Goal: Task Accomplishment & Management: Manage account settings

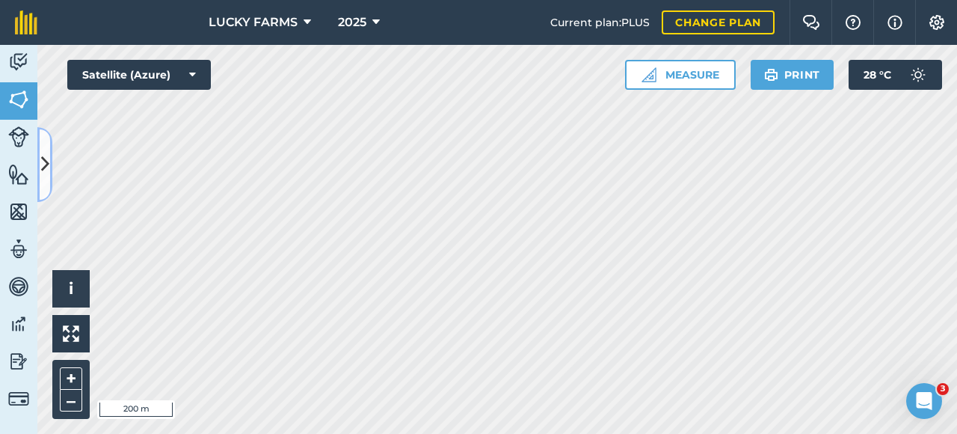
click at [48, 174] on icon at bounding box center [45, 164] width 8 height 26
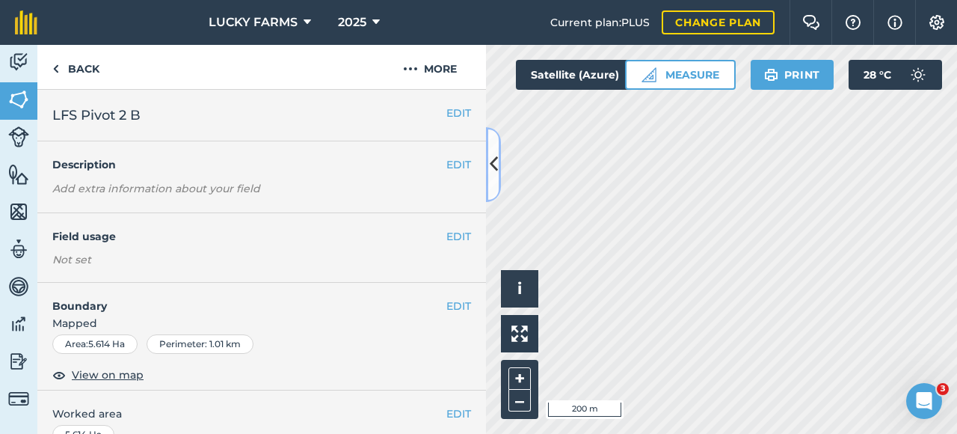
click at [498, 171] on button at bounding box center [493, 164] width 15 height 75
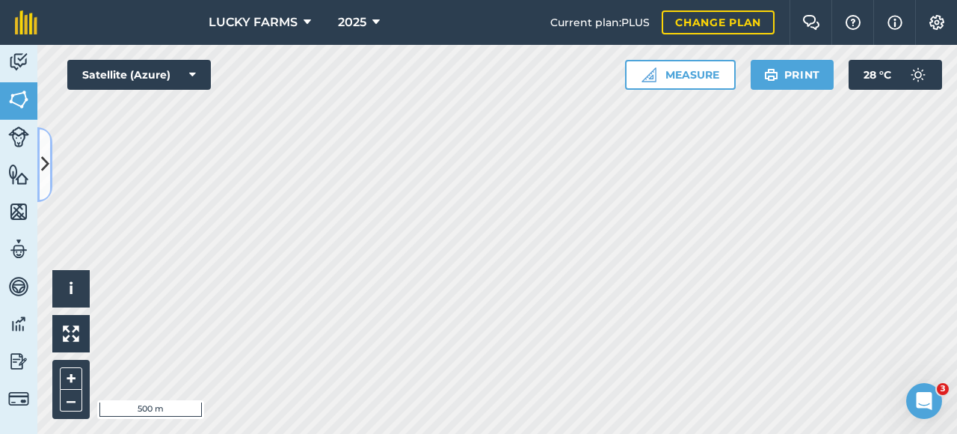
click at [39, 138] on button at bounding box center [44, 164] width 15 height 75
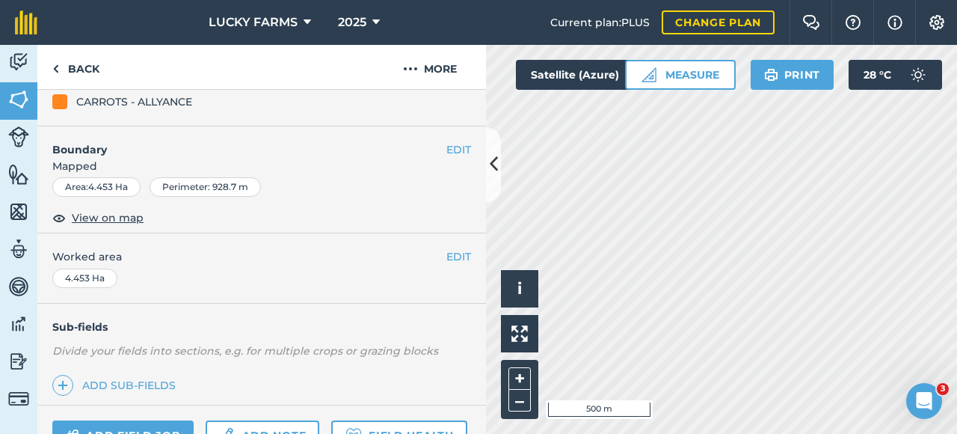
scroll to position [84, 0]
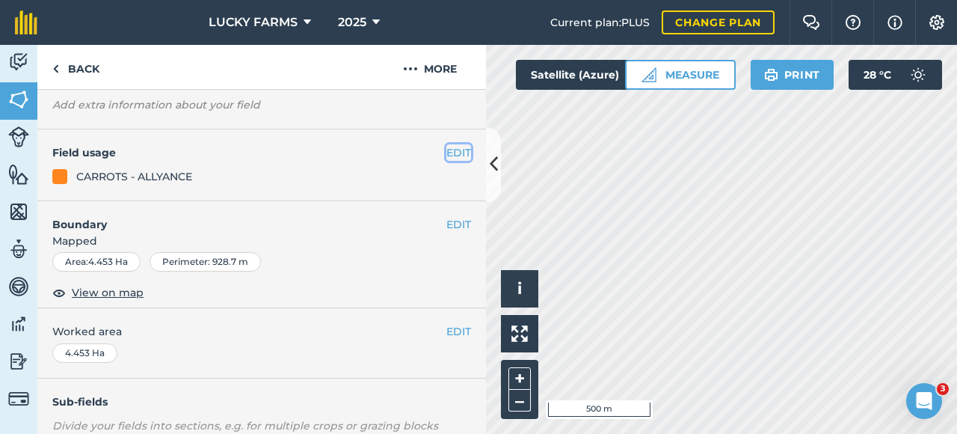
click at [447, 157] on button "EDIT" at bounding box center [459, 152] width 25 height 16
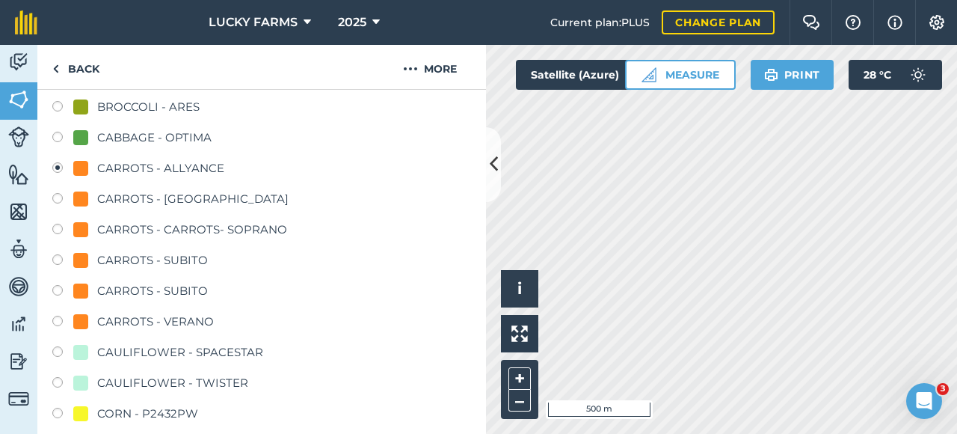
scroll to position [82, 0]
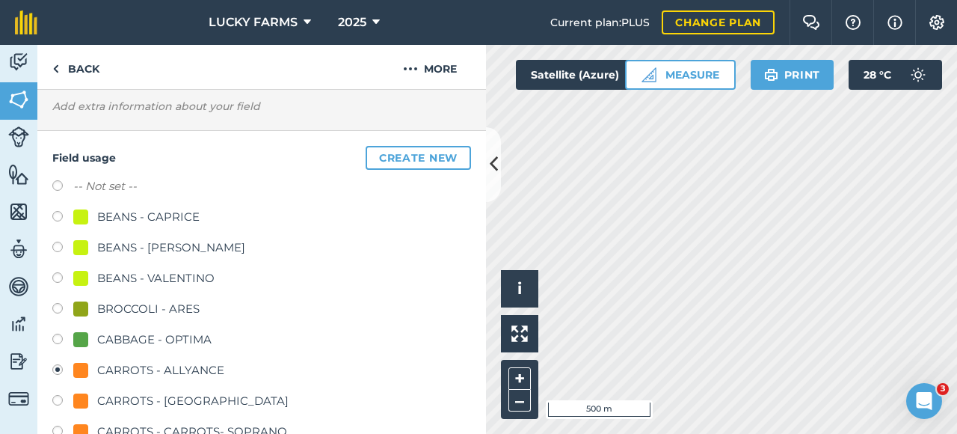
click at [81, 186] on label "-- Not set --" at bounding box center [105, 186] width 64 height 18
radio input "true"
radio input "false"
click at [73, 79] on link "Back" at bounding box center [75, 67] width 77 height 44
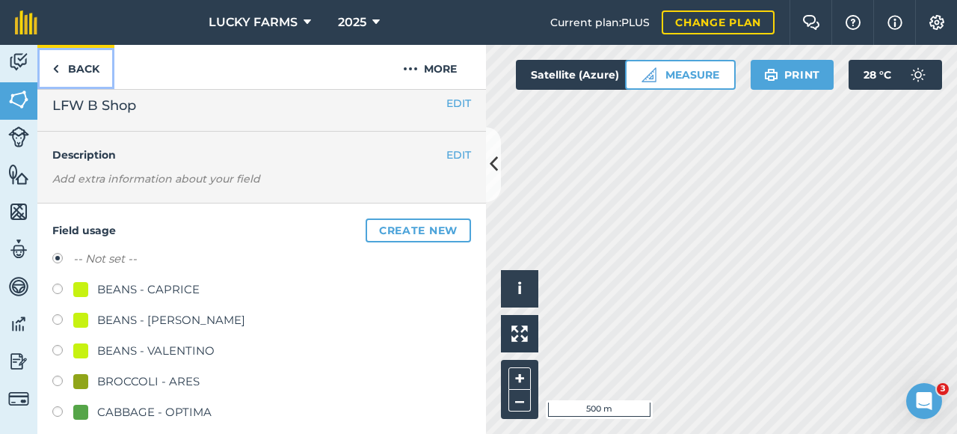
scroll to position [0, 0]
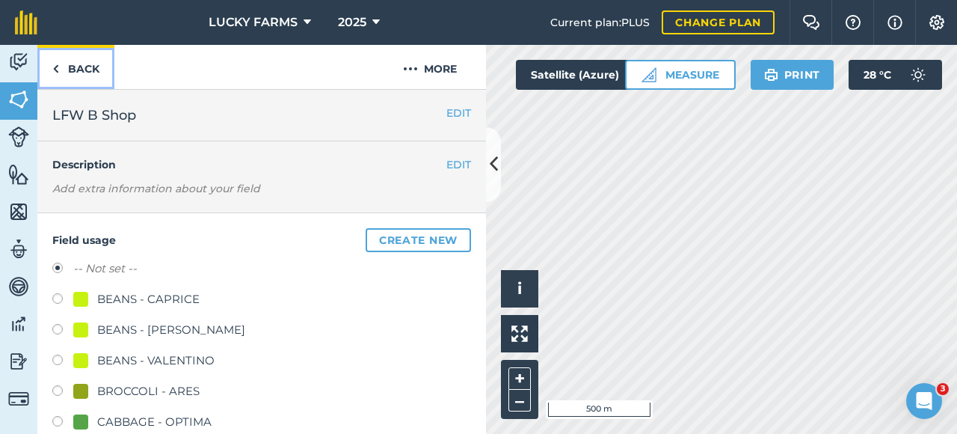
click at [88, 70] on link "Back" at bounding box center [75, 67] width 77 height 44
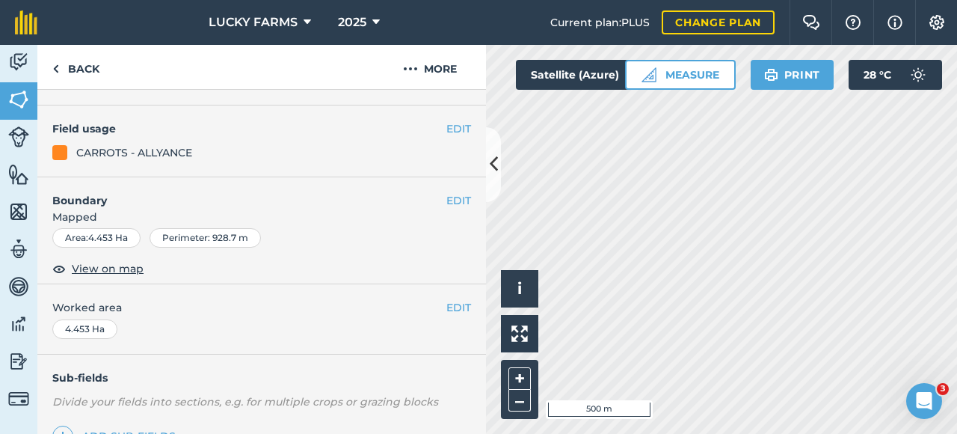
scroll to position [84, 0]
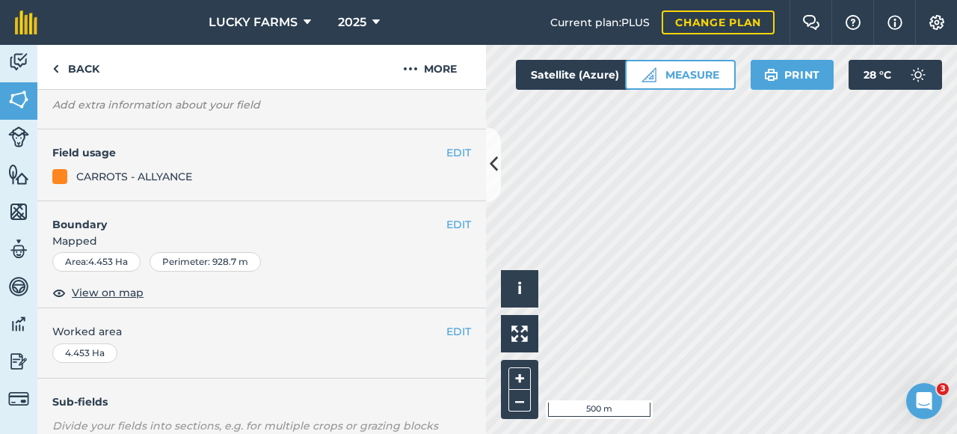
click at [447, 161] on div "EDIT Field usage CARROTS - ALLYANCE" at bounding box center [261, 165] width 449 height 72
click at [456, 154] on button "EDIT" at bounding box center [459, 152] width 25 height 16
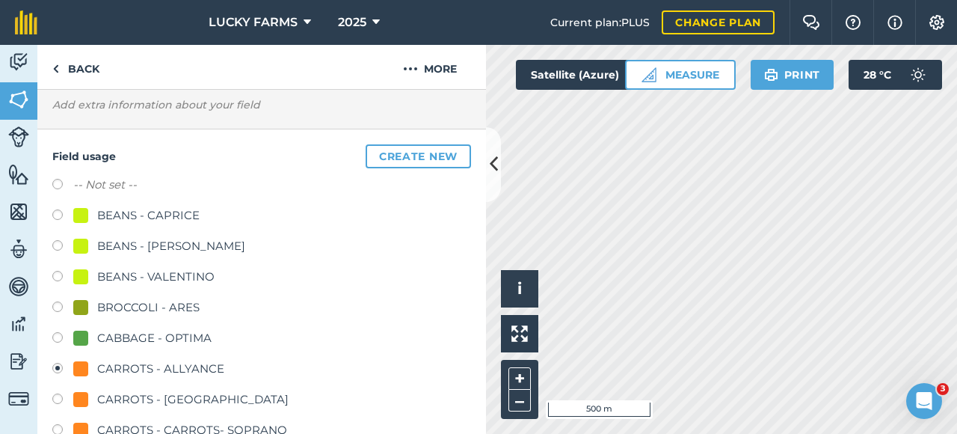
click at [54, 182] on label at bounding box center [62, 186] width 21 height 15
radio input "true"
radio input "false"
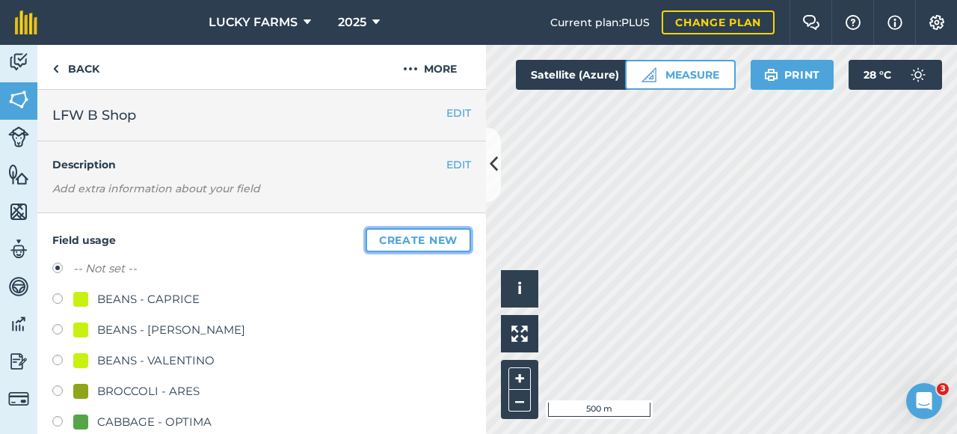
click at [377, 233] on button "Create new" at bounding box center [418, 240] width 105 height 24
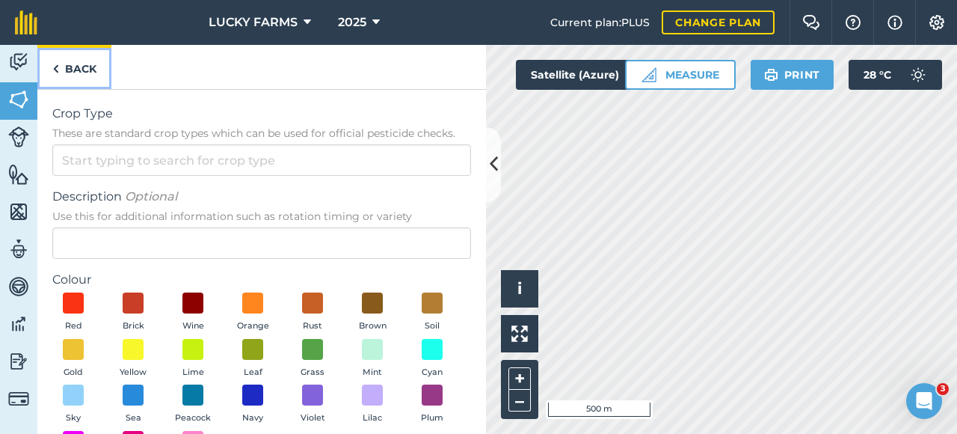
click at [58, 67] on img at bounding box center [55, 69] width 7 height 18
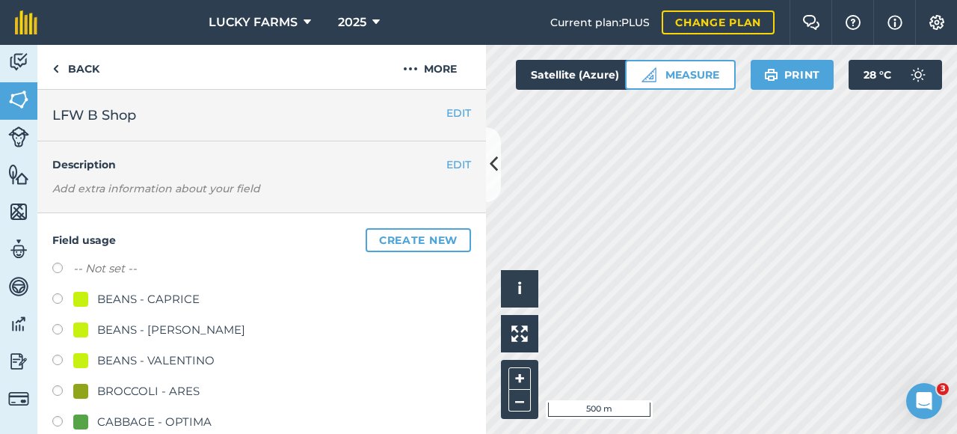
click at [80, 266] on label "-- Not set --" at bounding box center [105, 269] width 64 height 18
radio input "true"
radio input "false"
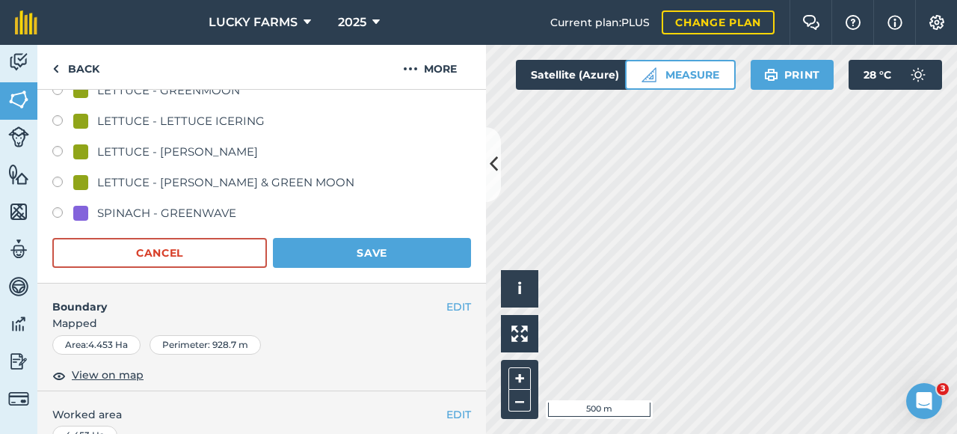
scroll to position [823, 0]
click at [419, 254] on button "Save" at bounding box center [372, 252] width 198 height 30
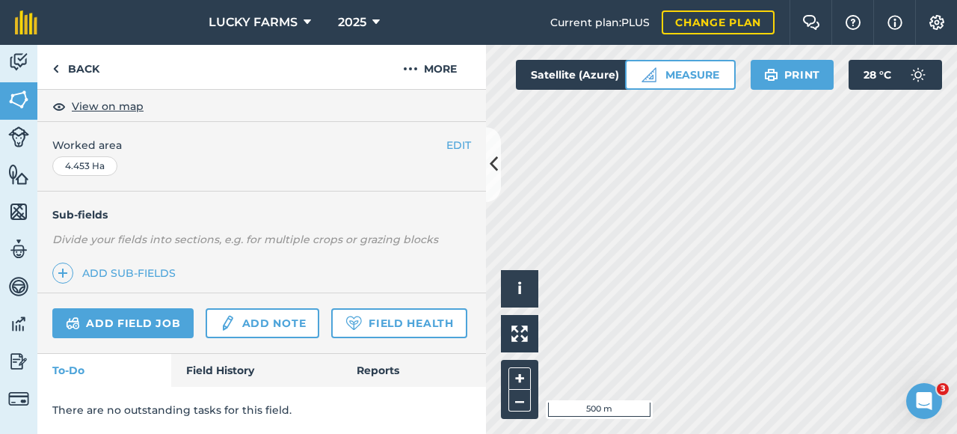
scroll to position [307, 0]
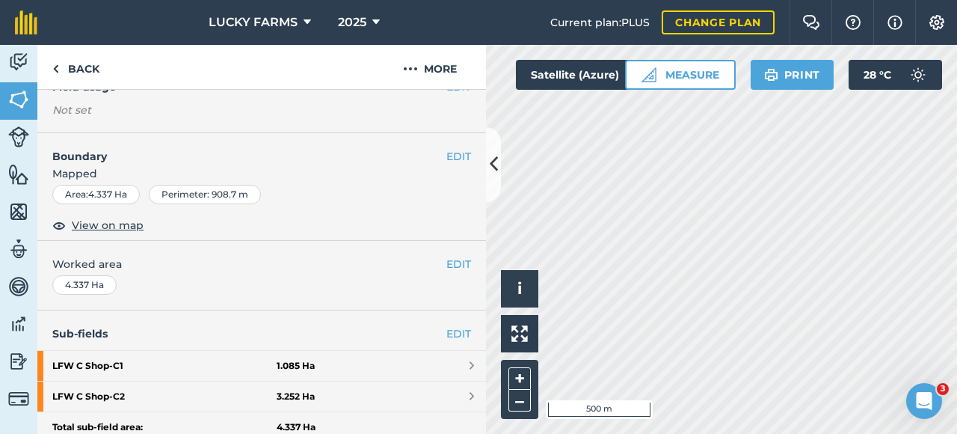
scroll to position [299, 0]
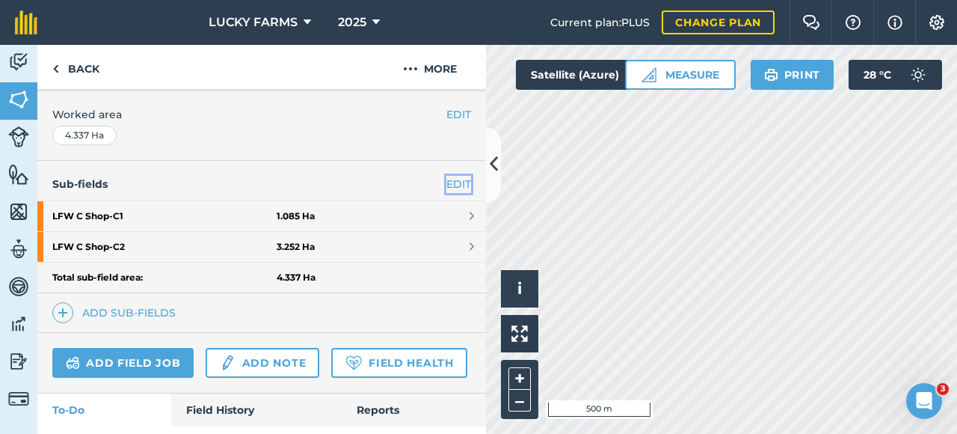
click at [450, 178] on link "EDIT" at bounding box center [459, 184] width 25 height 16
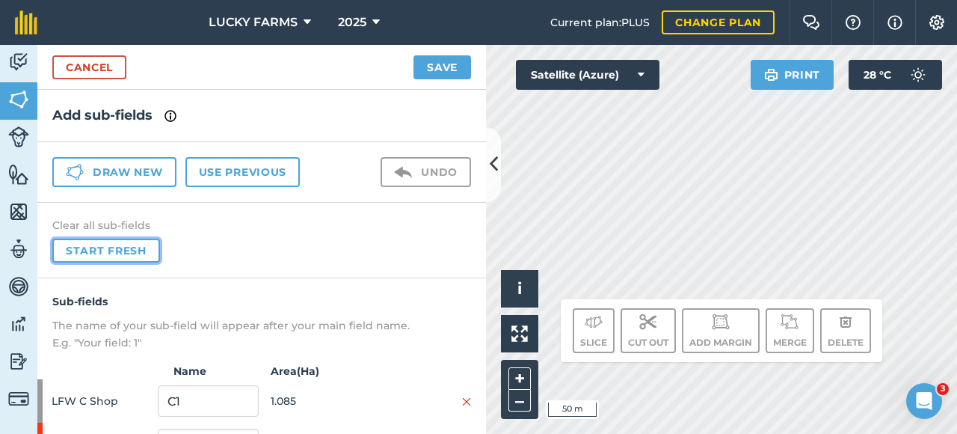
click at [129, 248] on button "Start fresh" at bounding box center [106, 251] width 108 height 24
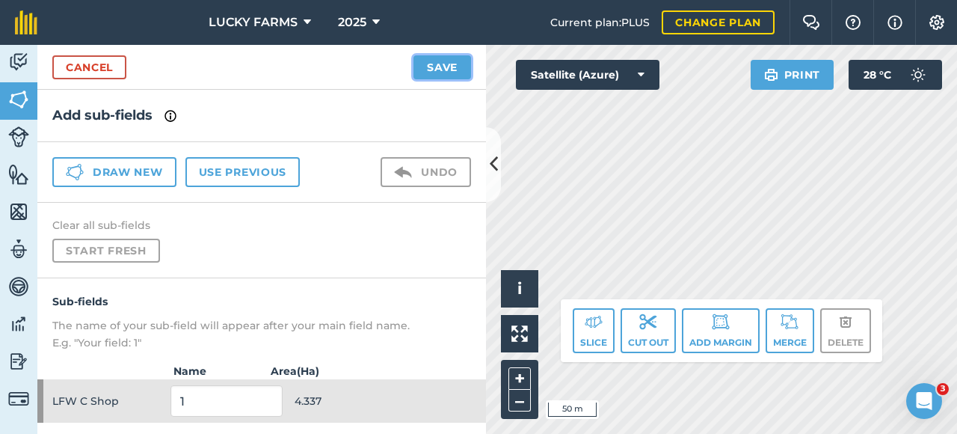
click at [458, 67] on button "Save" at bounding box center [443, 67] width 58 height 24
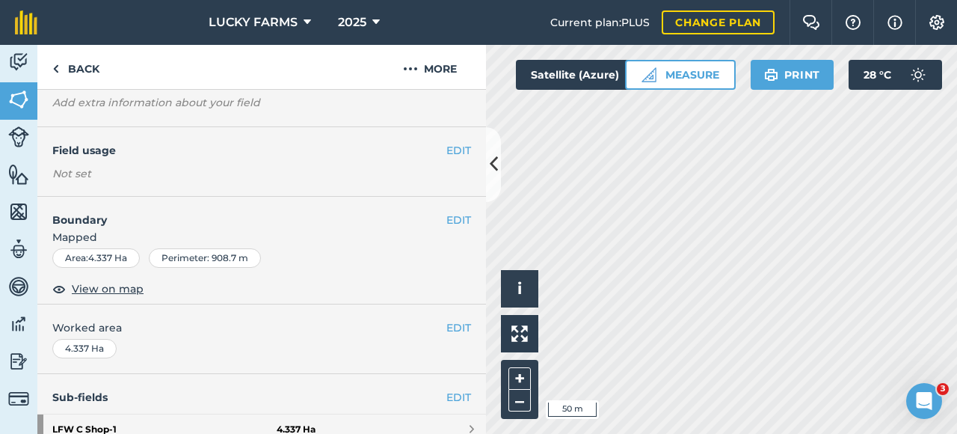
scroll to position [224, 0]
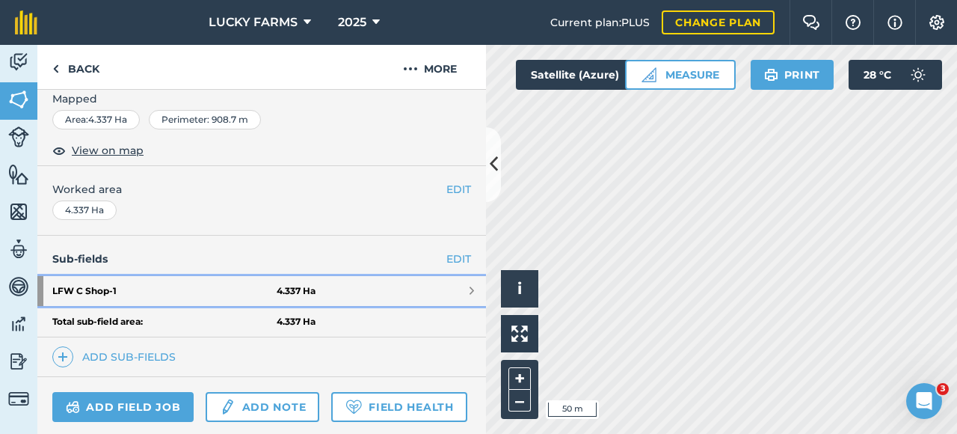
click at [399, 286] on link "LFW C Shop - 1 4.337 Ha" at bounding box center [261, 291] width 449 height 30
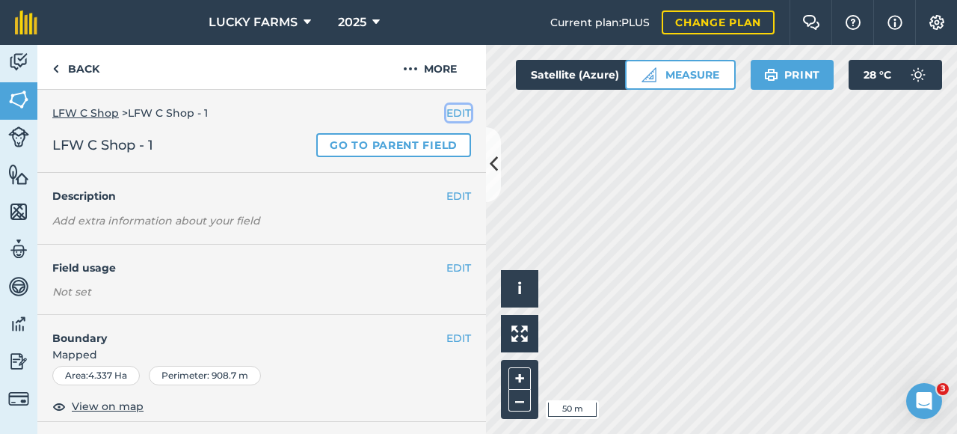
click at [447, 111] on button "EDIT" at bounding box center [459, 113] width 25 height 16
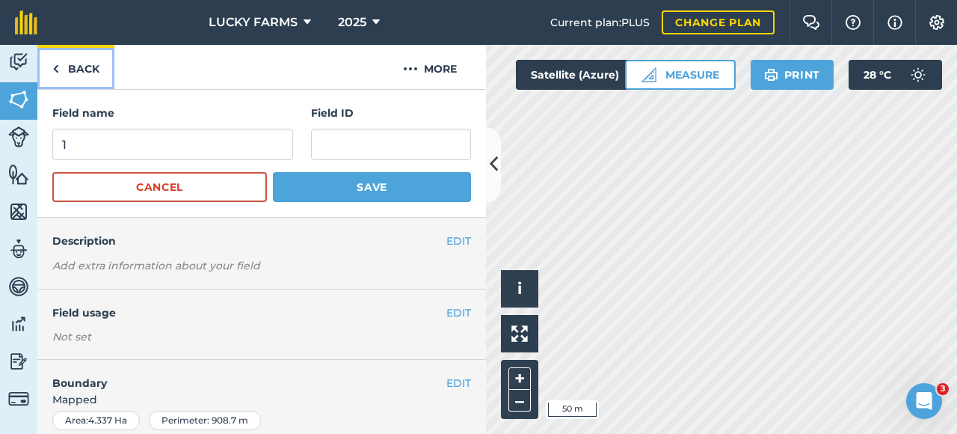
click at [66, 72] on link "Back" at bounding box center [75, 67] width 77 height 44
click at [89, 56] on link "Back" at bounding box center [75, 67] width 77 height 44
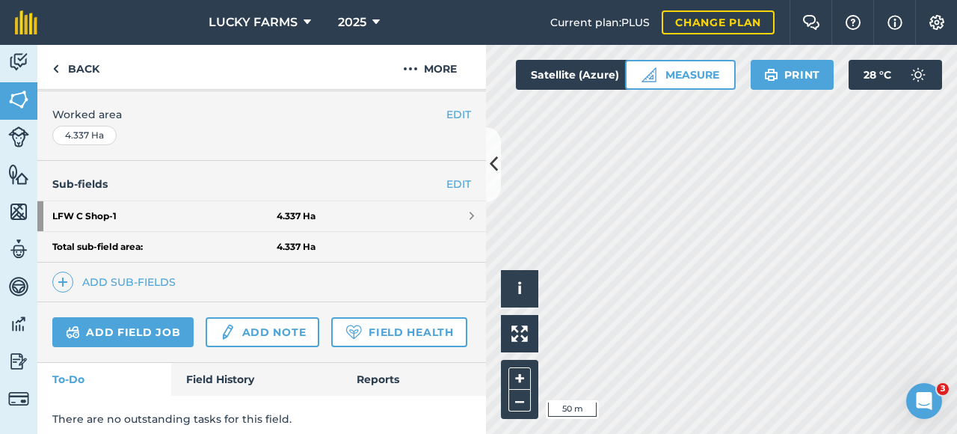
scroll to position [224, 0]
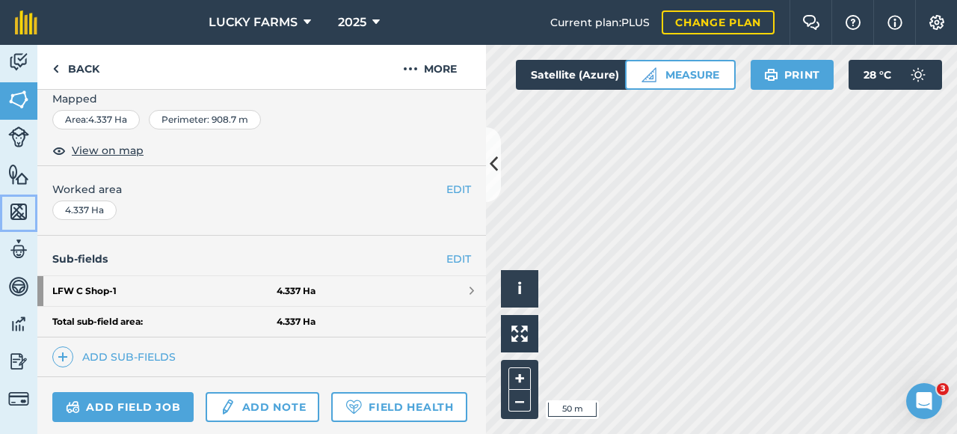
click at [23, 206] on img at bounding box center [18, 211] width 21 height 22
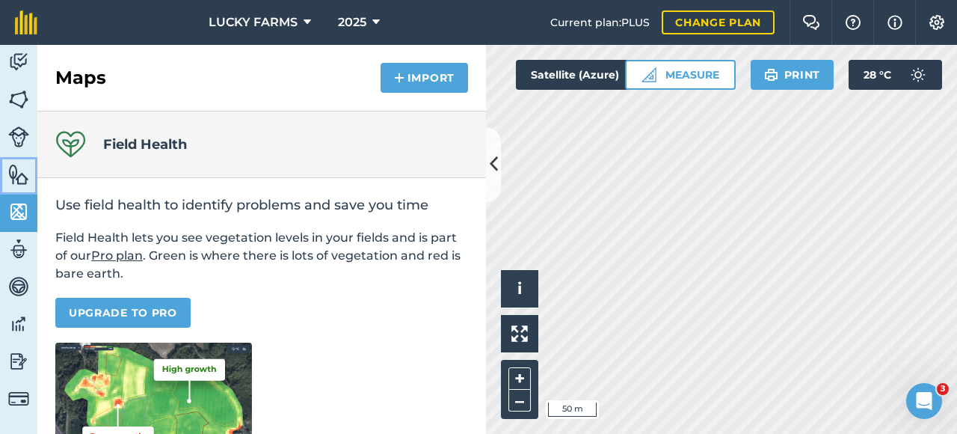
click at [16, 174] on img at bounding box center [18, 174] width 21 height 22
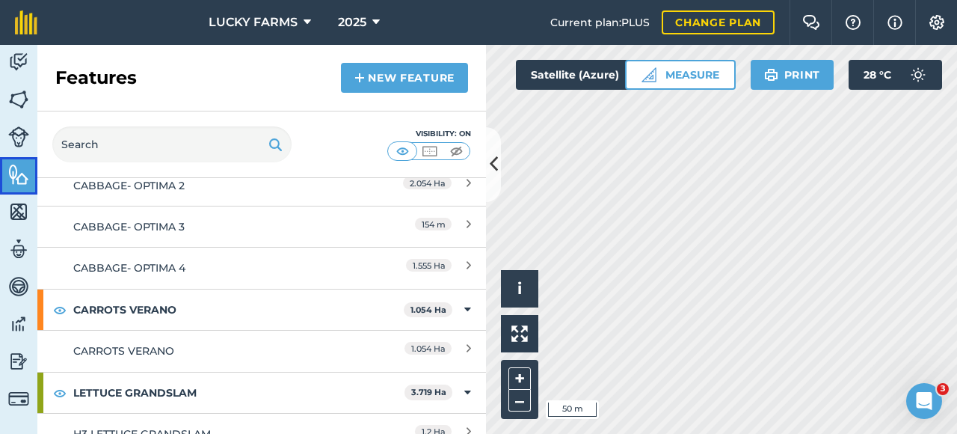
scroll to position [224, 0]
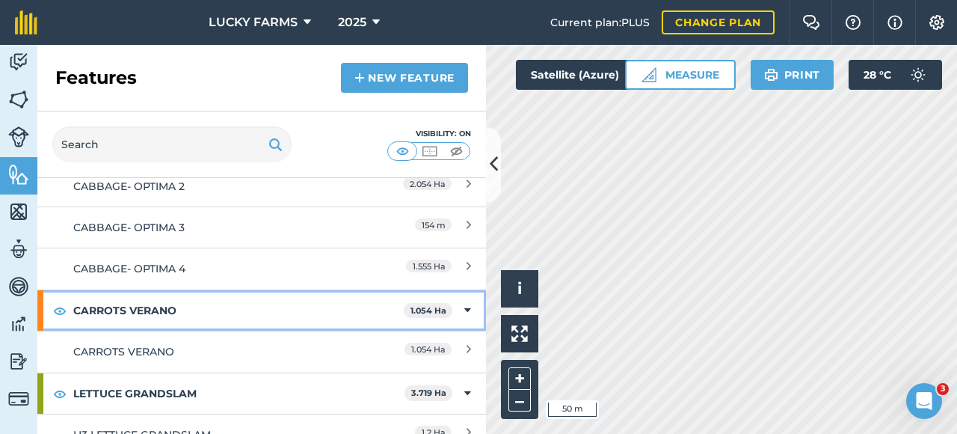
click at [464, 304] on icon at bounding box center [467, 310] width 7 height 16
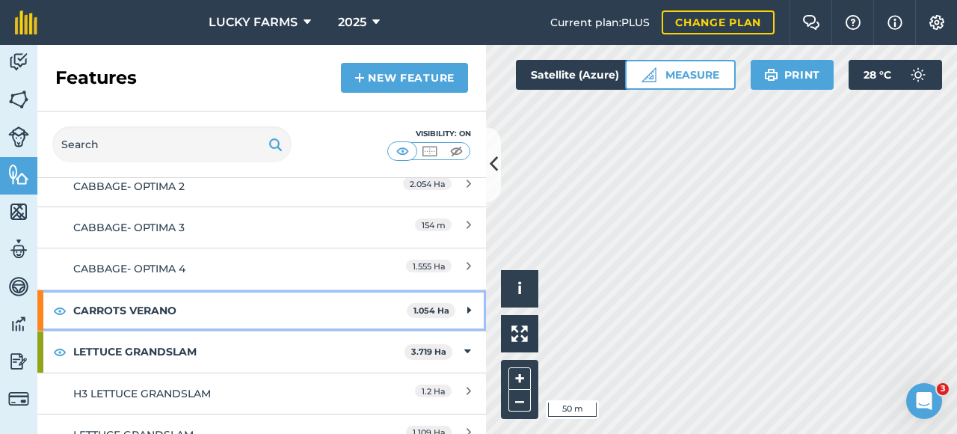
click at [289, 307] on strong "CARROTS VERANO" at bounding box center [240, 310] width 334 height 40
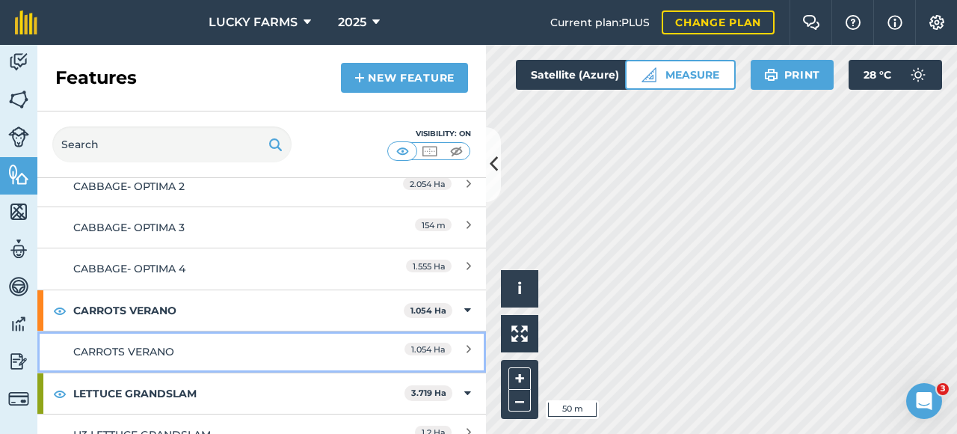
click at [310, 350] on div "CARROTS VERANO" at bounding box center [206, 351] width 266 height 16
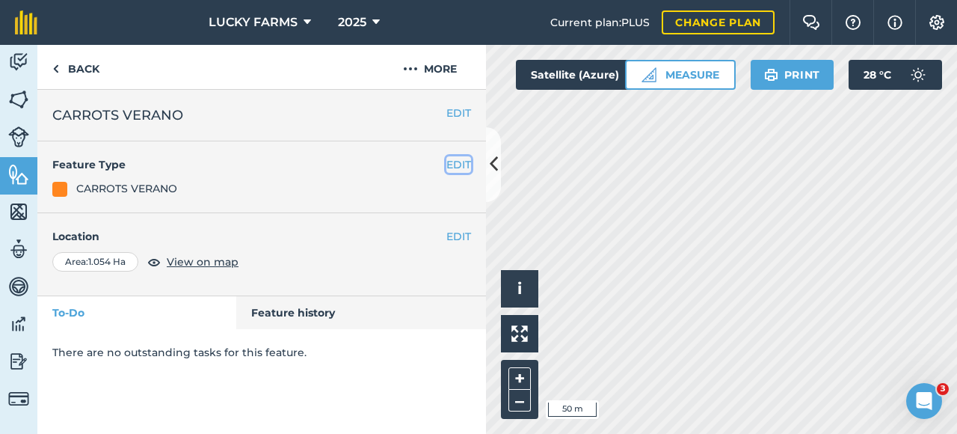
click at [464, 165] on button "EDIT" at bounding box center [459, 164] width 25 height 16
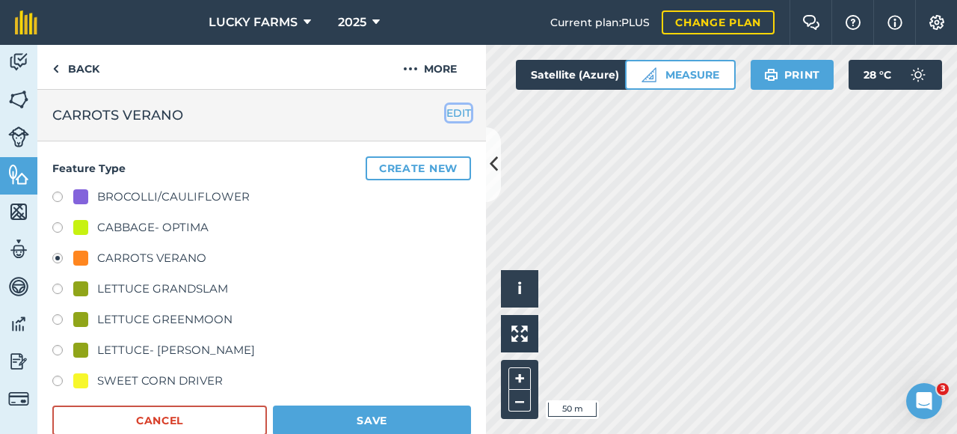
click at [447, 109] on button "EDIT" at bounding box center [459, 113] width 25 height 16
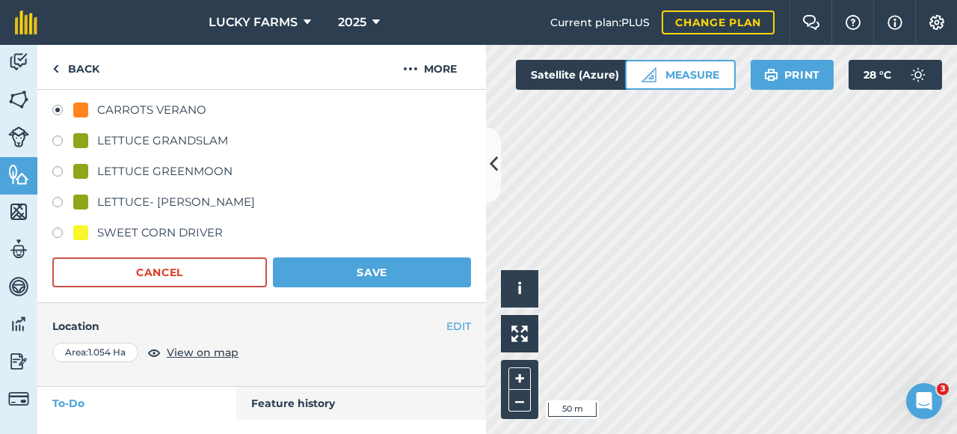
scroll to position [255, 0]
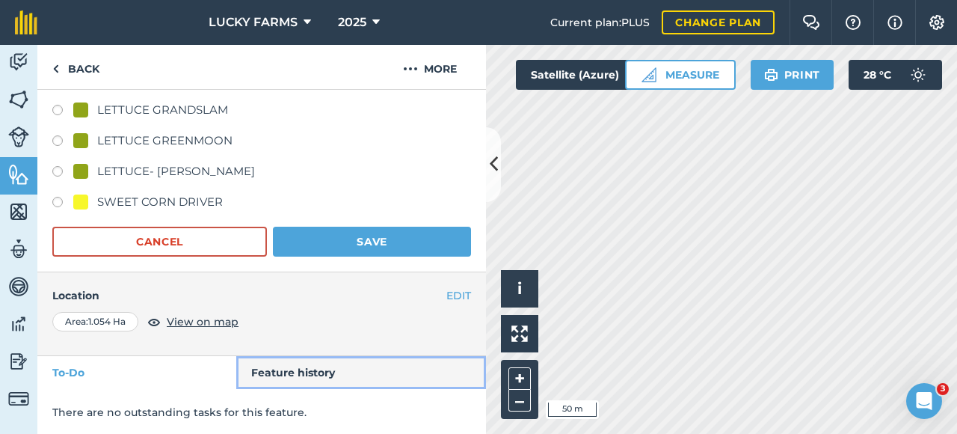
click at [301, 382] on link "Feature history" at bounding box center [361, 372] width 251 height 33
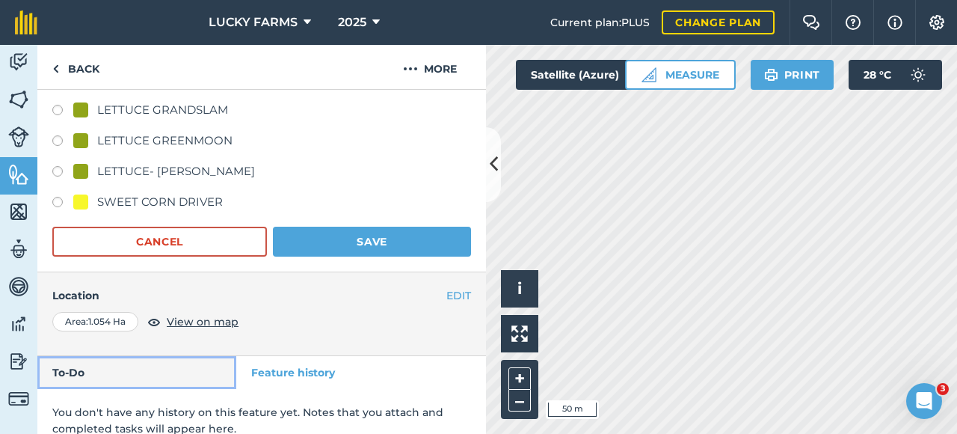
click at [147, 366] on link "To-Do" at bounding box center [136, 372] width 199 height 33
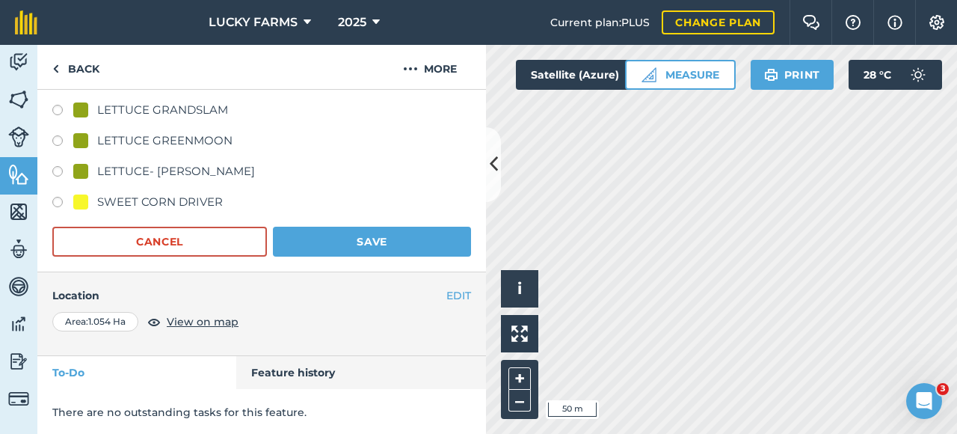
click at [117, 313] on div "Area : 1.054 Ha" at bounding box center [95, 321] width 86 height 19
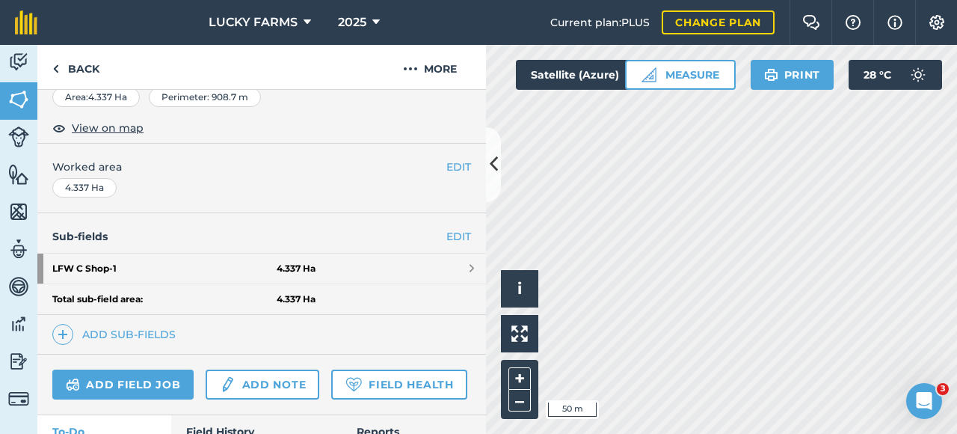
scroll to position [224, 0]
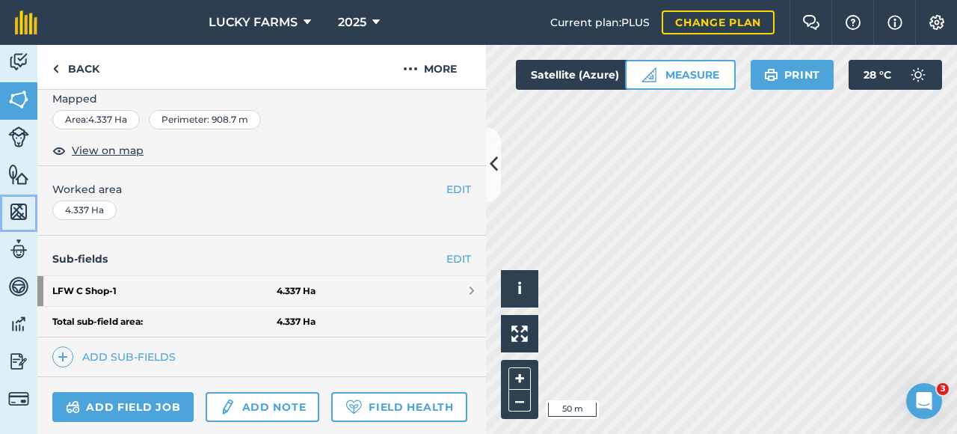
click at [22, 222] on link "Maps" at bounding box center [18, 212] width 37 height 37
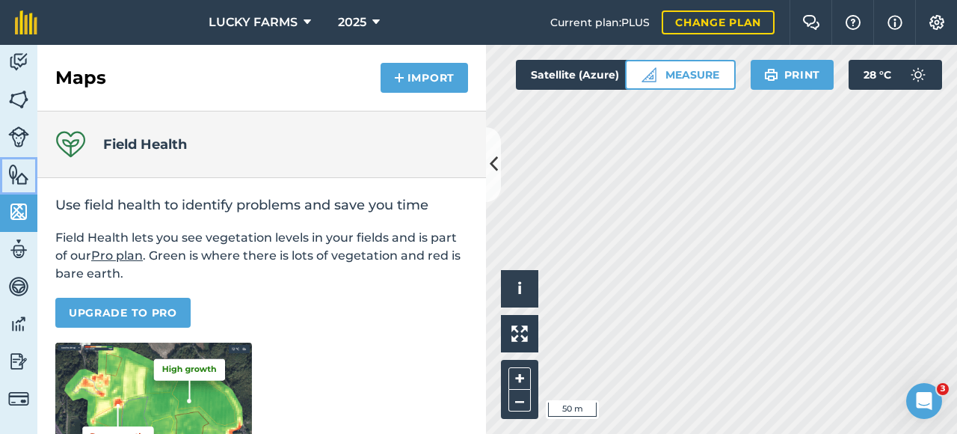
click at [27, 185] on link "Features" at bounding box center [18, 175] width 37 height 37
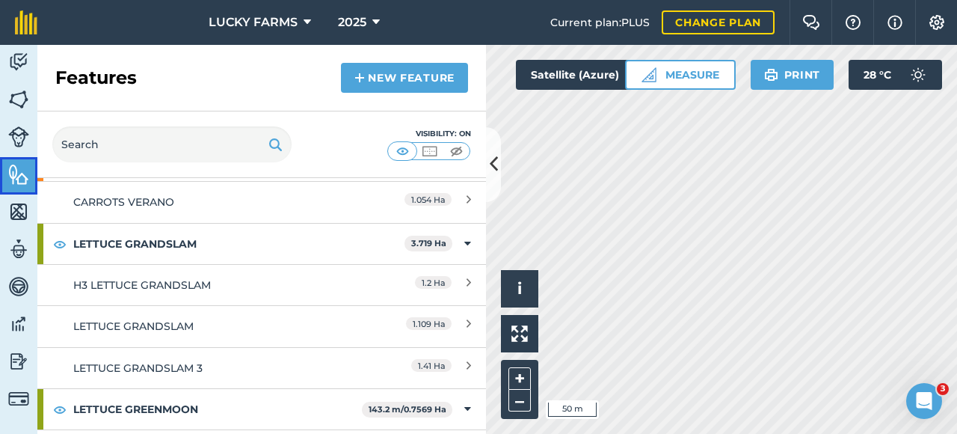
scroll to position [224, 0]
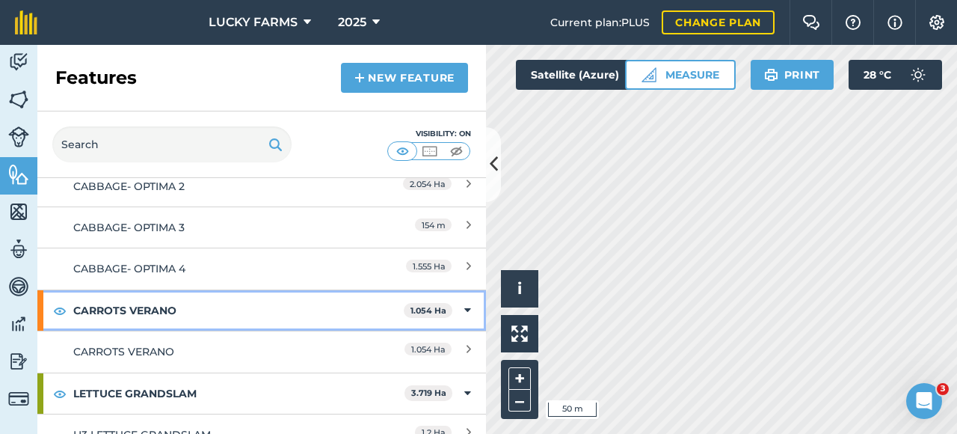
click at [271, 313] on strong "CARROTS VERANO" at bounding box center [238, 310] width 331 height 40
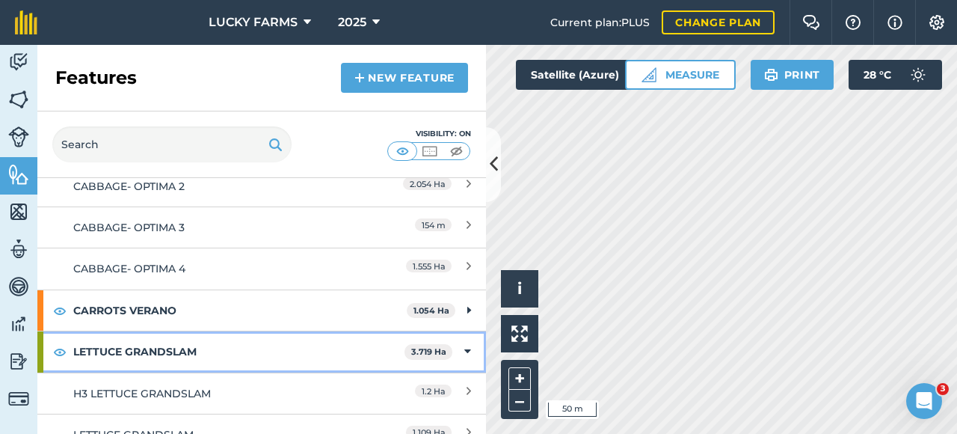
drag, startPoint x: 245, startPoint y: 288, endPoint x: 221, endPoint y: 340, distance: 57.6
click at [221, 340] on strong "LETTUCE GRANDSLAM" at bounding box center [238, 351] width 331 height 40
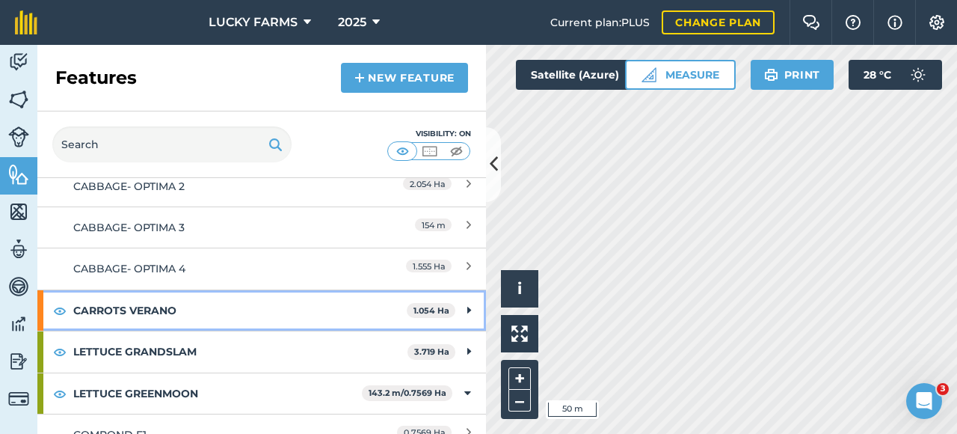
click at [196, 306] on strong "CARROTS VERANO" at bounding box center [240, 310] width 334 height 40
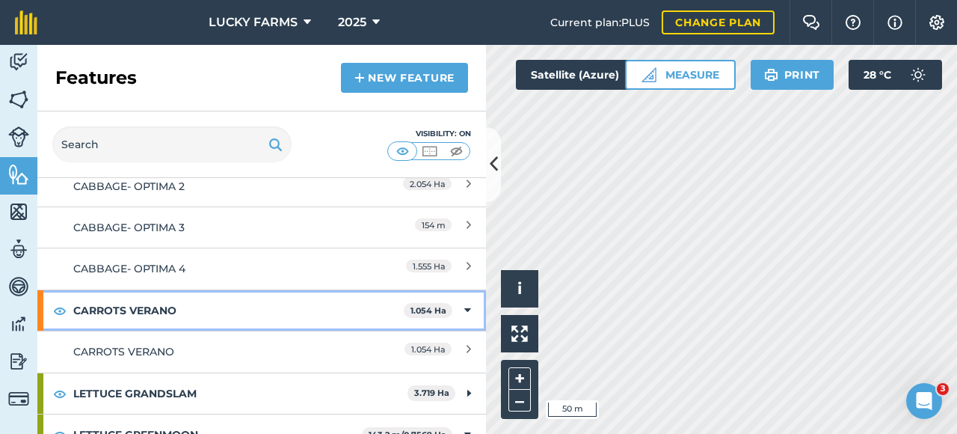
click at [196, 306] on strong "CARROTS VERANO" at bounding box center [238, 310] width 331 height 40
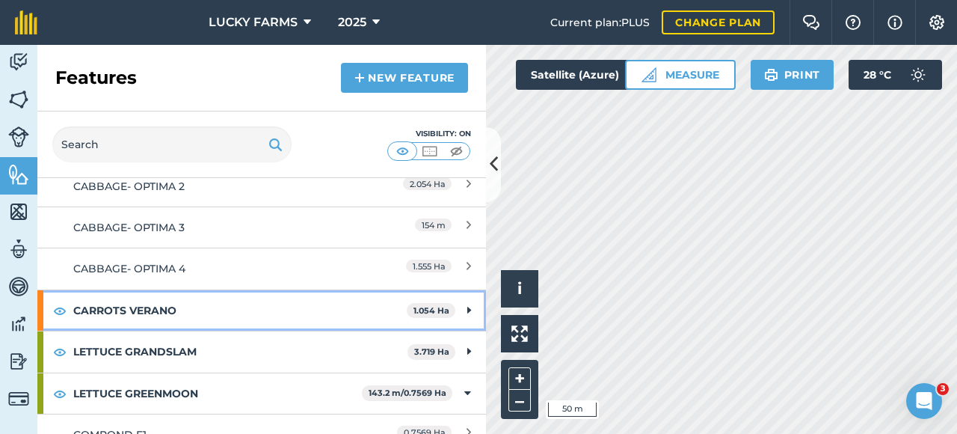
click at [196, 306] on strong "CARROTS VERANO" at bounding box center [240, 310] width 334 height 40
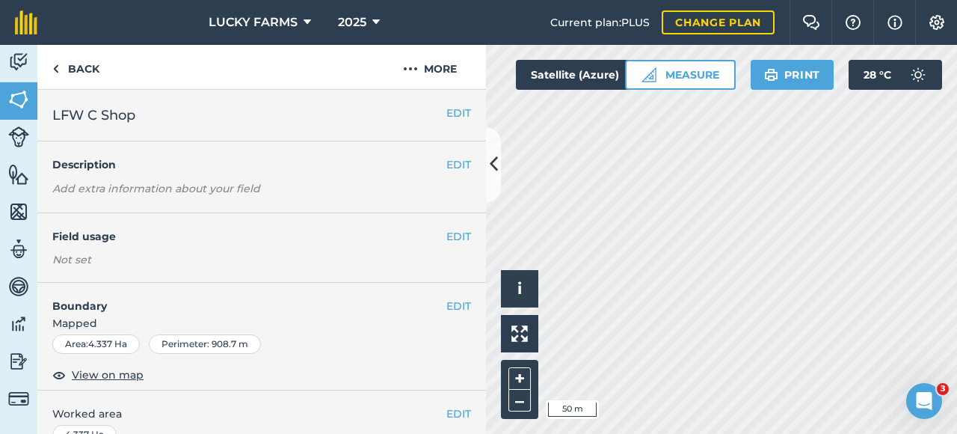
scroll to position [299, 0]
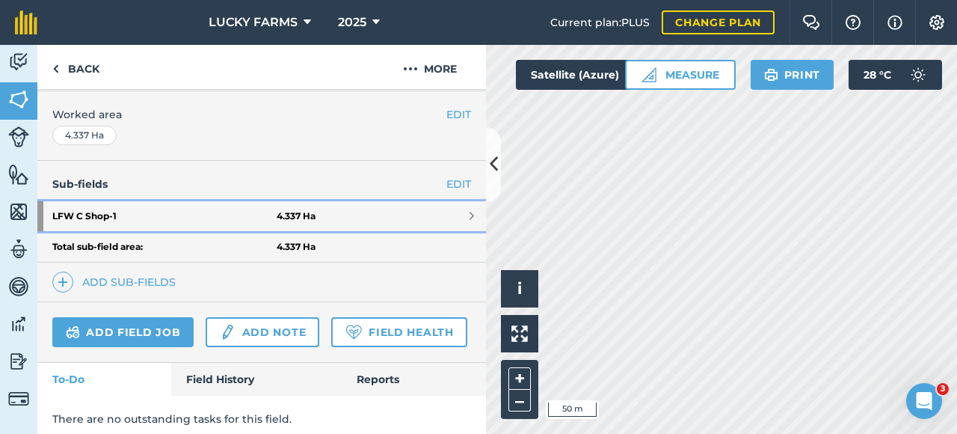
click at [464, 209] on link "LFW C Shop - 1 4.337 Ha" at bounding box center [261, 216] width 449 height 30
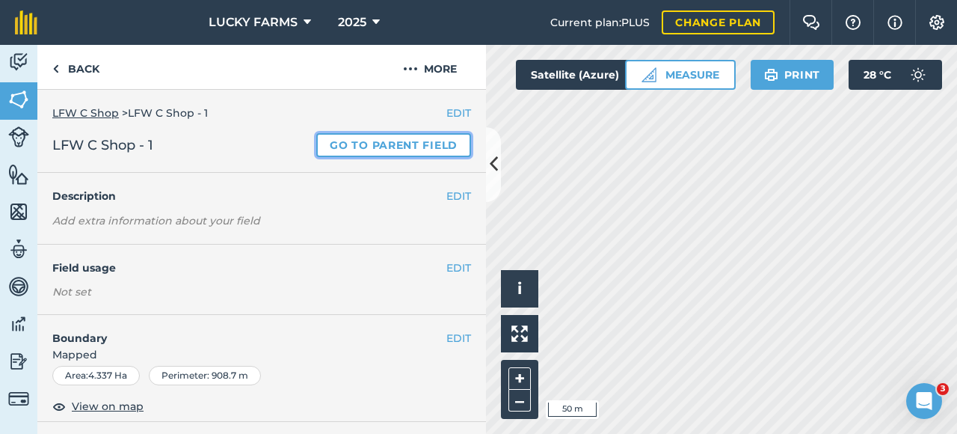
click at [373, 145] on link "Go to parent field" at bounding box center [393, 145] width 155 height 24
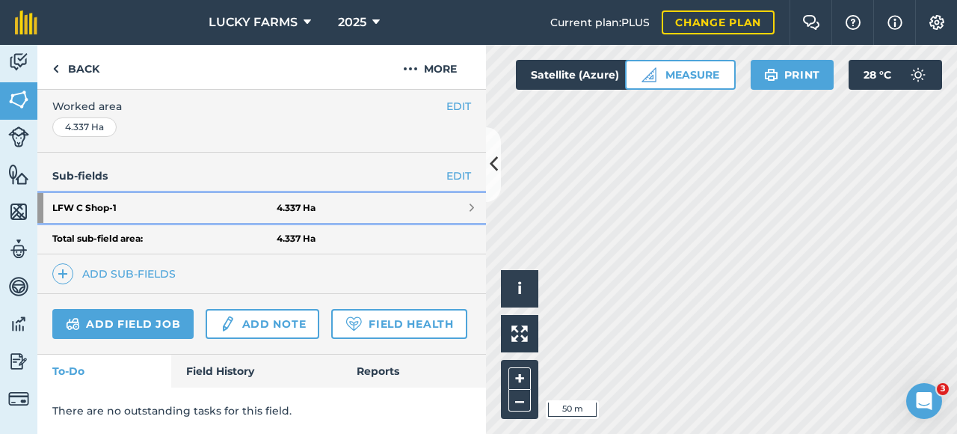
click at [323, 193] on link "LFW C Shop - 1 4.337 Ha" at bounding box center [261, 208] width 449 height 30
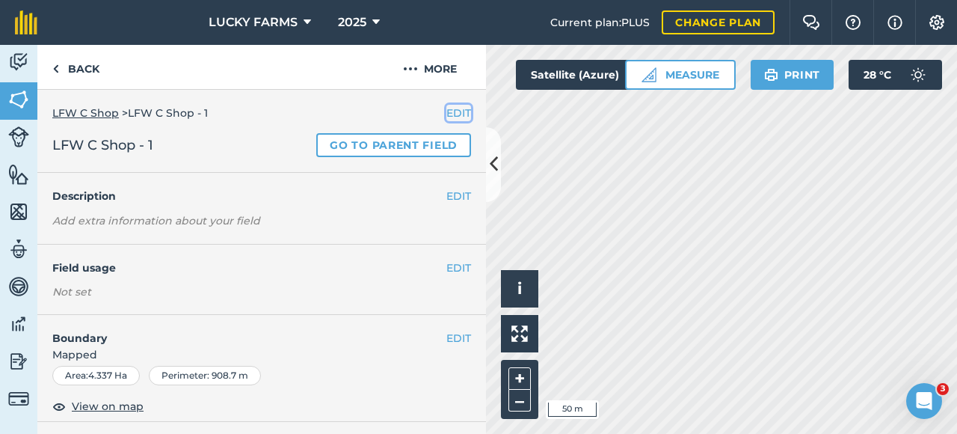
click at [449, 105] on button "EDIT" at bounding box center [459, 113] width 25 height 16
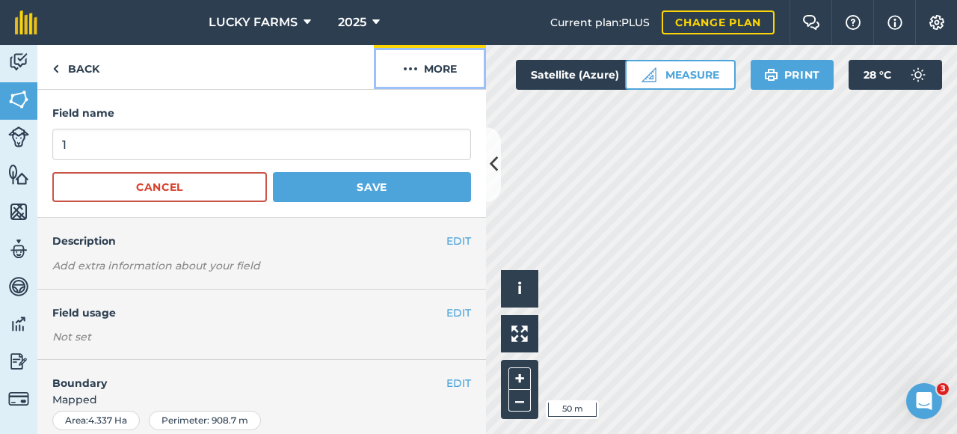
click at [422, 70] on button "More" at bounding box center [430, 67] width 112 height 44
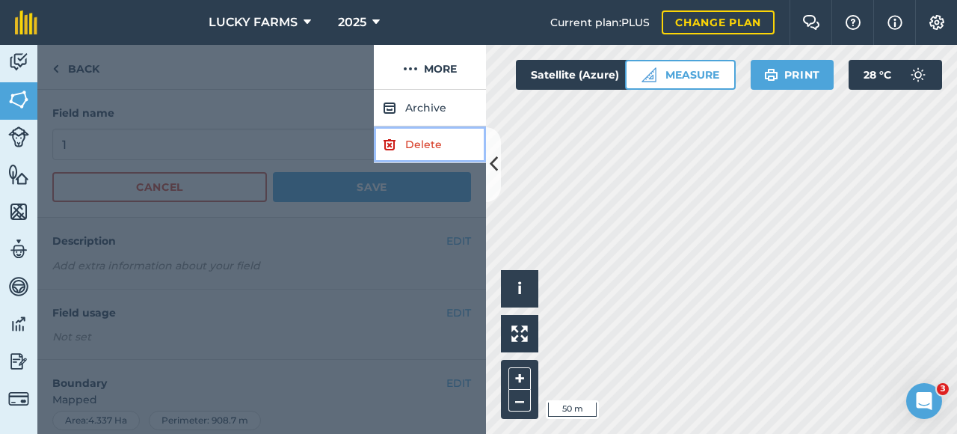
click at [418, 141] on link "Delete" at bounding box center [430, 144] width 112 height 37
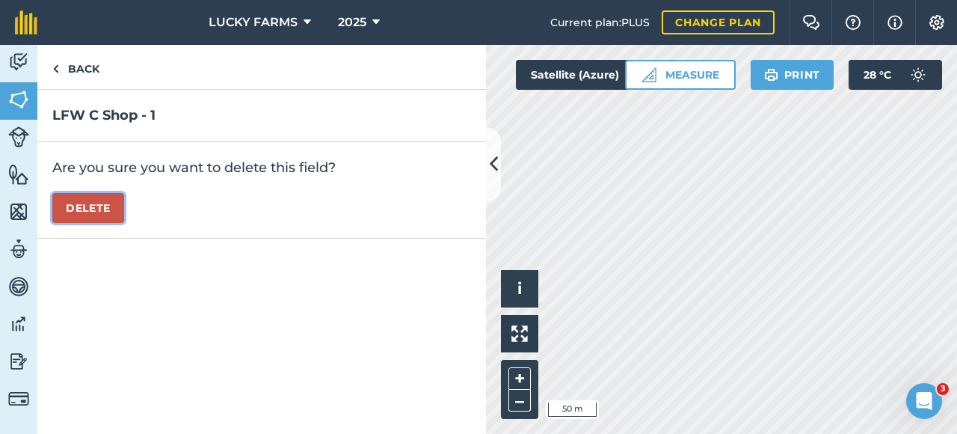
click at [66, 206] on button "Delete" at bounding box center [88, 208] width 72 height 30
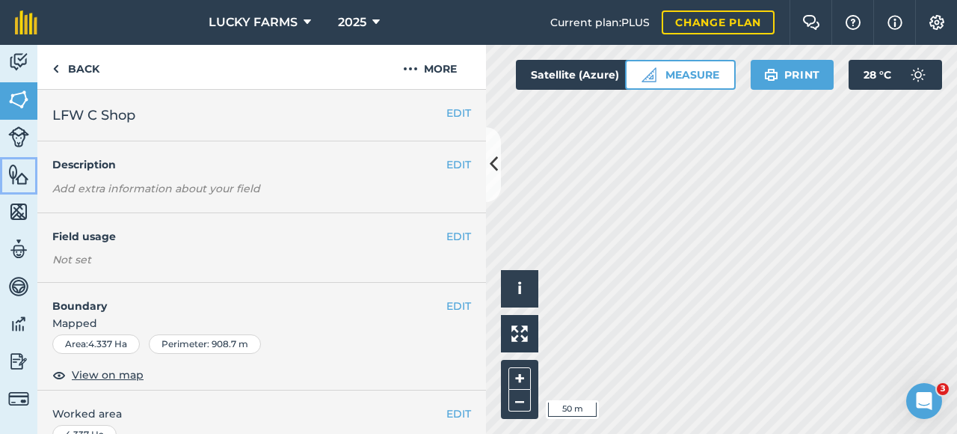
click at [14, 171] on img at bounding box center [18, 174] width 21 height 22
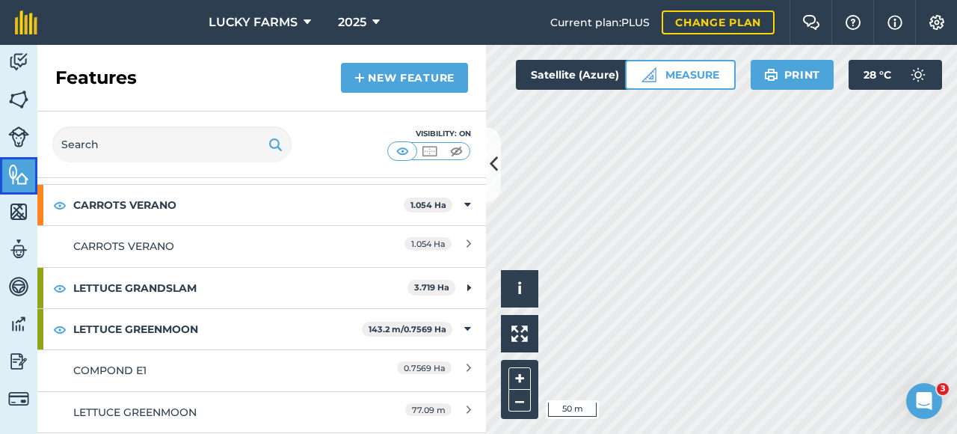
scroll to position [299, 0]
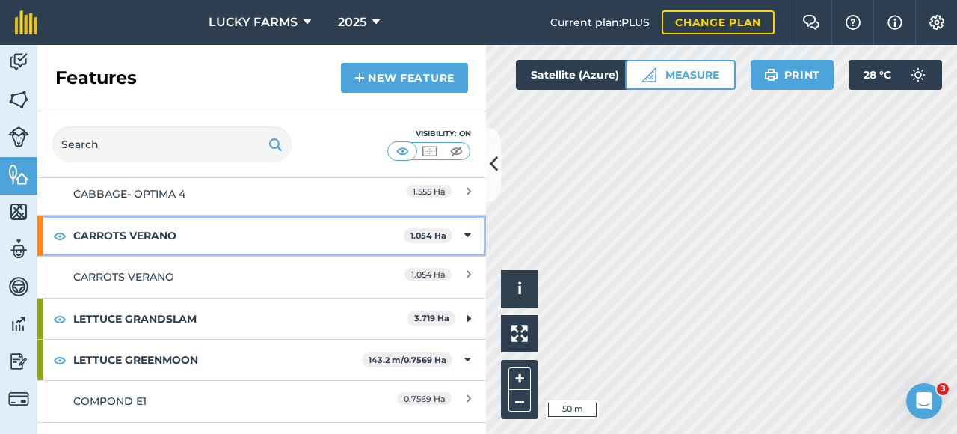
click at [452, 231] on div "CARROTS VERANO 1.054 Ha" at bounding box center [261, 235] width 449 height 40
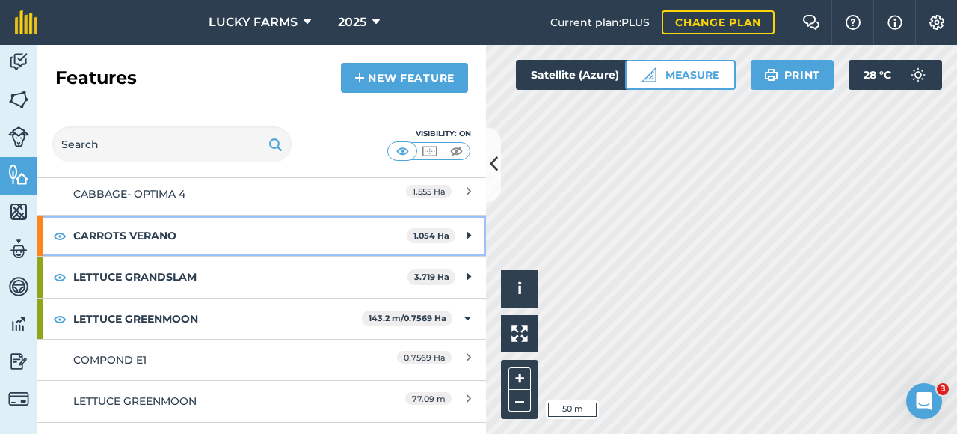
click at [352, 222] on strong "CARROTS VERANO" at bounding box center [240, 235] width 334 height 40
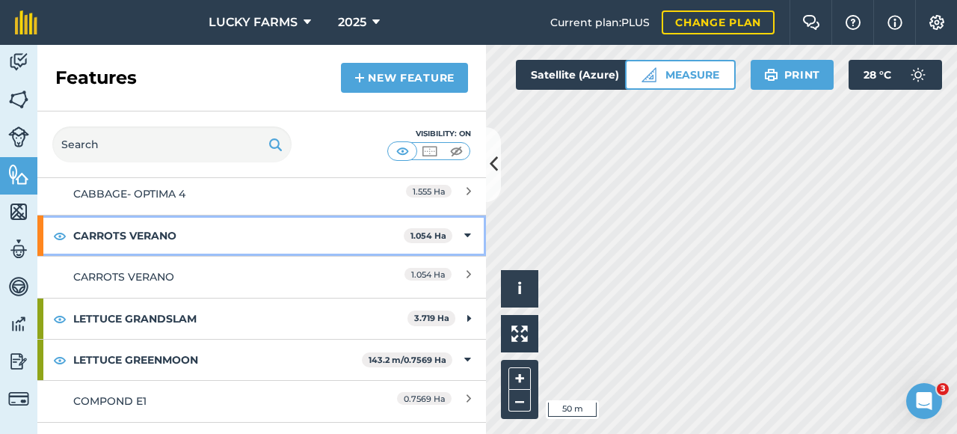
click at [464, 232] on div "CARROTS VERANO 1.054 Ha" at bounding box center [261, 235] width 449 height 40
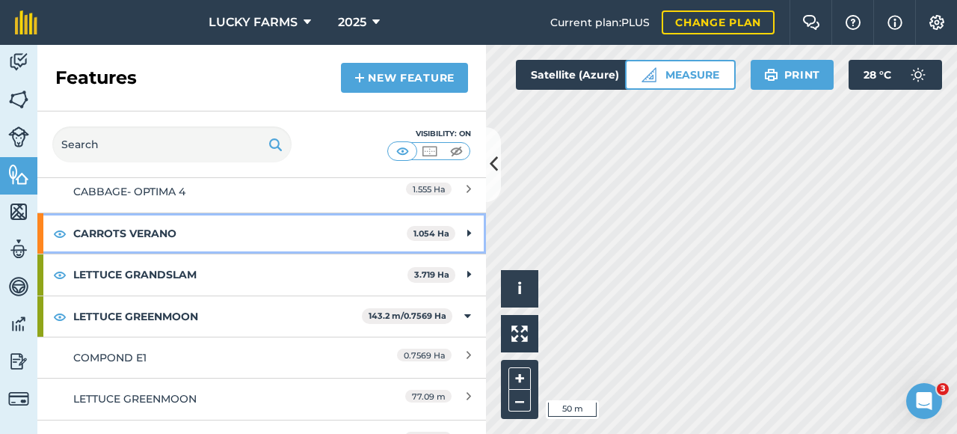
scroll to position [298, 0]
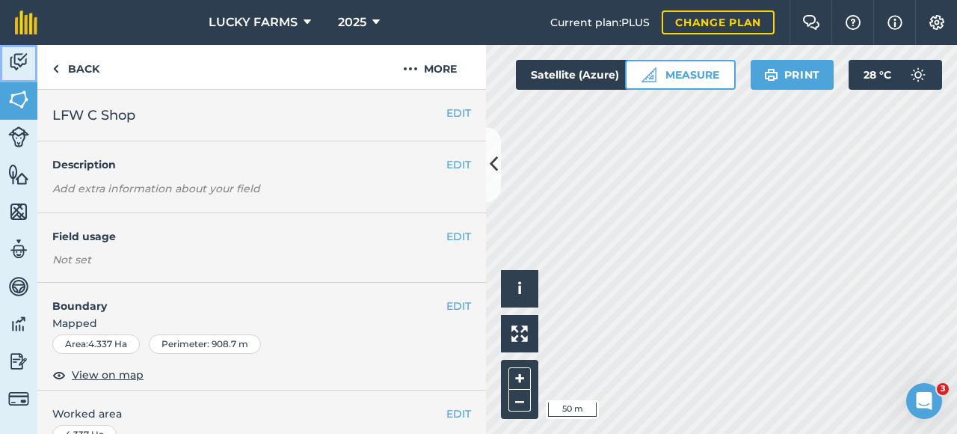
click at [22, 69] on img at bounding box center [18, 62] width 21 height 22
click at [16, 148] on link "Livestock" at bounding box center [18, 138] width 37 height 37
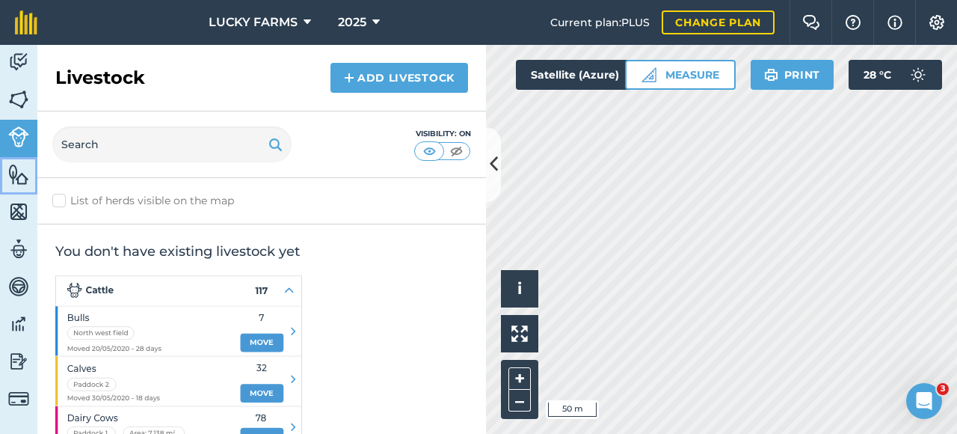
click at [20, 170] on img at bounding box center [18, 174] width 21 height 22
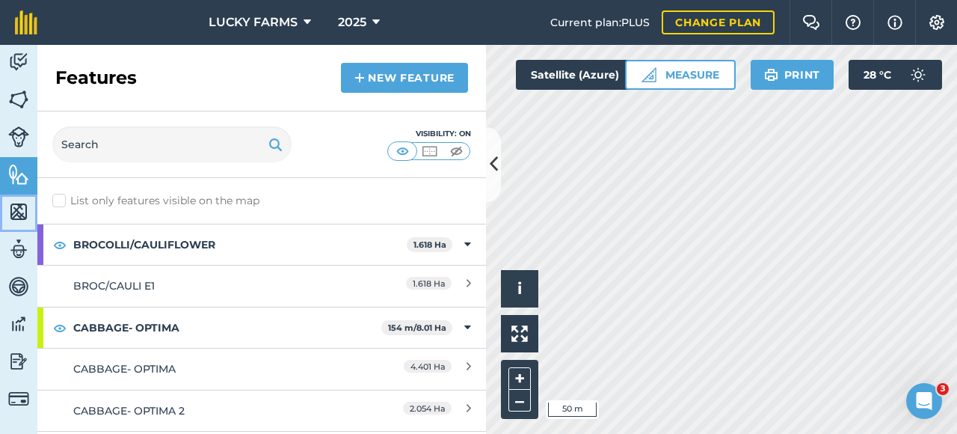
click at [21, 195] on link "Maps" at bounding box center [18, 212] width 37 height 37
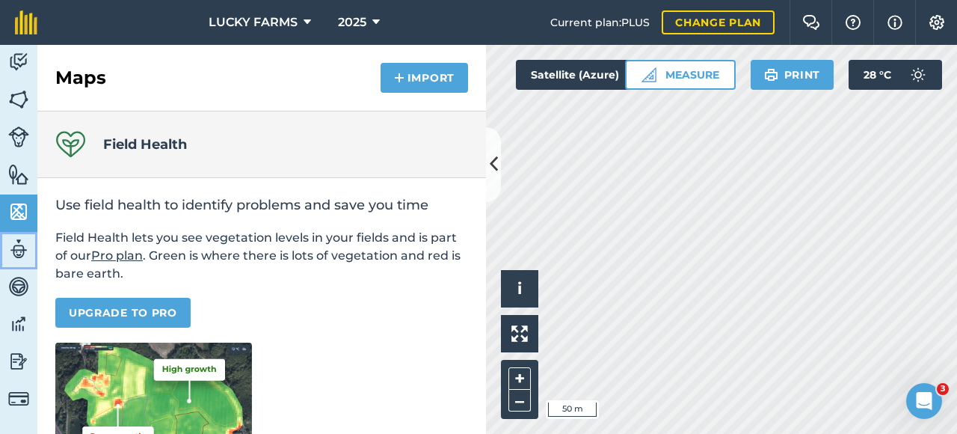
click at [26, 242] on img at bounding box center [18, 249] width 21 height 22
select select "MEMBER"
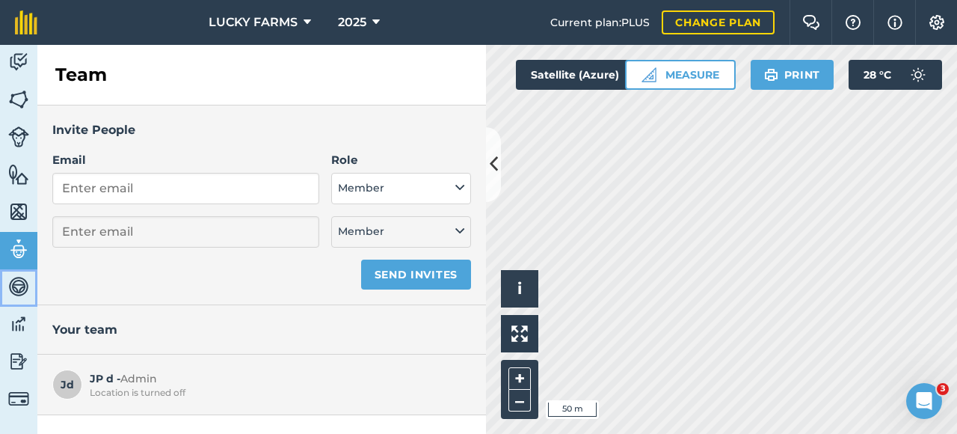
click at [16, 291] on img at bounding box center [18, 286] width 21 height 22
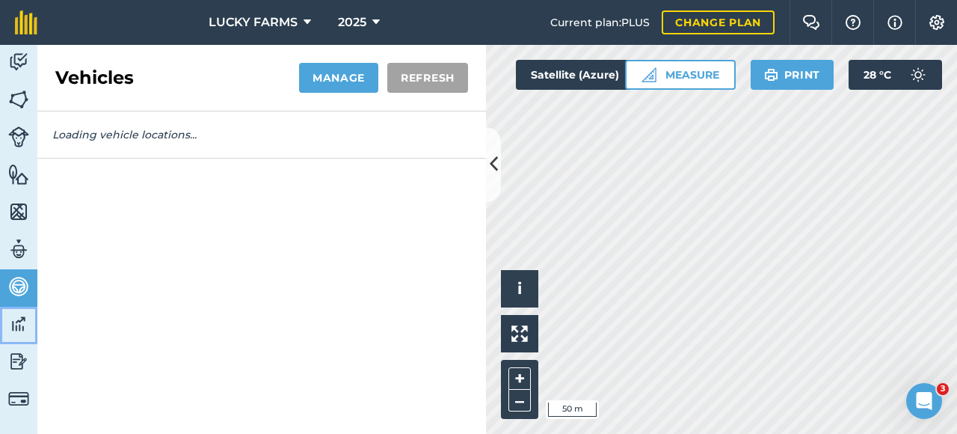
click at [17, 322] on img at bounding box center [18, 324] width 21 height 22
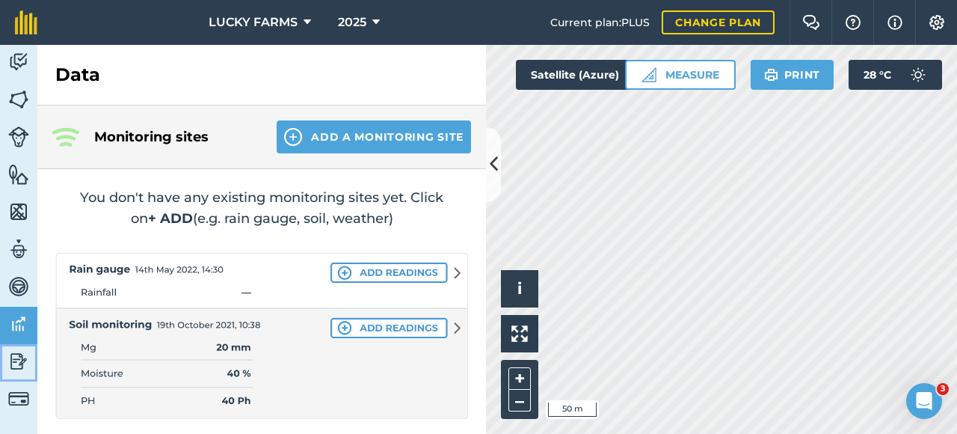
click at [16, 352] on img at bounding box center [18, 361] width 21 height 22
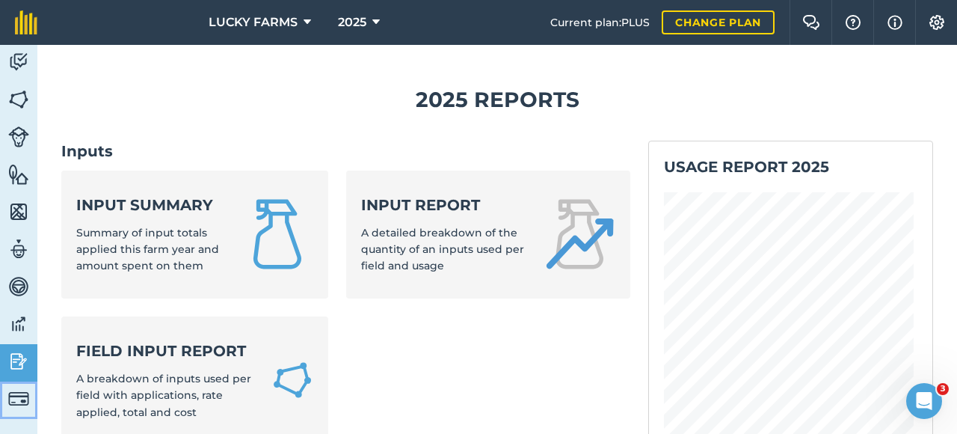
click at [28, 393] on img at bounding box center [18, 398] width 21 height 21
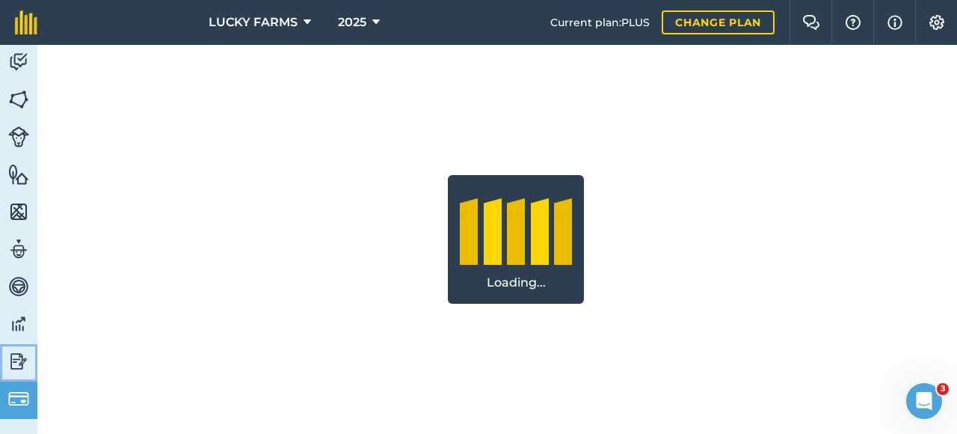
click at [24, 358] on img at bounding box center [18, 361] width 21 height 22
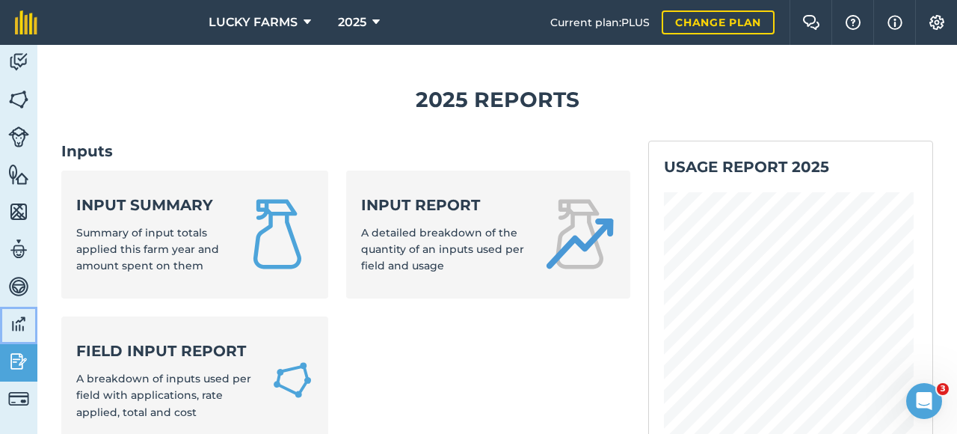
click at [28, 330] on img at bounding box center [18, 324] width 21 height 22
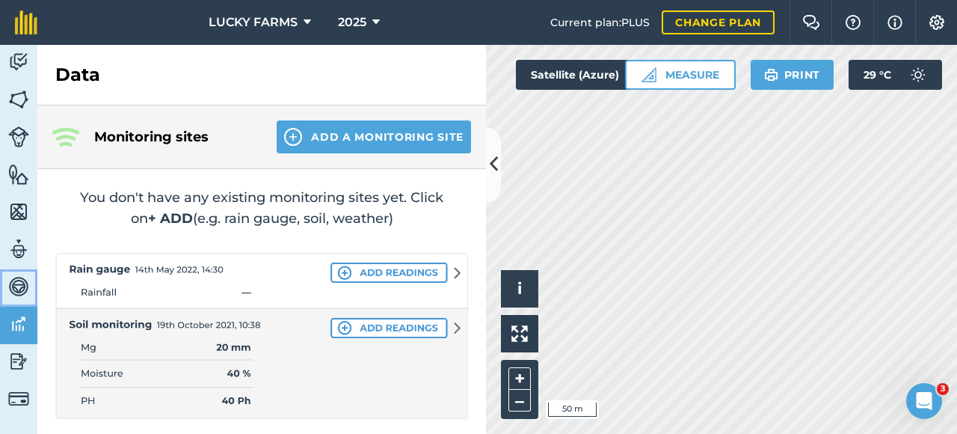
click at [16, 290] on img at bounding box center [18, 286] width 21 height 22
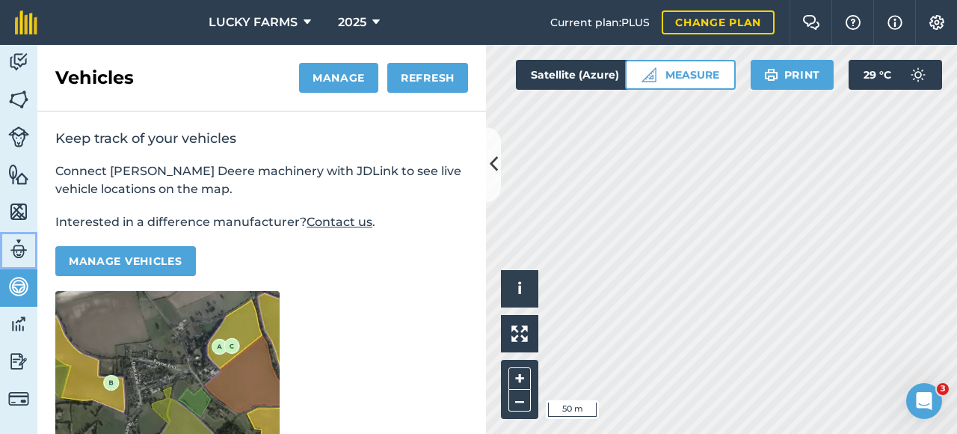
click at [18, 262] on link "Team" at bounding box center [18, 250] width 37 height 37
select select "MEMBER"
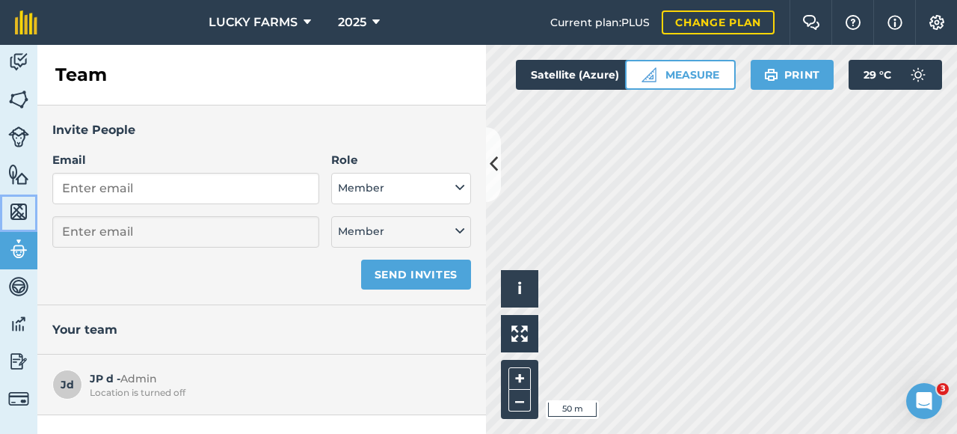
click at [22, 218] on img at bounding box center [18, 211] width 21 height 22
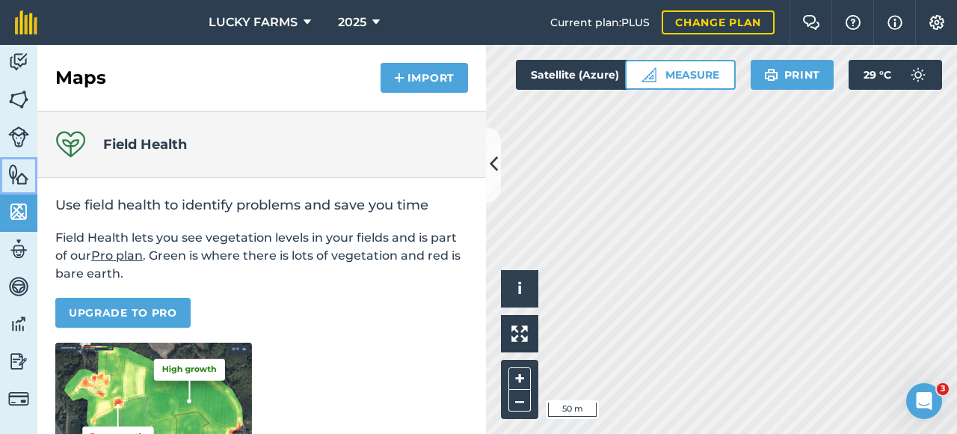
click at [19, 174] on img at bounding box center [18, 174] width 21 height 22
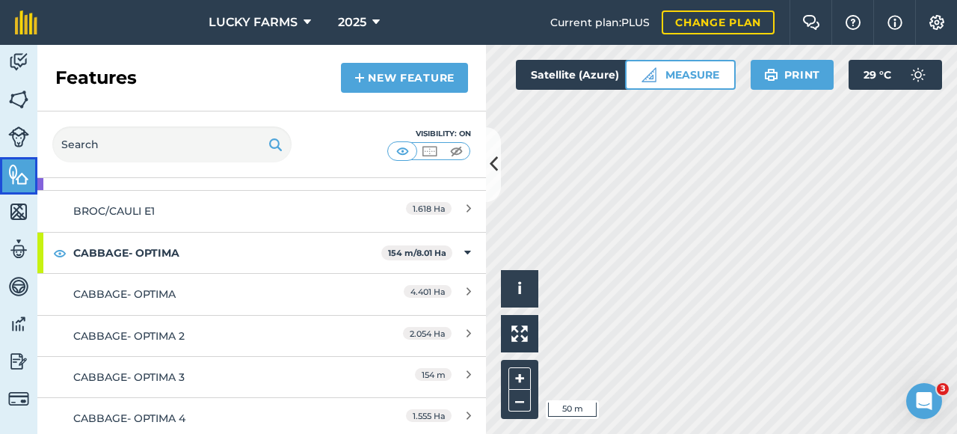
scroll to position [224, 0]
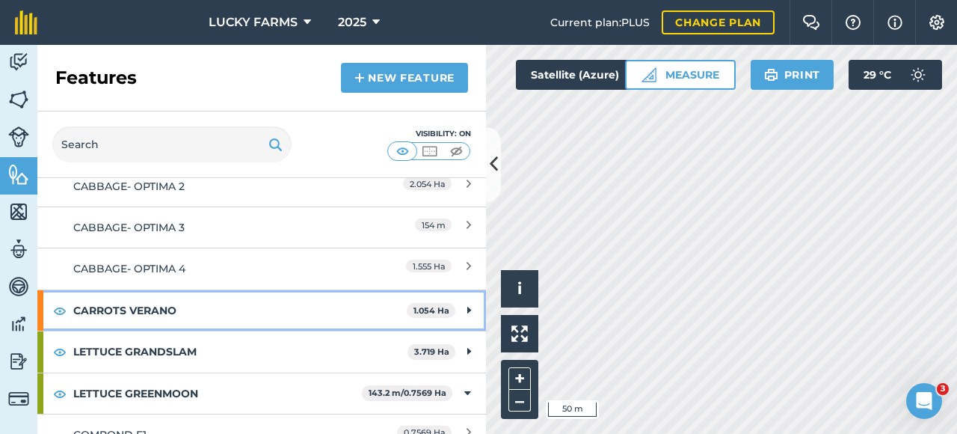
click at [461, 309] on div "CARROTS VERANO 1.054 Ha" at bounding box center [261, 310] width 449 height 40
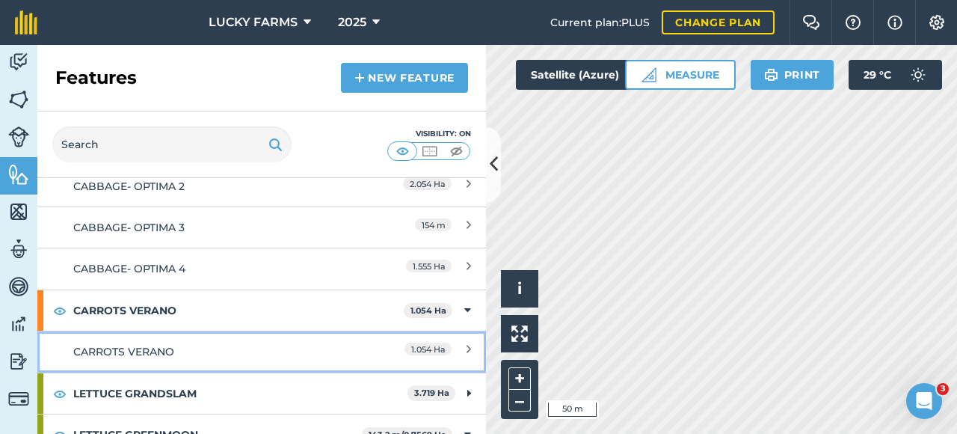
click at [199, 358] on link "CARROTS VERANO 1.054 Ha" at bounding box center [261, 351] width 449 height 41
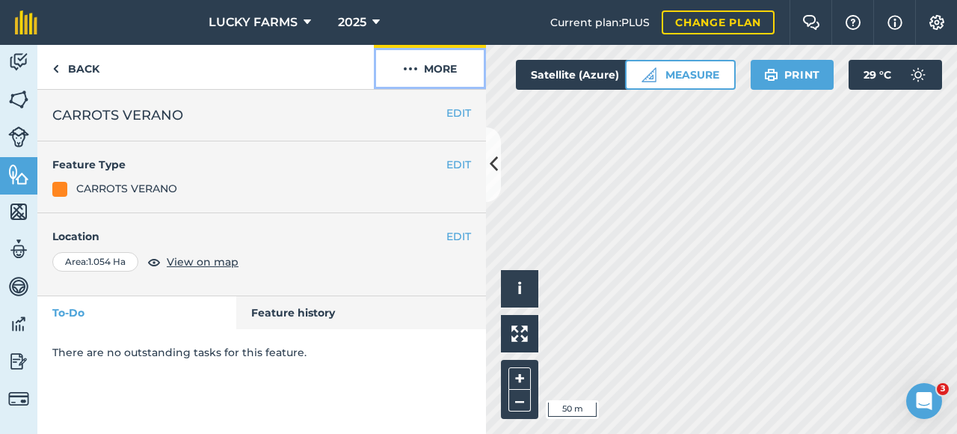
click at [452, 78] on button "More" at bounding box center [430, 67] width 112 height 44
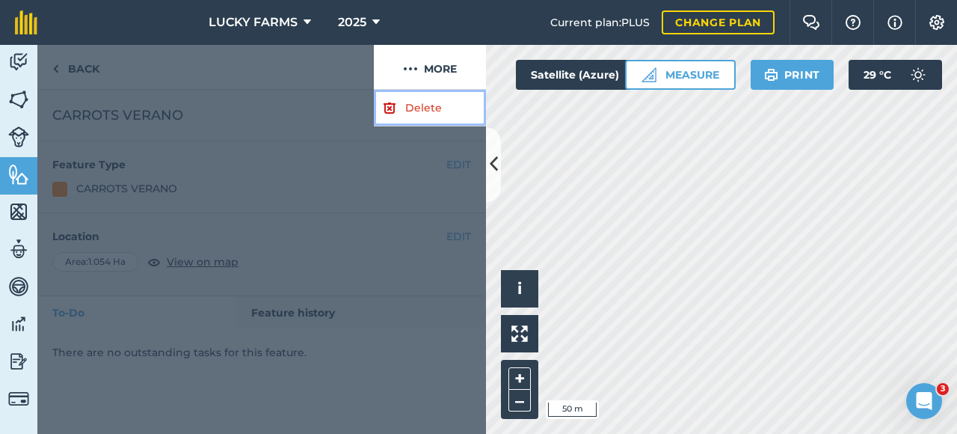
click at [417, 105] on link "Delete" at bounding box center [430, 108] width 112 height 37
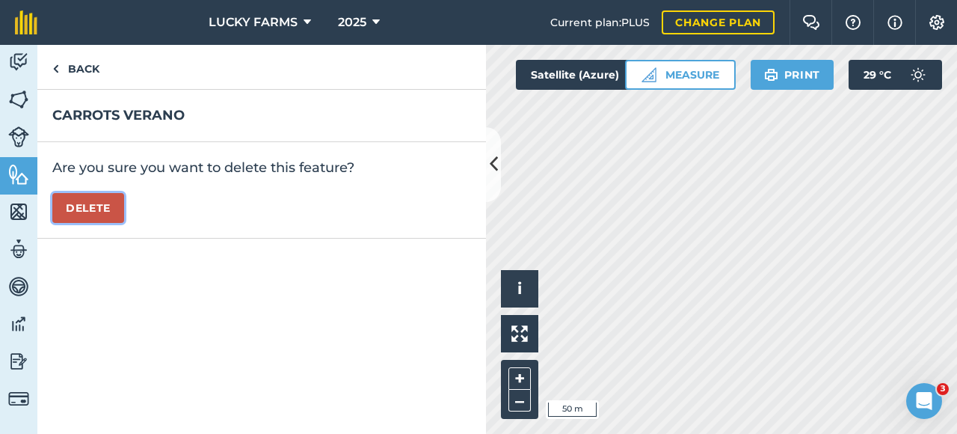
click at [93, 206] on button "Delete" at bounding box center [88, 208] width 72 height 30
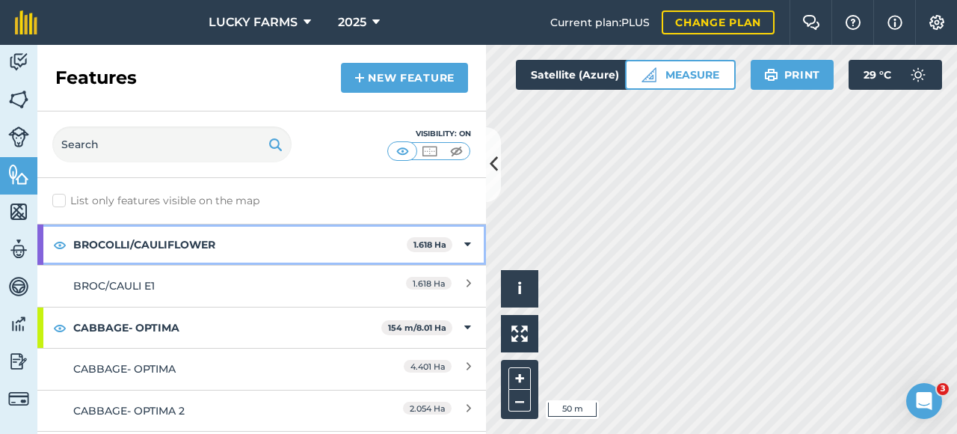
click at [464, 248] on icon at bounding box center [467, 244] width 7 height 16
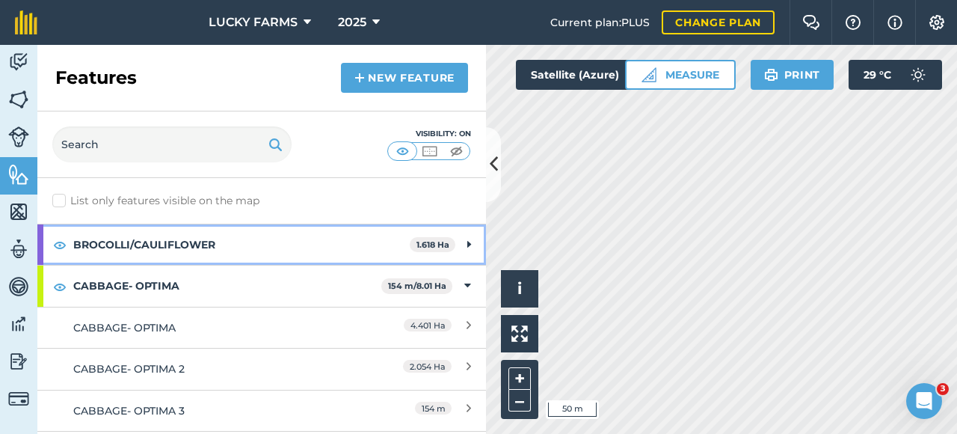
click at [292, 254] on strong "BROCOLLI/CAULIFLOWER" at bounding box center [241, 244] width 337 height 40
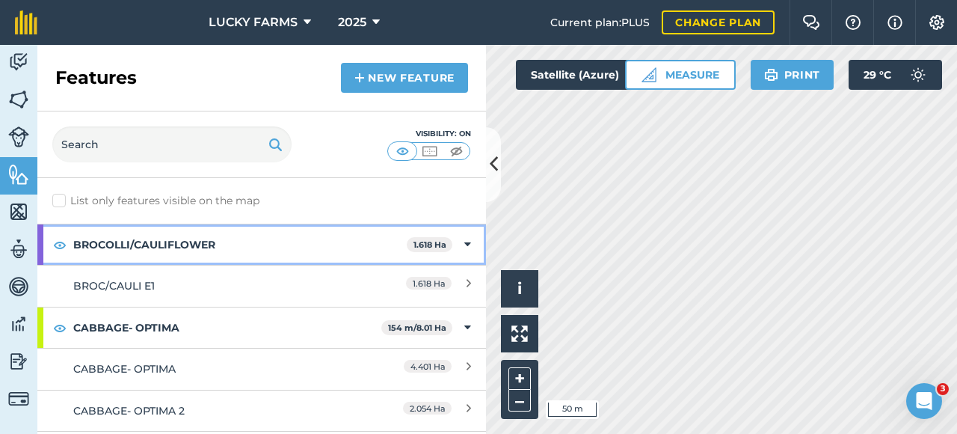
click at [464, 243] on icon at bounding box center [467, 244] width 7 height 16
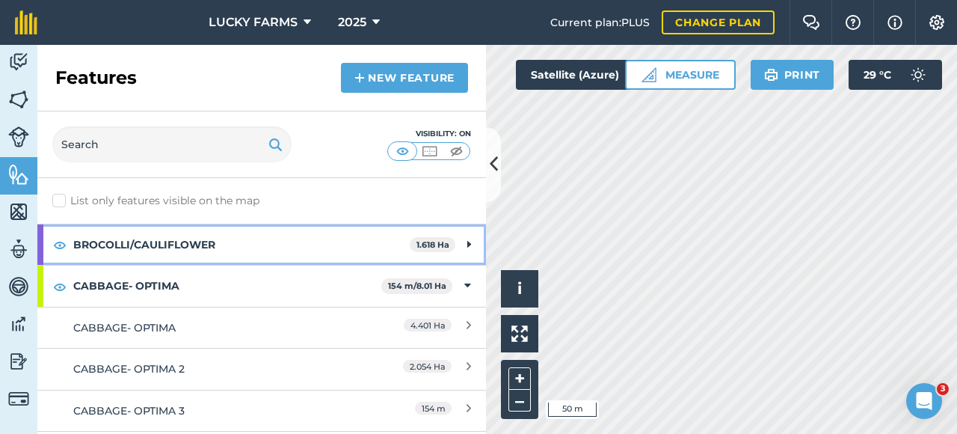
click at [424, 243] on strong "1.618 Ha" at bounding box center [433, 244] width 33 height 10
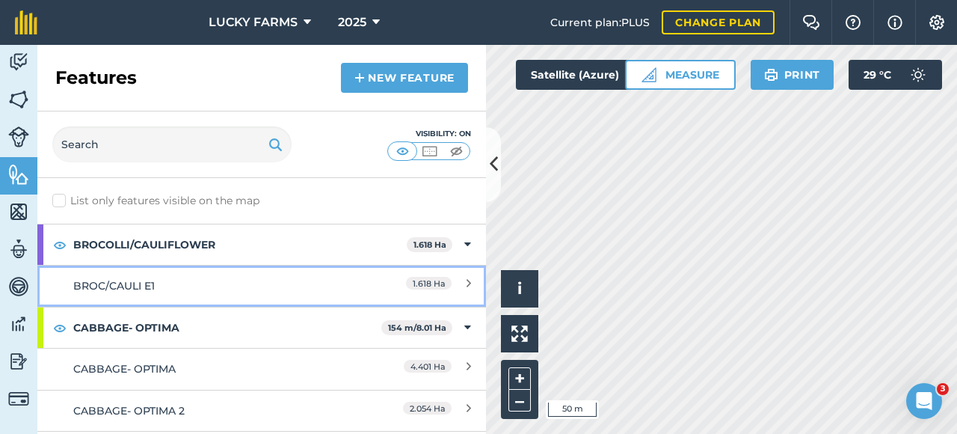
click at [467, 281] on icon at bounding box center [469, 285] width 4 height 16
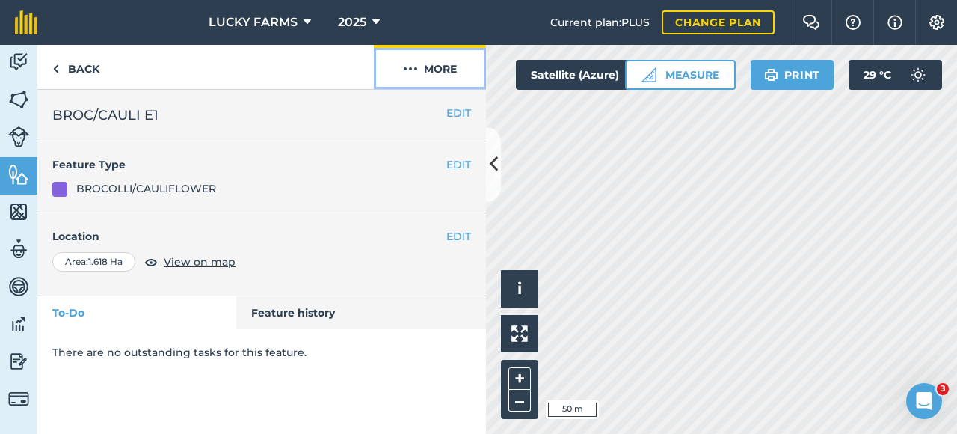
click at [414, 74] on img at bounding box center [410, 69] width 15 height 18
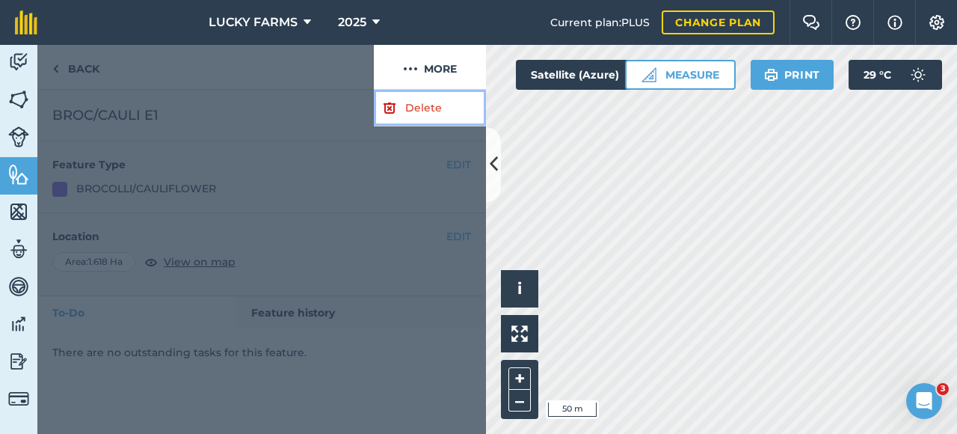
click at [428, 111] on link "Delete" at bounding box center [430, 108] width 112 height 37
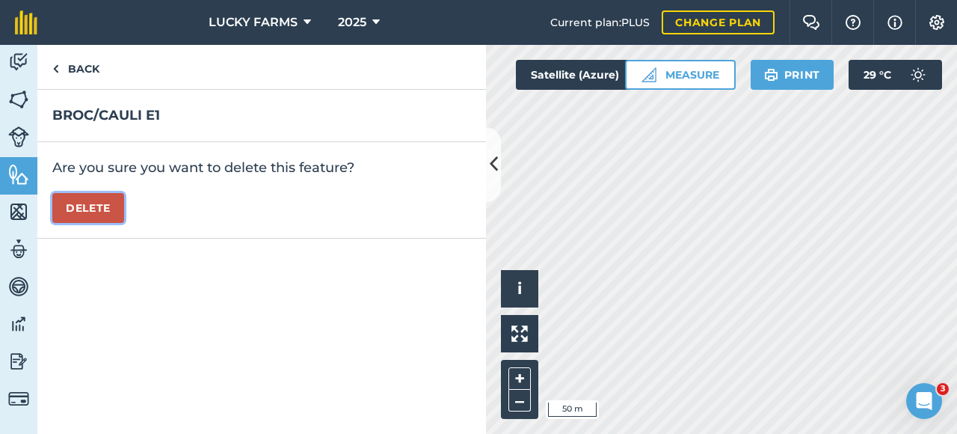
click at [96, 197] on button "Delete" at bounding box center [88, 208] width 72 height 30
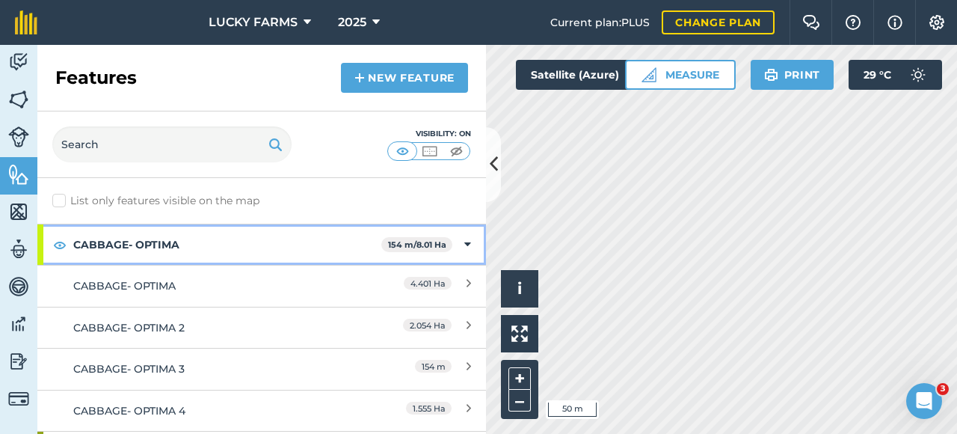
click at [450, 247] on div "CABBAGE- OPTIMA 154 m / 8.01 Ha" at bounding box center [261, 244] width 449 height 40
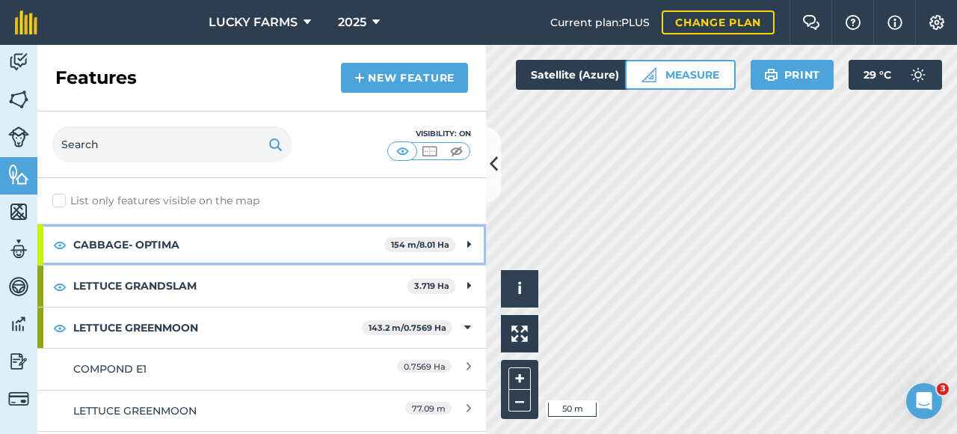
click at [467, 243] on icon at bounding box center [469, 244] width 4 height 16
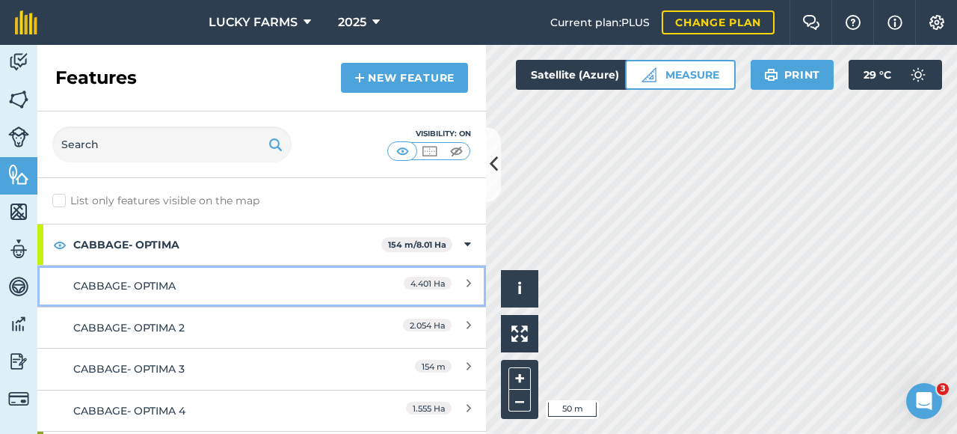
click at [462, 282] on link "CABBAGE- OPTIMA 4.401 Ha" at bounding box center [261, 285] width 449 height 41
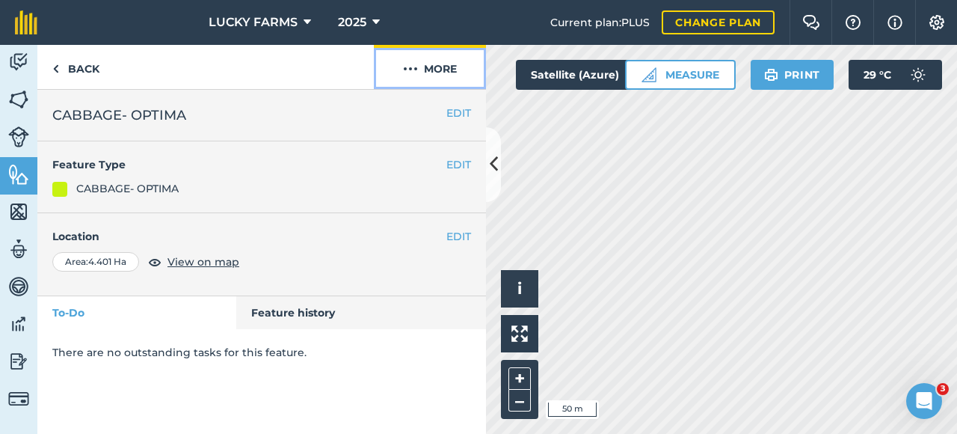
click at [441, 78] on button "More" at bounding box center [430, 67] width 112 height 44
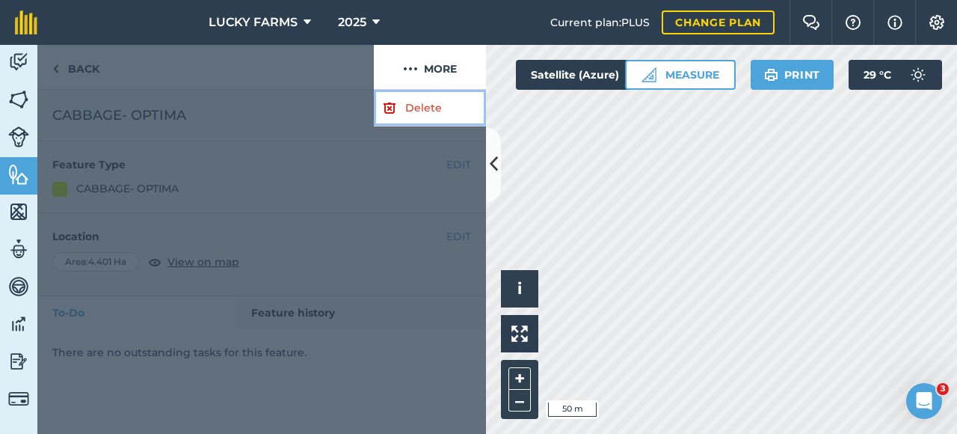
click at [420, 108] on link "Delete" at bounding box center [430, 108] width 112 height 37
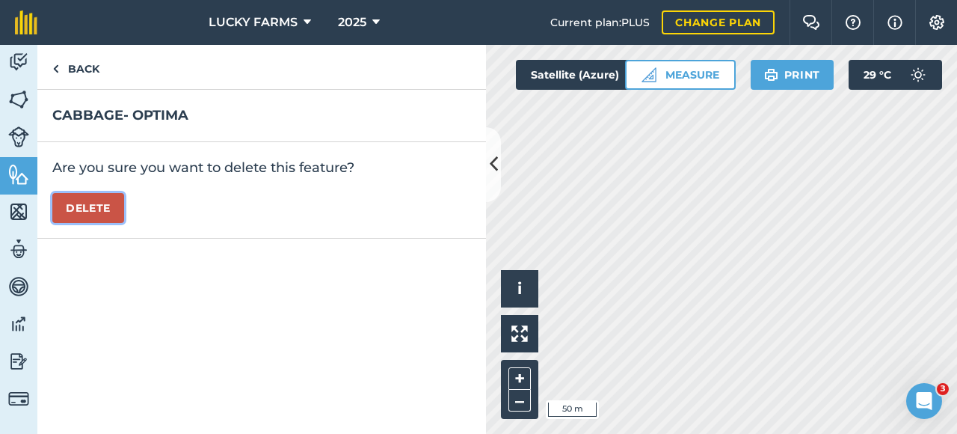
click at [82, 214] on button "Delete" at bounding box center [88, 208] width 72 height 30
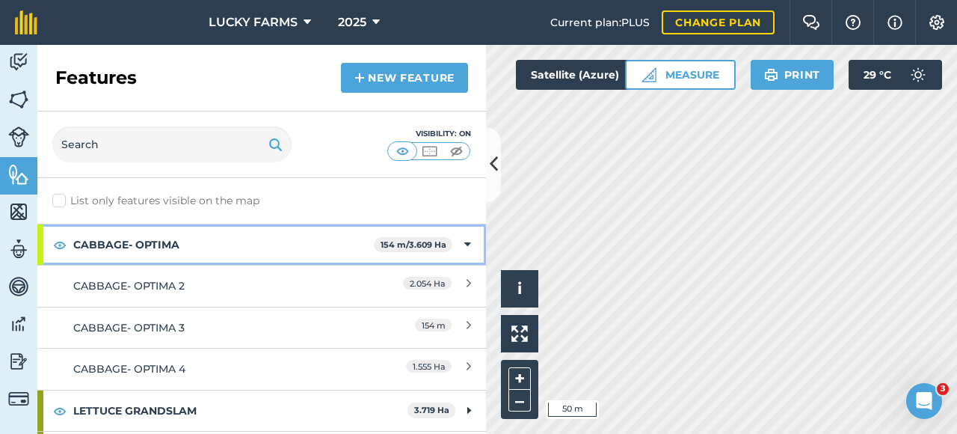
click at [451, 240] on div "CABBAGE- OPTIMA 154 m / 3.609 Ha" at bounding box center [261, 244] width 449 height 40
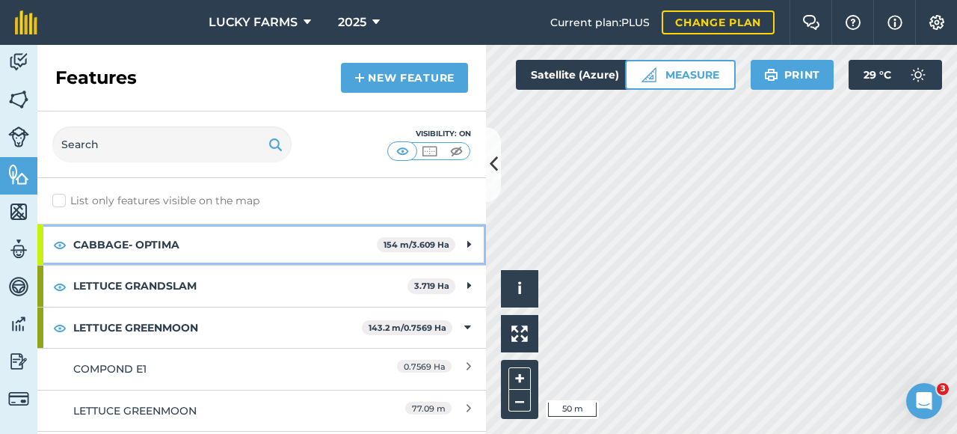
click at [339, 254] on strong "CABBAGE- OPTIMA" at bounding box center [225, 244] width 304 height 40
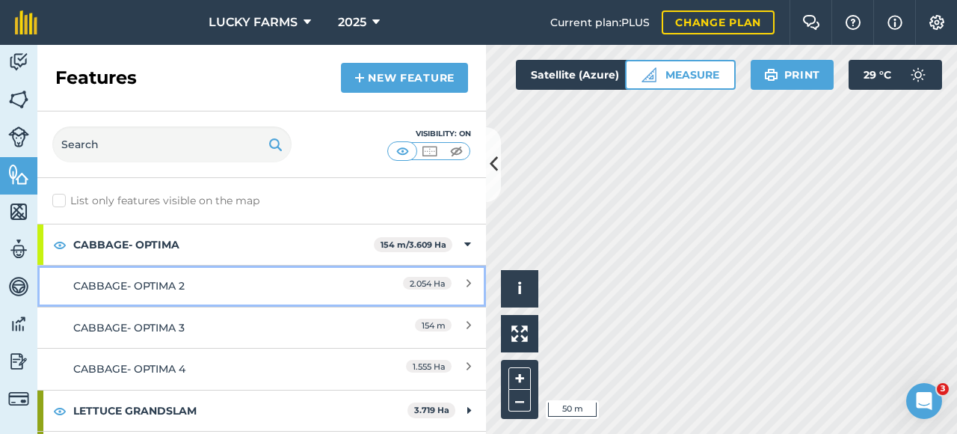
click at [222, 291] on div "CABBAGE- OPTIMA 2" at bounding box center [206, 285] width 266 height 16
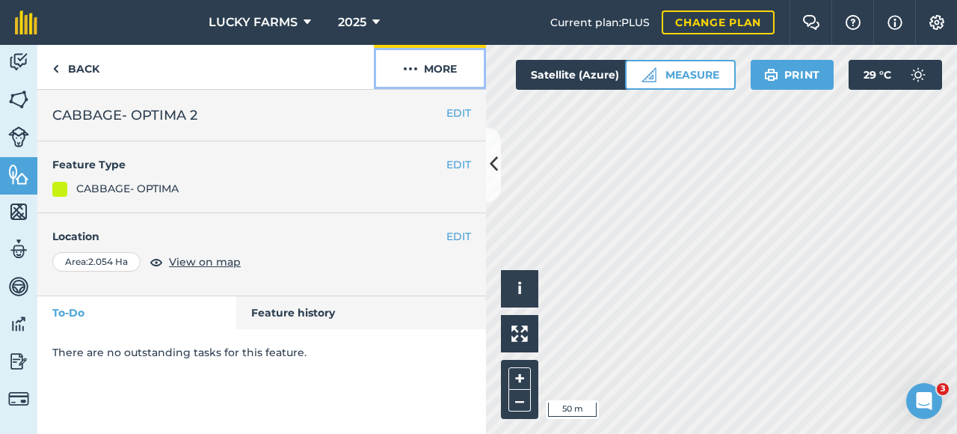
click at [449, 79] on button "More" at bounding box center [430, 67] width 112 height 44
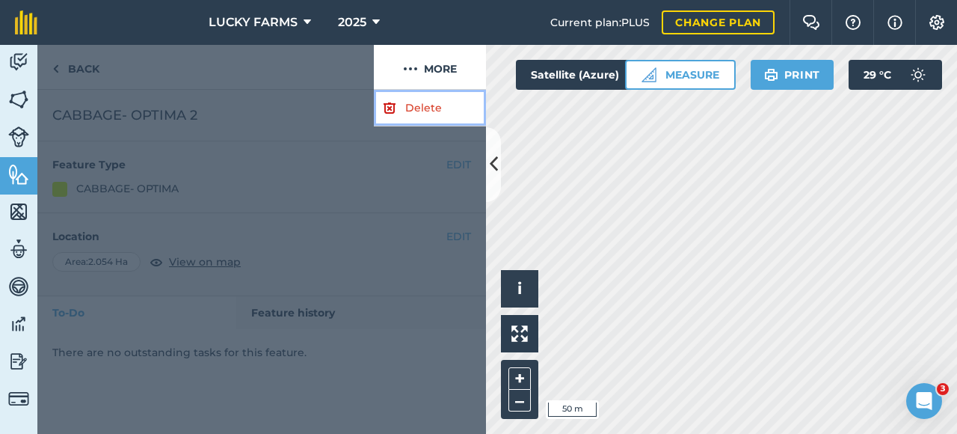
click at [417, 114] on link "Delete" at bounding box center [430, 108] width 112 height 37
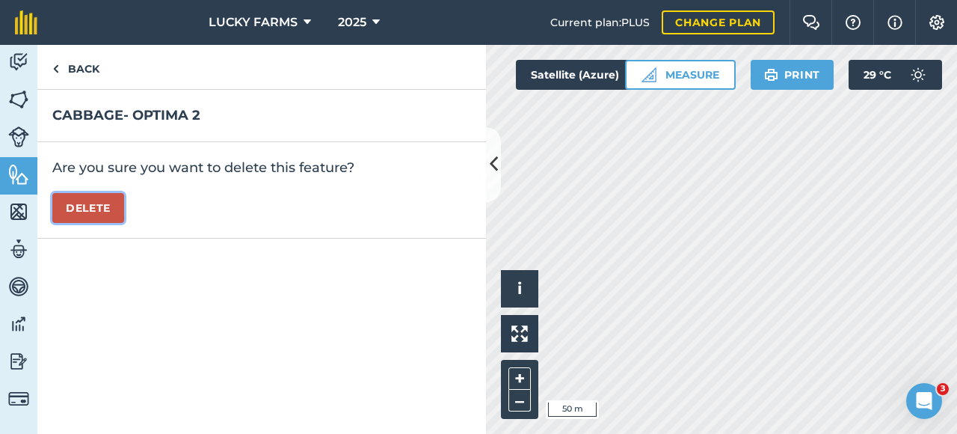
click at [108, 202] on button "Delete" at bounding box center [88, 208] width 72 height 30
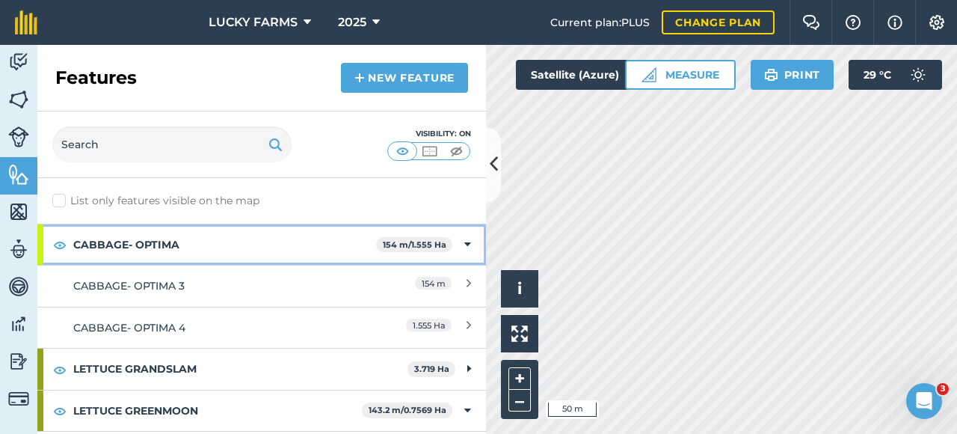
click at [445, 237] on div "CABBAGE- OPTIMA 154 m / 1.555 Ha" at bounding box center [261, 244] width 449 height 40
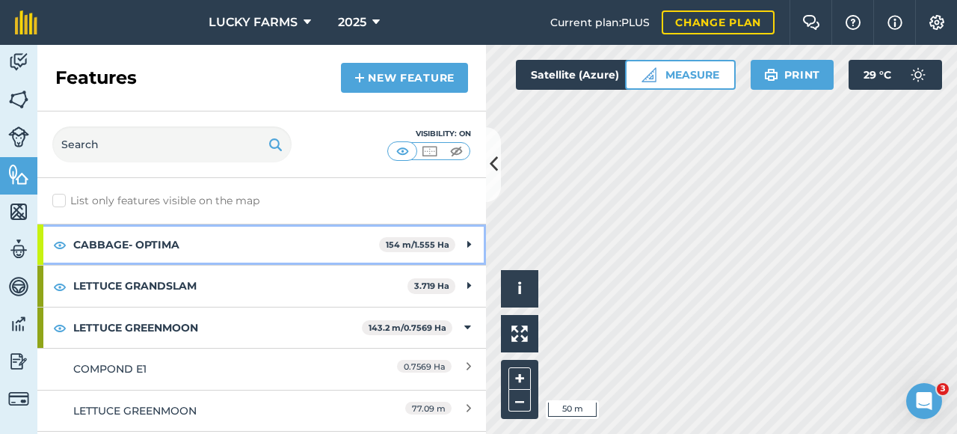
click at [454, 237] on div "CABBAGE- OPTIMA 154 m / 1.555 Ha" at bounding box center [261, 244] width 449 height 40
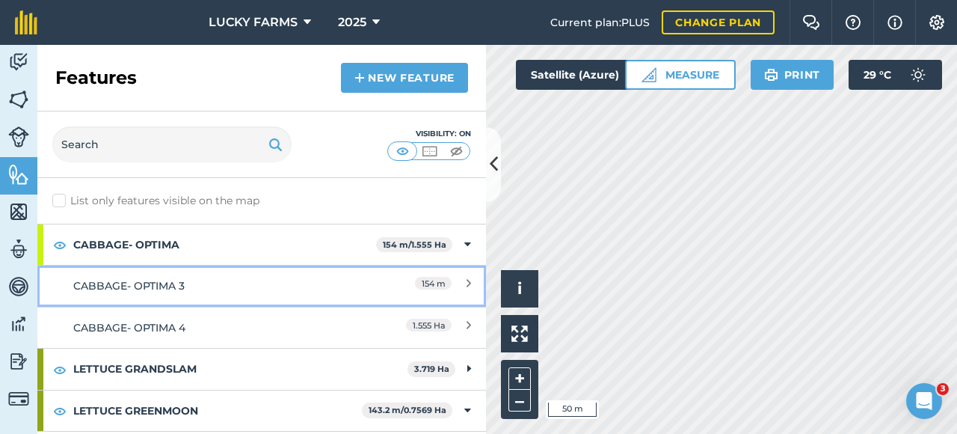
click at [342, 289] on div "154 m" at bounding box center [405, 285] width 132 height 16
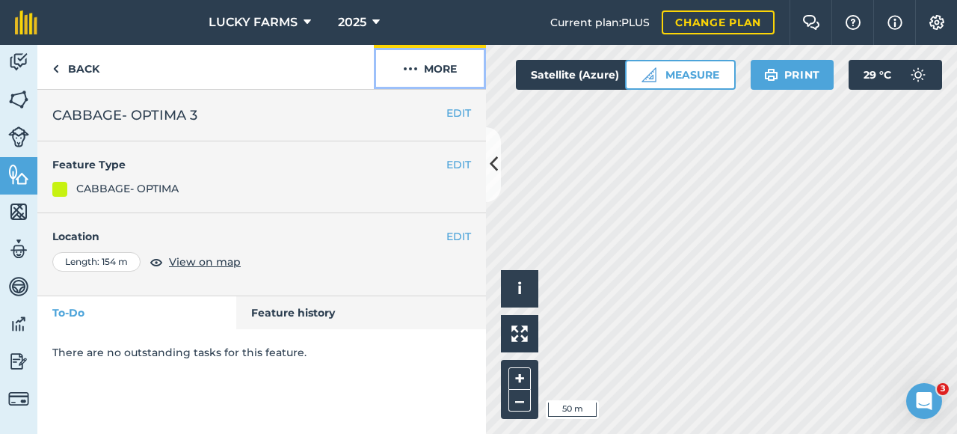
click at [429, 71] on button "More" at bounding box center [430, 67] width 112 height 44
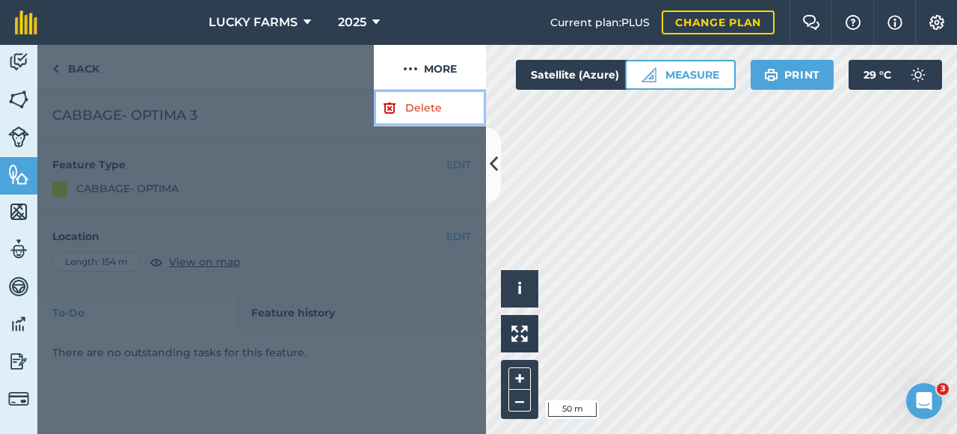
click at [401, 122] on link "Delete" at bounding box center [430, 108] width 112 height 37
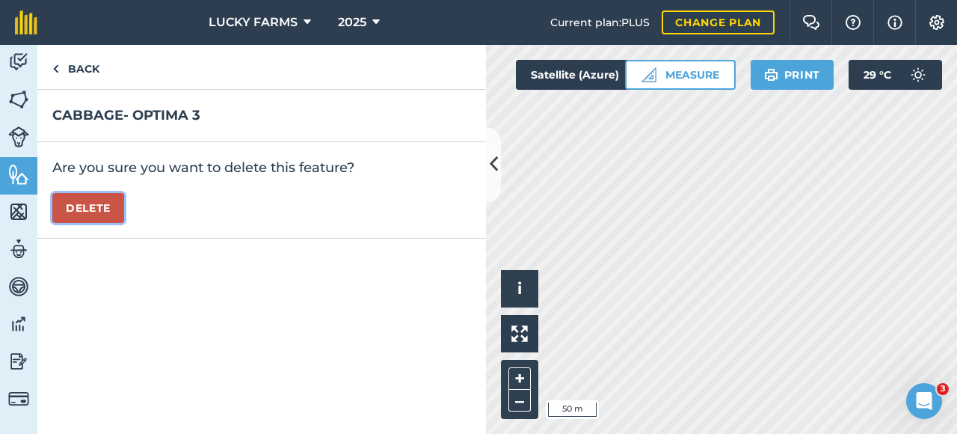
click at [110, 213] on button "Delete" at bounding box center [88, 208] width 72 height 30
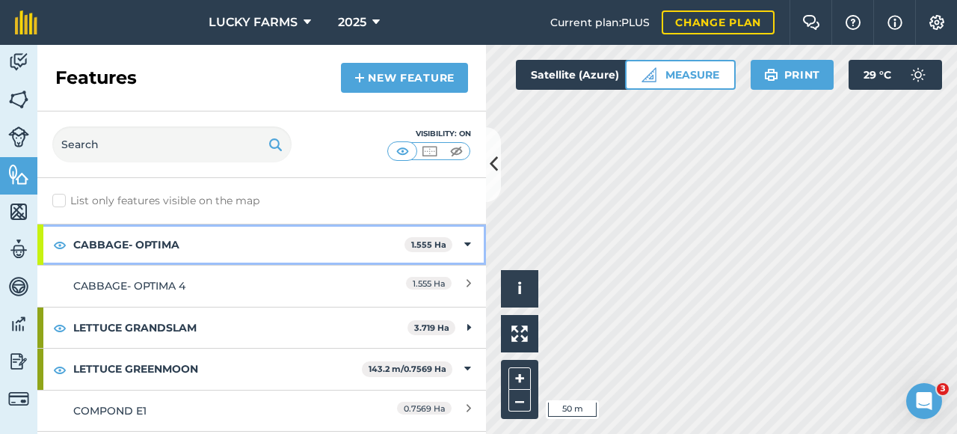
click at [168, 234] on strong "CABBAGE- OPTIMA" at bounding box center [238, 244] width 331 height 40
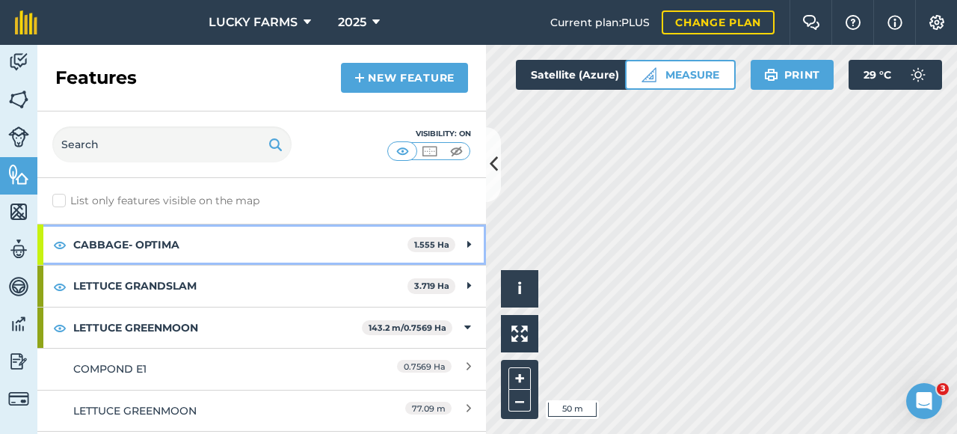
click at [165, 248] on strong "CABBAGE- OPTIMA" at bounding box center [240, 244] width 334 height 40
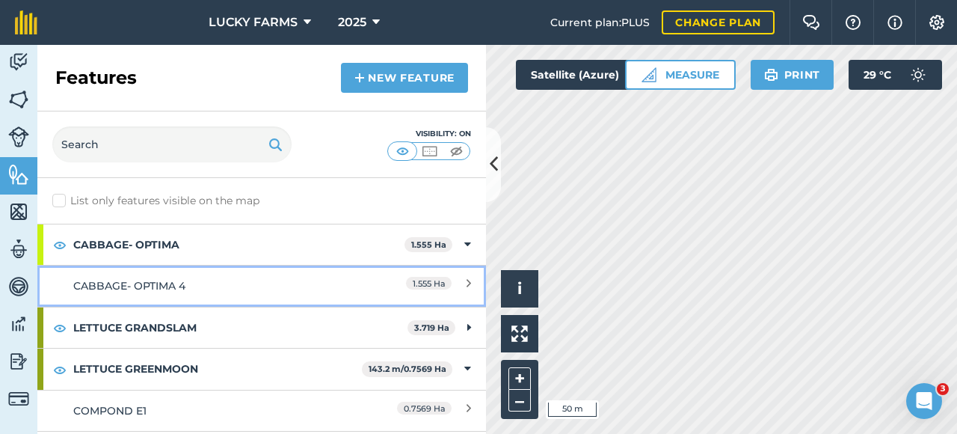
click at [150, 275] on link "CABBAGE- OPTIMA 4 1.555 Ha" at bounding box center [261, 285] width 449 height 41
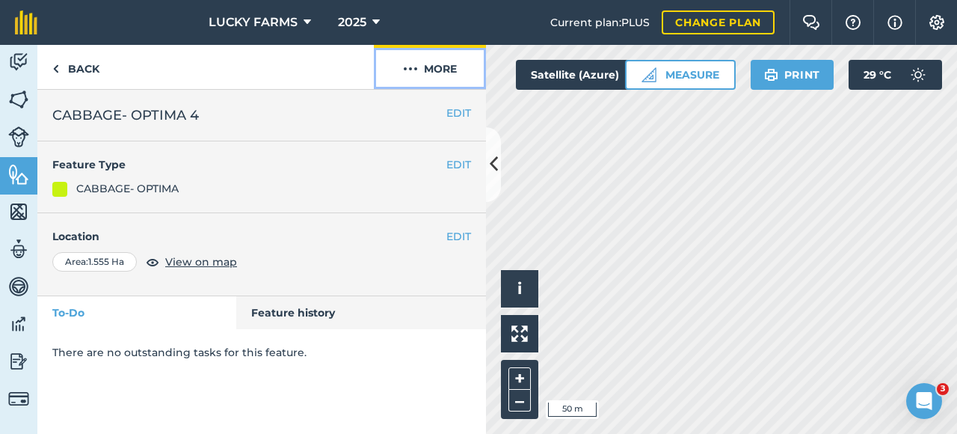
click at [450, 79] on button "More" at bounding box center [430, 67] width 112 height 44
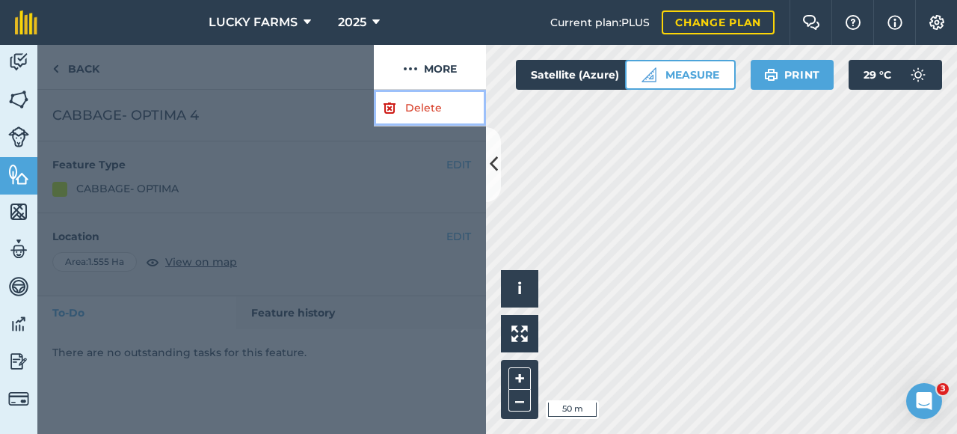
click at [417, 114] on link "Delete" at bounding box center [430, 108] width 112 height 37
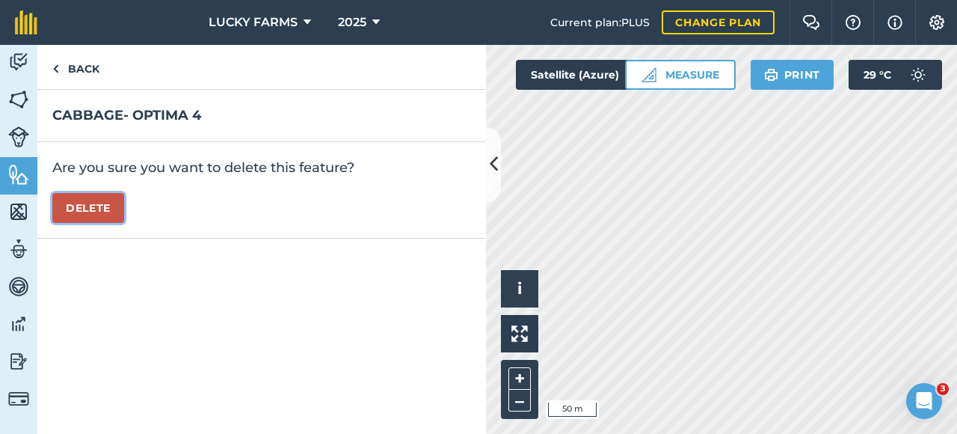
click at [76, 206] on button "Delete" at bounding box center [88, 208] width 72 height 30
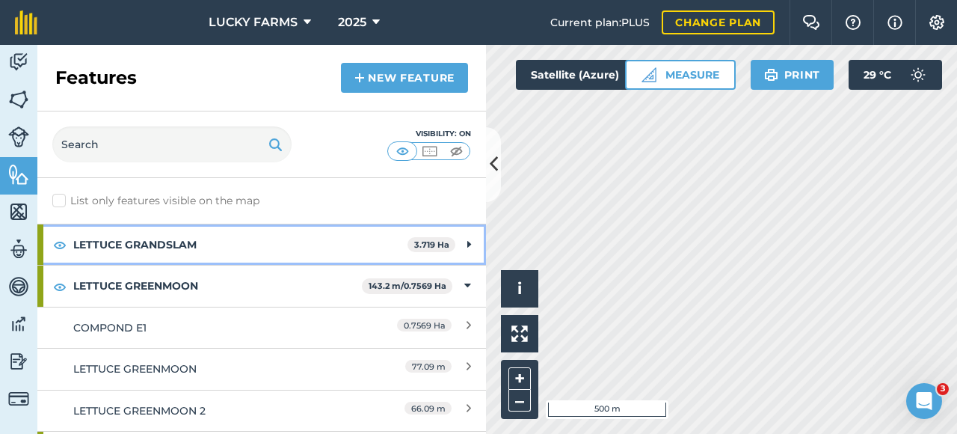
click at [467, 242] on icon at bounding box center [469, 244] width 4 height 16
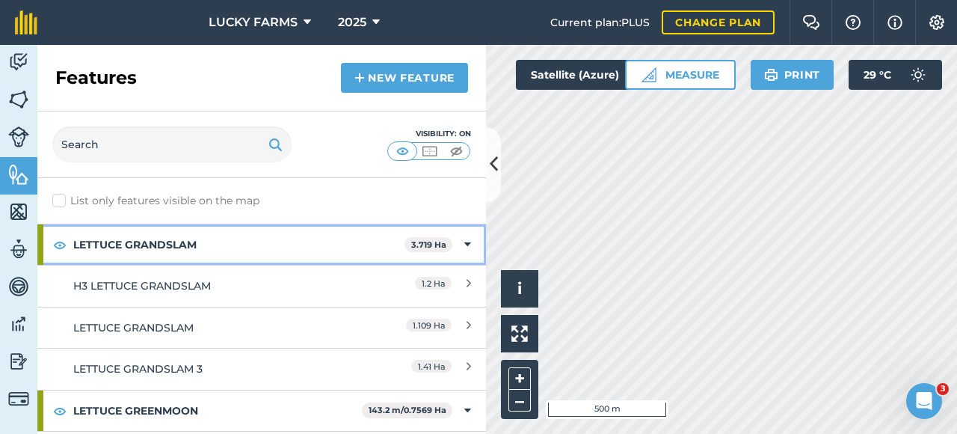
click at [461, 249] on div "LETTUCE GRANDSLAM 3.719 Ha" at bounding box center [261, 244] width 449 height 40
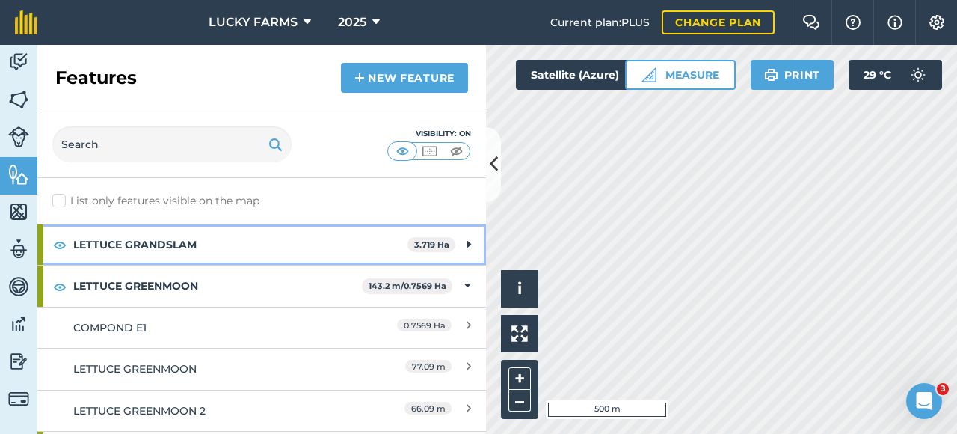
click at [353, 246] on strong "LETTUCE GRANDSLAM" at bounding box center [240, 244] width 334 height 40
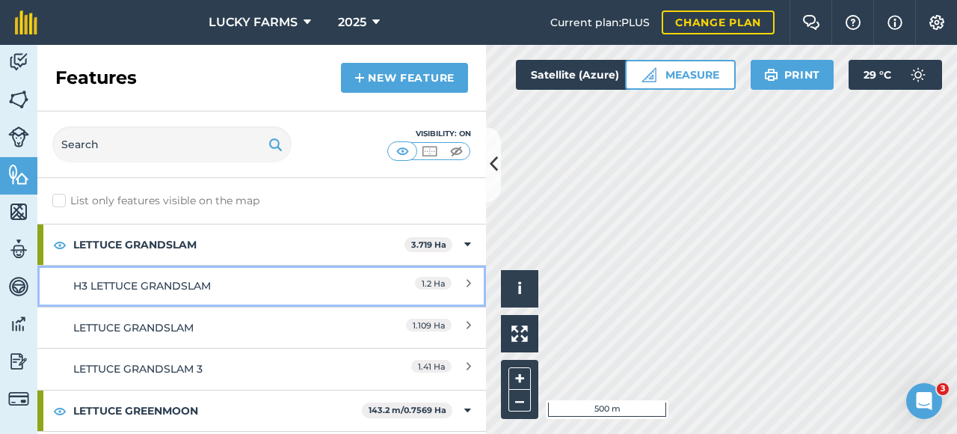
click at [454, 280] on div "1.2 Ha" at bounding box center [405, 285] width 132 height 16
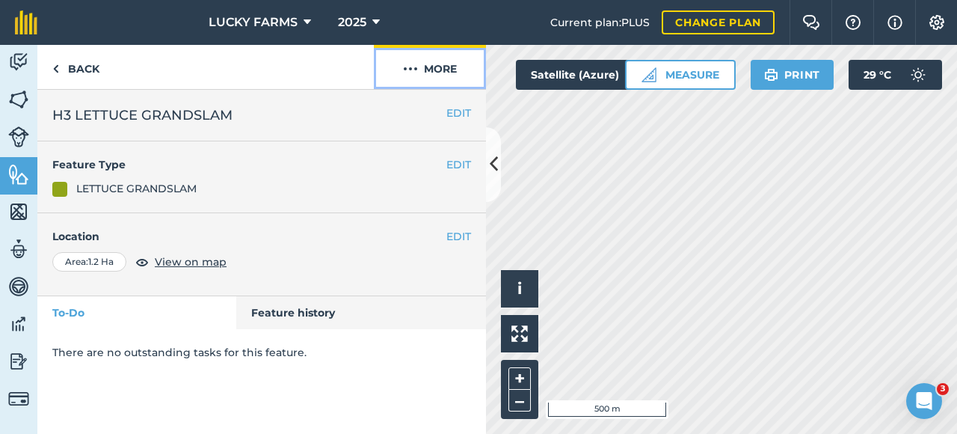
click at [453, 66] on button "More" at bounding box center [430, 67] width 112 height 44
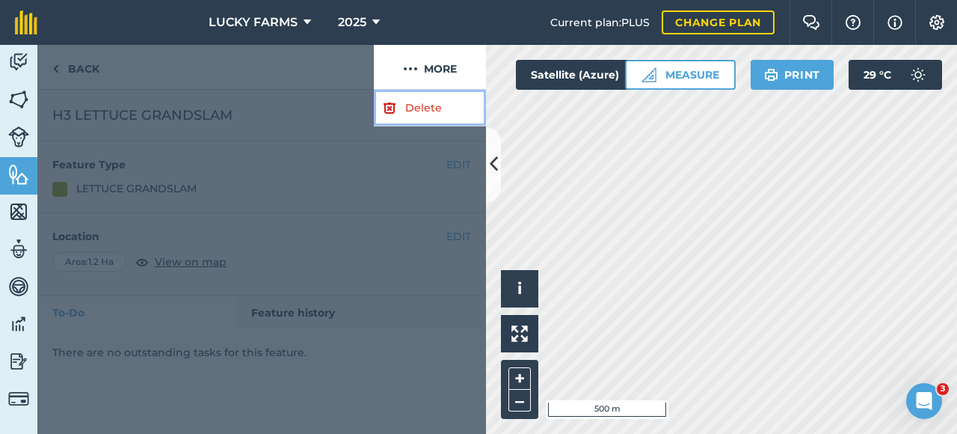
click at [443, 122] on link "Delete" at bounding box center [430, 108] width 112 height 37
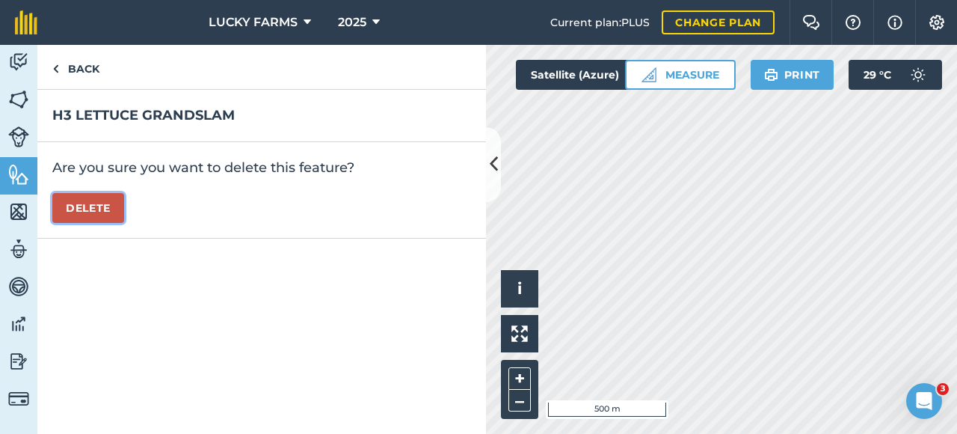
click at [67, 210] on button "Delete" at bounding box center [88, 208] width 72 height 30
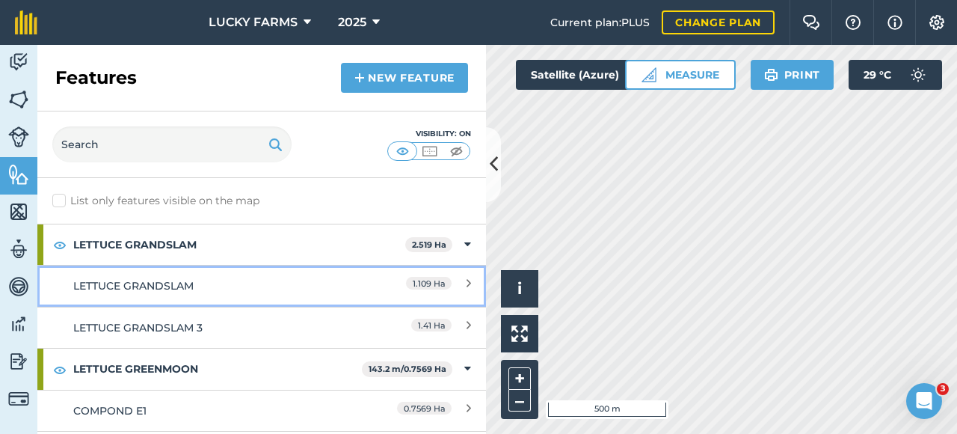
click at [372, 294] on link "LETTUCE GRANDSLAM 1.109 Ha" at bounding box center [261, 285] width 449 height 41
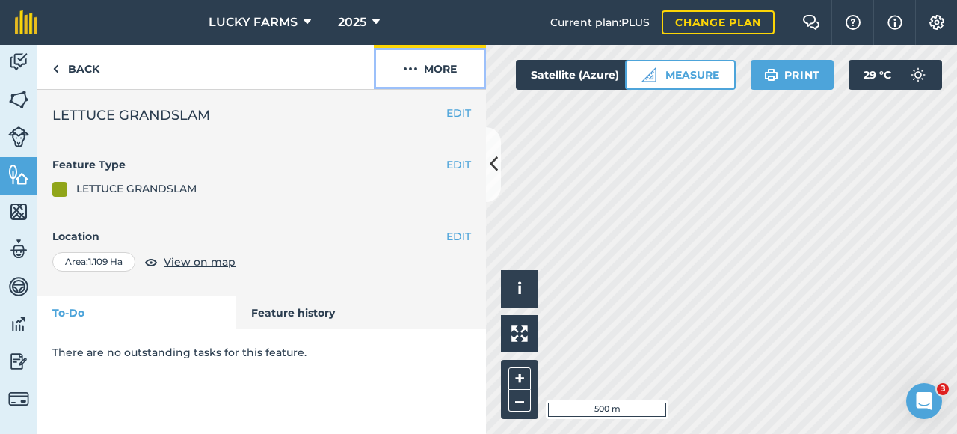
click at [453, 73] on button "More" at bounding box center [430, 67] width 112 height 44
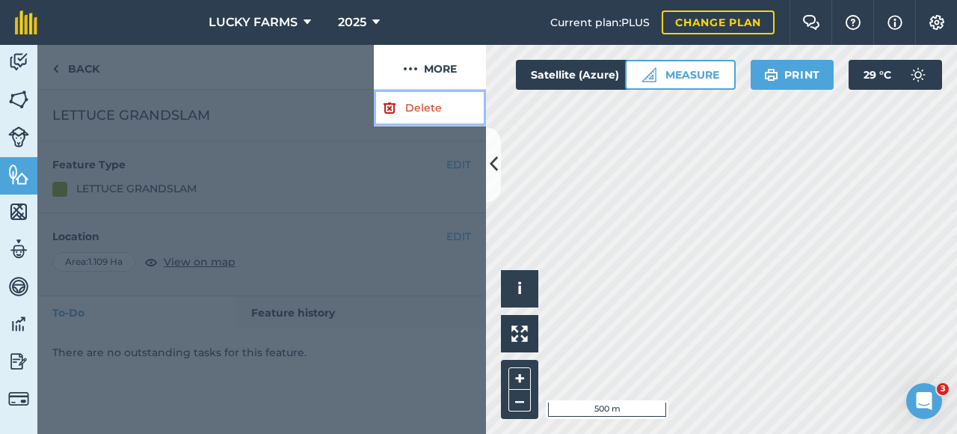
click at [417, 107] on link "Delete" at bounding box center [430, 108] width 112 height 37
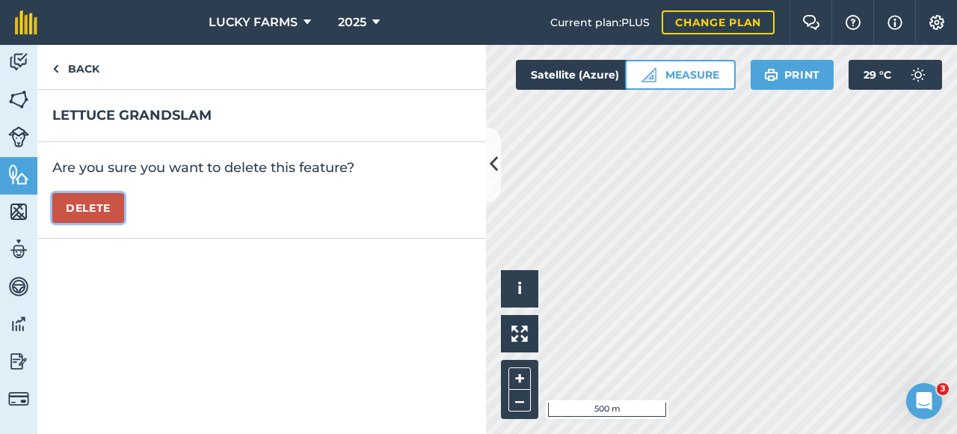
click at [97, 205] on button "Delete" at bounding box center [88, 208] width 72 height 30
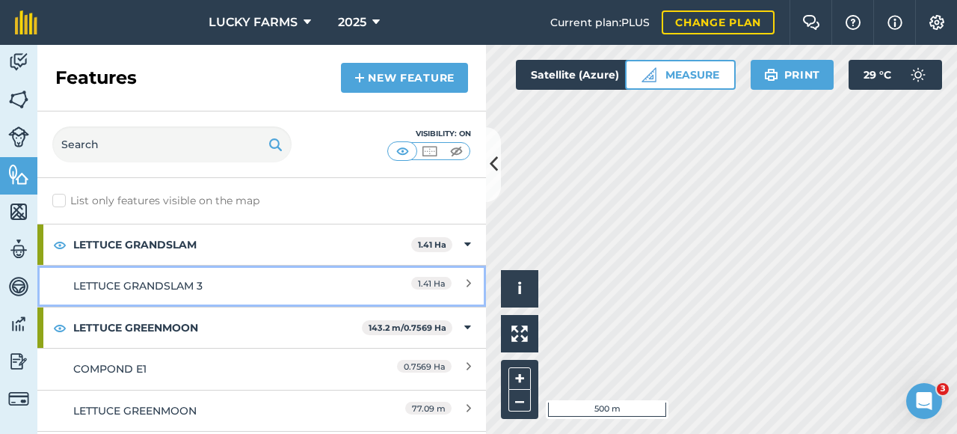
click at [208, 279] on div "LETTUCE GRANDSLAM 3" at bounding box center [206, 285] width 266 height 16
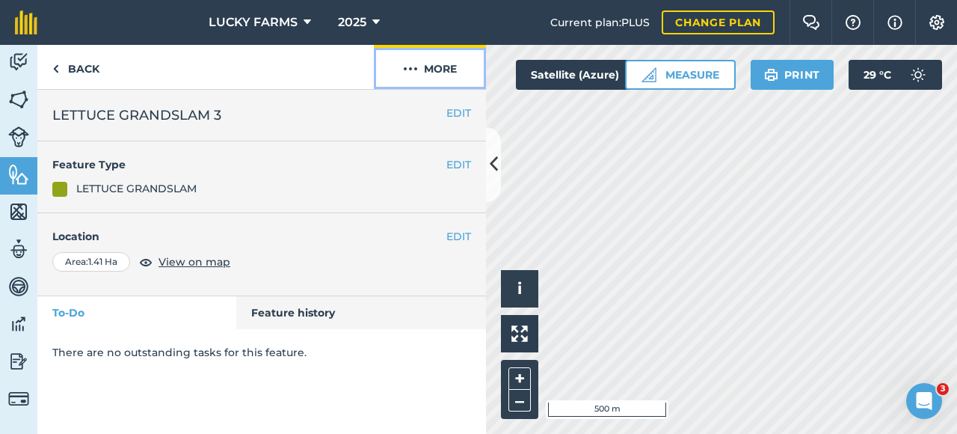
click at [408, 64] on img at bounding box center [410, 69] width 15 height 18
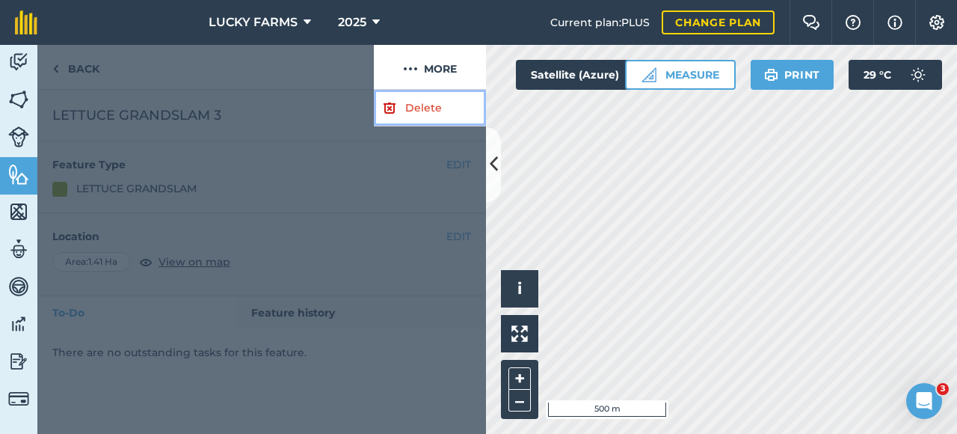
click at [396, 103] on link "Delete" at bounding box center [430, 108] width 112 height 37
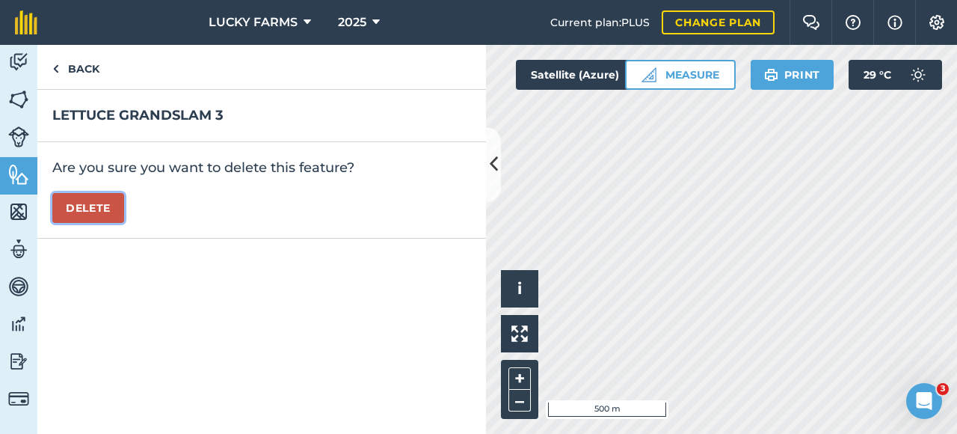
click at [105, 214] on button "Delete" at bounding box center [88, 208] width 72 height 30
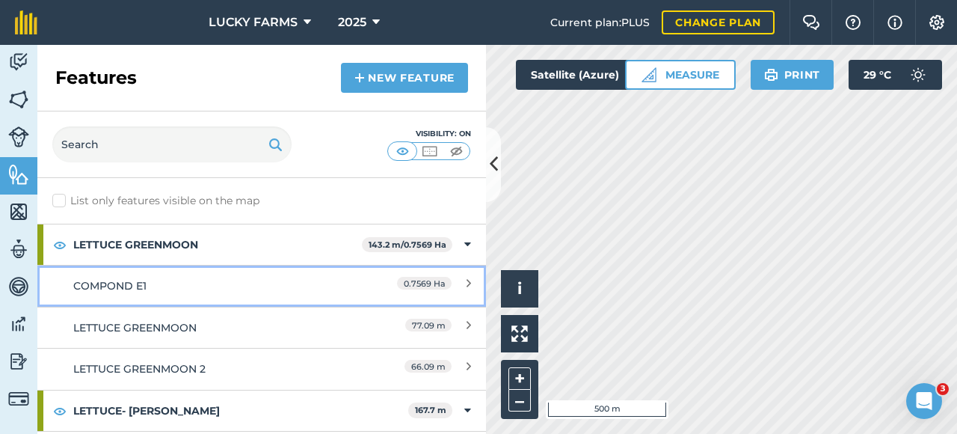
click at [217, 274] on link "COMPOND E1 0.7569 Ha" at bounding box center [261, 285] width 449 height 41
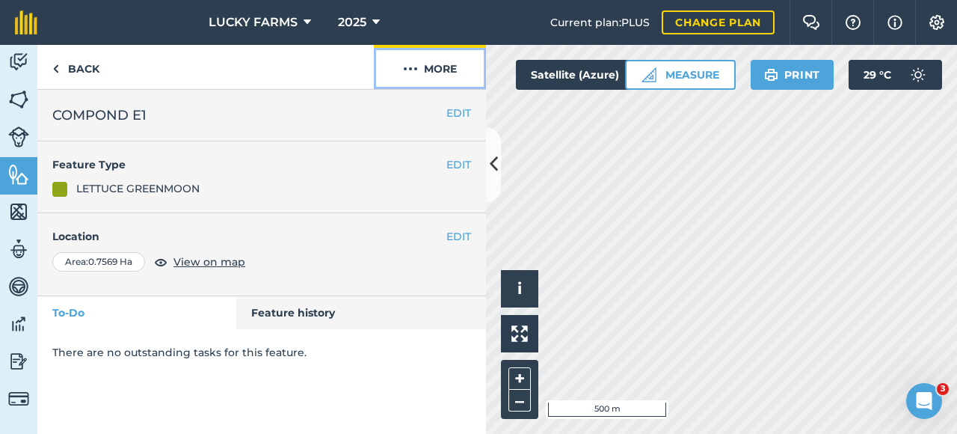
click at [426, 64] on button "More" at bounding box center [430, 67] width 112 height 44
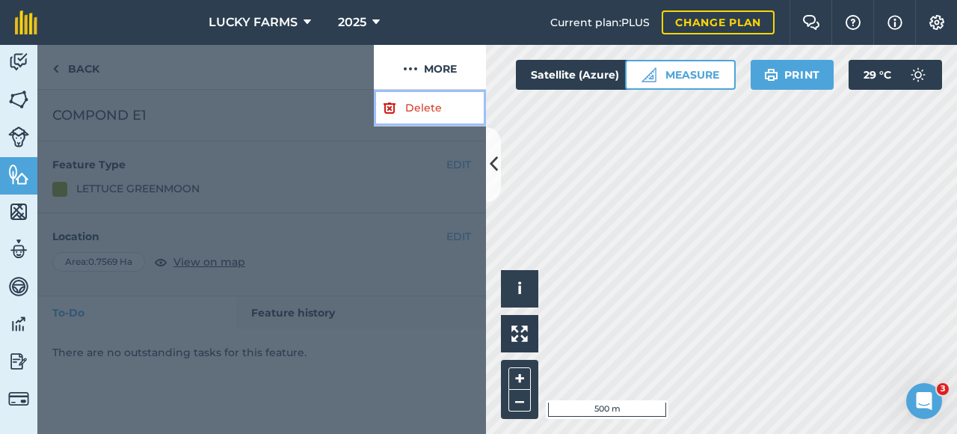
click at [398, 104] on link "Delete" at bounding box center [430, 108] width 112 height 37
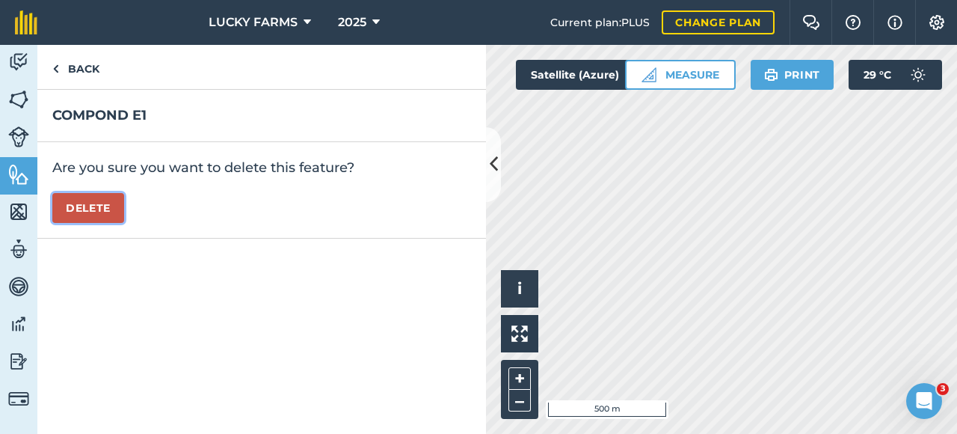
click at [111, 204] on button "Delete" at bounding box center [88, 208] width 72 height 30
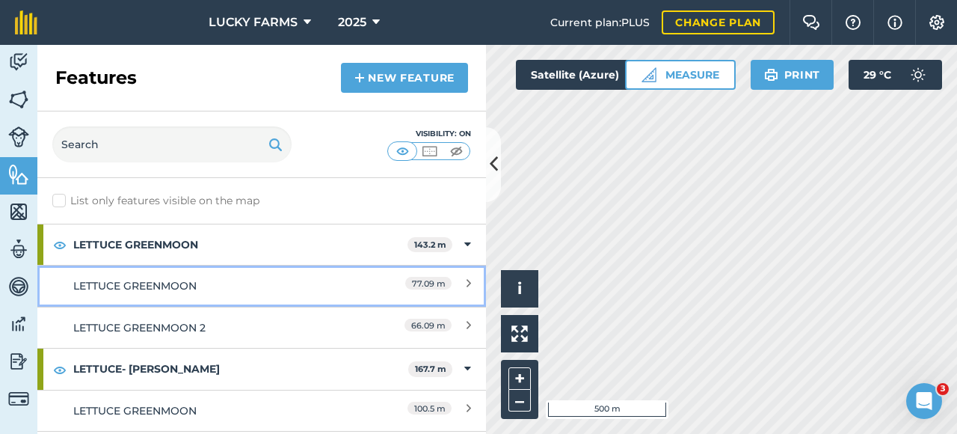
click at [134, 273] on link "LETTUCE GREENMOON 77.09 m" at bounding box center [261, 285] width 449 height 41
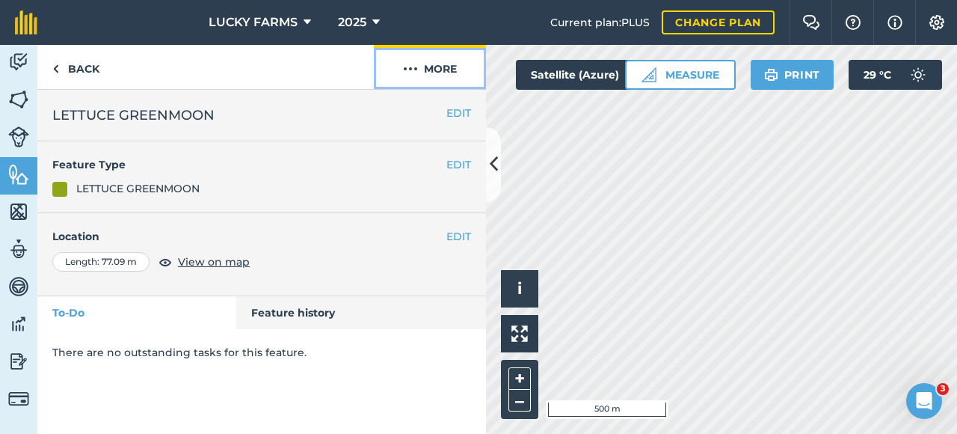
click at [465, 73] on button "More" at bounding box center [430, 67] width 112 height 44
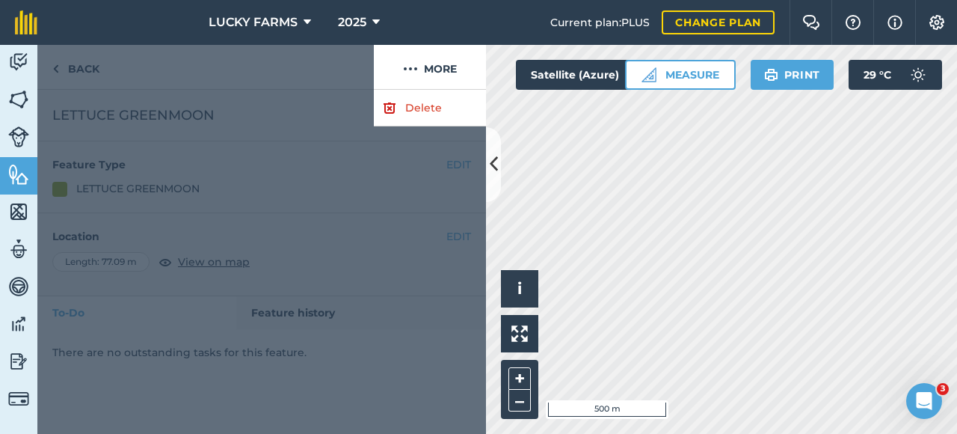
click at [434, 126] on div at bounding box center [261, 262] width 449 height 344
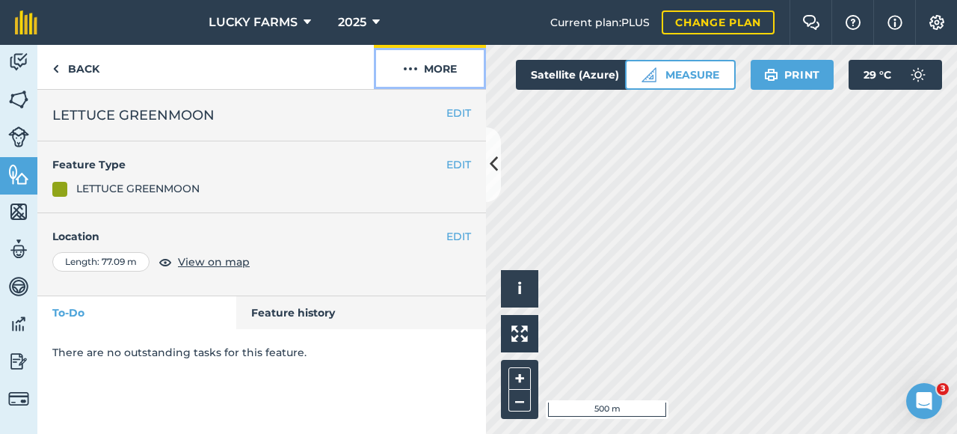
click at [460, 47] on button "More" at bounding box center [430, 67] width 112 height 44
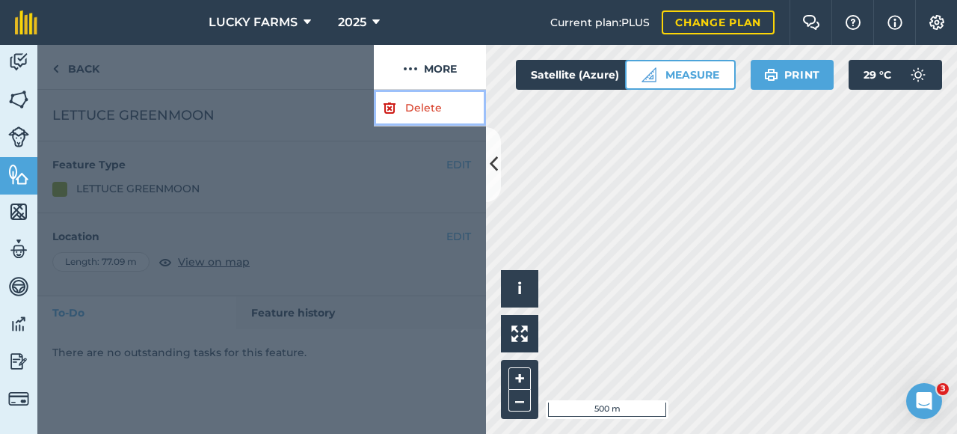
click at [414, 111] on link "Delete" at bounding box center [430, 108] width 112 height 37
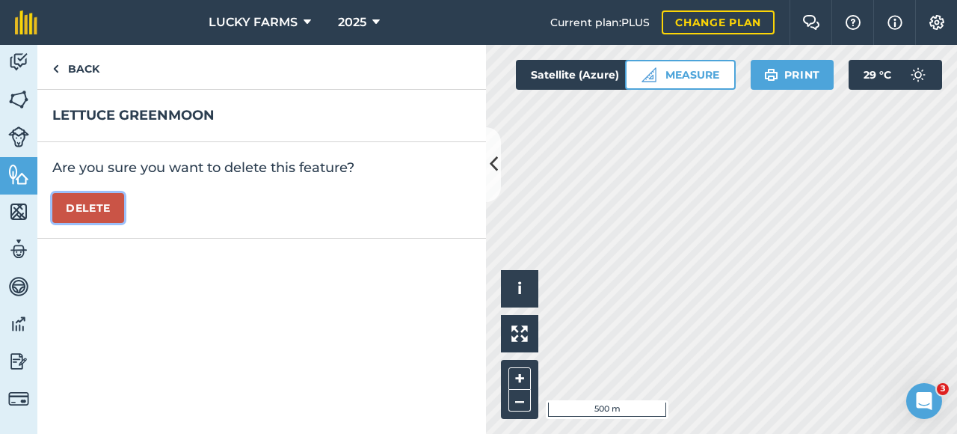
click at [106, 202] on button "Delete" at bounding box center [88, 208] width 72 height 30
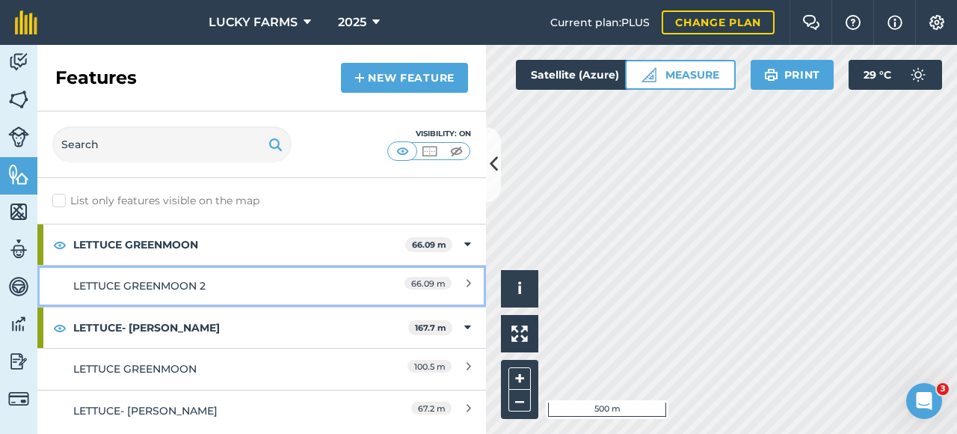
click at [220, 269] on link "LETTUCE GREENMOON 2 66.09 m" at bounding box center [261, 285] width 449 height 41
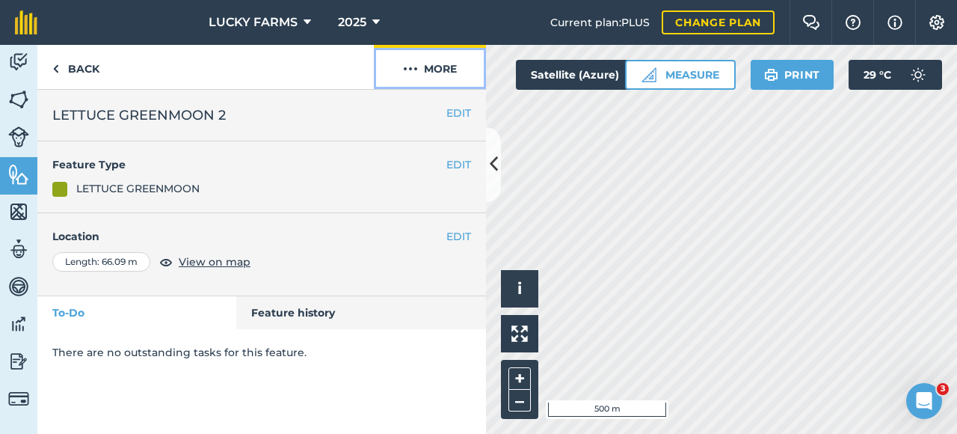
click at [429, 72] on button "More" at bounding box center [430, 67] width 112 height 44
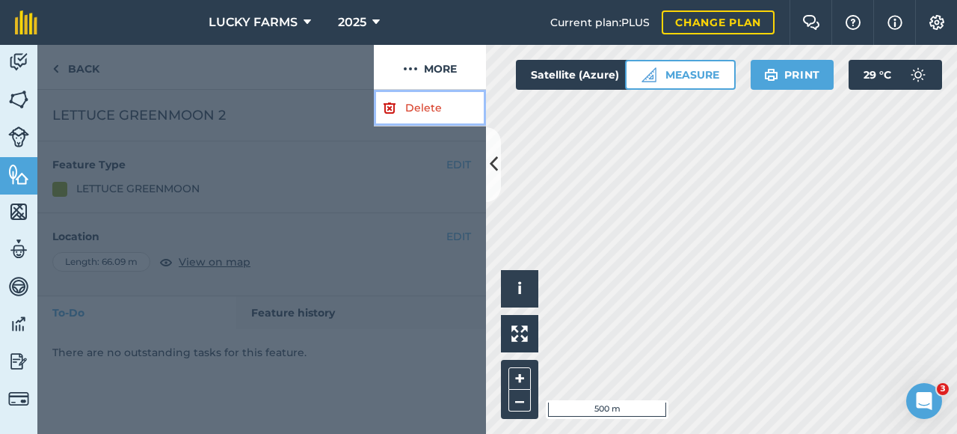
click at [399, 105] on link "Delete" at bounding box center [430, 108] width 112 height 37
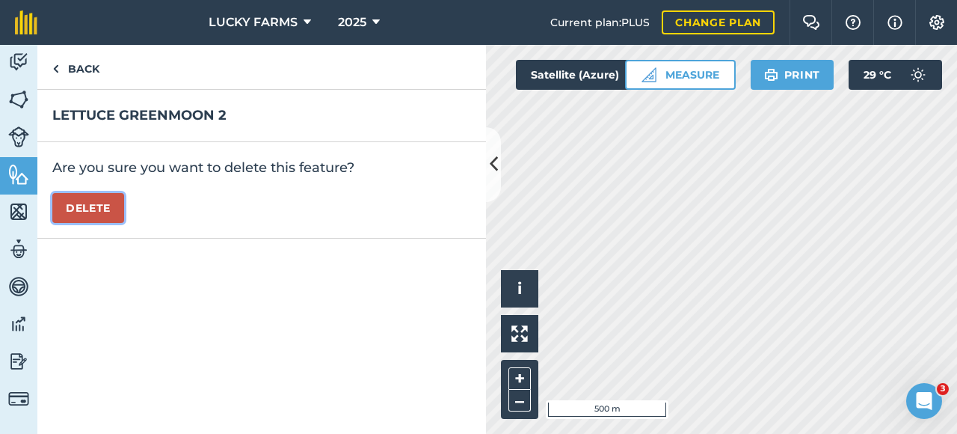
click at [85, 203] on button "Delete" at bounding box center [88, 208] width 72 height 30
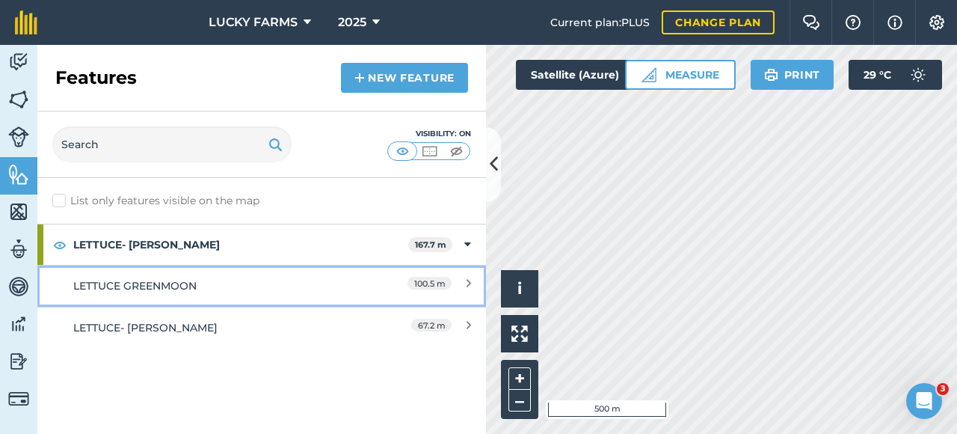
click at [247, 278] on div "LETTUCE GREENMOON" at bounding box center [206, 285] width 266 height 16
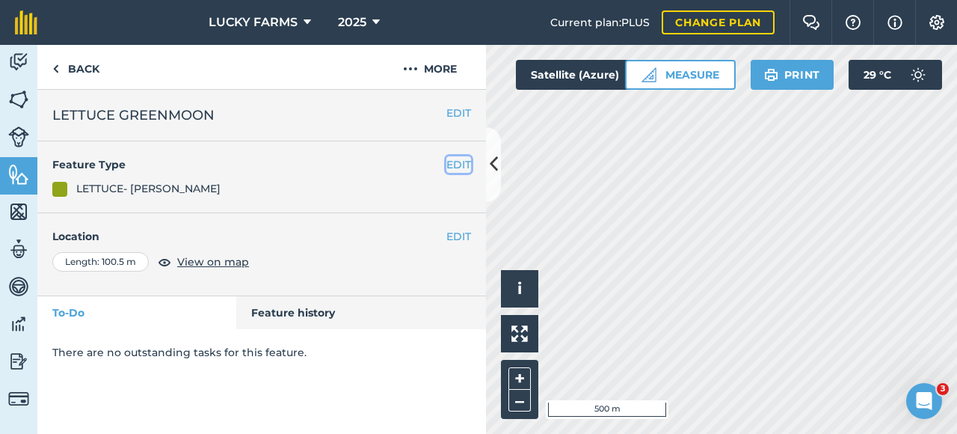
click at [458, 167] on button "EDIT" at bounding box center [459, 164] width 25 height 16
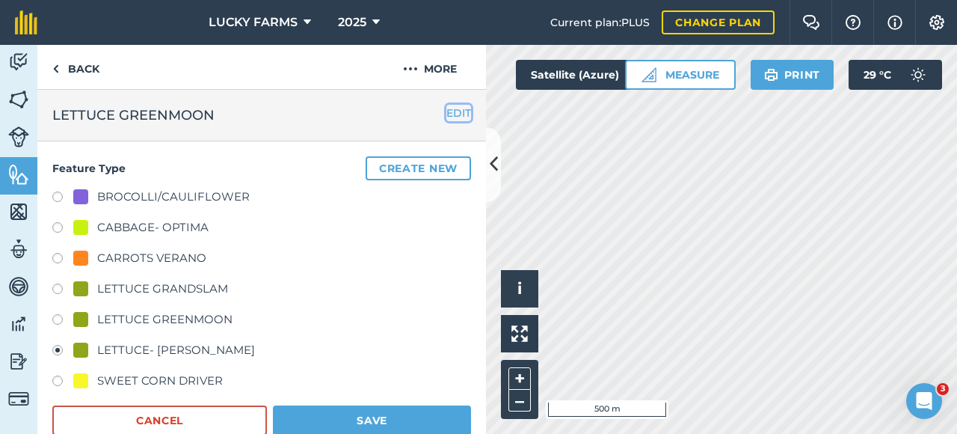
click at [451, 111] on button "EDIT" at bounding box center [459, 113] width 25 height 16
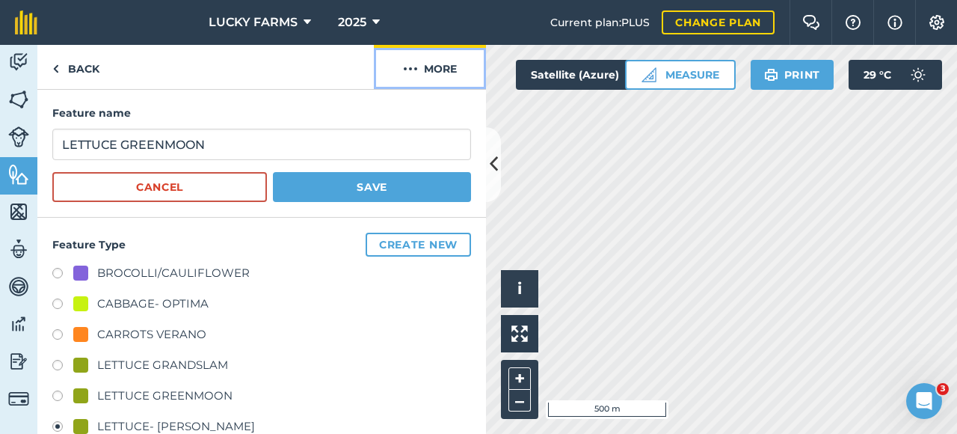
click at [452, 75] on button "More" at bounding box center [430, 67] width 112 height 44
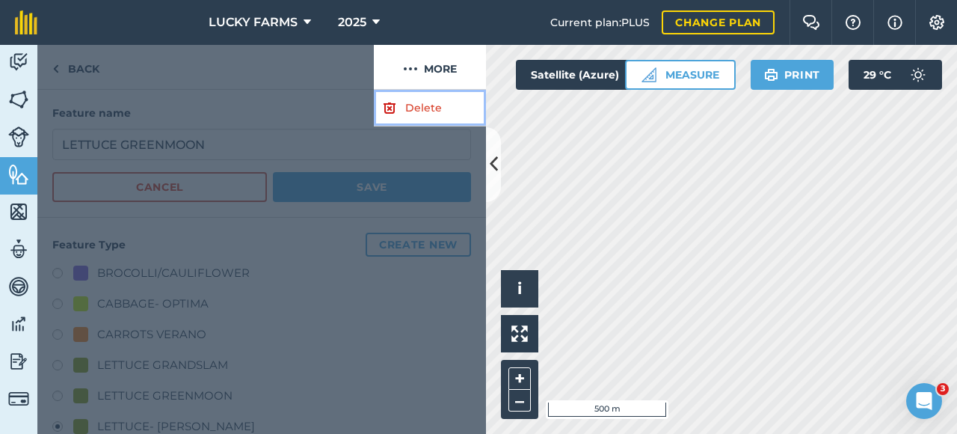
click at [429, 101] on link "Delete" at bounding box center [430, 108] width 112 height 37
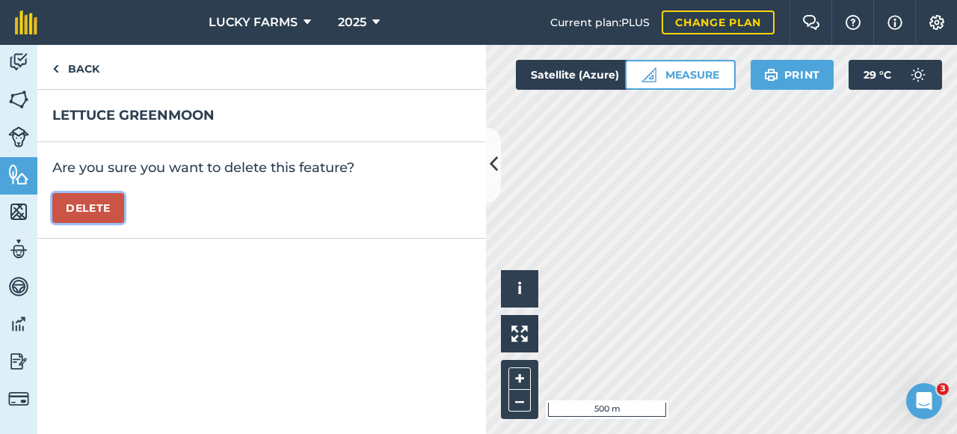
click at [90, 201] on button "Delete" at bounding box center [88, 208] width 72 height 30
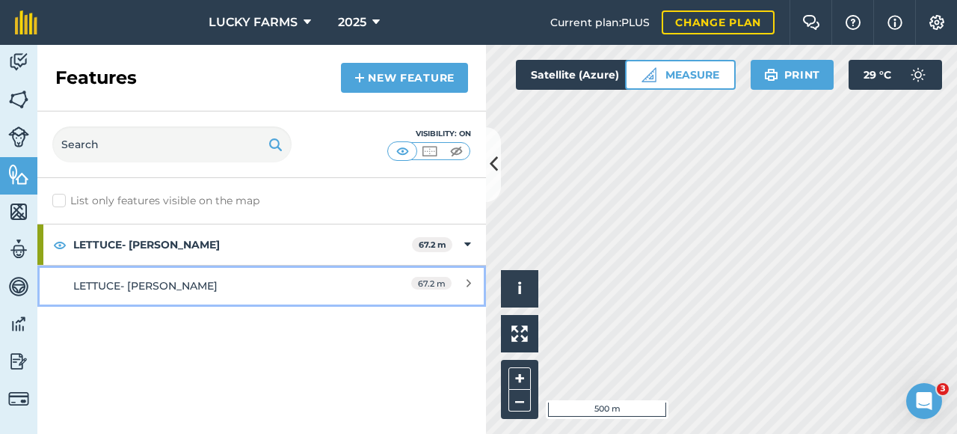
click at [193, 279] on div "LETTUCE- [PERSON_NAME]" at bounding box center [206, 285] width 266 height 16
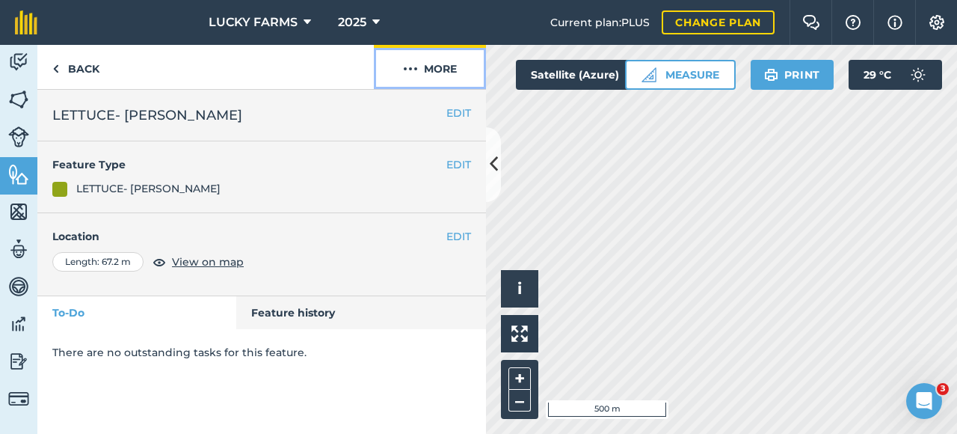
click at [416, 71] on img at bounding box center [410, 69] width 15 height 18
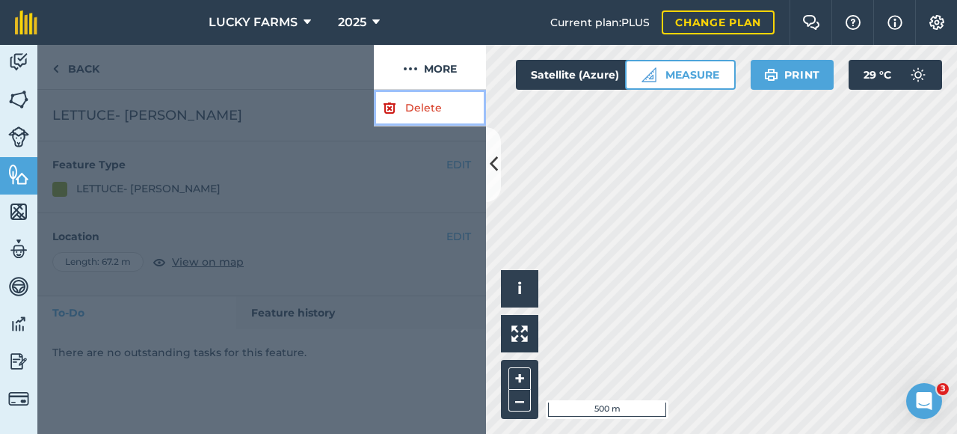
click at [408, 98] on link "Delete" at bounding box center [430, 108] width 112 height 37
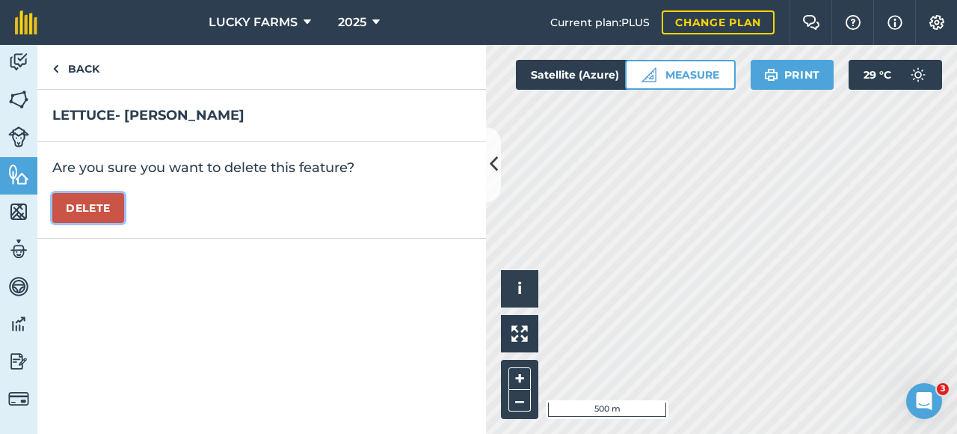
click at [109, 203] on button "Delete" at bounding box center [88, 208] width 72 height 30
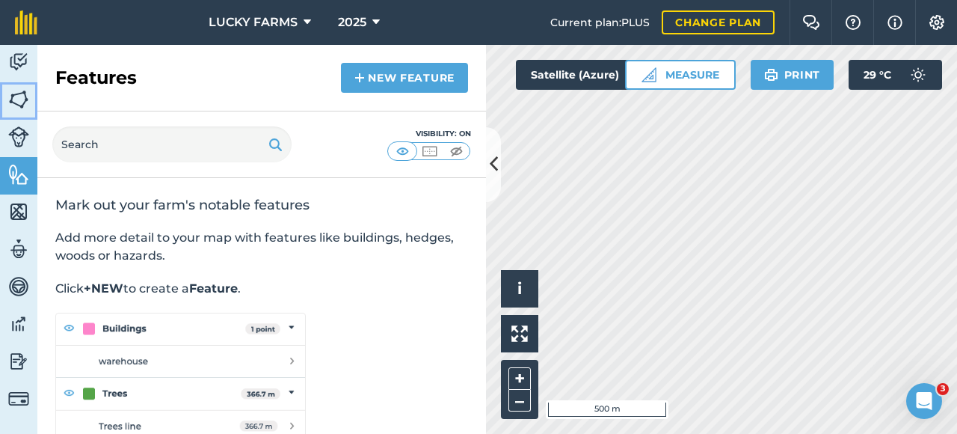
click at [19, 96] on img at bounding box center [18, 99] width 21 height 22
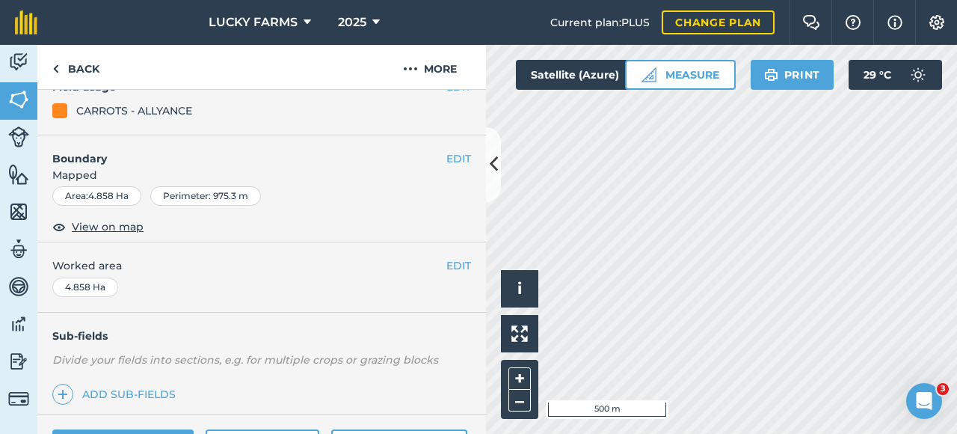
scroll to position [75, 0]
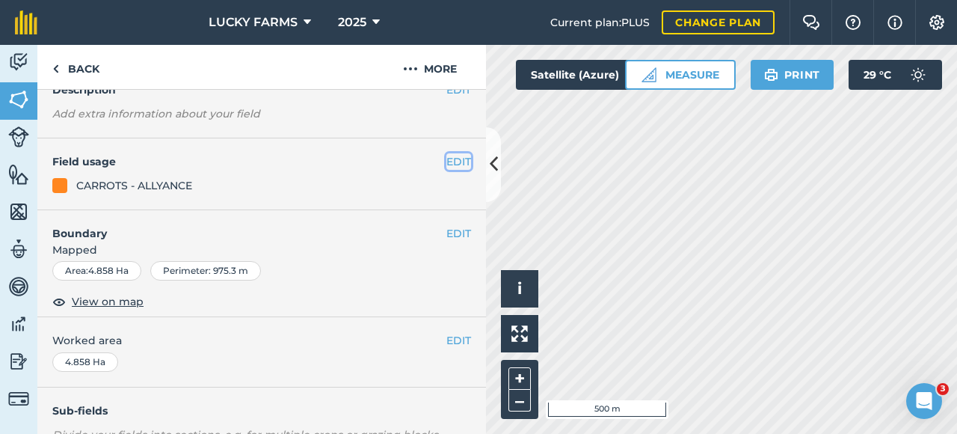
click at [447, 164] on button "EDIT" at bounding box center [459, 161] width 25 height 16
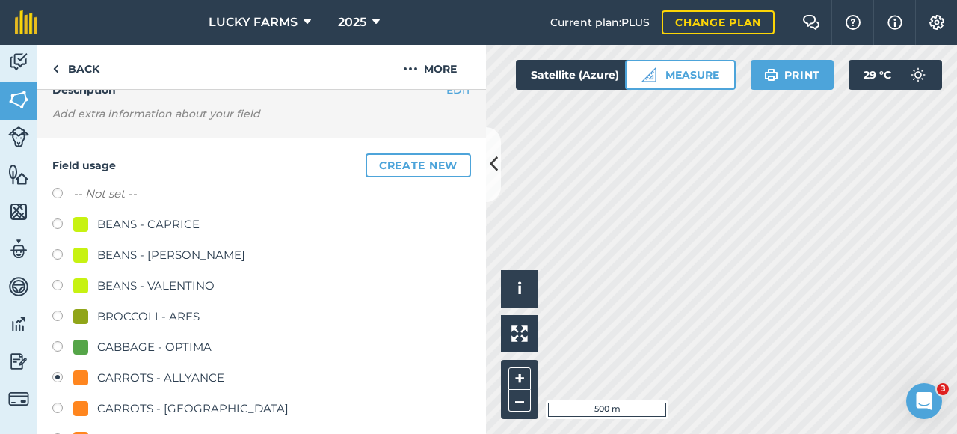
click at [70, 197] on label at bounding box center [62, 195] width 21 height 15
radio input "true"
radio input "false"
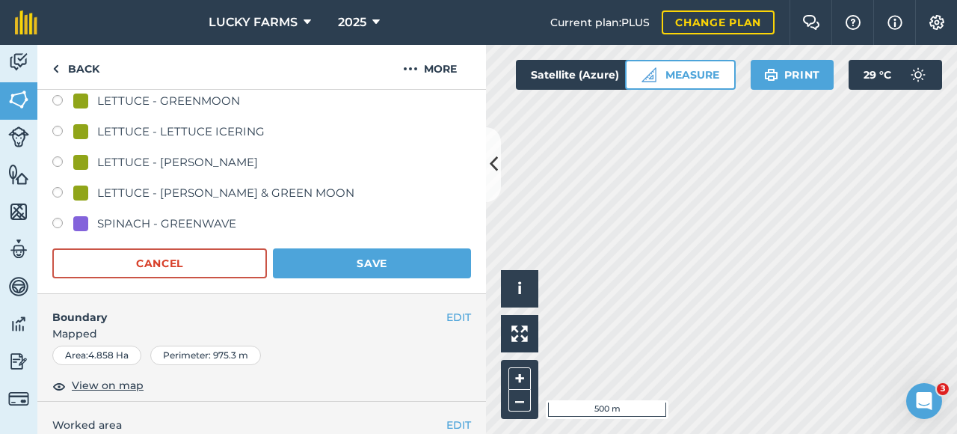
scroll to position [898, 0]
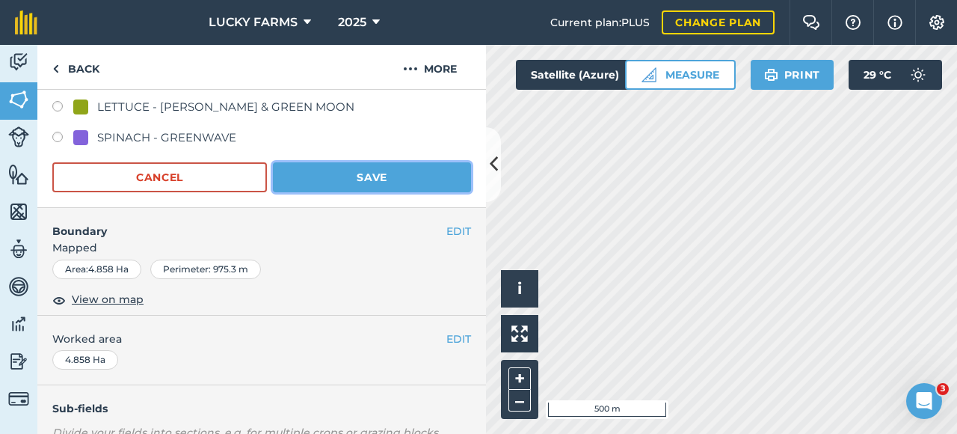
click at [387, 171] on button "Save" at bounding box center [372, 177] width 198 height 30
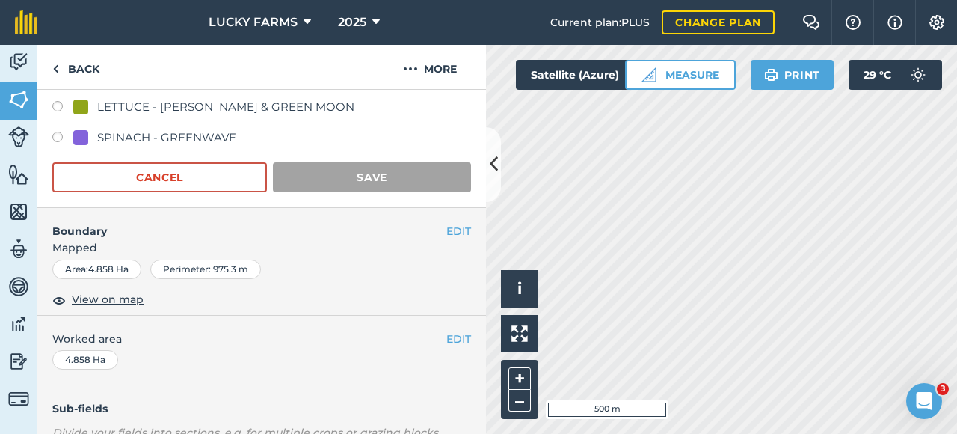
scroll to position [307, 0]
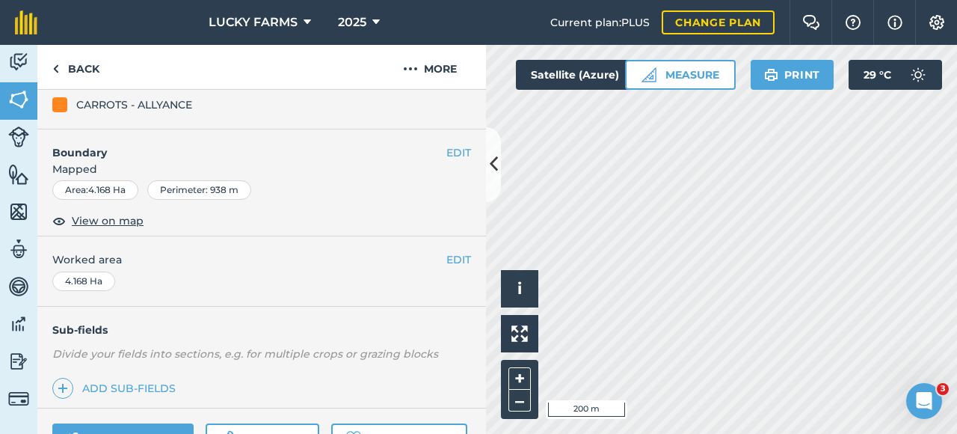
scroll to position [84, 0]
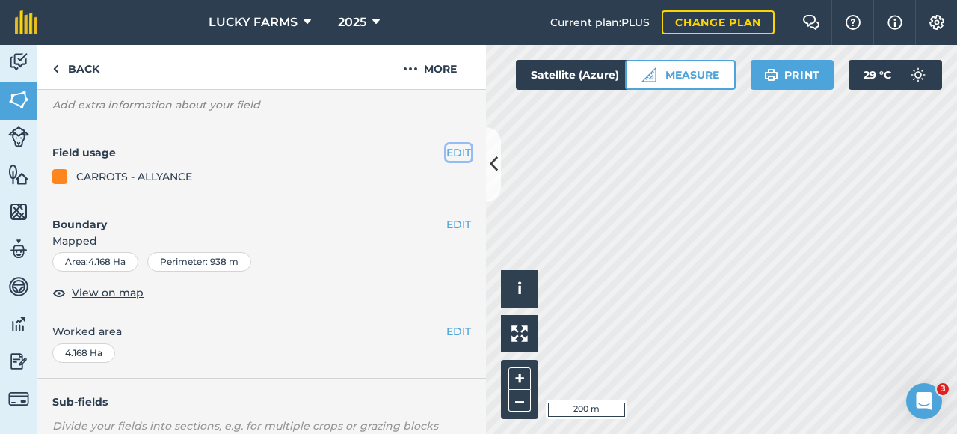
click at [458, 144] on button "EDIT" at bounding box center [459, 152] width 25 height 16
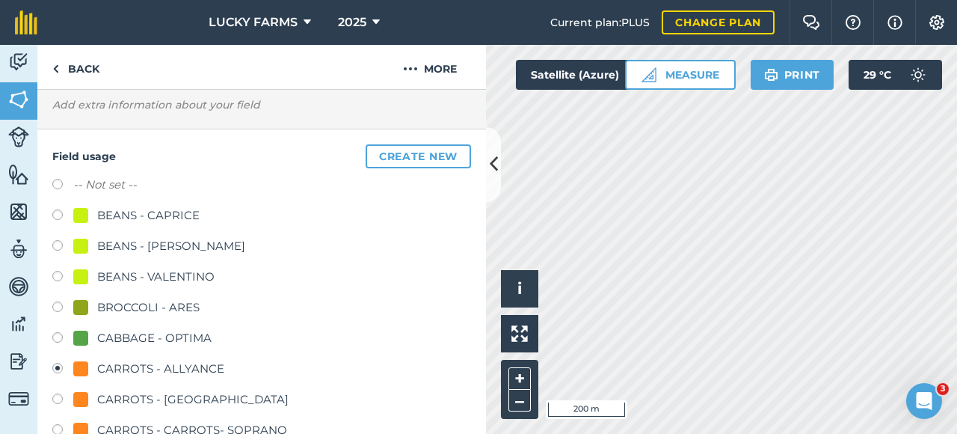
click at [171, 185] on div "-- Not set --" at bounding box center [261, 187] width 419 height 22
click at [58, 177] on div "-- Not set --" at bounding box center [261, 187] width 419 height 22
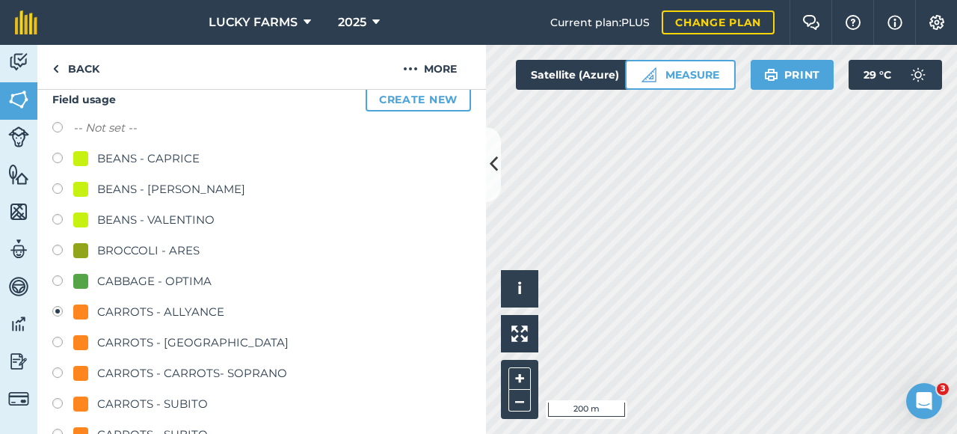
scroll to position [159, 0]
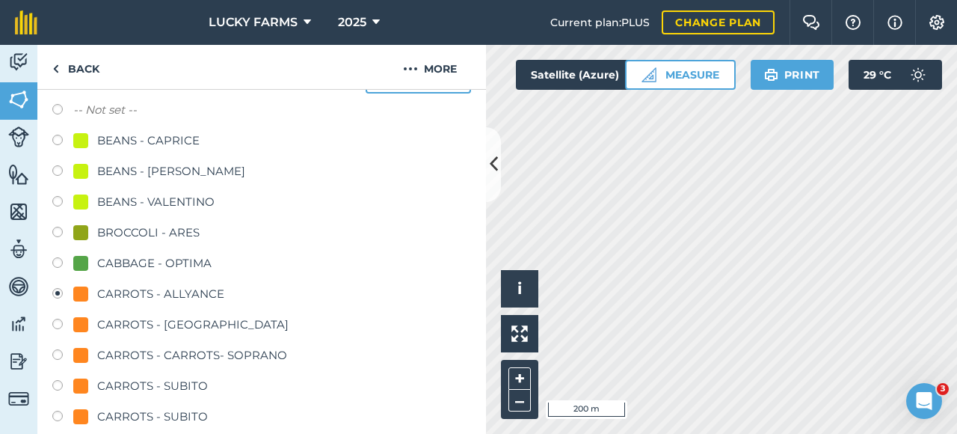
click at [58, 113] on label at bounding box center [62, 111] width 21 height 15
radio input "true"
radio input "false"
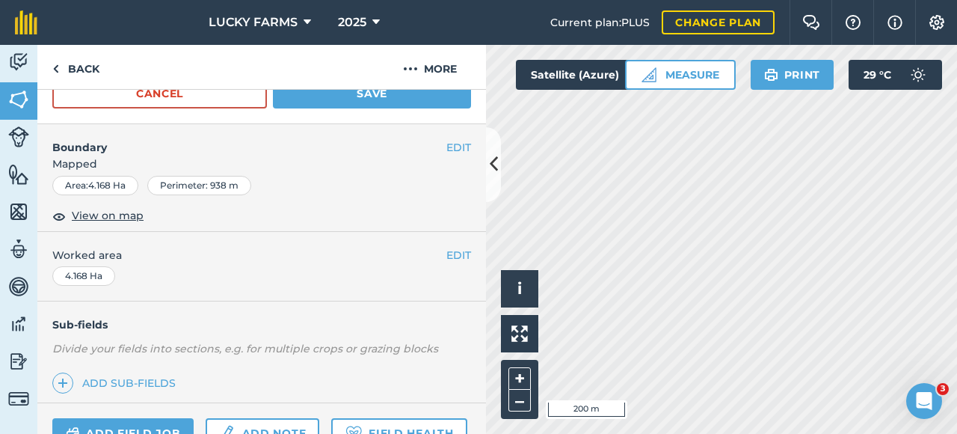
scroll to position [757, 0]
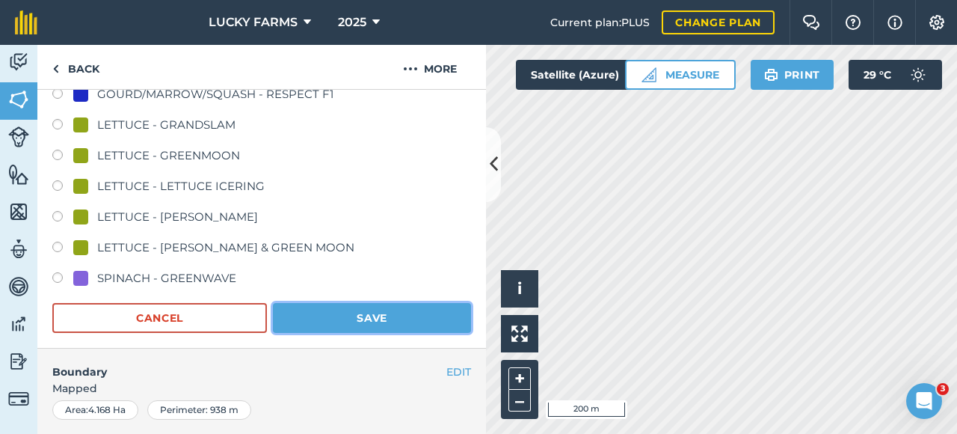
click at [385, 310] on button "Save" at bounding box center [372, 318] width 198 height 30
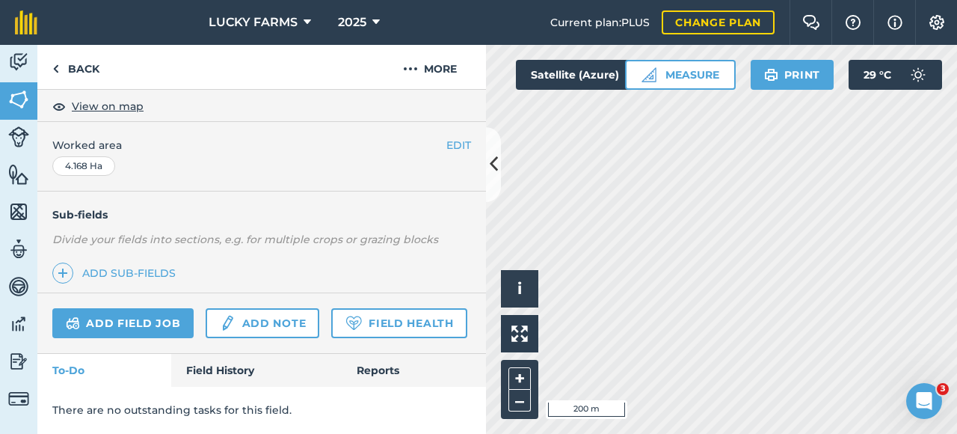
scroll to position [307, 0]
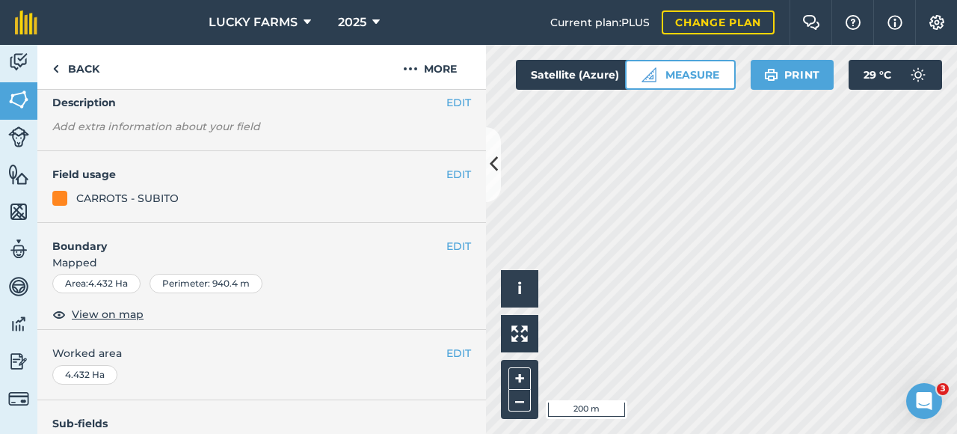
scroll to position [9, 0]
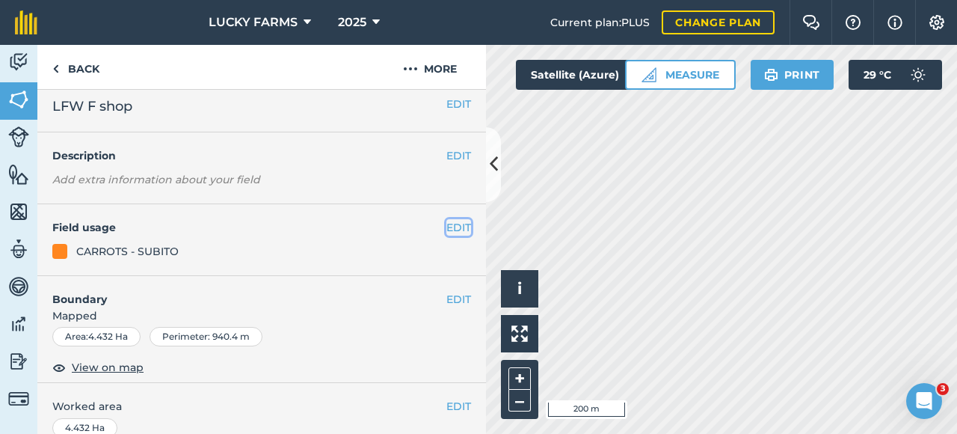
click at [447, 228] on button "EDIT" at bounding box center [459, 227] width 25 height 16
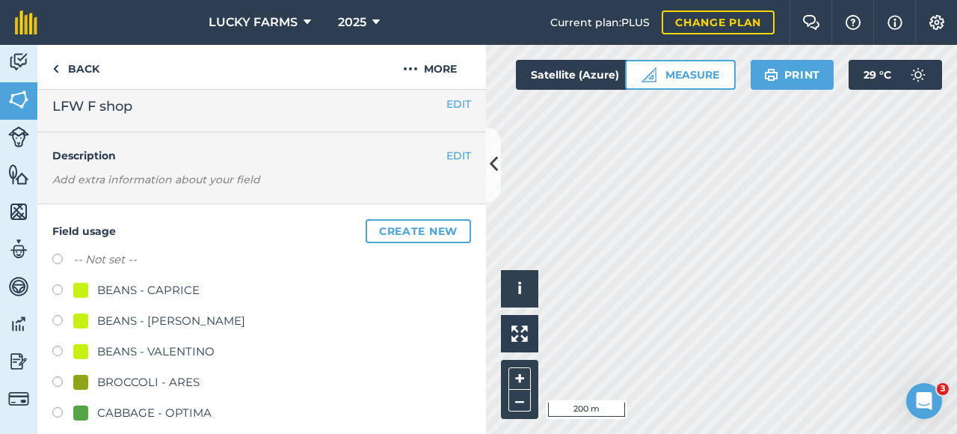
click at [78, 252] on label "-- Not set --" at bounding box center [105, 260] width 64 height 18
radio input "true"
radio input "false"
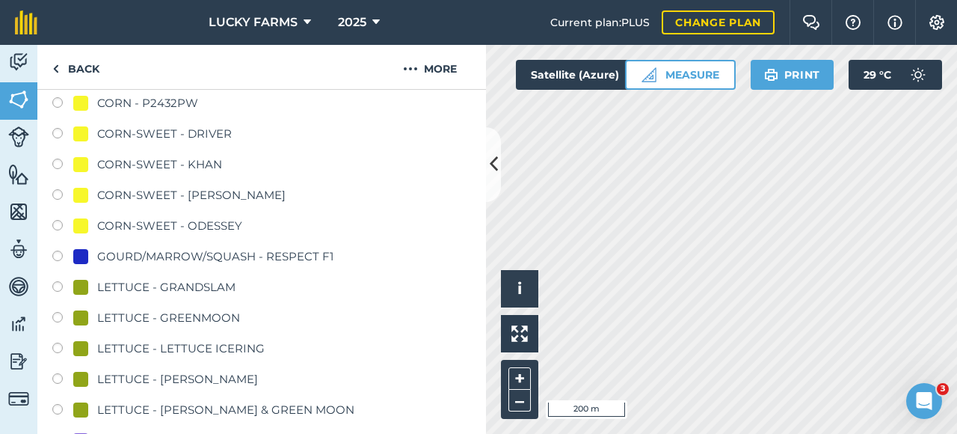
scroll to position [682, 0]
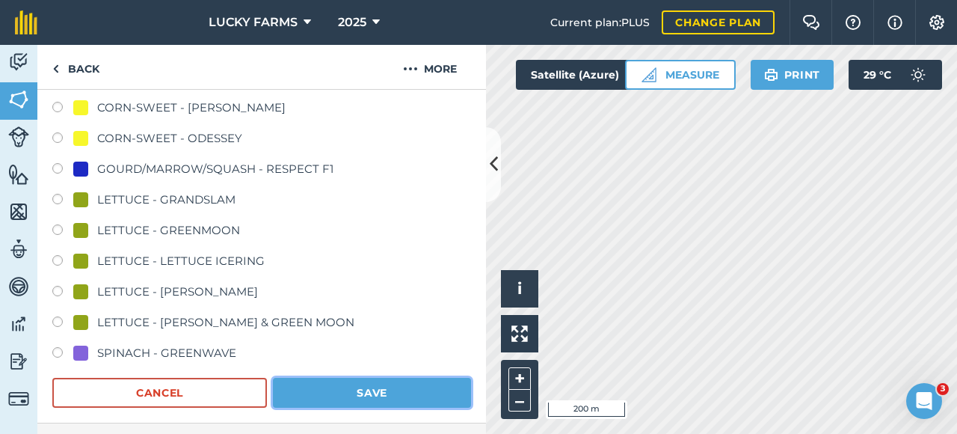
click at [307, 381] on button "Save" at bounding box center [372, 393] width 198 height 30
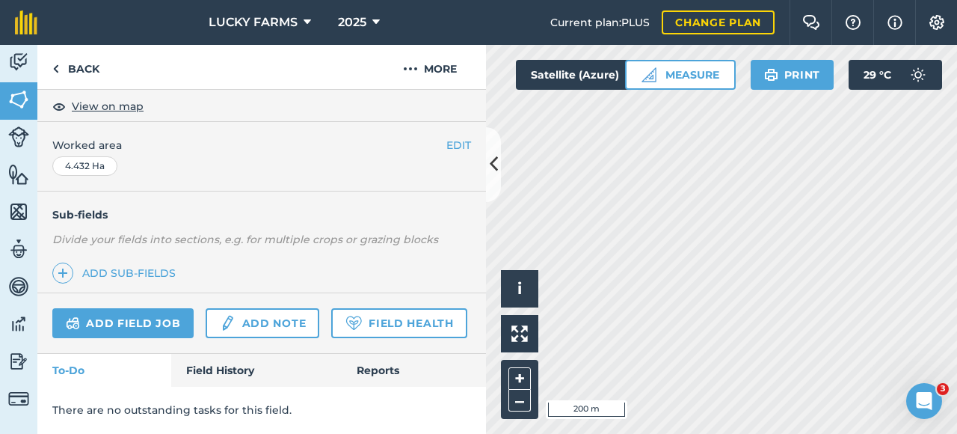
scroll to position [307, 0]
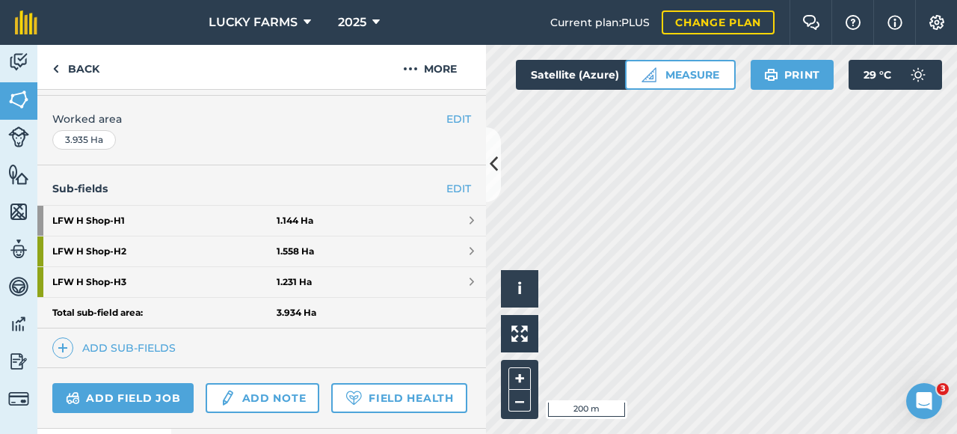
scroll to position [299, 0]
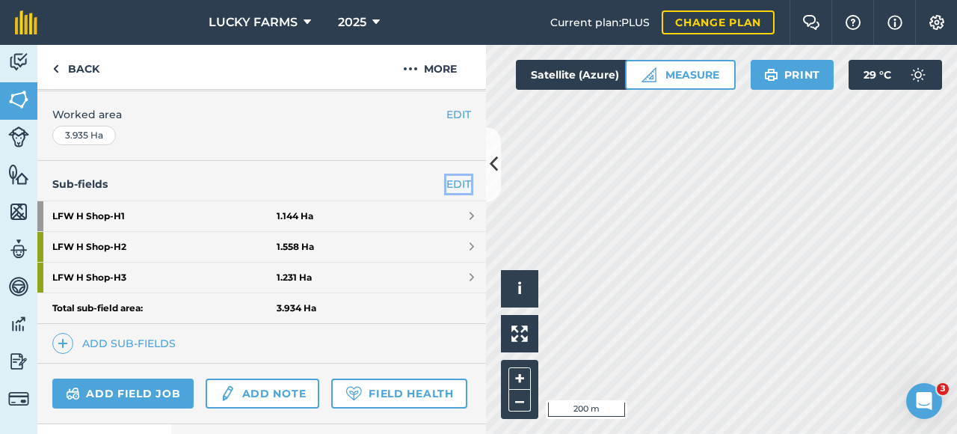
click at [450, 186] on link "EDIT" at bounding box center [459, 184] width 25 height 16
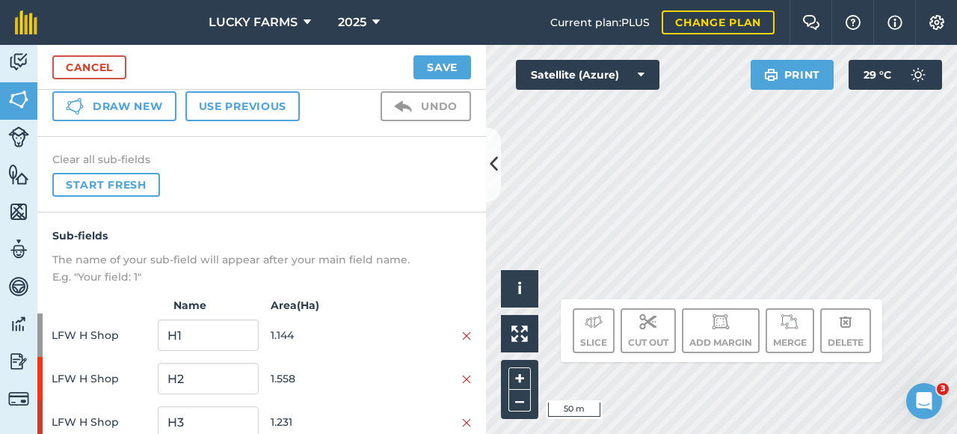
scroll to position [119, 0]
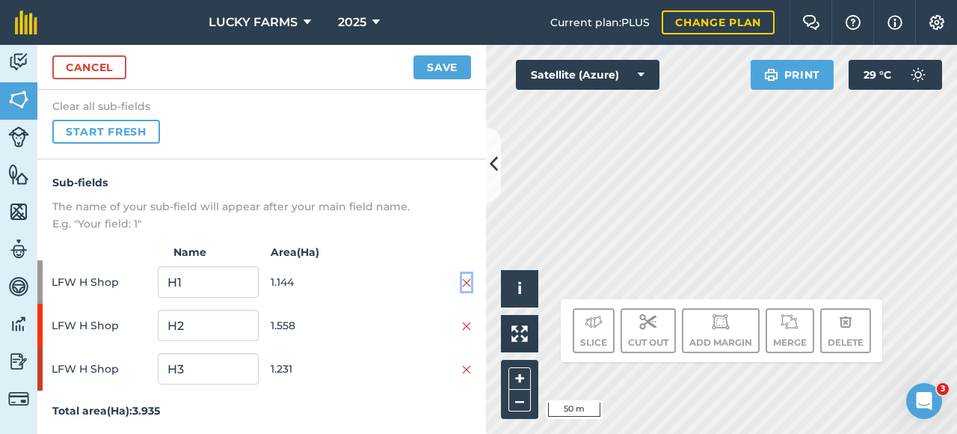
click at [462, 285] on img at bounding box center [466, 283] width 9 height 12
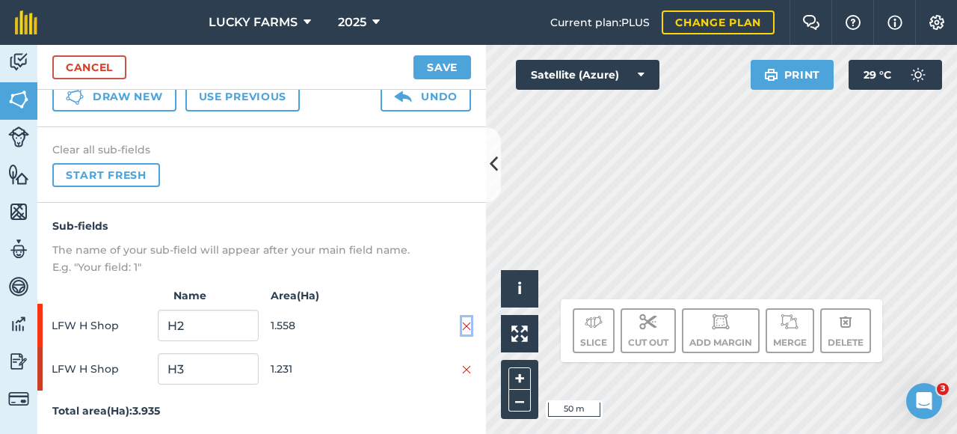
click at [462, 324] on img at bounding box center [466, 326] width 9 height 12
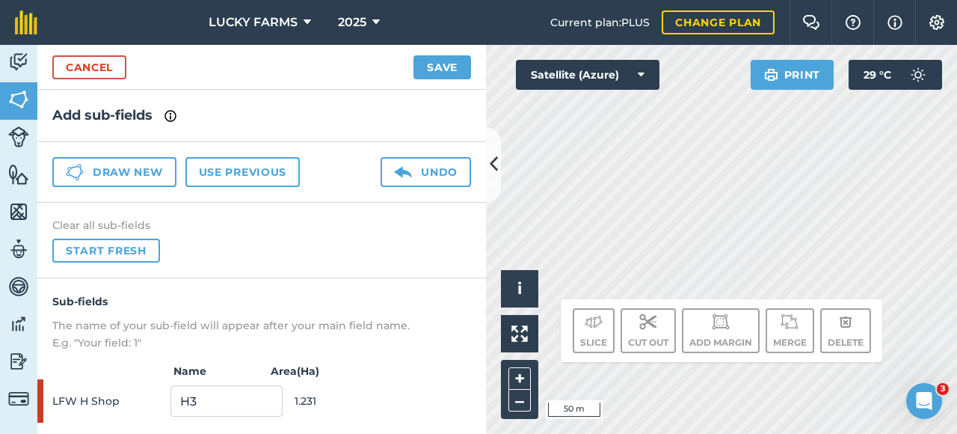
scroll to position [32, 0]
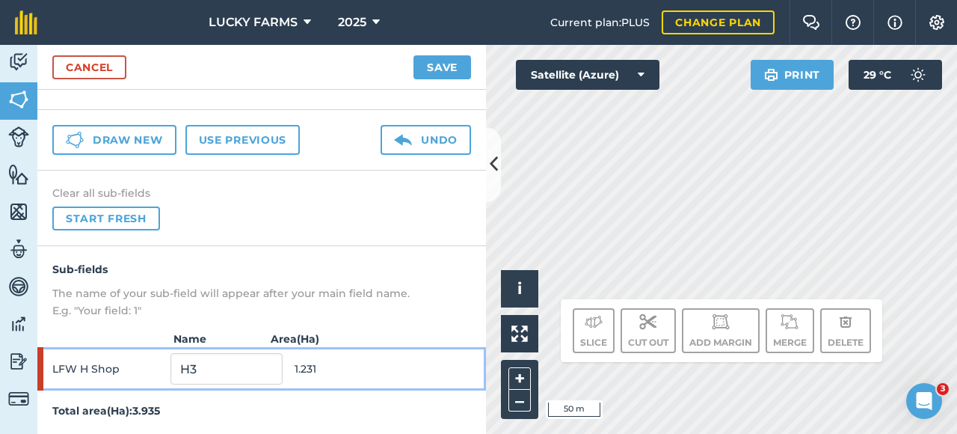
click at [92, 372] on span "LFW H Shop" at bounding box center [108, 369] width 112 height 28
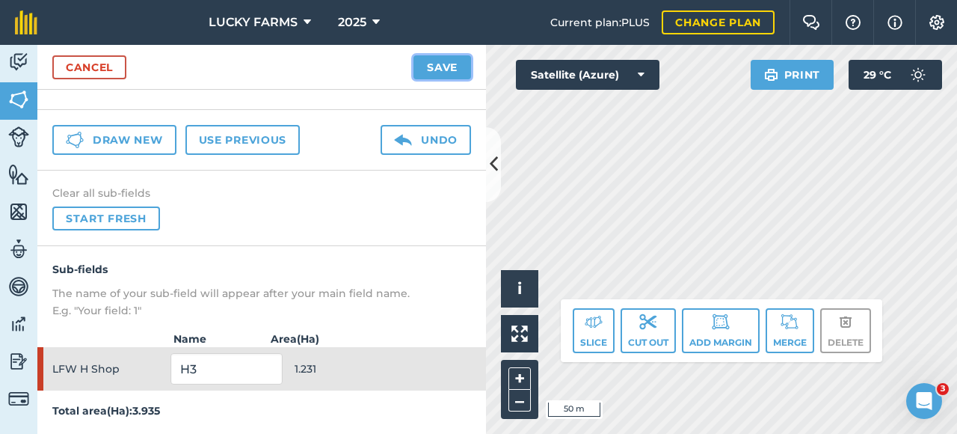
click at [462, 65] on button "Save" at bounding box center [443, 67] width 58 height 24
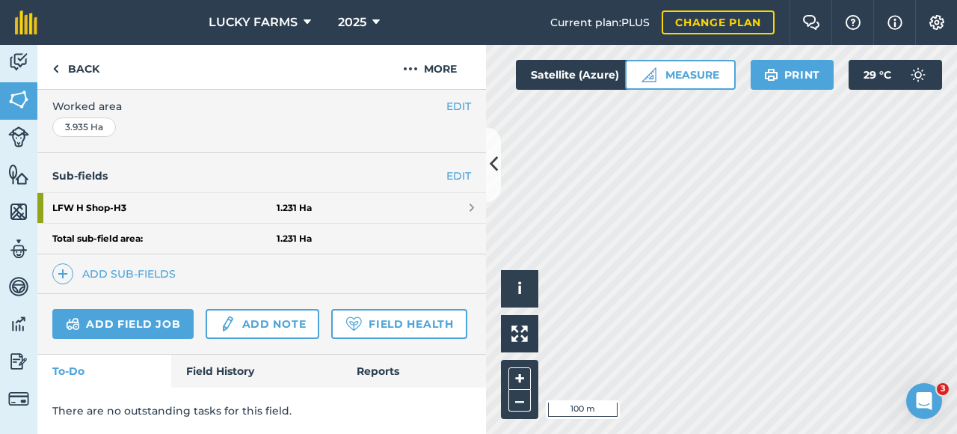
scroll to position [346, 0]
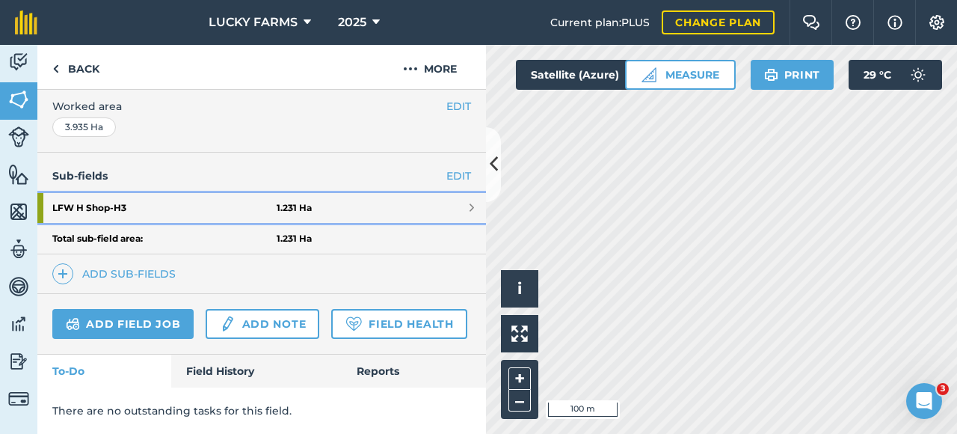
click at [441, 193] on link "LFW H Shop - H3 1.231 Ha" at bounding box center [261, 208] width 449 height 30
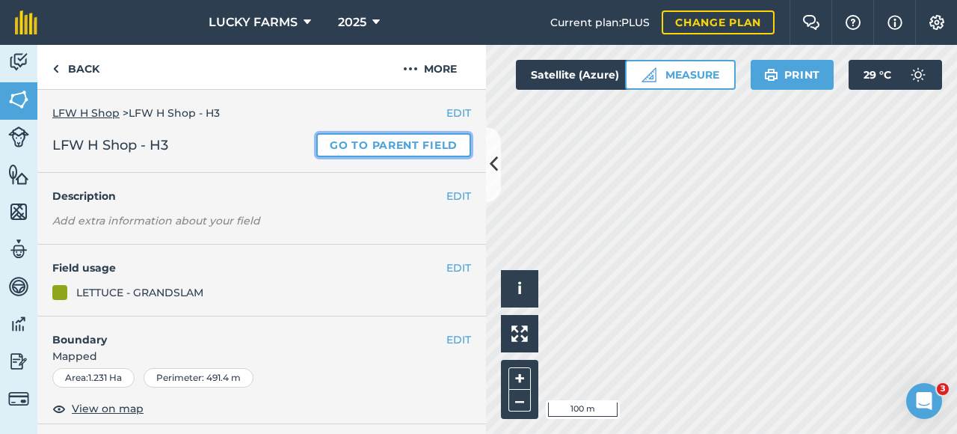
click at [444, 142] on link "Go to parent field" at bounding box center [393, 145] width 155 height 24
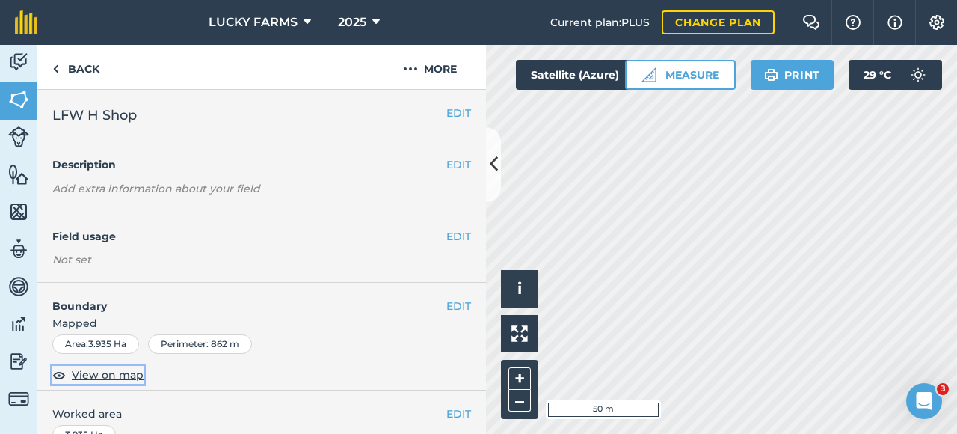
click at [94, 375] on span "View on map" at bounding box center [108, 374] width 72 height 16
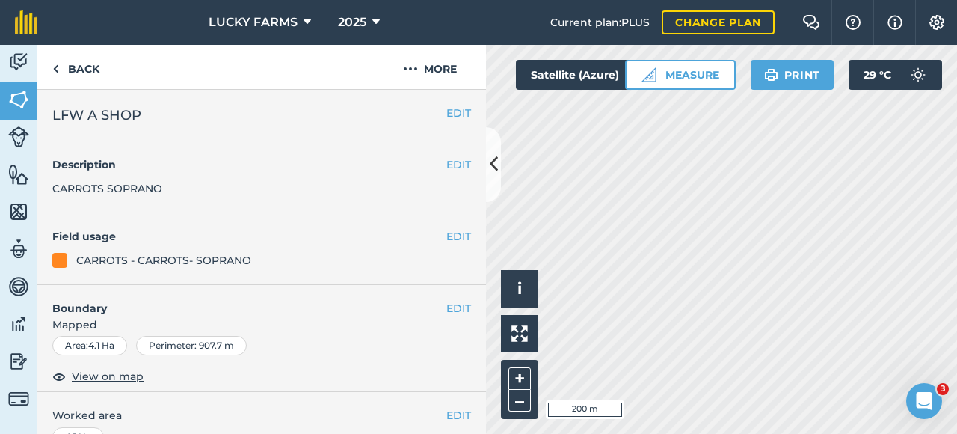
click at [462, 236] on div "EDIT Field usage CARROTS - CARROTS- SOPRANO" at bounding box center [261, 249] width 449 height 72
click at [453, 236] on button "EDIT" at bounding box center [459, 236] width 25 height 16
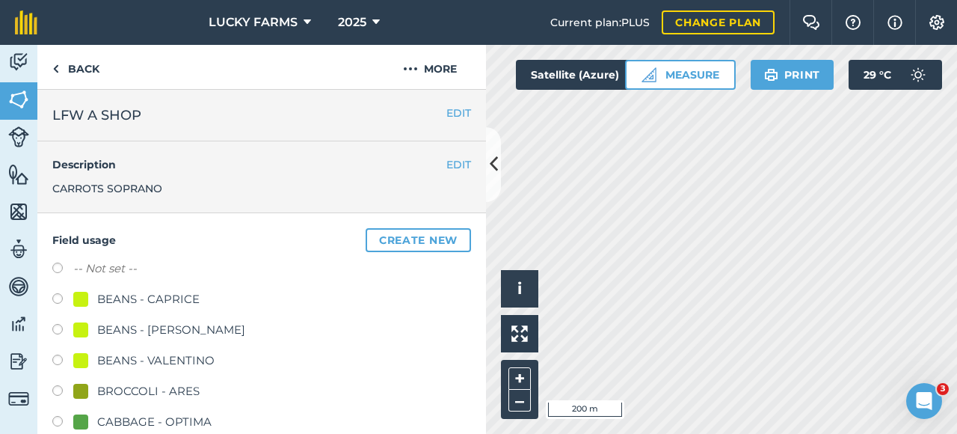
click at [57, 263] on label at bounding box center [62, 270] width 21 height 15
radio input "true"
radio input "false"
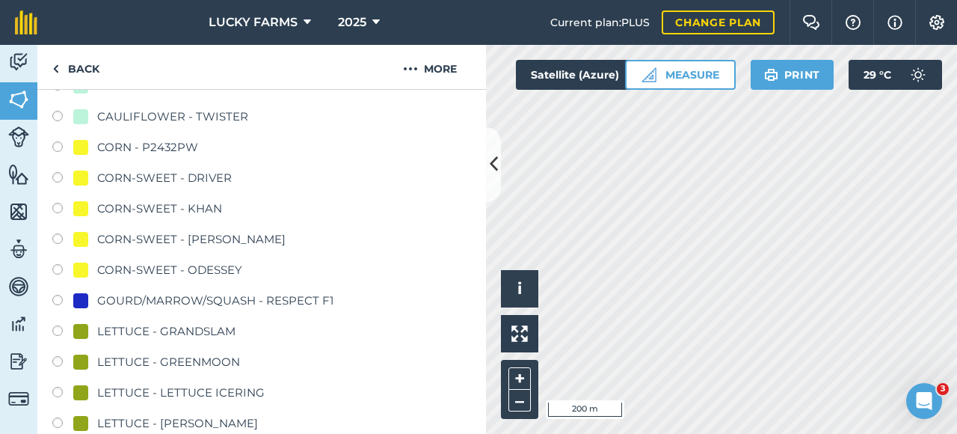
scroll to position [673, 0]
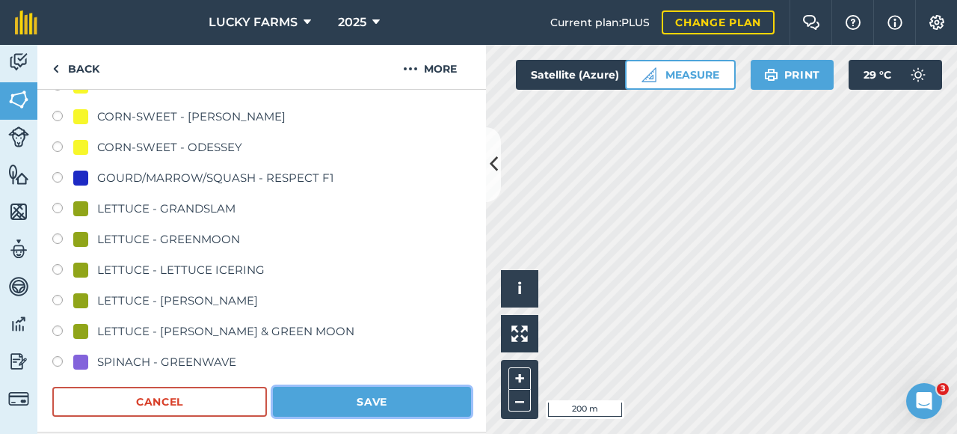
click at [322, 390] on button "Save" at bounding box center [372, 402] width 198 height 30
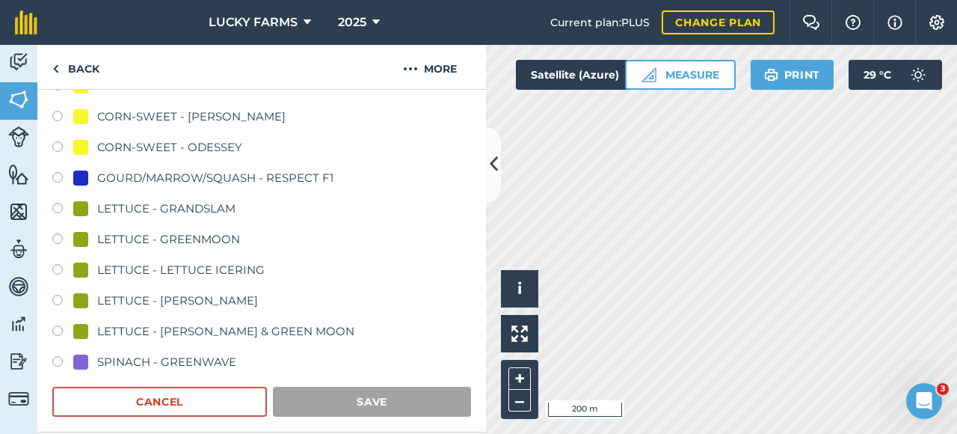
scroll to position [307, 0]
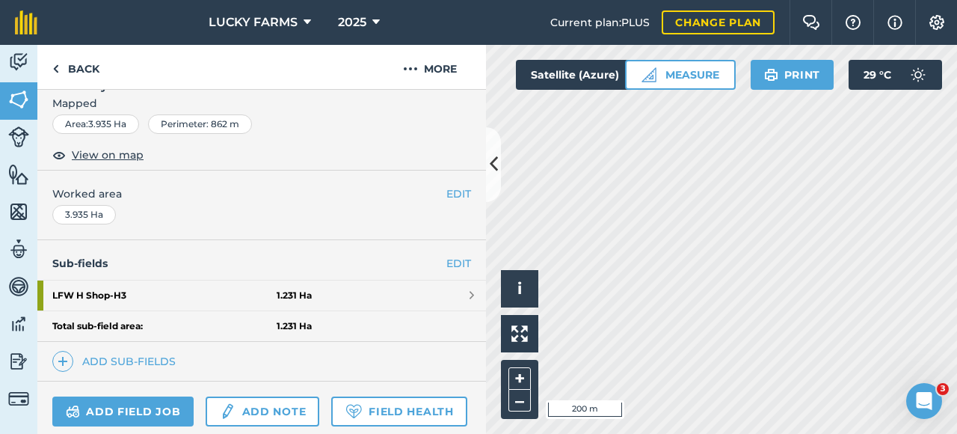
scroll to position [299, 0]
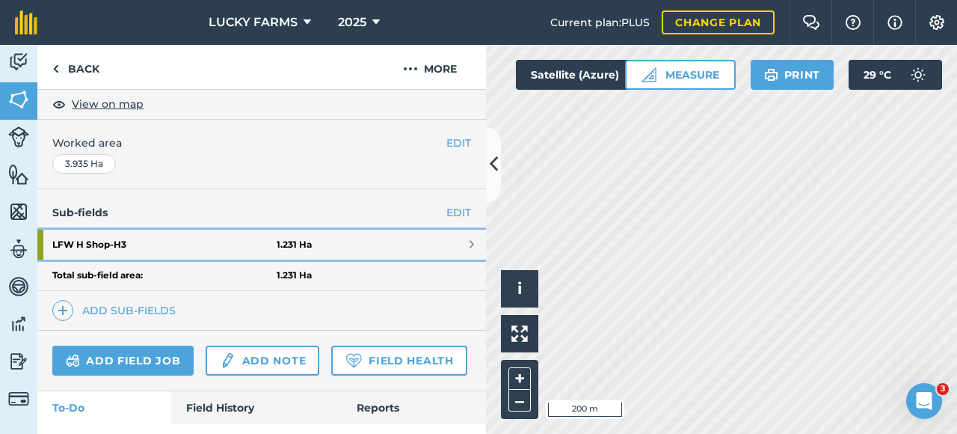
click at [283, 253] on link "LFW H Shop - H3 1.231 Ha" at bounding box center [261, 245] width 449 height 30
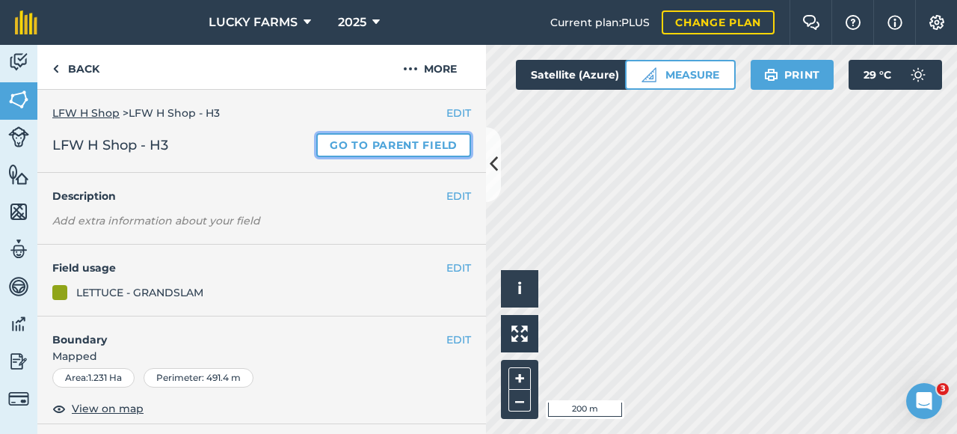
click at [419, 135] on link "Go to parent field" at bounding box center [393, 145] width 155 height 24
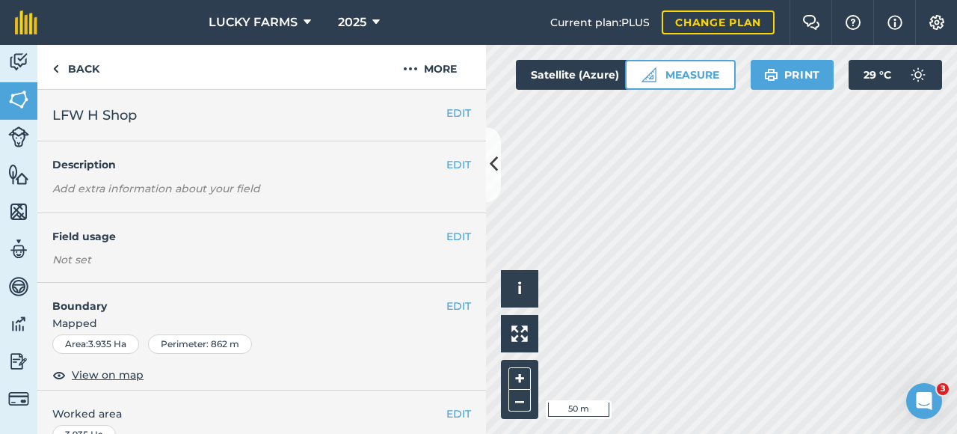
scroll to position [75, 0]
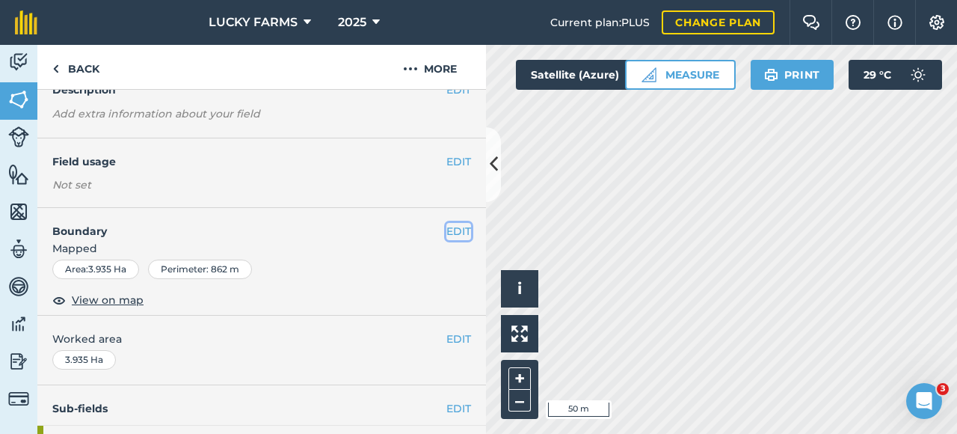
click at [447, 231] on button "EDIT" at bounding box center [459, 231] width 25 height 16
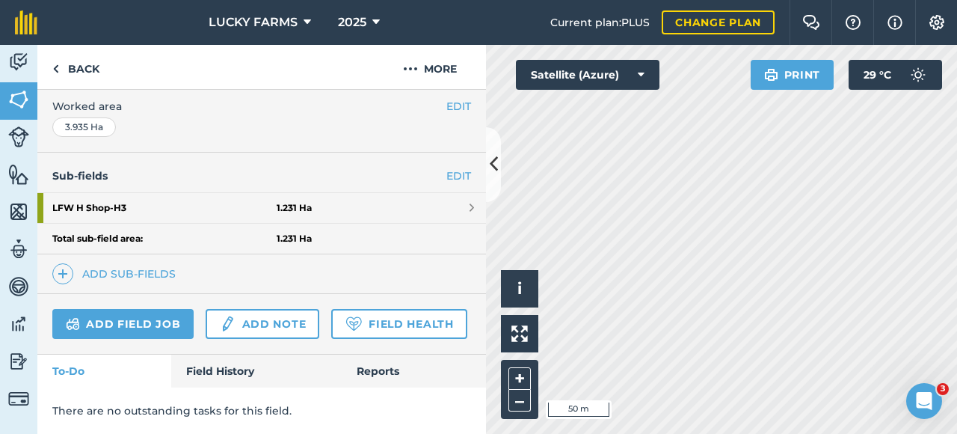
scroll to position [224, 0]
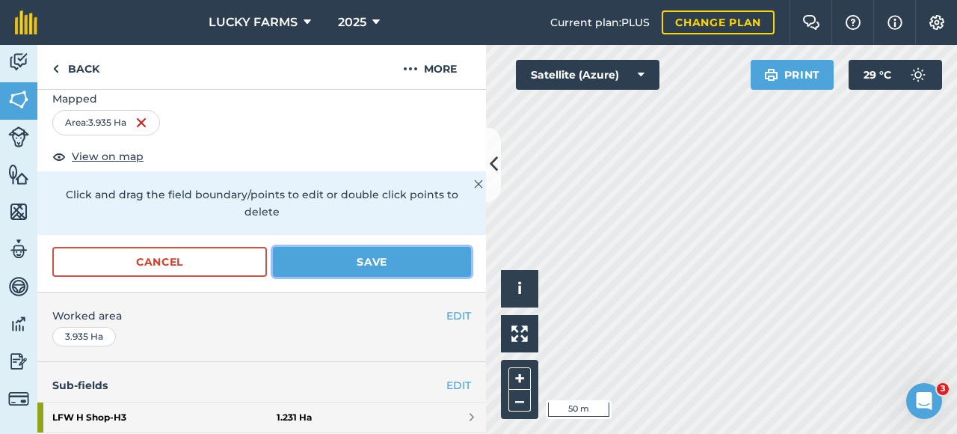
click at [413, 262] on button "Save" at bounding box center [372, 262] width 198 height 30
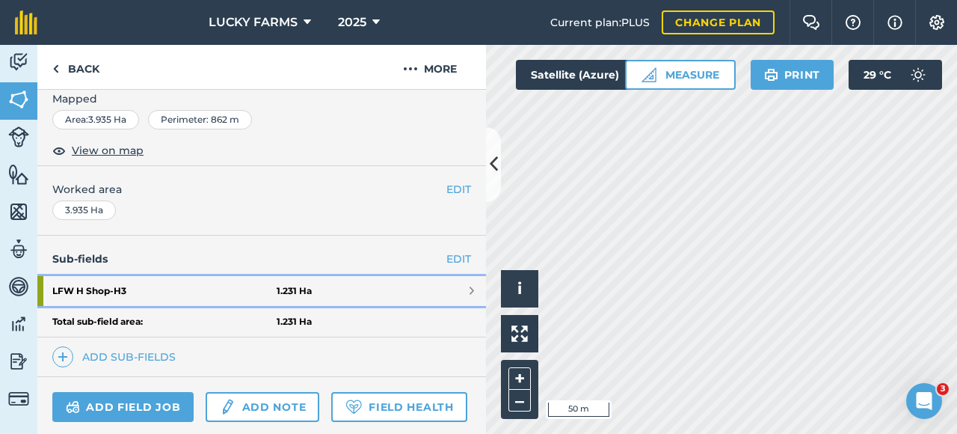
click at [458, 280] on link "LFW H Shop - H3 1.231 Ha" at bounding box center [261, 291] width 449 height 30
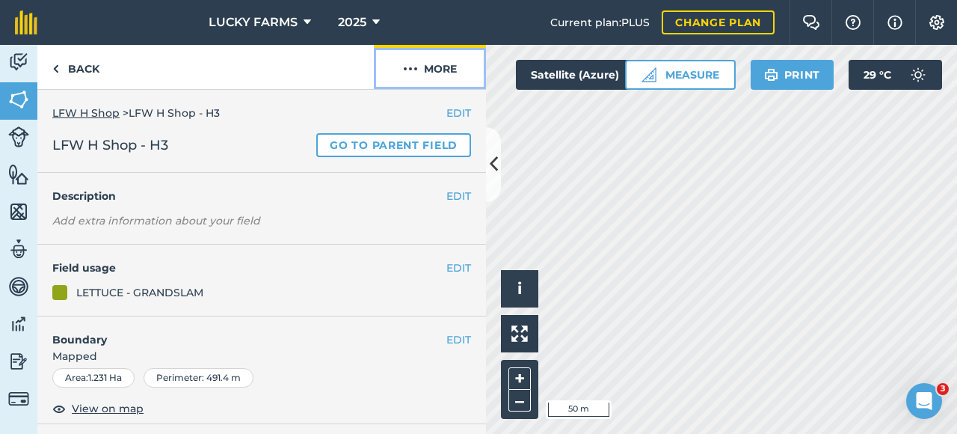
click at [458, 61] on button "More" at bounding box center [430, 67] width 112 height 44
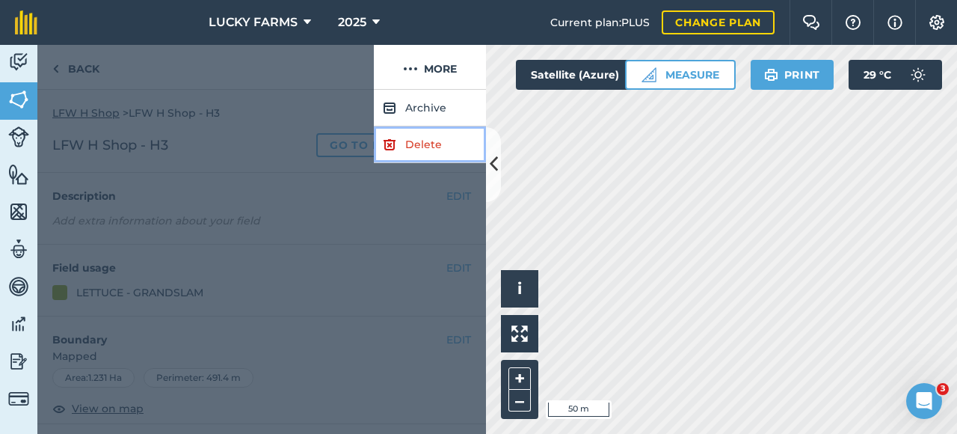
click at [406, 142] on link "Delete" at bounding box center [430, 144] width 112 height 37
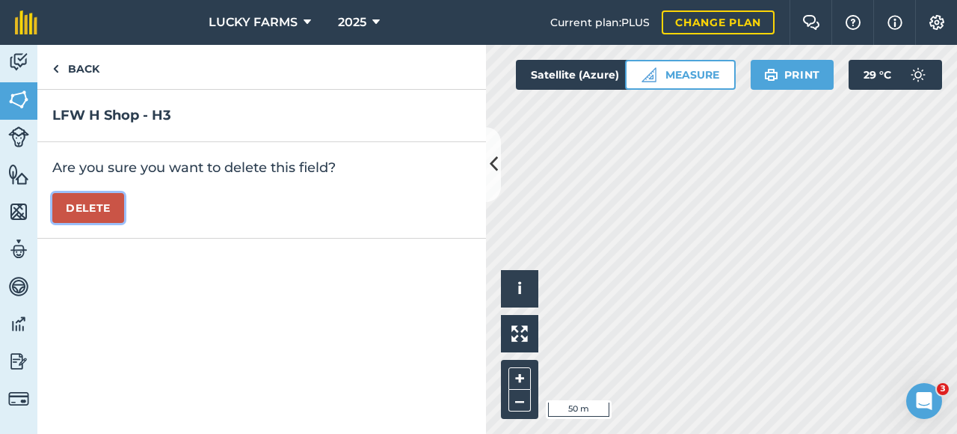
click at [111, 211] on button "Delete" at bounding box center [88, 208] width 72 height 30
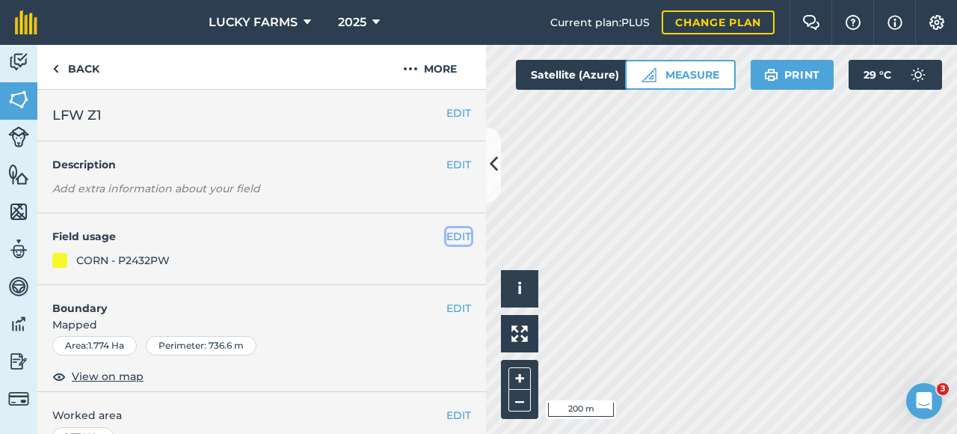
click at [447, 236] on button "EDIT" at bounding box center [459, 236] width 25 height 16
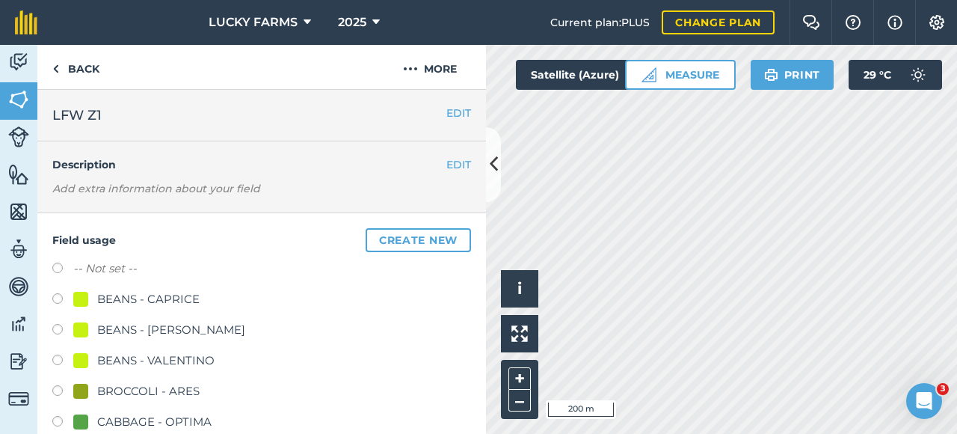
click at [88, 267] on label "-- Not set --" at bounding box center [105, 269] width 64 height 18
radio input "true"
radio input "false"
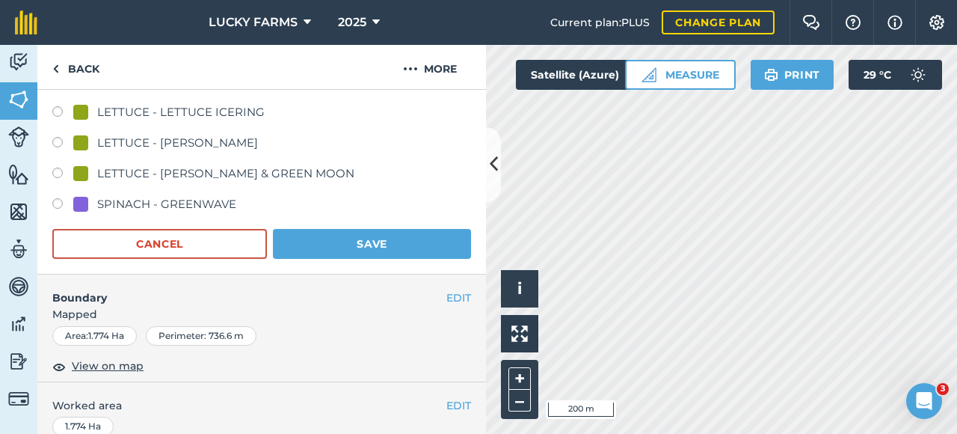
scroll to position [748, 0]
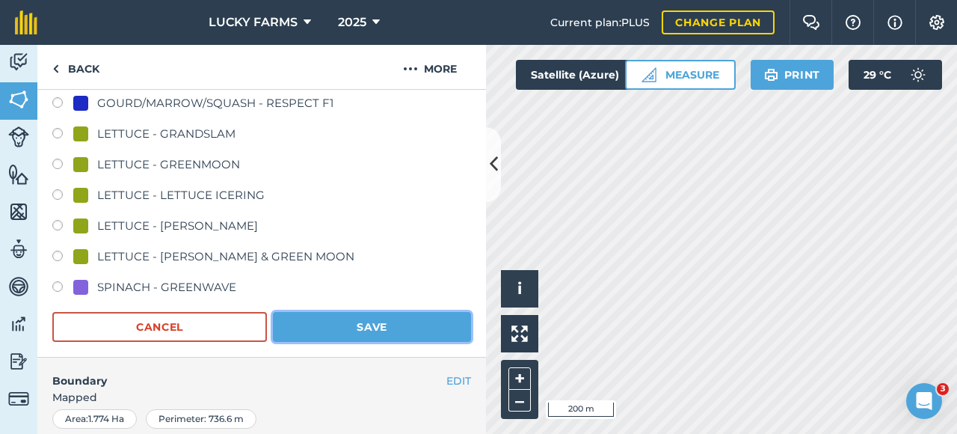
click at [318, 321] on button "Save" at bounding box center [372, 327] width 198 height 30
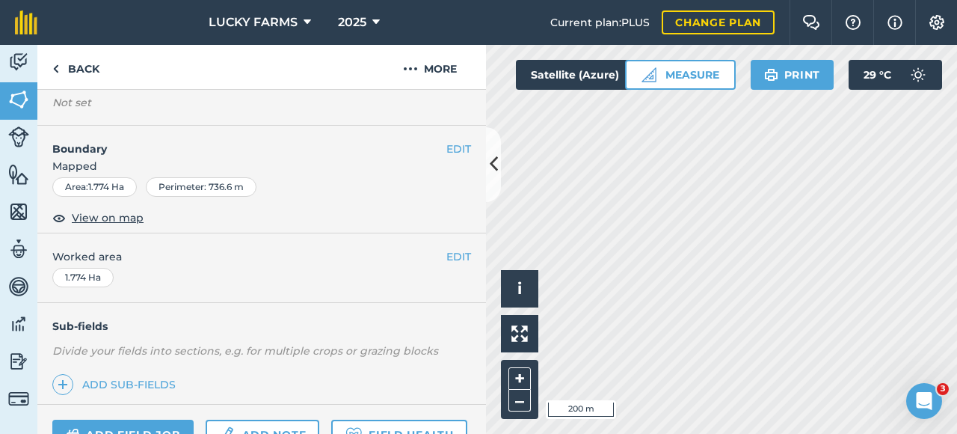
scroll to position [157, 0]
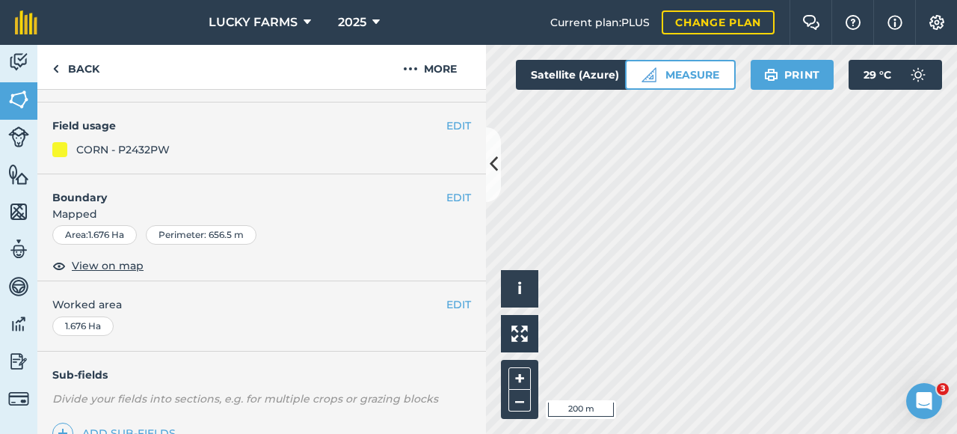
scroll to position [9, 0]
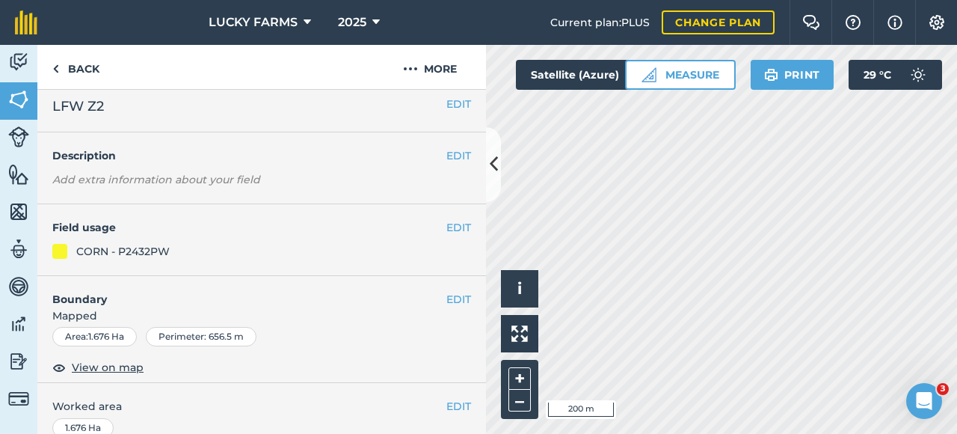
click at [434, 225] on h4 "Field usage" at bounding box center [249, 227] width 394 height 16
click at [447, 229] on button "EDIT" at bounding box center [459, 227] width 25 height 16
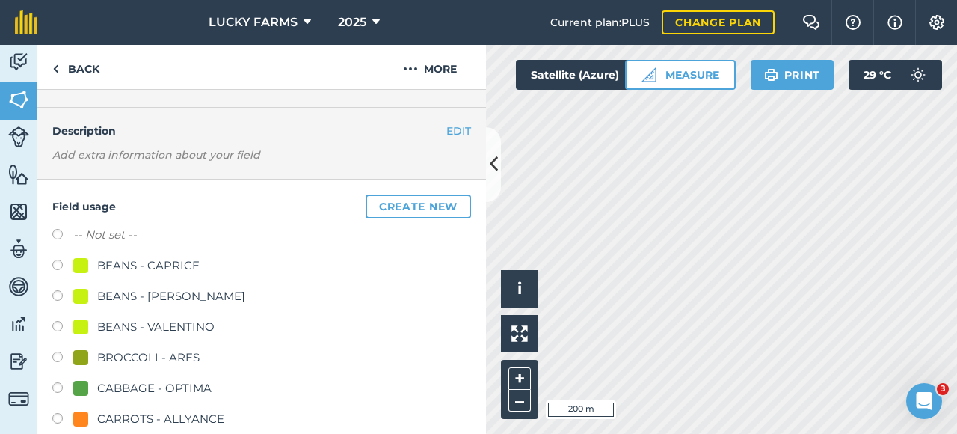
scroll to position [0, 0]
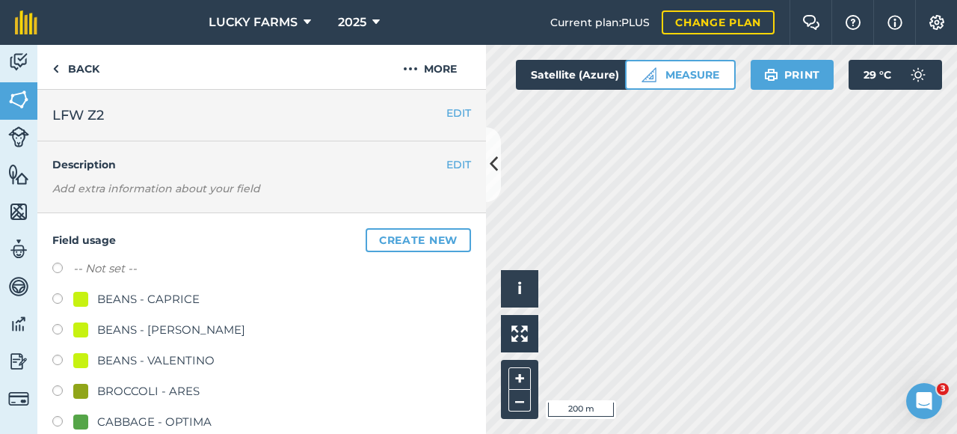
click at [67, 264] on label at bounding box center [62, 270] width 21 height 15
radio input "true"
radio input "false"
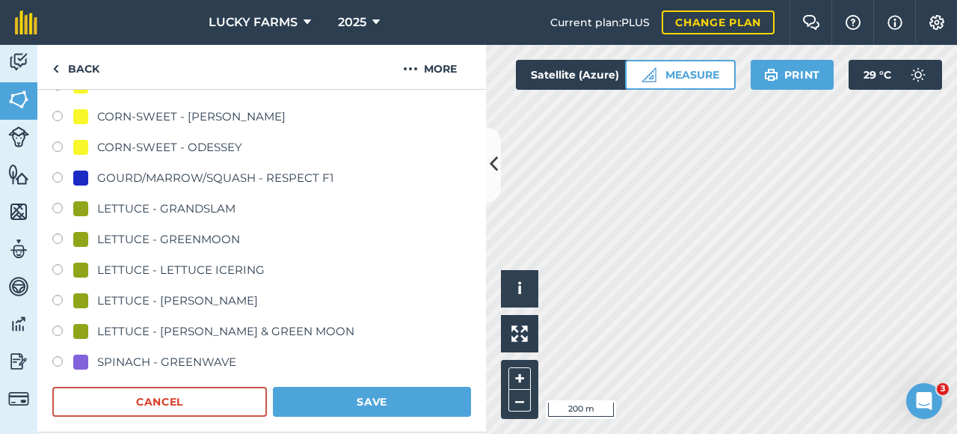
scroll to position [823, 0]
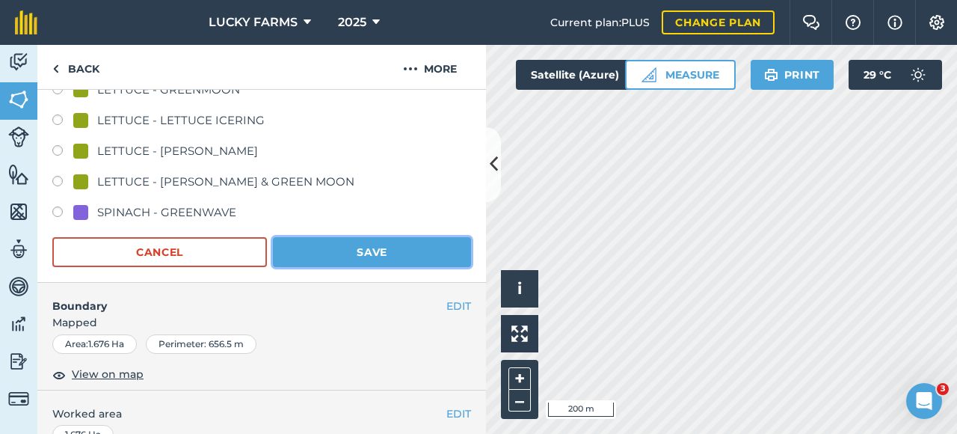
click at [325, 263] on button "Save" at bounding box center [372, 252] width 198 height 30
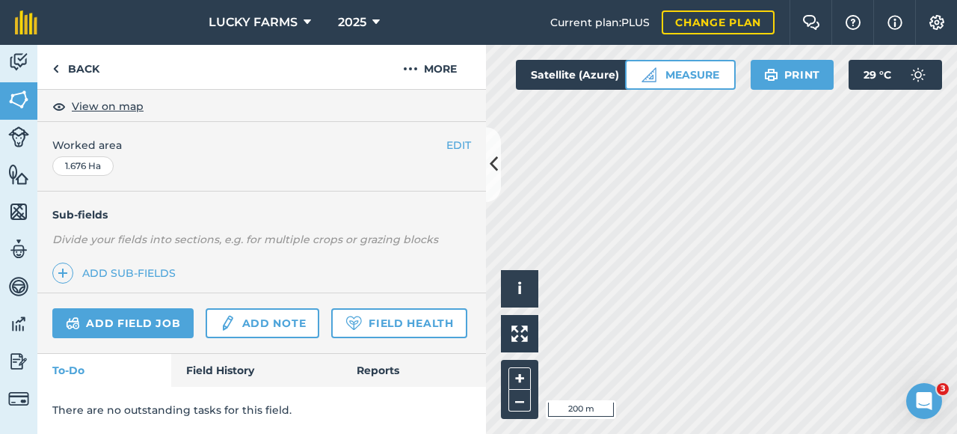
scroll to position [307, 0]
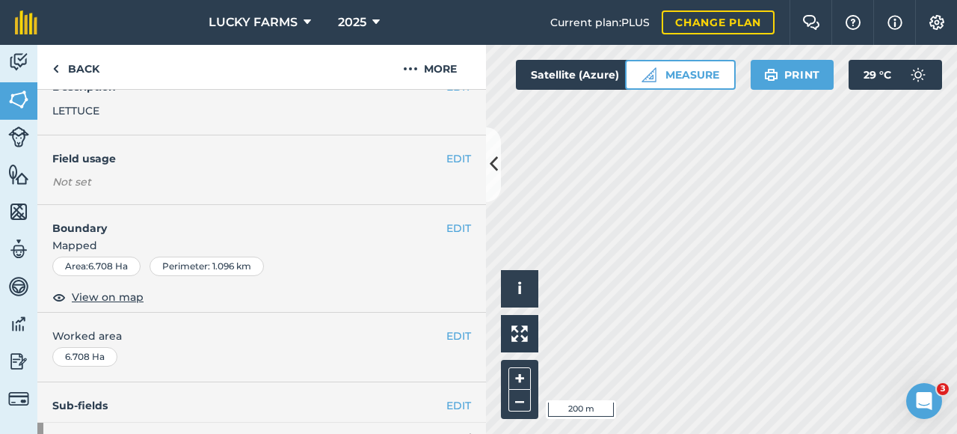
scroll to position [224, 0]
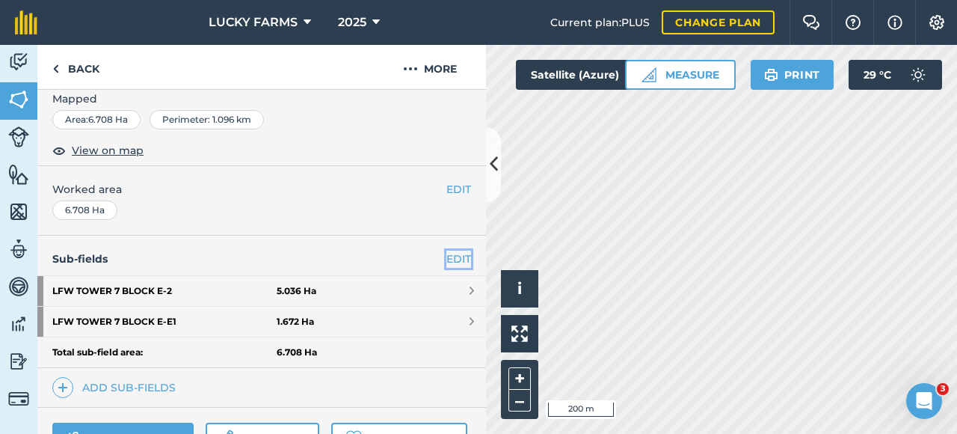
click at [449, 262] on link "EDIT" at bounding box center [459, 259] width 25 height 16
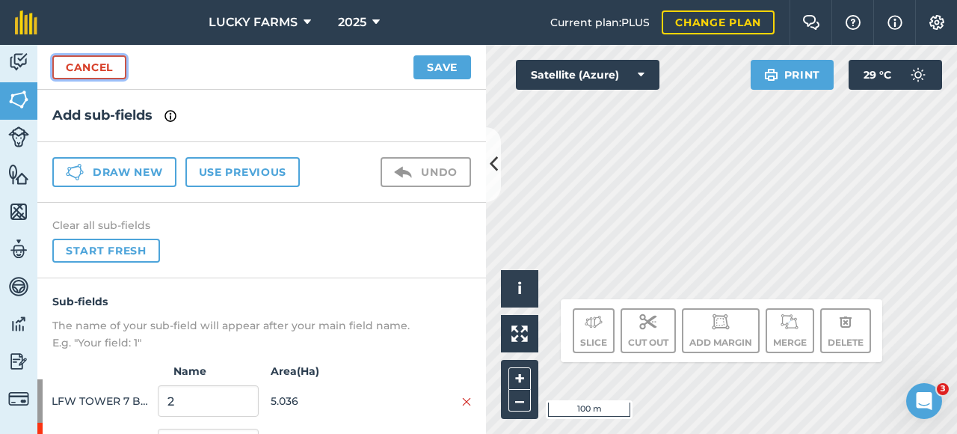
click at [73, 68] on link "Cancel" at bounding box center [89, 67] width 74 height 24
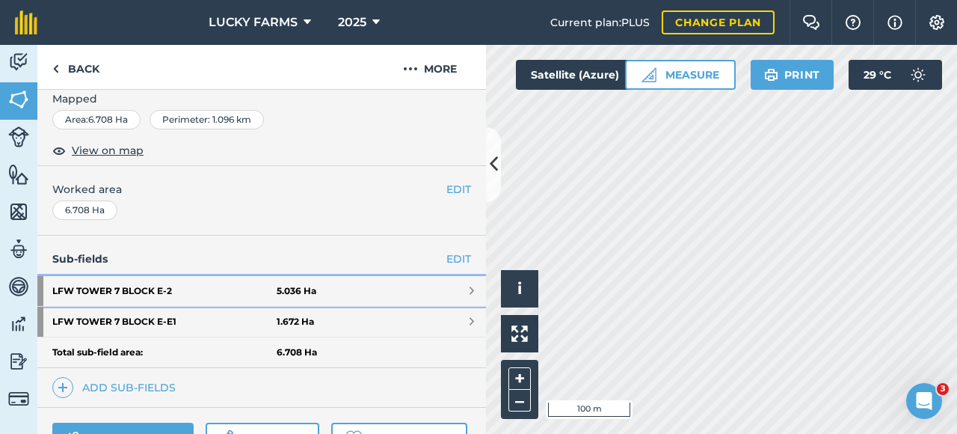
click at [277, 285] on strong "5.036 Ha" at bounding box center [297, 291] width 40 height 12
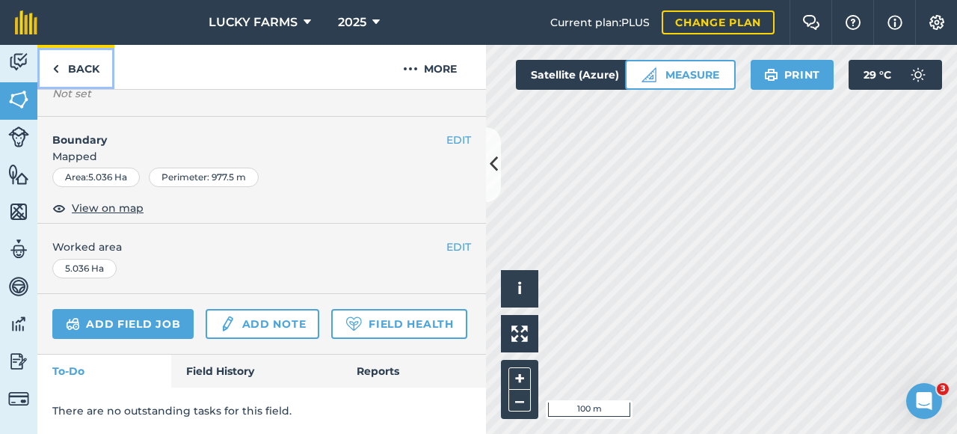
scroll to position [238, 0]
click at [97, 73] on link "Back" at bounding box center [75, 67] width 77 height 44
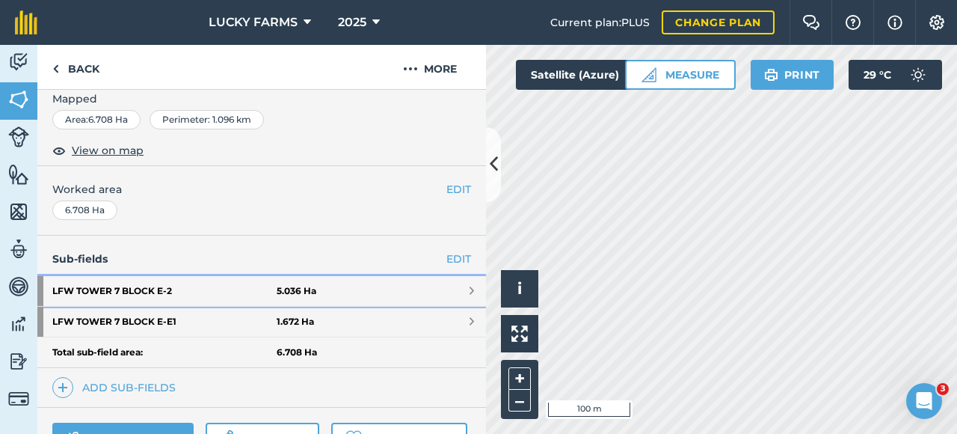
click at [269, 285] on strong "LFW TOWER 7 BLOCK E - 2" at bounding box center [164, 291] width 224 height 30
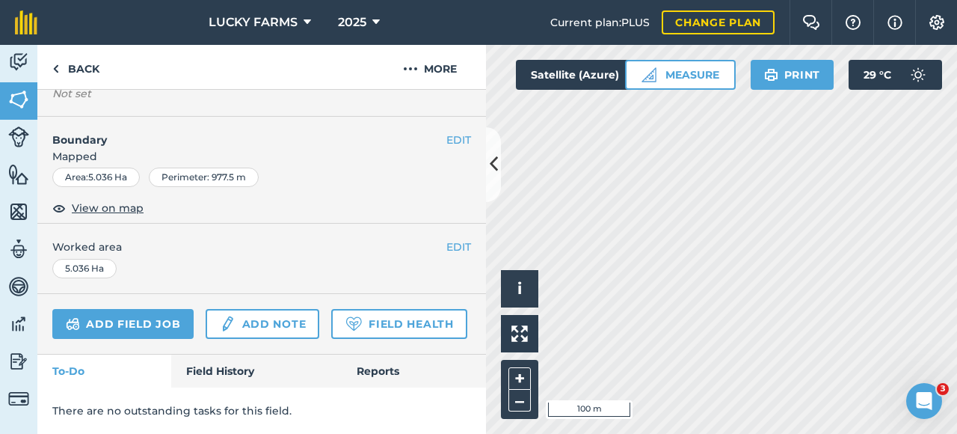
scroll to position [238, 0]
click at [434, 76] on button "More" at bounding box center [430, 67] width 112 height 44
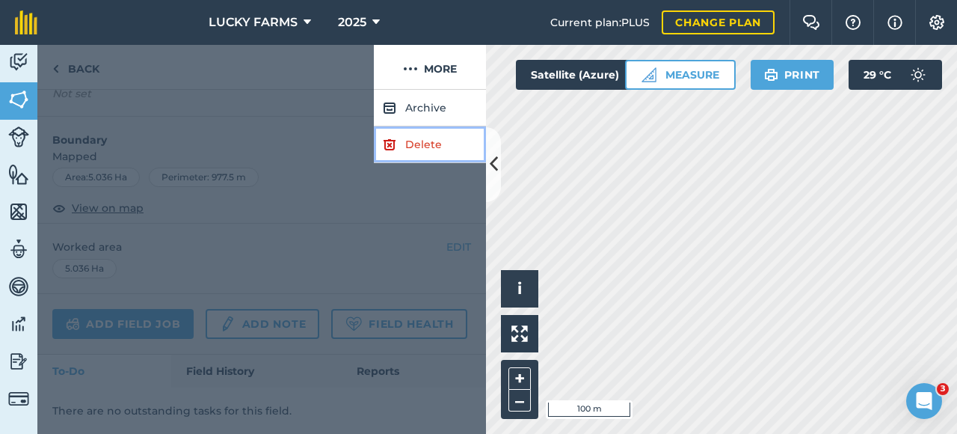
click at [428, 143] on link "Delete" at bounding box center [430, 144] width 112 height 37
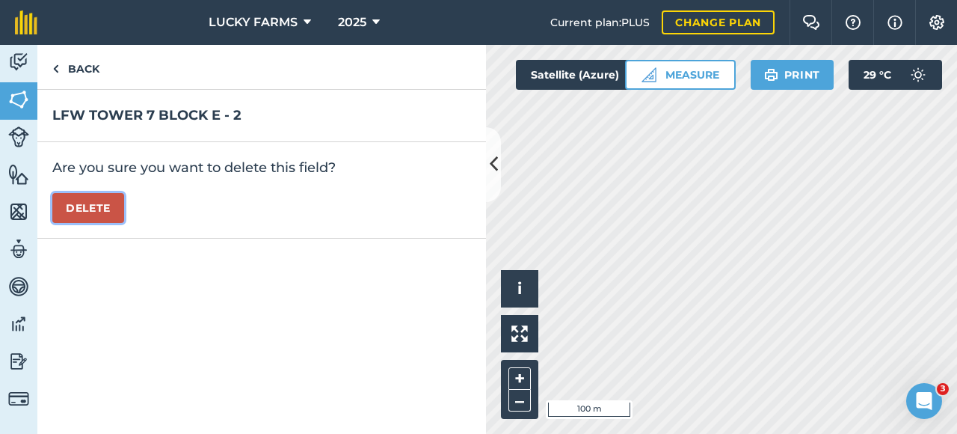
click at [114, 207] on button "Delete" at bounding box center [88, 208] width 72 height 30
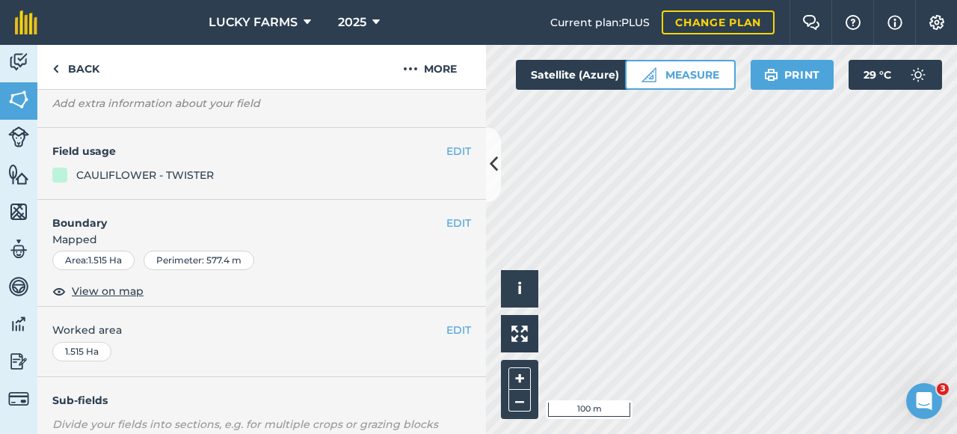
scroll to position [84, 0]
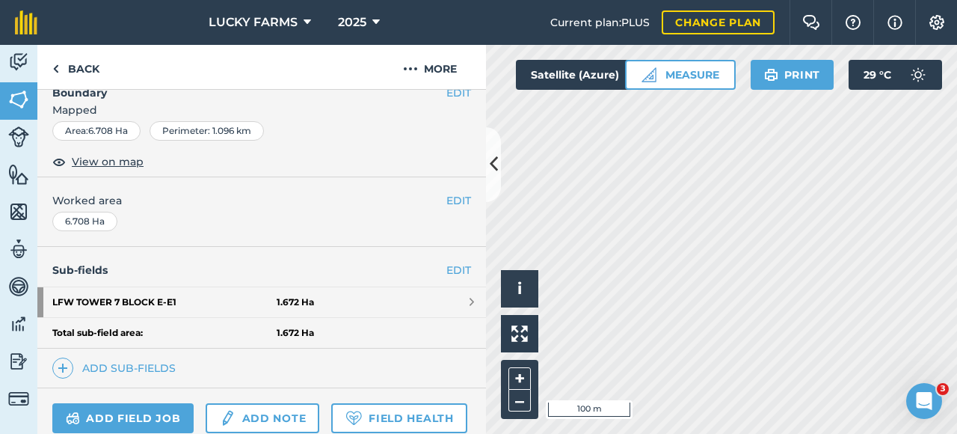
scroll to position [159, 0]
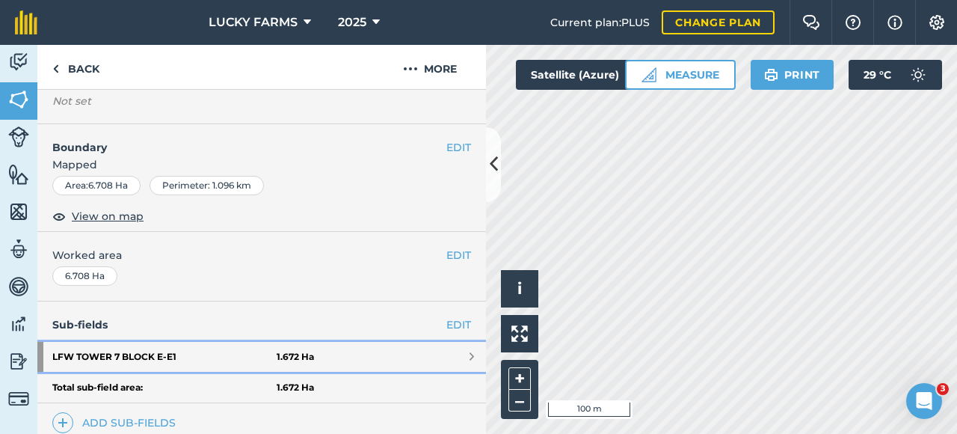
click at [310, 356] on link "LFW TOWER 7 BLOCK E - E1 1.672 Ha" at bounding box center [261, 357] width 449 height 30
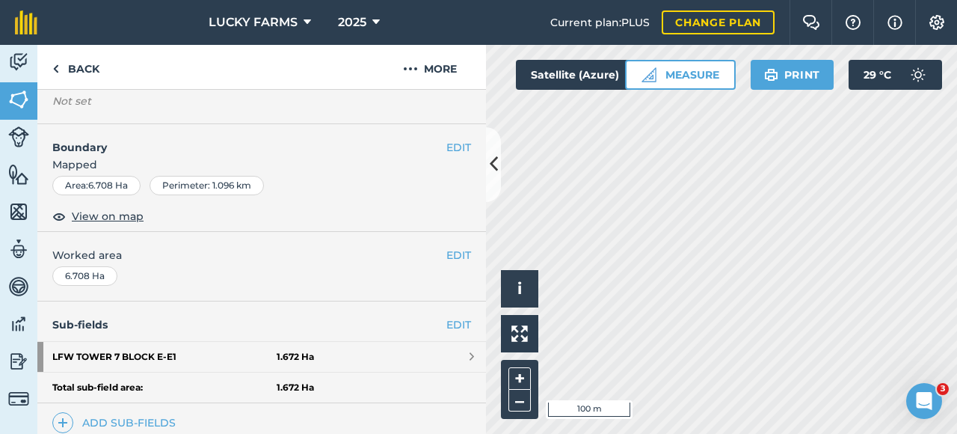
scroll to position [190, 0]
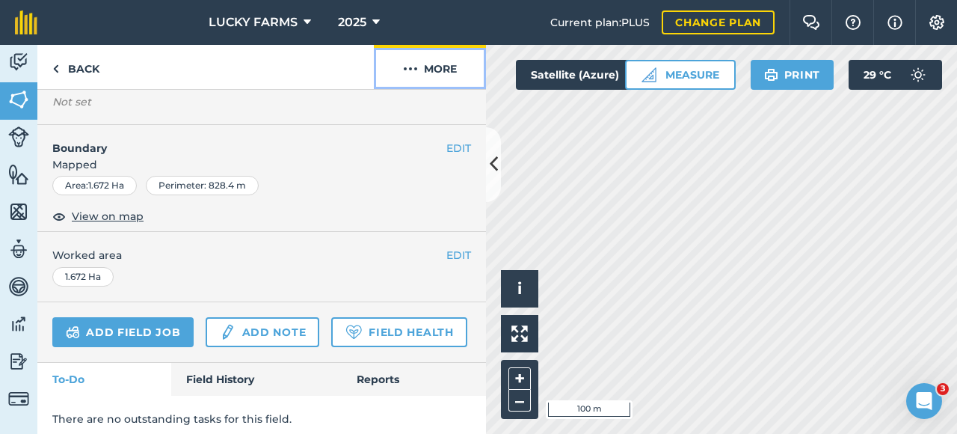
click at [446, 76] on button "More" at bounding box center [430, 67] width 112 height 44
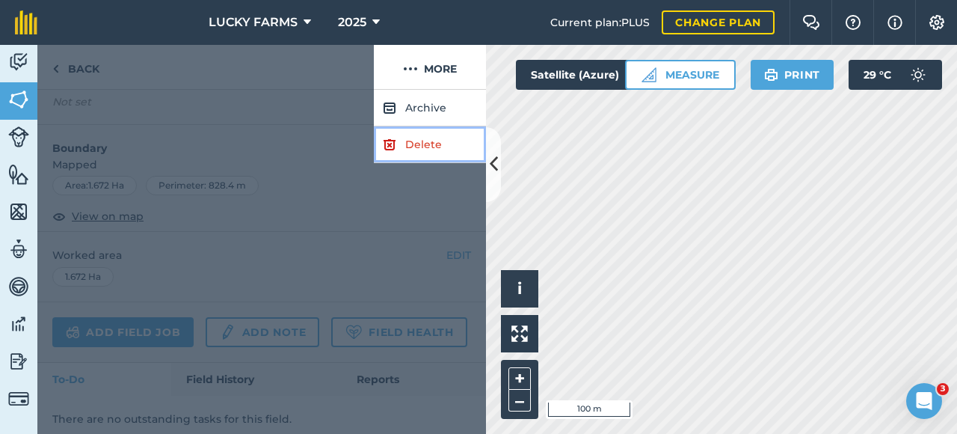
click at [408, 140] on link "Delete" at bounding box center [430, 144] width 112 height 37
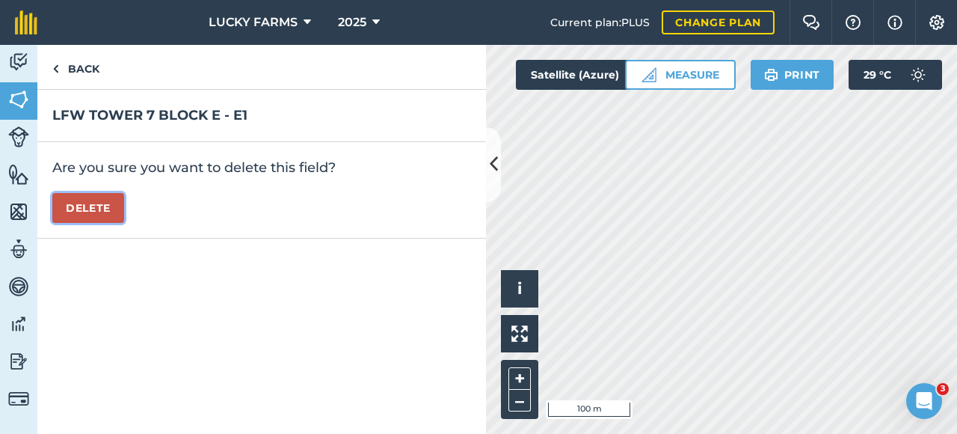
click at [87, 209] on button "Delete" at bounding box center [88, 208] width 72 height 30
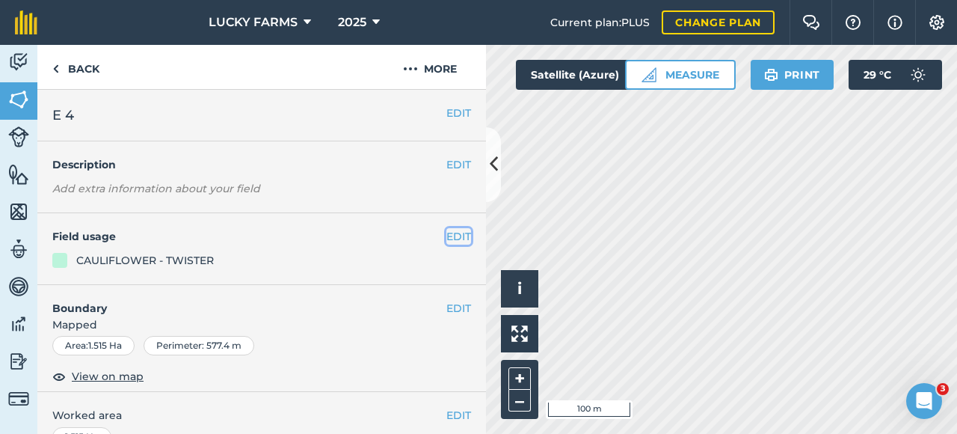
click at [447, 228] on button "EDIT" at bounding box center [459, 236] width 25 height 16
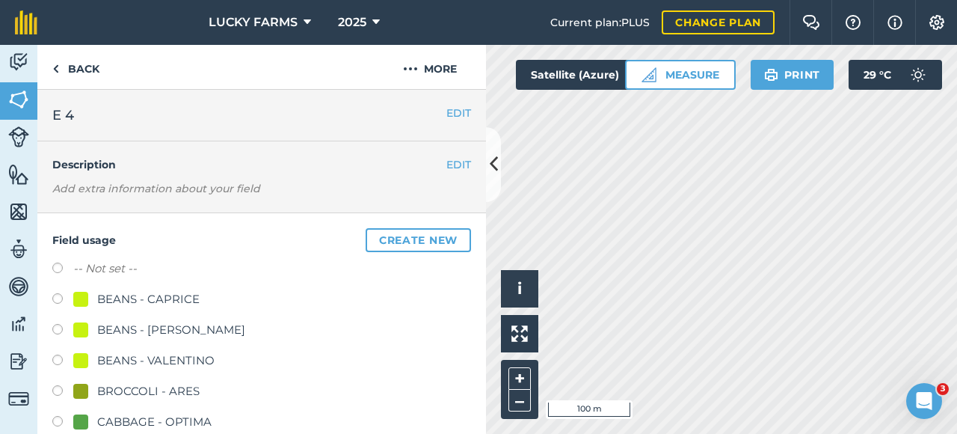
click at [67, 267] on label at bounding box center [62, 270] width 21 height 15
radio input "true"
radio input "false"
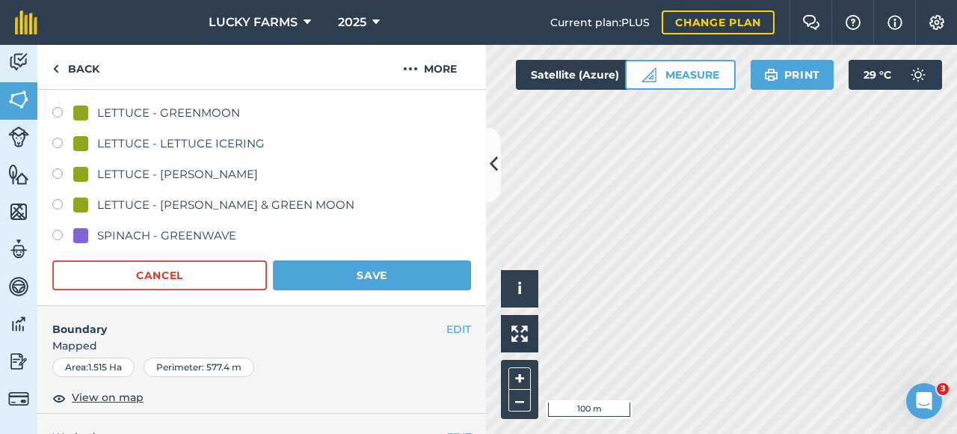
scroll to position [748, 0]
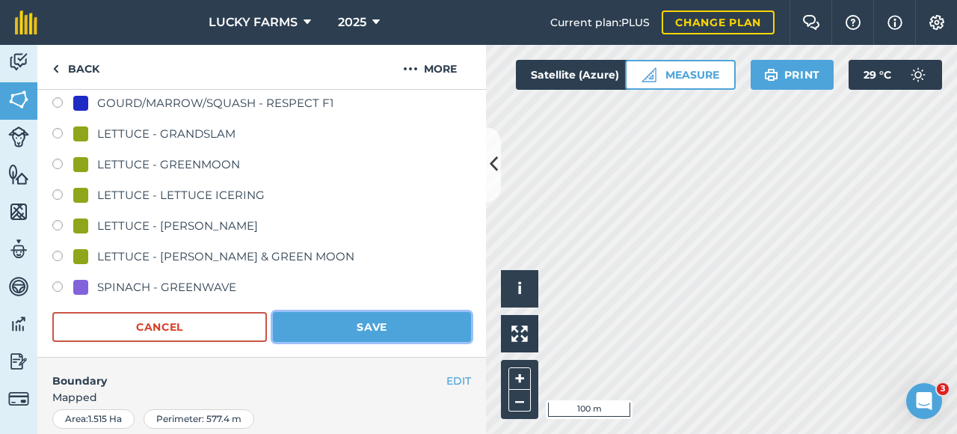
click at [339, 323] on button "Save" at bounding box center [372, 327] width 198 height 30
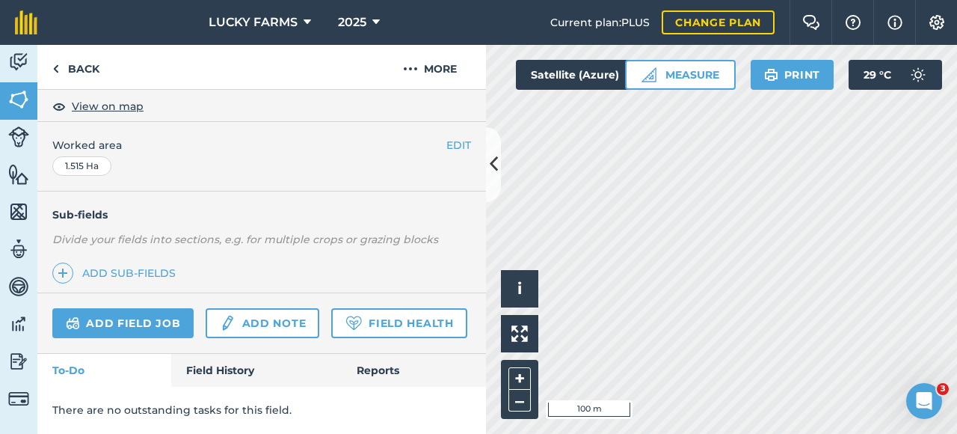
scroll to position [307, 0]
click at [56, 73] on img at bounding box center [55, 69] width 7 height 18
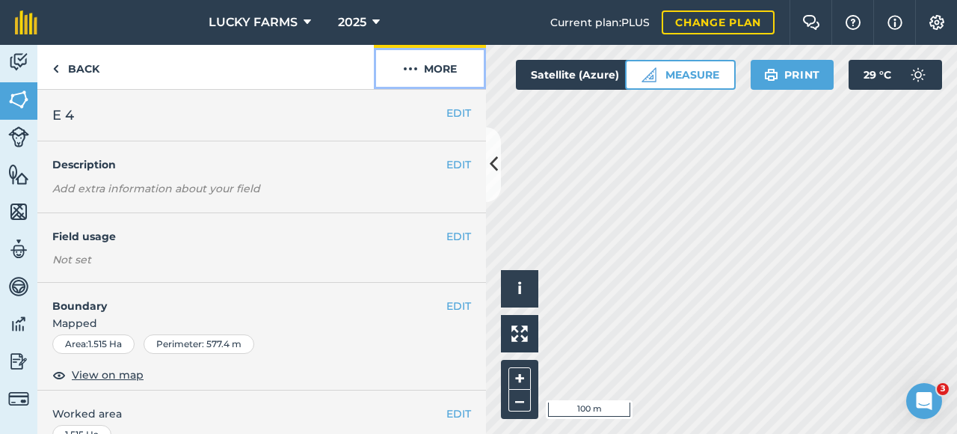
click at [434, 76] on button "More" at bounding box center [430, 67] width 112 height 44
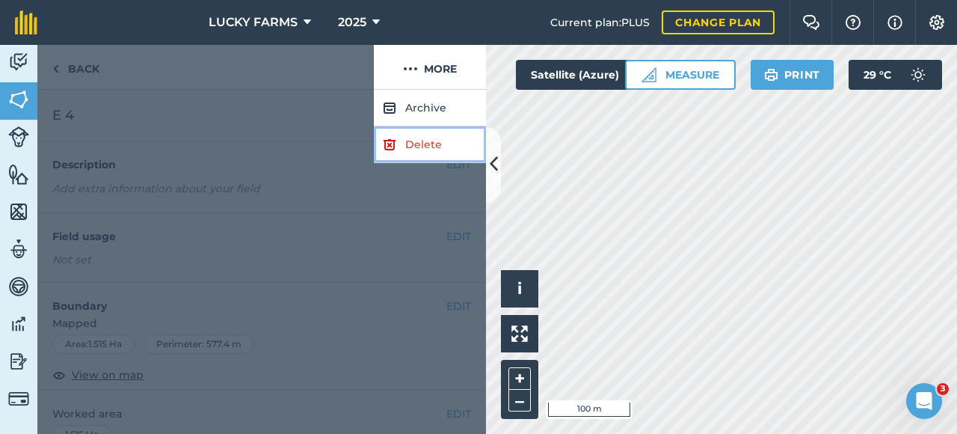
click at [415, 141] on link "Delete" at bounding box center [430, 144] width 112 height 37
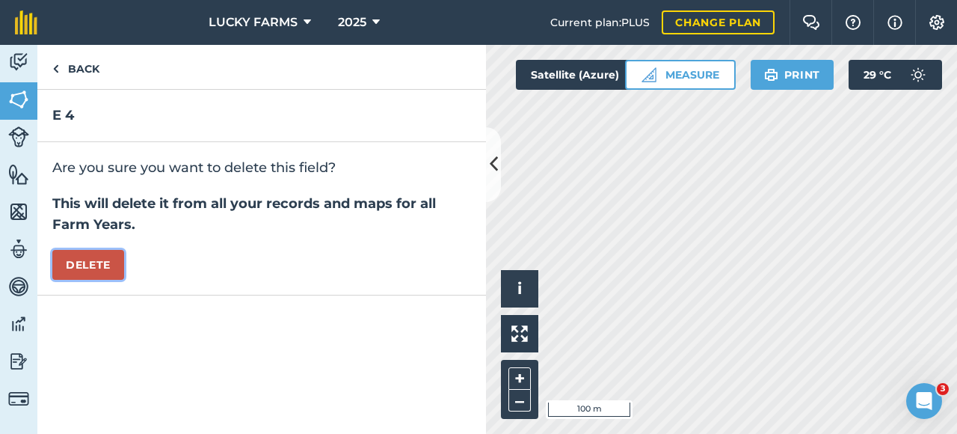
click at [66, 260] on button "Delete" at bounding box center [88, 265] width 72 height 30
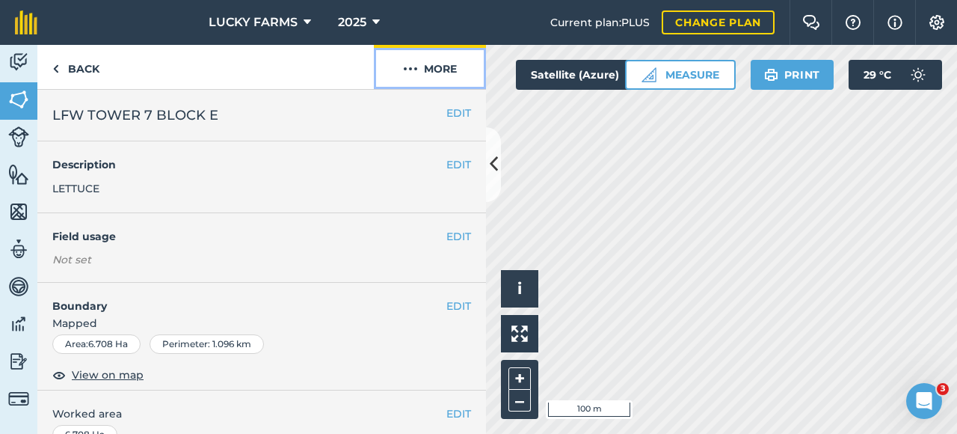
click at [460, 67] on button "More" at bounding box center [430, 67] width 112 height 44
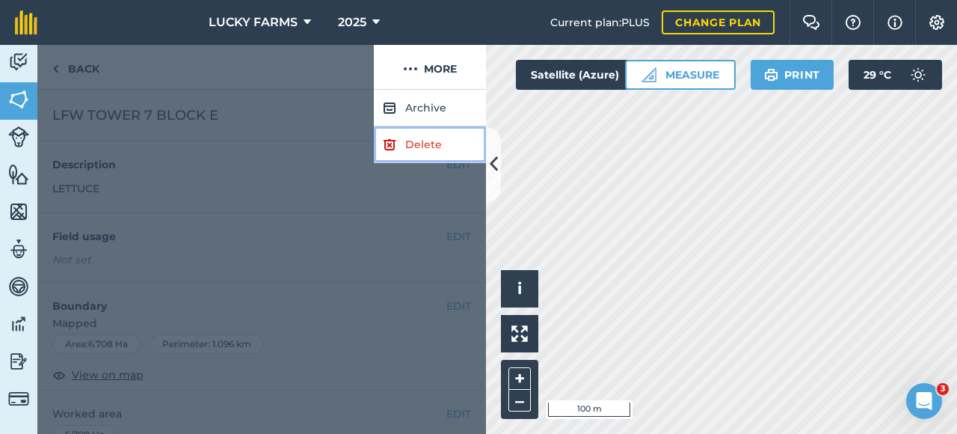
click at [420, 138] on link "Delete" at bounding box center [430, 144] width 112 height 37
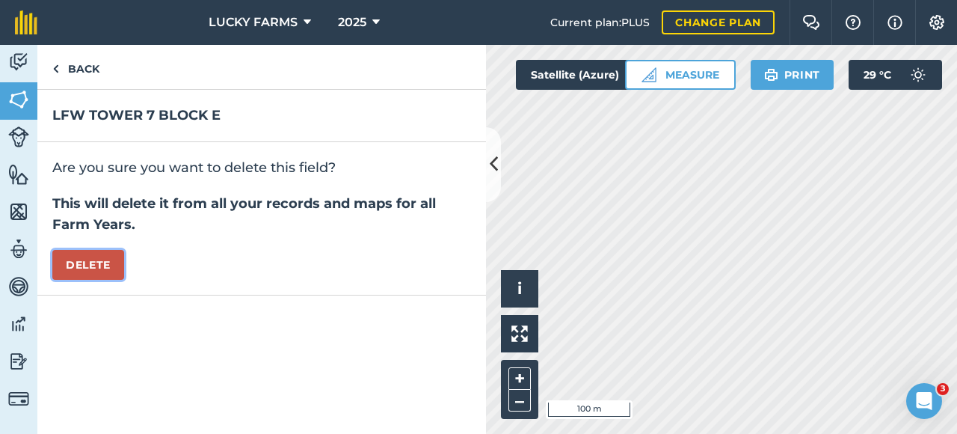
click at [57, 267] on button "Delete" at bounding box center [88, 265] width 72 height 30
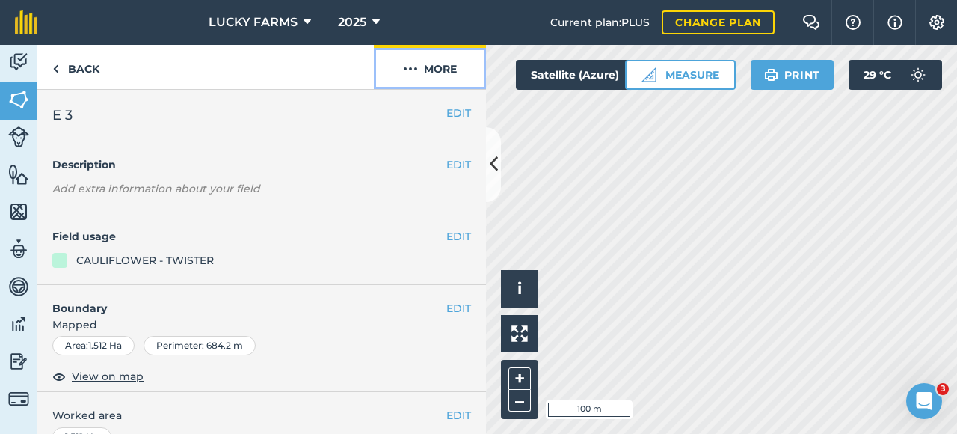
click at [444, 69] on button "More" at bounding box center [430, 67] width 112 height 44
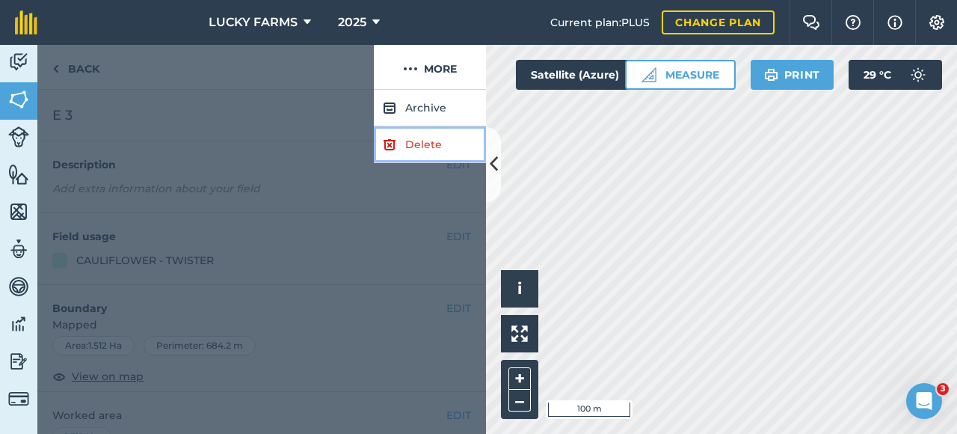
click at [397, 140] on link "Delete" at bounding box center [430, 144] width 112 height 37
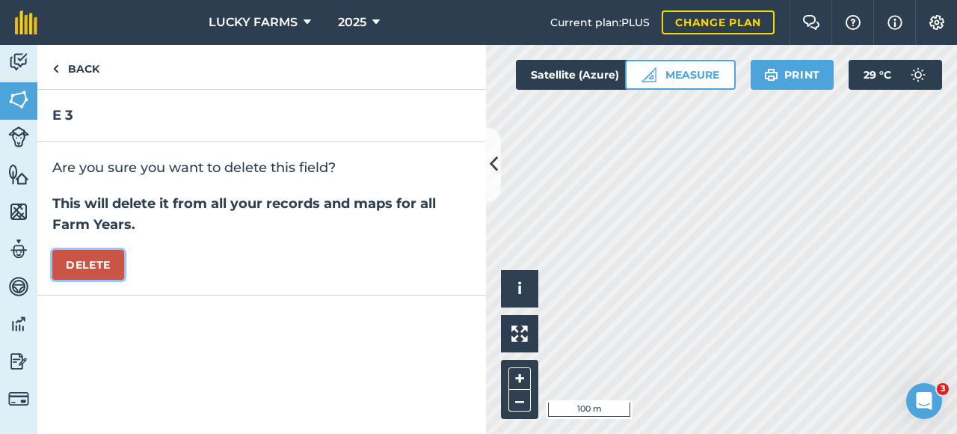
click at [114, 255] on button "Delete" at bounding box center [88, 265] width 72 height 30
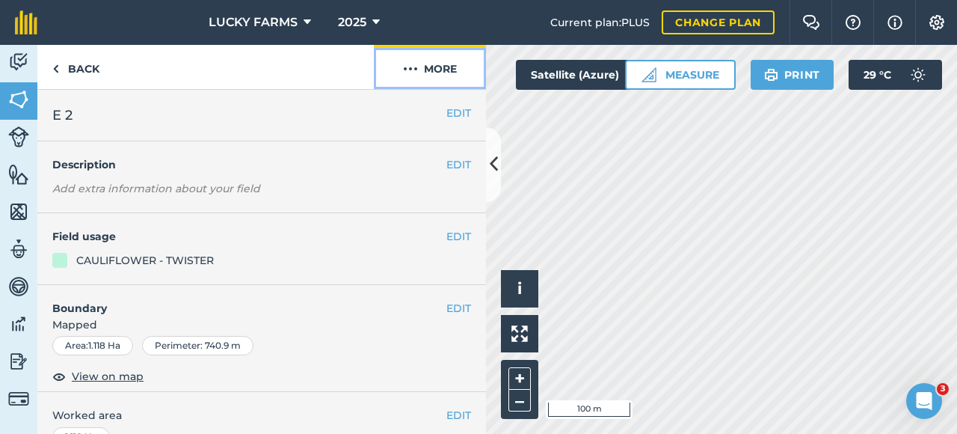
click at [437, 80] on button "More" at bounding box center [430, 67] width 112 height 44
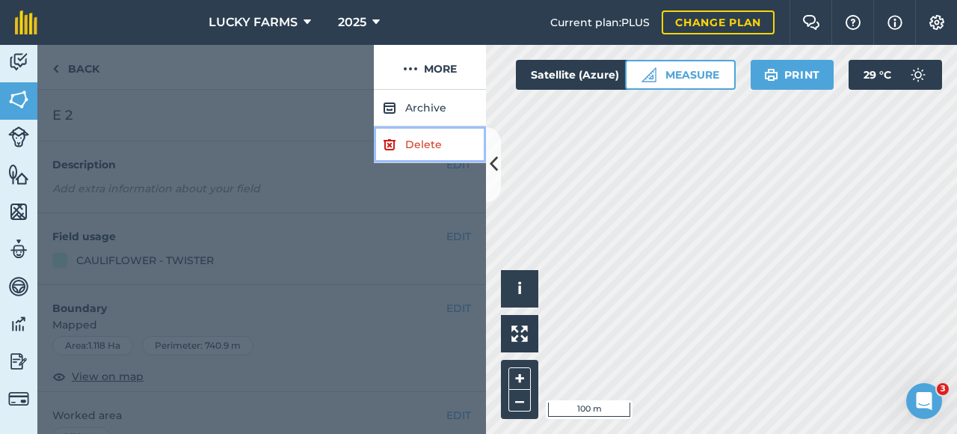
click at [419, 141] on link "Delete" at bounding box center [430, 144] width 112 height 37
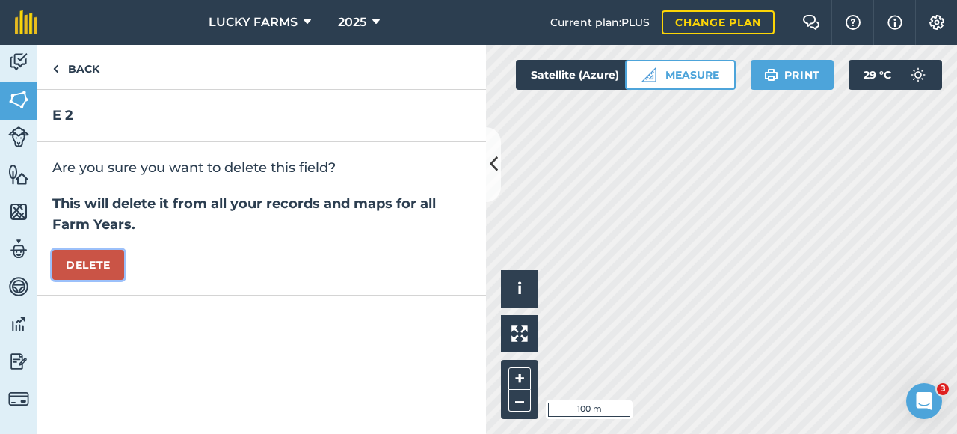
click at [88, 272] on button "Delete" at bounding box center [88, 265] width 72 height 30
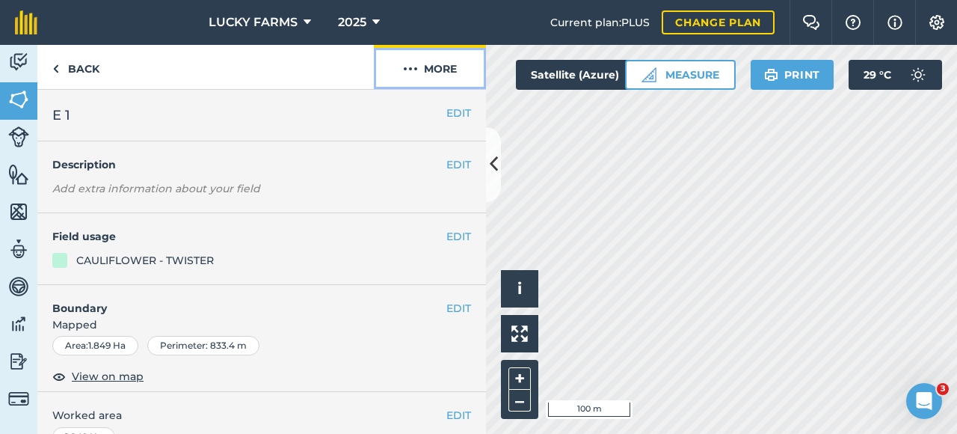
click at [431, 83] on button "More" at bounding box center [430, 67] width 112 height 44
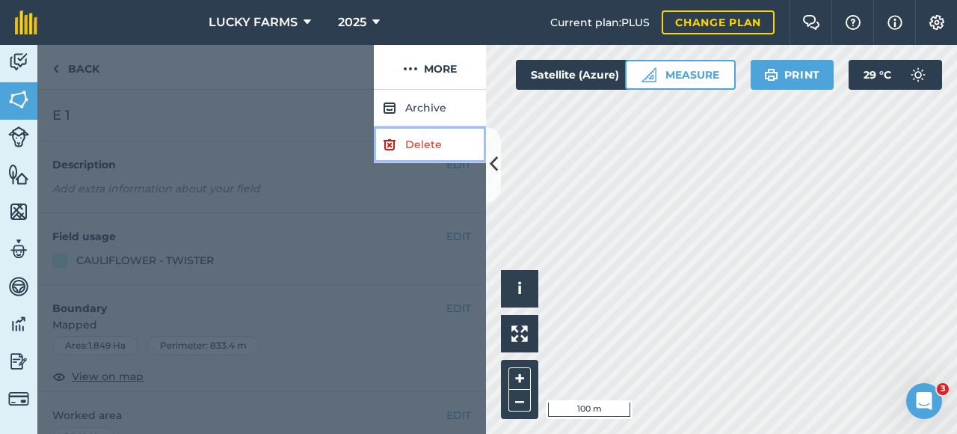
click at [423, 134] on link "Delete" at bounding box center [430, 144] width 112 height 37
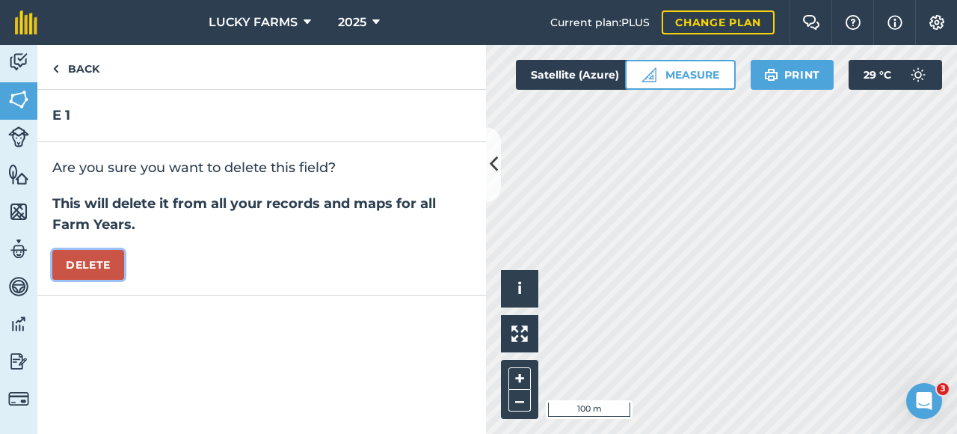
click at [94, 265] on button "Delete" at bounding box center [88, 265] width 72 height 30
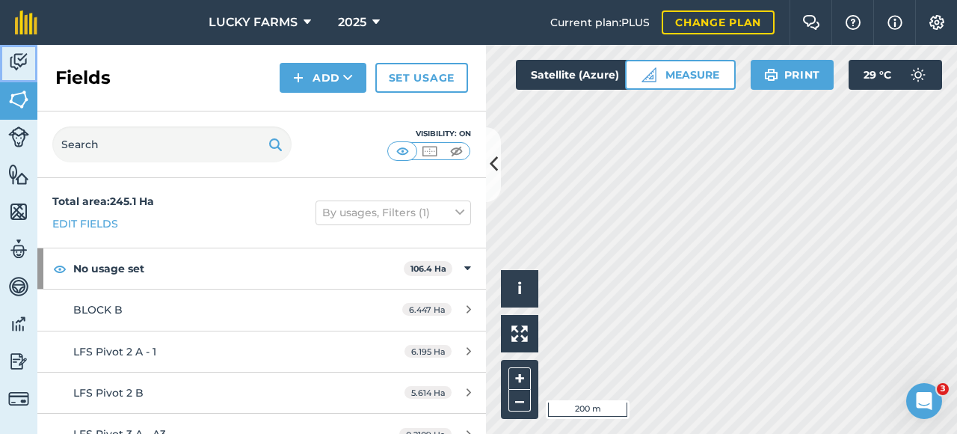
click at [25, 70] on img at bounding box center [18, 62] width 21 height 22
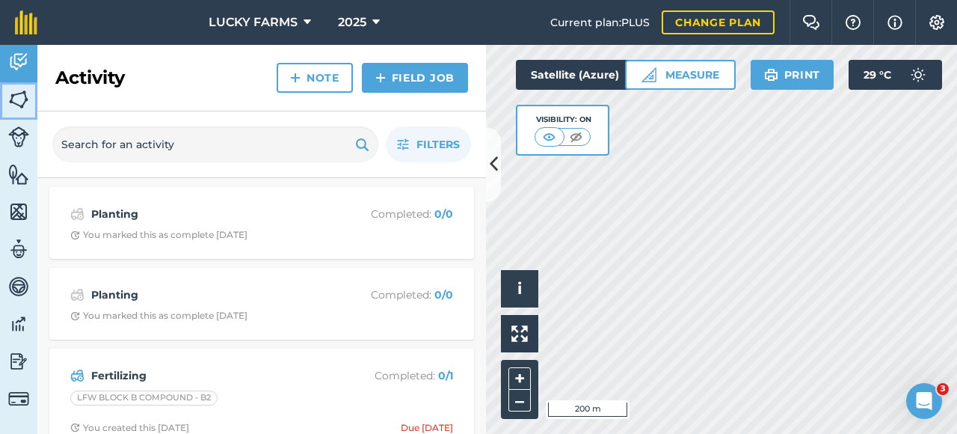
click at [28, 100] on img at bounding box center [18, 99] width 21 height 22
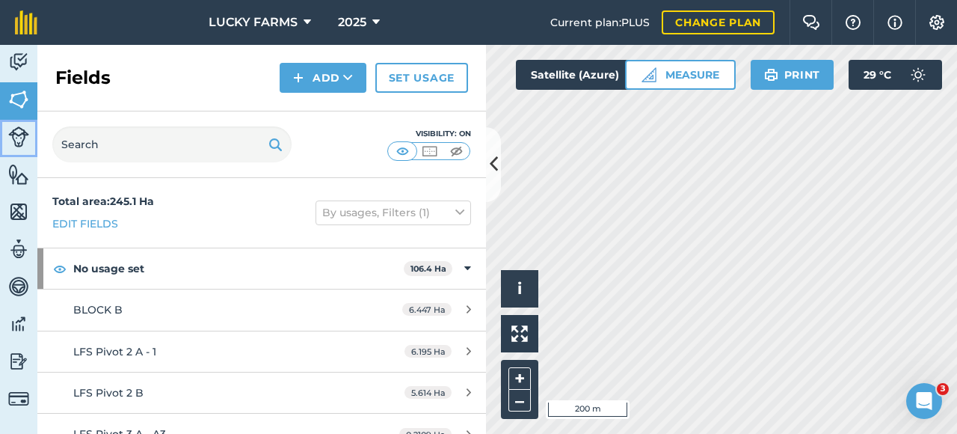
click at [15, 135] on img at bounding box center [18, 136] width 21 height 21
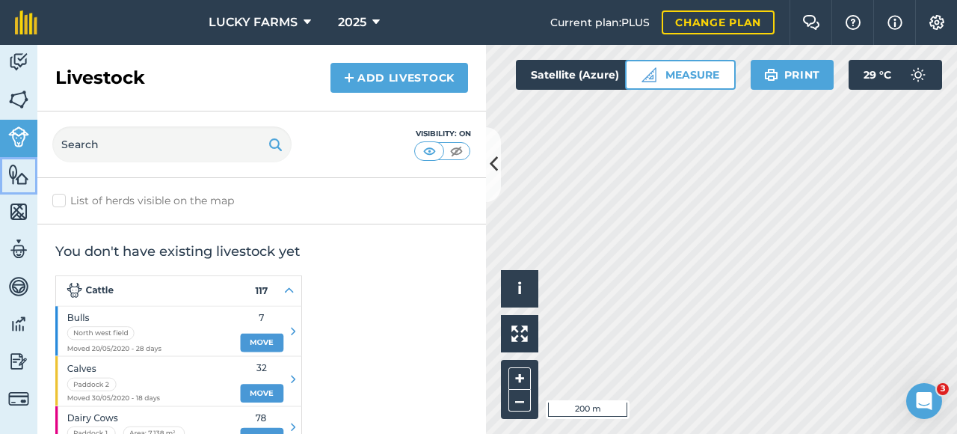
click at [25, 159] on link "Features" at bounding box center [18, 175] width 37 height 37
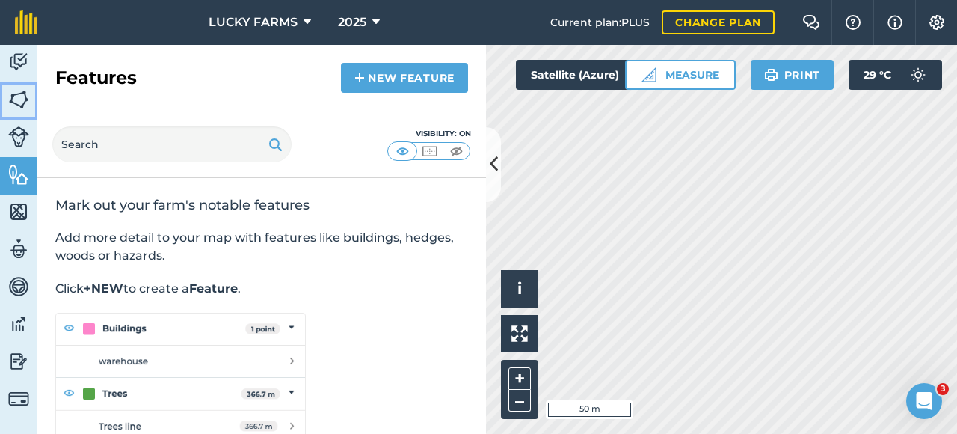
click at [23, 114] on link "Fields" at bounding box center [18, 100] width 37 height 37
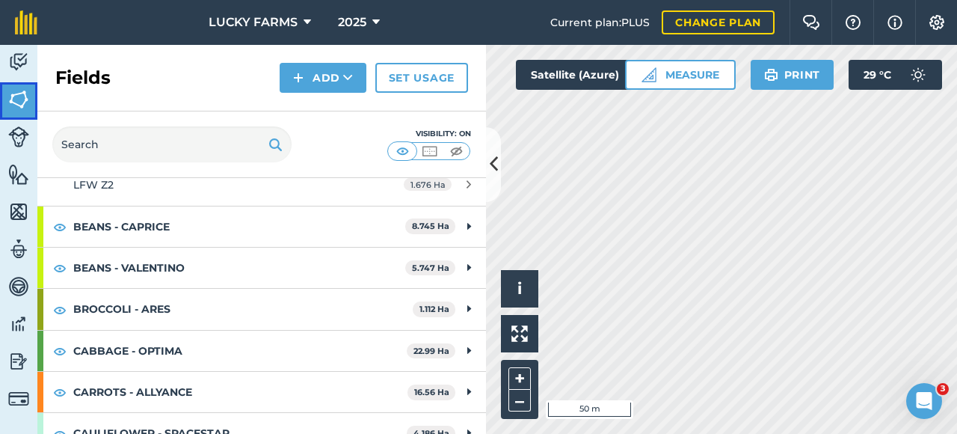
scroll to position [1122, 0]
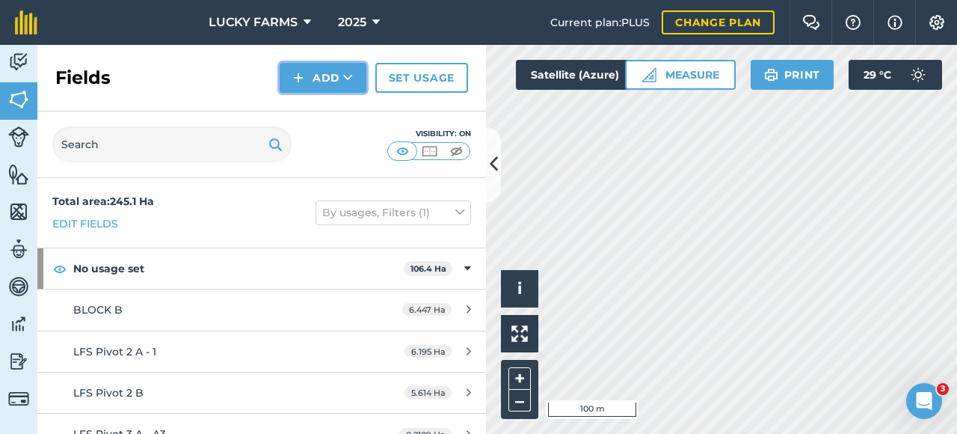
click at [352, 82] on icon at bounding box center [348, 77] width 10 height 15
click at [349, 120] on link "Draw" at bounding box center [323, 111] width 82 height 33
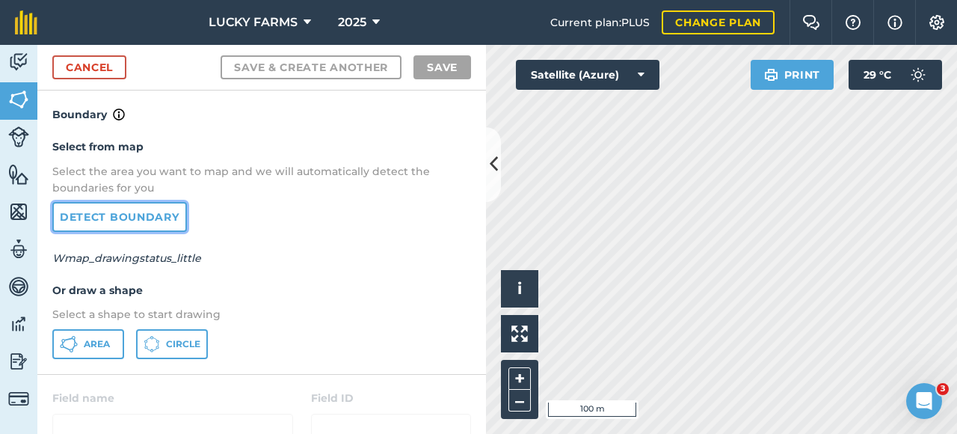
click at [117, 212] on link "Detect boundary" at bounding box center [119, 217] width 135 height 30
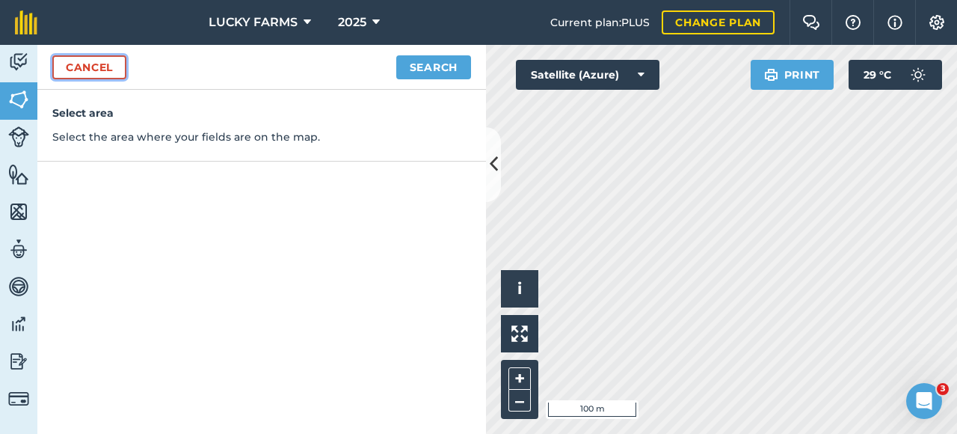
click at [116, 73] on link "Cancel" at bounding box center [89, 67] width 74 height 24
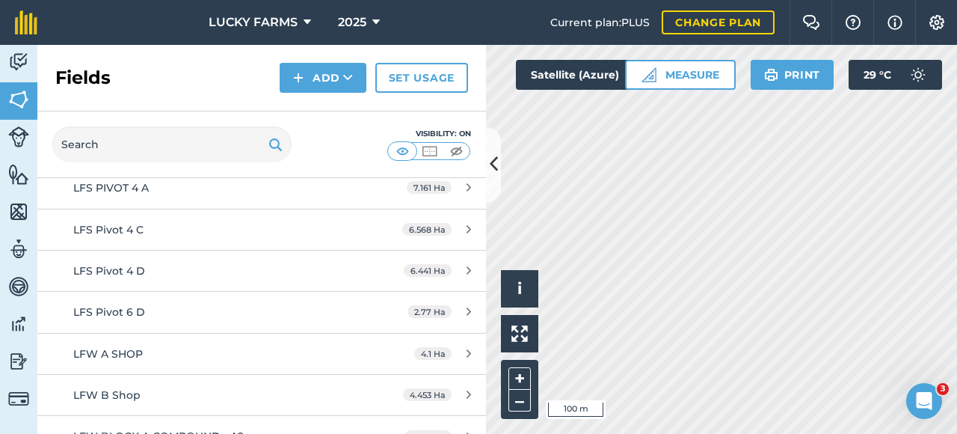
scroll to position [449, 0]
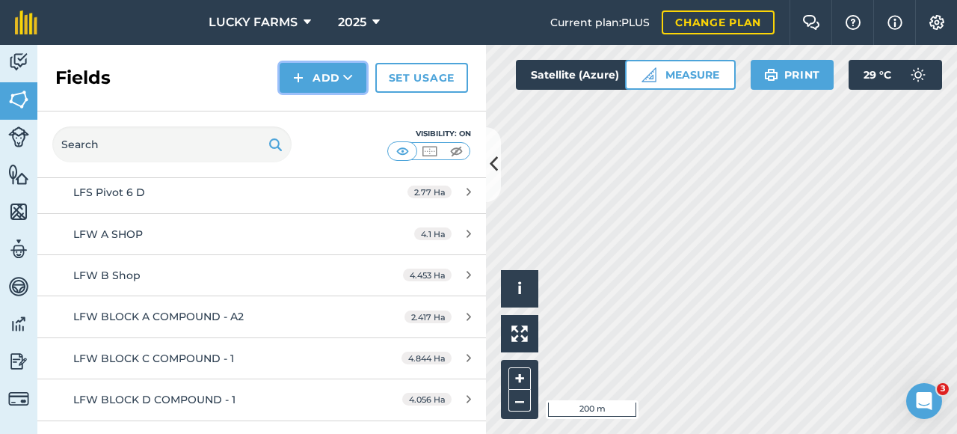
click at [346, 79] on icon at bounding box center [348, 77] width 10 height 15
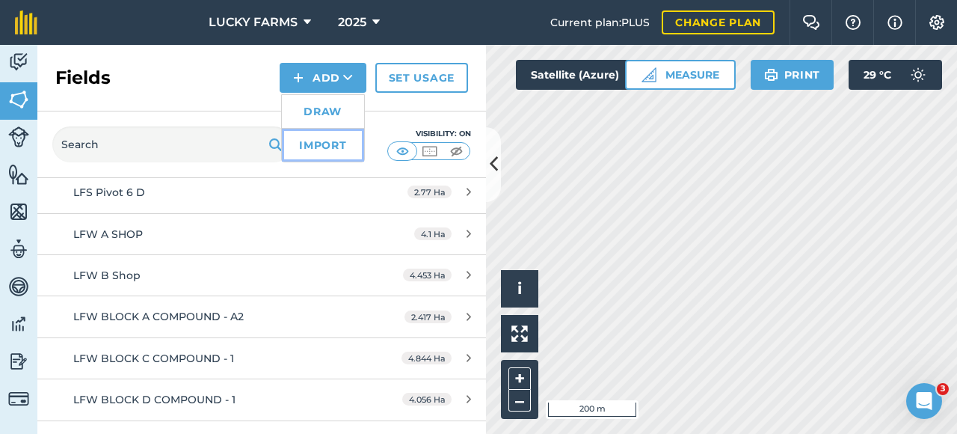
click at [323, 144] on link "Import" at bounding box center [323, 145] width 82 height 33
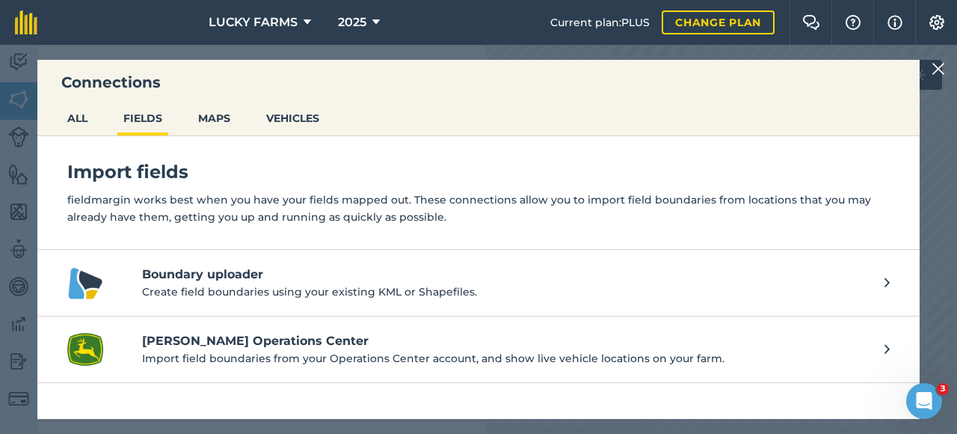
click at [233, 279] on h4 "Boundary uploader" at bounding box center [506, 275] width 728 height 18
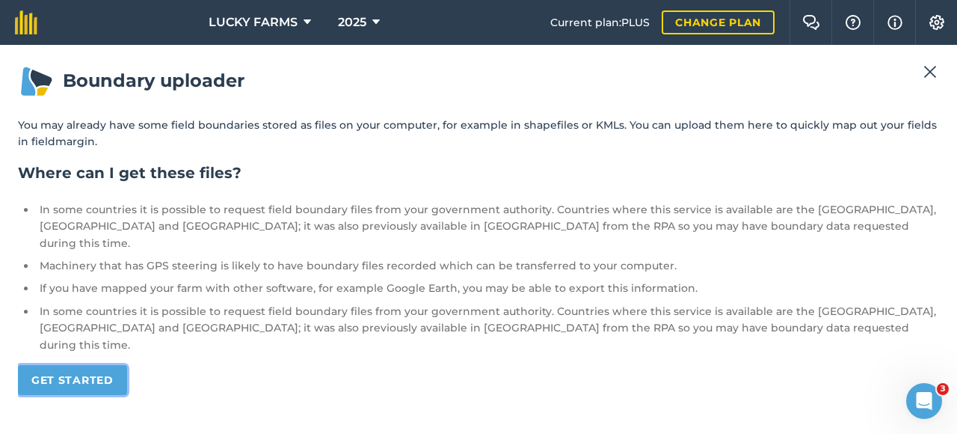
click at [92, 365] on link "Get started" at bounding box center [72, 380] width 109 height 30
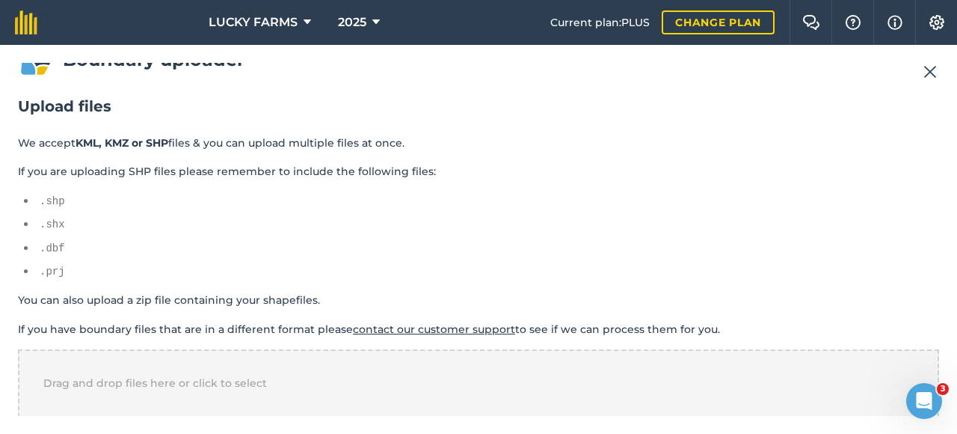
scroll to position [33, 0]
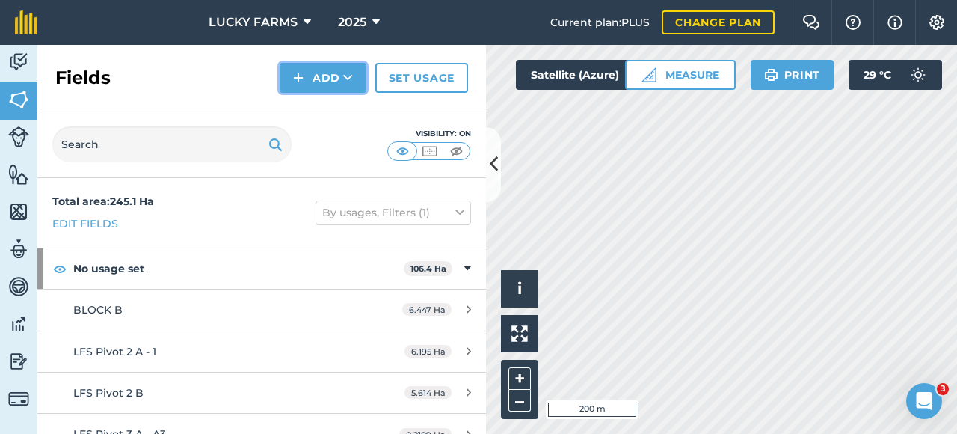
click at [332, 78] on button "Add" at bounding box center [323, 78] width 87 height 30
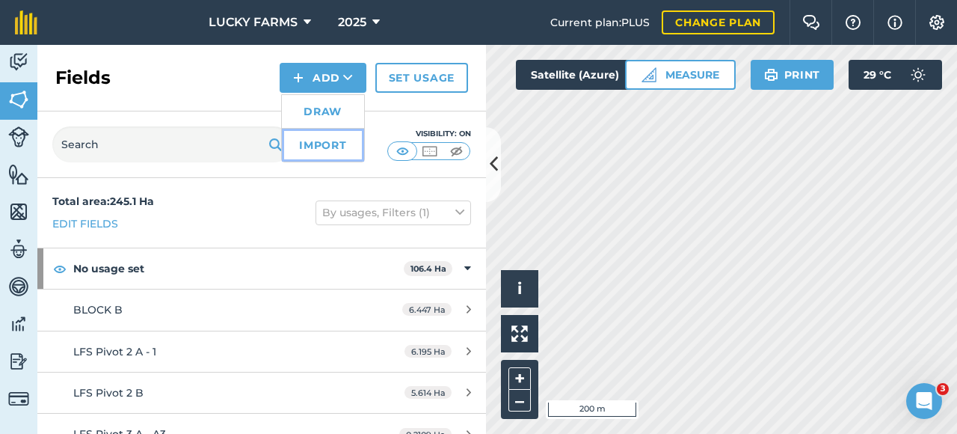
click at [332, 143] on link "Import" at bounding box center [323, 145] width 82 height 33
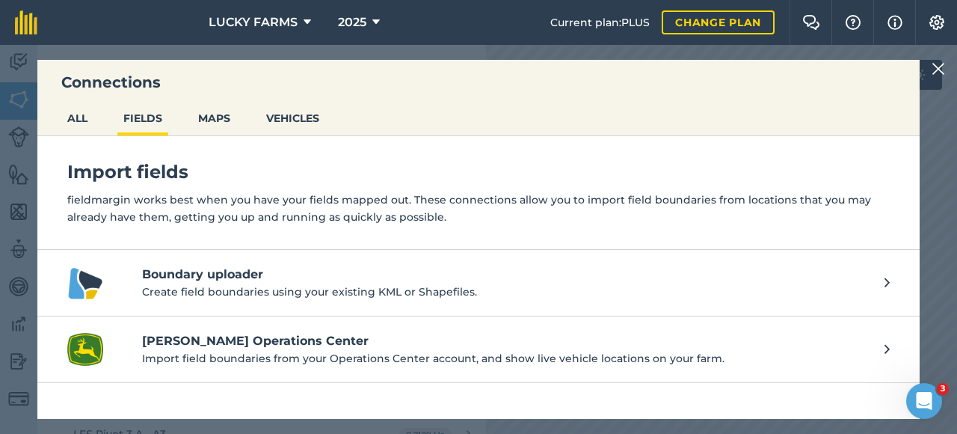
click at [231, 280] on h4 "Boundary uploader" at bounding box center [506, 275] width 728 height 18
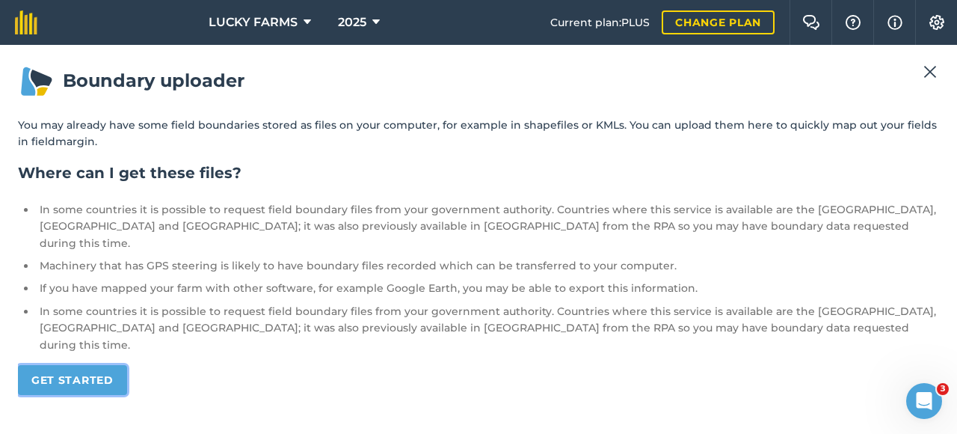
click at [69, 365] on link "Get started" at bounding box center [72, 380] width 109 height 30
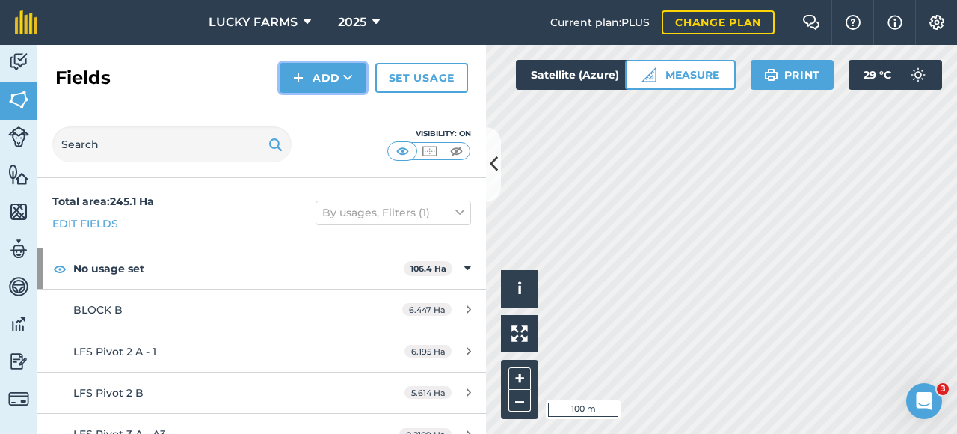
click at [325, 84] on button "Add" at bounding box center [323, 78] width 87 height 30
click at [316, 107] on link "Draw" at bounding box center [323, 111] width 82 height 33
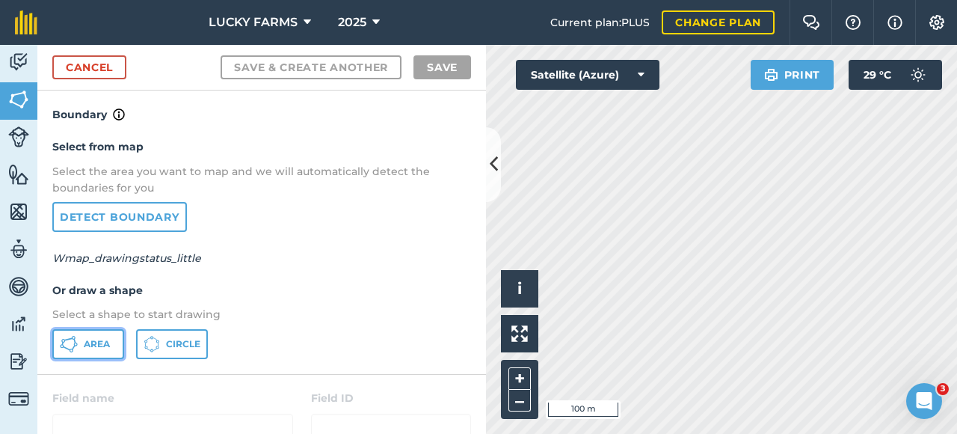
click at [76, 340] on icon at bounding box center [69, 344] width 18 height 18
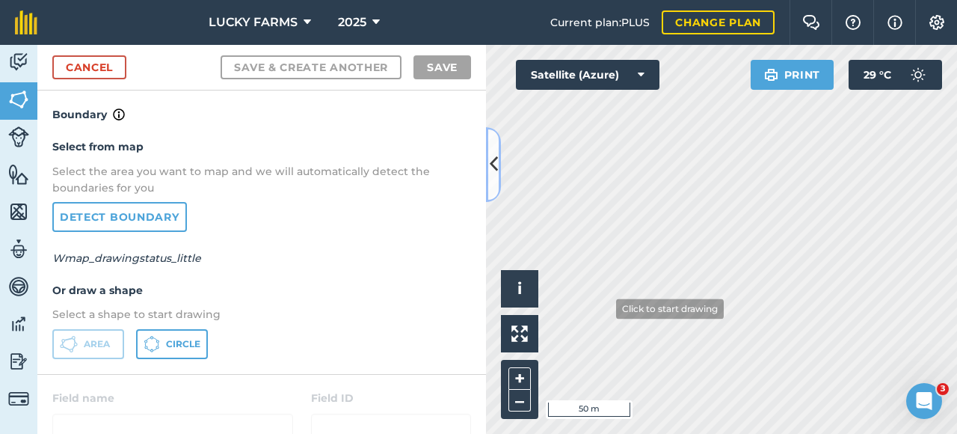
click at [604, 307] on div "Activity Fields Livestock Features Maps Team Vehicles Data Reporting Billing Tu…" at bounding box center [478, 239] width 957 height 389
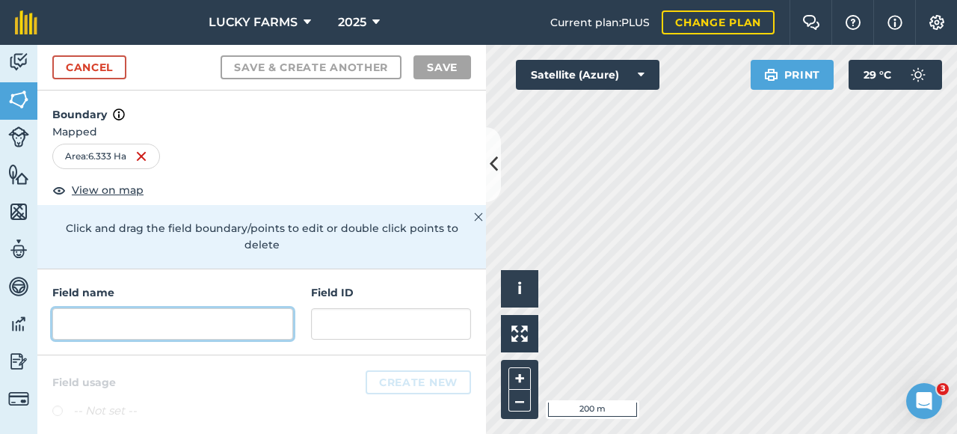
click at [162, 331] on input "text" at bounding box center [172, 323] width 241 height 31
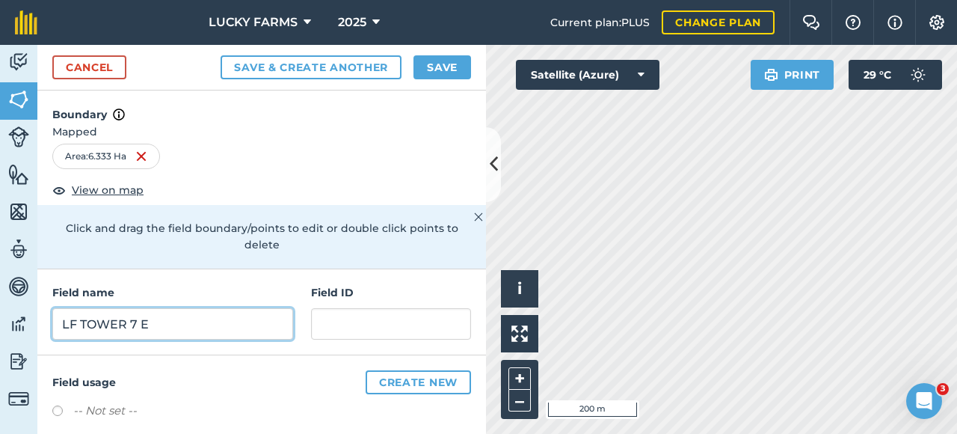
type input "LF TOWER 7 E"
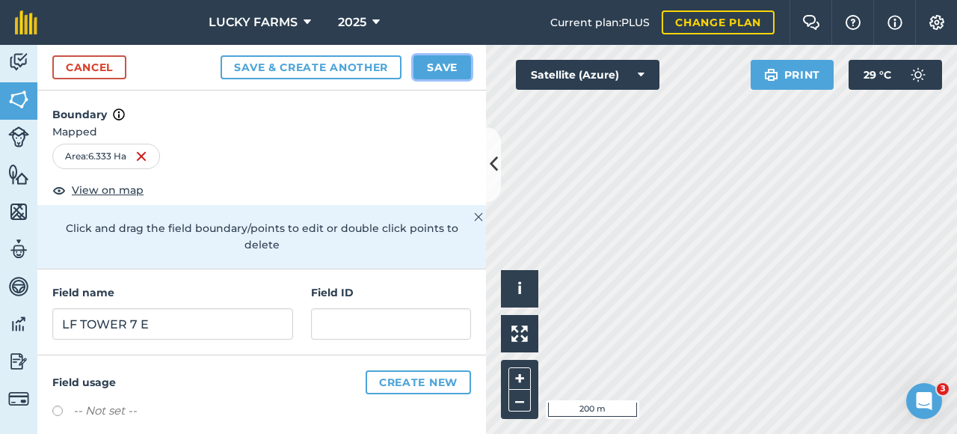
click at [438, 57] on button "Save" at bounding box center [443, 67] width 58 height 24
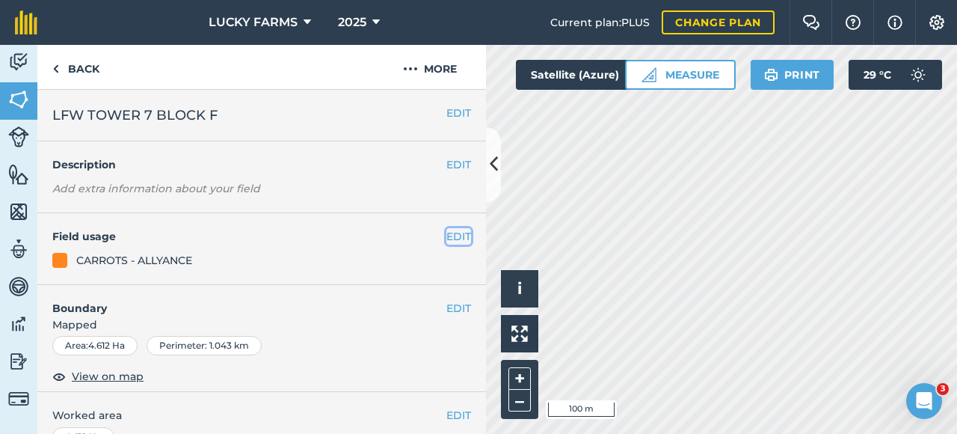
click at [447, 237] on button "EDIT" at bounding box center [459, 236] width 25 height 16
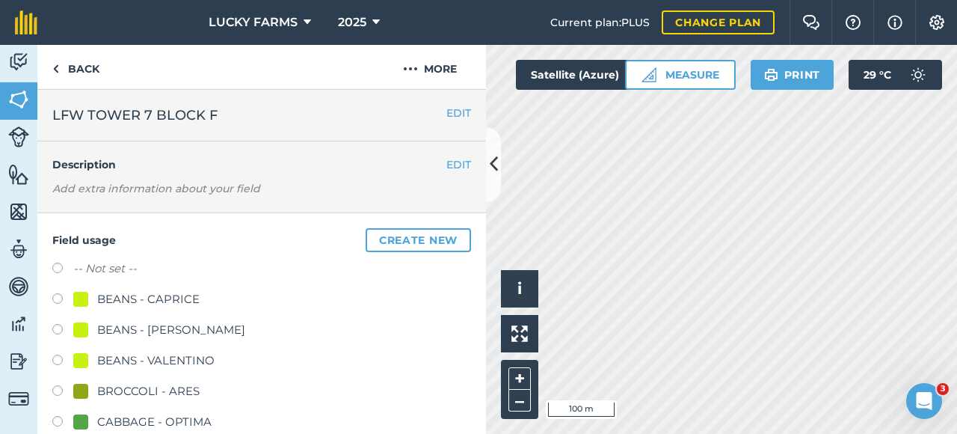
click at [114, 269] on label "-- Not set --" at bounding box center [105, 269] width 64 height 18
radio input "true"
radio input "false"
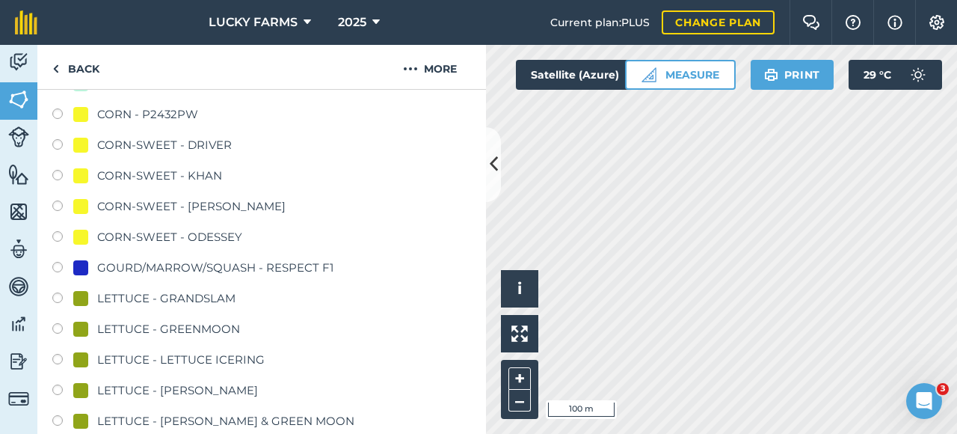
scroll to position [673, 0]
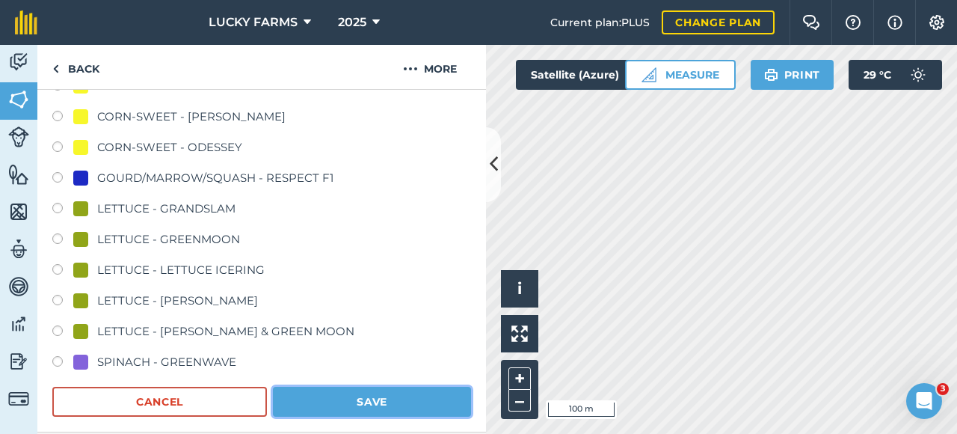
click at [354, 400] on button "Save" at bounding box center [372, 402] width 198 height 30
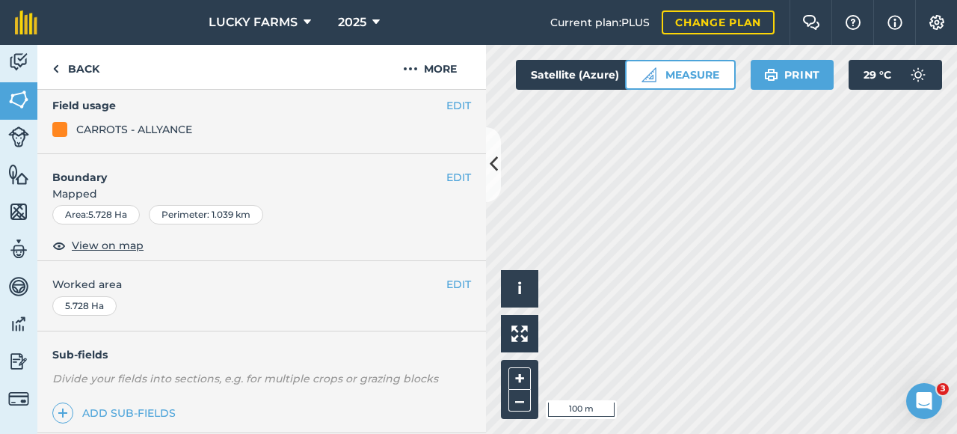
scroll to position [9, 0]
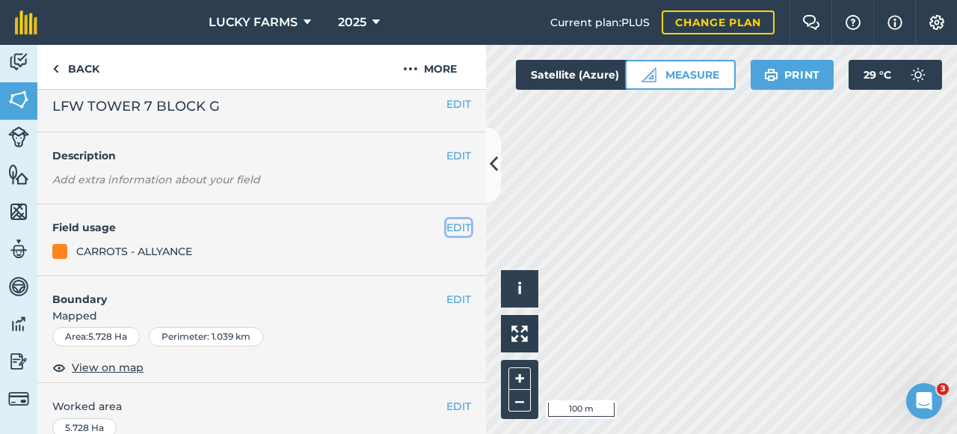
click at [450, 231] on button "EDIT" at bounding box center [459, 227] width 25 height 16
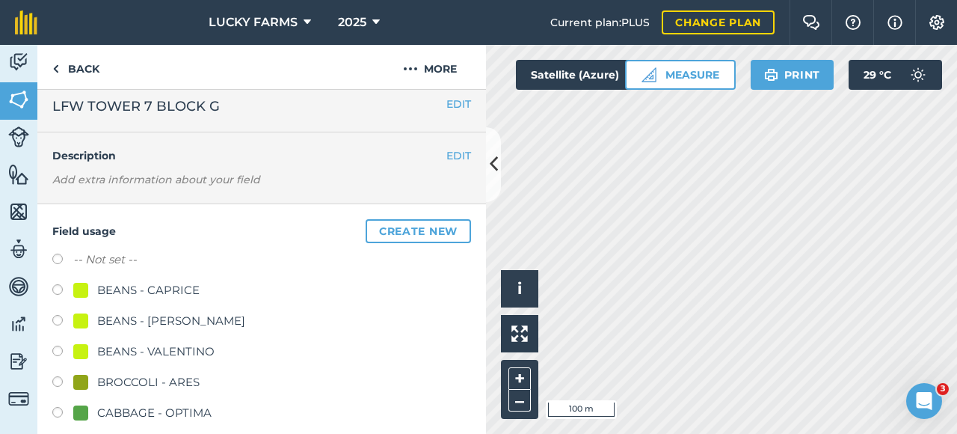
click at [87, 258] on label "-- Not set --" at bounding box center [105, 260] width 64 height 18
radio input "true"
radio input "false"
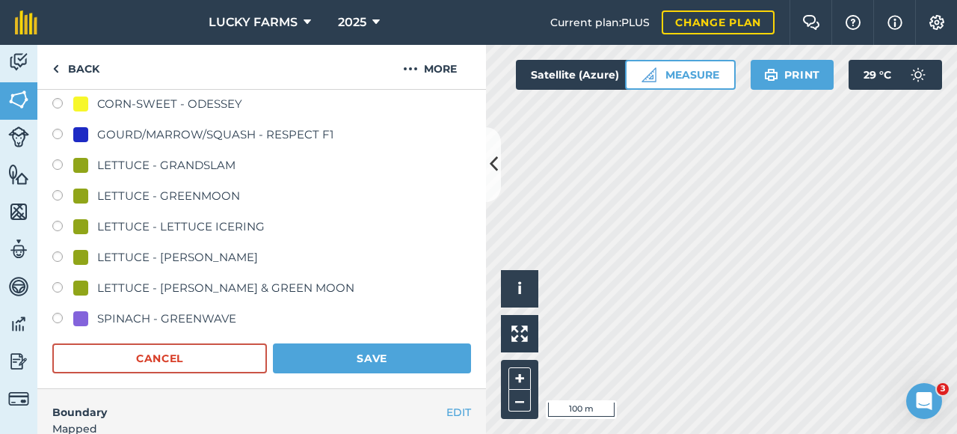
scroll to position [757, 0]
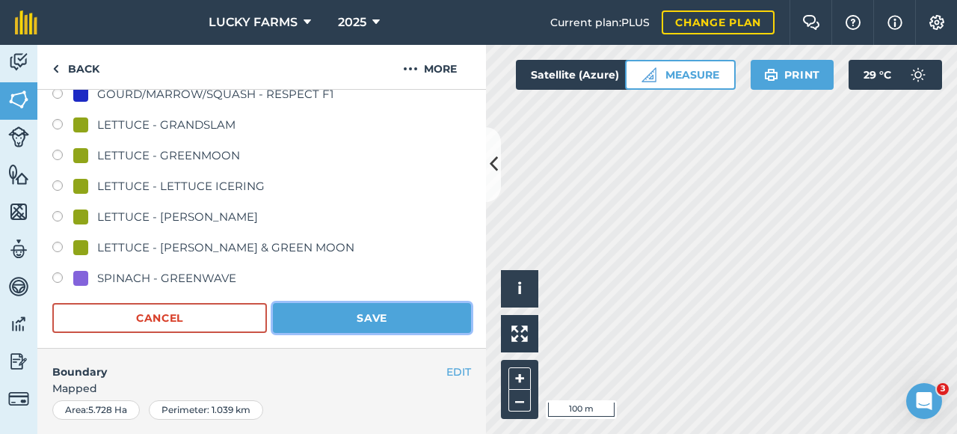
click at [386, 303] on button "Save" at bounding box center [372, 318] width 198 height 30
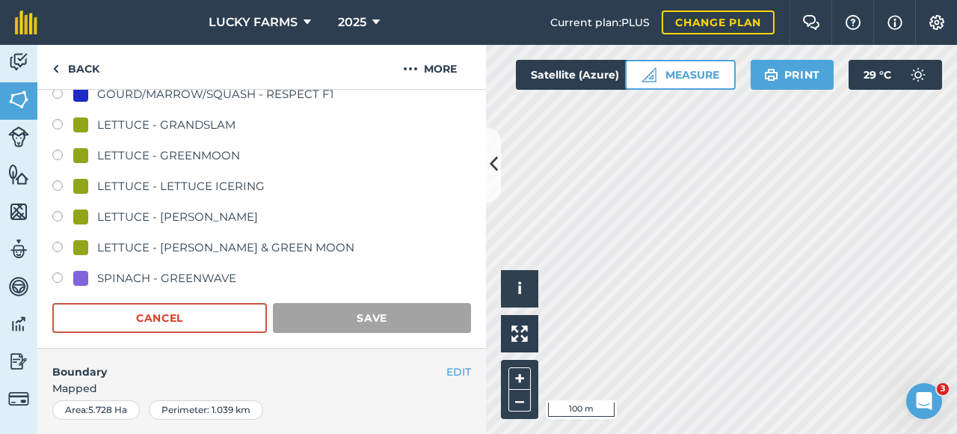
scroll to position [307, 0]
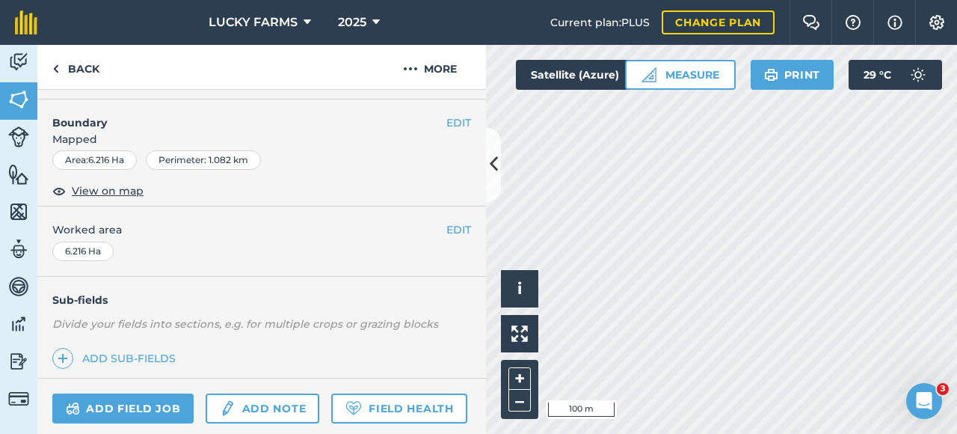
scroll to position [84, 0]
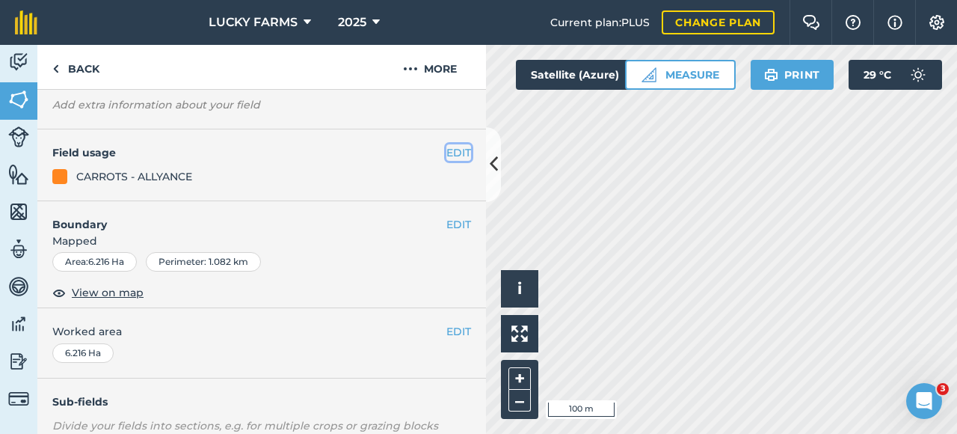
click at [447, 147] on button "EDIT" at bounding box center [459, 152] width 25 height 16
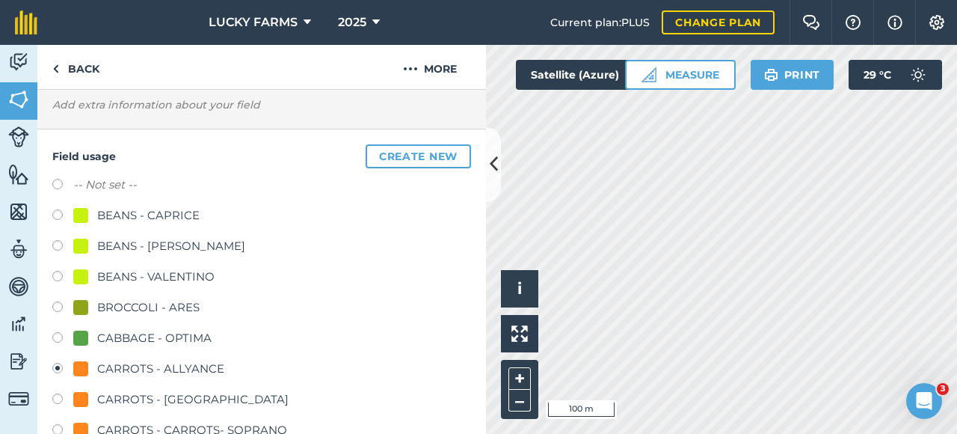
click at [76, 184] on label "-- Not set --" at bounding box center [105, 185] width 64 height 18
radio input "true"
radio input "false"
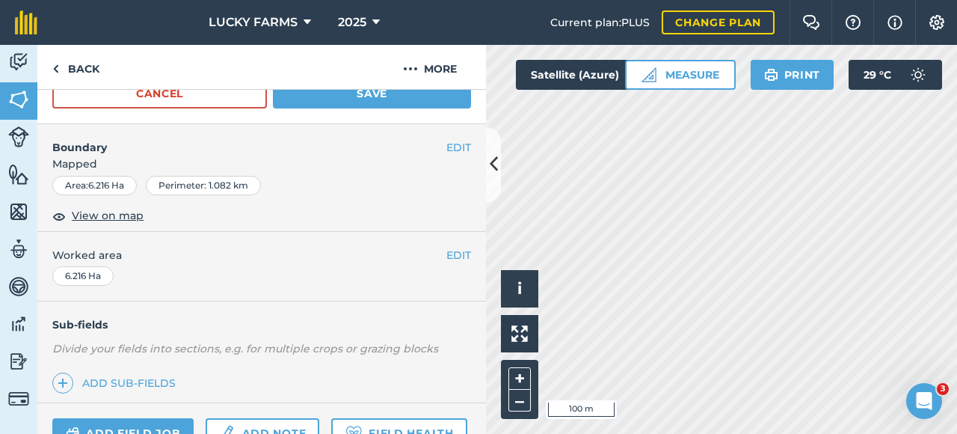
scroll to position [757, 0]
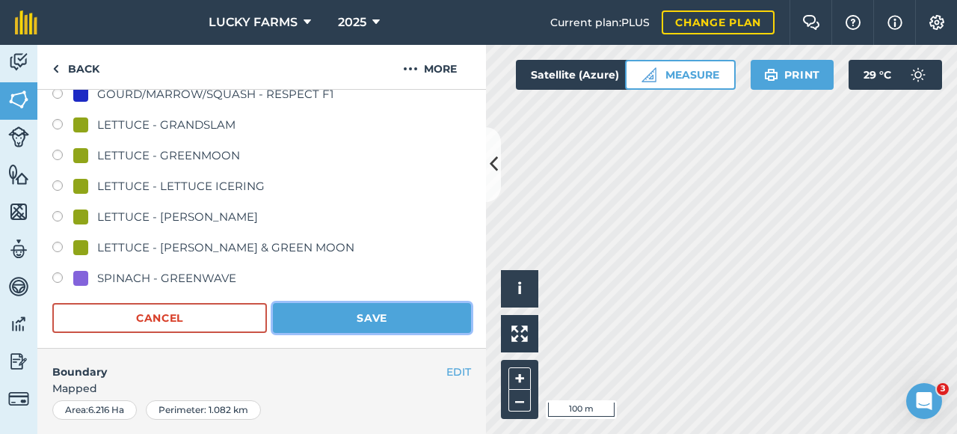
click at [322, 310] on button "Save" at bounding box center [372, 318] width 198 height 30
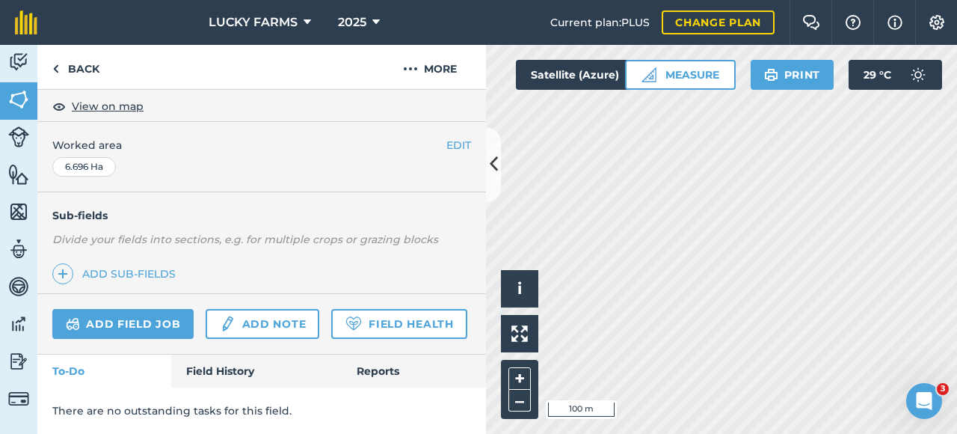
scroll to position [9, 0]
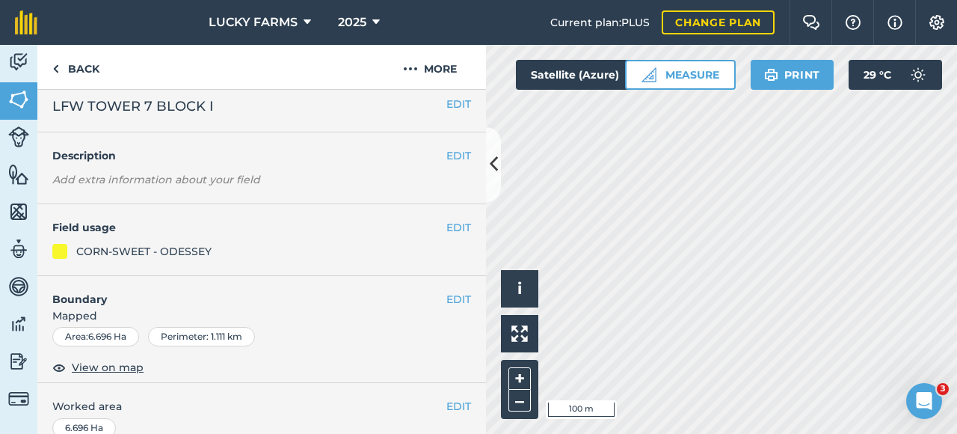
click at [431, 228] on h4 "Field usage" at bounding box center [249, 227] width 394 height 16
click at [447, 225] on button "EDIT" at bounding box center [459, 227] width 25 height 16
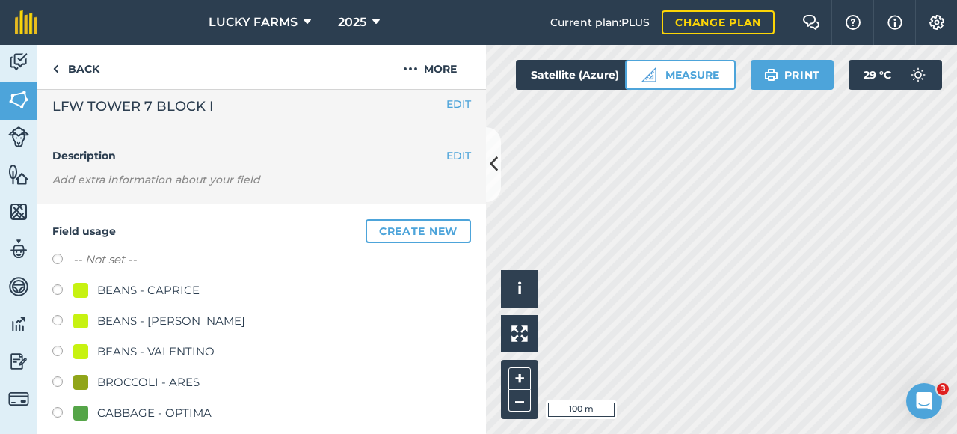
click at [66, 260] on label at bounding box center [62, 261] width 21 height 15
radio input "true"
radio input "false"
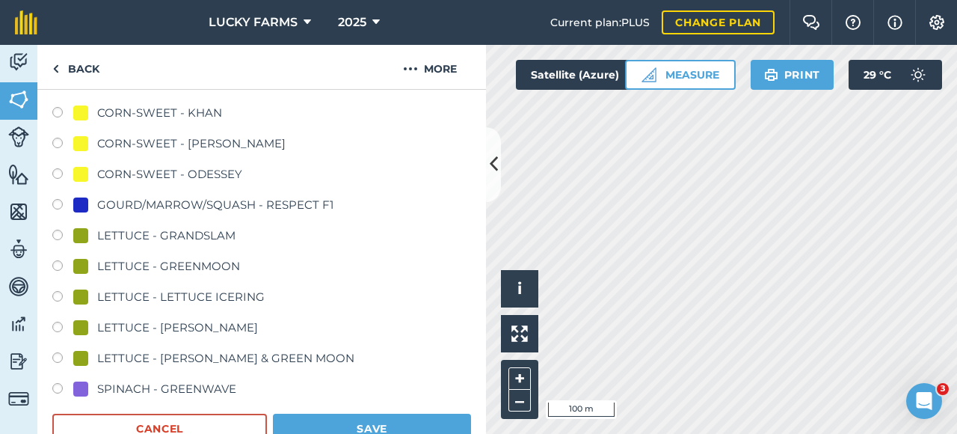
scroll to position [830, 0]
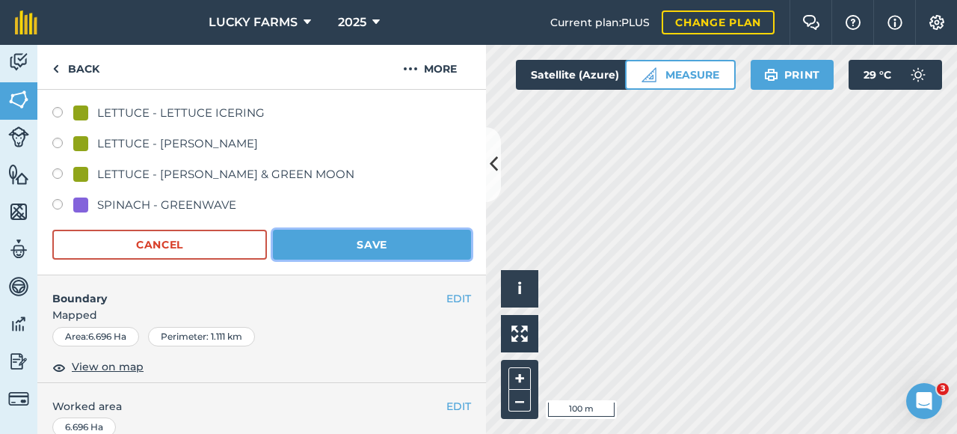
click at [377, 249] on button "Save" at bounding box center [372, 245] width 198 height 30
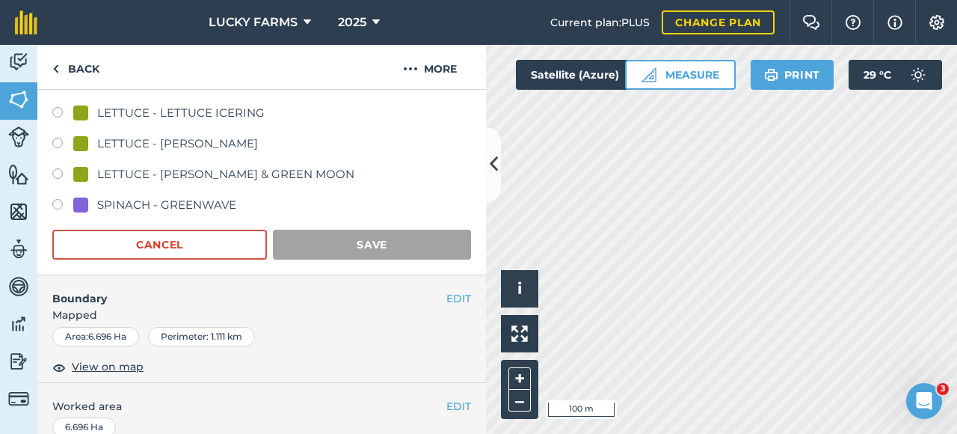
scroll to position [307, 0]
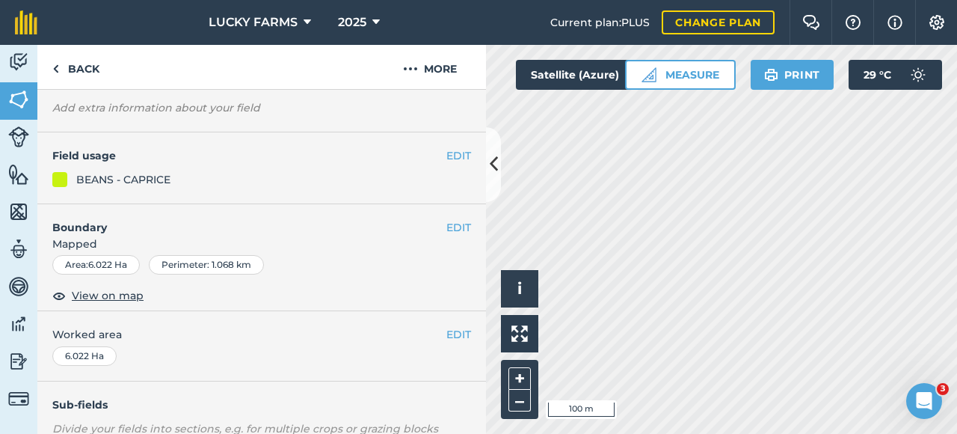
scroll to position [9, 0]
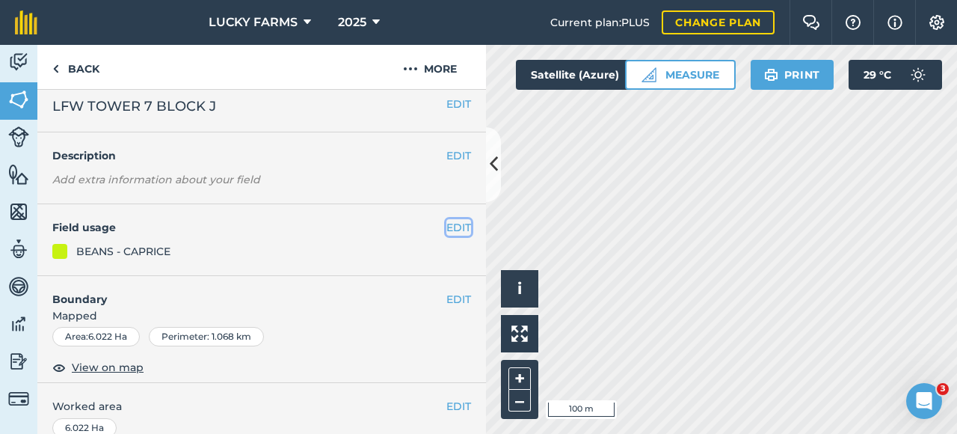
click at [447, 227] on button "EDIT" at bounding box center [459, 227] width 25 height 16
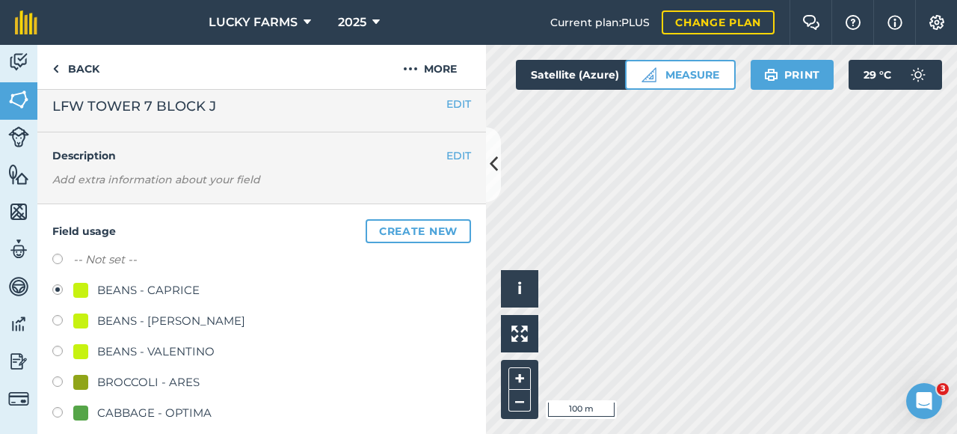
click at [108, 261] on label "-- Not set --" at bounding box center [105, 260] width 64 height 18
radio input "true"
radio input "false"
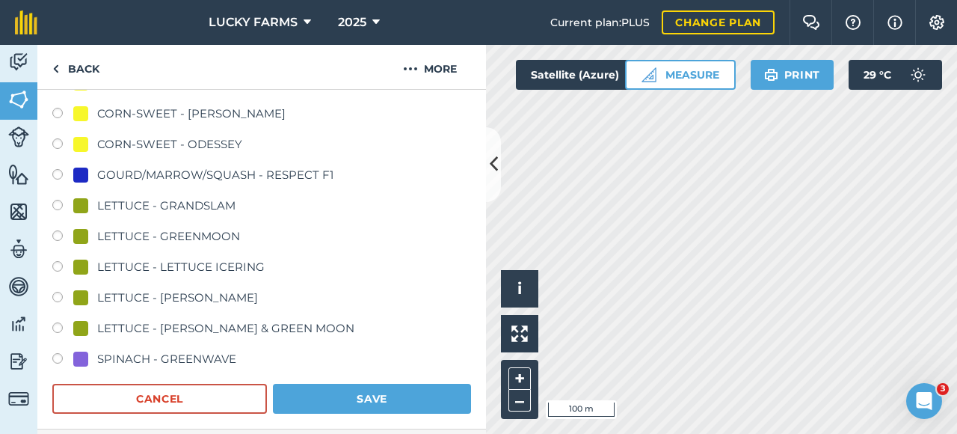
scroll to position [757, 0]
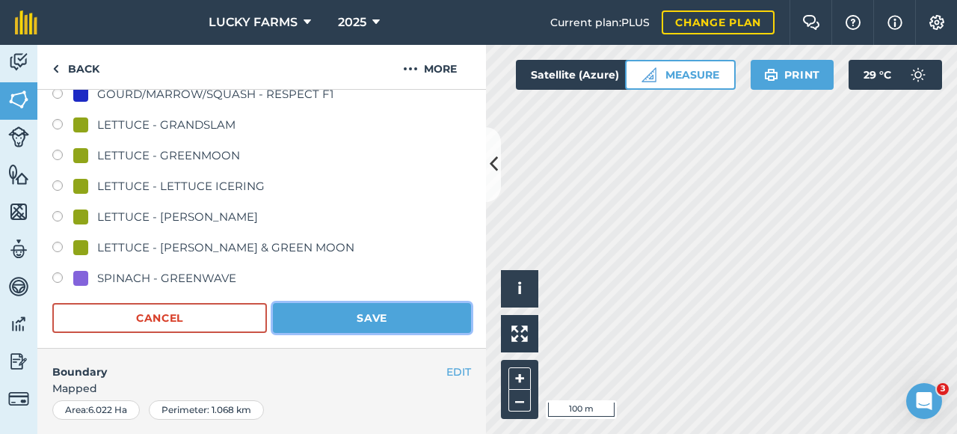
click at [407, 318] on button "Save" at bounding box center [372, 318] width 198 height 30
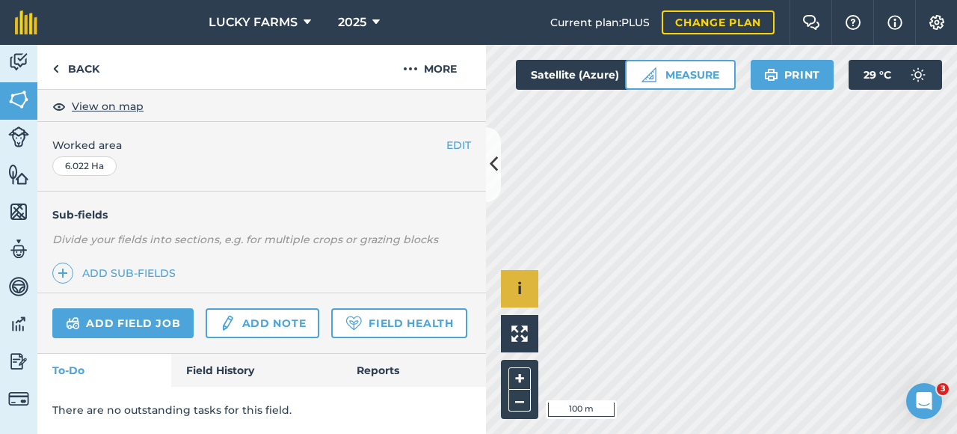
scroll to position [307, 0]
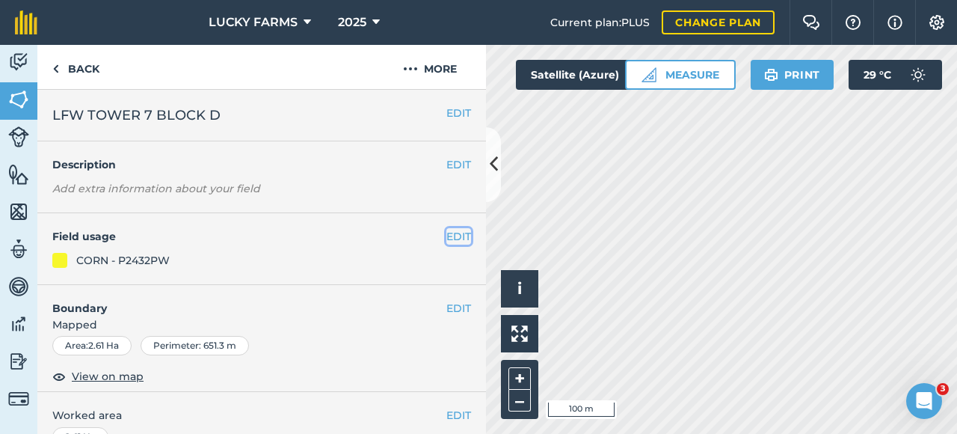
click at [447, 230] on button "EDIT" at bounding box center [459, 236] width 25 height 16
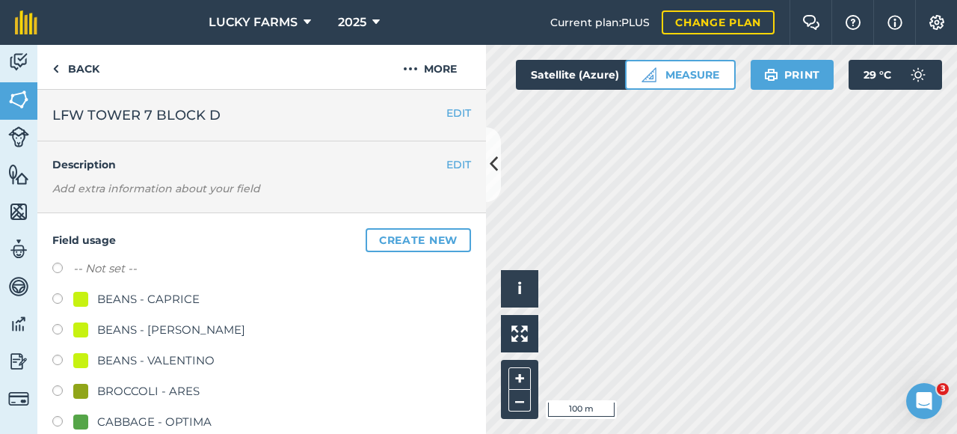
click at [93, 266] on label "-- Not set --" at bounding box center [105, 269] width 64 height 18
radio input "true"
radio input "false"
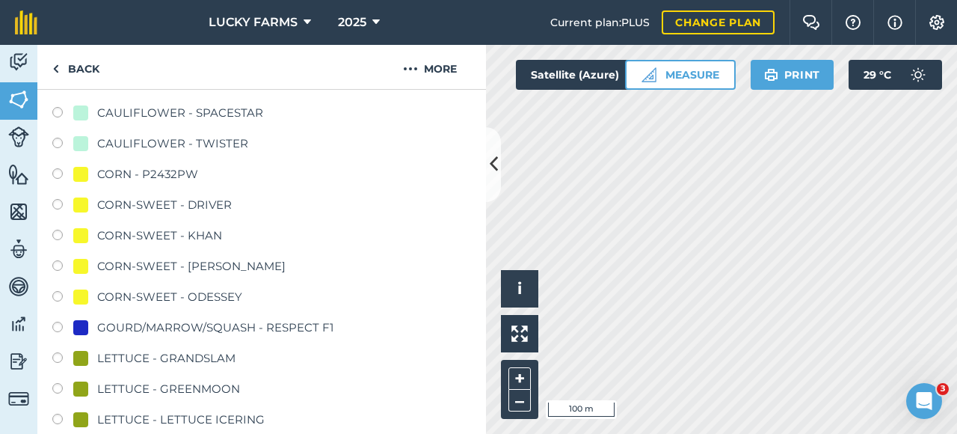
scroll to position [748, 0]
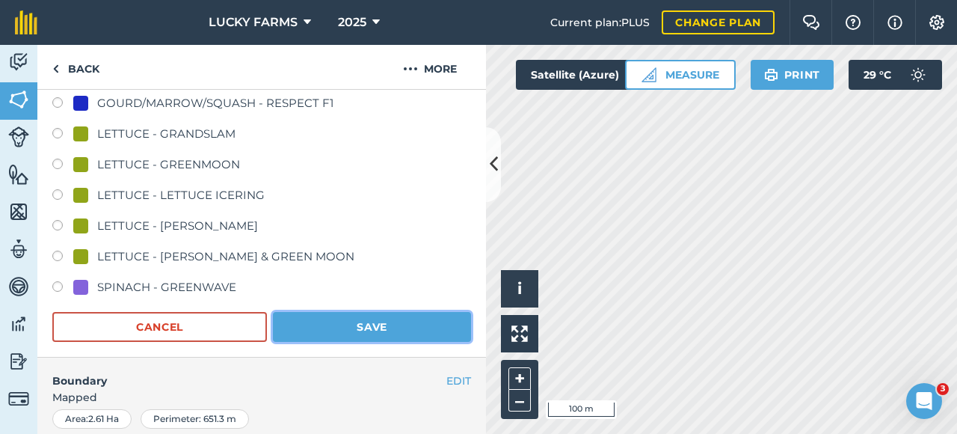
click at [416, 331] on button "Save" at bounding box center [372, 327] width 198 height 30
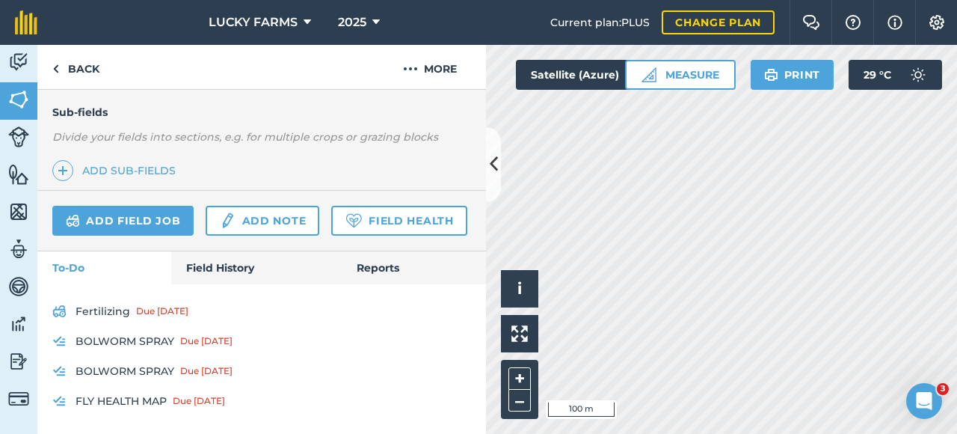
scroll to position [410, 0]
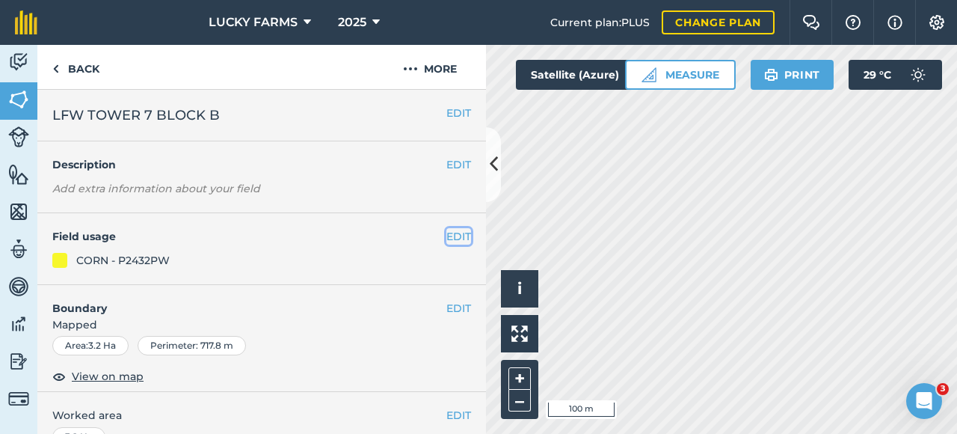
click at [447, 235] on button "EDIT" at bounding box center [459, 236] width 25 height 16
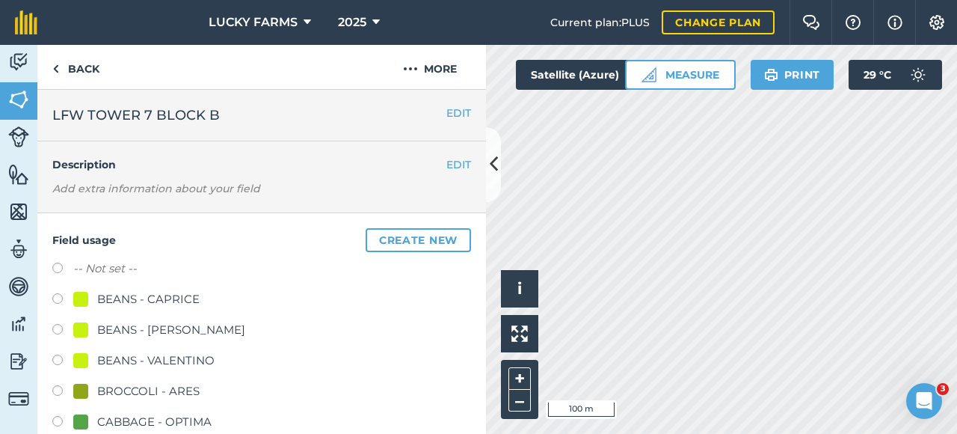
click at [71, 272] on label at bounding box center [62, 270] width 21 height 15
radio input "true"
radio input "false"
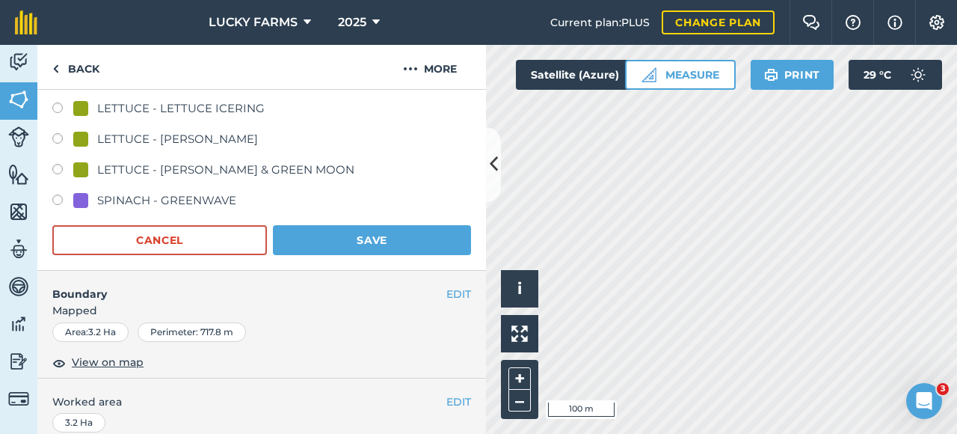
scroll to position [898, 0]
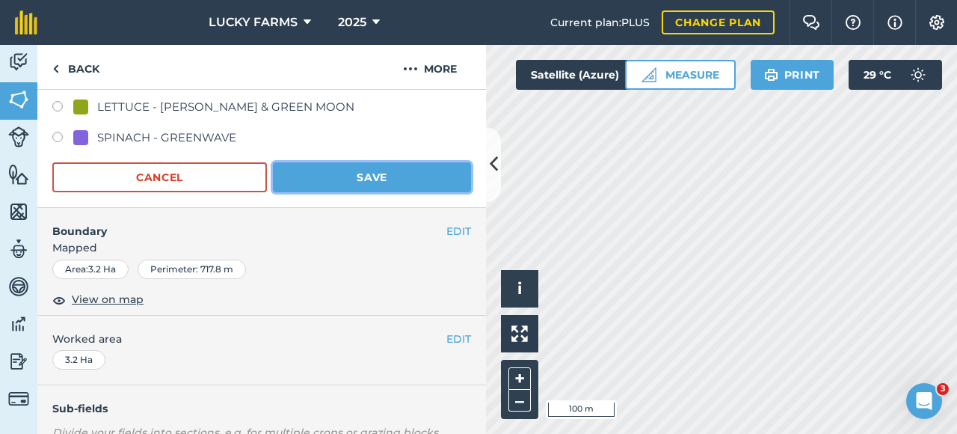
click at [332, 187] on button "Save" at bounding box center [372, 177] width 198 height 30
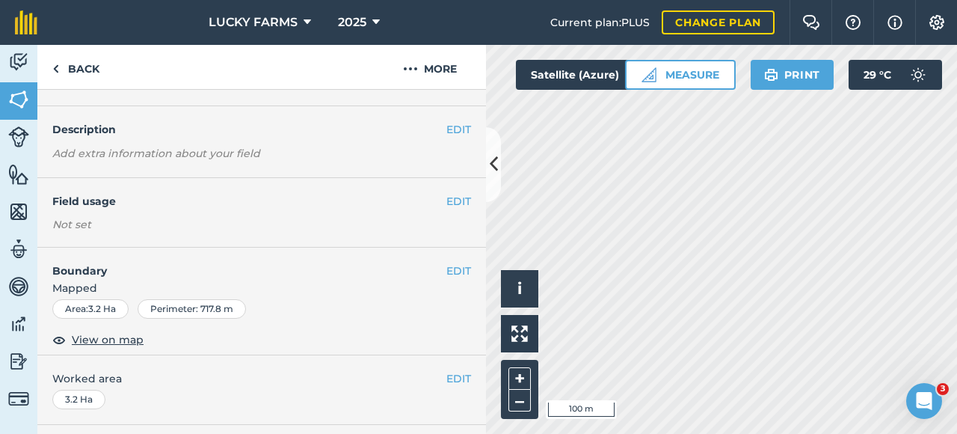
scroll to position [0, 0]
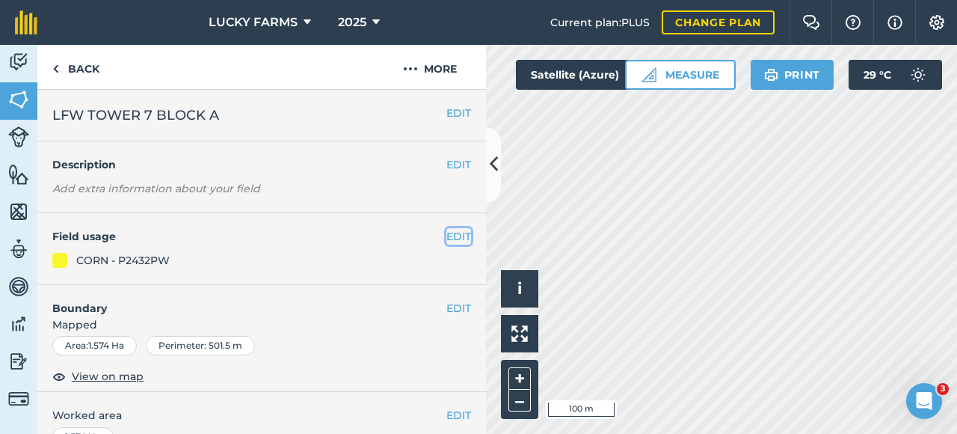
click at [447, 230] on button "EDIT" at bounding box center [459, 236] width 25 height 16
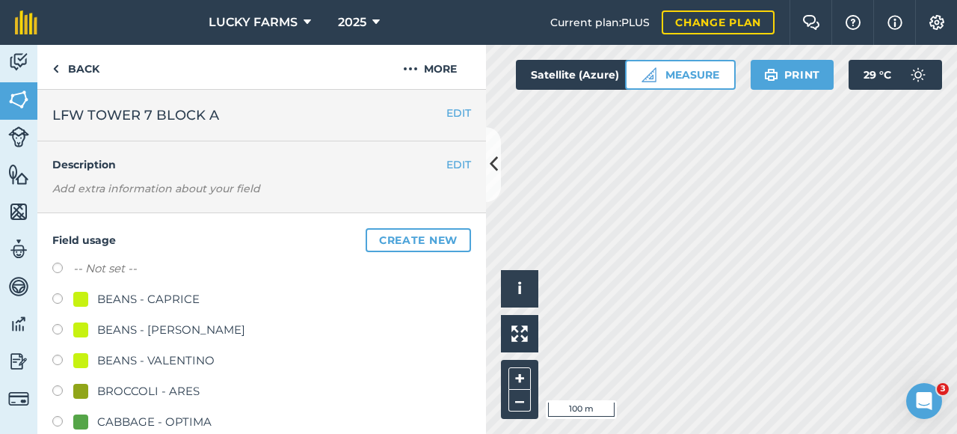
click at [96, 264] on label "-- Not set --" at bounding box center [105, 269] width 64 height 18
radio input "true"
radio input "false"
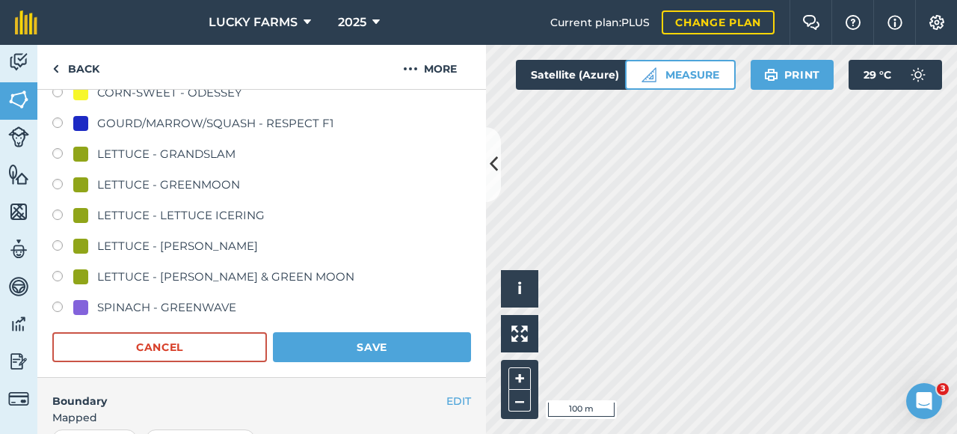
scroll to position [823, 0]
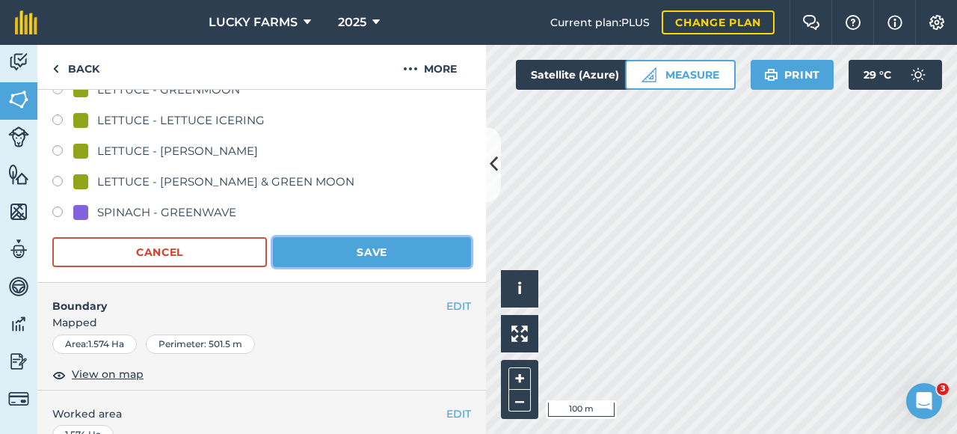
click at [390, 263] on button "Save" at bounding box center [372, 252] width 198 height 30
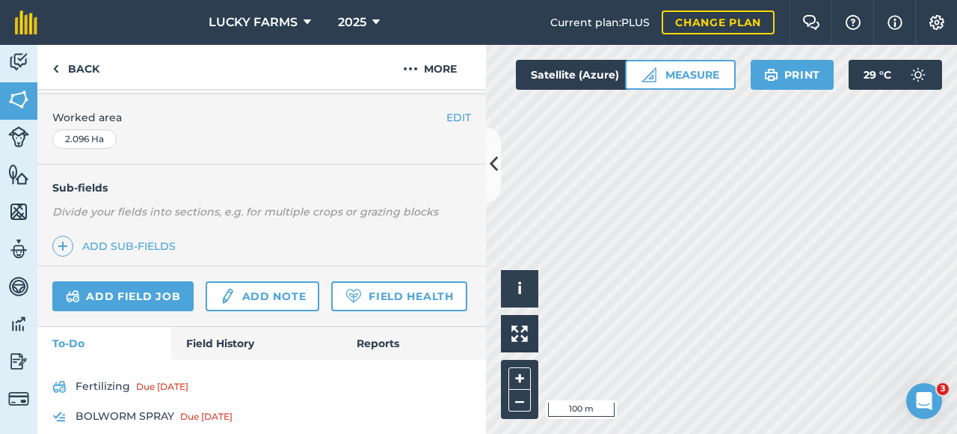
scroll to position [82, 0]
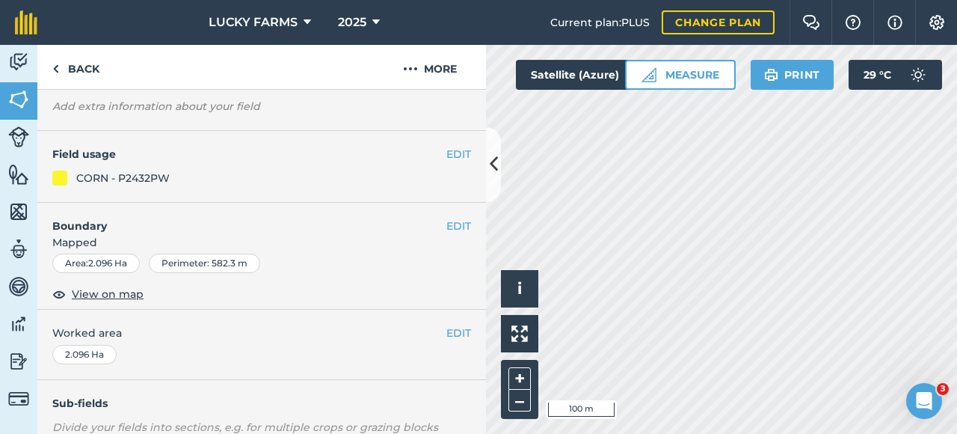
click at [449, 144] on div "EDIT Field usage CORN - P2432PW" at bounding box center [261, 167] width 449 height 72
click at [452, 150] on button "EDIT" at bounding box center [459, 154] width 25 height 16
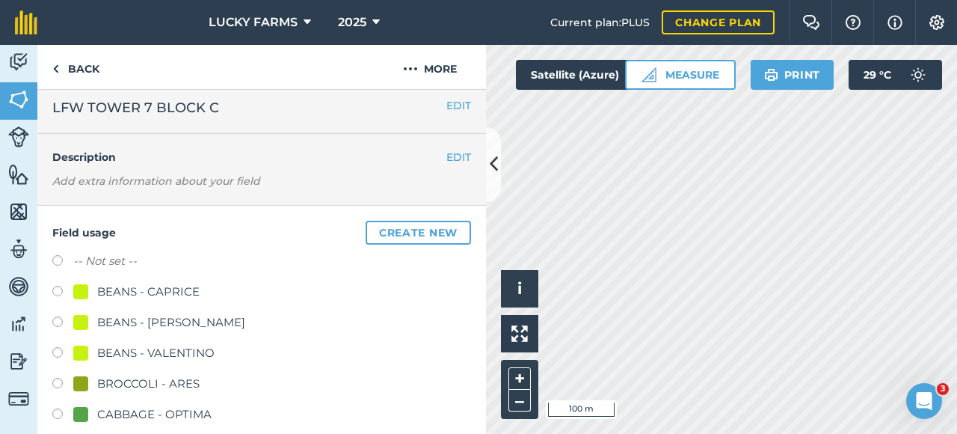
click at [113, 265] on label "-- Not set --" at bounding box center [105, 261] width 64 height 18
radio input "true"
radio input "false"
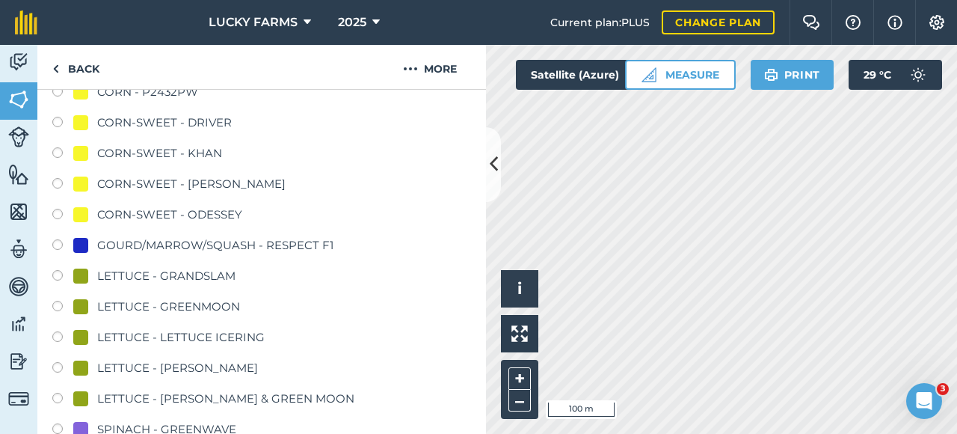
scroll to position [905, 0]
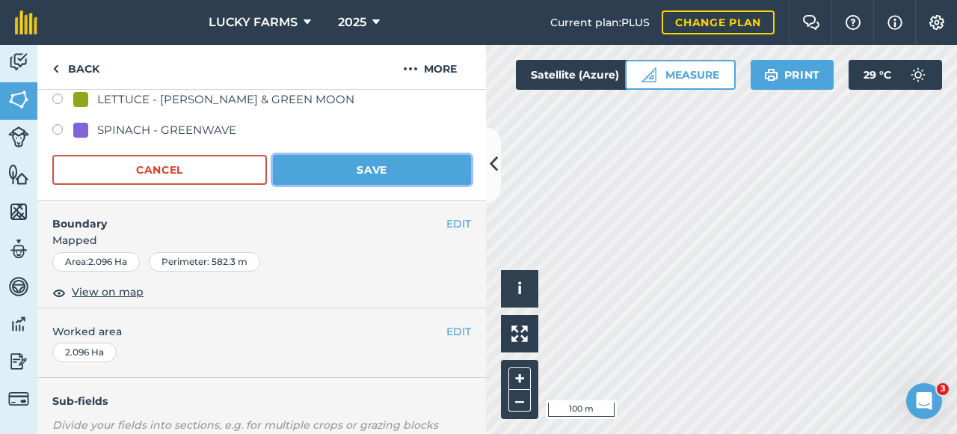
click at [423, 171] on button "Save" at bounding box center [372, 170] width 198 height 30
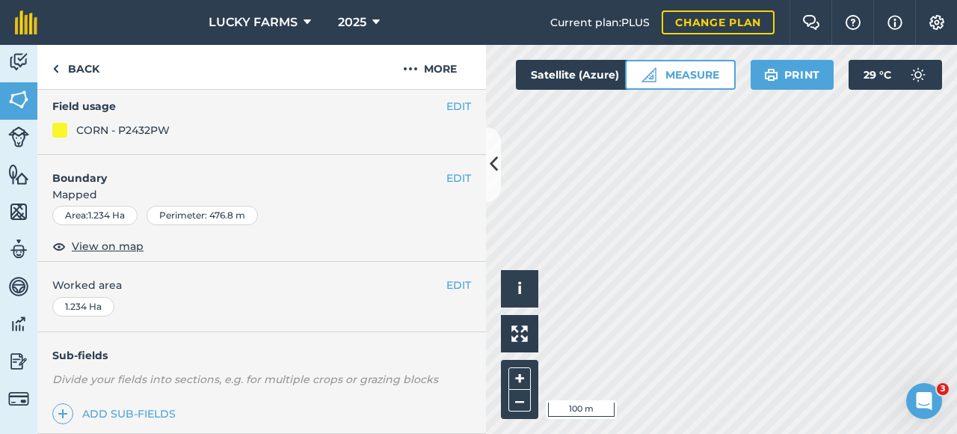
scroll to position [84, 0]
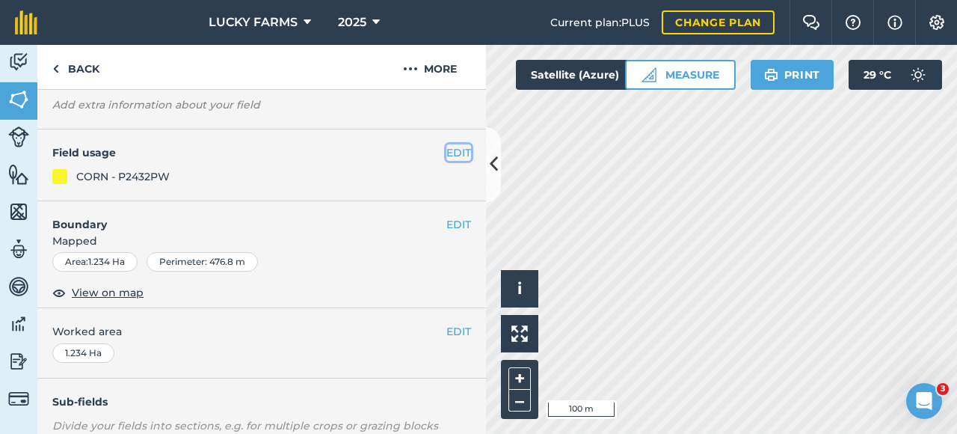
click at [447, 153] on button "EDIT" at bounding box center [459, 152] width 25 height 16
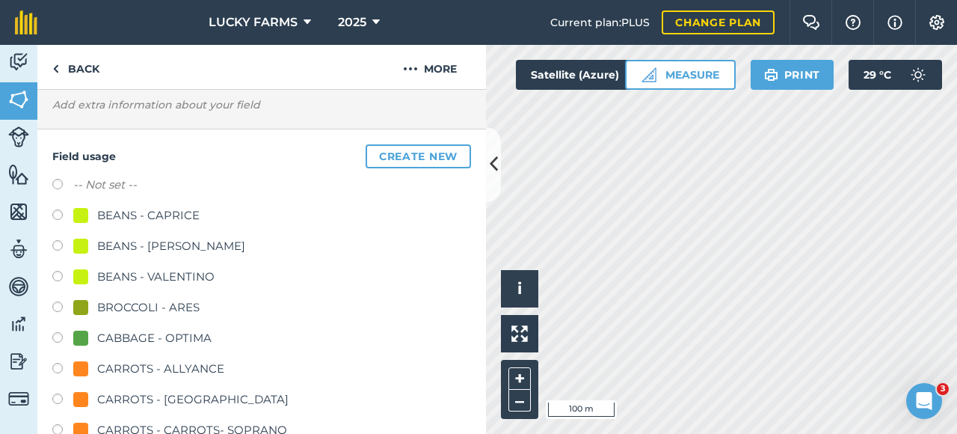
click at [96, 186] on label "-- Not set --" at bounding box center [105, 185] width 64 height 18
radio input "true"
radio input "false"
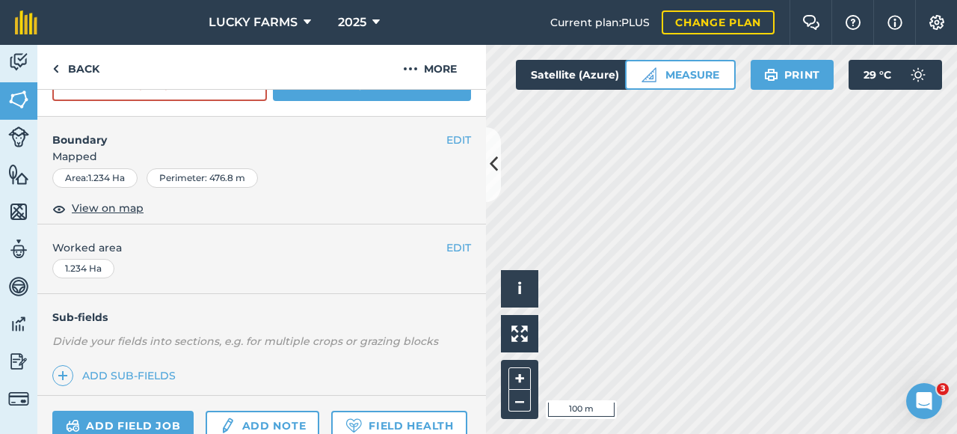
scroll to position [907, 0]
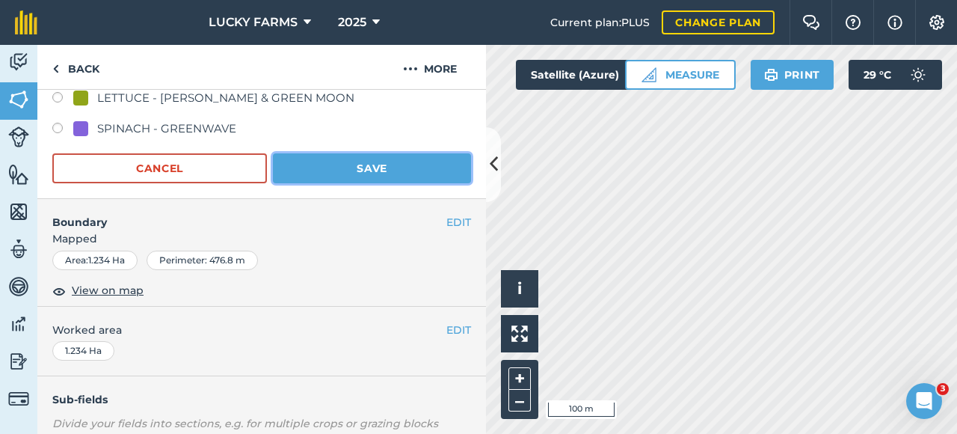
click at [367, 170] on button "Save" at bounding box center [372, 168] width 198 height 30
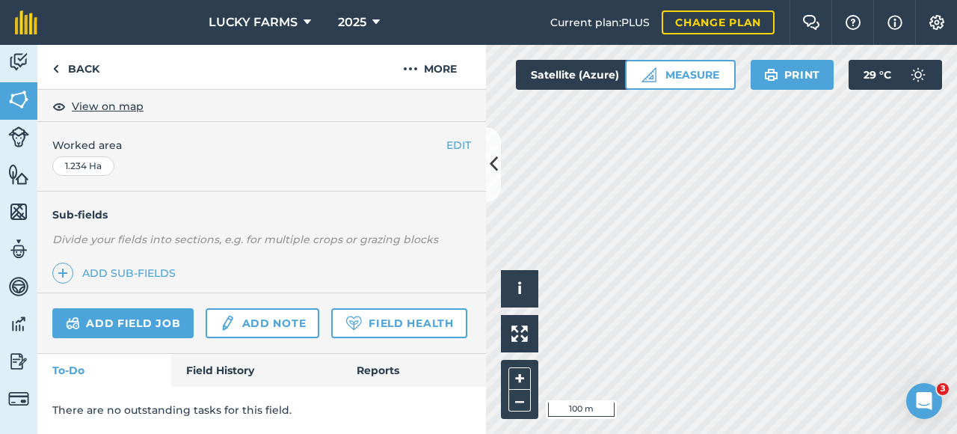
scroll to position [307, 0]
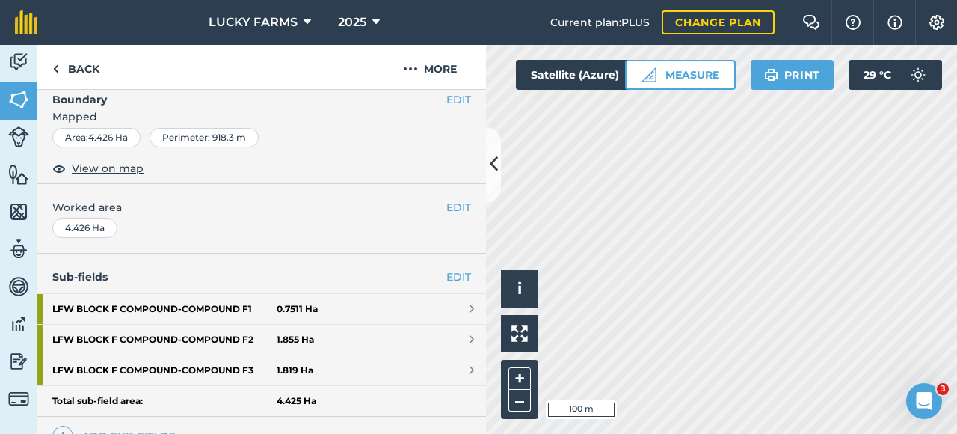
scroll to position [299, 0]
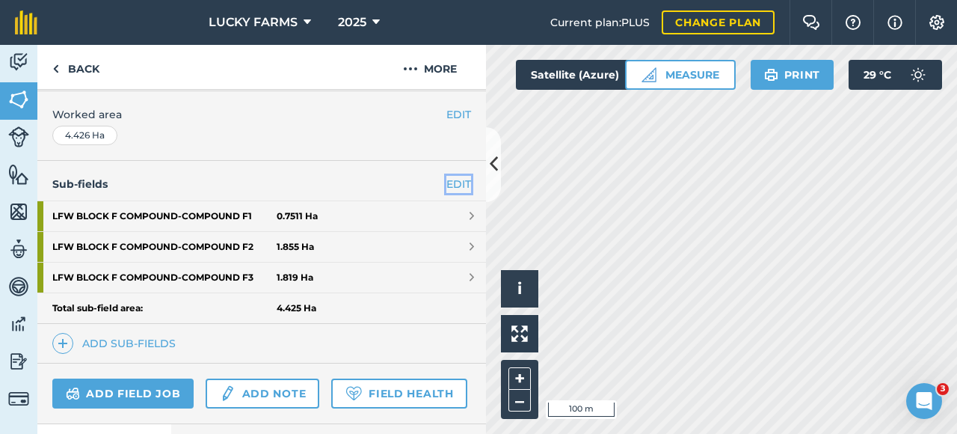
click at [449, 182] on link "EDIT" at bounding box center [459, 184] width 25 height 16
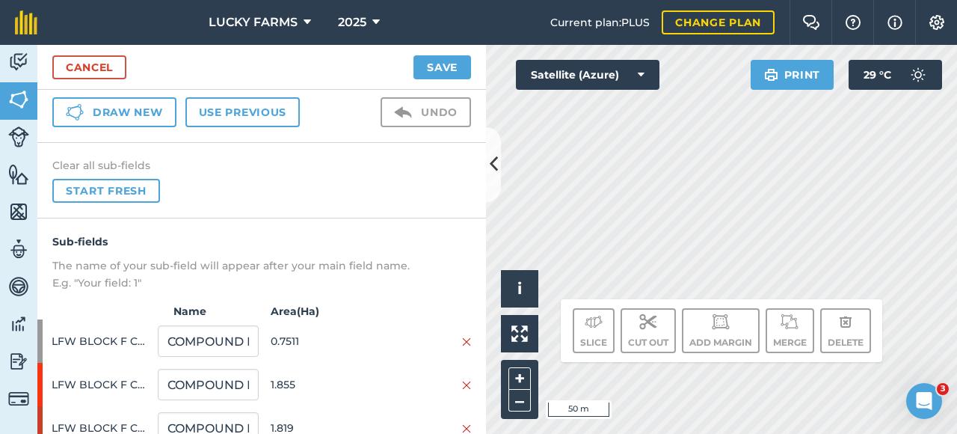
scroll to position [119, 0]
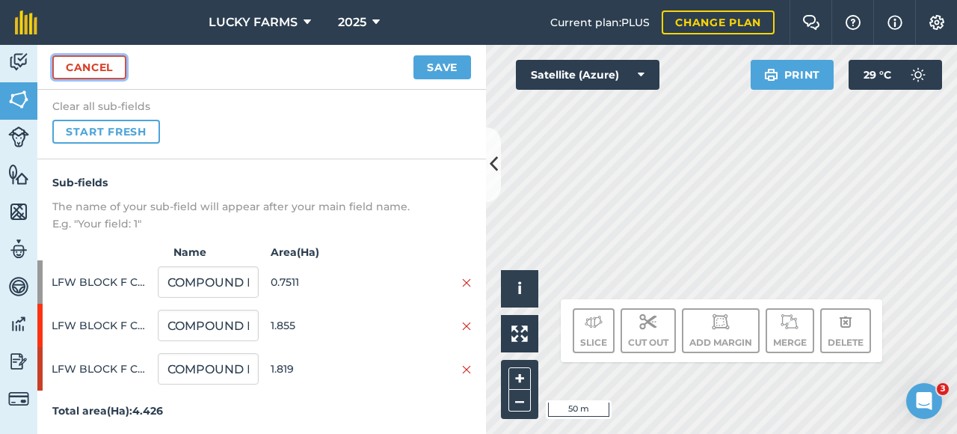
click at [87, 71] on link "Cancel" at bounding box center [89, 67] width 74 height 24
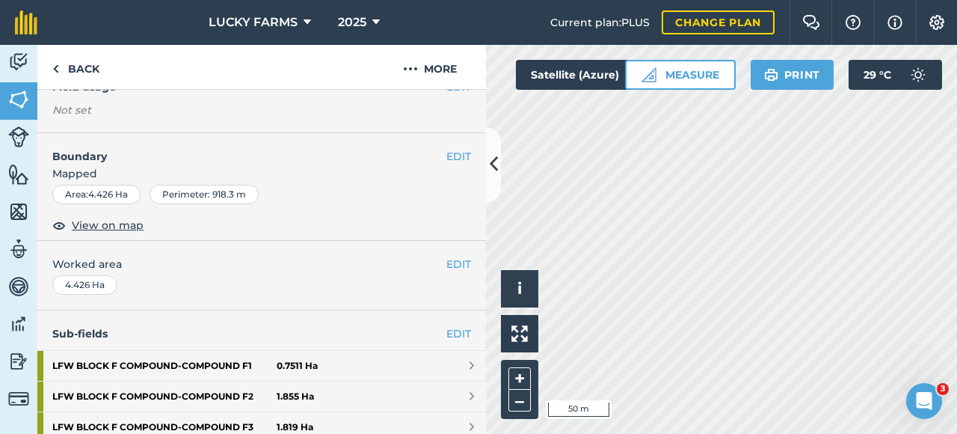
scroll to position [224, 0]
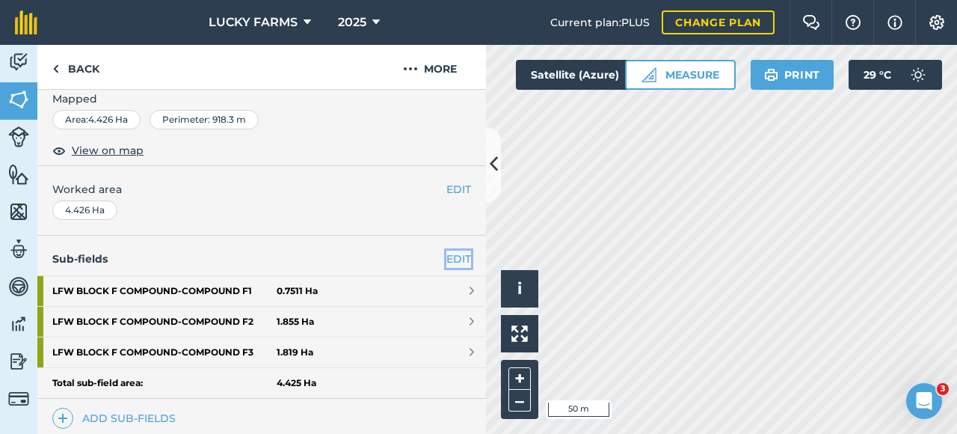
click at [455, 257] on link "EDIT" at bounding box center [459, 259] width 25 height 16
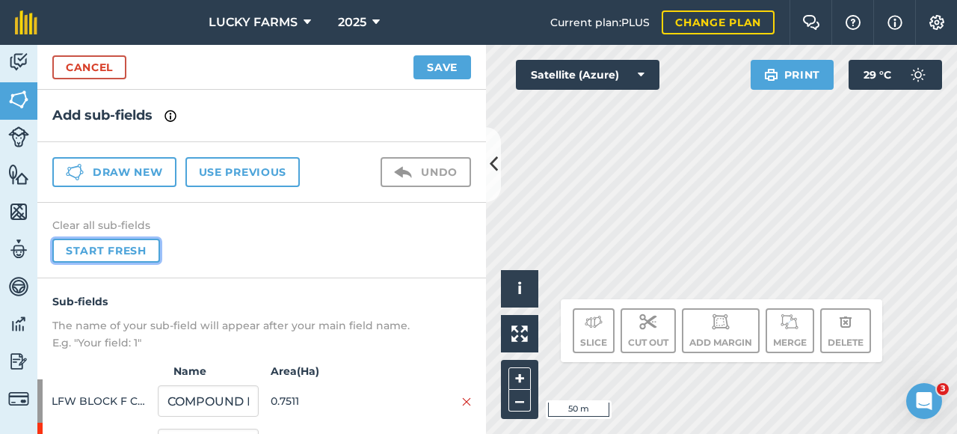
click at [132, 252] on button "Start fresh" at bounding box center [106, 251] width 108 height 24
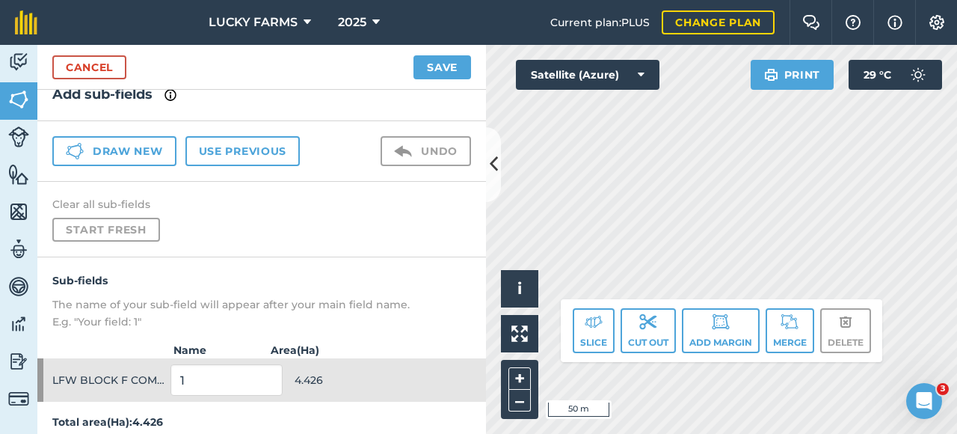
scroll to position [32, 0]
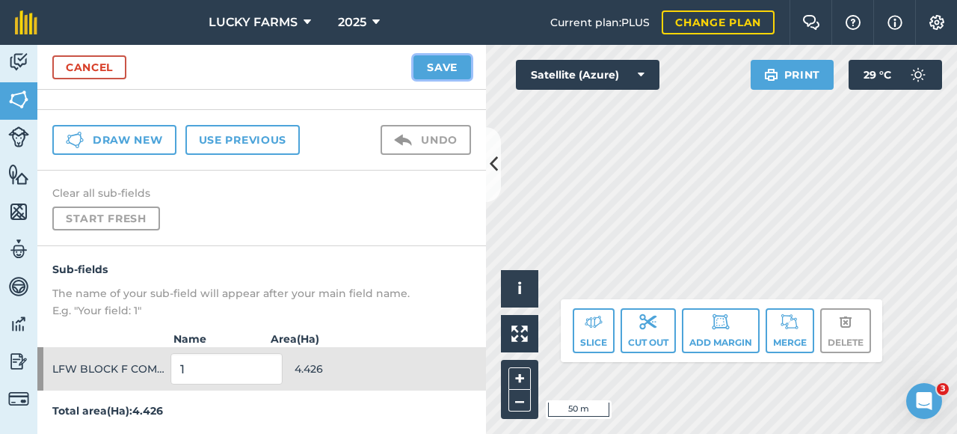
click at [453, 61] on button "Save" at bounding box center [443, 67] width 58 height 24
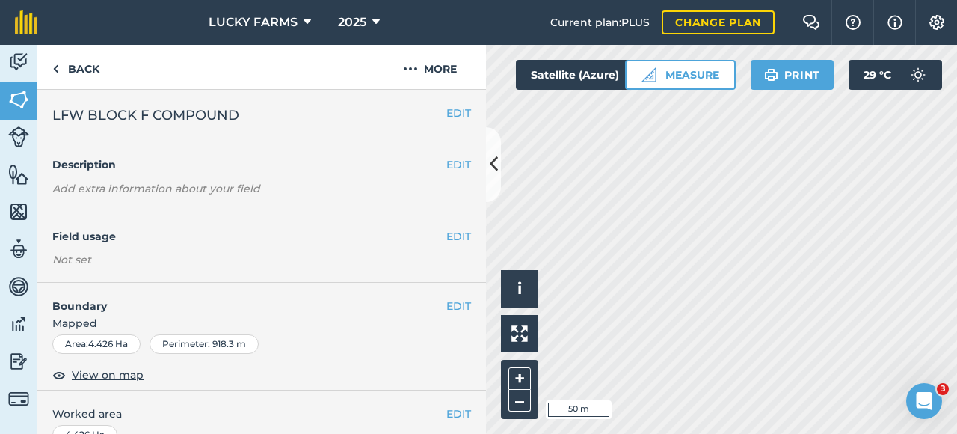
scroll to position [224, 0]
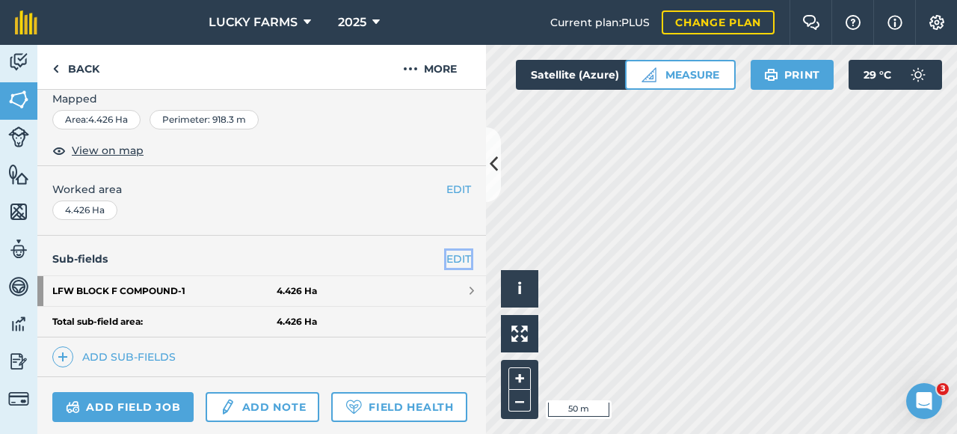
click at [447, 252] on link "EDIT" at bounding box center [459, 259] width 25 height 16
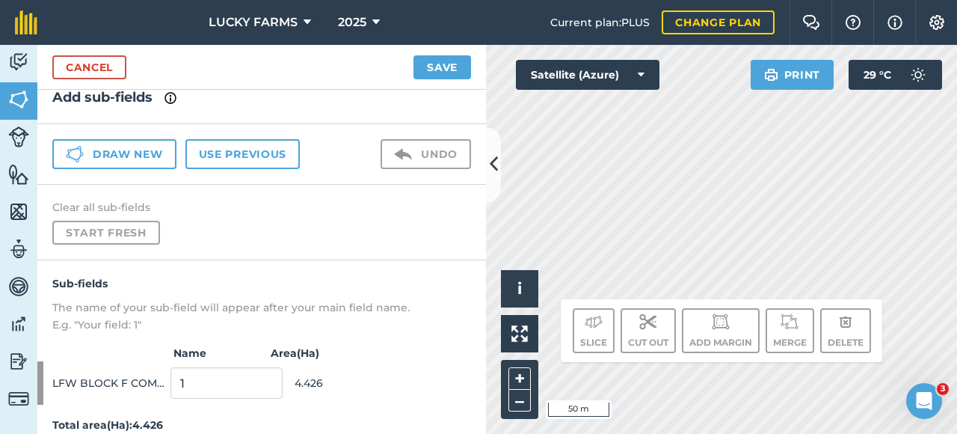
scroll to position [32, 0]
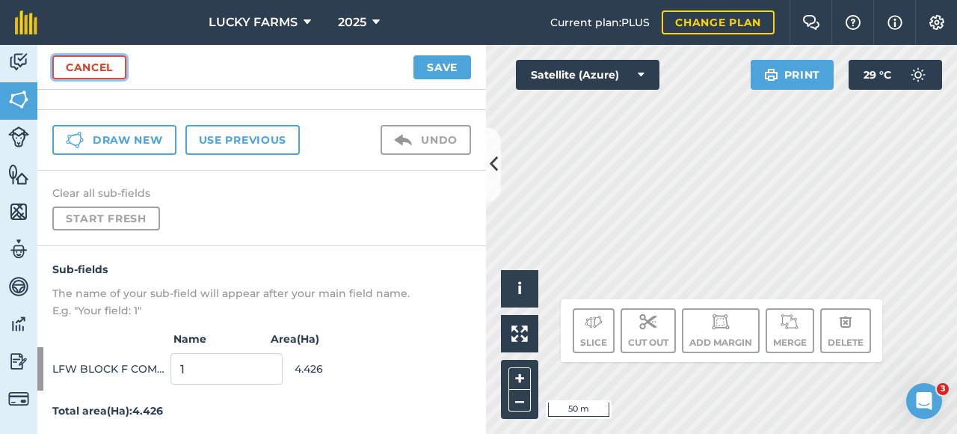
click at [73, 64] on link "Cancel" at bounding box center [89, 67] width 74 height 24
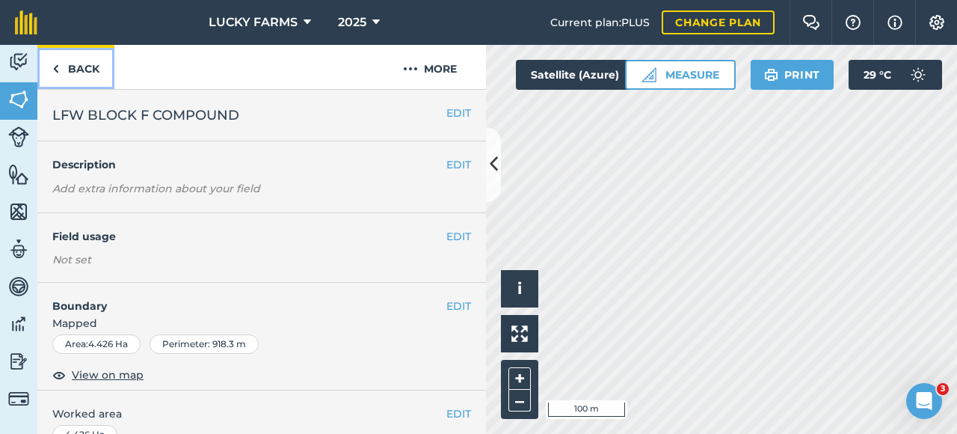
click at [67, 87] on link "Back" at bounding box center [75, 67] width 77 height 44
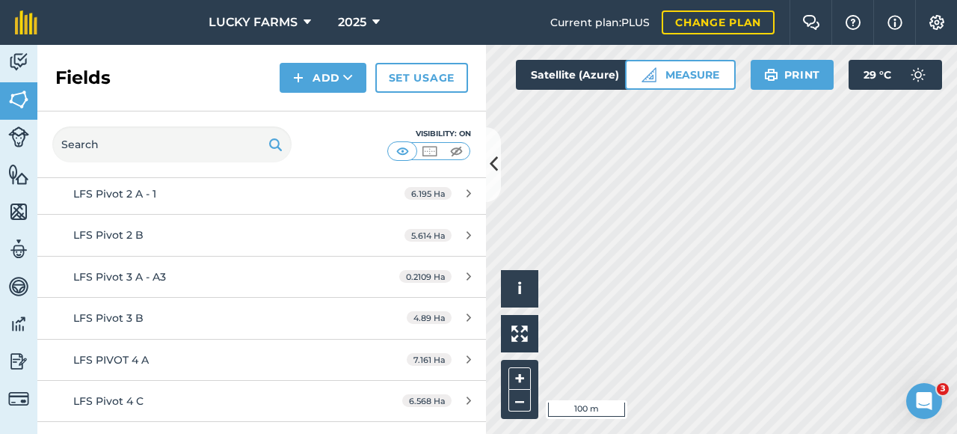
scroll to position [224, 0]
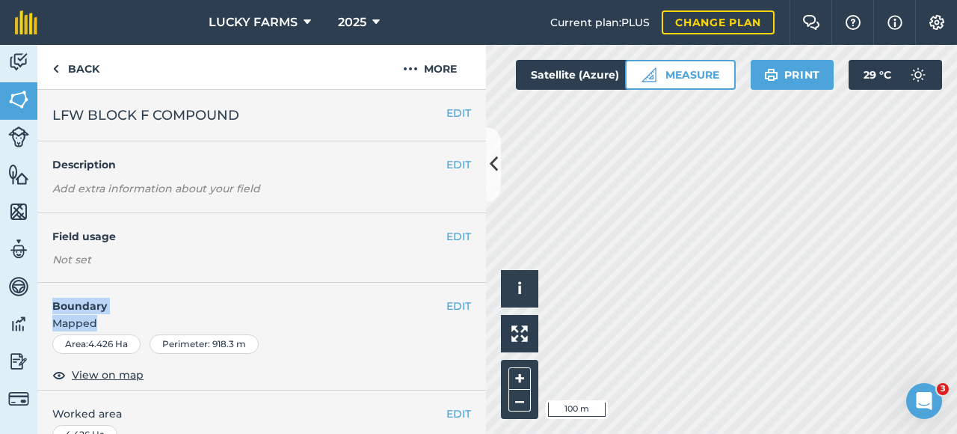
drag, startPoint x: 304, startPoint y: 330, endPoint x: 394, endPoint y: 246, distance: 123.3
click at [394, 246] on div "EDIT LFW BLOCK F COMPOUND EDIT Description Add extra information about your fie…" at bounding box center [261, 262] width 449 height 344
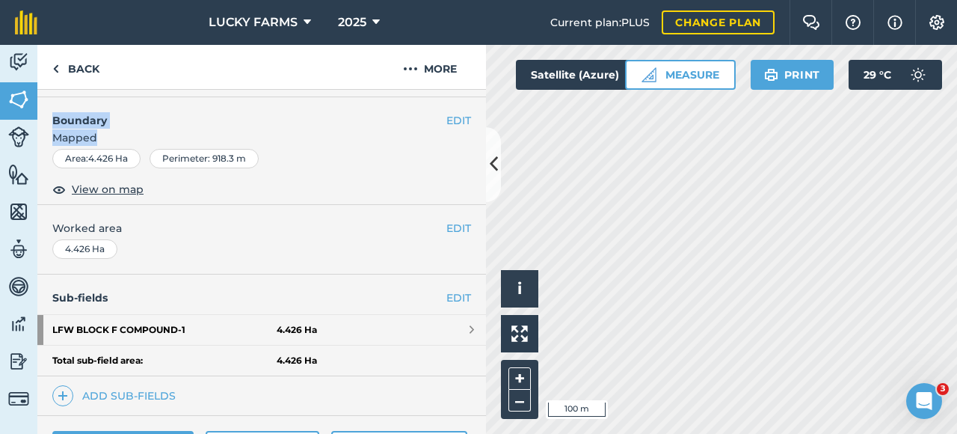
scroll to position [299, 0]
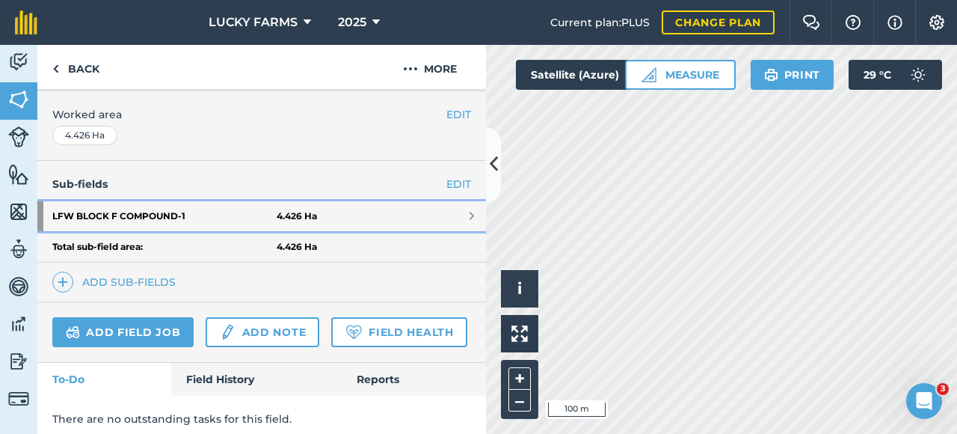
click at [470, 212] on span at bounding box center [472, 216] width 4 height 12
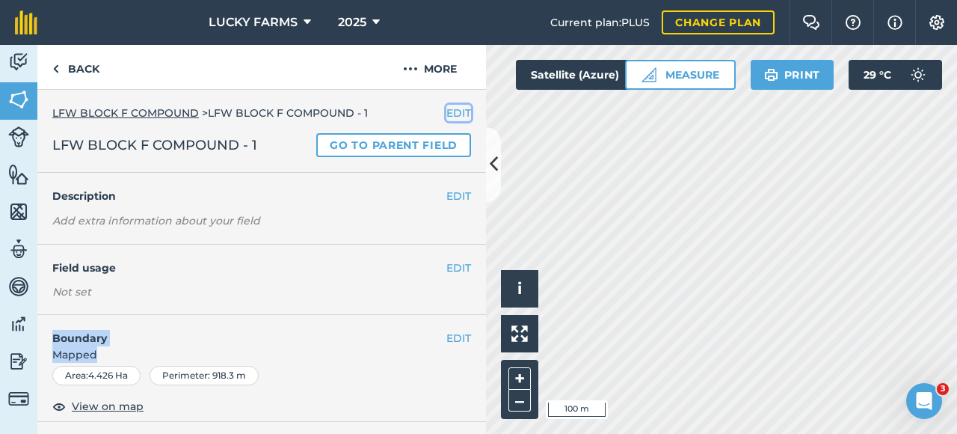
click at [447, 112] on button "EDIT" at bounding box center [459, 113] width 25 height 16
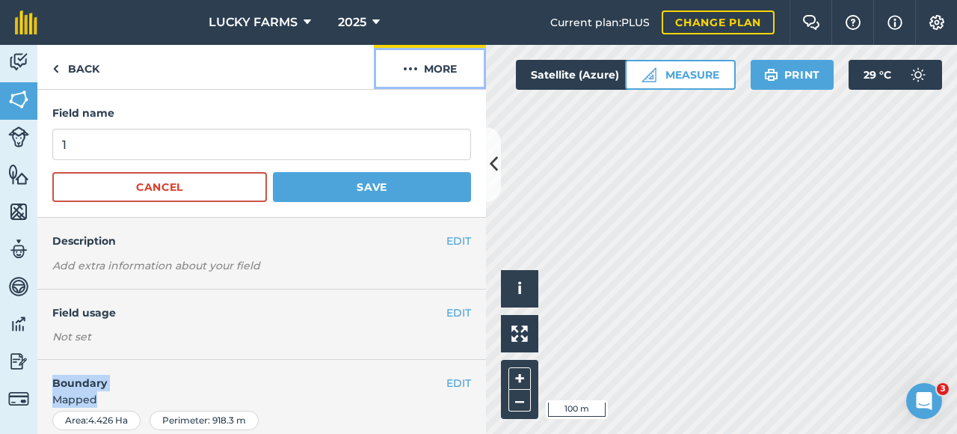
click at [400, 58] on button "More" at bounding box center [430, 67] width 112 height 44
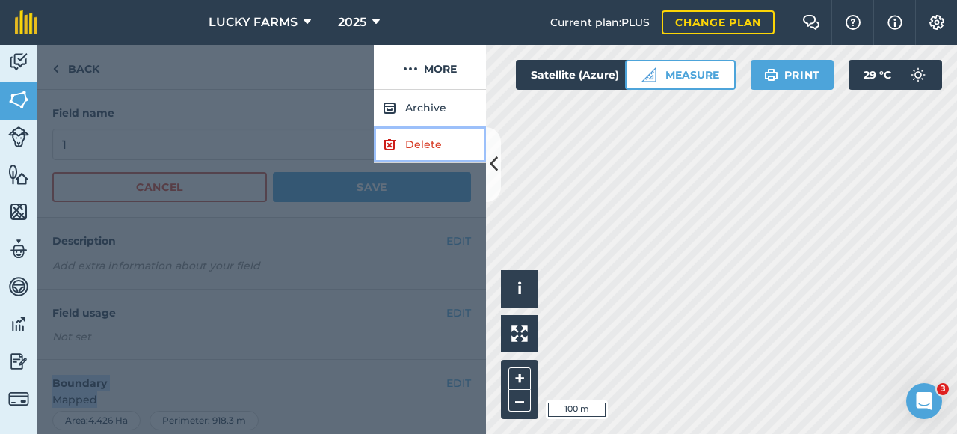
click at [410, 155] on link "Delete" at bounding box center [430, 144] width 112 height 37
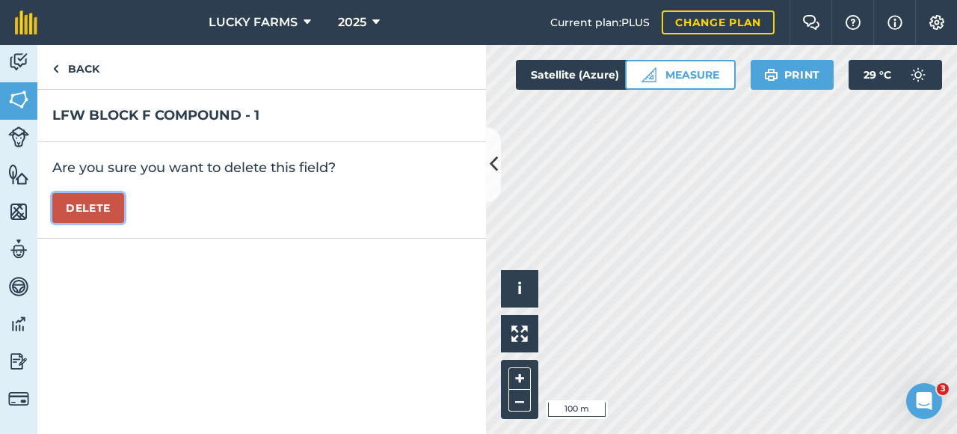
click at [111, 198] on button "Delete" at bounding box center [88, 208] width 72 height 30
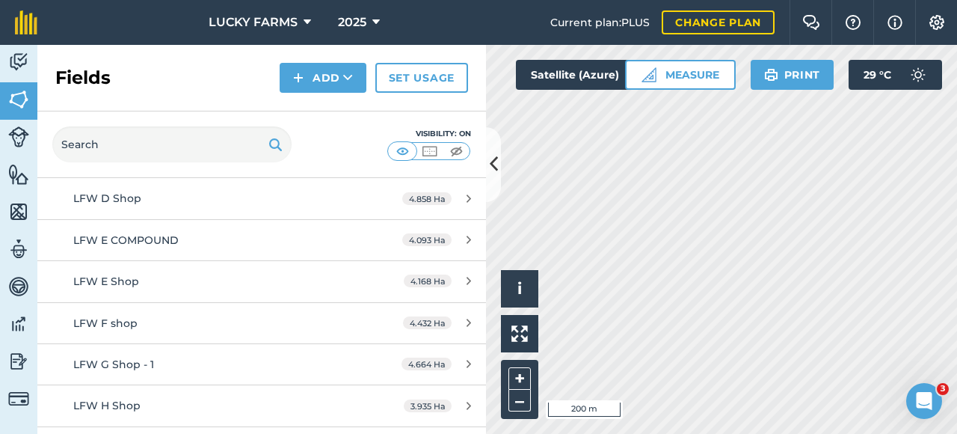
scroll to position [823, 0]
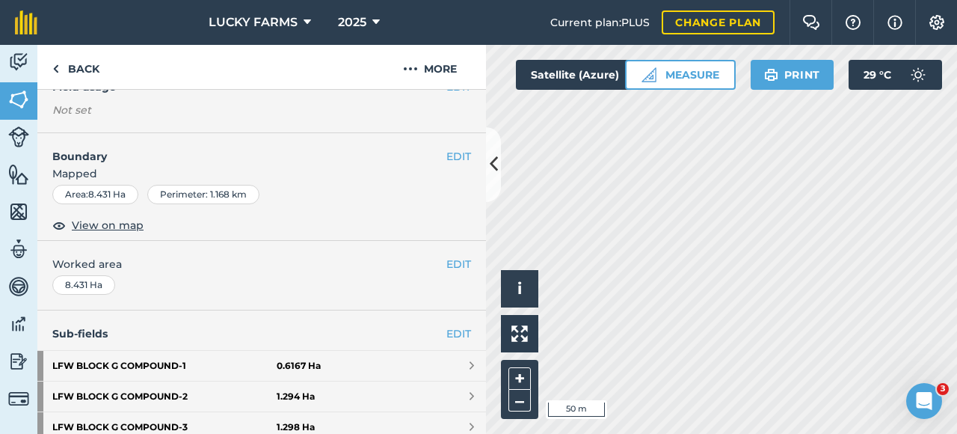
scroll to position [299, 0]
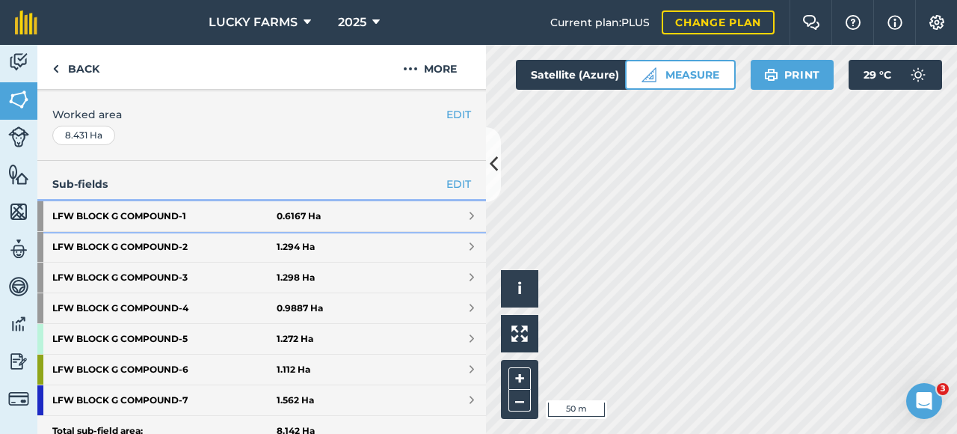
click at [429, 209] on link "LFW BLOCK G COMPOUND - 1 0.6167 Ha" at bounding box center [261, 216] width 449 height 30
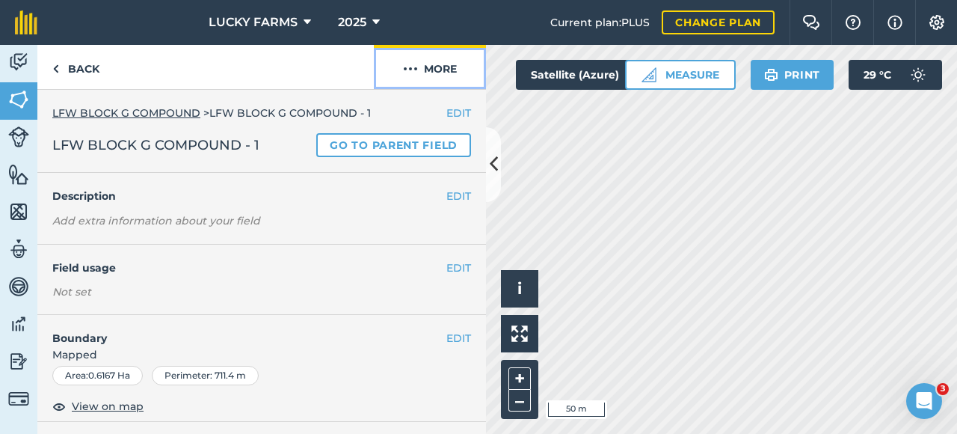
click at [437, 68] on button "More" at bounding box center [430, 67] width 112 height 44
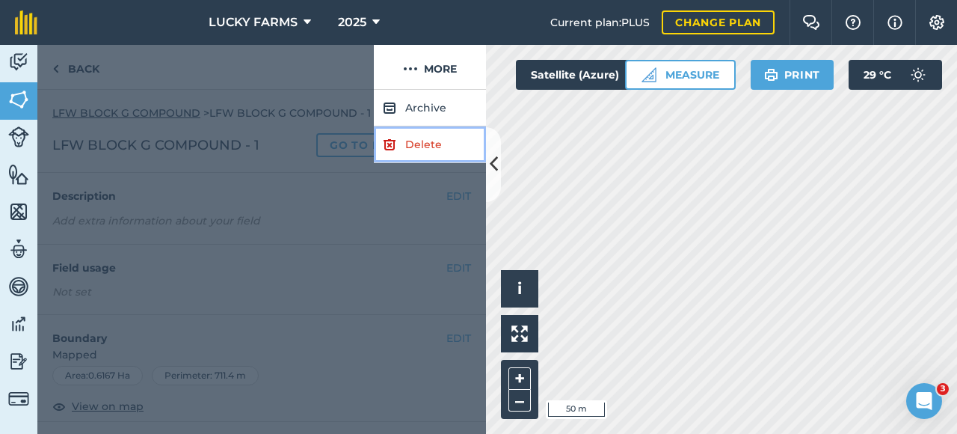
click at [429, 143] on link "Delete" at bounding box center [430, 144] width 112 height 37
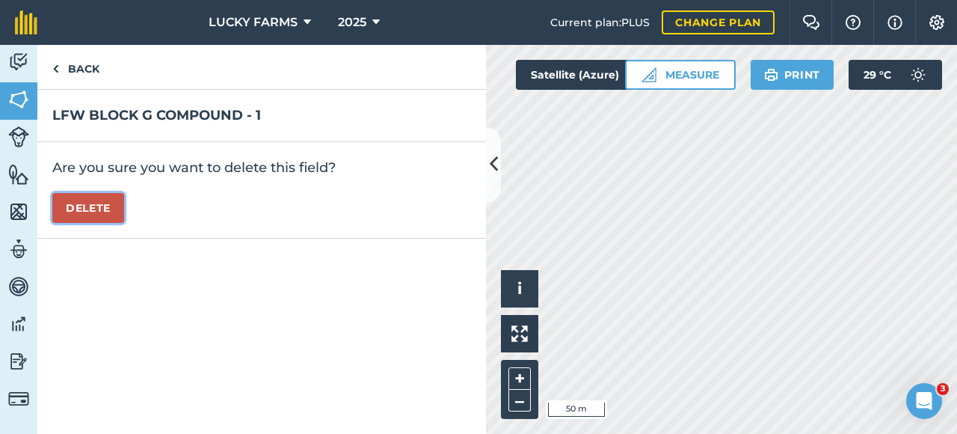
click at [109, 198] on button "Delete" at bounding box center [88, 208] width 72 height 30
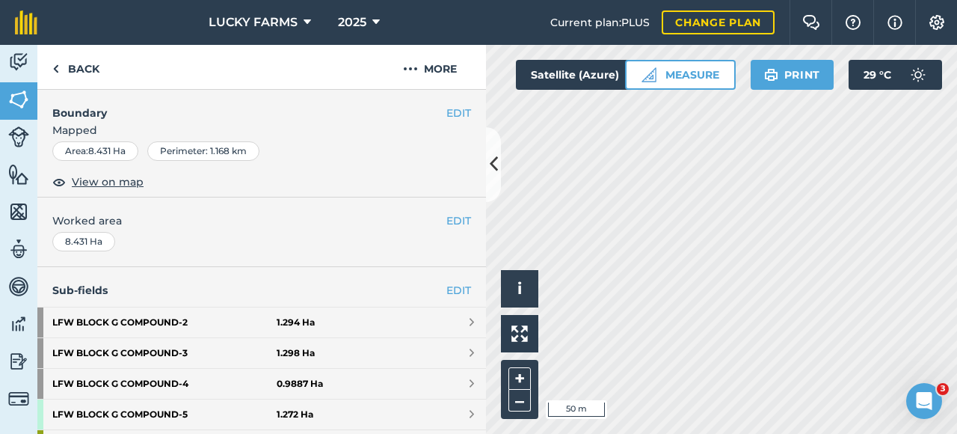
scroll to position [299, 0]
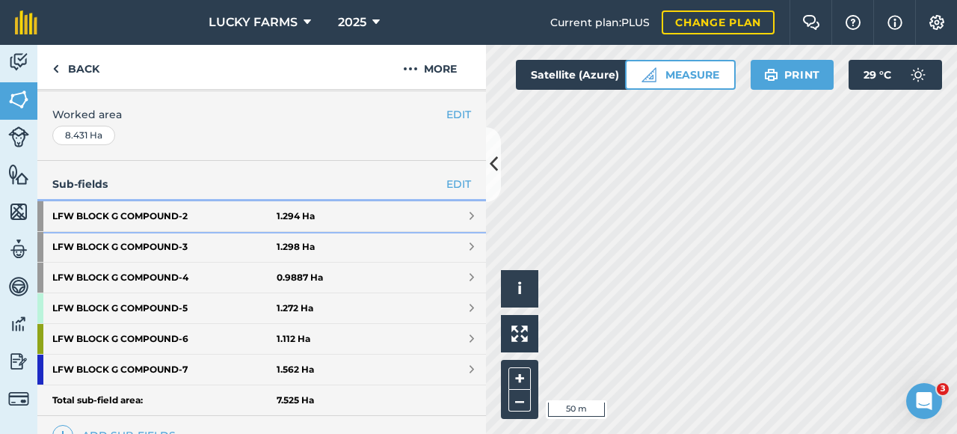
click at [456, 211] on link "LFW BLOCK G COMPOUND - 2 1.294 Ha" at bounding box center [261, 216] width 449 height 30
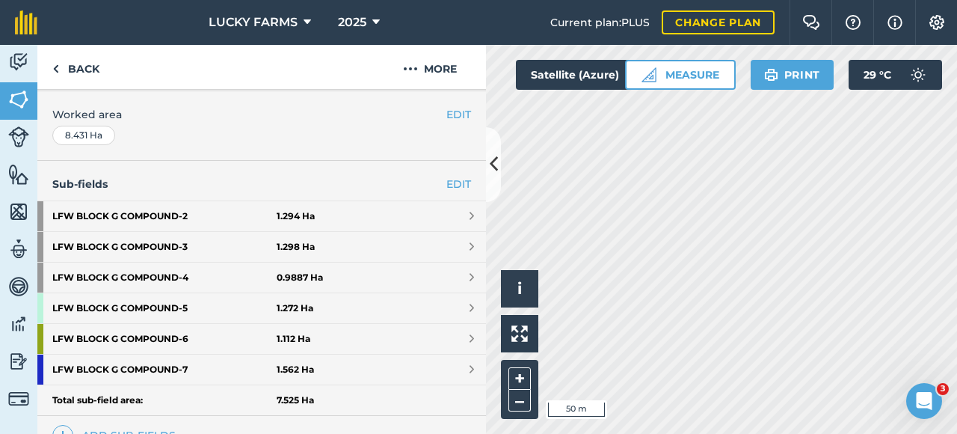
scroll to position [238, 0]
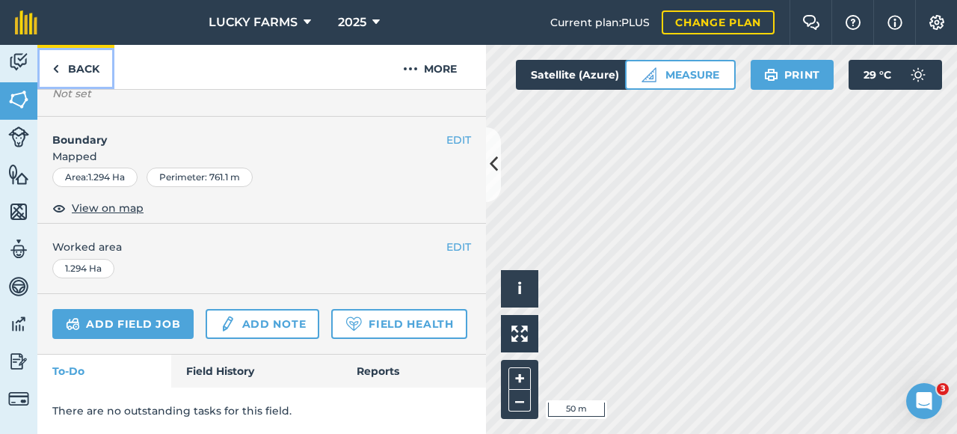
click at [57, 67] on img at bounding box center [55, 69] width 7 height 18
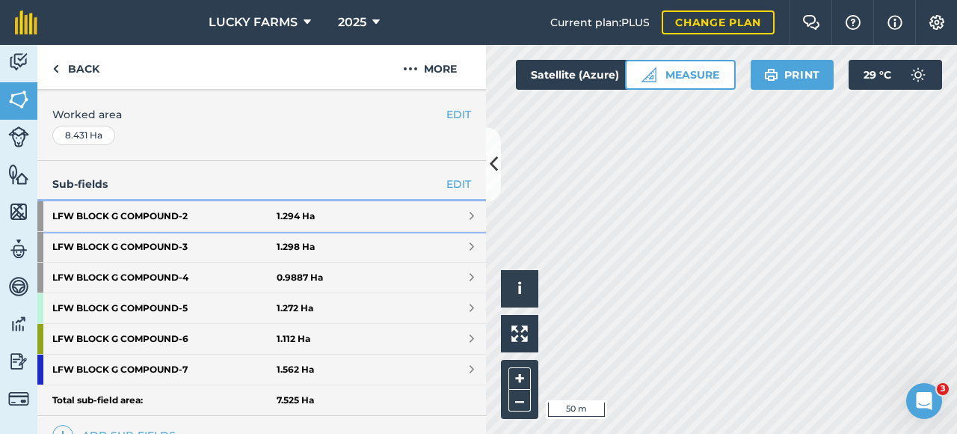
click at [346, 221] on link "LFW BLOCK G COMPOUND - 2 1.294 Ha" at bounding box center [261, 216] width 449 height 30
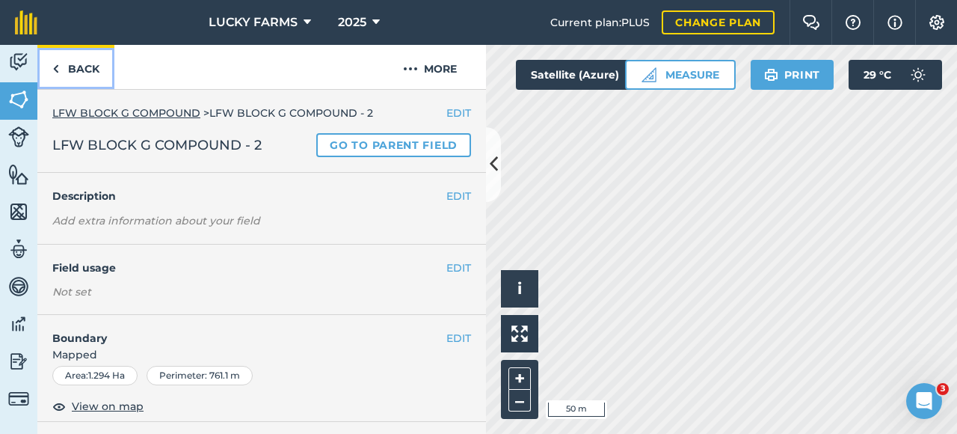
click at [78, 56] on link "Back" at bounding box center [75, 67] width 77 height 44
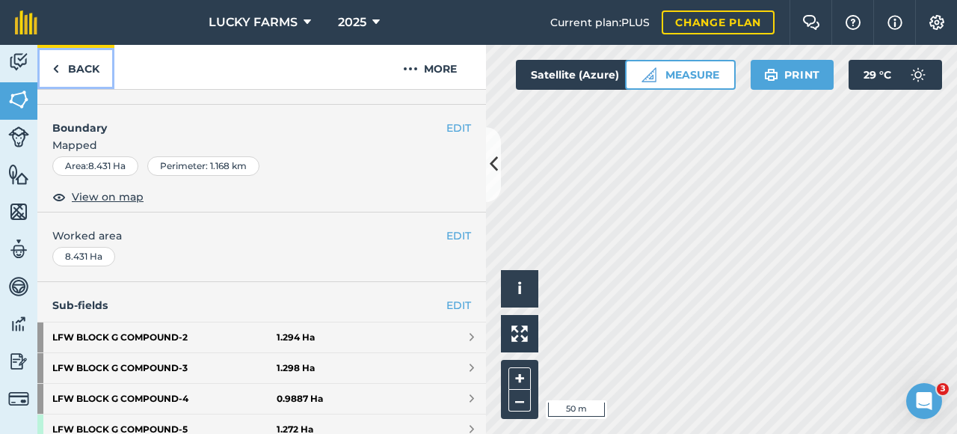
scroll to position [224, 0]
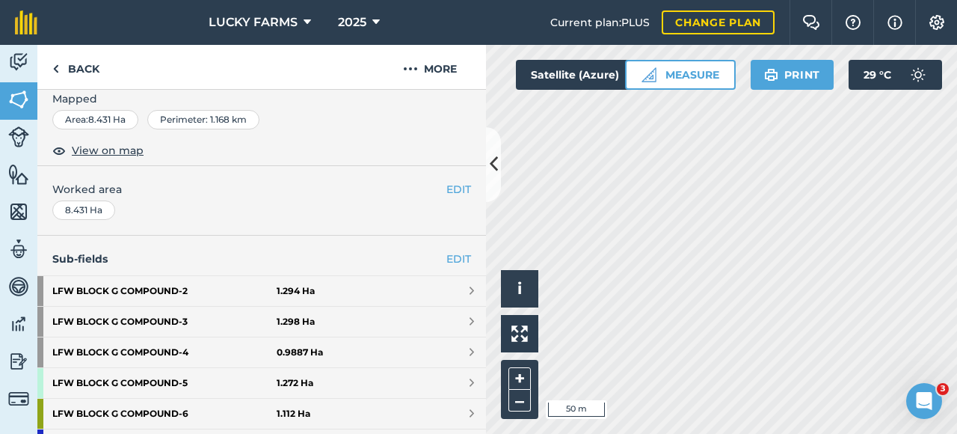
click at [165, 255] on h4 "Sub-fields EDIT" at bounding box center [261, 259] width 449 height 16
click at [447, 258] on link "EDIT" at bounding box center [459, 259] width 25 height 16
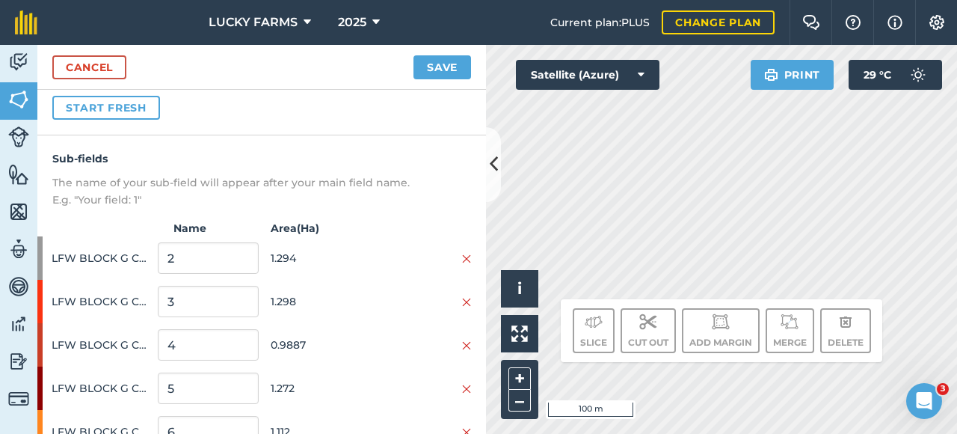
scroll to position [249, 0]
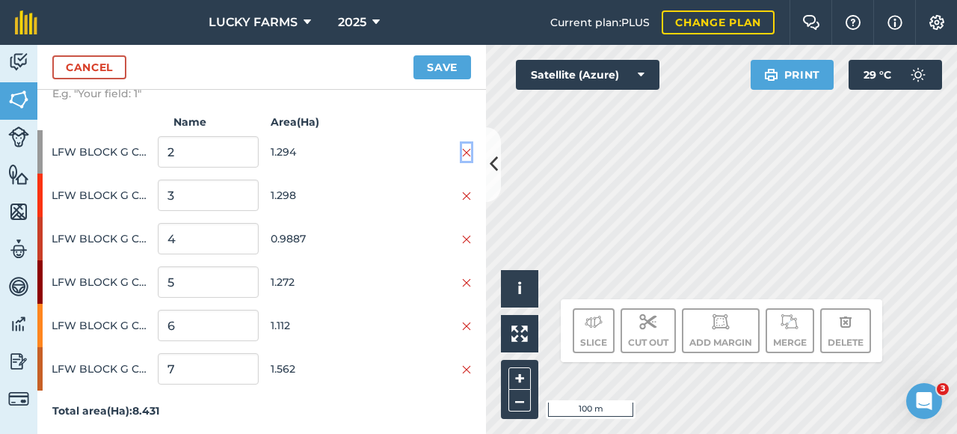
click at [462, 150] on img at bounding box center [466, 153] width 9 height 12
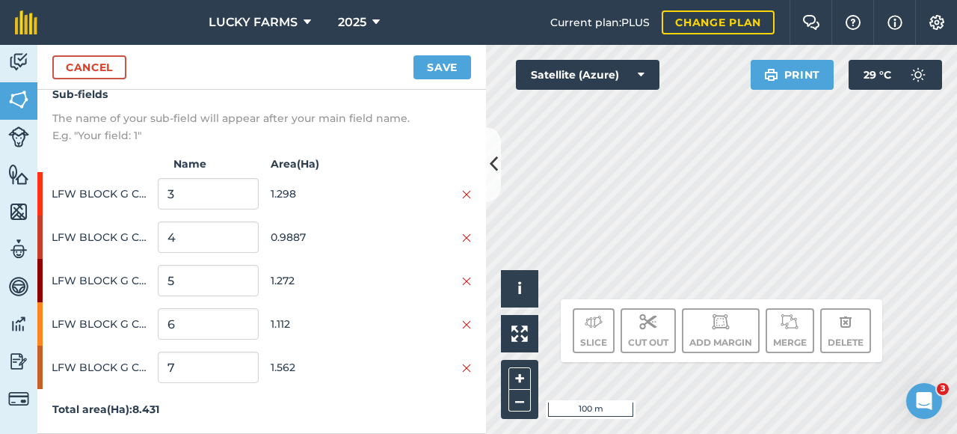
scroll to position [206, 0]
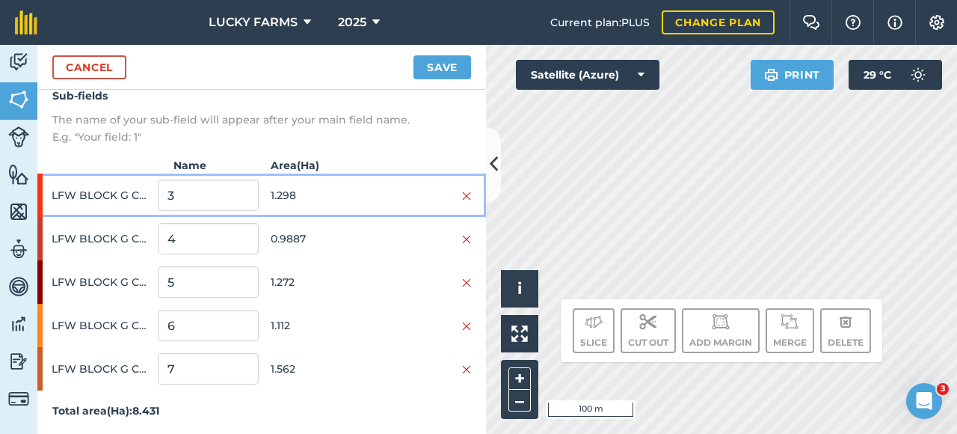
drag, startPoint x: 462, startPoint y: 194, endPoint x: 456, endPoint y: 218, distance: 23.9
click at [462, 195] on div "LFW BLOCK G COMPOUND 3 1.298" at bounding box center [261, 195] width 449 height 43
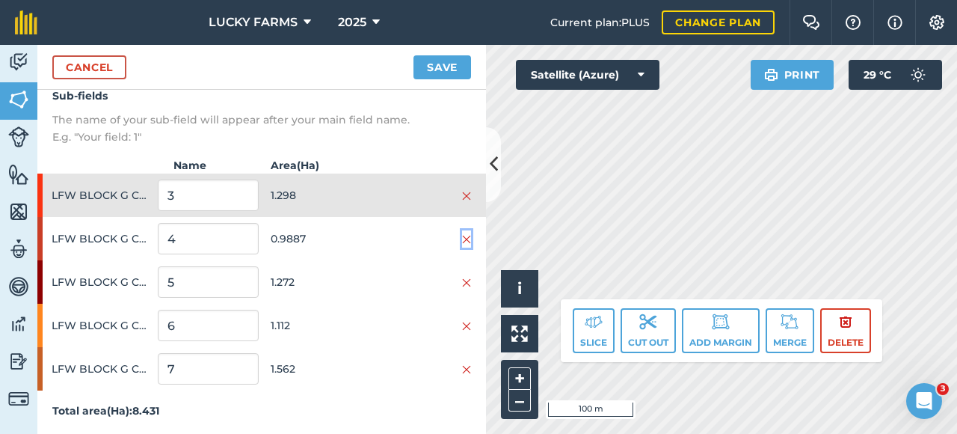
click at [462, 235] on img at bounding box center [466, 239] width 9 height 12
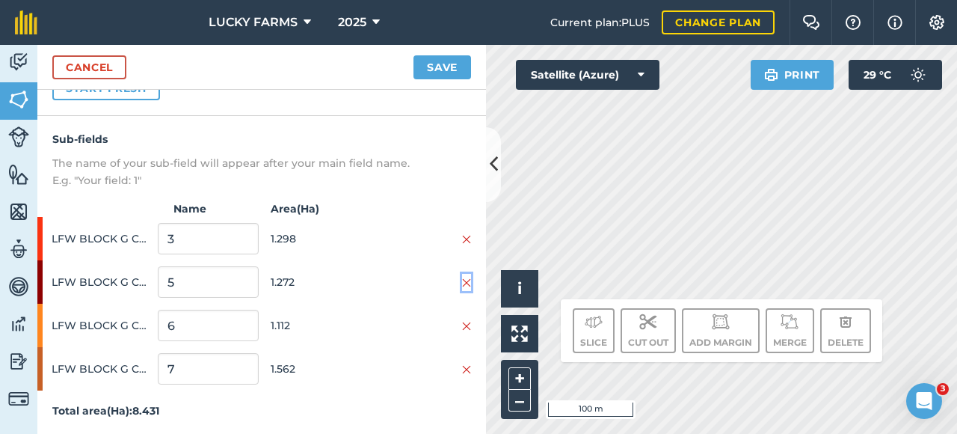
click at [462, 280] on img at bounding box center [466, 283] width 9 height 12
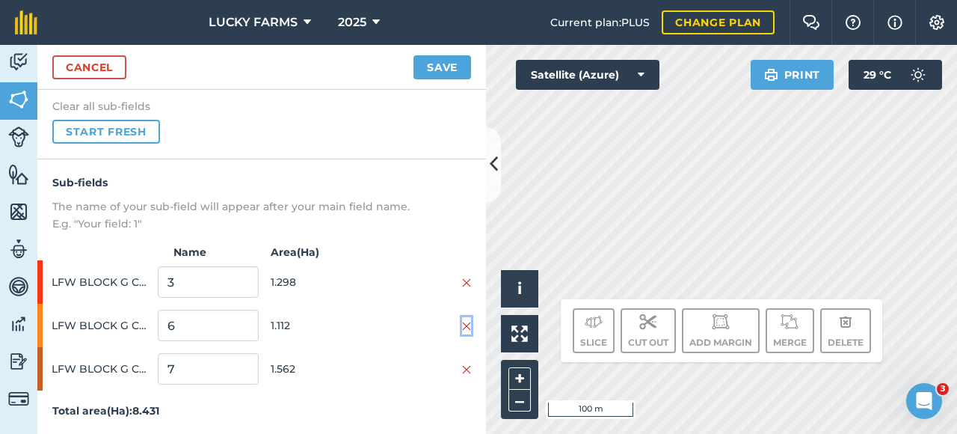
click at [462, 327] on img at bounding box center [466, 326] width 9 height 12
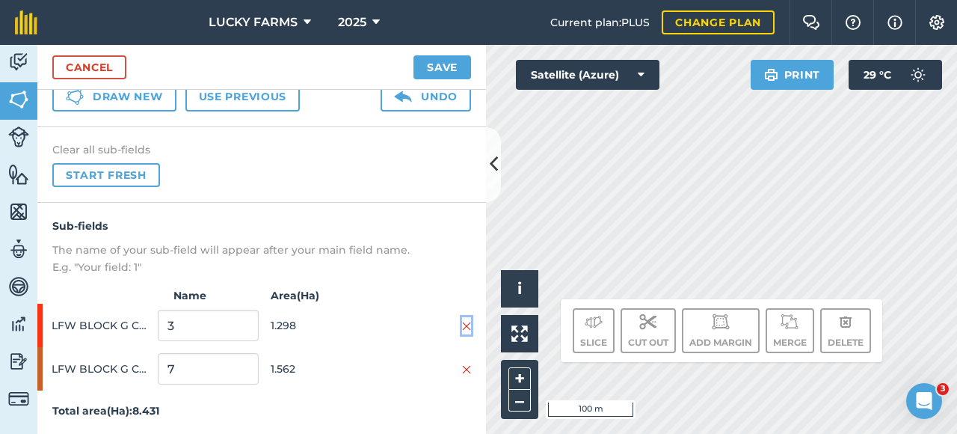
click at [462, 328] on img at bounding box center [466, 326] width 9 height 12
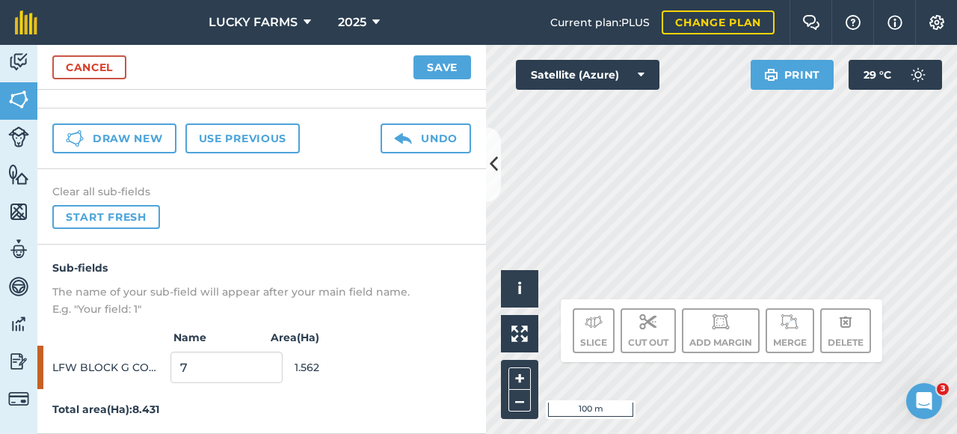
scroll to position [32, 0]
click at [455, 70] on button "Save" at bounding box center [443, 67] width 58 height 24
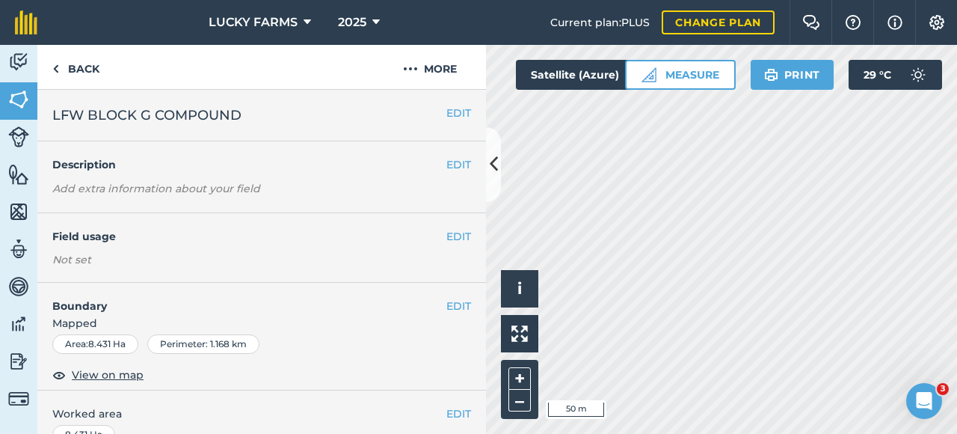
scroll to position [299, 0]
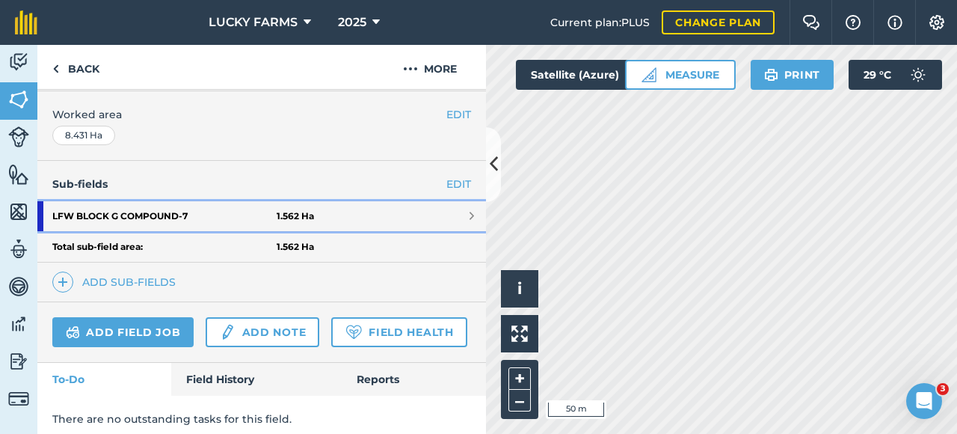
click at [387, 203] on link "LFW BLOCK G COMPOUND - 7 1.562 Ha" at bounding box center [261, 216] width 449 height 30
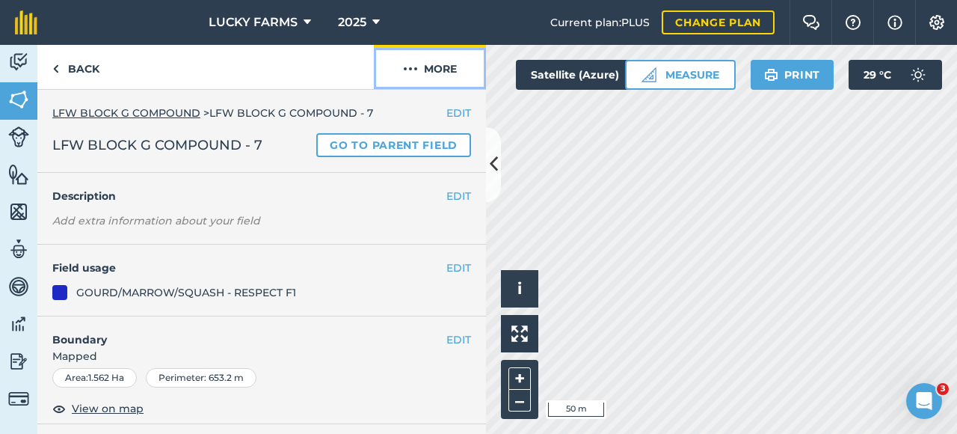
click at [439, 65] on button "More" at bounding box center [430, 67] width 112 height 44
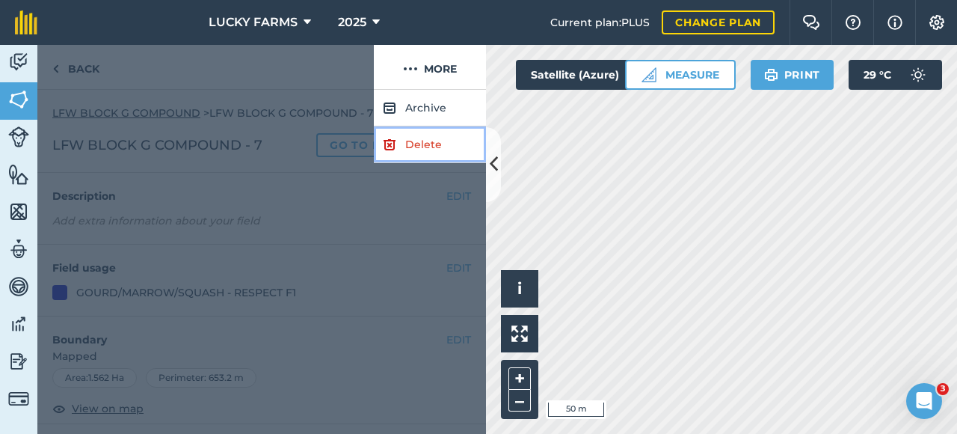
click at [417, 141] on link "Delete" at bounding box center [430, 144] width 112 height 37
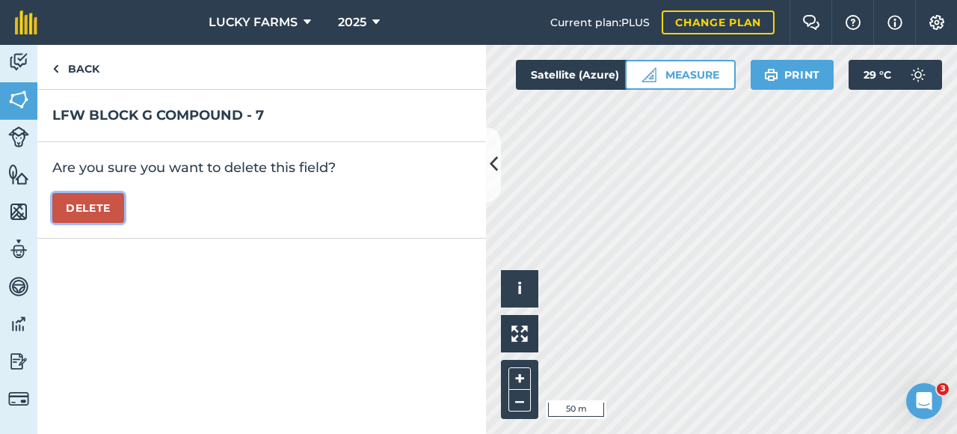
click at [115, 203] on button "Delete" at bounding box center [88, 208] width 72 height 30
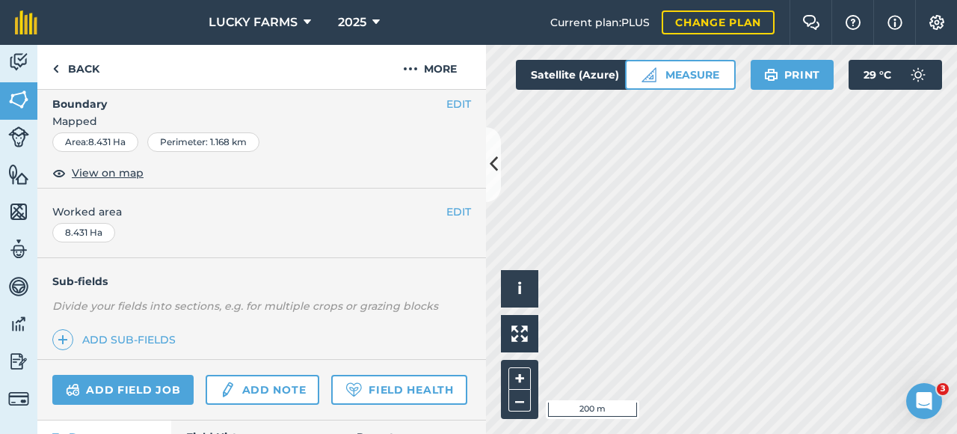
scroll to position [307, 0]
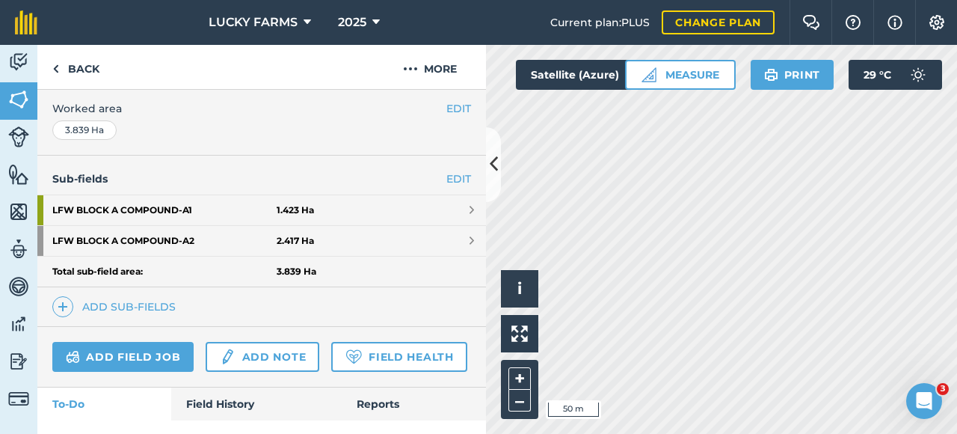
scroll to position [308, 0]
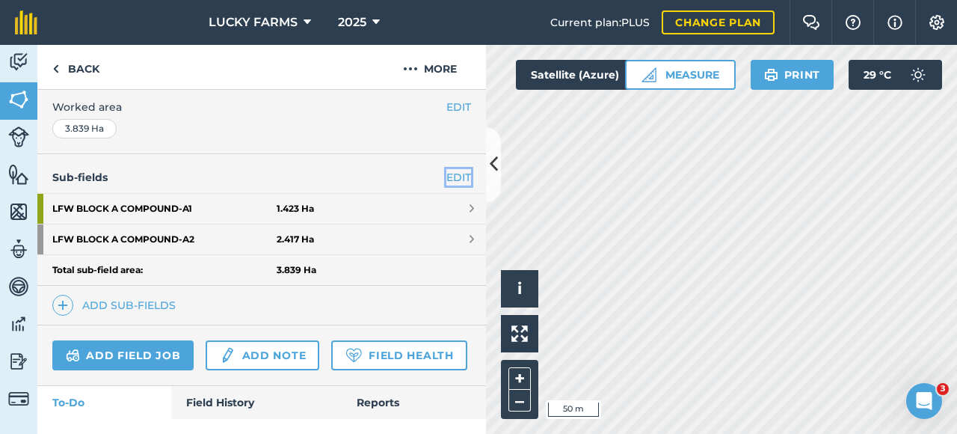
click at [447, 173] on link "EDIT" at bounding box center [459, 177] width 25 height 16
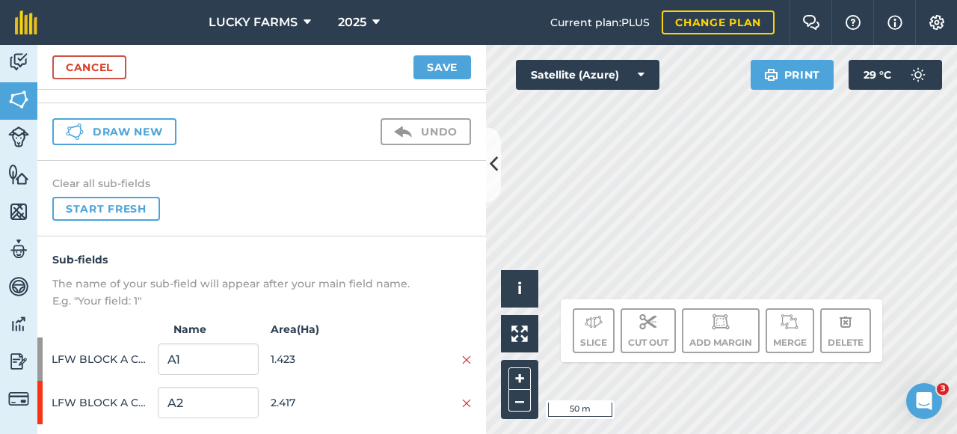
scroll to position [73, 0]
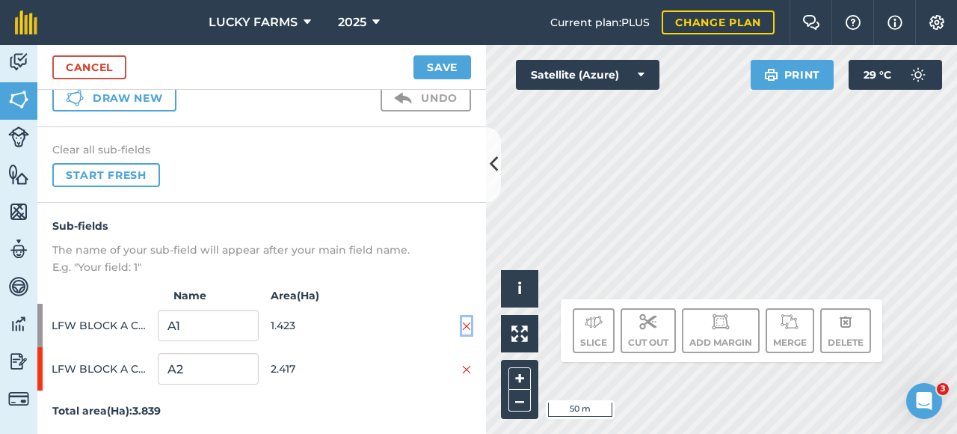
click at [462, 325] on img at bounding box center [466, 326] width 9 height 12
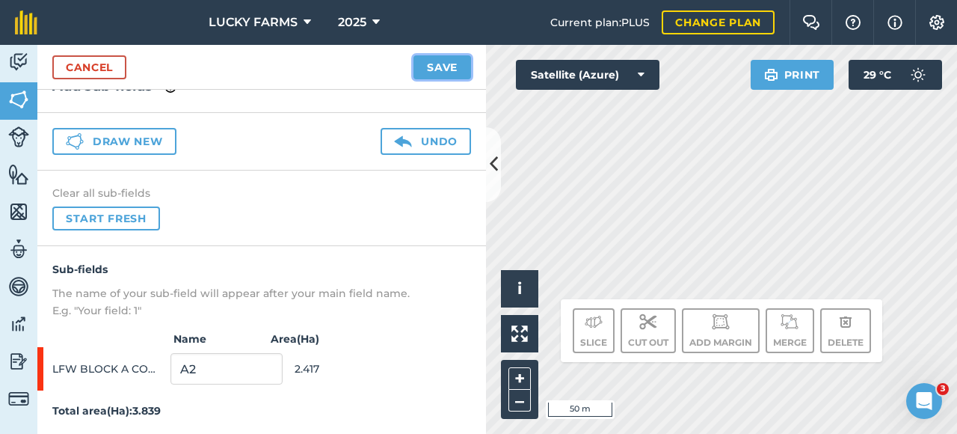
click at [449, 75] on button "Save" at bounding box center [443, 67] width 58 height 24
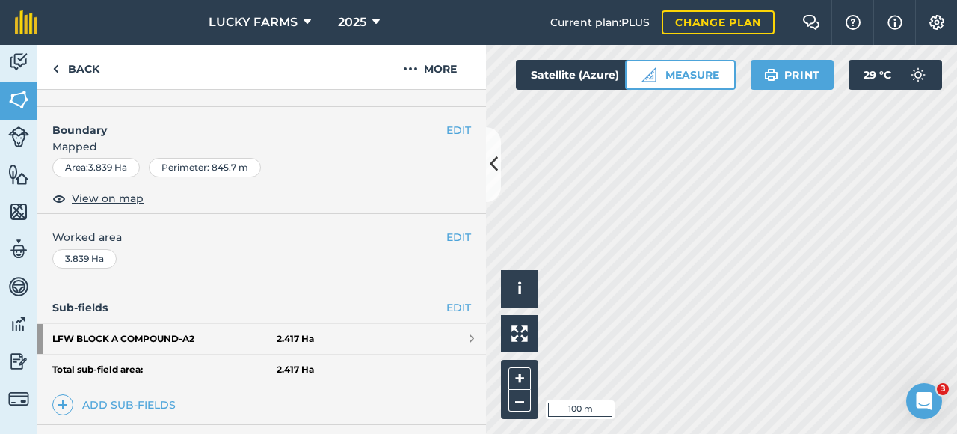
scroll to position [224, 0]
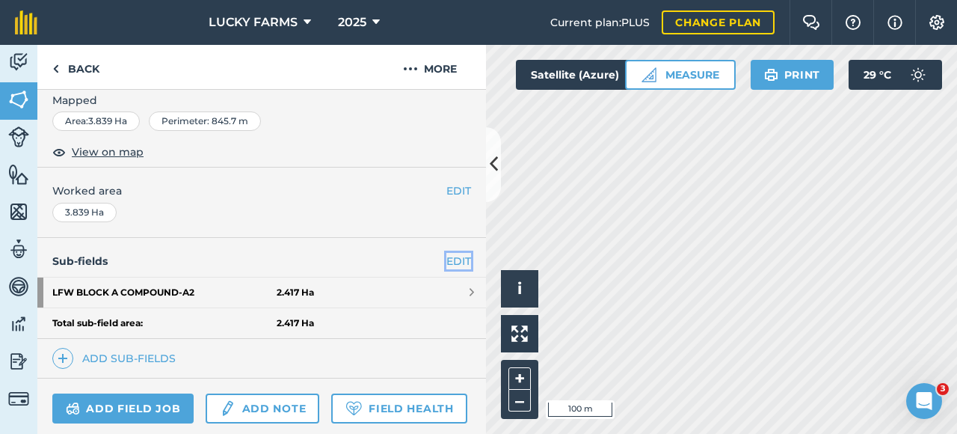
click at [447, 258] on link "EDIT" at bounding box center [459, 261] width 25 height 16
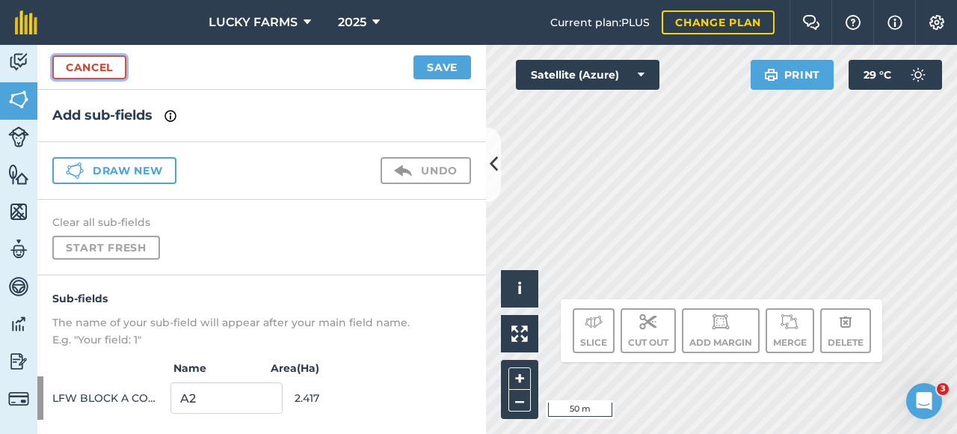
click at [79, 57] on link "Cancel" at bounding box center [89, 67] width 74 height 24
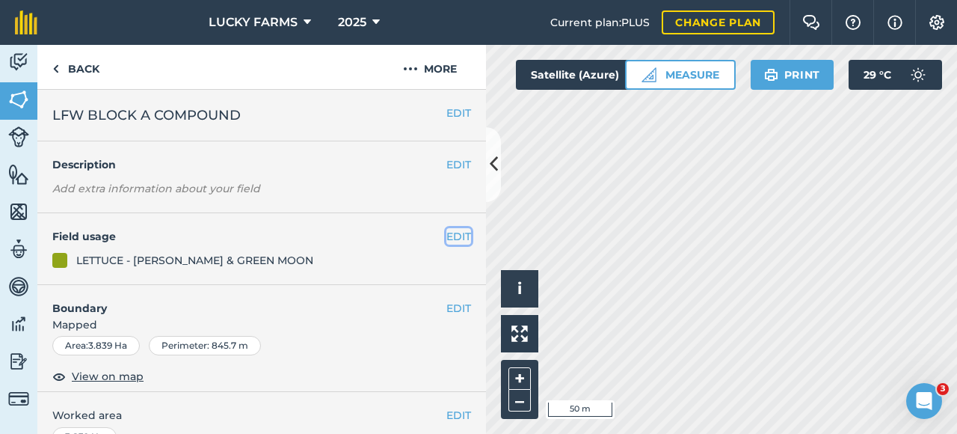
click at [450, 237] on button "EDIT" at bounding box center [459, 236] width 25 height 16
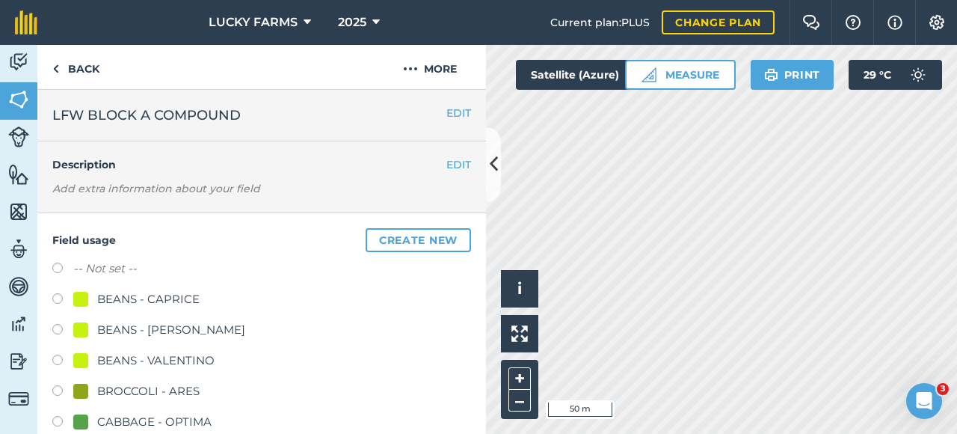
click at [94, 274] on label "-- Not set --" at bounding box center [105, 269] width 64 height 18
radio input "true"
radio input "false"
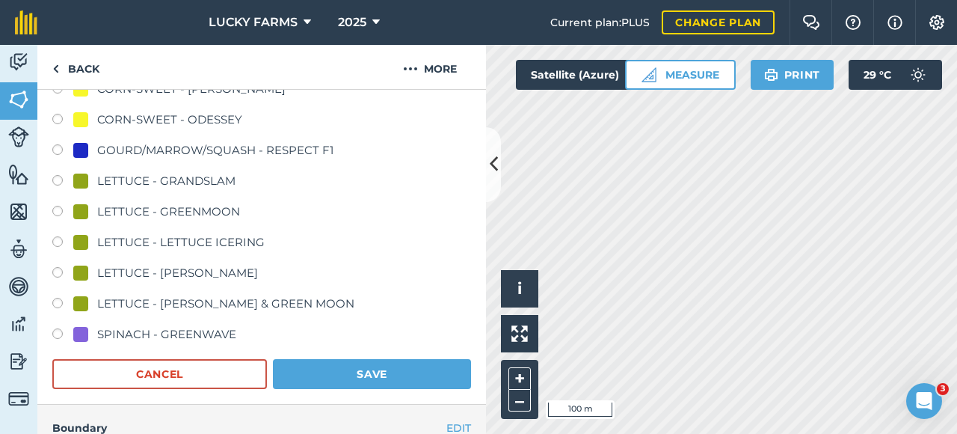
scroll to position [748, 0]
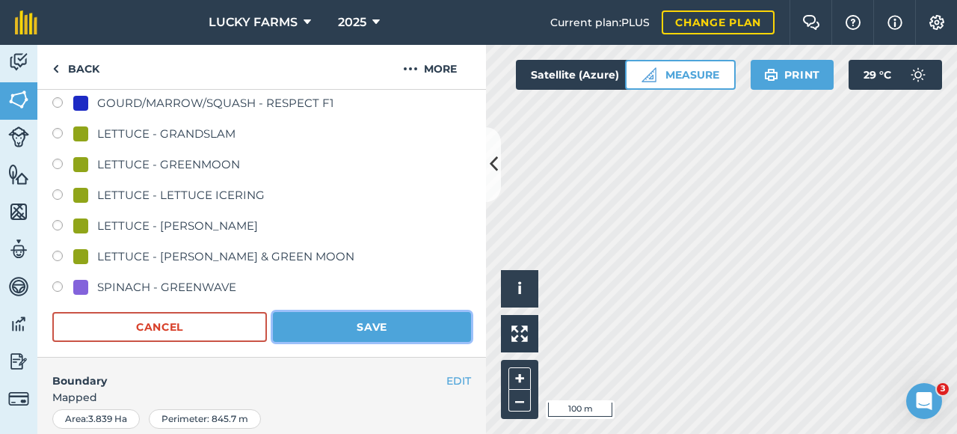
click at [423, 334] on button "Save" at bounding box center [372, 327] width 198 height 30
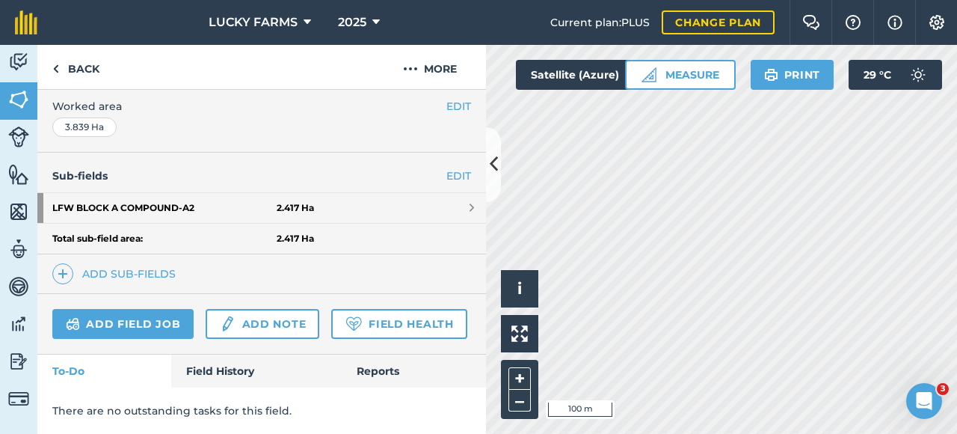
scroll to position [346, 0]
click at [447, 168] on link "EDIT" at bounding box center [459, 176] width 25 height 16
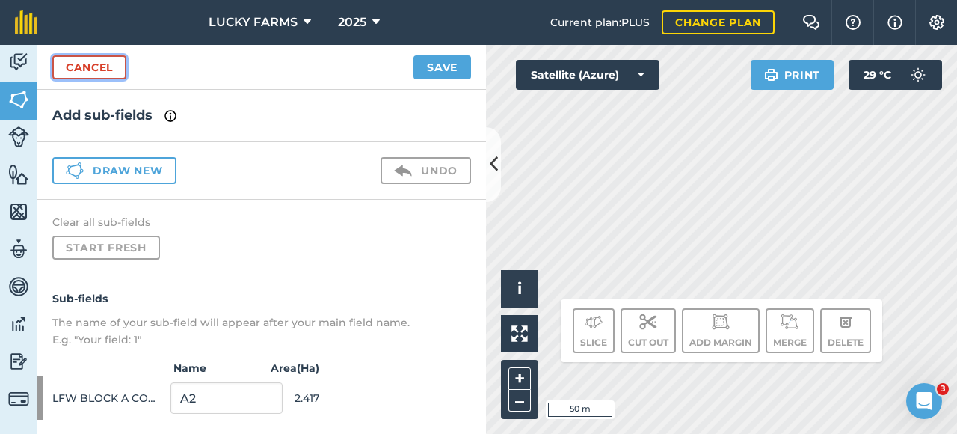
click at [88, 69] on link "Cancel" at bounding box center [89, 67] width 74 height 24
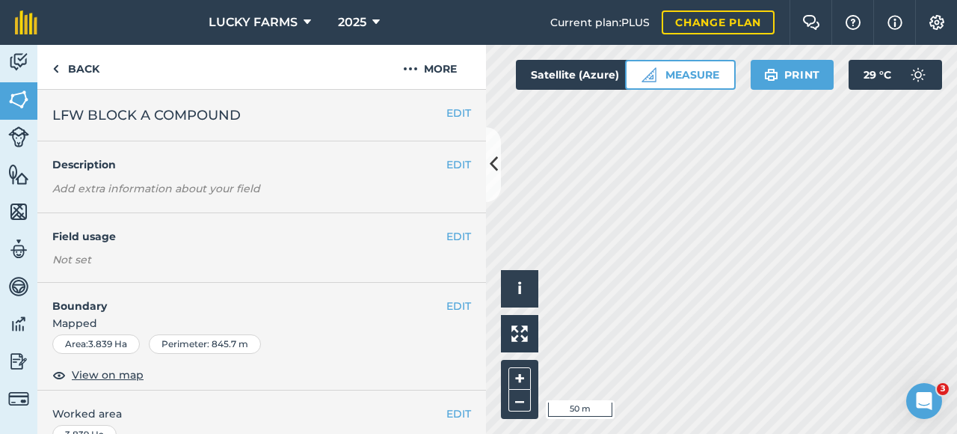
scroll to position [299, 0]
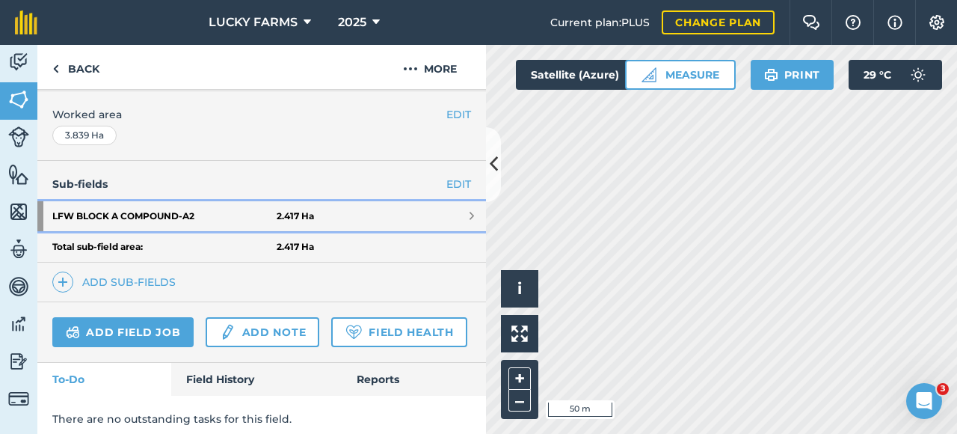
click at [457, 209] on link "LFW BLOCK A COMPOUND - A2 2.417 Ha" at bounding box center [261, 216] width 449 height 30
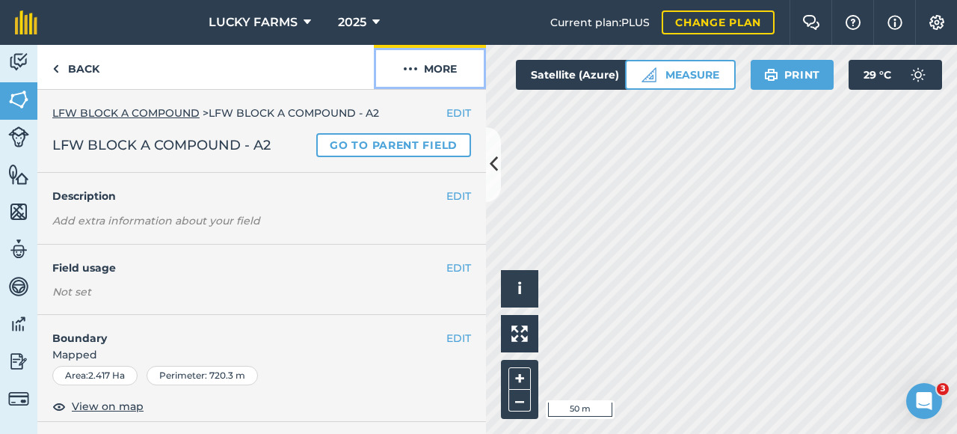
click at [446, 73] on button "More" at bounding box center [430, 67] width 112 height 44
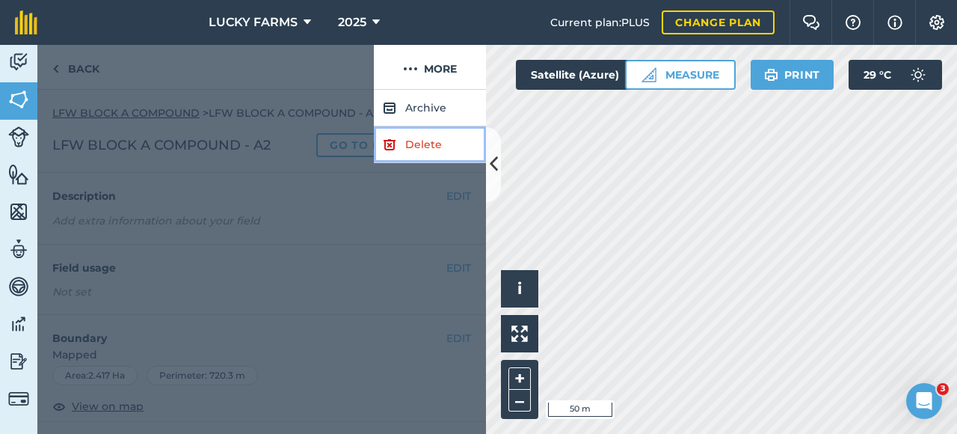
click at [415, 146] on link "Delete" at bounding box center [430, 144] width 112 height 37
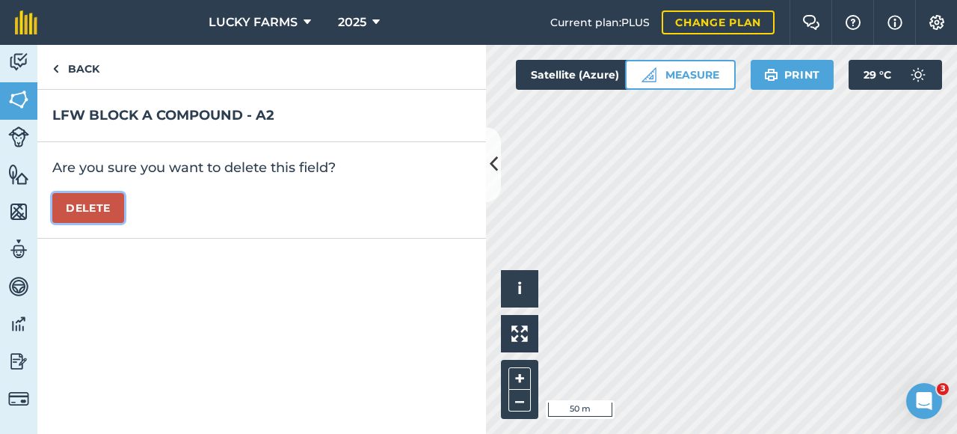
click at [87, 214] on button "Delete" at bounding box center [88, 208] width 72 height 30
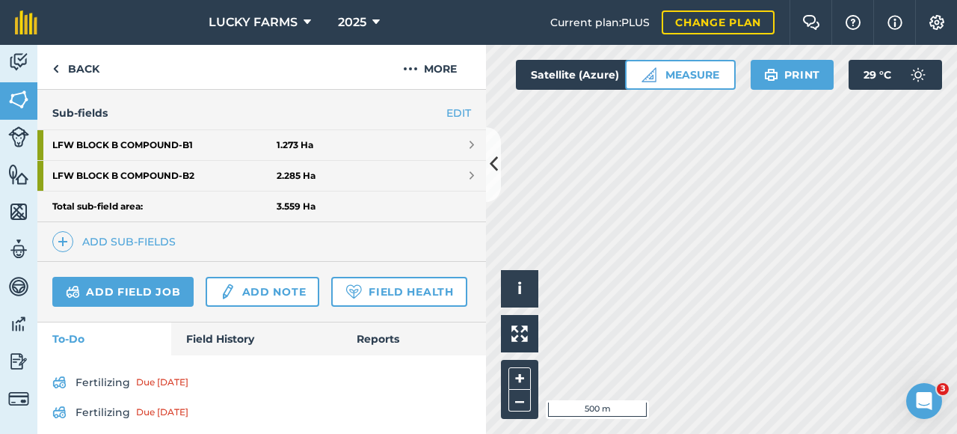
scroll to position [374, 0]
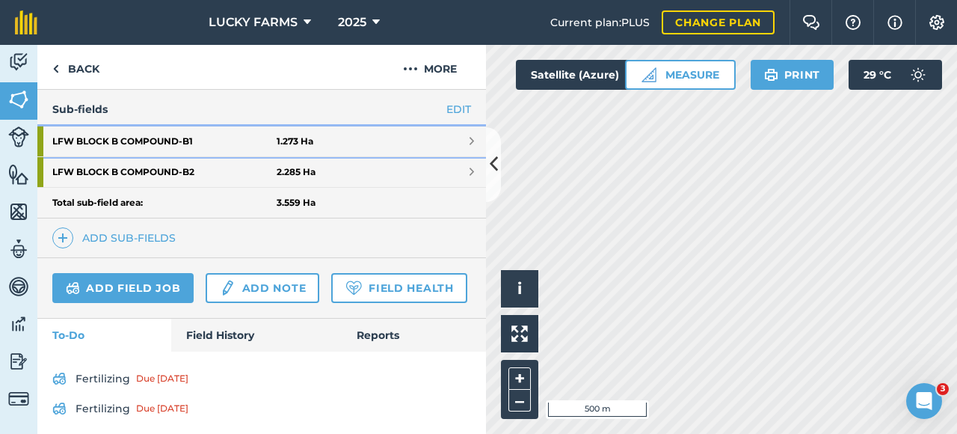
click at [457, 132] on link "LFW BLOCK B COMPOUND - B1 1.273 Ha" at bounding box center [261, 141] width 449 height 30
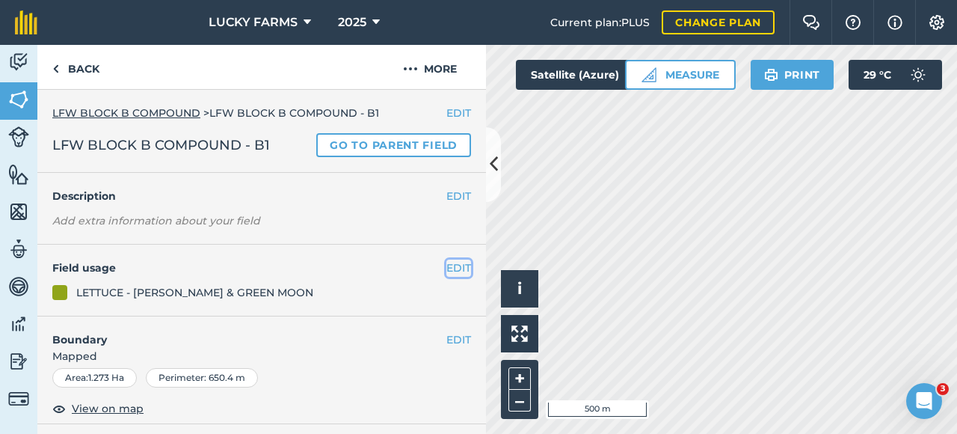
click at [447, 267] on button "EDIT" at bounding box center [459, 268] width 25 height 16
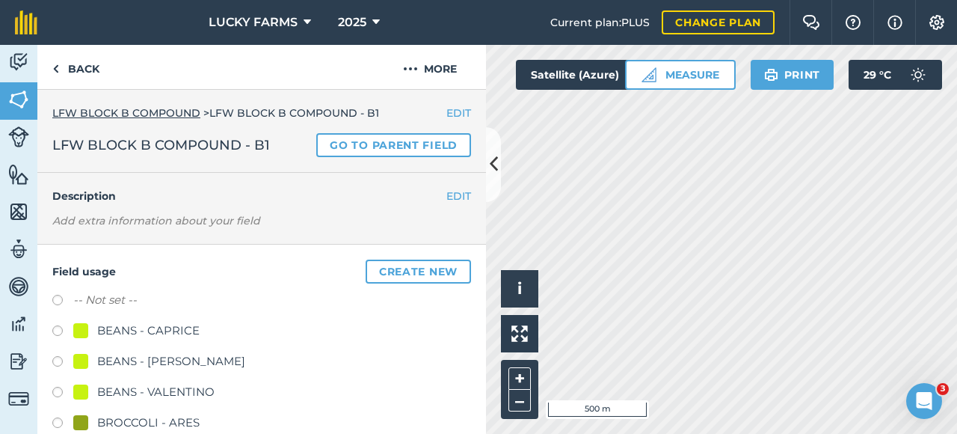
click at [120, 307] on label "-- Not set --" at bounding box center [105, 300] width 64 height 18
radio input "true"
radio input "false"
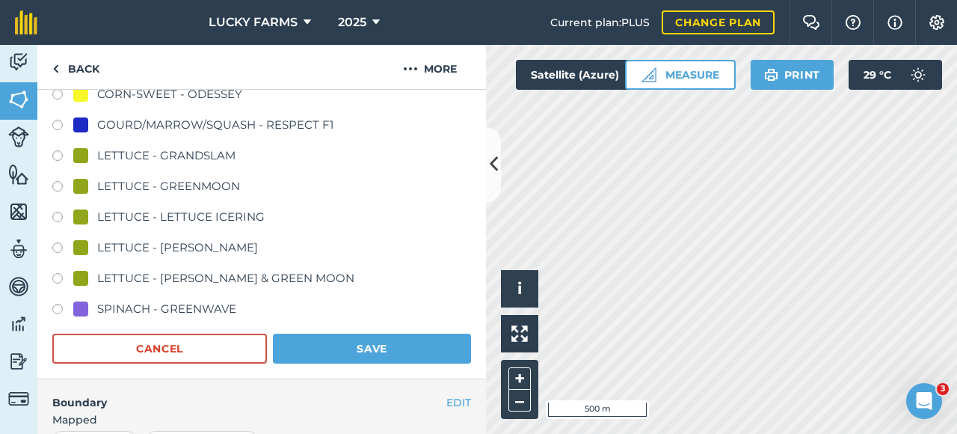
scroll to position [823, 0]
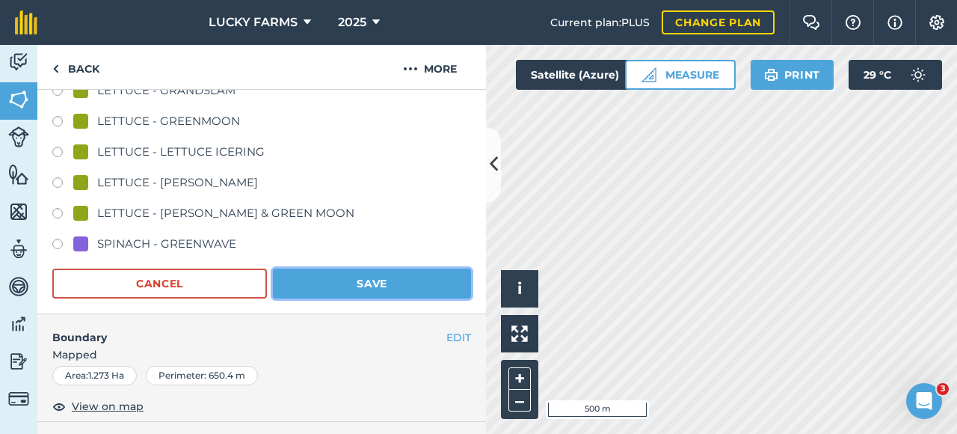
click at [353, 283] on button "Save" at bounding box center [372, 284] width 198 height 30
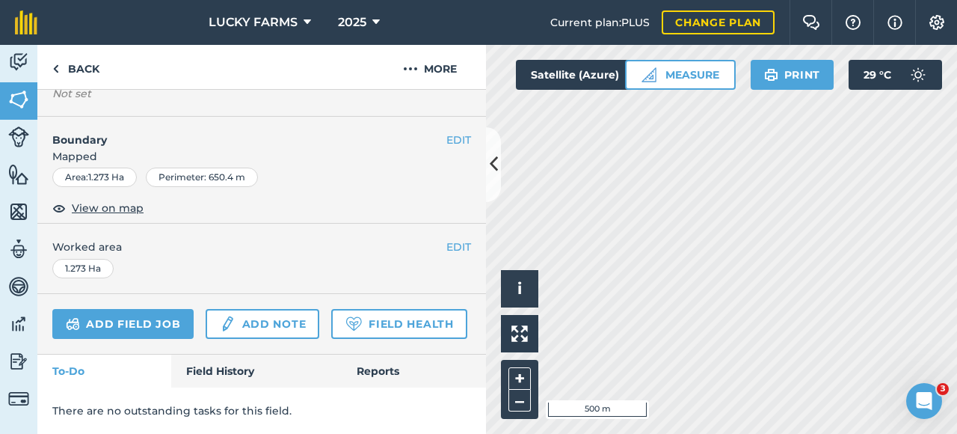
scroll to position [238, 0]
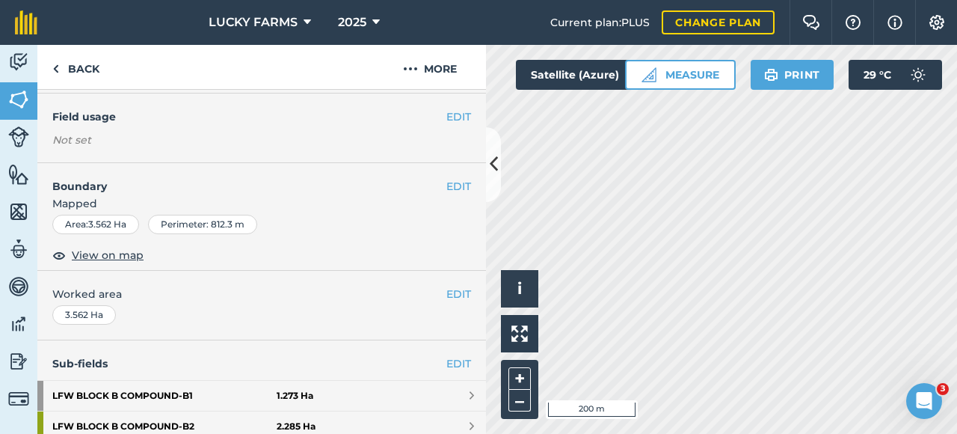
scroll to position [269, 0]
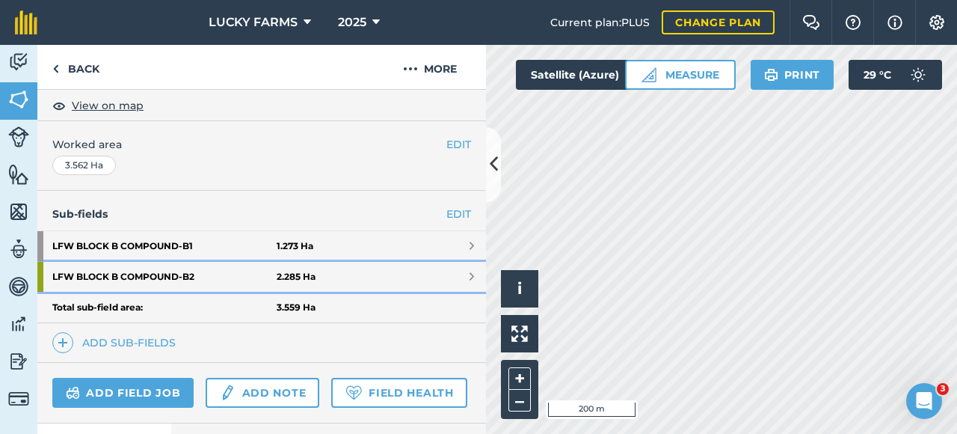
click at [454, 280] on link "LFW BLOCK B COMPOUND - B2 2.285 Ha" at bounding box center [261, 277] width 449 height 30
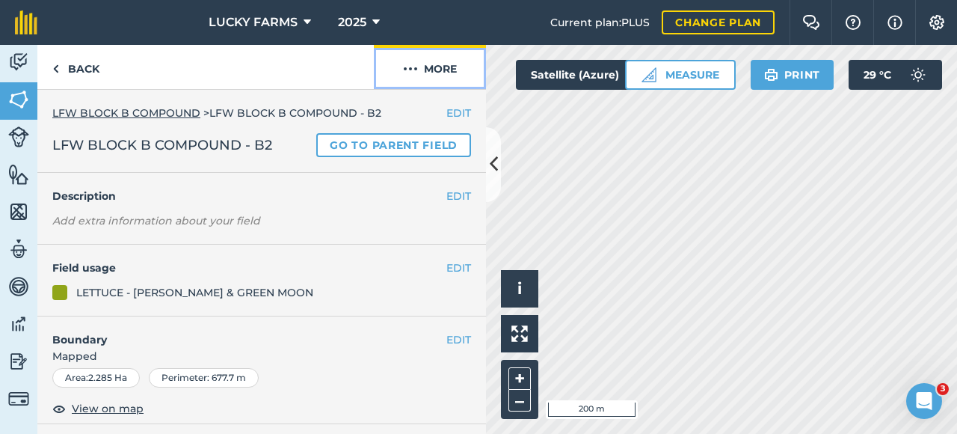
click at [444, 77] on button "More" at bounding box center [430, 67] width 112 height 44
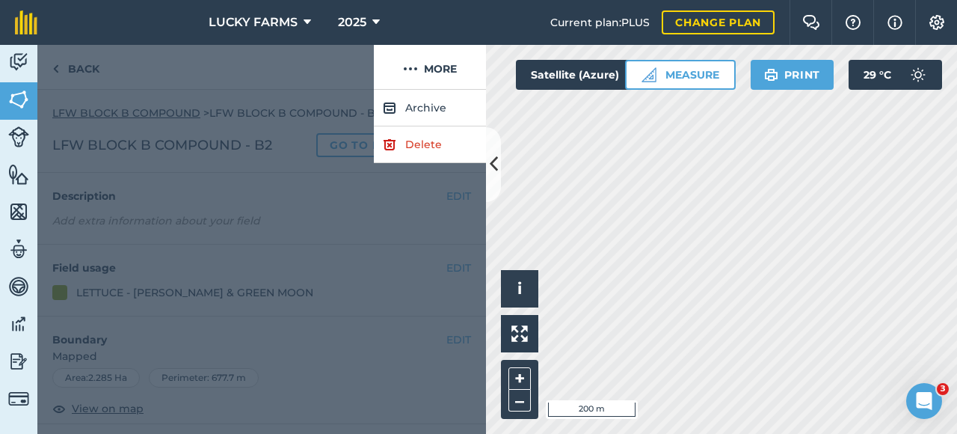
click at [430, 218] on div at bounding box center [261, 262] width 449 height 344
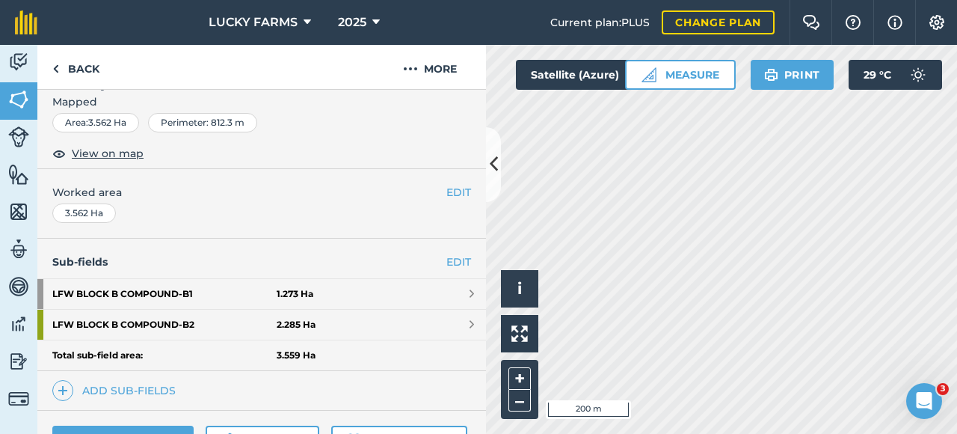
scroll to position [224, 0]
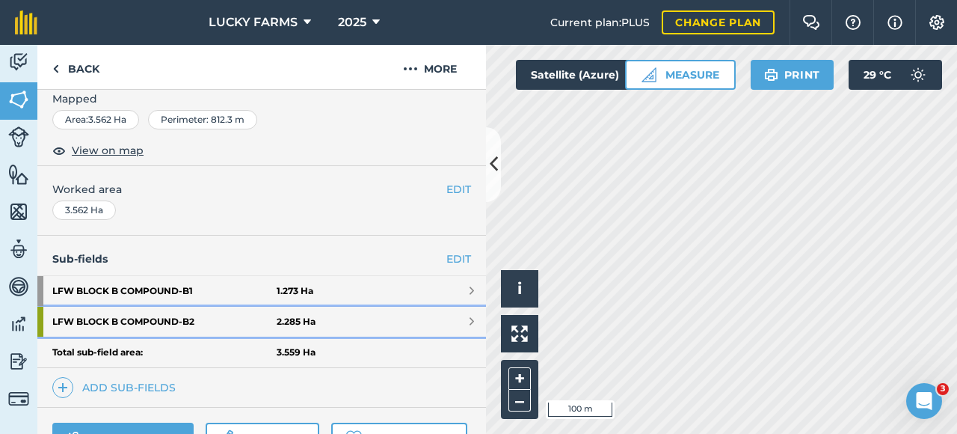
click at [355, 322] on link "LFW BLOCK B COMPOUND - B2 2.285 Ha" at bounding box center [261, 322] width 449 height 30
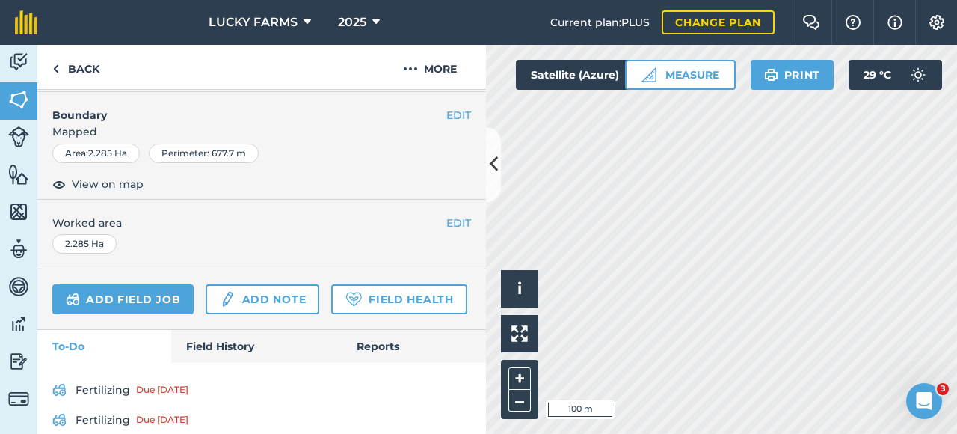
scroll to position [75, 0]
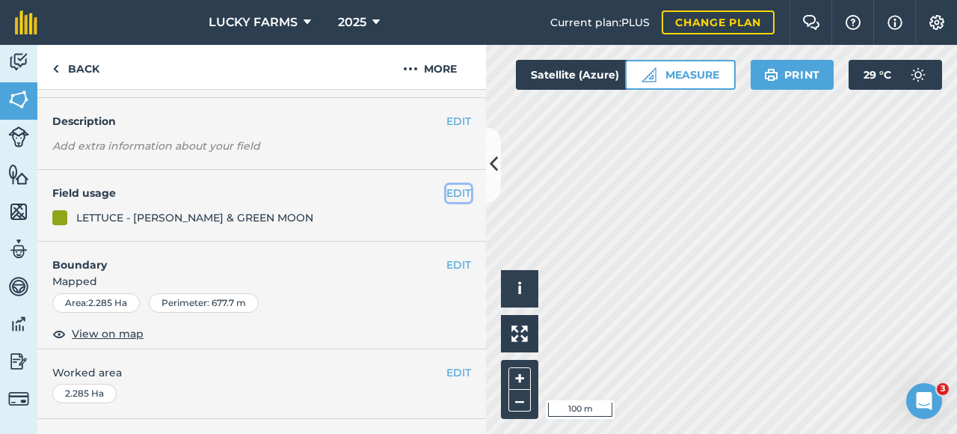
click at [450, 191] on button "EDIT" at bounding box center [459, 193] width 25 height 16
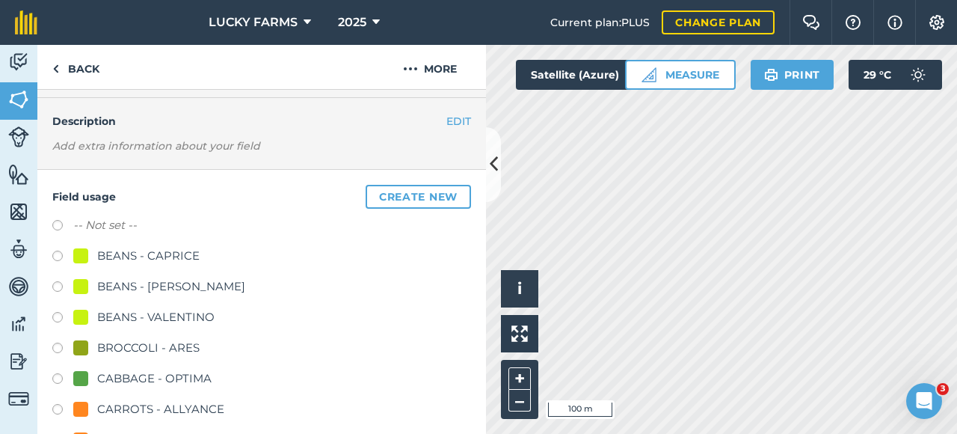
click at [103, 233] on label "-- Not set --" at bounding box center [105, 225] width 64 height 18
radio input "true"
radio input "false"
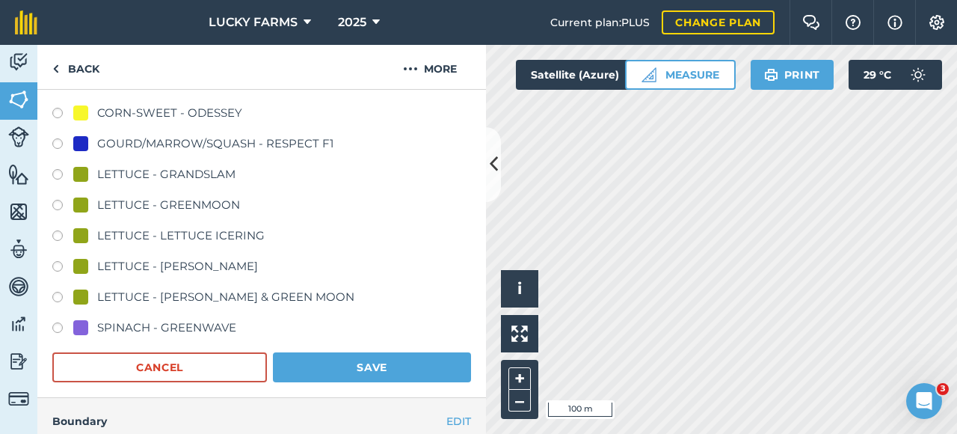
scroll to position [898, 0]
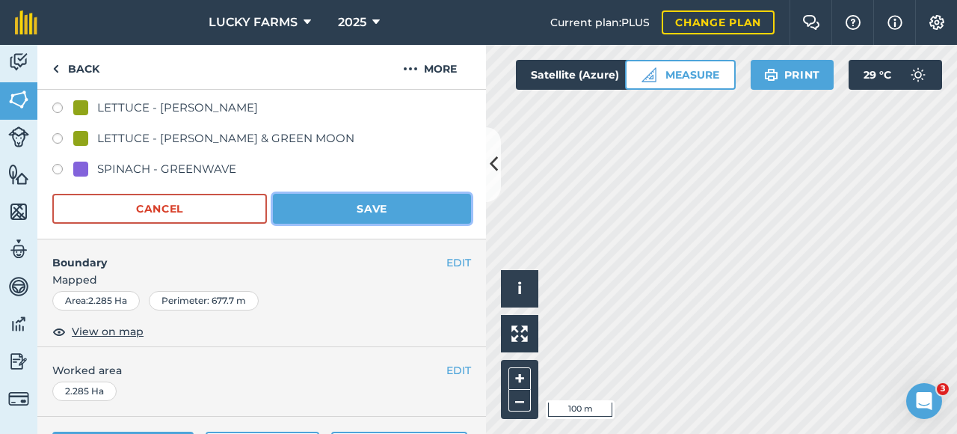
click at [376, 213] on button "Save" at bounding box center [372, 209] width 198 height 30
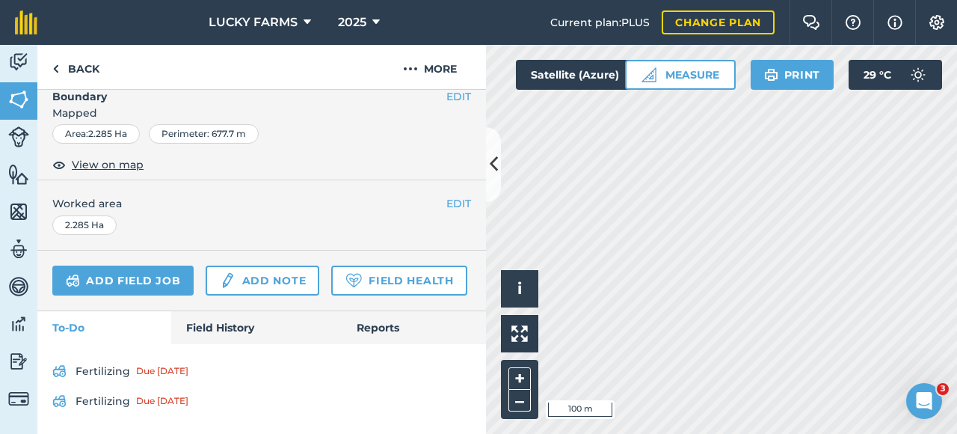
scroll to position [280, 0]
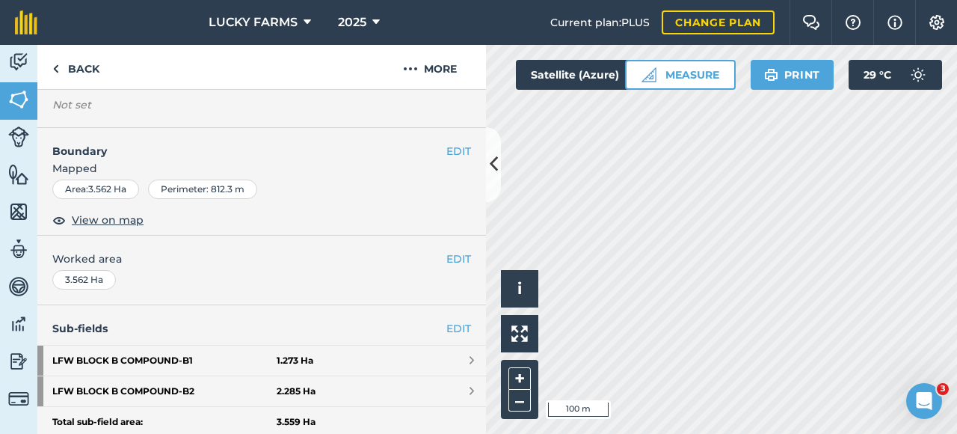
scroll to position [120, 0]
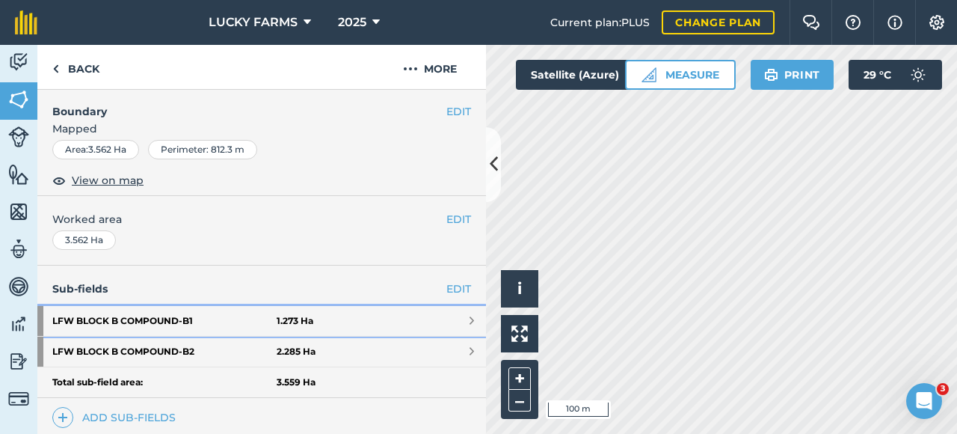
click at [444, 315] on link "LFW BLOCK B COMPOUND - B1 1.273 Ha" at bounding box center [261, 321] width 449 height 30
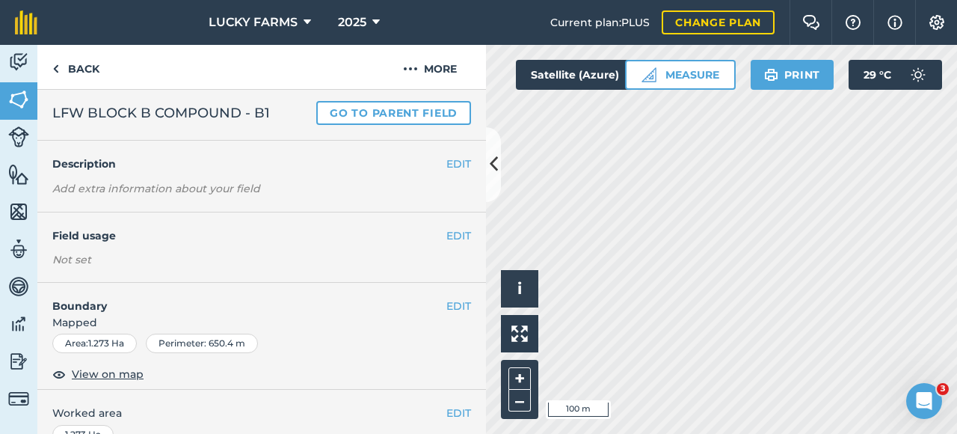
scroll to position [1, 0]
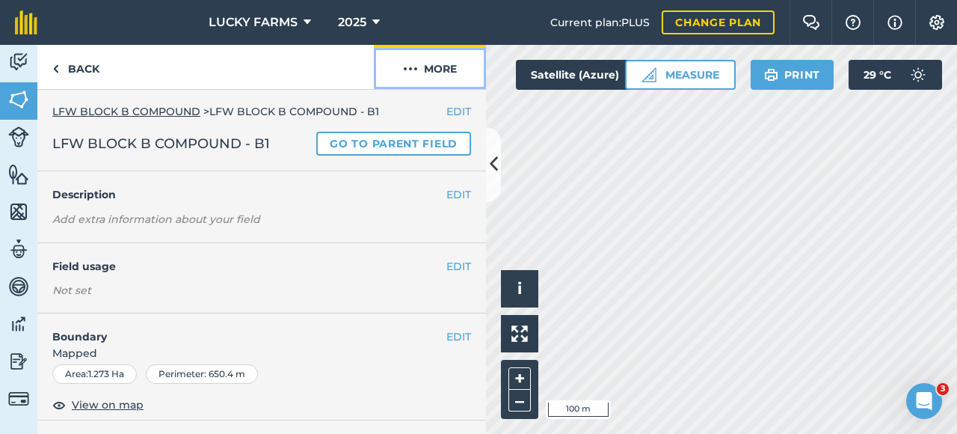
click at [453, 81] on button "More" at bounding box center [430, 67] width 112 height 44
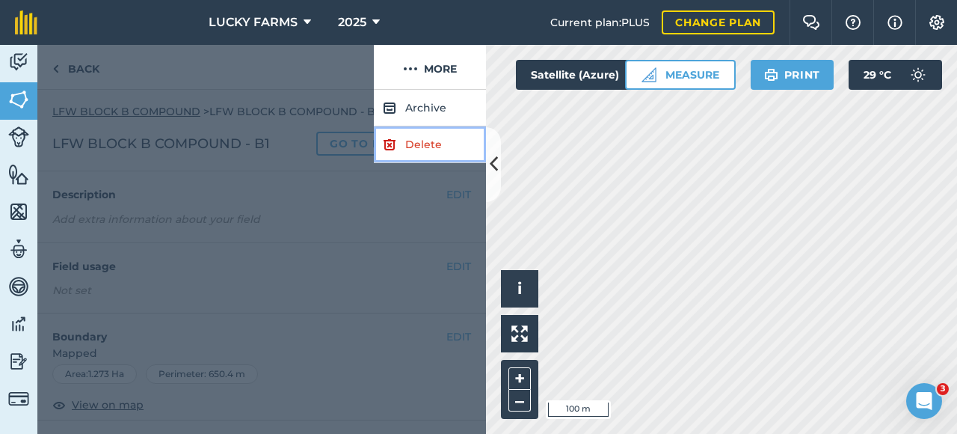
click at [412, 138] on link "Delete" at bounding box center [430, 144] width 112 height 37
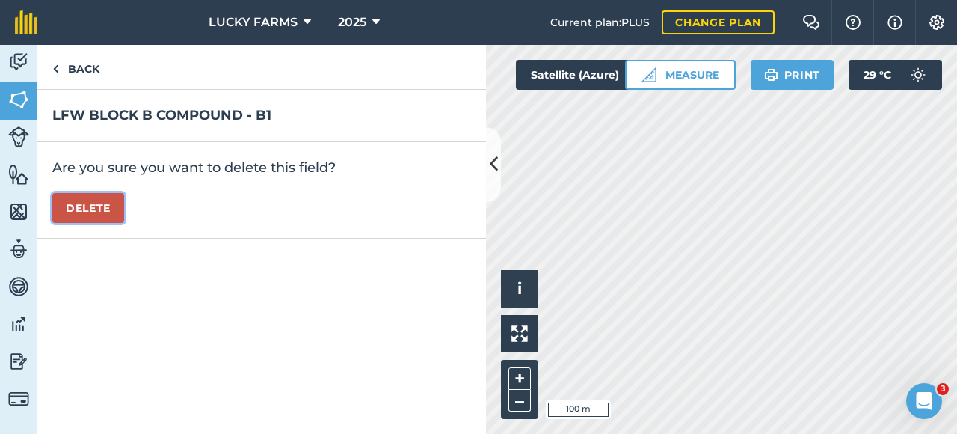
click at [99, 214] on button "Delete" at bounding box center [88, 208] width 72 height 30
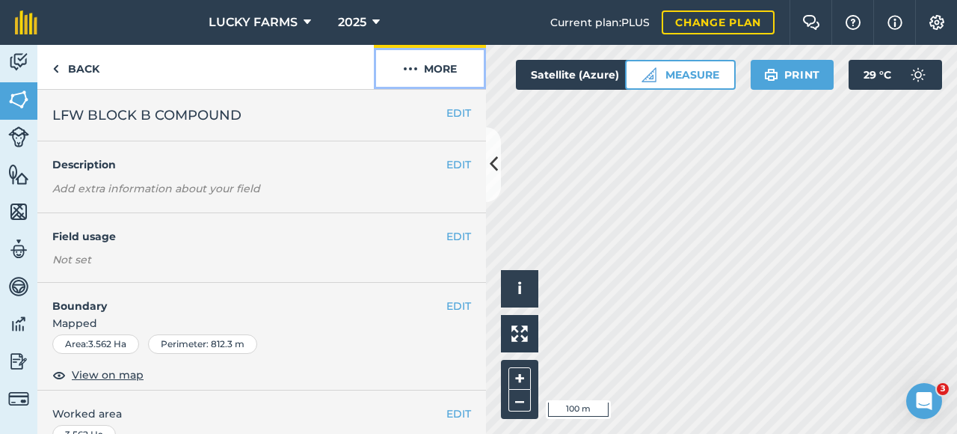
click at [451, 73] on button "More" at bounding box center [430, 67] width 112 height 44
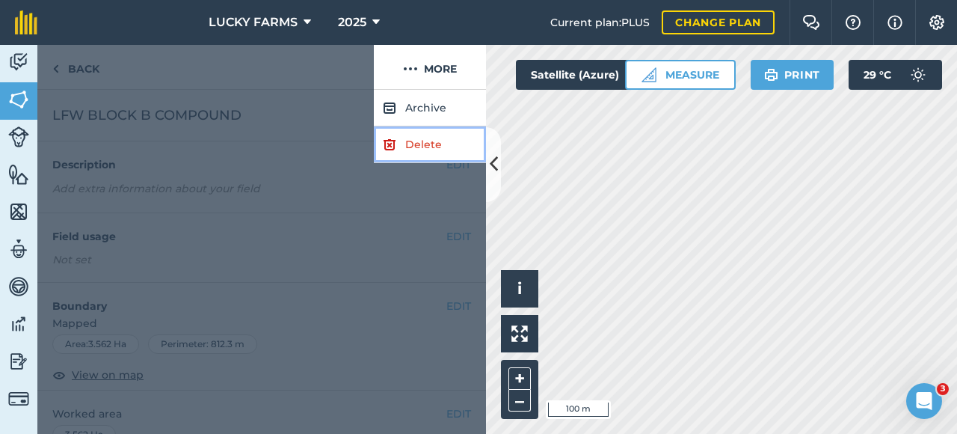
click at [416, 143] on link "Delete" at bounding box center [430, 144] width 112 height 37
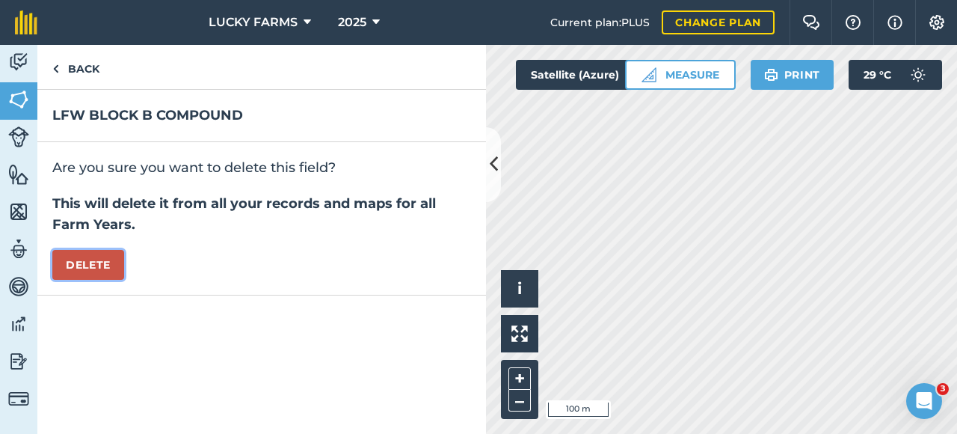
click at [102, 269] on button "Delete" at bounding box center [88, 265] width 72 height 30
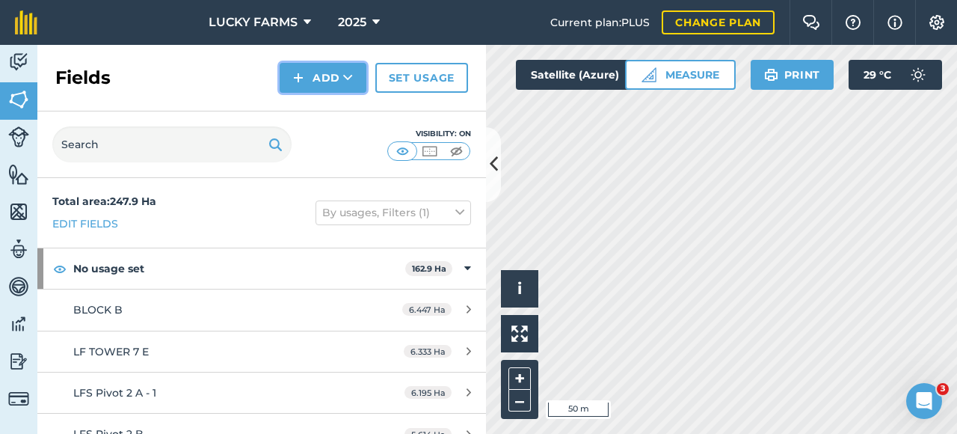
click at [355, 85] on button "Add" at bounding box center [323, 78] width 87 height 30
click at [323, 117] on link "Draw" at bounding box center [323, 111] width 82 height 33
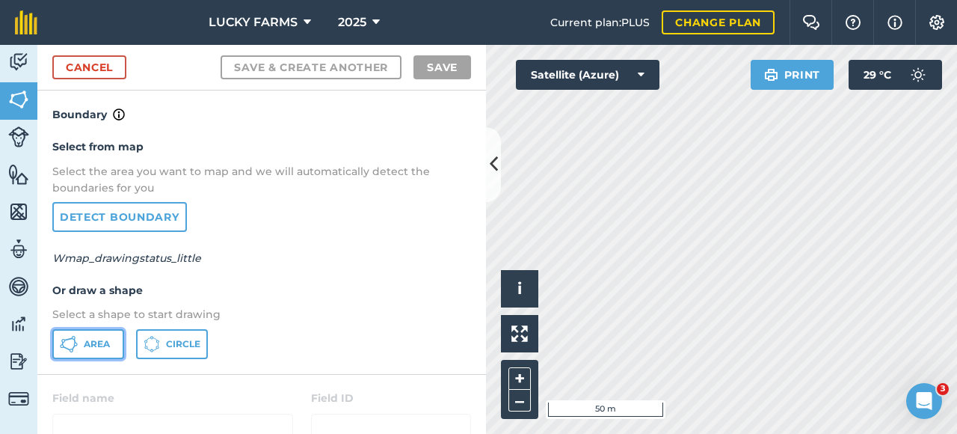
click at [105, 350] on button "Area" at bounding box center [88, 344] width 72 height 30
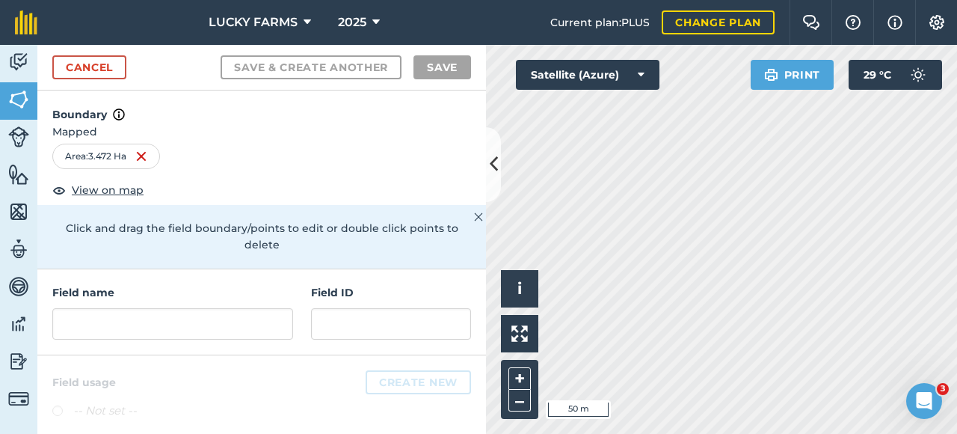
click at [533, 433] on html "LUCKY FARMS 2025 Current plan : PLUS Change plan Farm Chat Help Info Settings L…" at bounding box center [478, 217] width 957 height 434
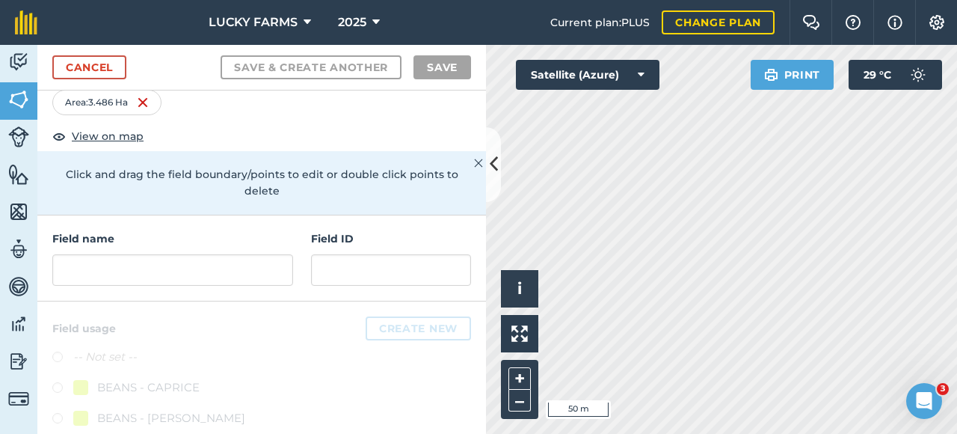
scroll to position [150, 0]
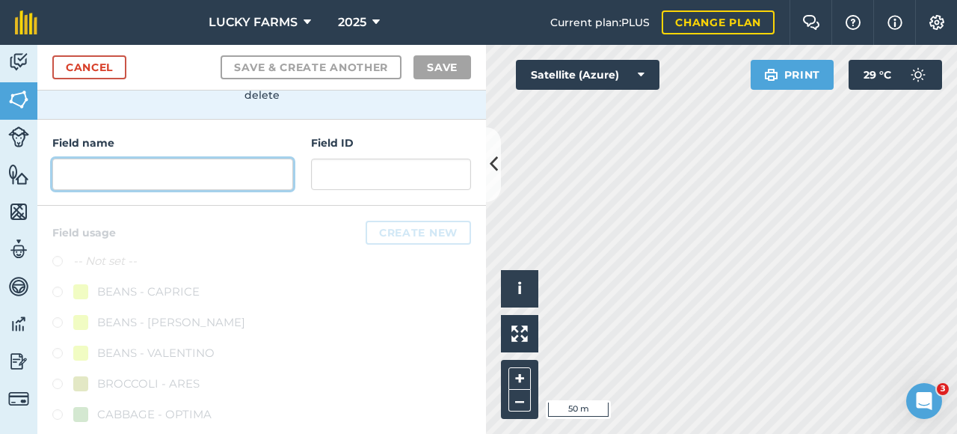
click at [140, 175] on input "text" at bounding box center [172, 174] width 241 height 31
type input "C"
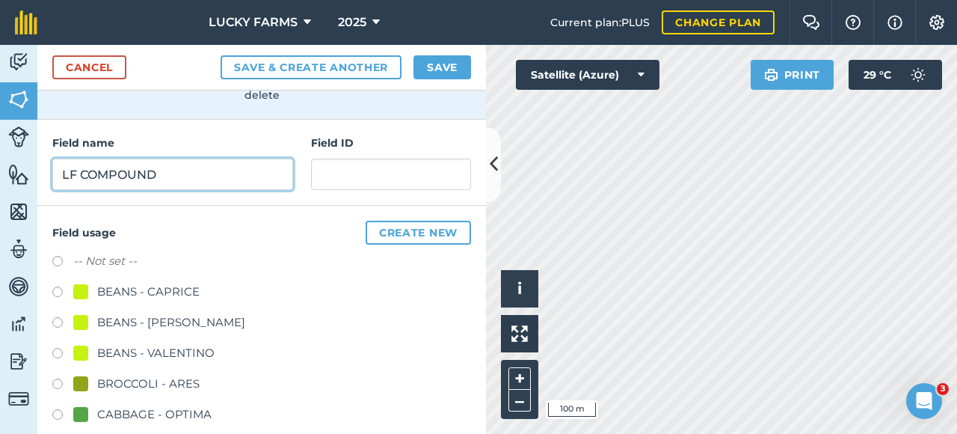
click at [172, 179] on input "LF COMPOUND" at bounding box center [172, 174] width 241 height 31
type input "LF COMPOUND B"
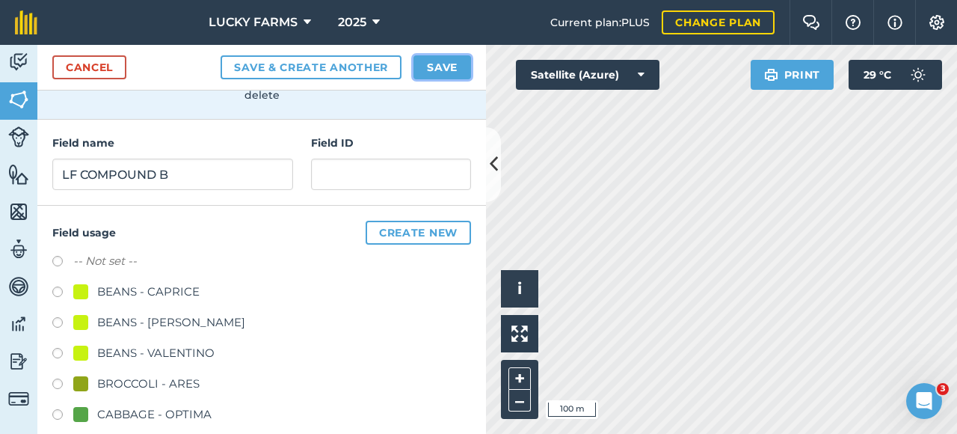
click at [427, 62] on button "Save" at bounding box center [443, 67] width 58 height 24
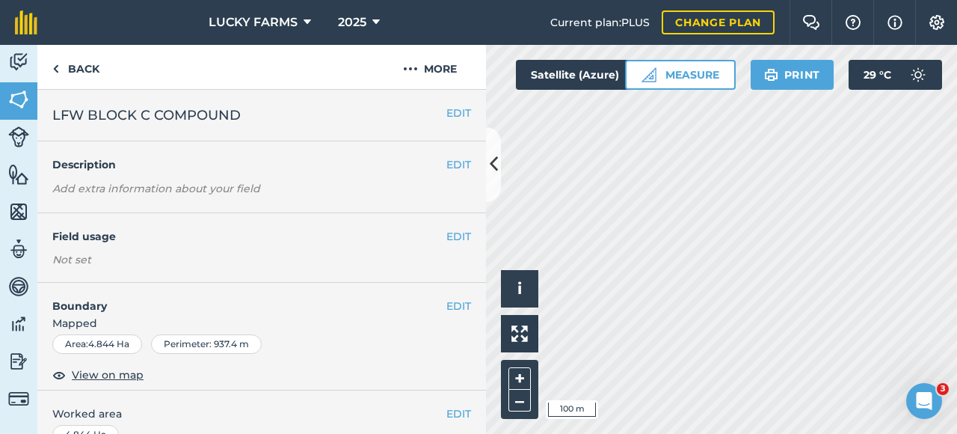
scroll to position [224, 0]
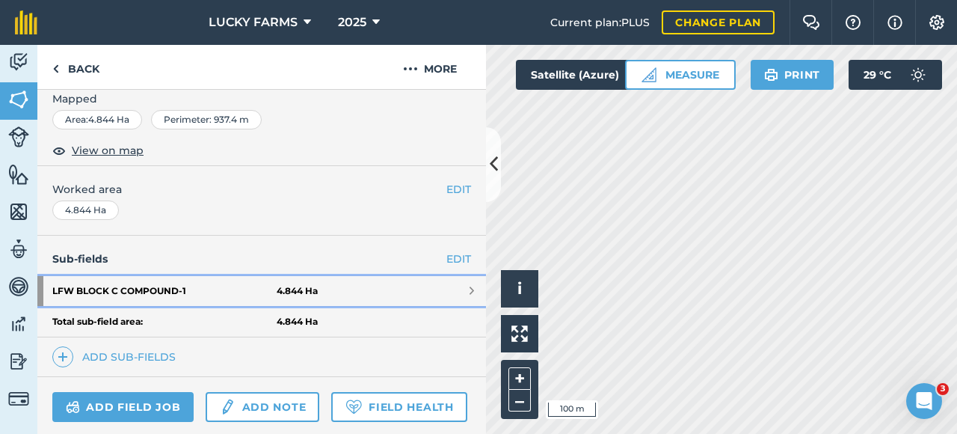
click at [450, 283] on link "LFW BLOCK C COMPOUND - 1 4.844 Ha" at bounding box center [261, 291] width 449 height 30
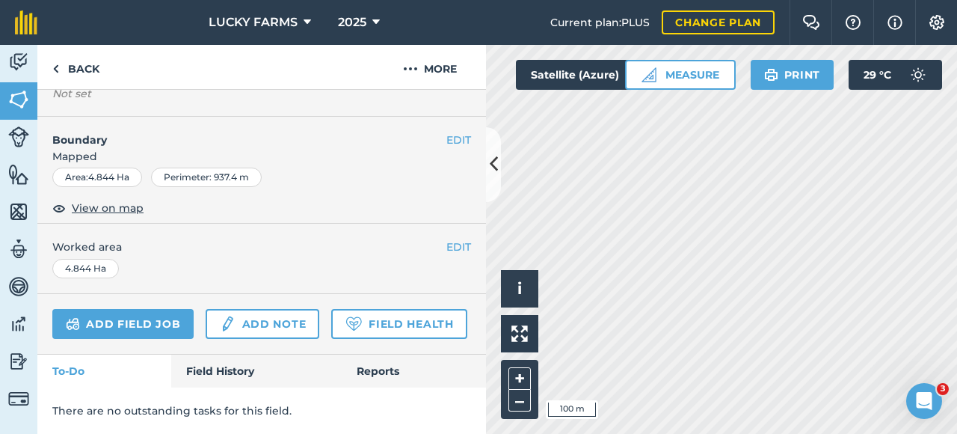
scroll to position [238, 0]
click at [456, 61] on button "More" at bounding box center [430, 67] width 112 height 44
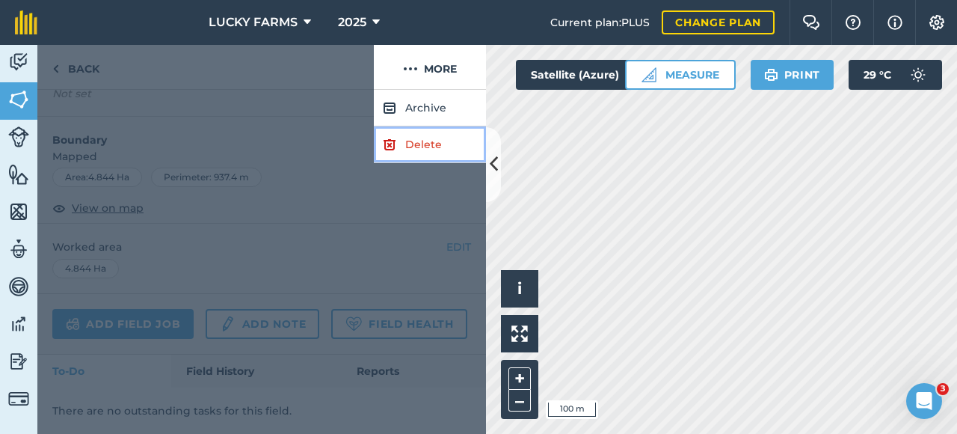
click at [415, 145] on link "Delete" at bounding box center [430, 144] width 112 height 37
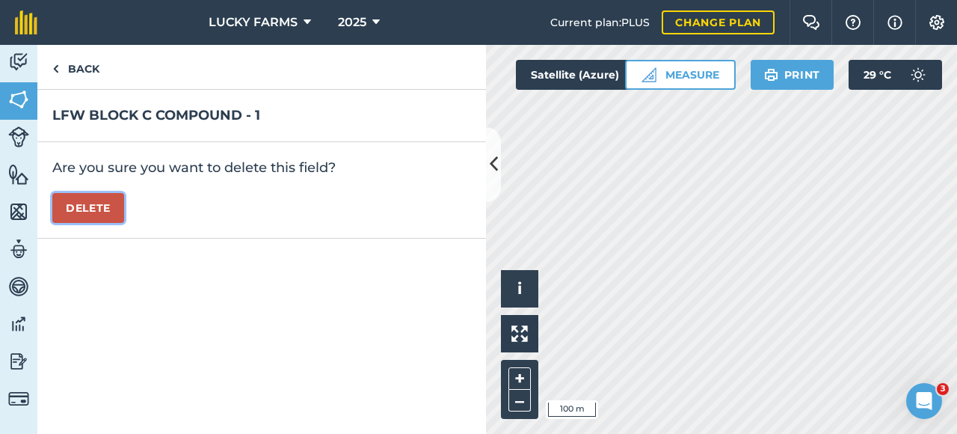
click at [108, 210] on button "Delete" at bounding box center [88, 208] width 72 height 30
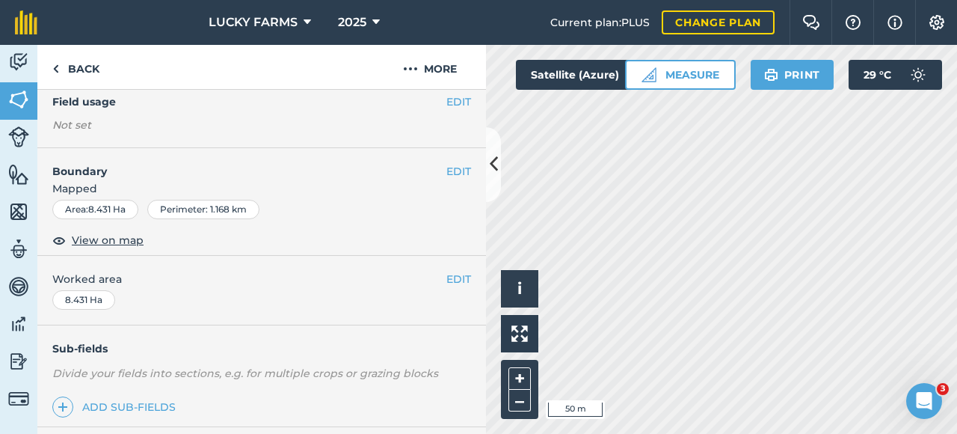
scroll to position [7, 0]
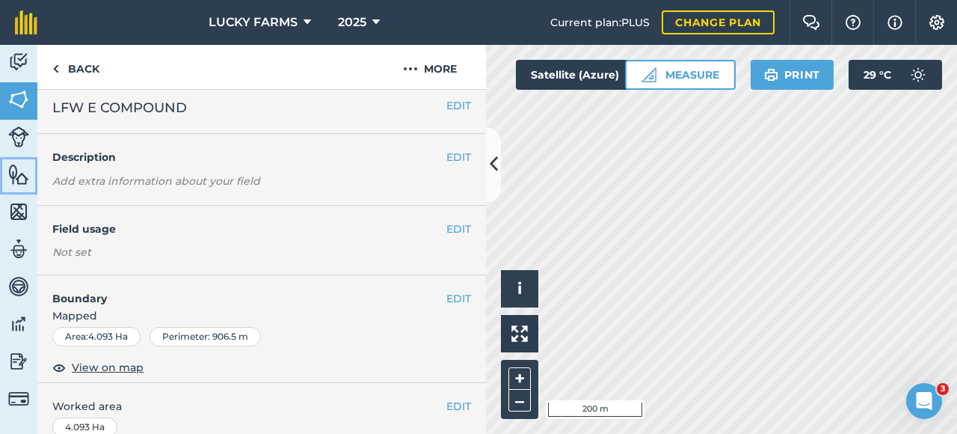
click at [26, 174] on img at bounding box center [18, 174] width 21 height 22
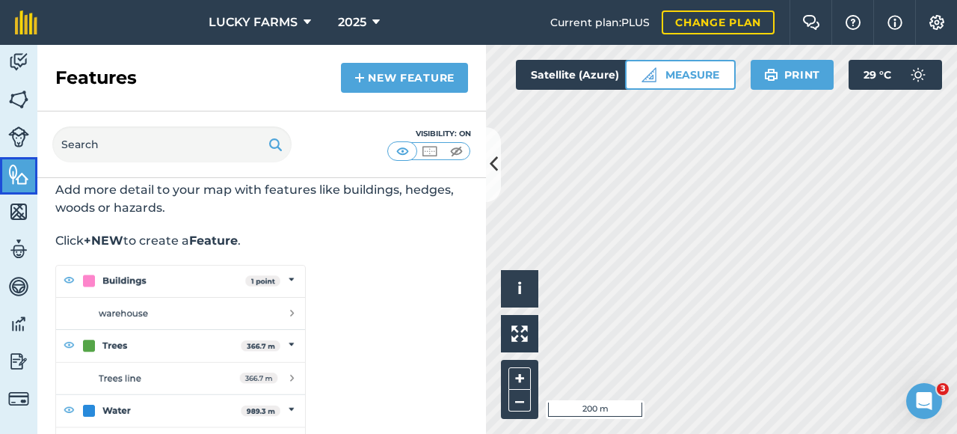
scroll to position [93, 0]
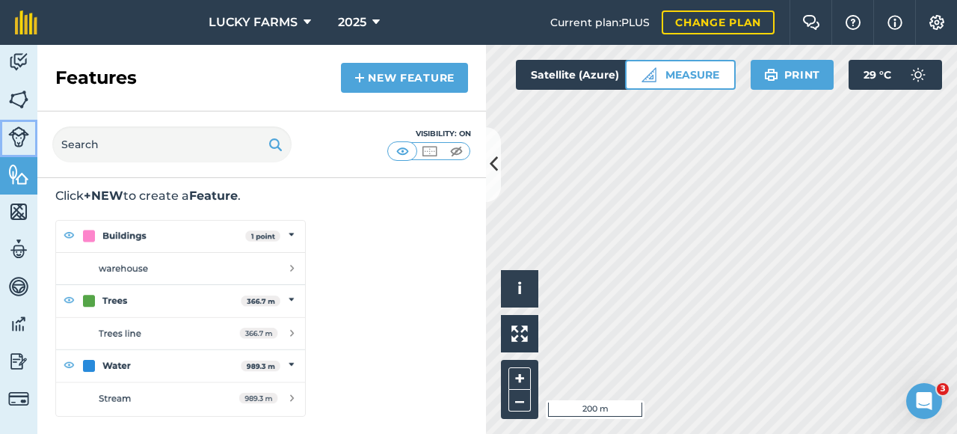
click at [33, 132] on link "Livestock" at bounding box center [18, 138] width 37 height 37
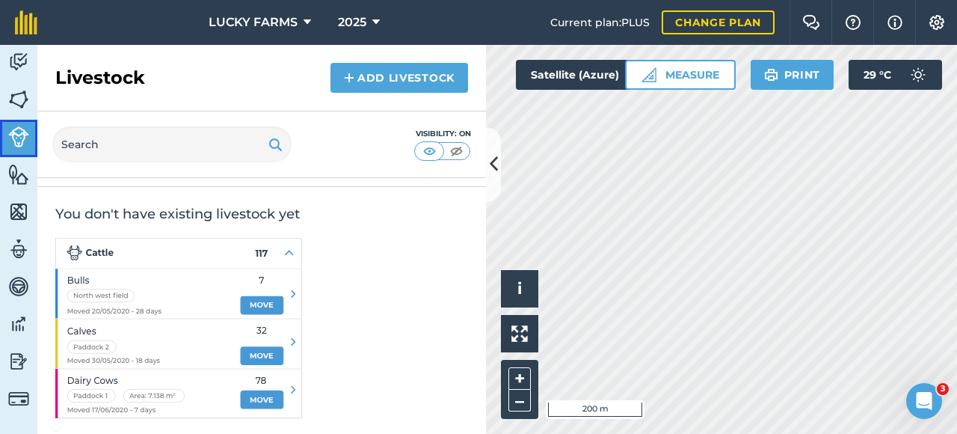
scroll to position [85, 0]
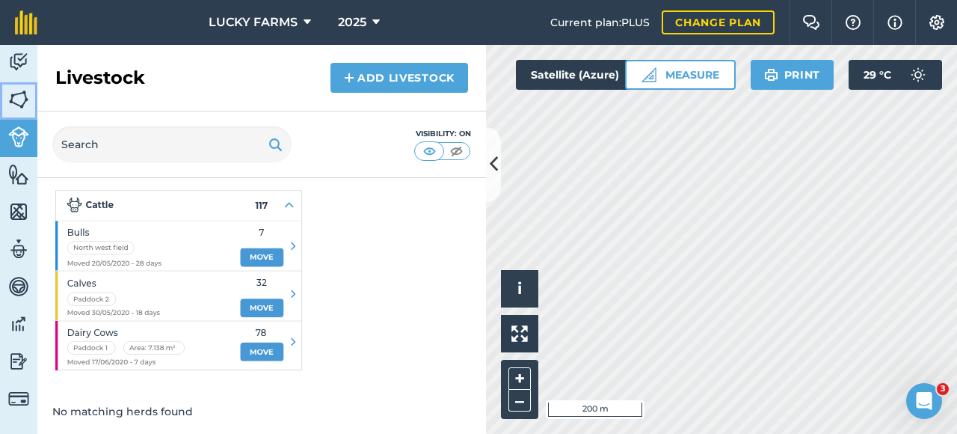
click at [35, 99] on link "Fields" at bounding box center [18, 100] width 37 height 37
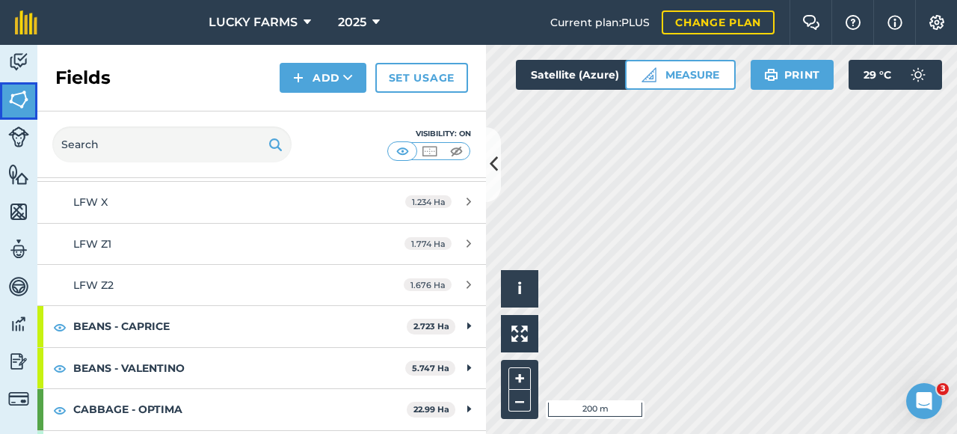
scroll to position [1604, 0]
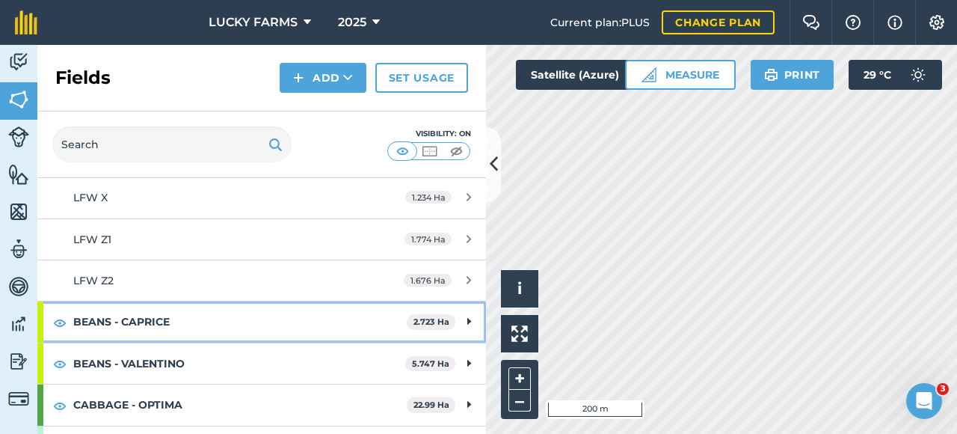
click at [465, 313] on div "BEANS - CAPRICE 2.723 Ha" at bounding box center [261, 321] width 449 height 40
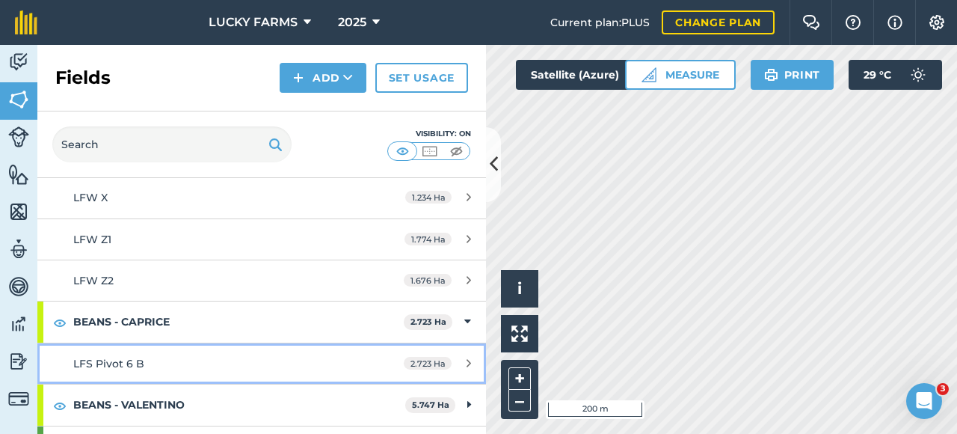
click at [453, 358] on div "2.723 Ha" at bounding box center [437, 364] width 97 height 12
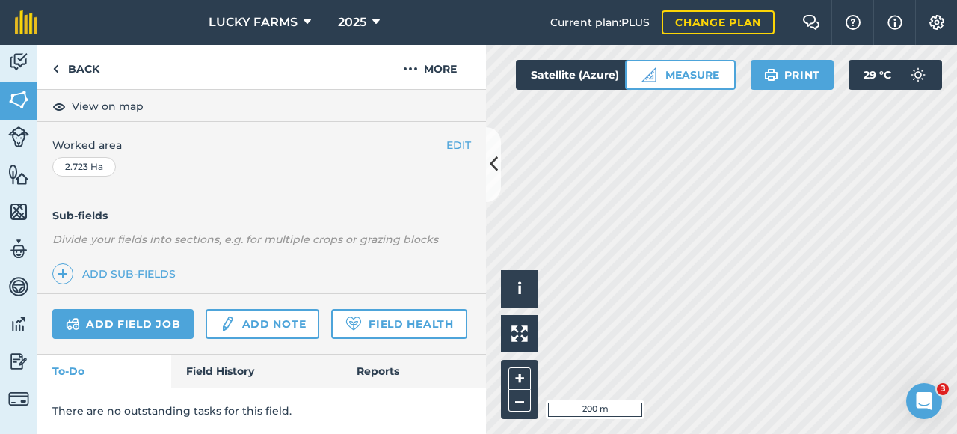
scroll to position [9, 0]
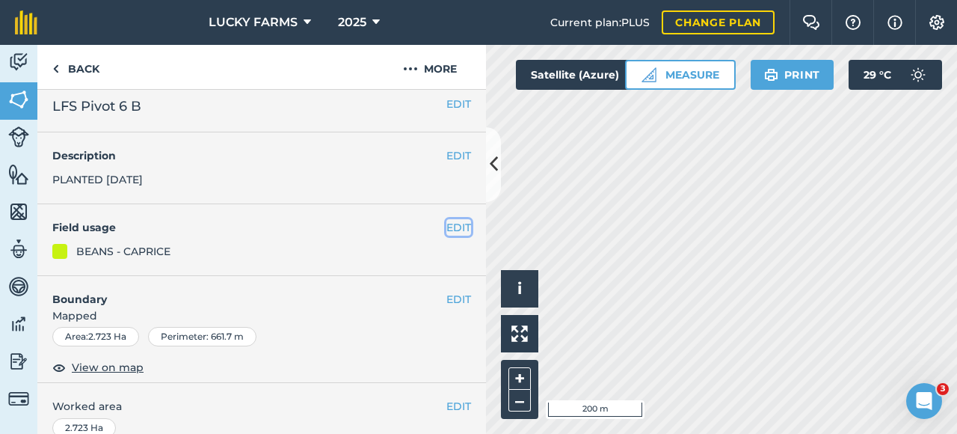
click at [447, 226] on button "EDIT" at bounding box center [459, 227] width 25 height 16
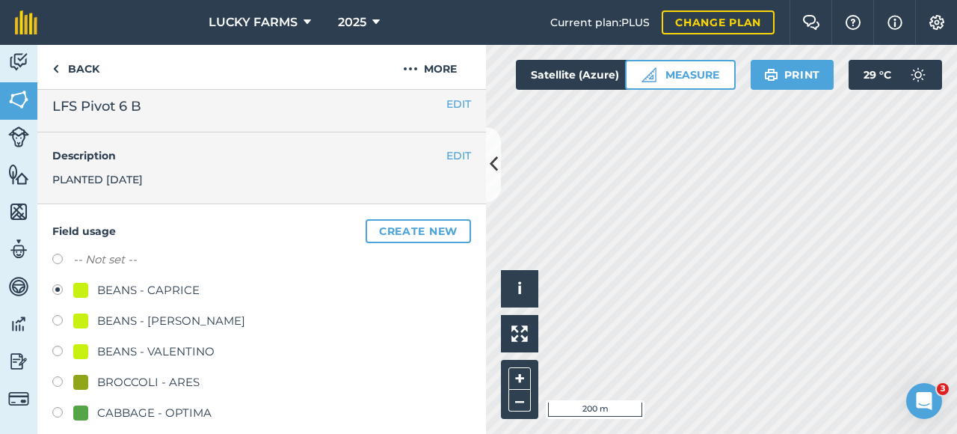
click at [119, 257] on label "-- Not set --" at bounding box center [105, 260] width 64 height 18
radio input "true"
radio input "false"
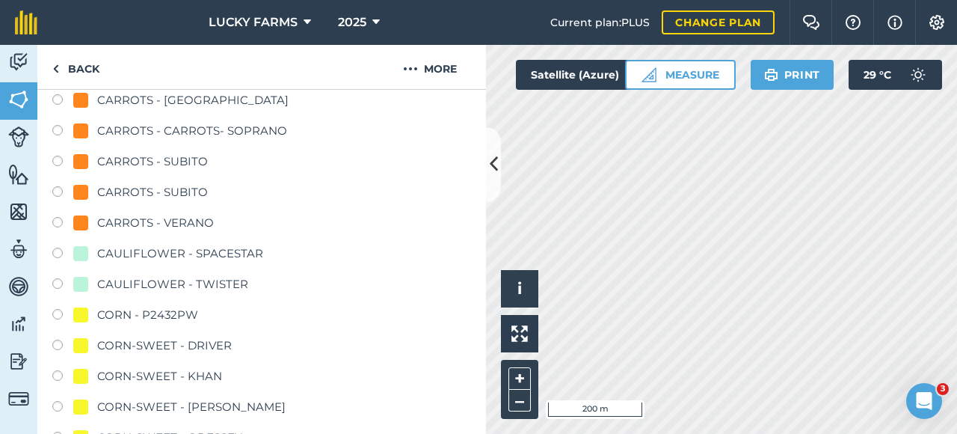
scroll to position [682, 0]
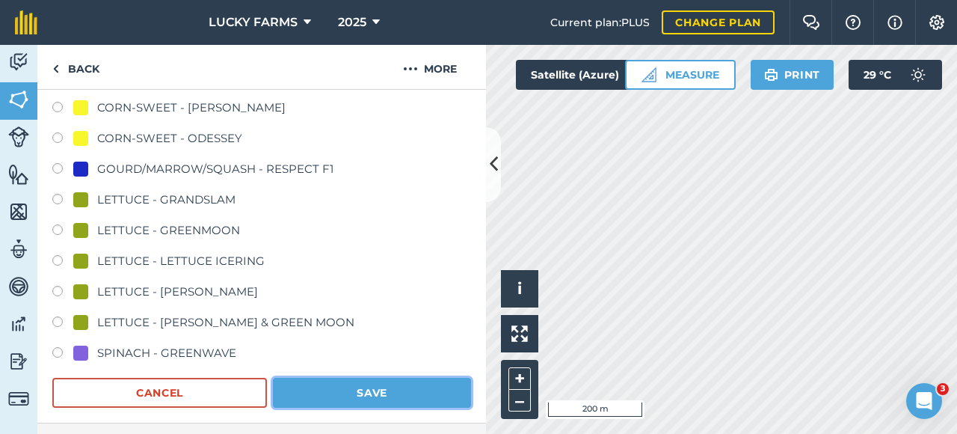
click at [342, 384] on button "Save" at bounding box center [372, 393] width 198 height 30
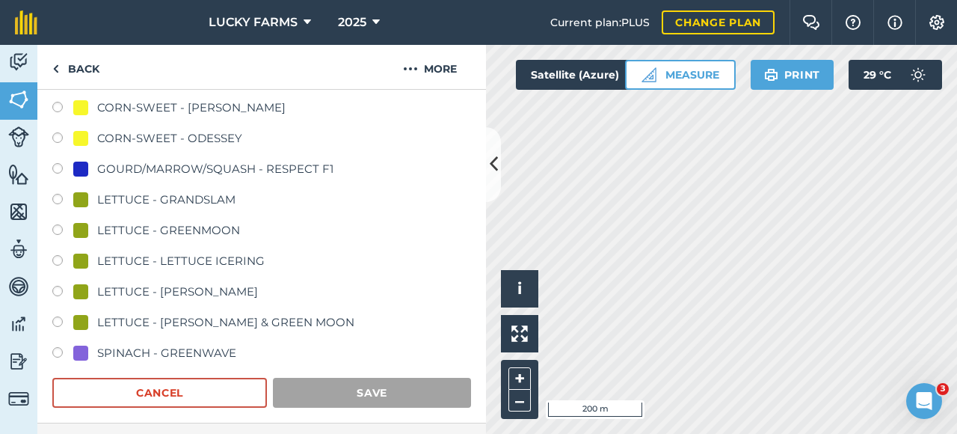
scroll to position [307, 0]
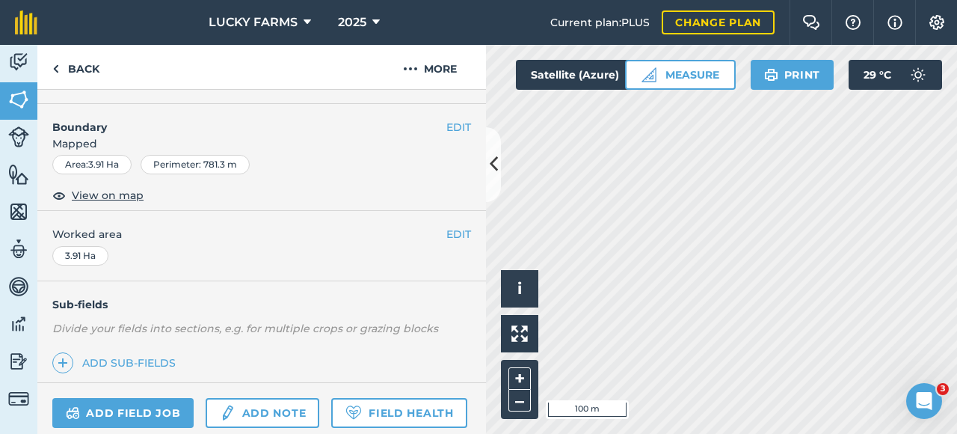
scroll to position [84, 0]
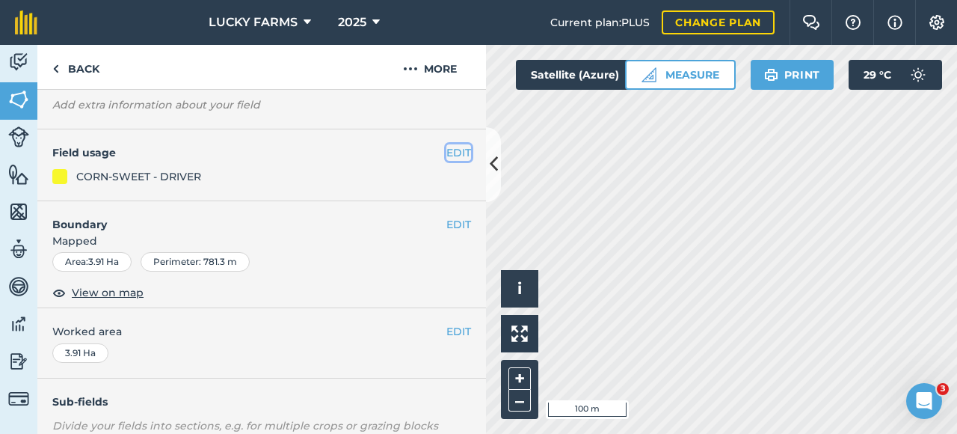
click at [453, 153] on button "EDIT" at bounding box center [459, 152] width 25 height 16
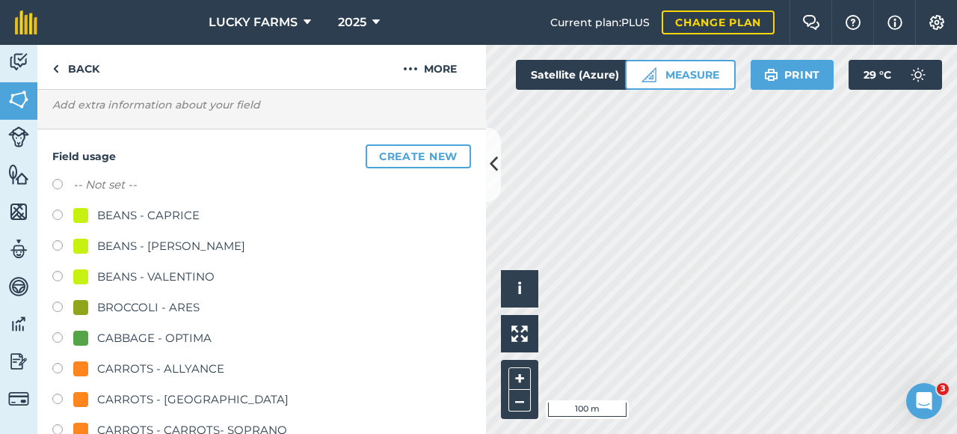
click at [127, 182] on label "-- Not set --" at bounding box center [105, 185] width 64 height 18
radio input "true"
radio input "false"
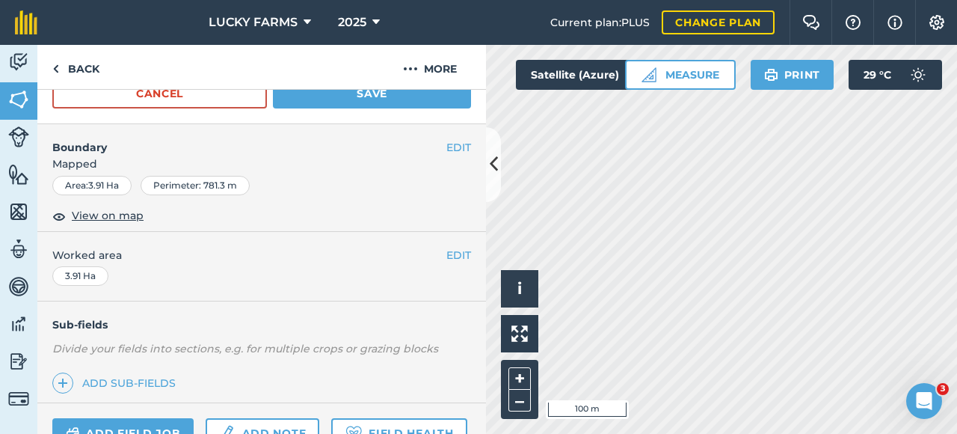
scroll to position [757, 0]
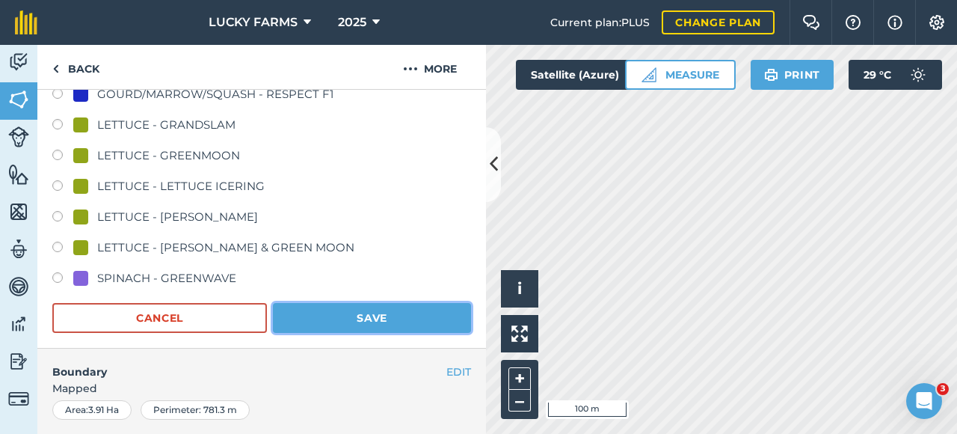
click at [319, 310] on button "Save" at bounding box center [372, 318] width 198 height 30
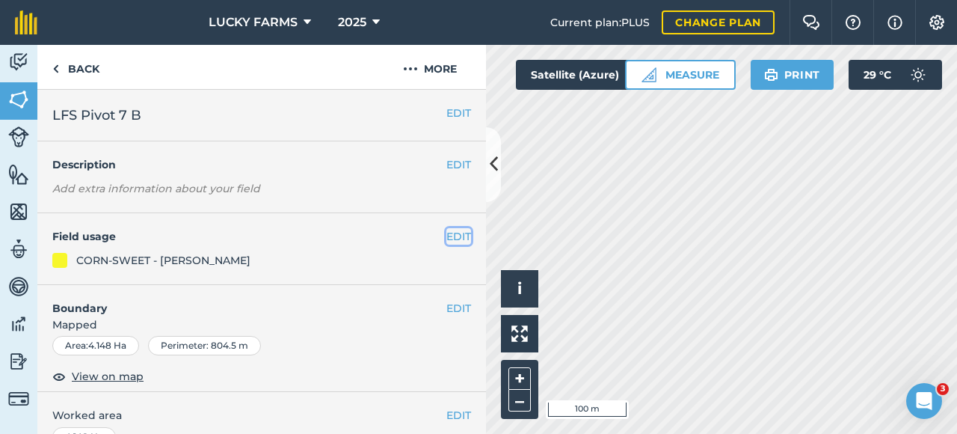
click at [458, 242] on button "EDIT" at bounding box center [459, 236] width 25 height 16
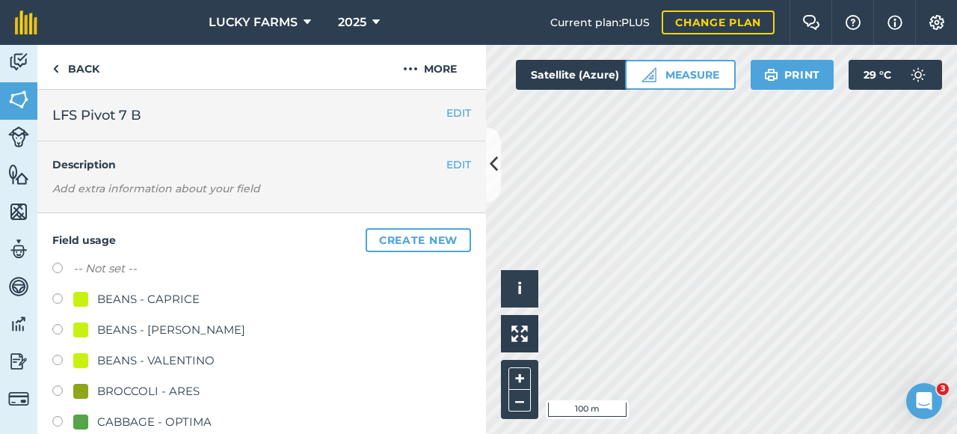
click at [90, 264] on label "-- Not set --" at bounding box center [105, 269] width 64 height 18
radio input "true"
radio input "false"
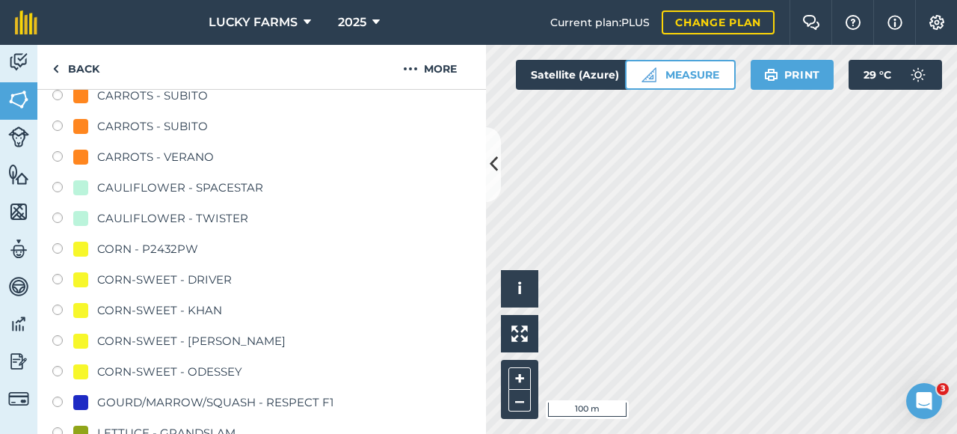
scroll to position [673, 0]
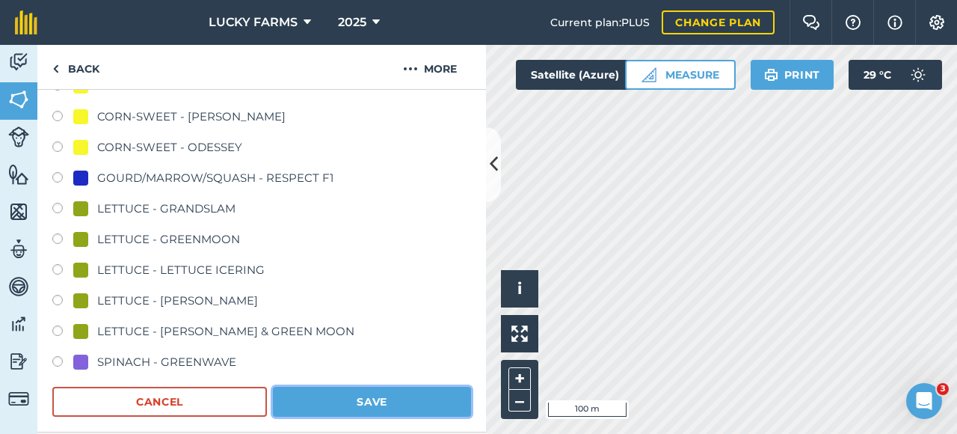
click at [375, 412] on button "Save" at bounding box center [372, 402] width 198 height 30
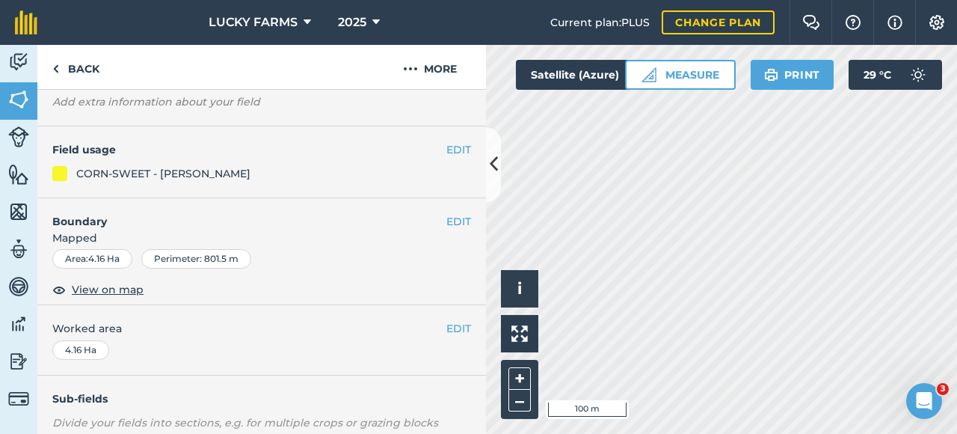
scroll to position [84, 0]
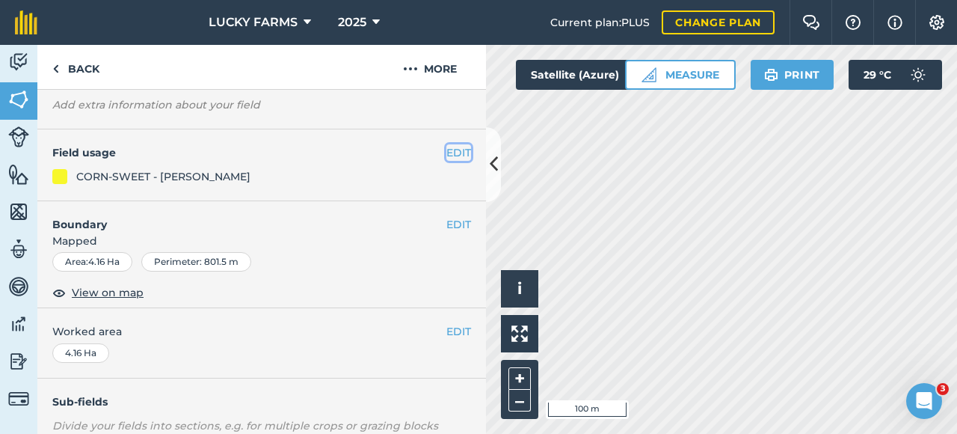
click at [447, 150] on button "EDIT" at bounding box center [459, 152] width 25 height 16
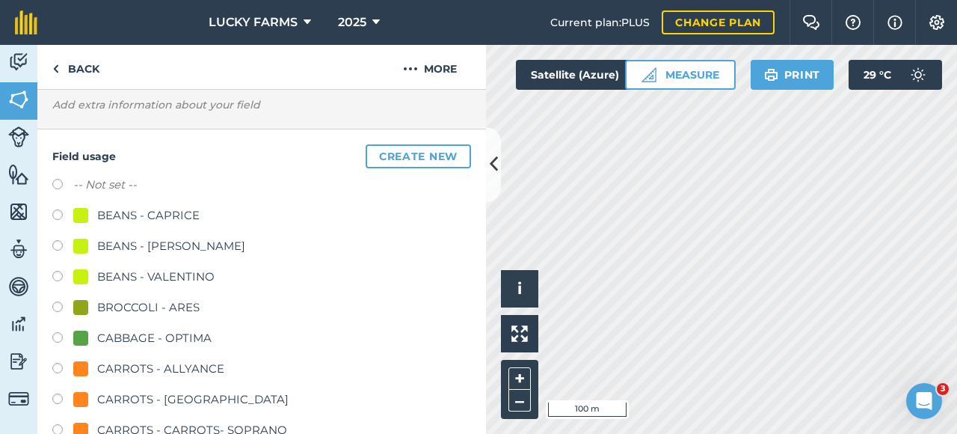
click at [57, 179] on label at bounding box center [62, 186] width 21 height 15
radio input "true"
radio input "false"
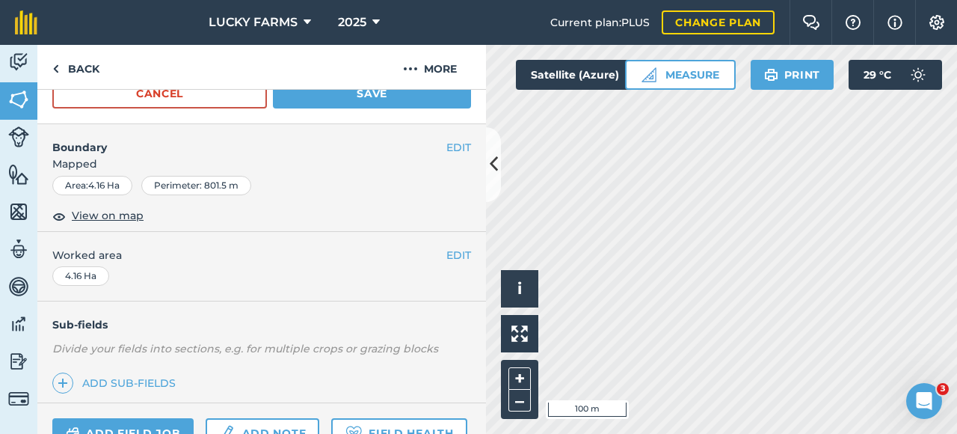
scroll to position [757, 0]
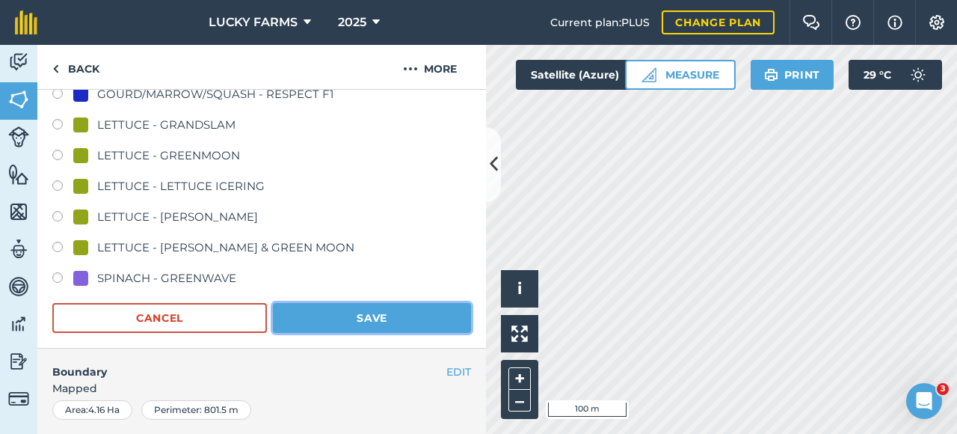
click at [322, 311] on button "Save" at bounding box center [372, 318] width 198 height 30
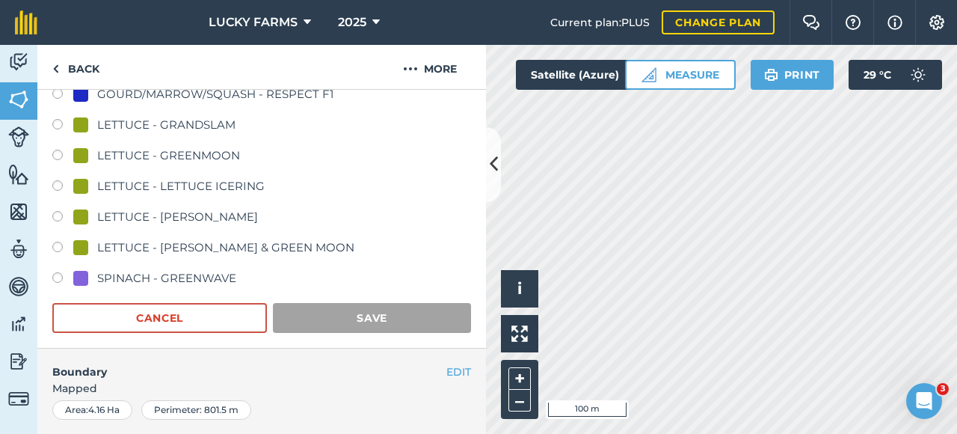
scroll to position [307, 0]
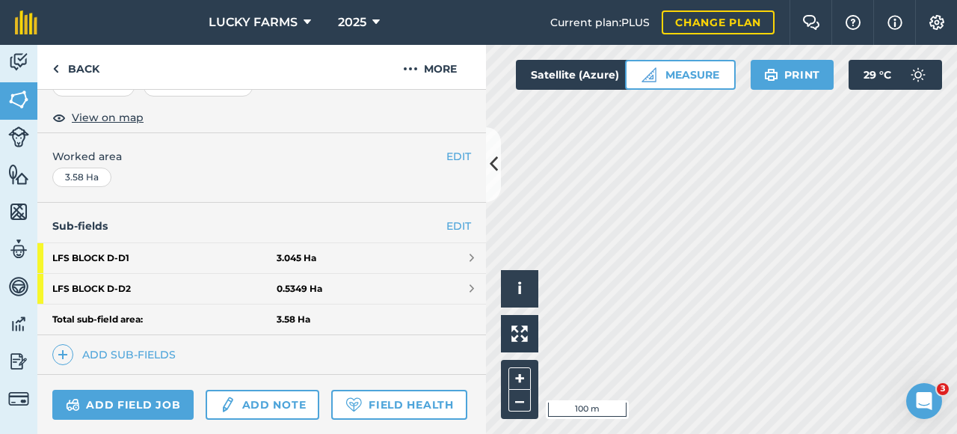
scroll to position [151, 0]
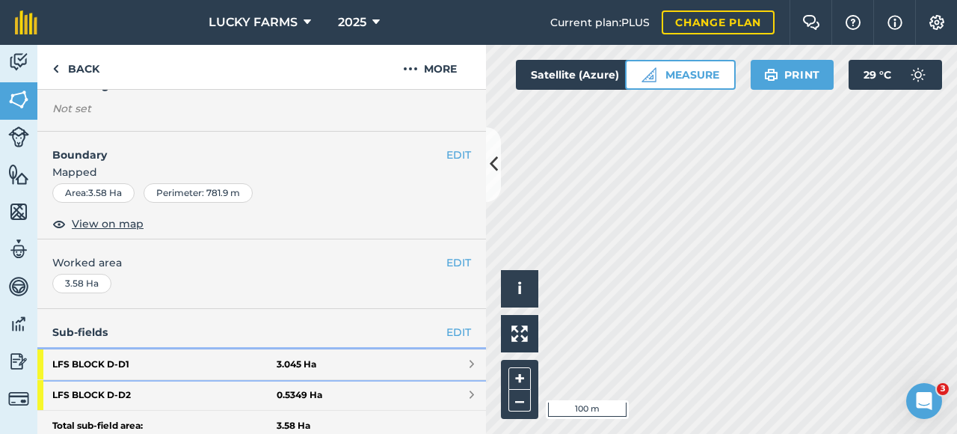
click at [456, 363] on link "LFS BLOCK D - D1 3.045 Ha" at bounding box center [261, 364] width 449 height 30
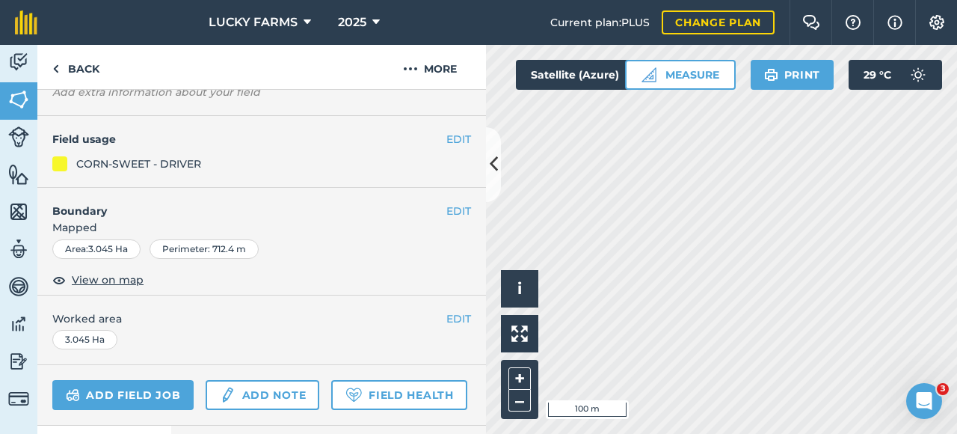
scroll to position [108, 0]
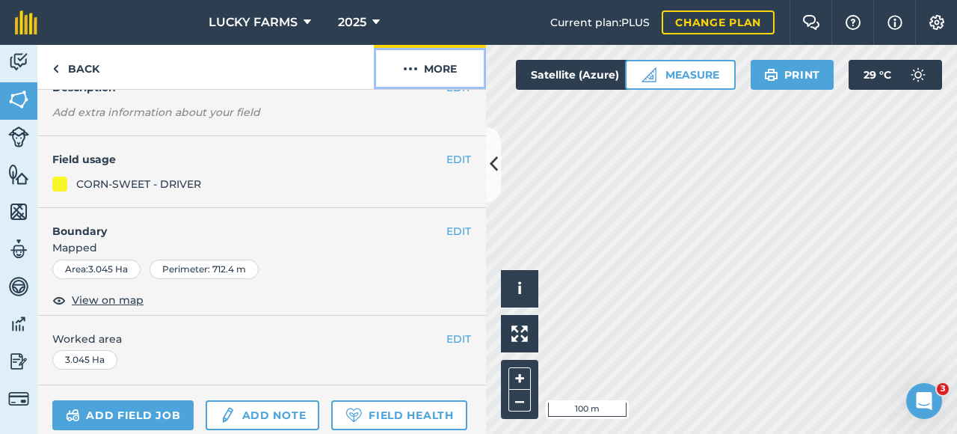
click at [447, 72] on button "More" at bounding box center [430, 67] width 112 height 44
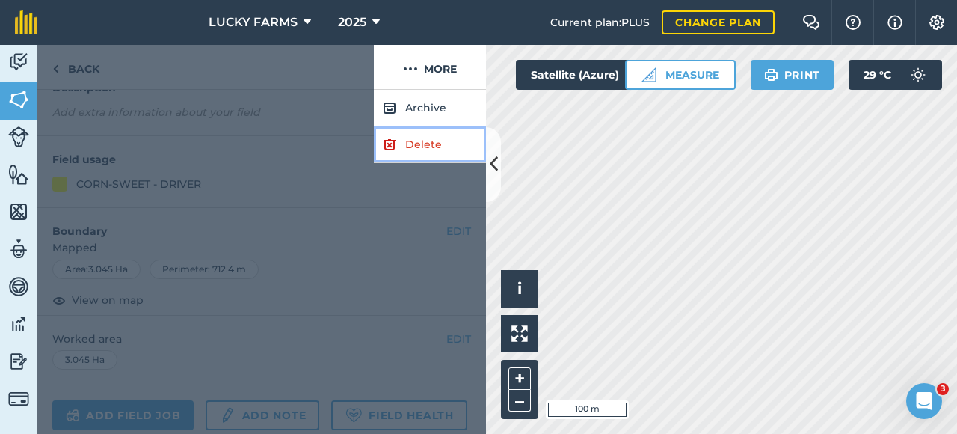
click at [433, 153] on link "Delete" at bounding box center [430, 144] width 112 height 37
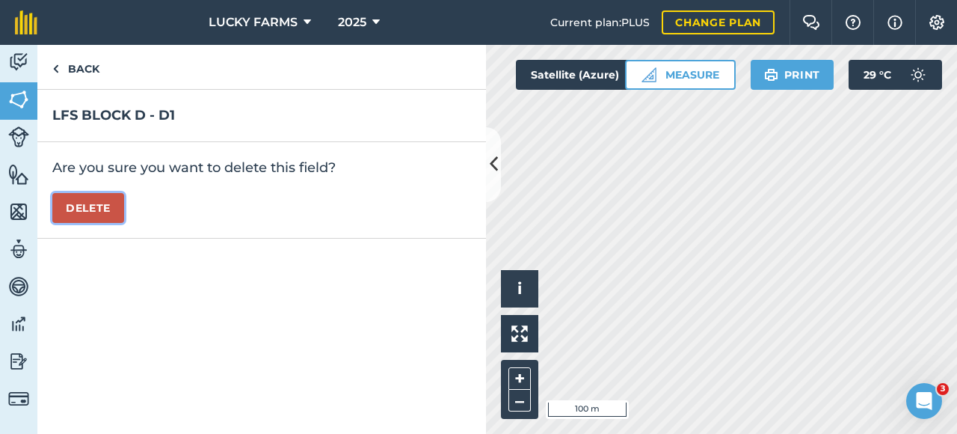
click at [59, 212] on button "Delete" at bounding box center [88, 208] width 72 height 30
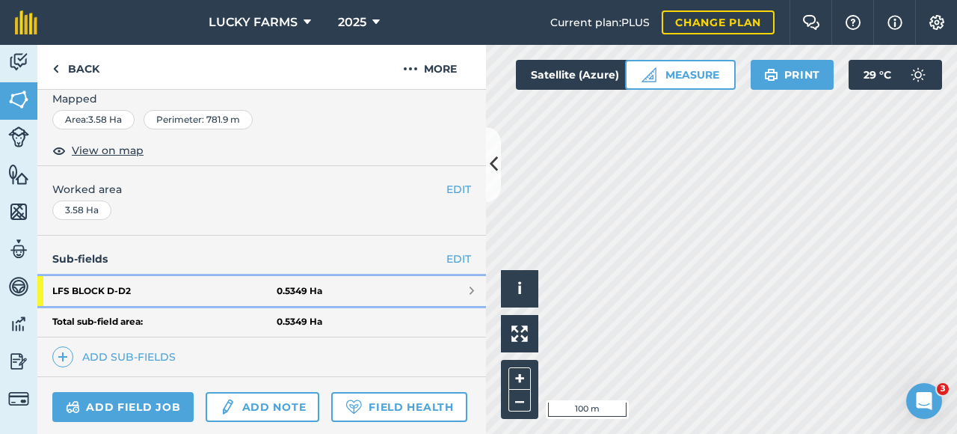
click at [381, 277] on link "LFS BLOCK D - D2 0.5349 Ha" at bounding box center [261, 291] width 449 height 30
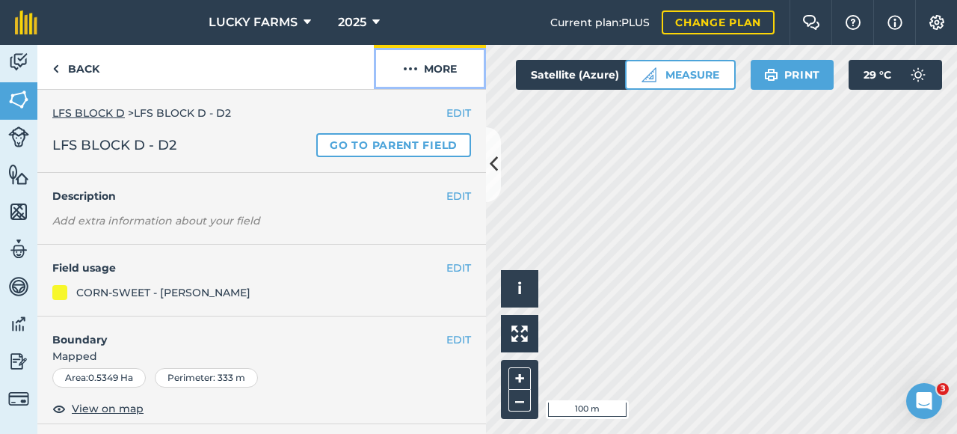
click at [443, 76] on button "More" at bounding box center [430, 67] width 112 height 44
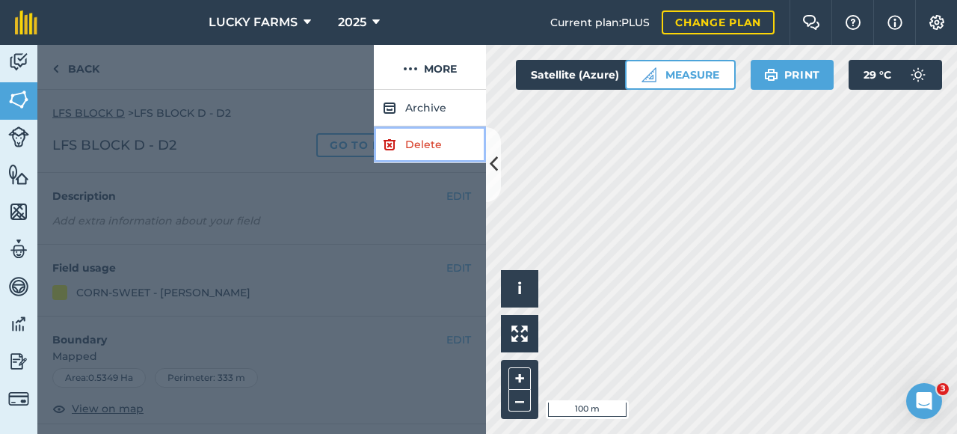
click at [444, 137] on link "Delete" at bounding box center [430, 144] width 112 height 37
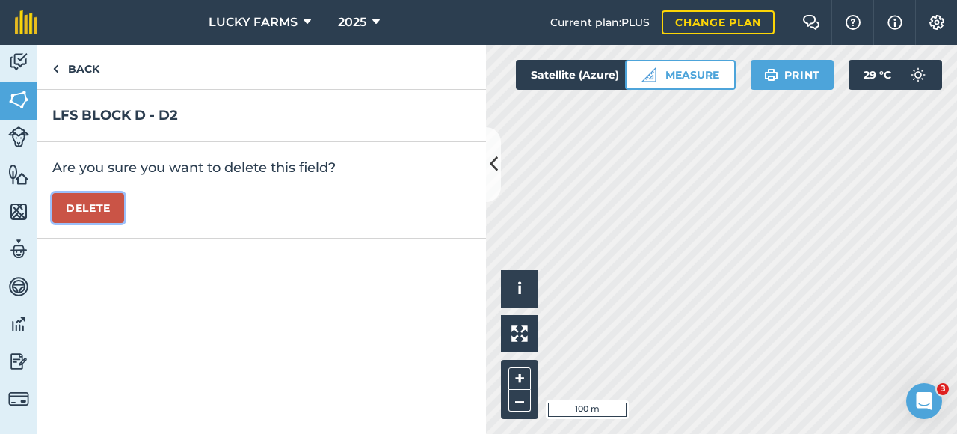
click at [85, 213] on button "Delete" at bounding box center [88, 208] width 72 height 30
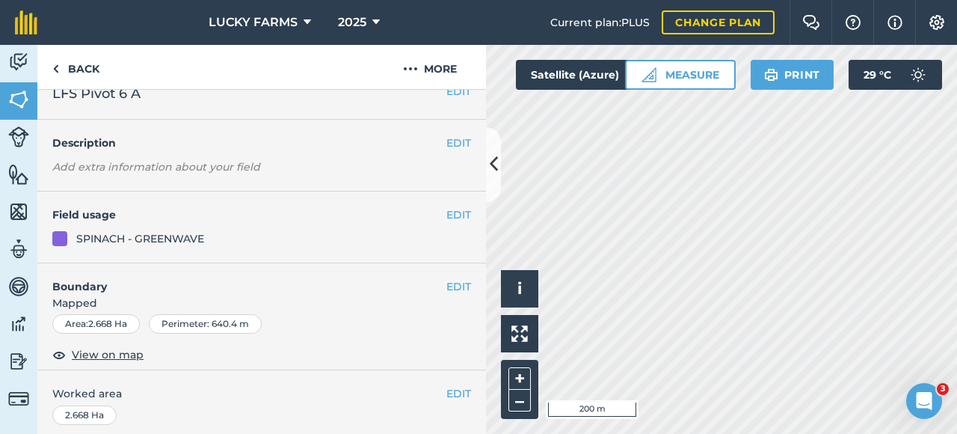
scroll to position [9, 0]
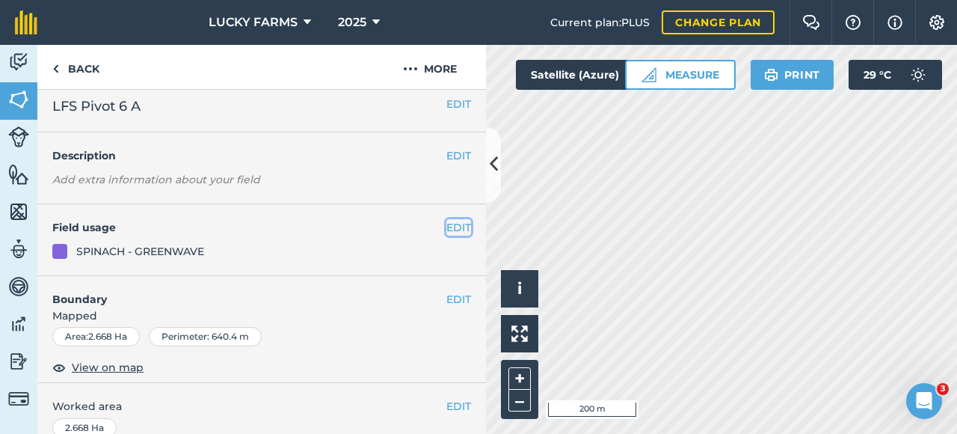
click at [455, 225] on button "EDIT" at bounding box center [459, 227] width 25 height 16
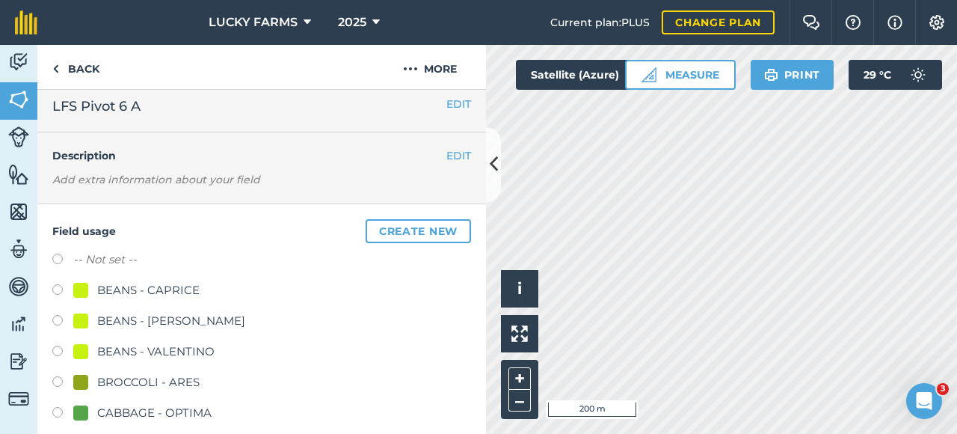
click at [60, 258] on label at bounding box center [62, 261] width 21 height 15
radio input "true"
radio input "false"
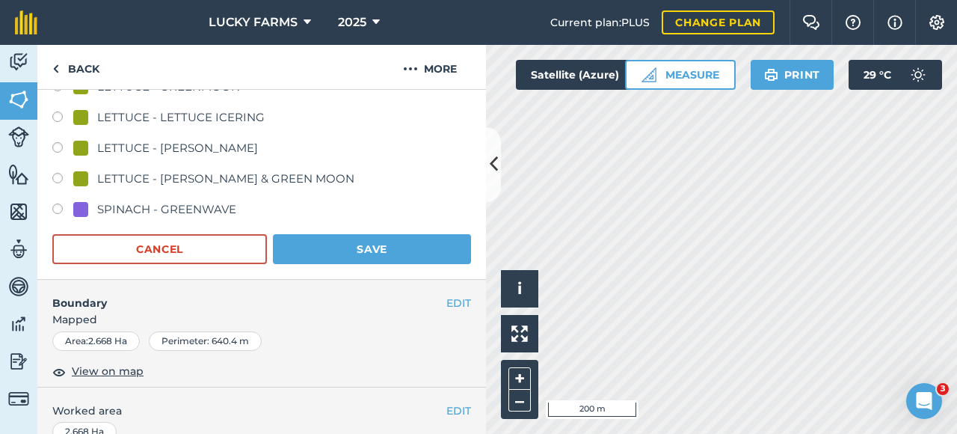
scroll to position [907, 0]
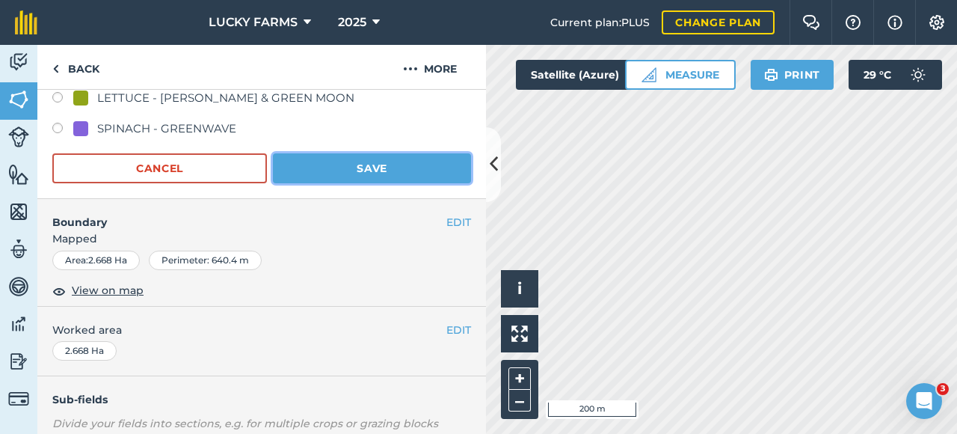
click at [372, 154] on button "Save" at bounding box center [372, 168] width 198 height 30
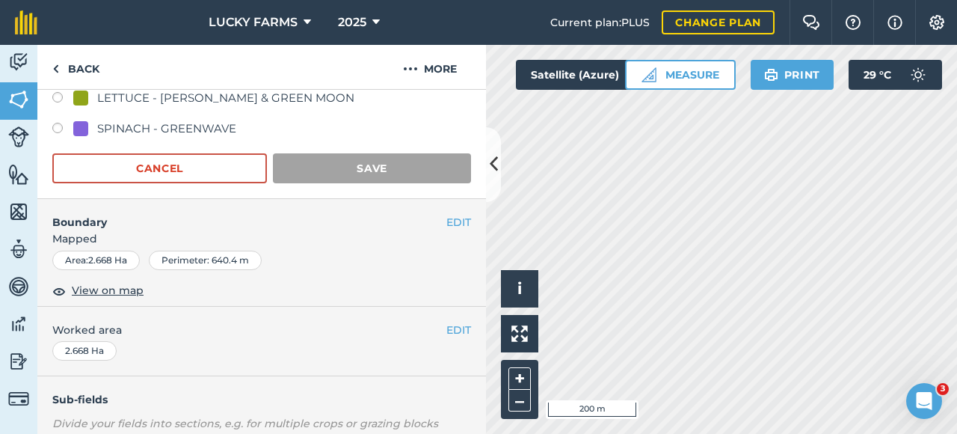
scroll to position [307, 0]
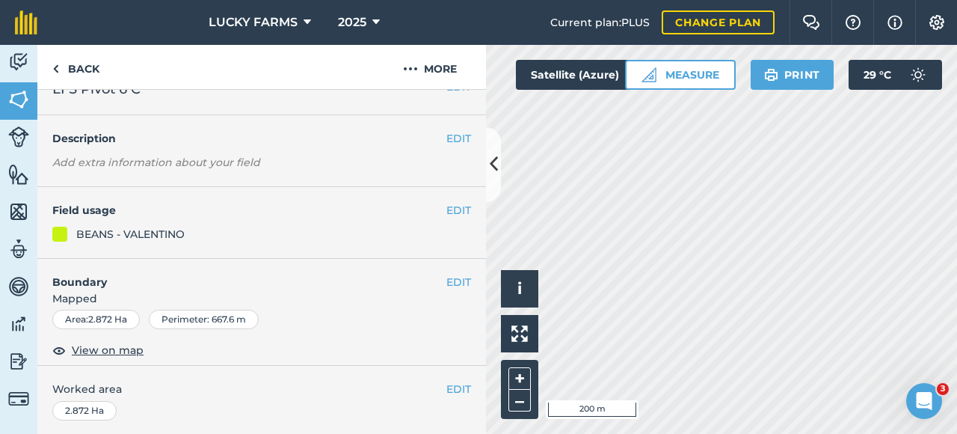
scroll to position [9, 0]
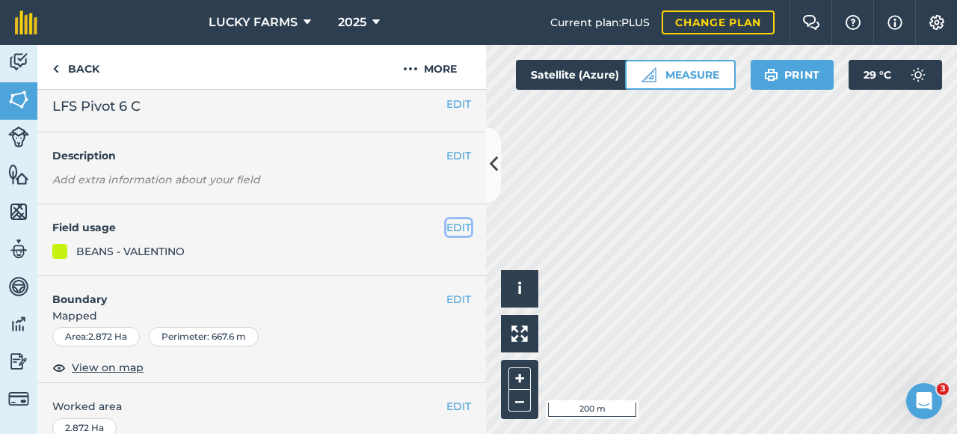
click at [456, 228] on button "EDIT" at bounding box center [459, 227] width 25 height 16
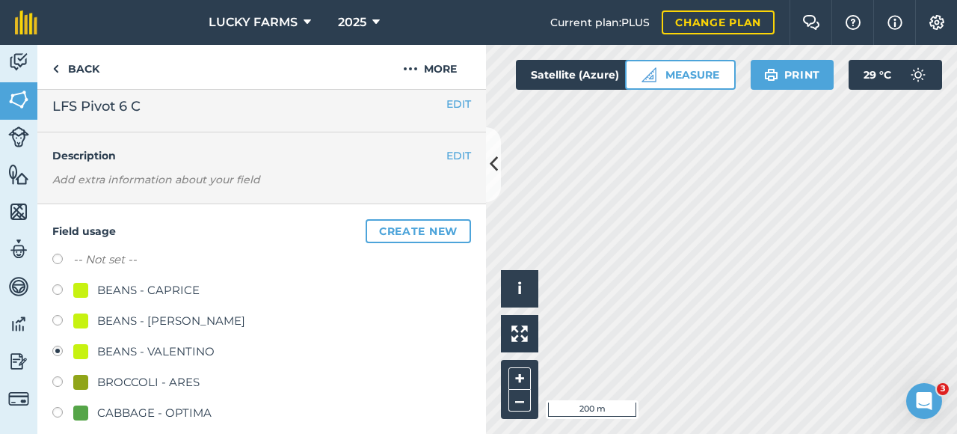
click at [75, 262] on label "-- Not set --" at bounding box center [105, 260] width 64 height 18
radio input "true"
radio input "false"
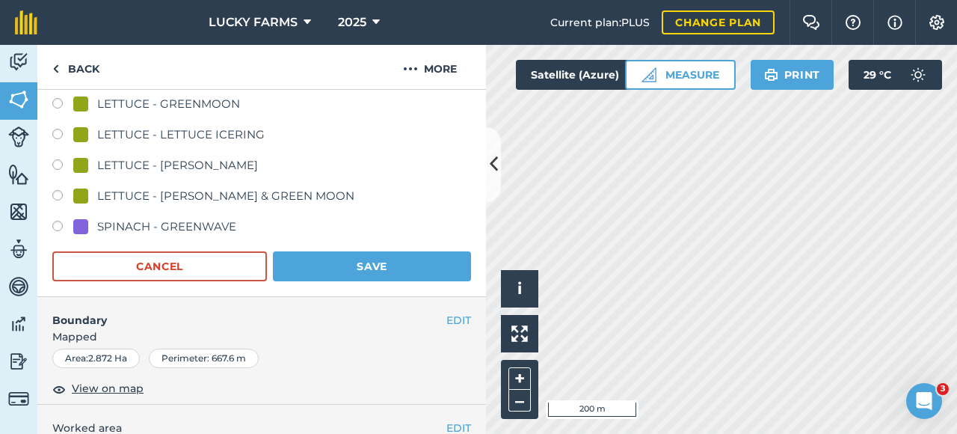
scroll to position [832, 0]
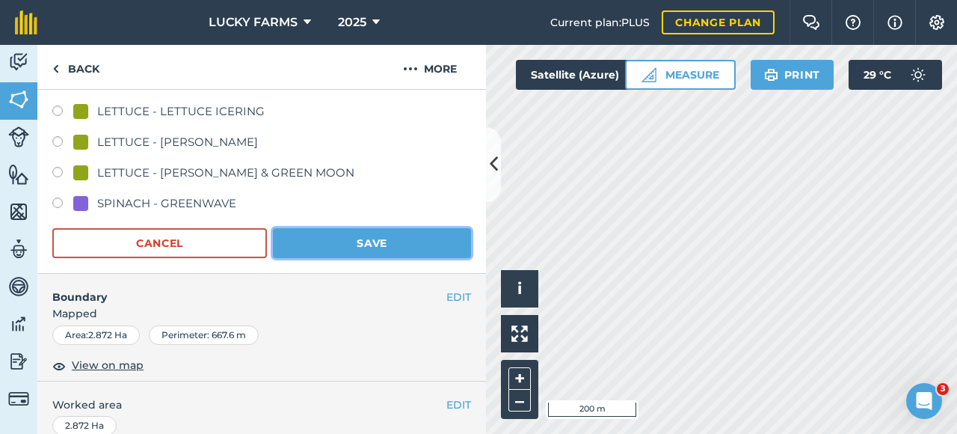
click at [340, 240] on button "Save" at bounding box center [372, 243] width 198 height 30
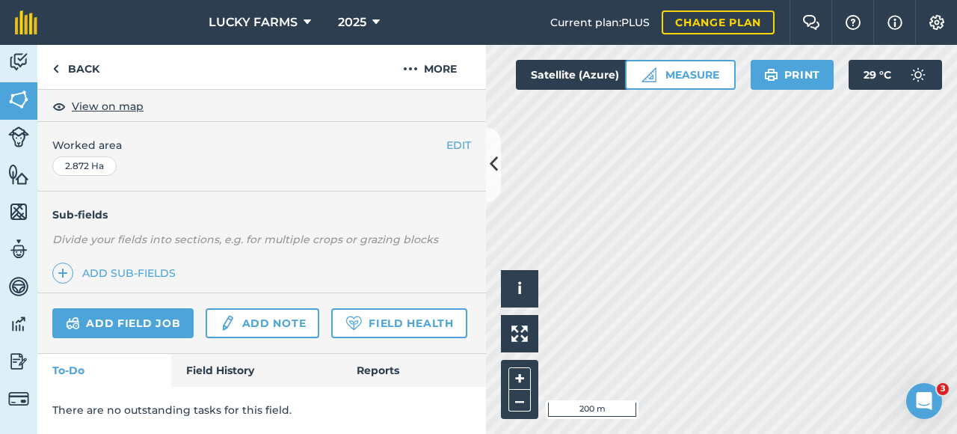
scroll to position [308, 0]
click at [450, 137] on button "EDIT" at bounding box center [459, 145] width 25 height 16
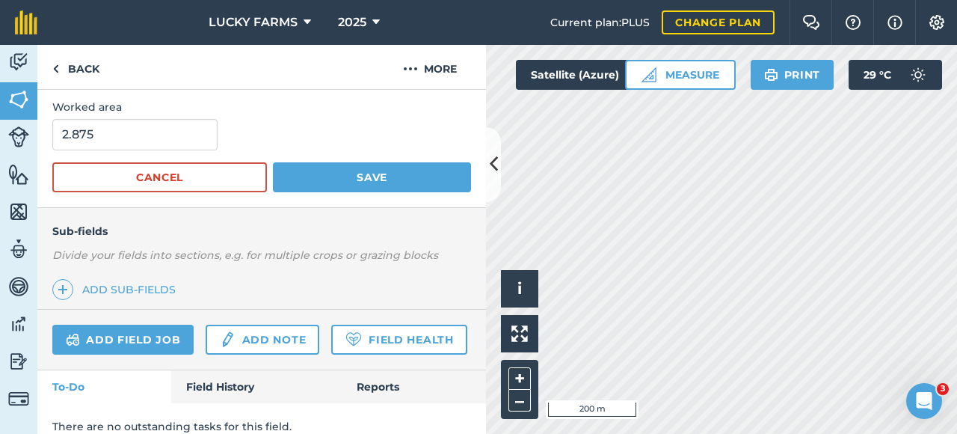
click at [402, 363] on div "Add field job Add note Field Health" at bounding box center [261, 340] width 449 height 61
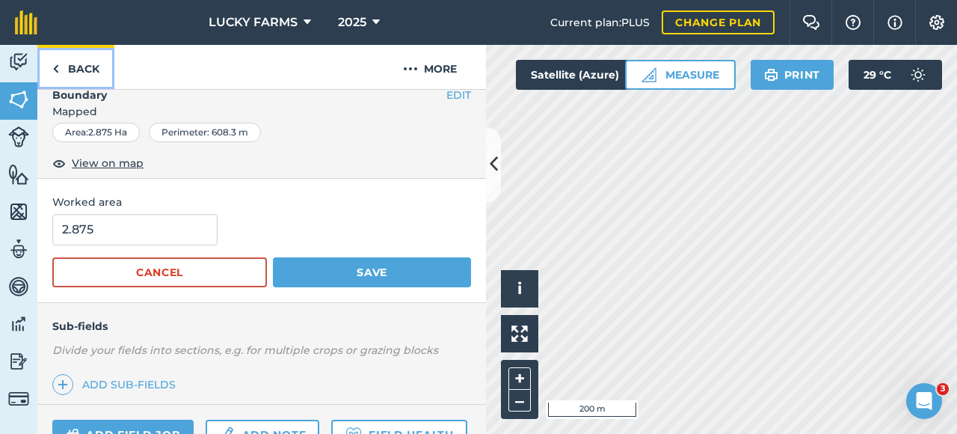
click at [98, 74] on link "Back" at bounding box center [75, 67] width 77 height 44
click at [77, 61] on link "Back" at bounding box center [75, 67] width 77 height 44
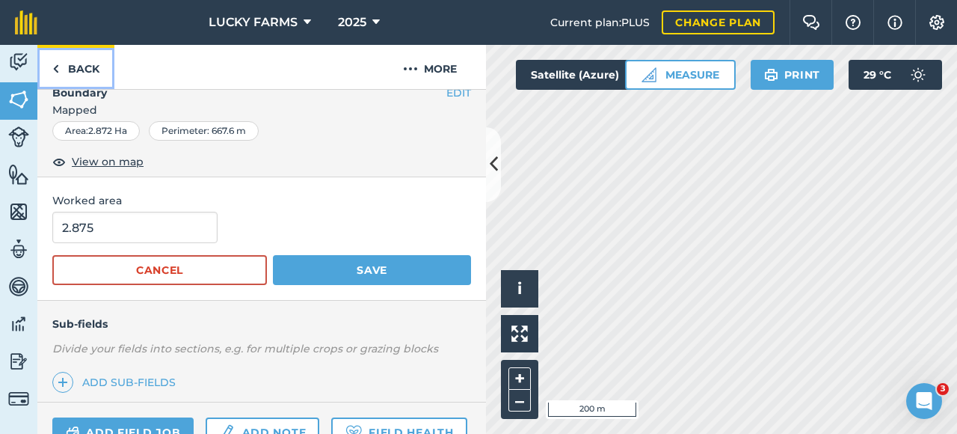
scroll to position [212, 0]
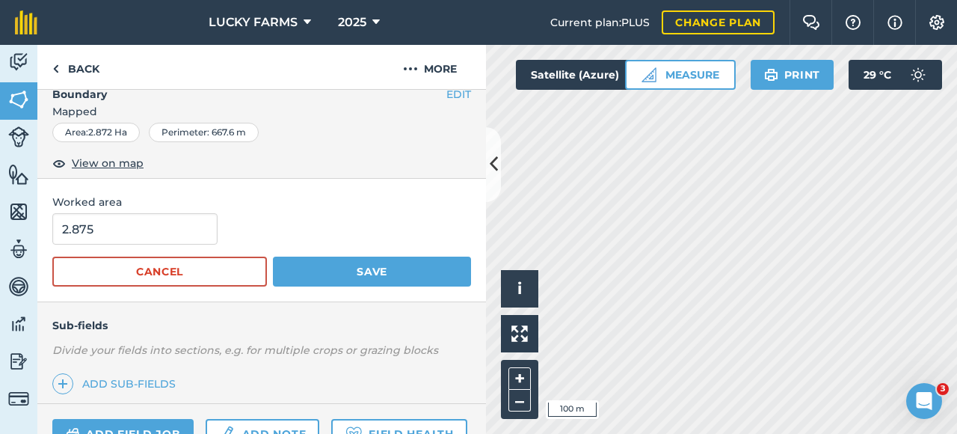
scroll to position [213, 0]
click at [60, 67] on link "Back" at bounding box center [75, 67] width 77 height 44
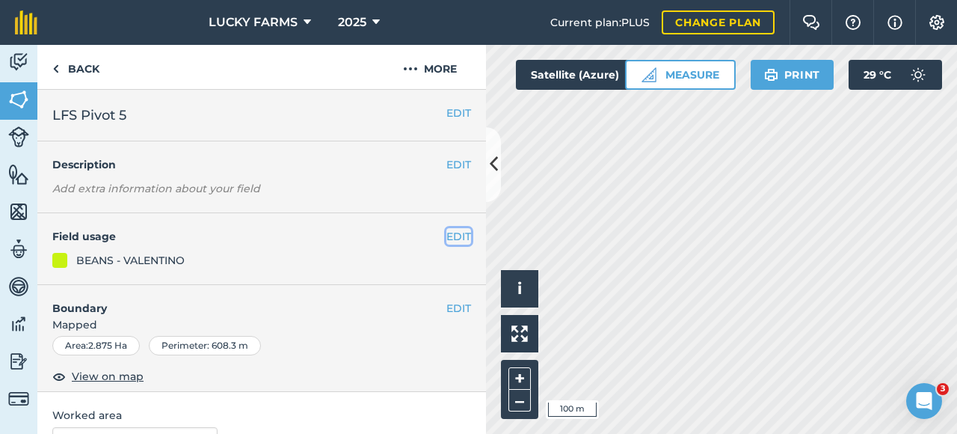
click at [447, 239] on button "EDIT" at bounding box center [459, 236] width 25 height 16
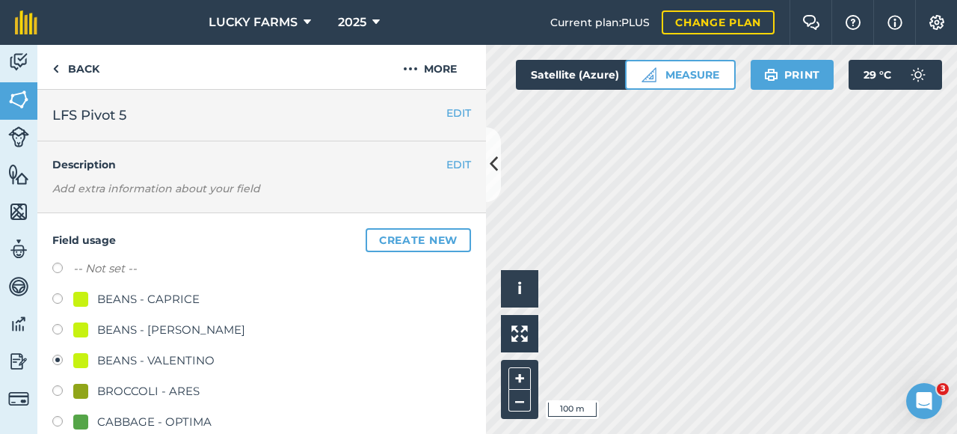
click at [116, 263] on label "-- Not set --" at bounding box center [105, 269] width 64 height 18
radio input "true"
radio input "false"
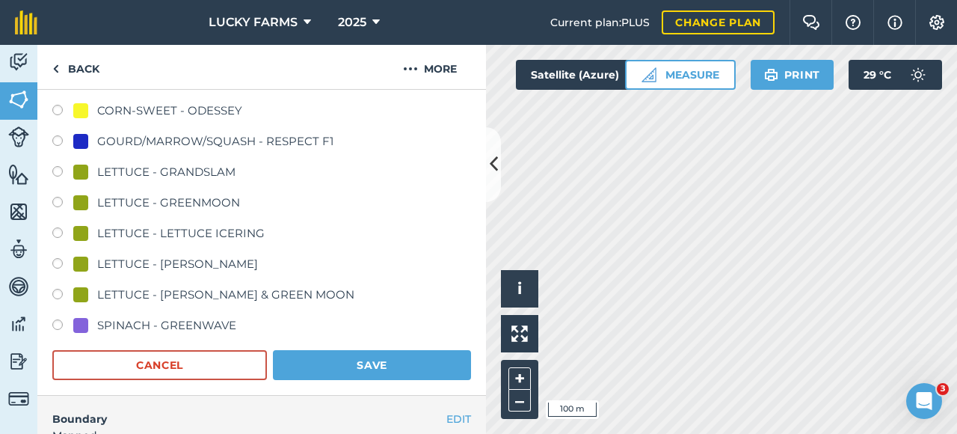
scroll to position [823, 0]
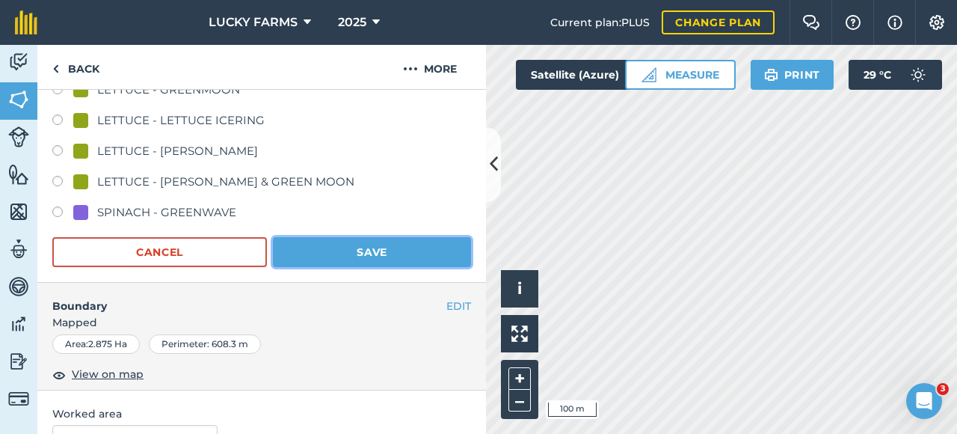
click at [374, 255] on button "Save" at bounding box center [372, 252] width 198 height 30
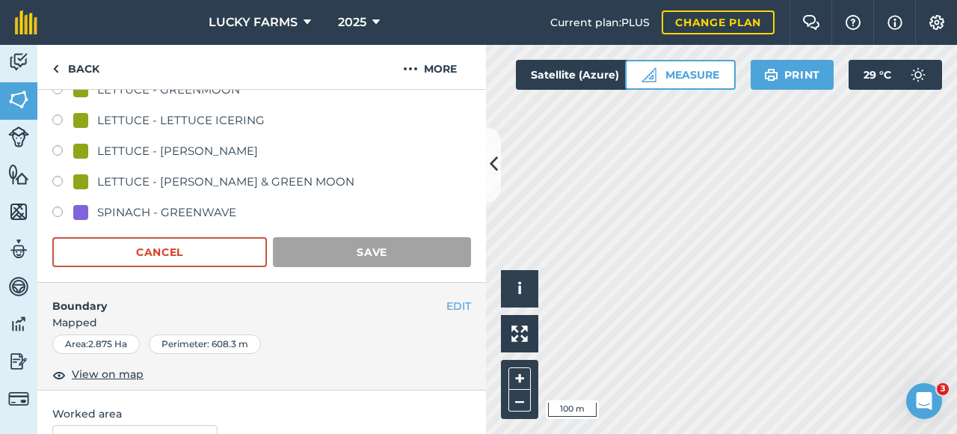
scroll to position [361, 0]
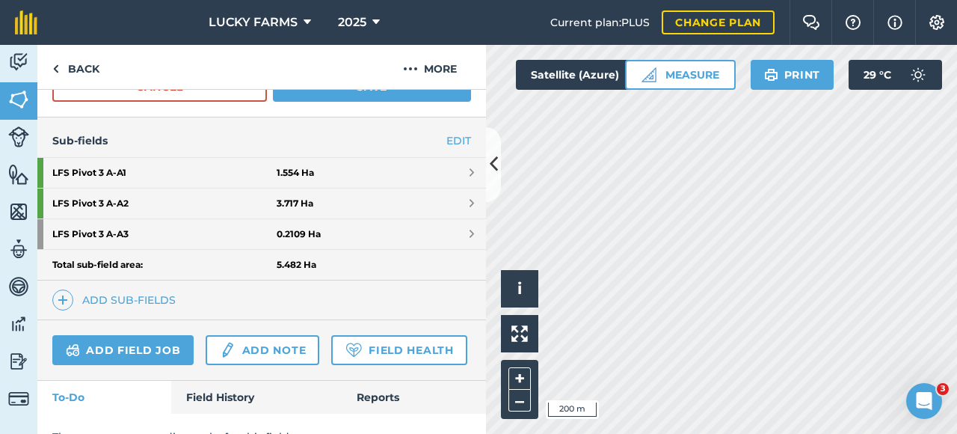
scroll to position [311, 0]
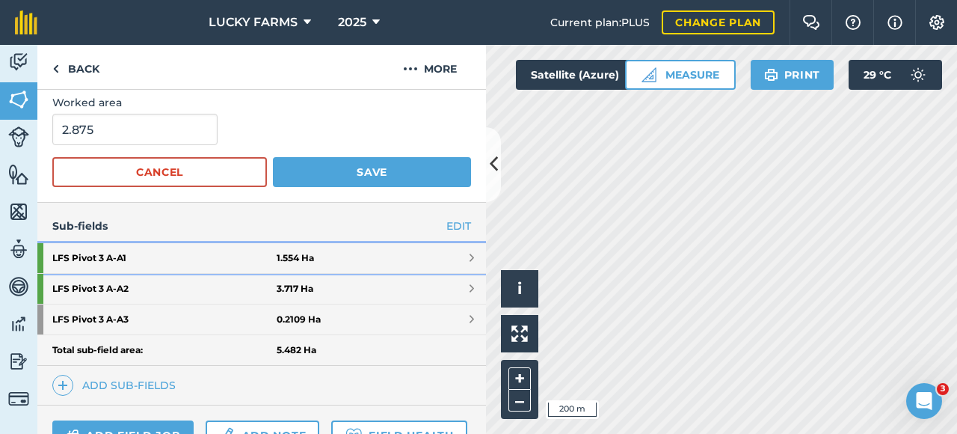
click at [395, 254] on link "LFS Pivot 3 A - A1 1.554 Ha" at bounding box center [261, 258] width 449 height 30
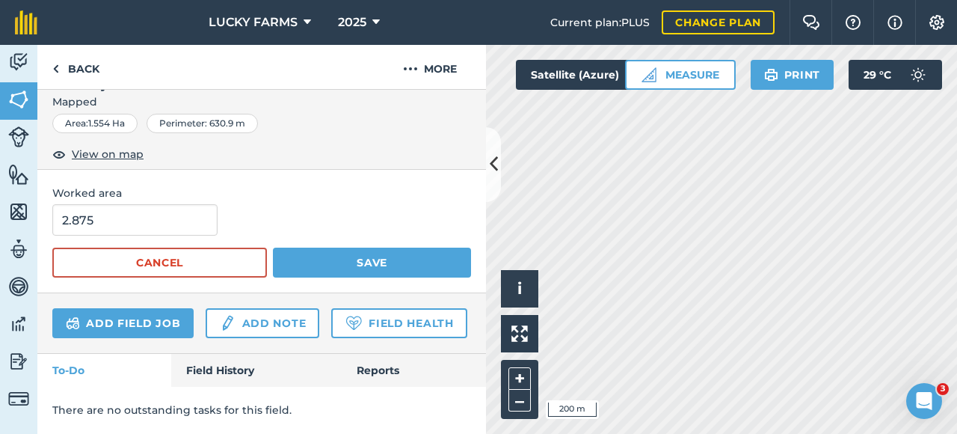
scroll to position [293, 0]
click at [447, 84] on button "More" at bounding box center [430, 67] width 112 height 44
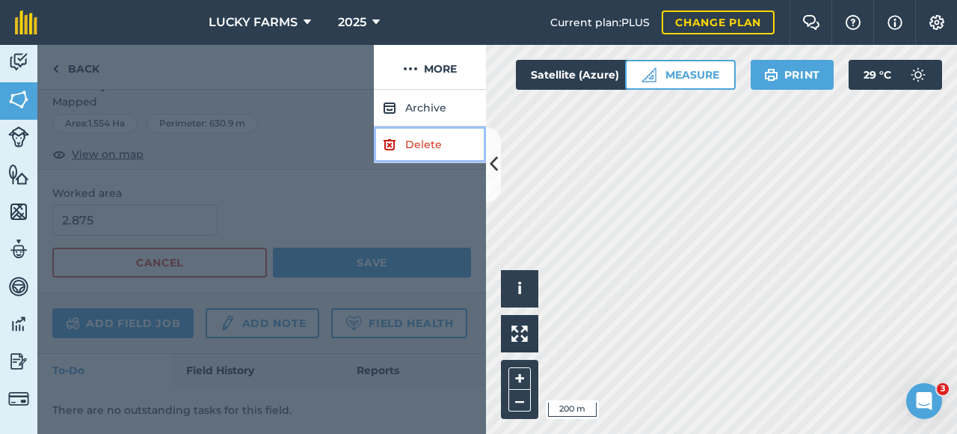
click at [416, 144] on link "Delete" at bounding box center [430, 144] width 112 height 37
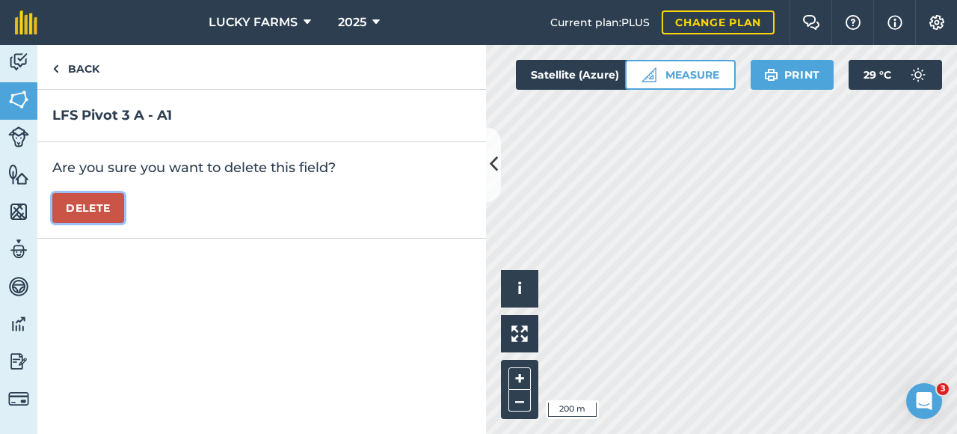
click at [113, 210] on button "Delete" at bounding box center [88, 208] width 72 height 30
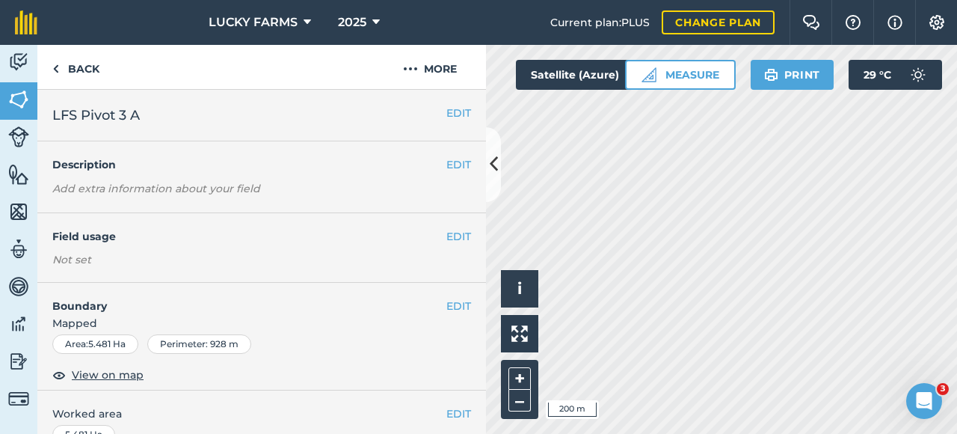
scroll to position [224, 0]
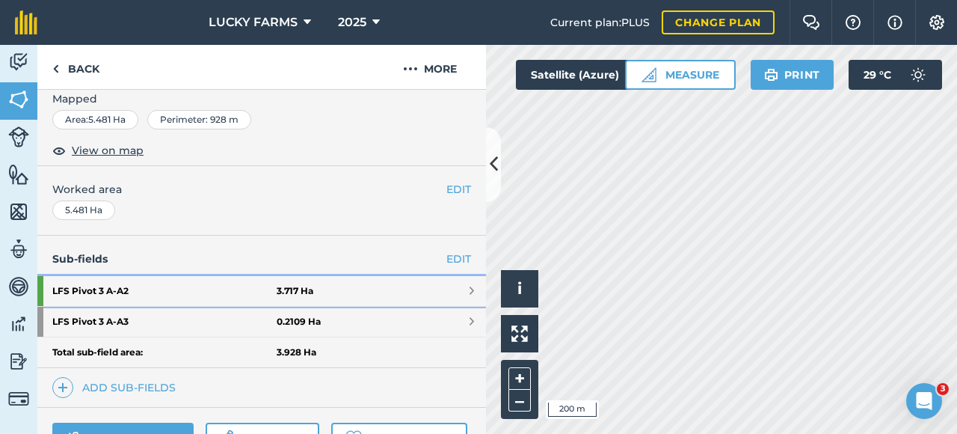
click at [455, 286] on link "LFS Pivot 3 A - A2 3.717 Ha" at bounding box center [261, 291] width 449 height 30
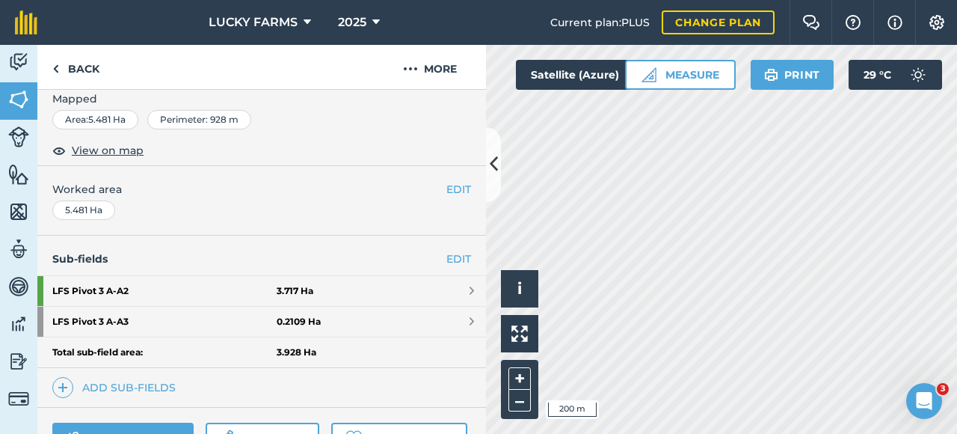
scroll to position [239, 0]
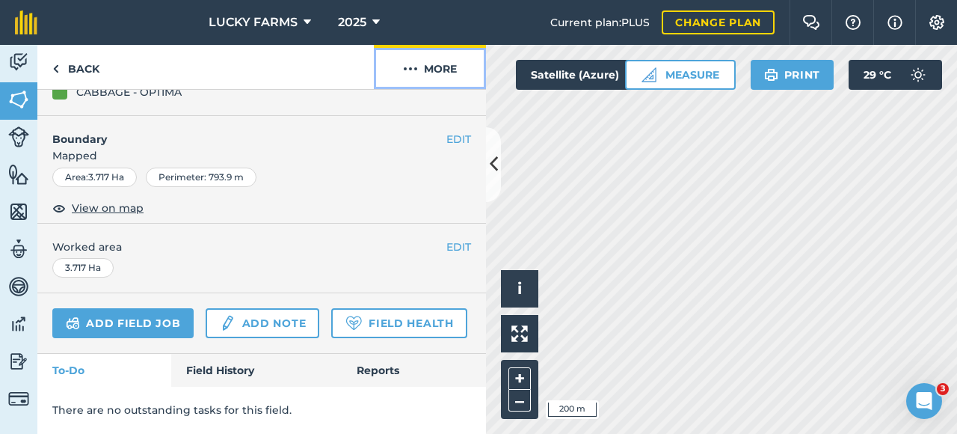
click at [435, 71] on button "More" at bounding box center [430, 67] width 112 height 44
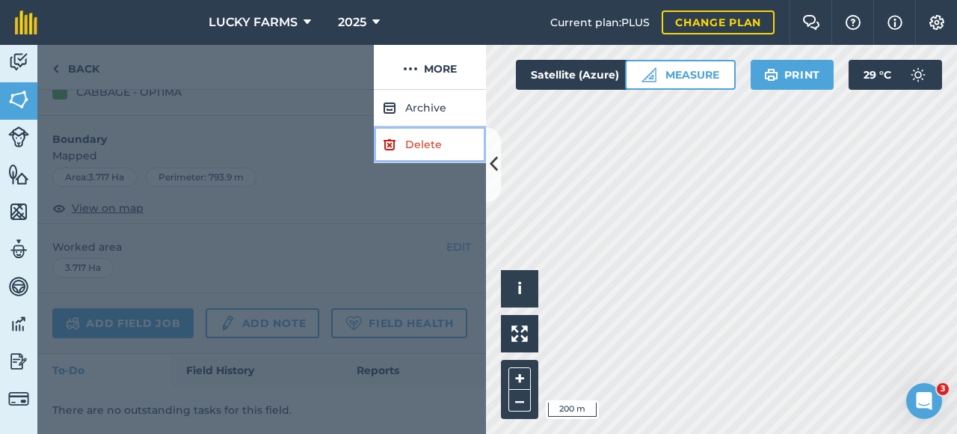
click at [411, 141] on link "Delete" at bounding box center [430, 144] width 112 height 37
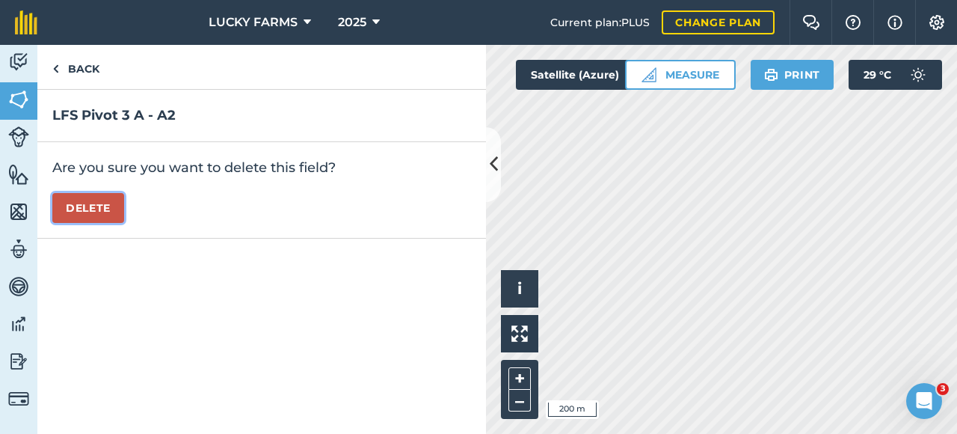
click at [88, 209] on button "Delete" at bounding box center [88, 208] width 72 height 30
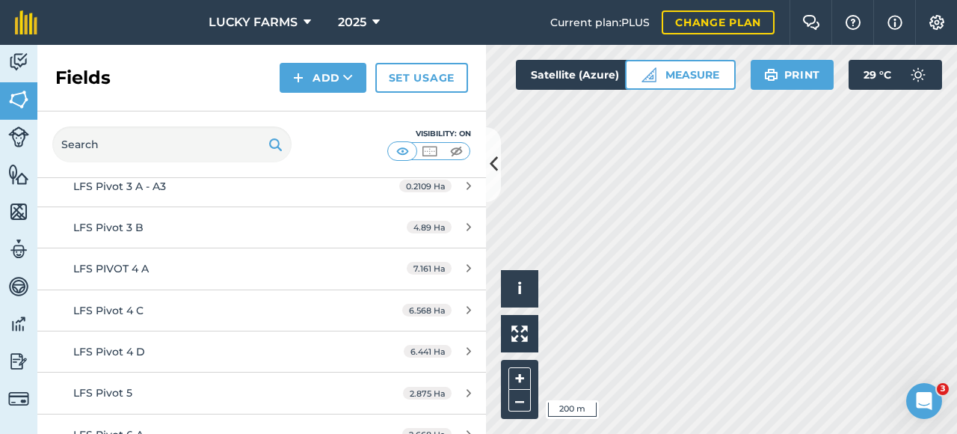
scroll to position [299, 0]
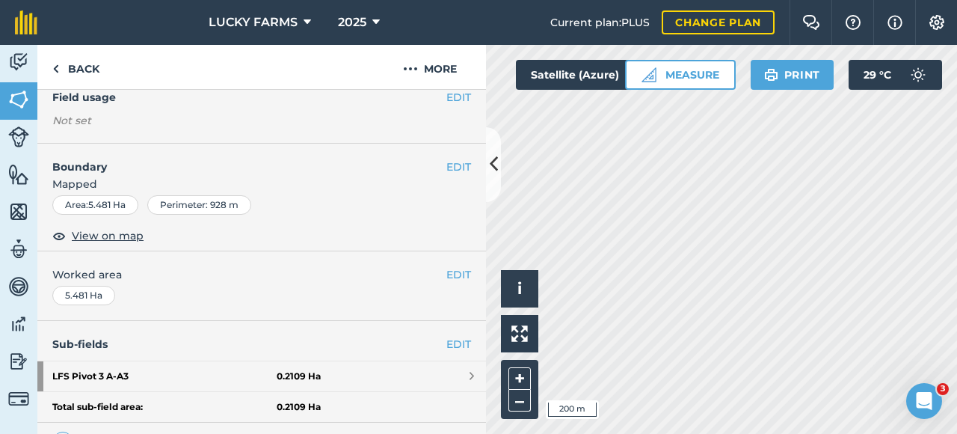
scroll to position [299, 0]
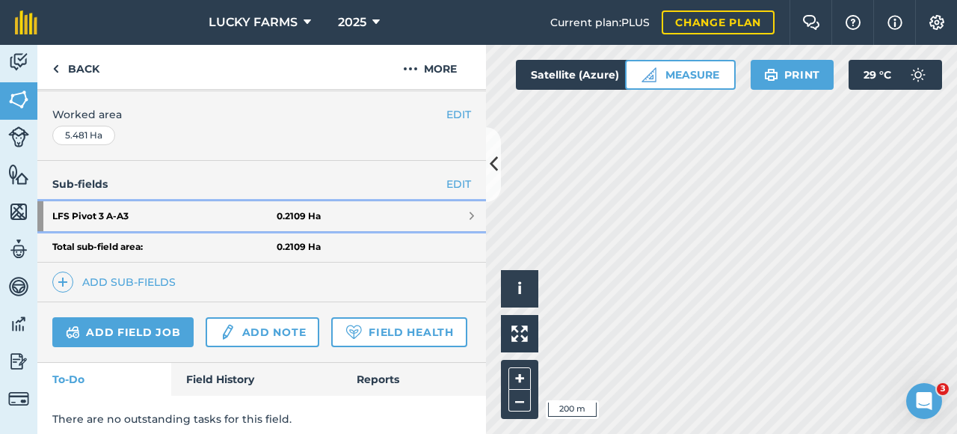
click at [444, 206] on link "LFS Pivot 3 A - A3 0.2109 Ha" at bounding box center [261, 216] width 449 height 30
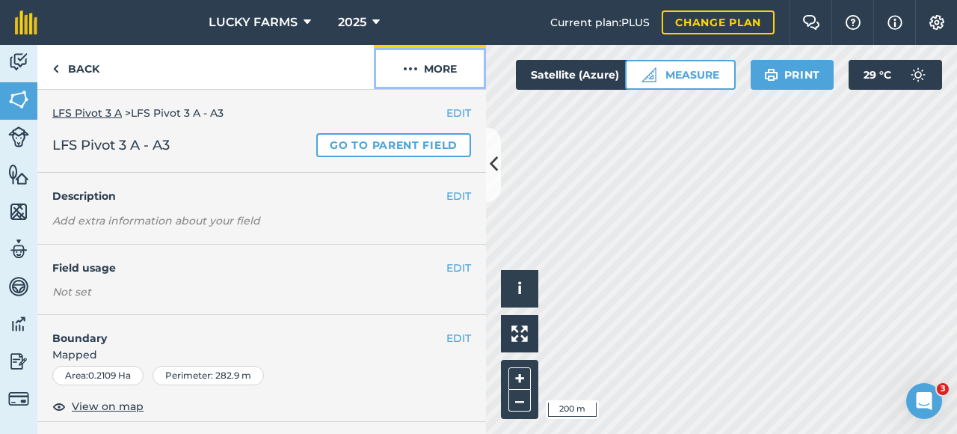
click at [462, 73] on button "More" at bounding box center [430, 67] width 112 height 44
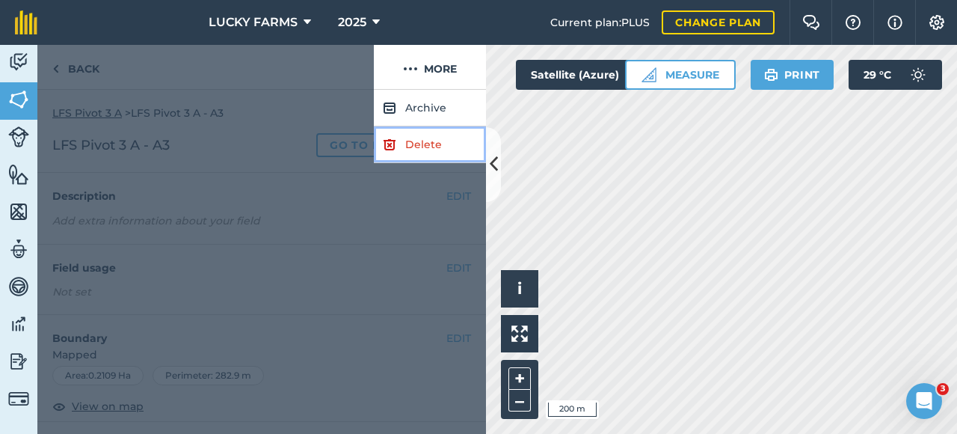
click at [408, 146] on link "Delete" at bounding box center [430, 144] width 112 height 37
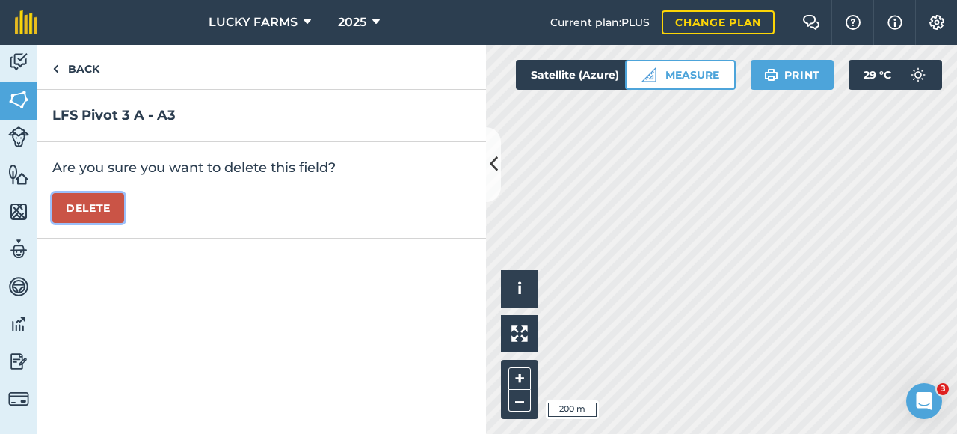
click at [85, 206] on button "Delete" at bounding box center [88, 208] width 72 height 30
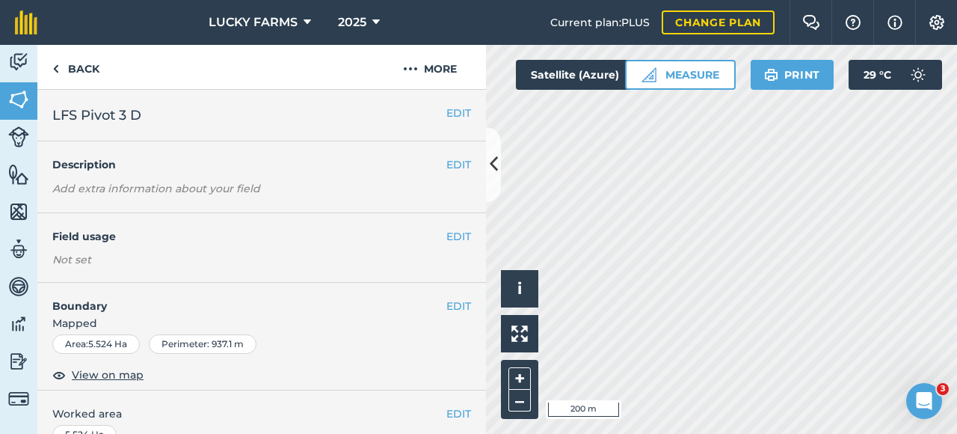
scroll to position [224, 0]
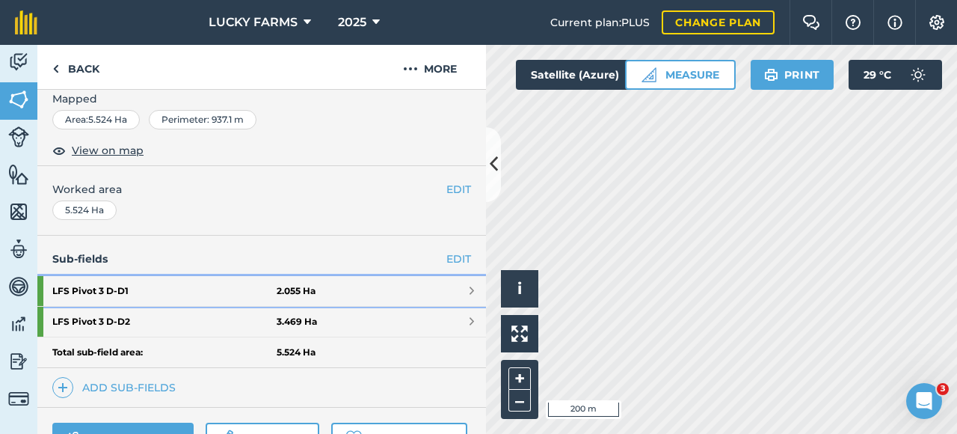
click at [464, 283] on link "LFS Pivot 3 D - D1 2.055 Ha" at bounding box center [261, 291] width 449 height 30
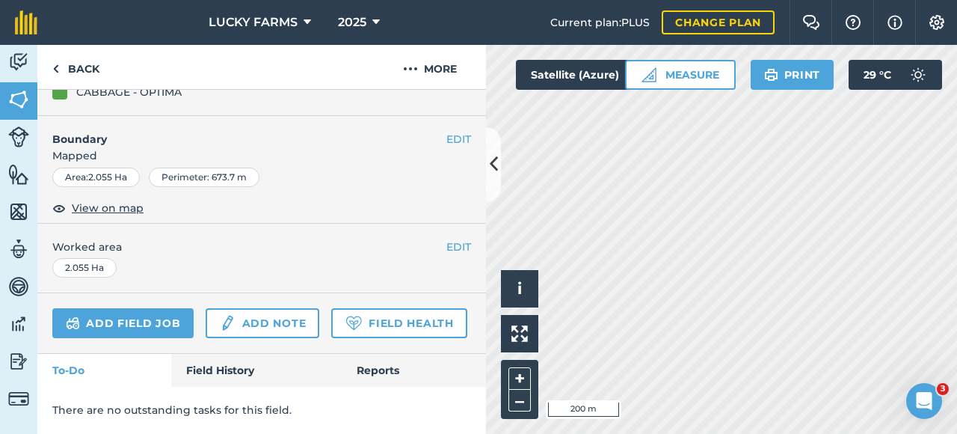
scroll to position [90, 0]
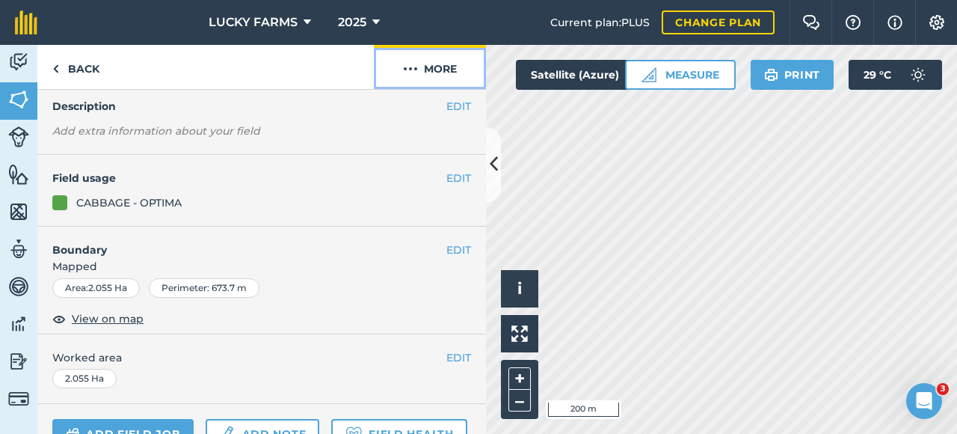
click at [461, 68] on button "More" at bounding box center [430, 67] width 112 height 44
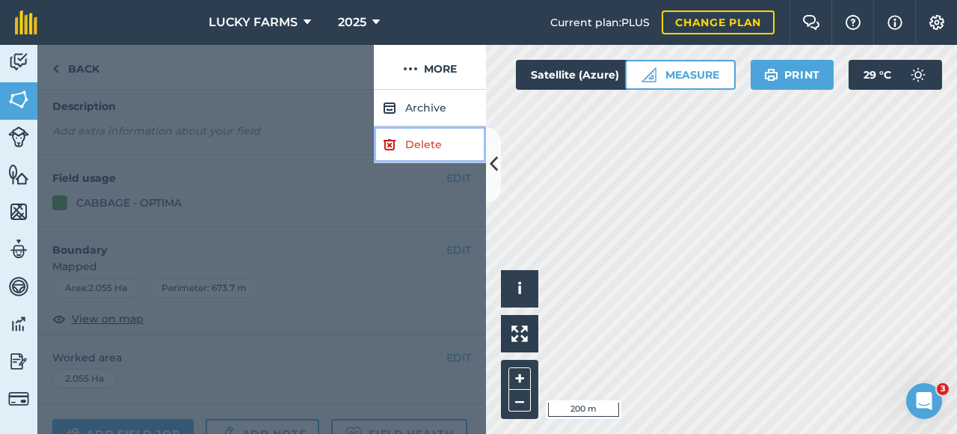
click at [397, 150] on link "Delete" at bounding box center [430, 144] width 112 height 37
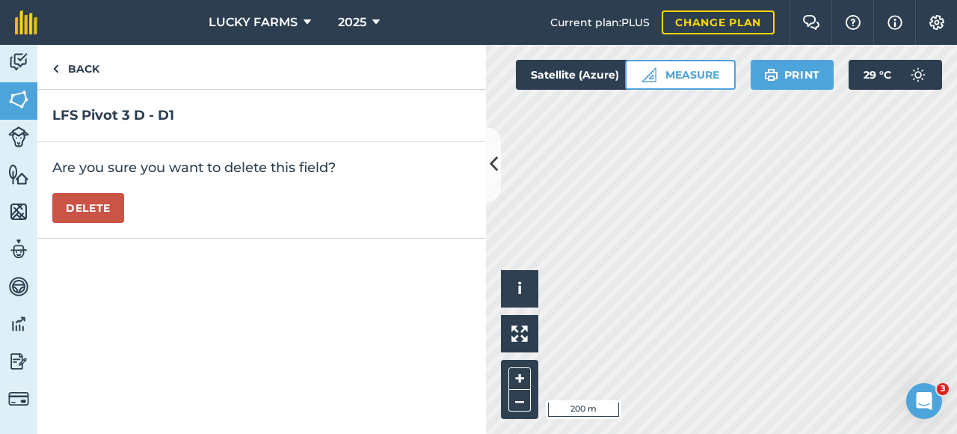
drag, startPoint x: 125, startPoint y: 216, endPoint x: 117, endPoint y: 214, distance: 8.5
click at [123, 216] on div "Are you sure you want to delete this field? [GEOGRAPHIC_DATA]" at bounding box center [261, 190] width 449 height 96
click at [117, 213] on button "Delete" at bounding box center [88, 208] width 72 height 30
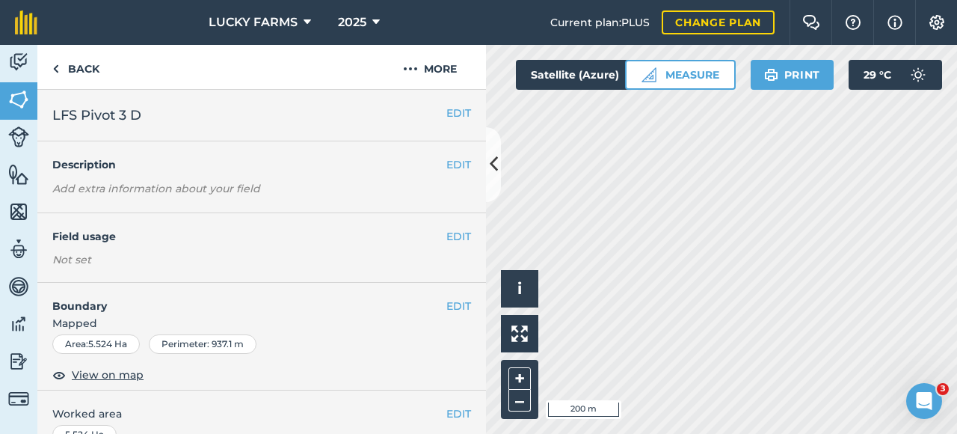
scroll to position [224, 0]
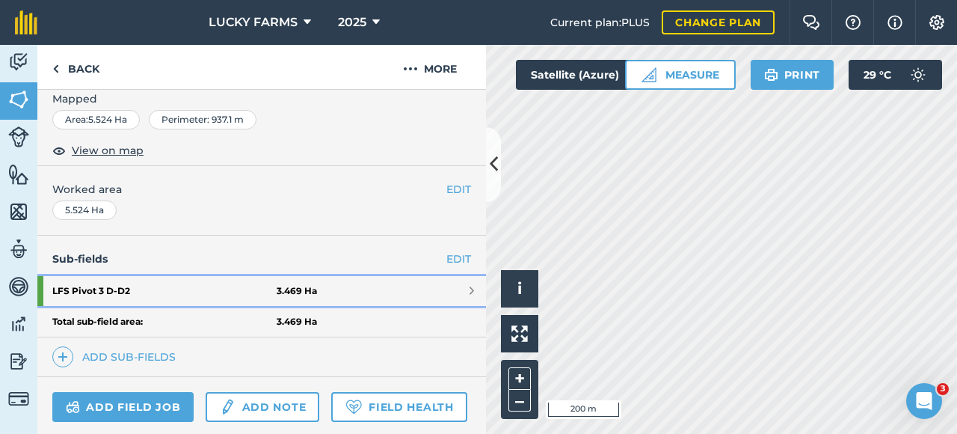
click at [453, 283] on link "LFS Pivot 3 D - D2 3.469 Ha" at bounding box center [261, 291] width 449 height 30
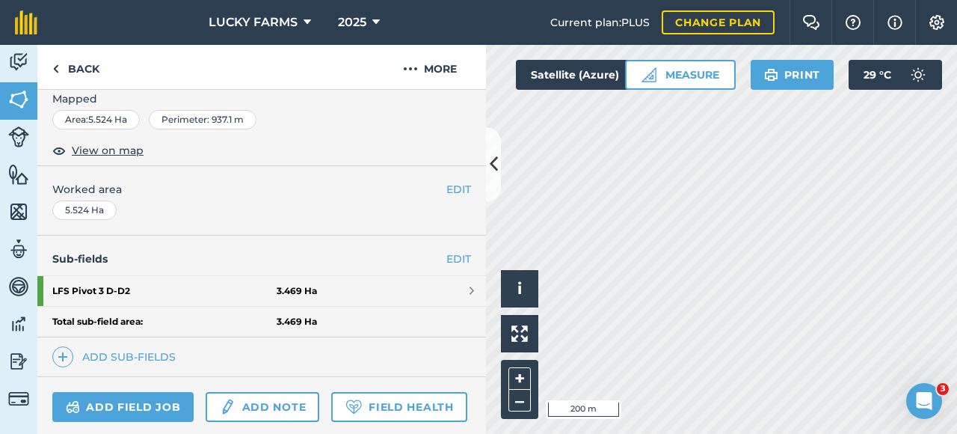
scroll to position [239, 0]
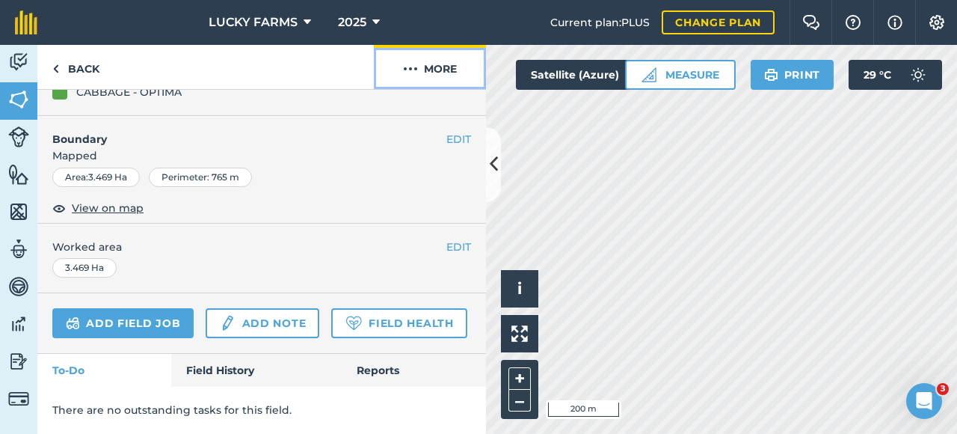
click at [446, 71] on button "More" at bounding box center [430, 67] width 112 height 44
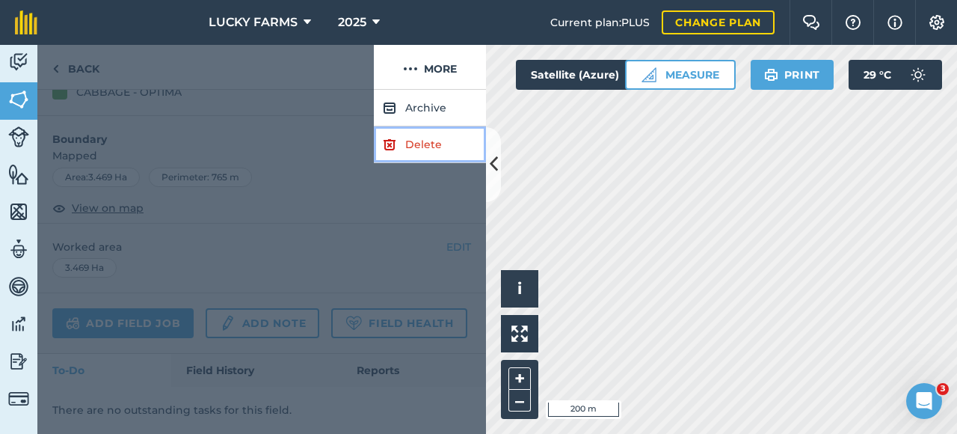
click at [408, 146] on link "Delete" at bounding box center [430, 144] width 112 height 37
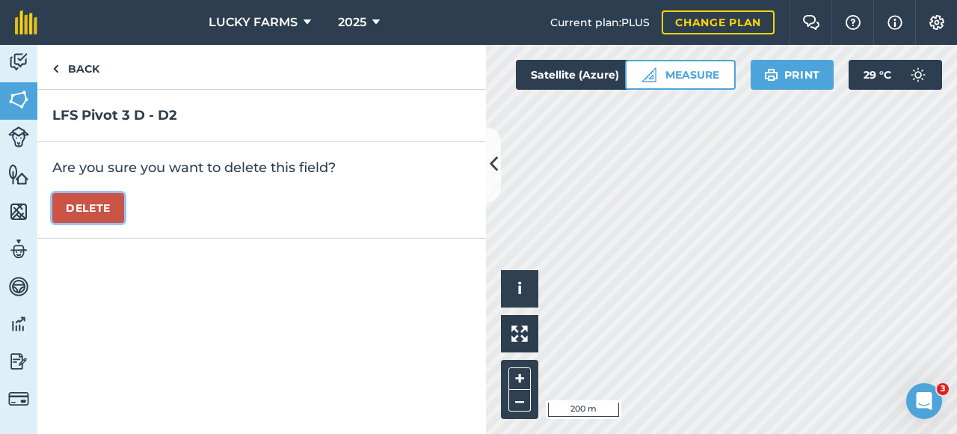
click at [111, 212] on button "Delete" at bounding box center [88, 208] width 72 height 30
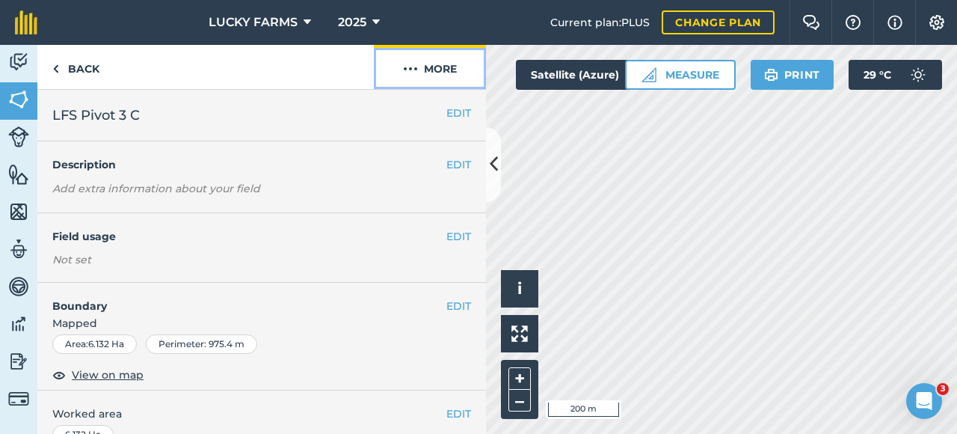
click at [453, 53] on button "More" at bounding box center [430, 67] width 112 height 44
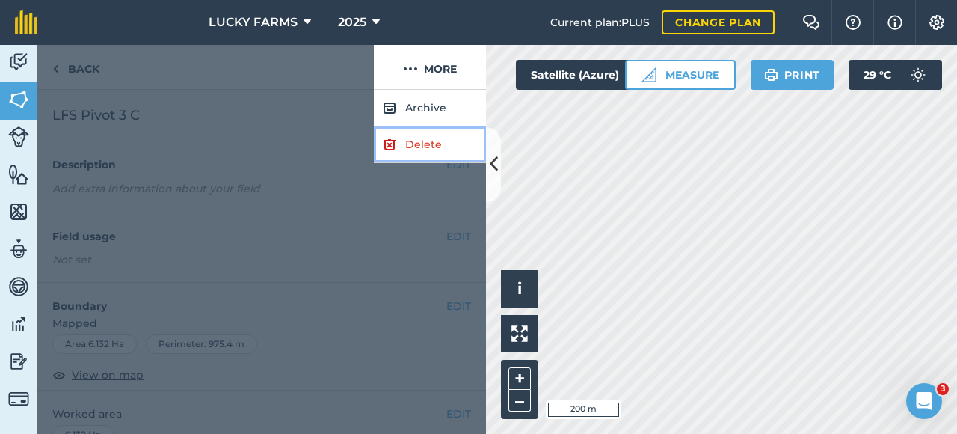
click at [425, 126] on link "Delete" at bounding box center [430, 144] width 112 height 37
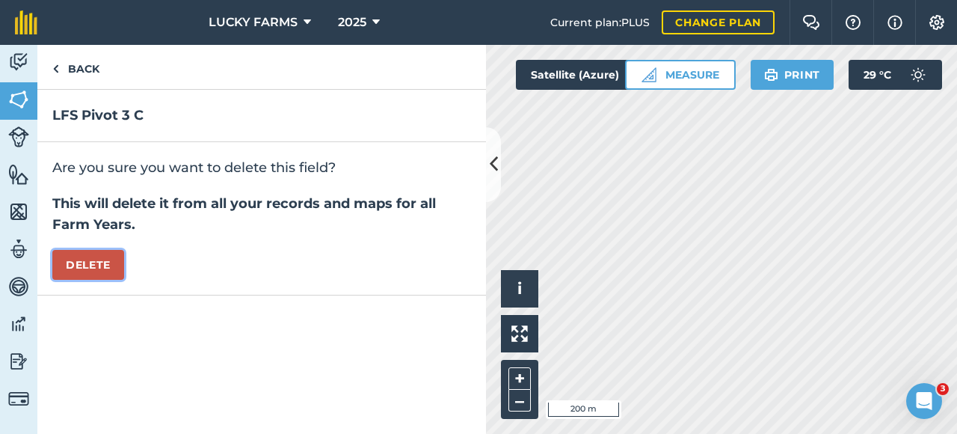
click at [88, 272] on button "Delete" at bounding box center [88, 265] width 72 height 30
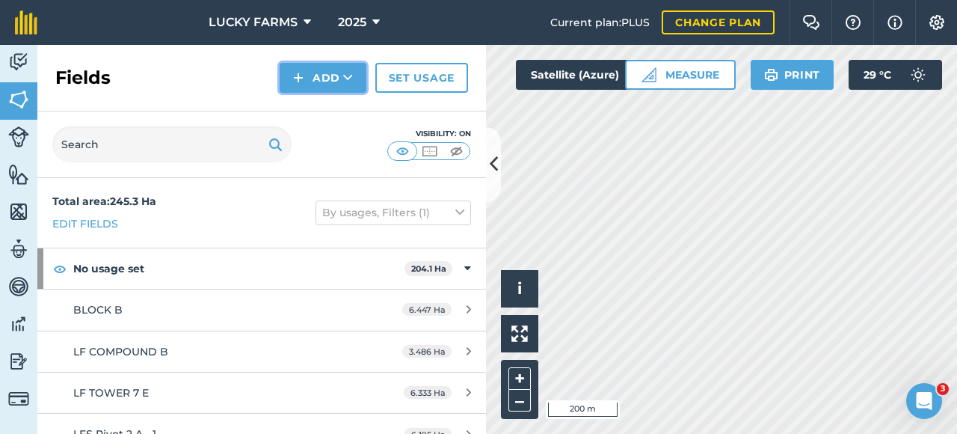
click at [340, 89] on button "Add" at bounding box center [323, 78] width 87 height 30
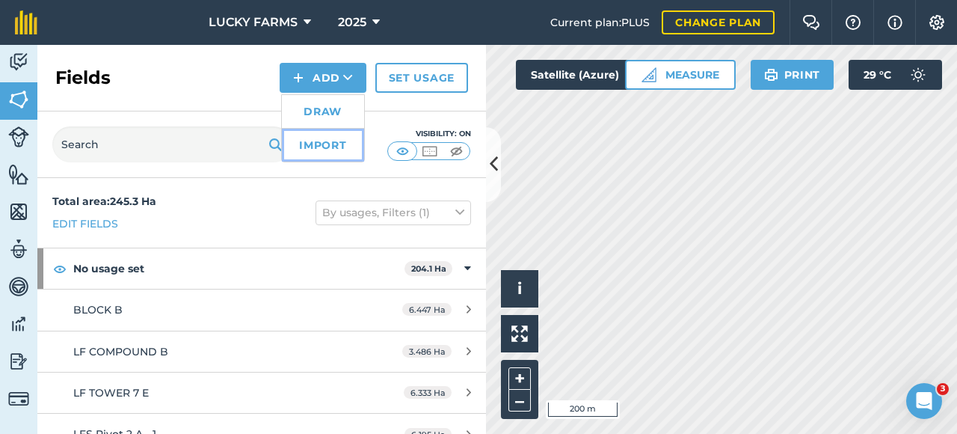
click at [316, 153] on link "Import" at bounding box center [323, 145] width 82 height 33
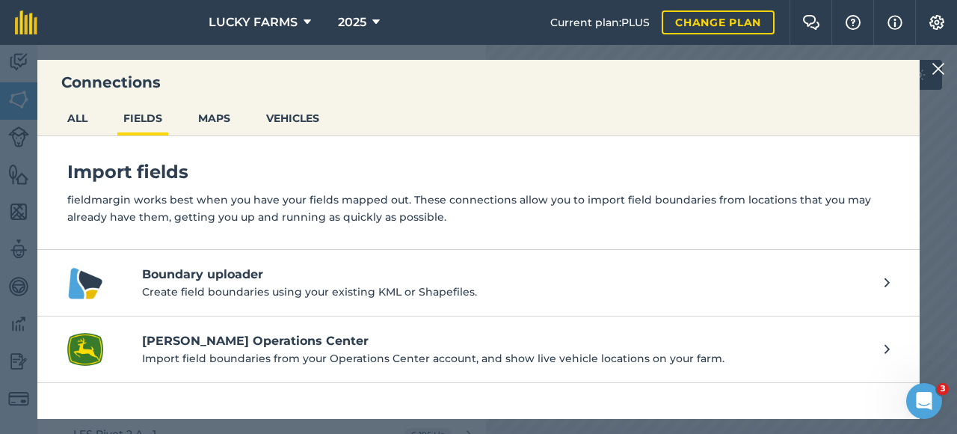
click at [190, 279] on h4 "Boundary uploader" at bounding box center [506, 275] width 728 height 18
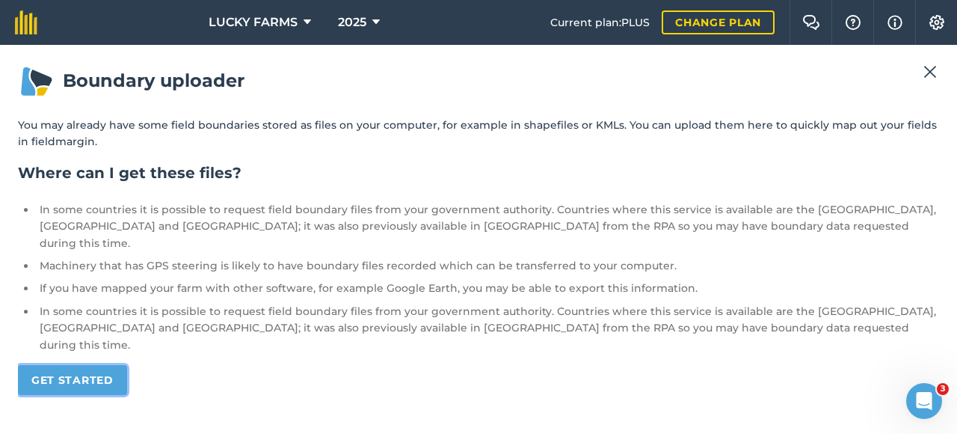
click at [88, 365] on link "Get started" at bounding box center [72, 380] width 109 height 30
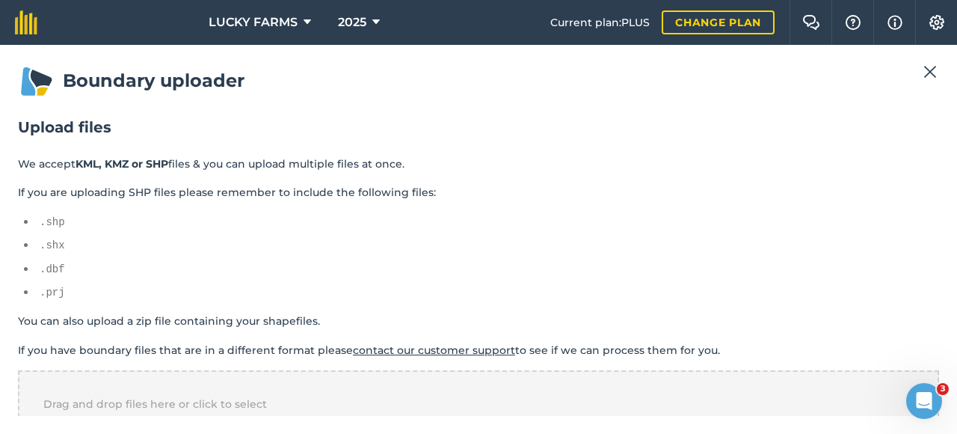
click at [931, 75] on img at bounding box center [930, 72] width 13 height 18
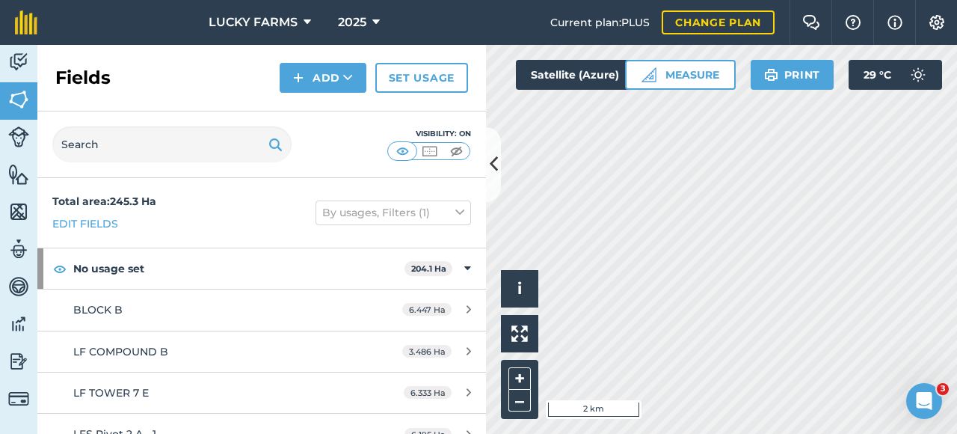
click at [715, 64] on div "Click to start drawing i © 2025 TomTom, Microsoft 2 km + – Satellite (Azure) Me…" at bounding box center [721, 239] width 471 height 389
click at [341, 82] on button "Add" at bounding box center [323, 78] width 87 height 30
click at [352, 119] on link "Draw" at bounding box center [323, 111] width 82 height 33
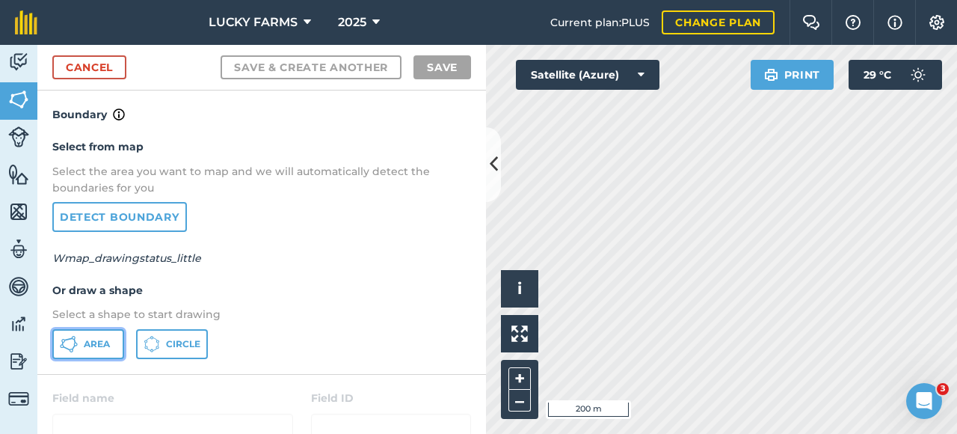
drag, startPoint x: 114, startPoint y: 345, endPoint x: 138, endPoint y: 345, distance: 24.7
click at [114, 344] on button "Area" at bounding box center [88, 344] width 72 height 30
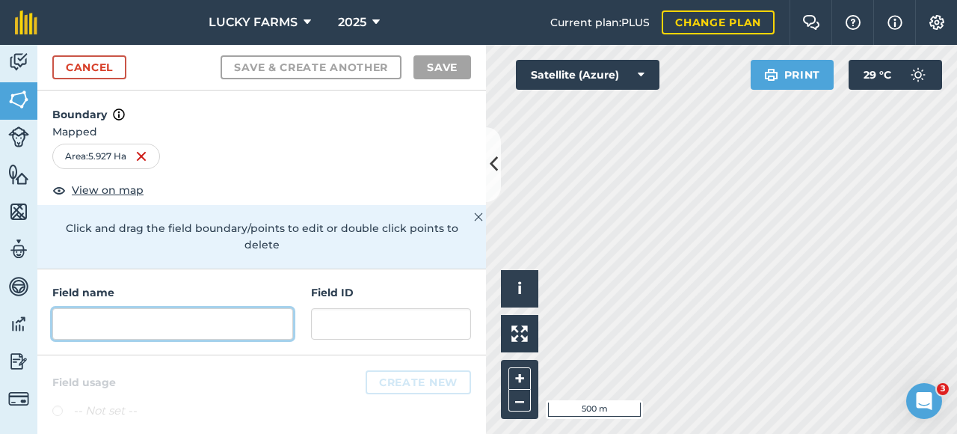
click at [191, 316] on input "text" at bounding box center [172, 323] width 241 height 31
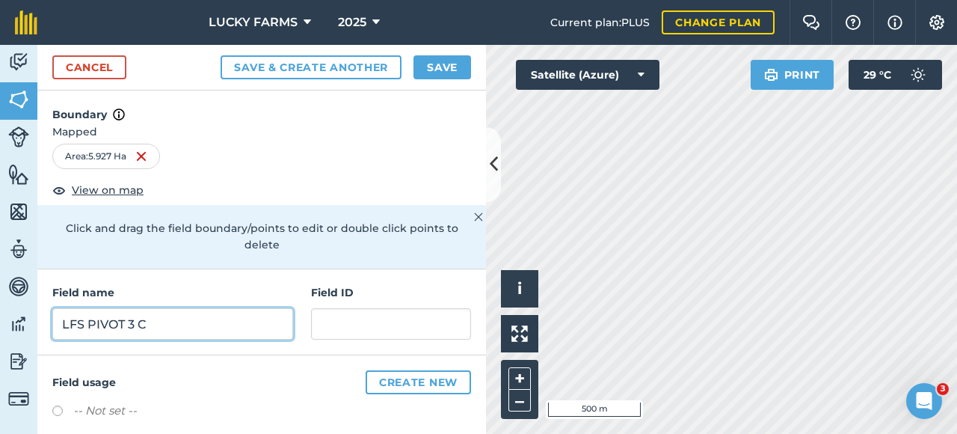
type input "LFS PIVOT 3 C"
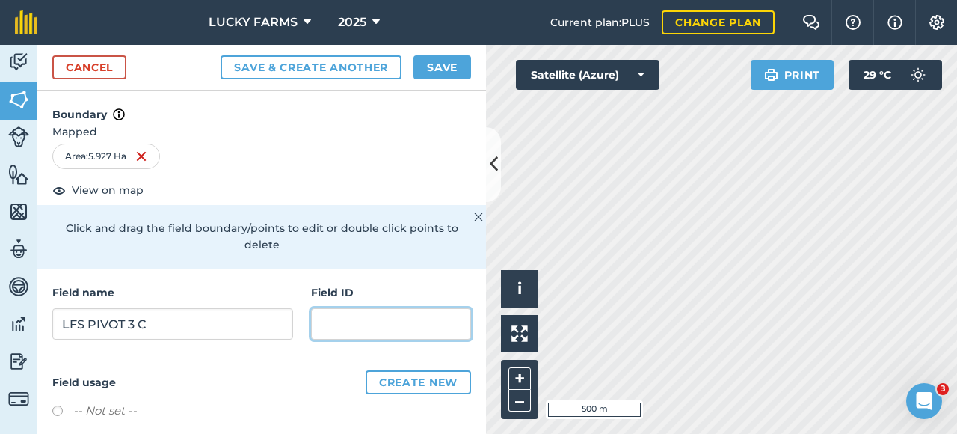
click at [337, 317] on input "text" at bounding box center [391, 323] width 160 height 31
click at [330, 325] on input "FFS 3C" at bounding box center [391, 323] width 160 height 31
type input "LFS 3C"
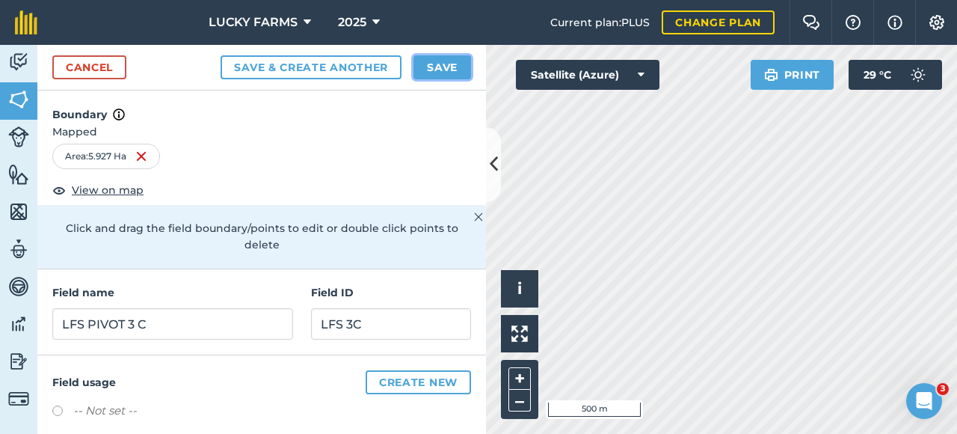
click at [435, 70] on button "Save" at bounding box center [443, 67] width 58 height 24
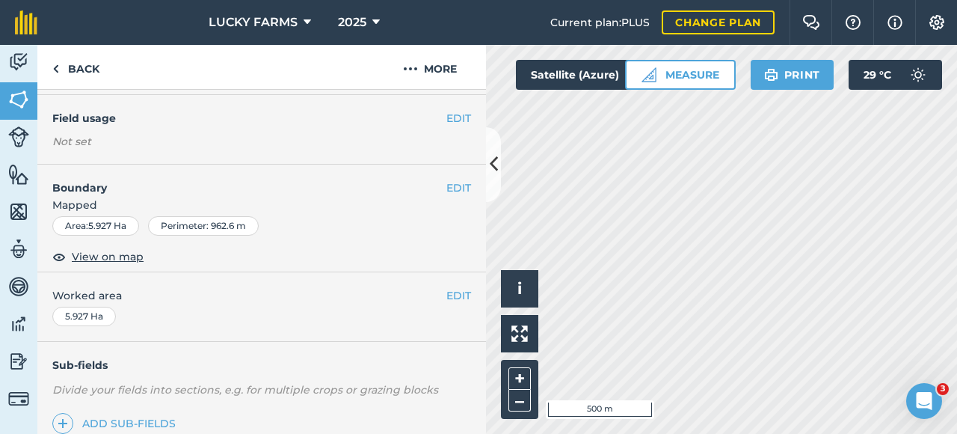
scroll to position [224, 0]
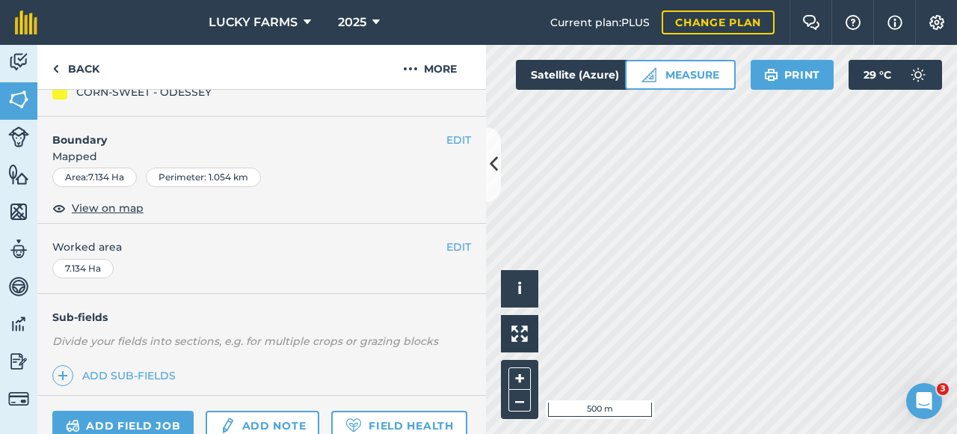
scroll to position [84, 0]
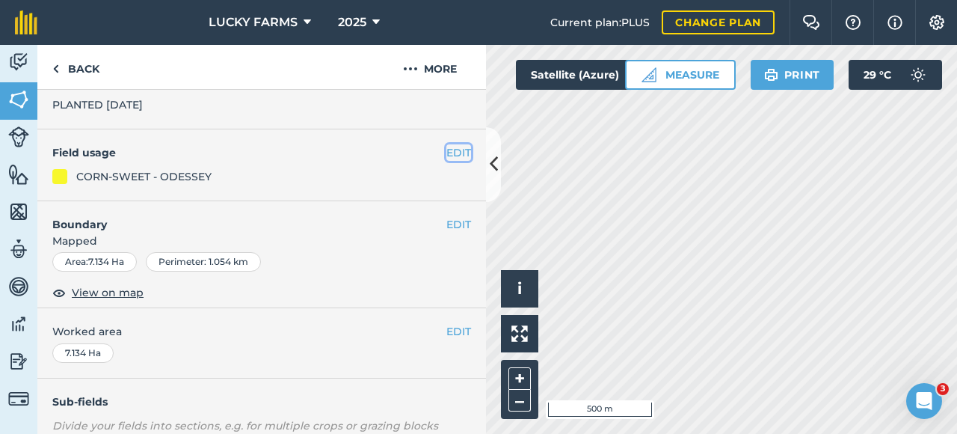
click at [447, 149] on button "EDIT" at bounding box center [459, 152] width 25 height 16
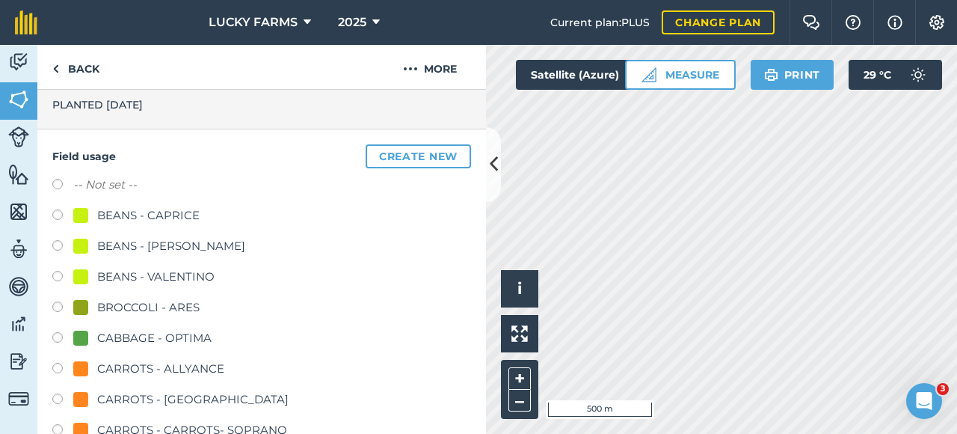
click at [93, 184] on label "-- Not set --" at bounding box center [105, 185] width 64 height 18
radio input "true"
radio input "false"
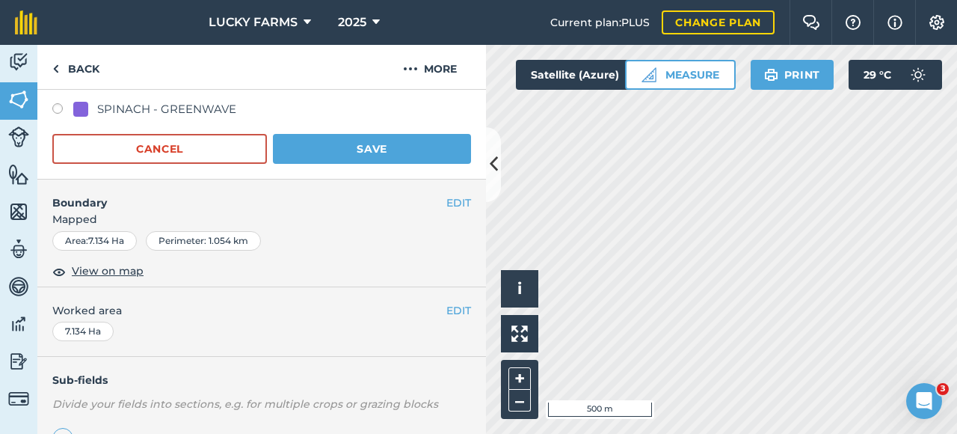
scroll to position [830, 0]
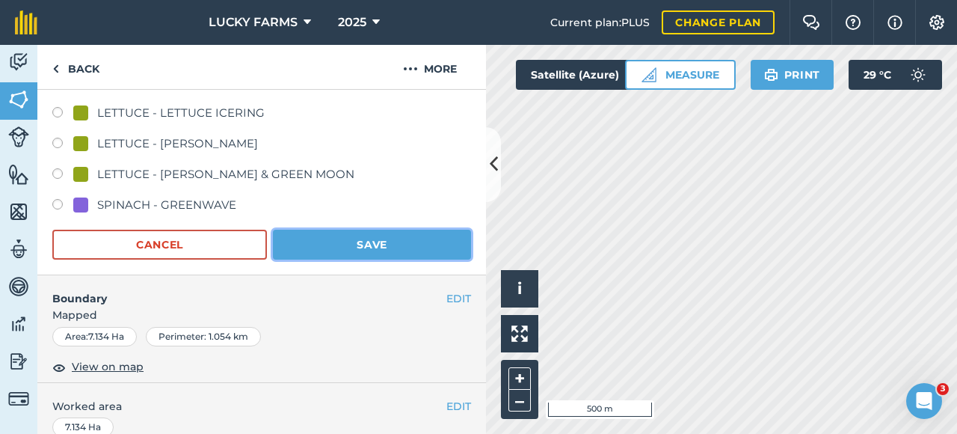
click at [350, 234] on button "Save" at bounding box center [372, 245] width 198 height 30
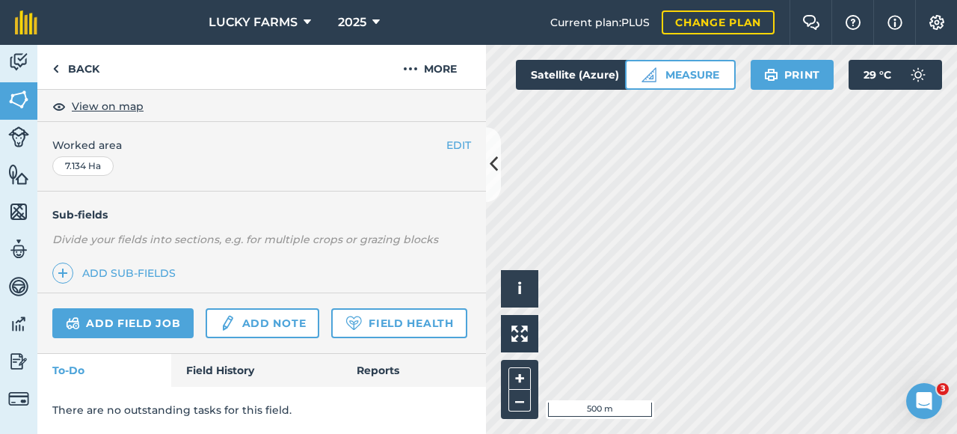
scroll to position [307, 0]
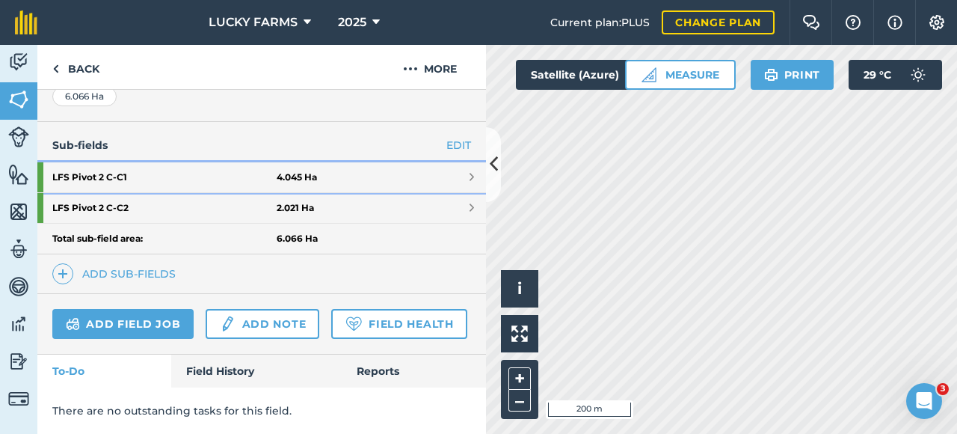
click at [439, 162] on link "LFS Pivot 2 C - C1 4.045 Ha" at bounding box center [261, 177] width 449 height 30
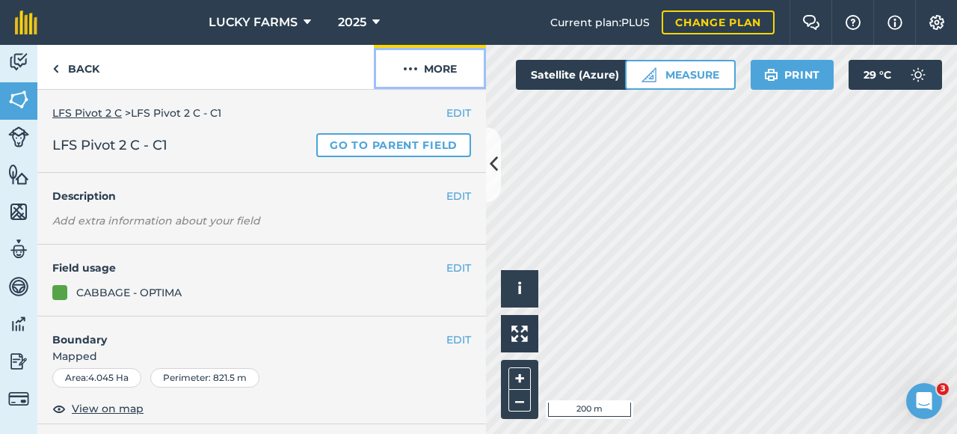
click at [452, 78] on button "More" at bounding box center [430, 67] width 112 height 44
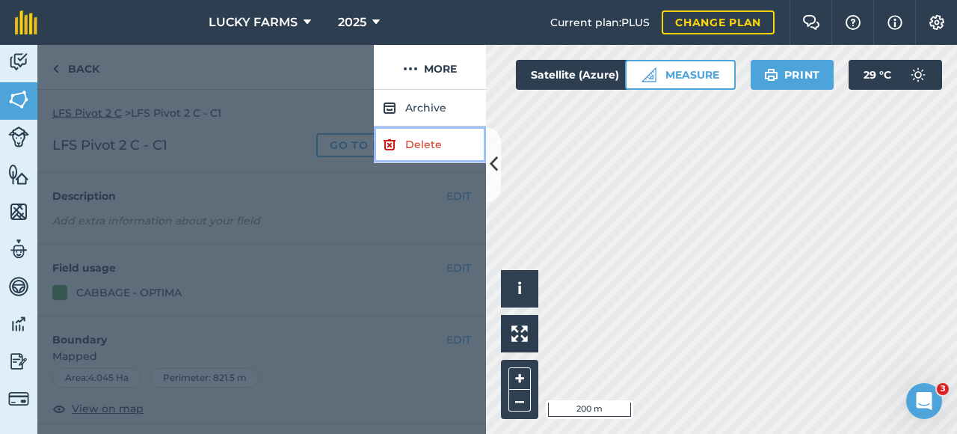
click at [417, 141] on link "Delete" at bounding box center [430, 144] width 112 height 37
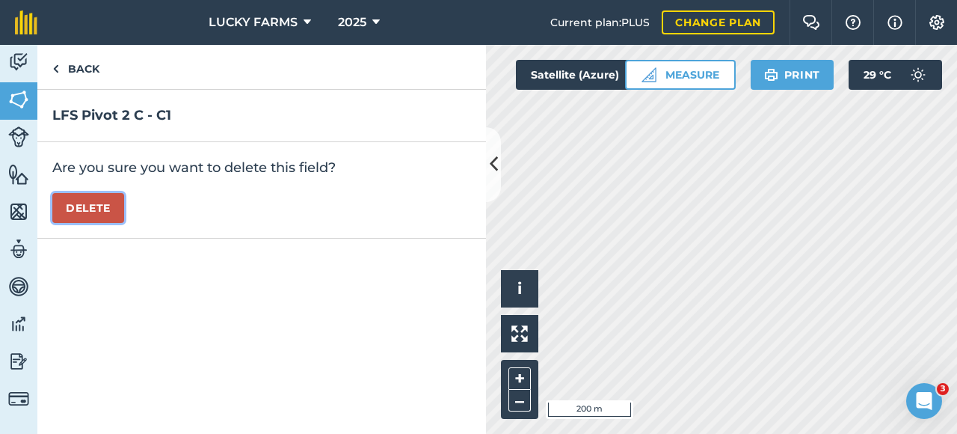
click at [91, 209] on button "Delete" at bounding box center [88, 208] width 72 height 30
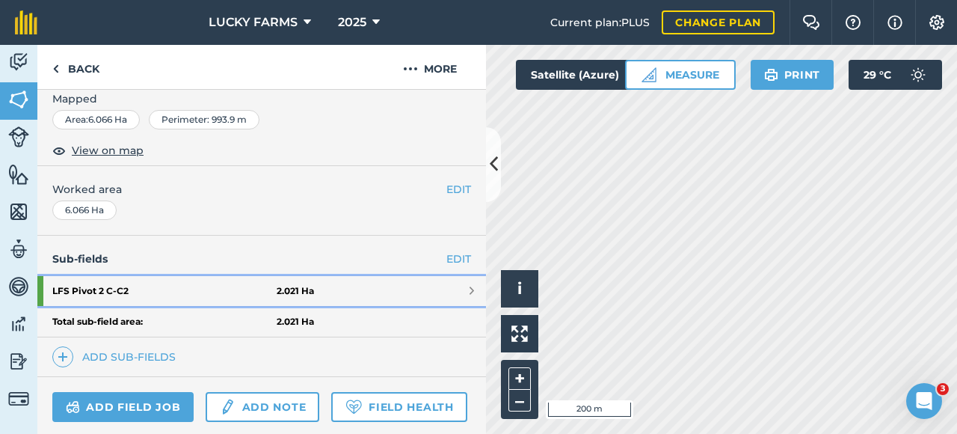
click at [342, 284] on link "LFS Pivot 2 C - C2 2.021 Ha" at bounding box center [261, 291] width 449 height 30
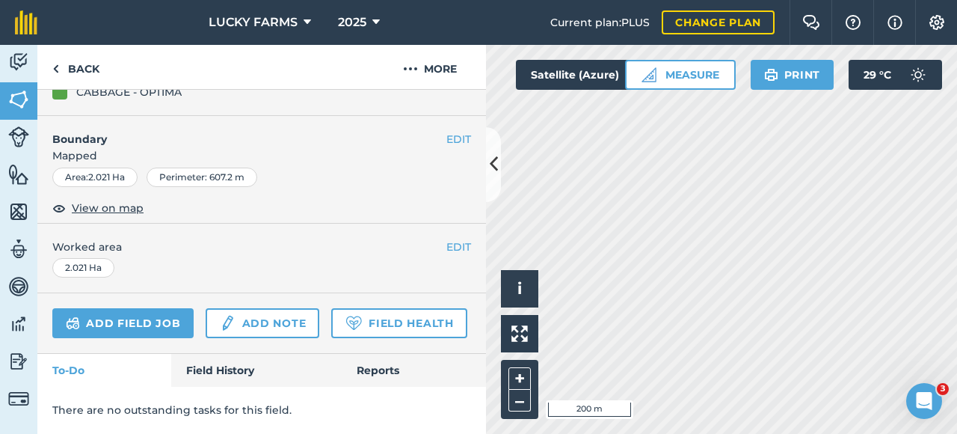
scroll to position [239, 0]
click at [432, 73] on button "More" at bounding box center [430, 67] width 112 height 44
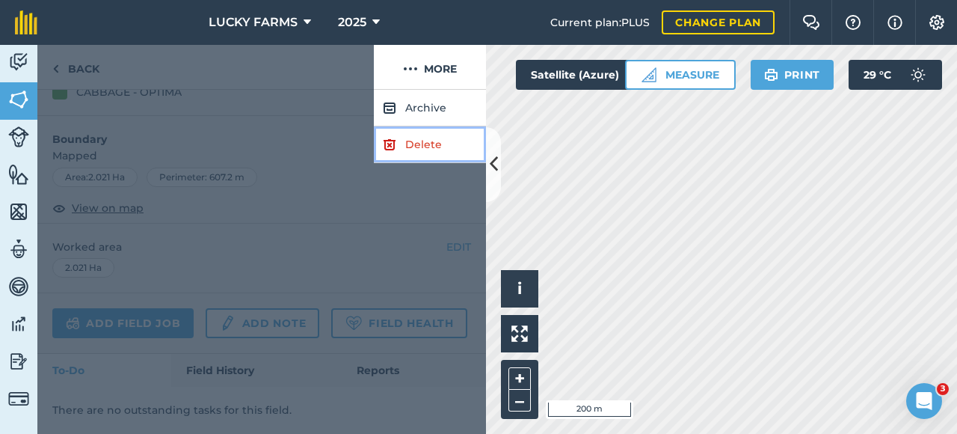
click at [423, 141] on link "Delete" at bounding box center [430, 144] width 112 height 37
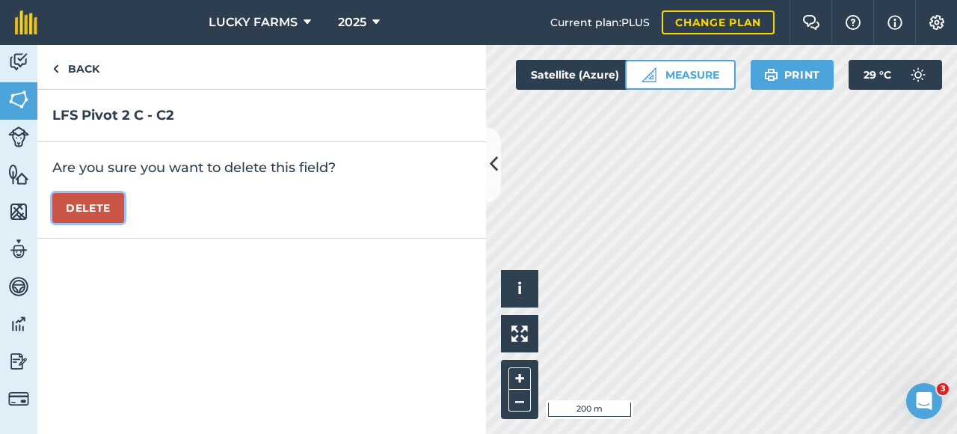
click at [105, 208] on button "Delete" at bounding box center [88, 208] width 72 height 30
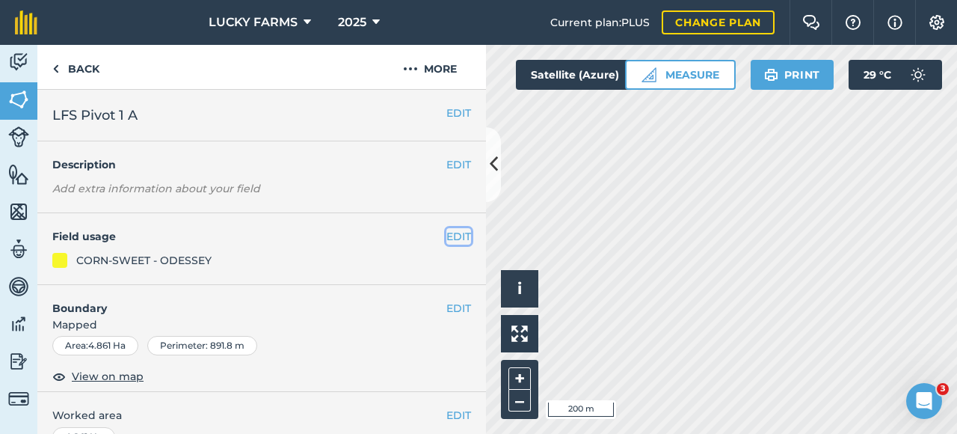
click at [447, 237] on button "EDIT" at bounding box center [459, 236] width 25 height 16
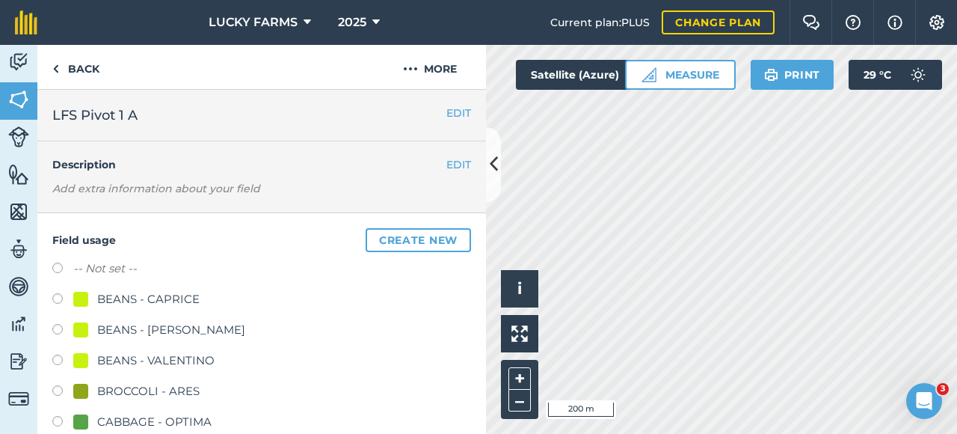
click at [92, 266] on label "-- Not set --" at bounding box center [105, 269] width 64 height 18
radio input "true"
radio input "false"
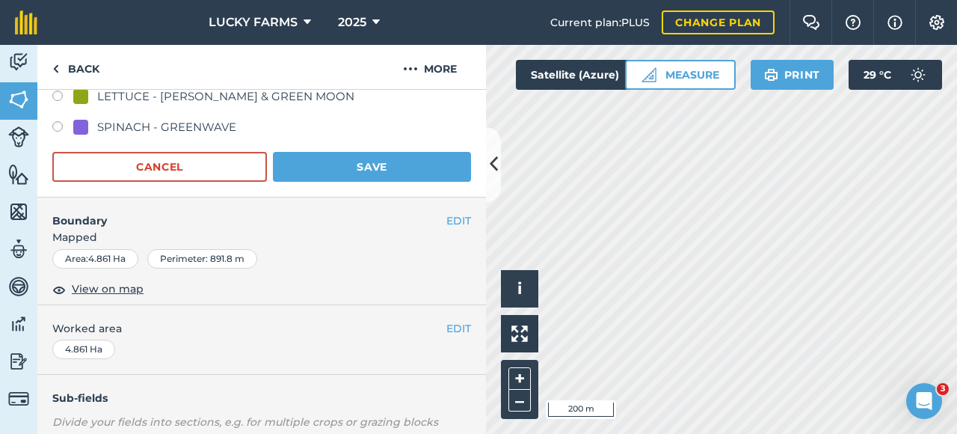
scroll to position [823, 0]
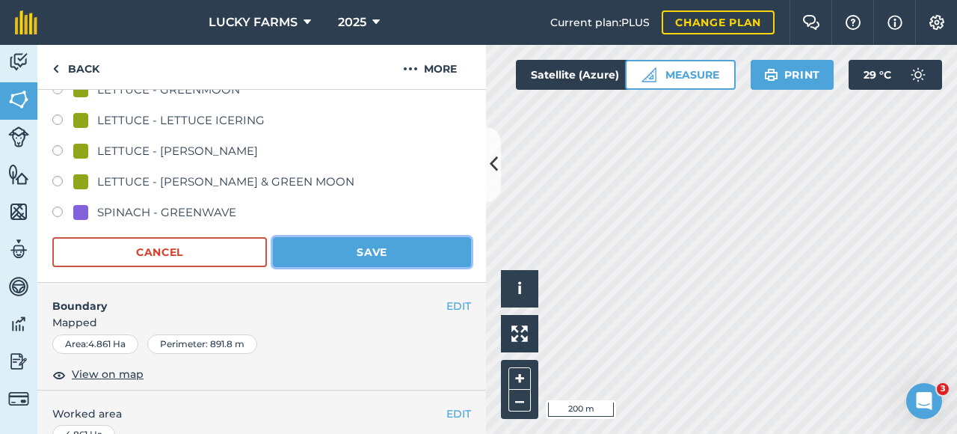
click at [357, 259] on button "Save" at bounding box center [372, 252] width 198 height 30
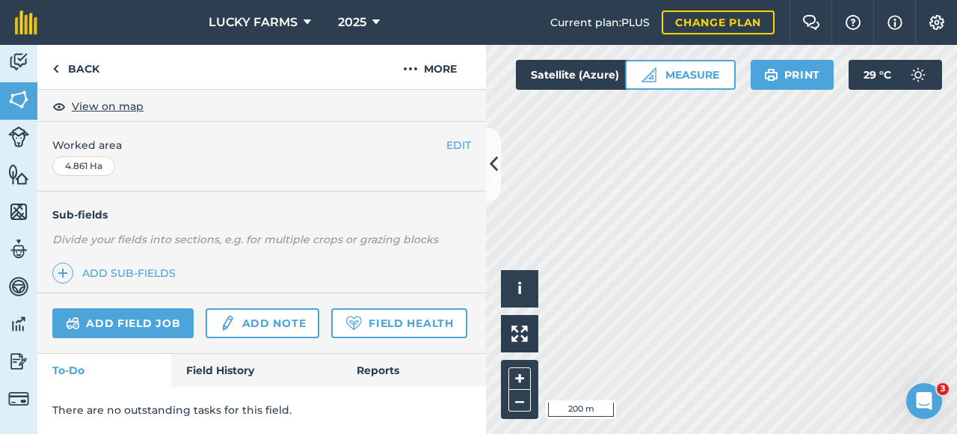
scroll to position [307, 0]
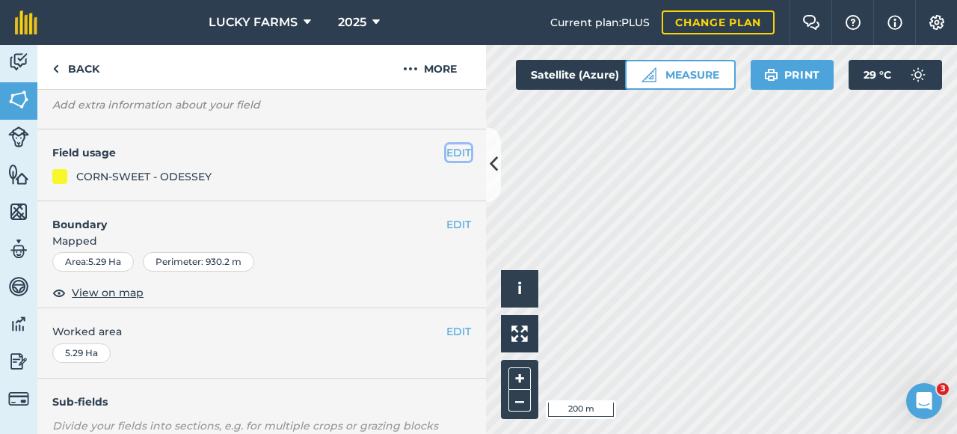
click at [447, 148] on button "EDIT" at bounding box center [459, 152] width 25 height 16
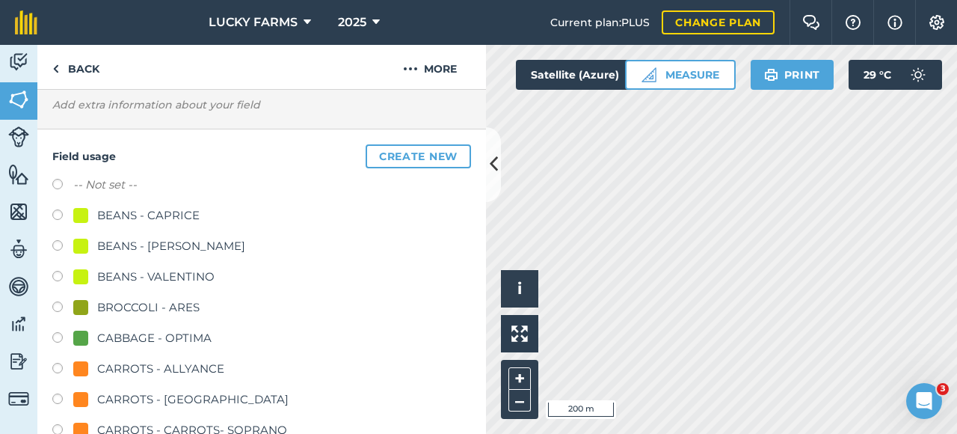
click at [115, 179] on label "-- Not set --" at bounding box center [105, 185] width 64 height 18
radio input "true"
radio input "false"
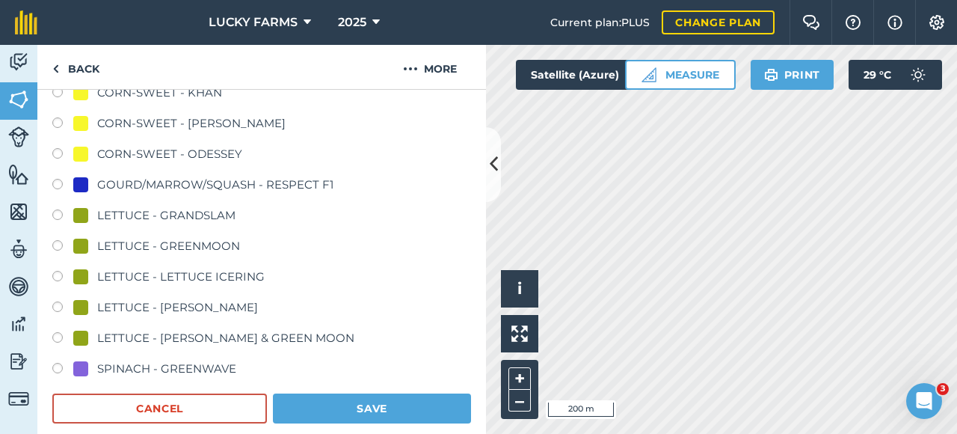
scroll to position [757, 0]
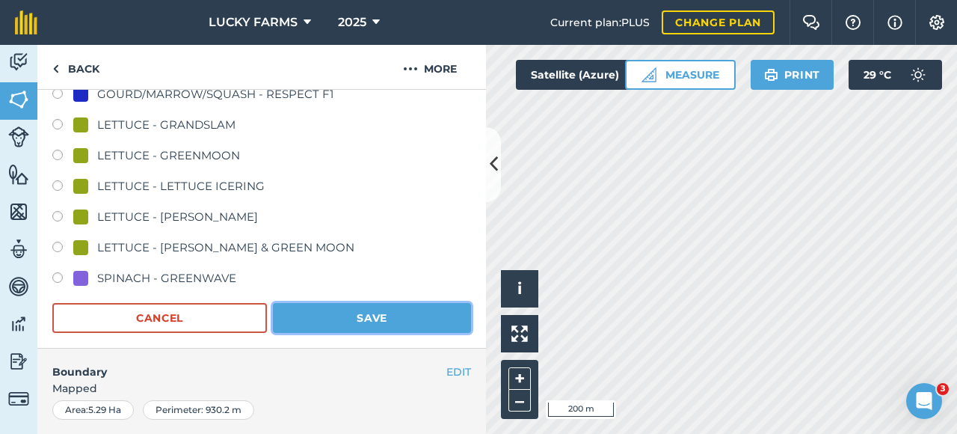
click at [370, 312] on button "Save" at bounding box center [372, 318] width 198 height 30
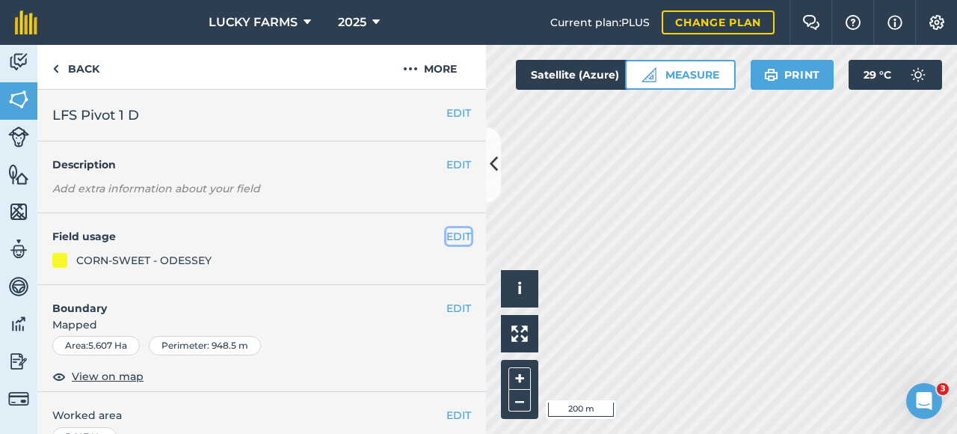
click at [447, 242] on button "EDIT" at bounding box center [459, 236] width 25 height 16
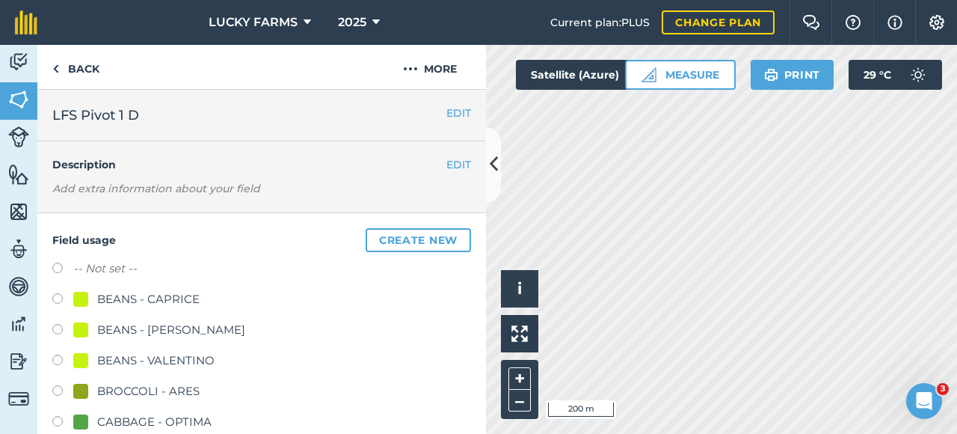
click at [99, 272] on label "-- Not set --" at bounding box center [105, 269] width 64 height 18
radio input "true"
radio input "false"
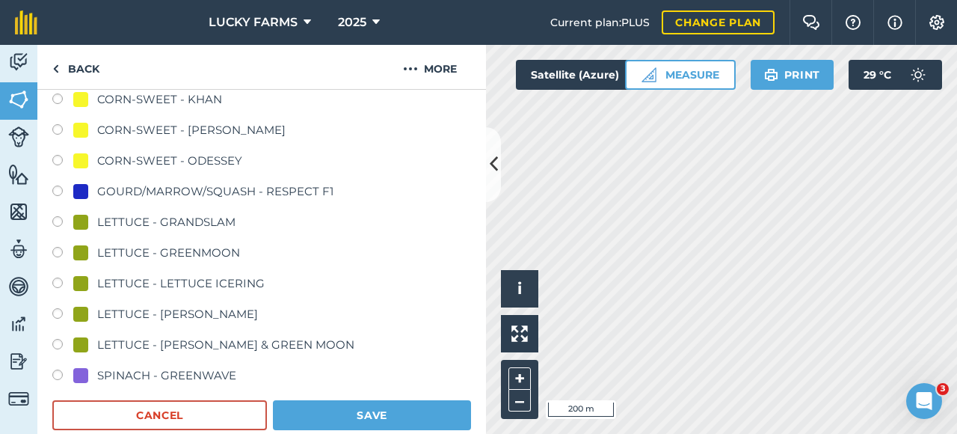
scroll to position [673, 0]
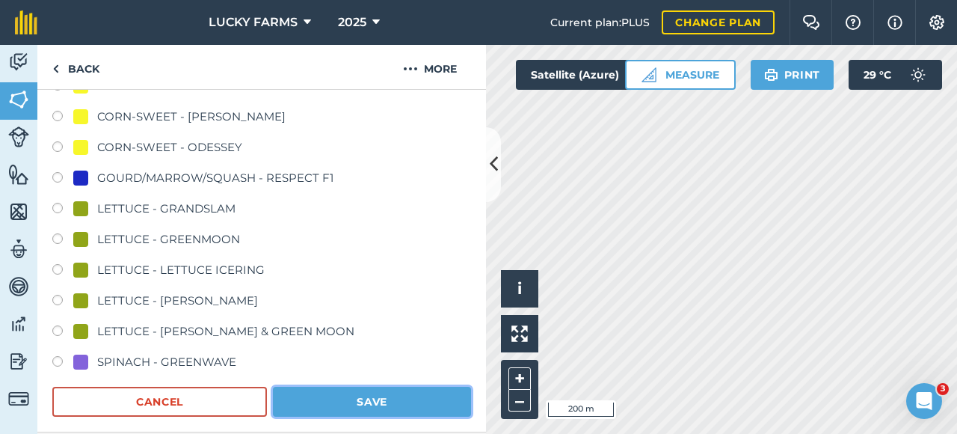
click at [364, 391] on button "Save" at bounding box center [372, 402] width 198 height 30
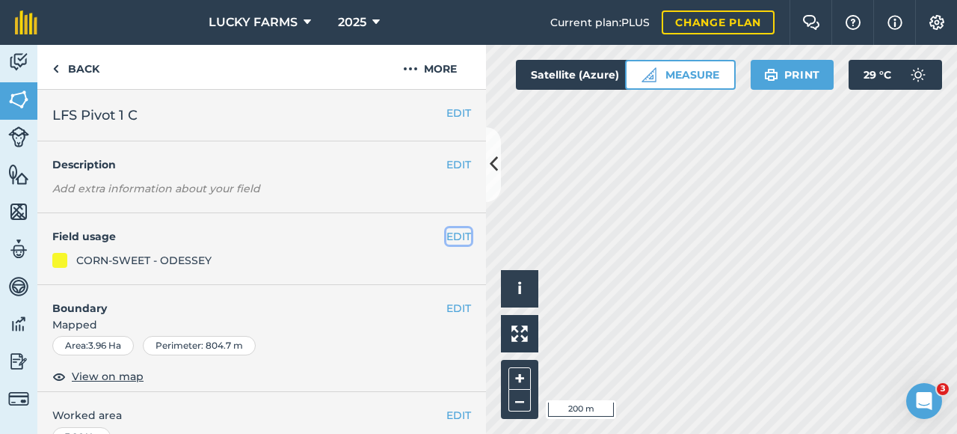
click at [458, 237] on button "EDIT" at bounding box center [459, 236] width 25 height 16
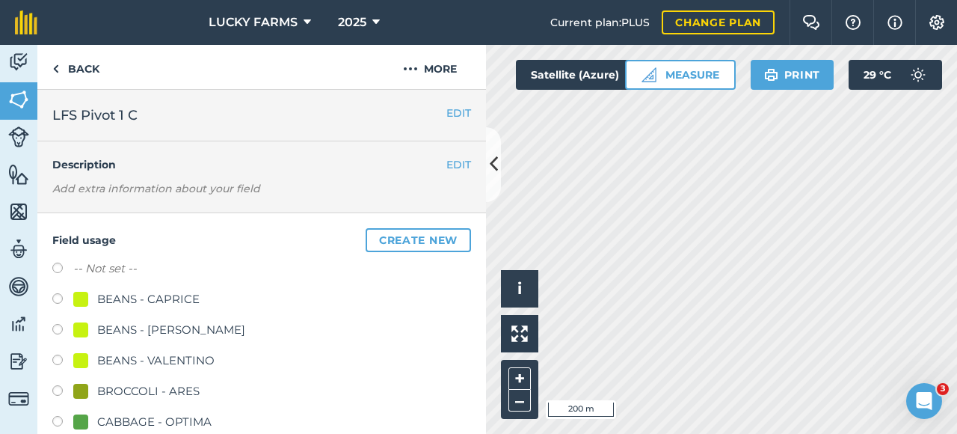
click at [79, 263] on label "-- Not set --" at bounding box center [105, 269] width 64 height 18
radio input "true"
radio input "false"
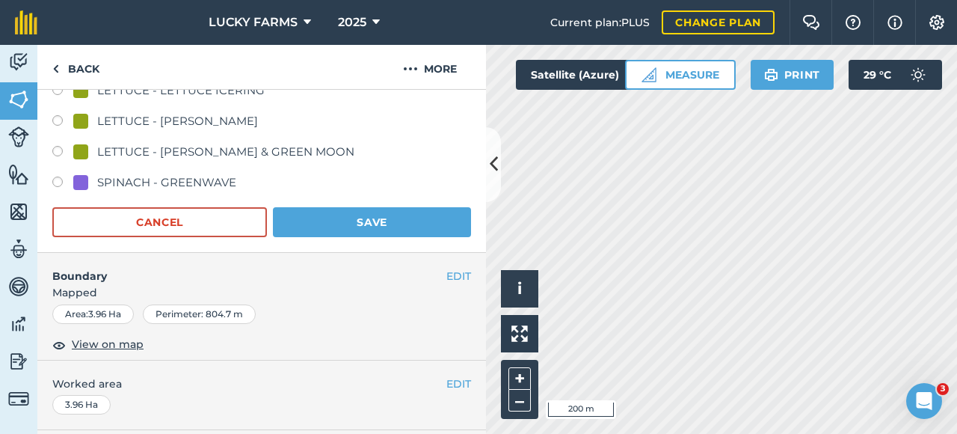
scroll to position [898, 0]
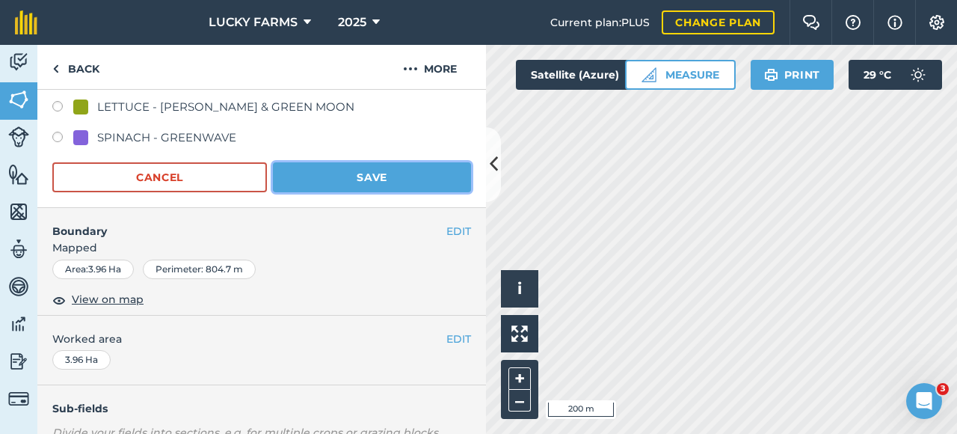
click at [438, 175] on button "Save" at bounding box center [372, 177] width 198 height 30
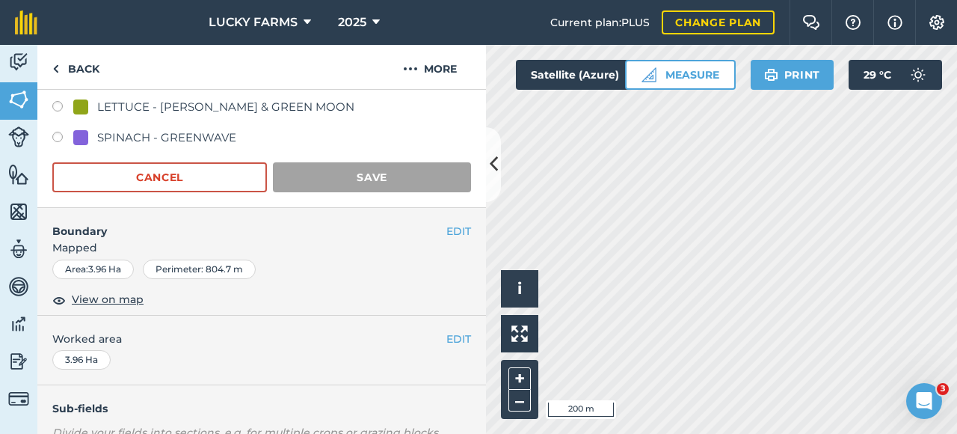
scroll to position [307, 0]
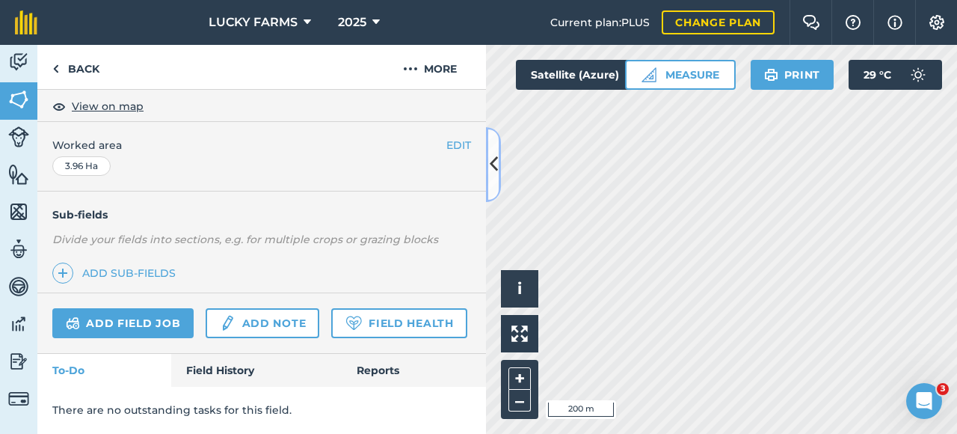
click at [497, 172] on icon at bounding box center [494, 164] width 8 height 26
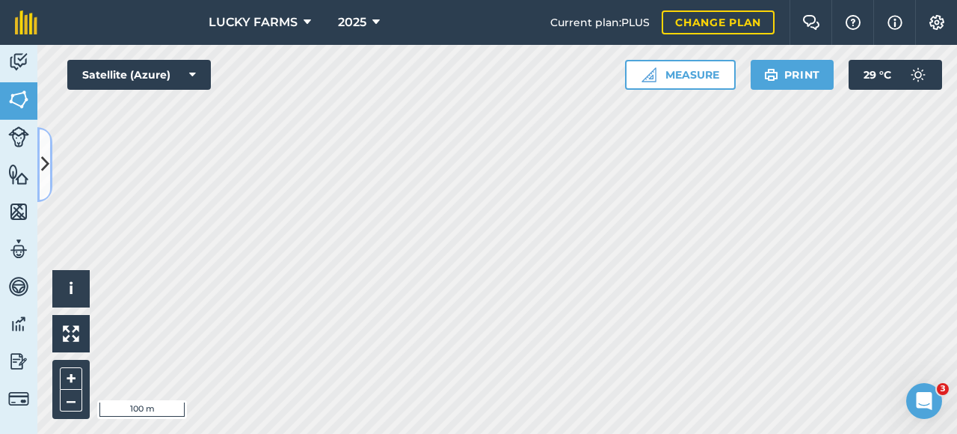
click at [48, 167] on icon at bounding box center [45, 164] width 8 height 26
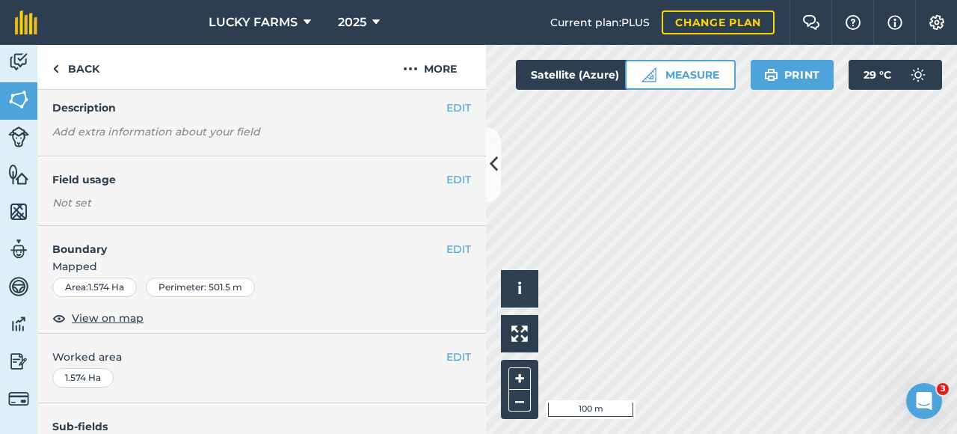
scroll to position [36, 0]
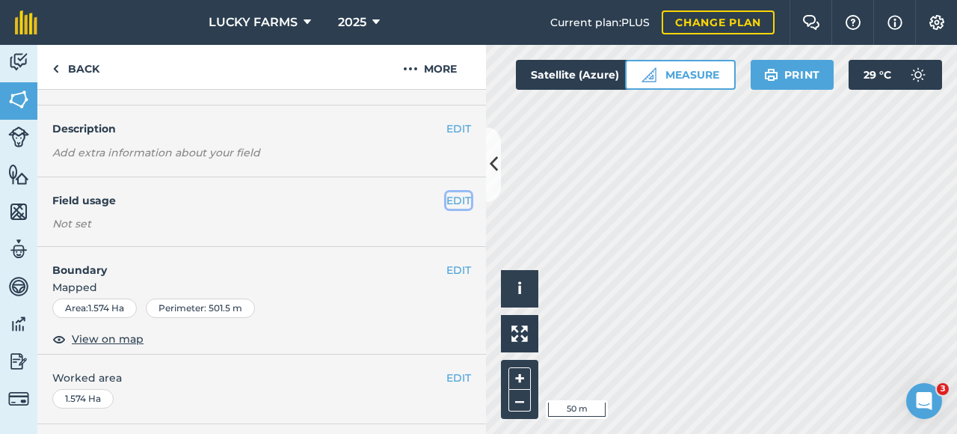
click at [448, 203] on button "EDIT" at bounding box center [459, 200] width 25 height 16
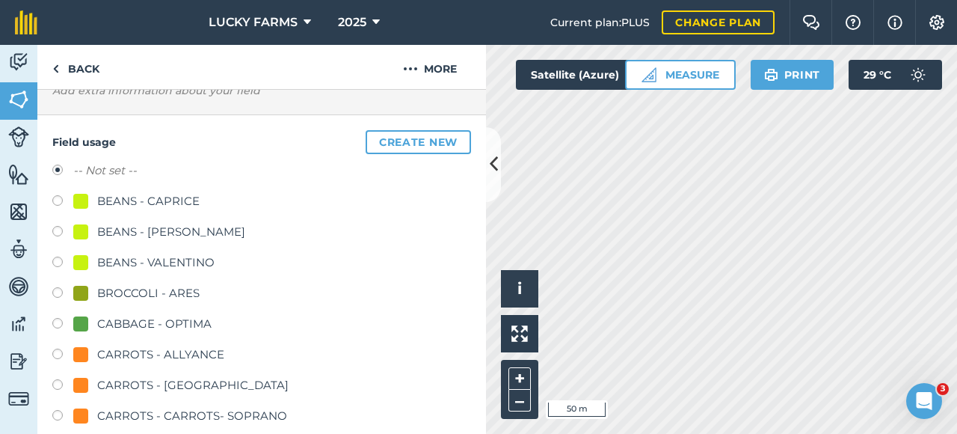
scroll to position [224, 0]
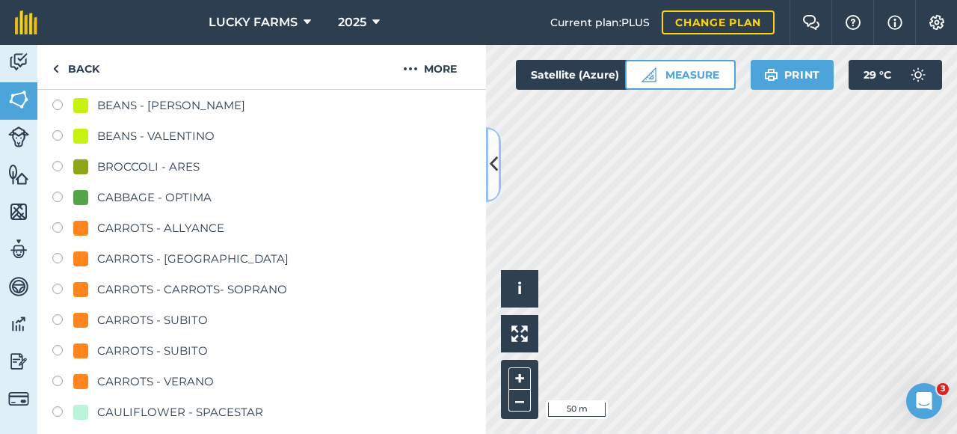
click at [496, 167] on icon at bounding box center [494, 164] width 8 height 26
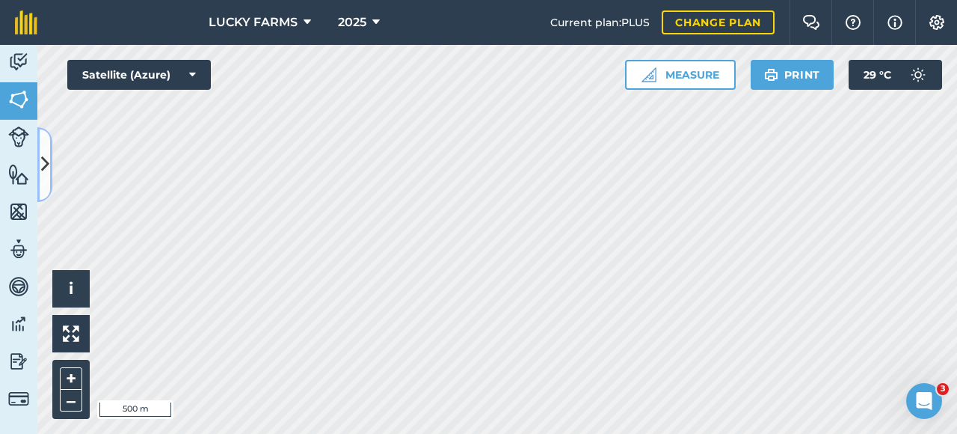
click at [43, 186] on button at bounding box center [44, 164] width 15 height 75
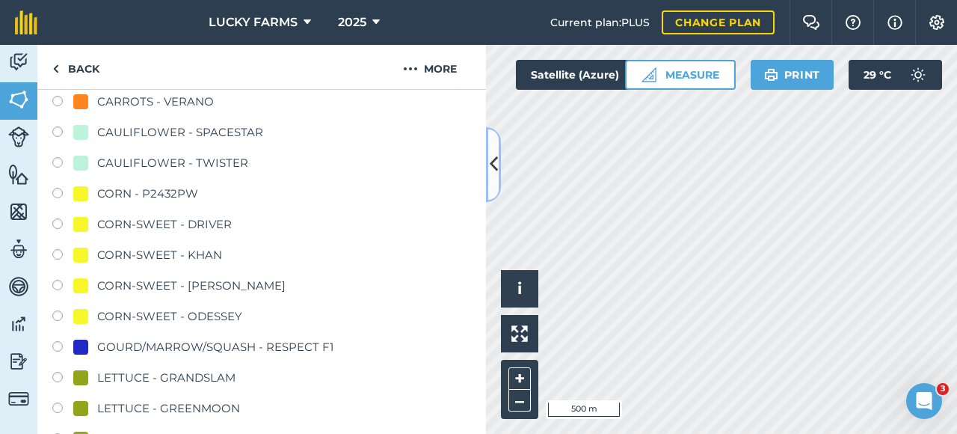
scroll to position [524, 0]
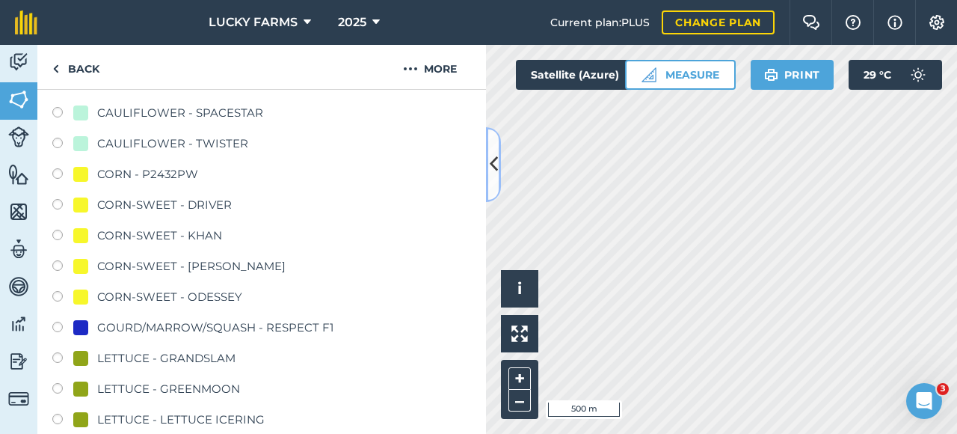
click at [495, 181] on button at bounding box center [493, 164] width 15 height 75
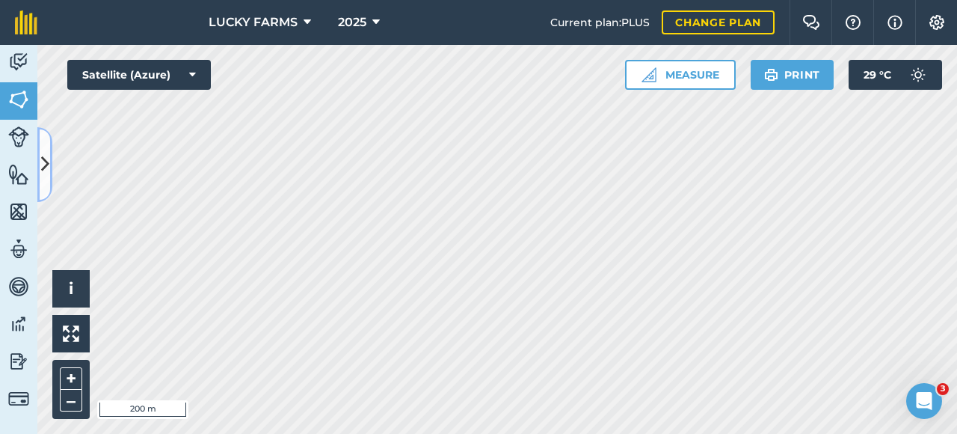
click at [49, 169] on button at bounding box center [44, 164] width 15 height 75
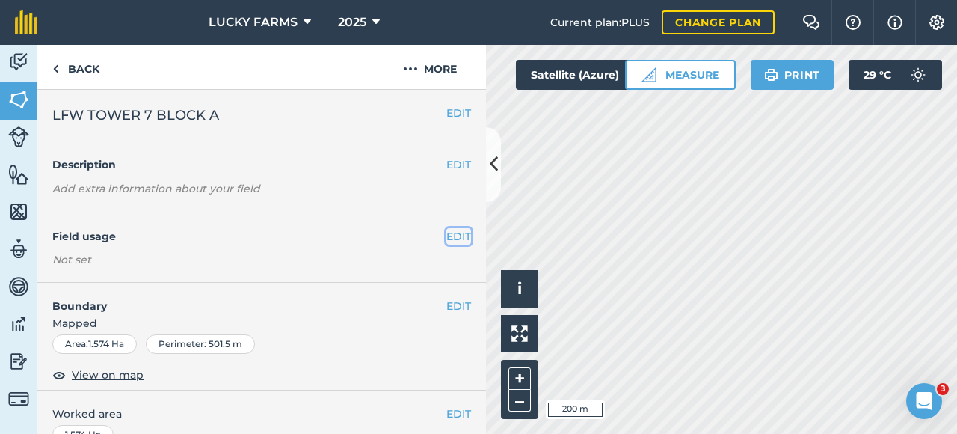
click at [452, 238] on button "EDIT" at bounding box center [459, 236] width 25 height 16
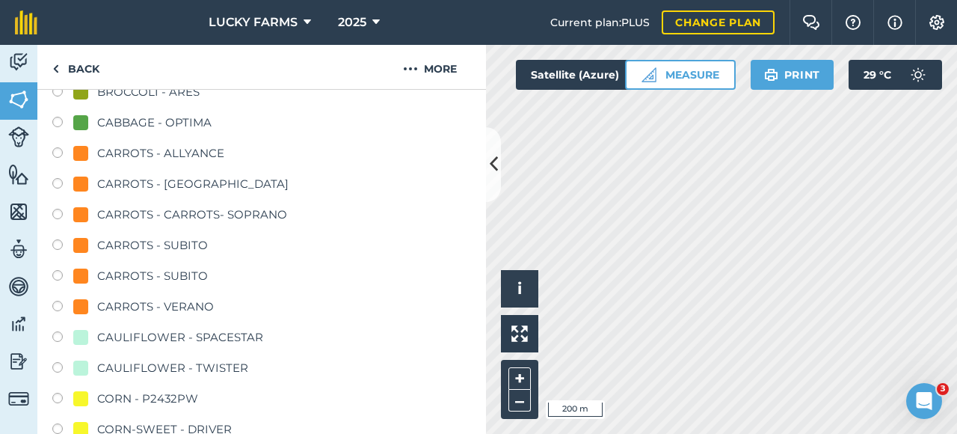
scroll to position [224, 0]
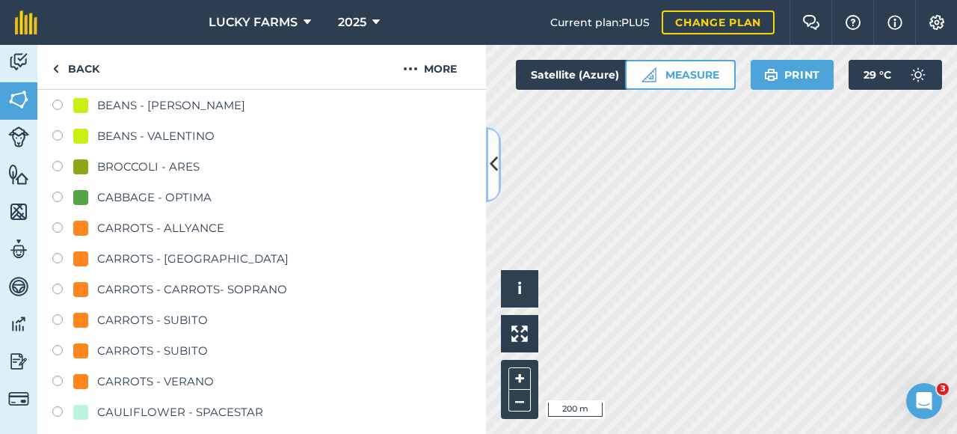
click at [497, 176] on icon at bounding box center [494, 164] width 8 height 26
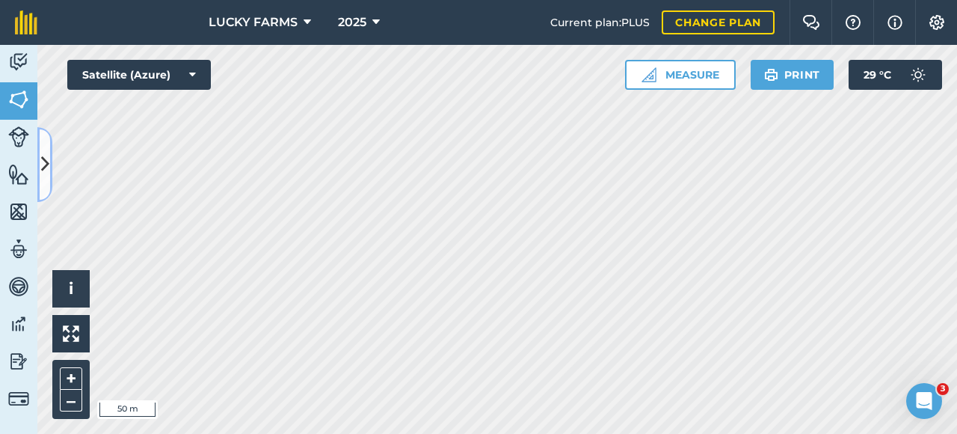
click at [51, 173] on button at bounding box center [44, 164] width 15 height 75
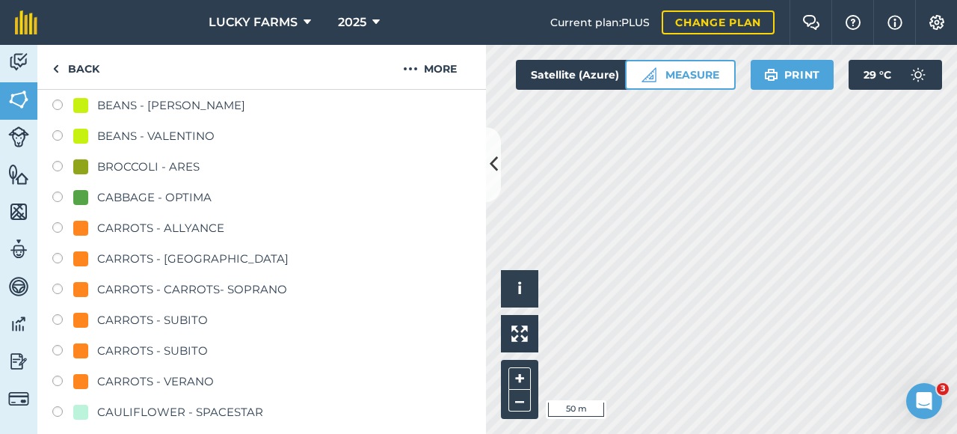
click at [55, 318] on label at bounding box center [62, 321] width 21 height 15
radio input "true"
radio input "false"
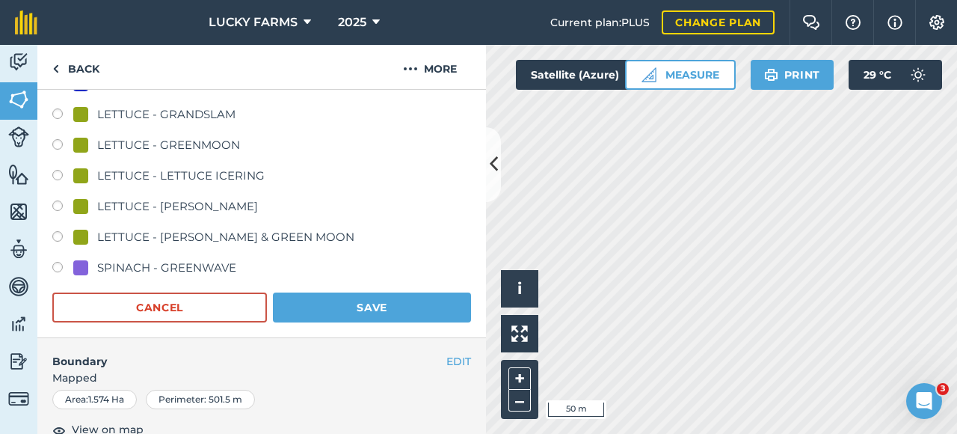
scroll to position [748, 0]
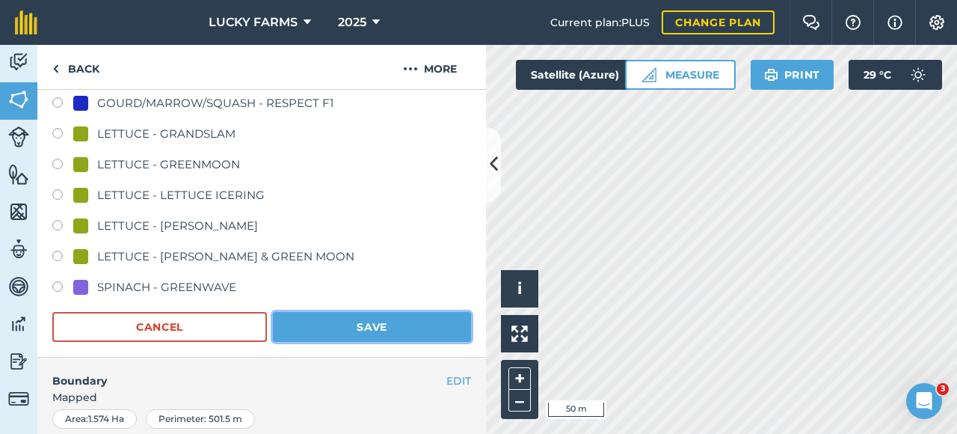
click at [346, 320] on button "Save" at bounding box center [372, 327] width 198 height 30
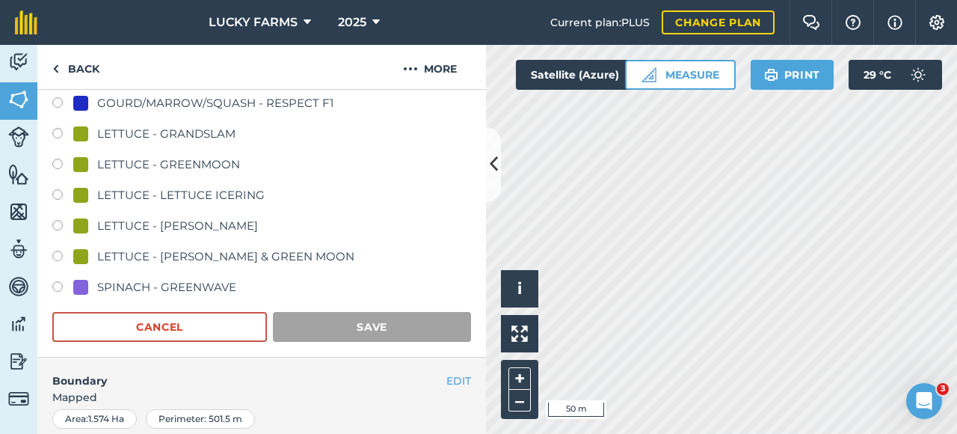
scroll to position [411, 0]
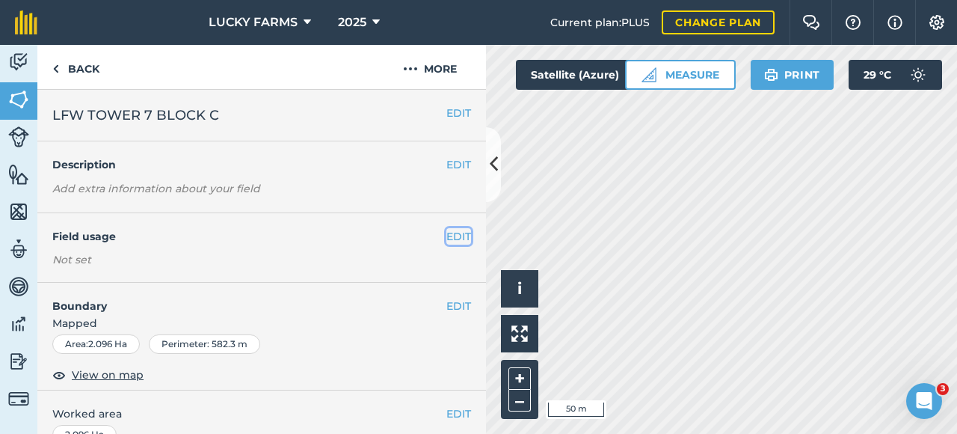
click at [447, 236] on button "EDIT" at bounding box center [459, 236] width 25 height 16
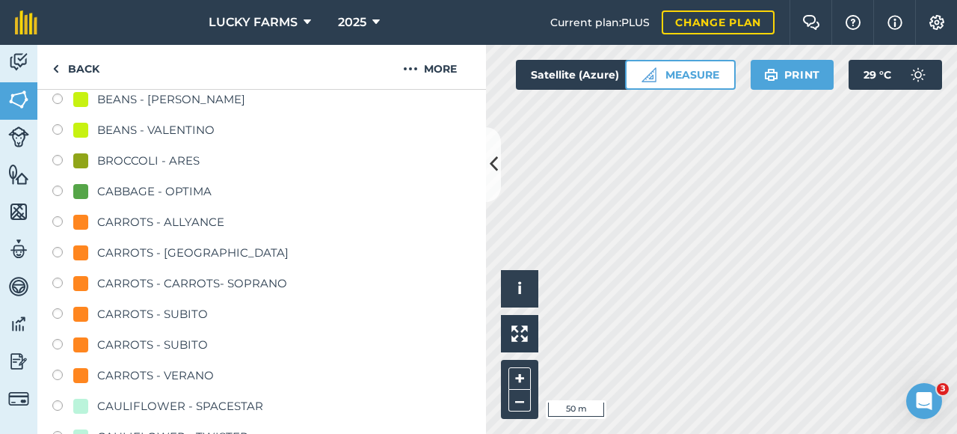
scroll to position [224, 0]
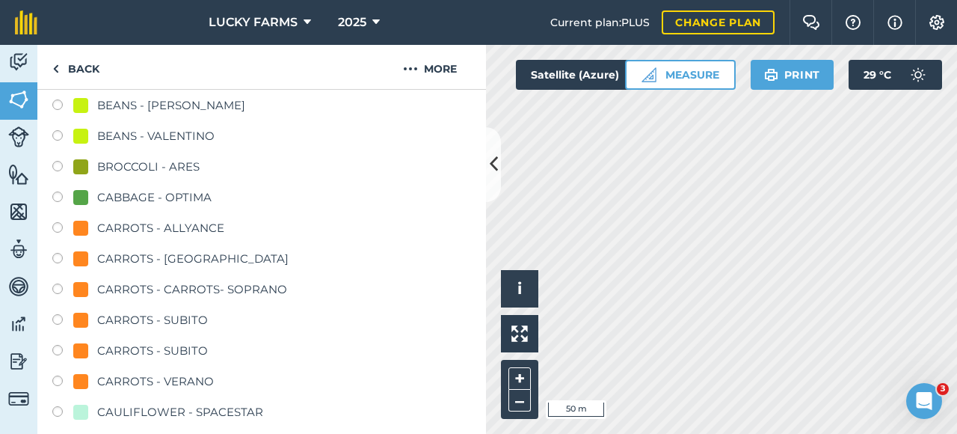
click at [62, 319] on label at bounding box center [62, 321] width 21 height 15
radio input "true"
radio input "false"
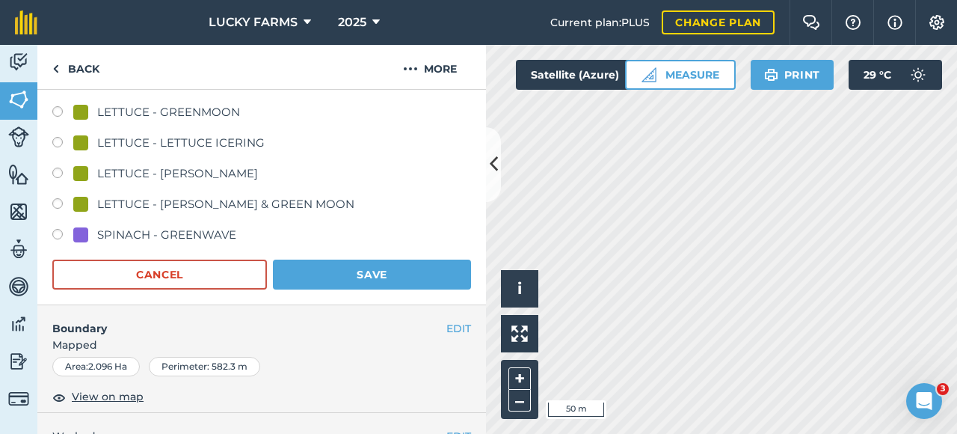
scroll to position [898, 0]
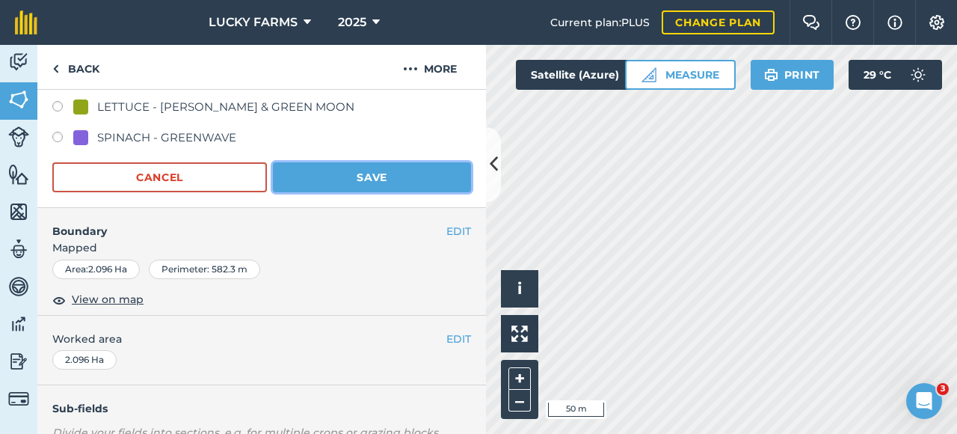
click at [410, 188] on button "Save" at bounding box center [372, 177] width 198 height 30
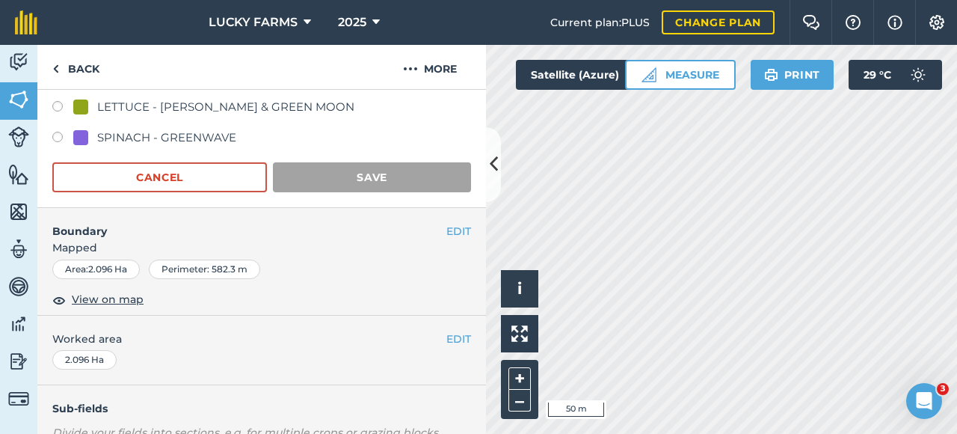
scroll to position [381, 0]
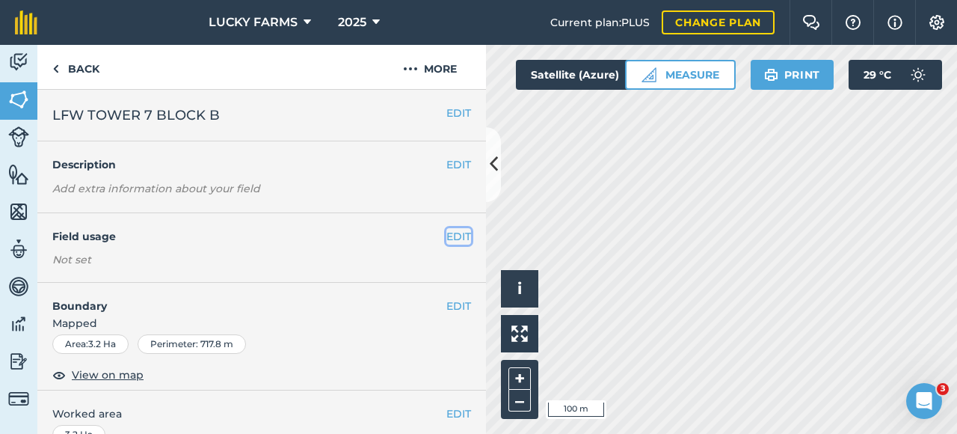
click at [447, 236] on button "EDIT" at bounding box center [459, 236] width 25 height 16
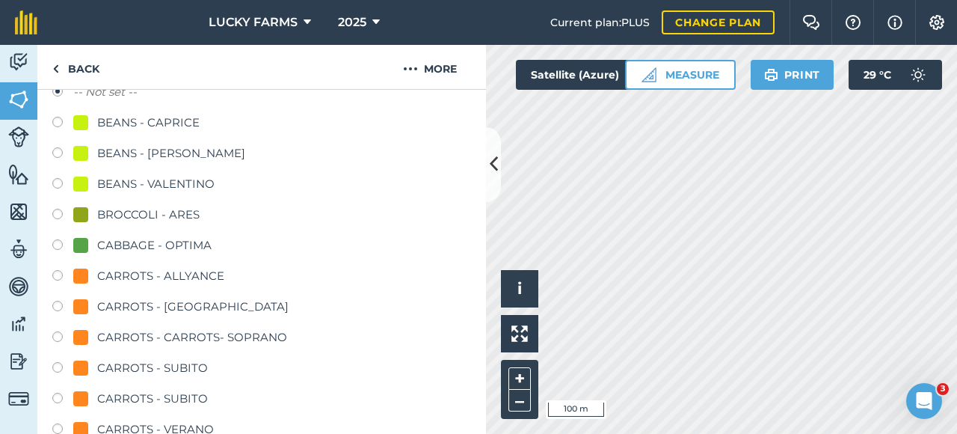
scroll to position [299, 0]
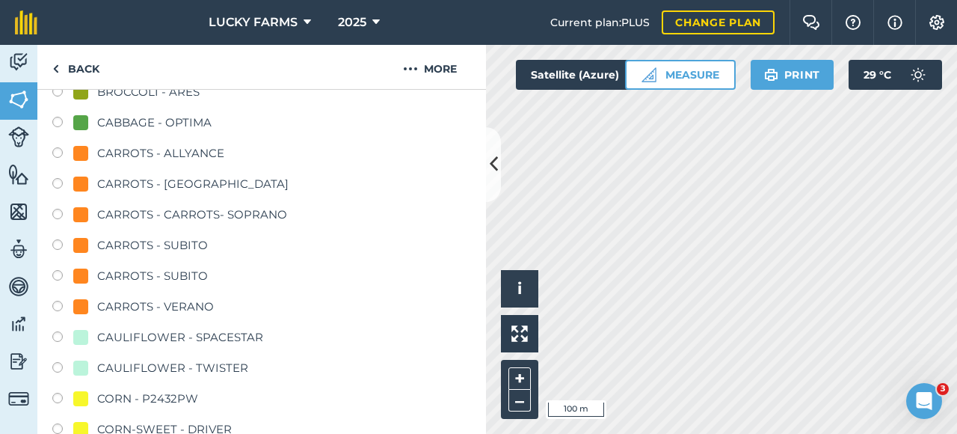
click at [70, 242] on label at bounding box center [62, 246] width 21 height 15
radio input "true"
radio input "false"
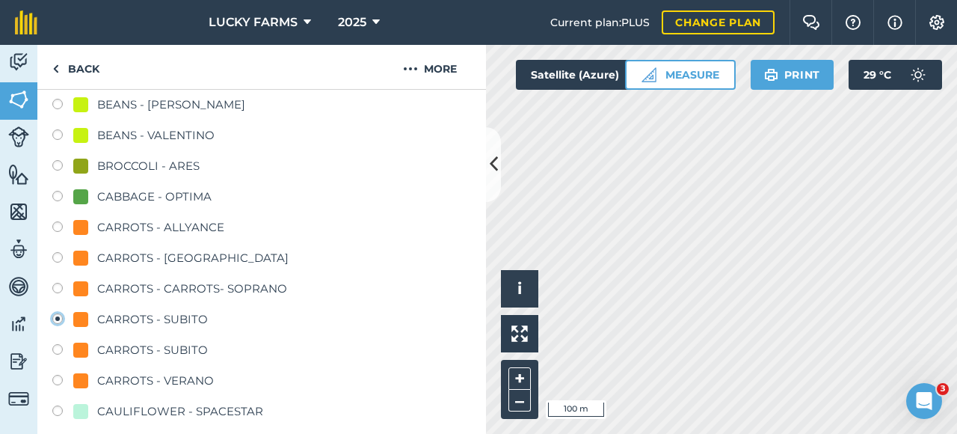
scroll to position [224, 0]
click at [223, 288] on div "CARROTS - CARROTS- SOPRANO" at bounding box center [192, 289] width 190 height 18
radio input "true"
radio input "false"
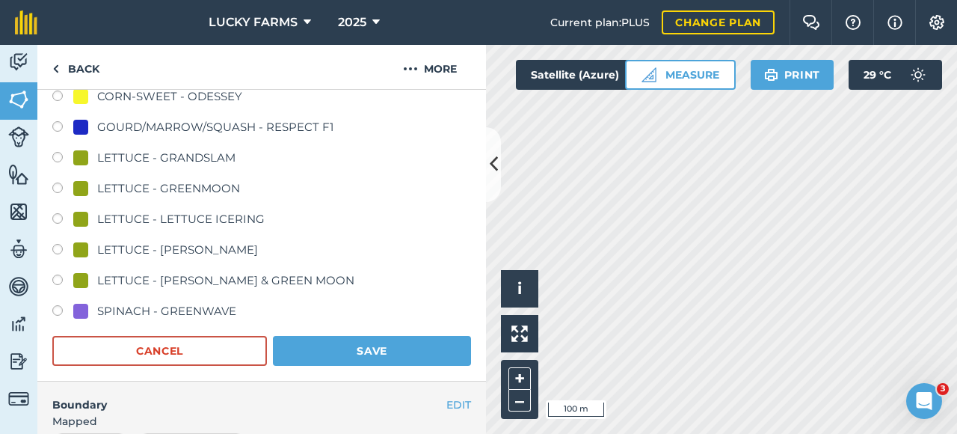
scroll to position [823, 0]
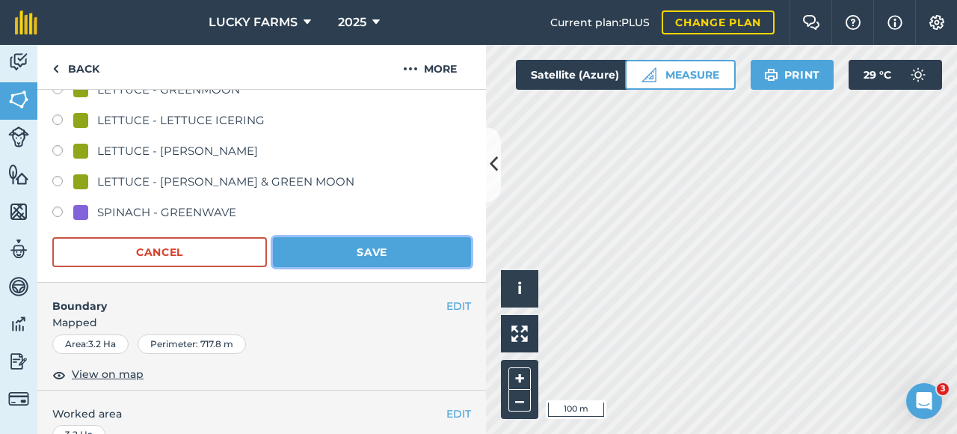
click at [349, 257] on button "Save" at bounding box center [372, 252] width 198 height 30
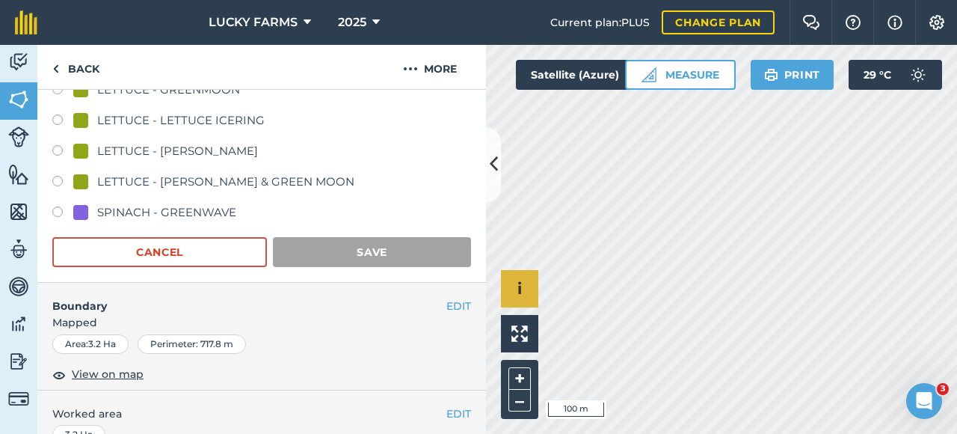
scroll to position [411, 0]
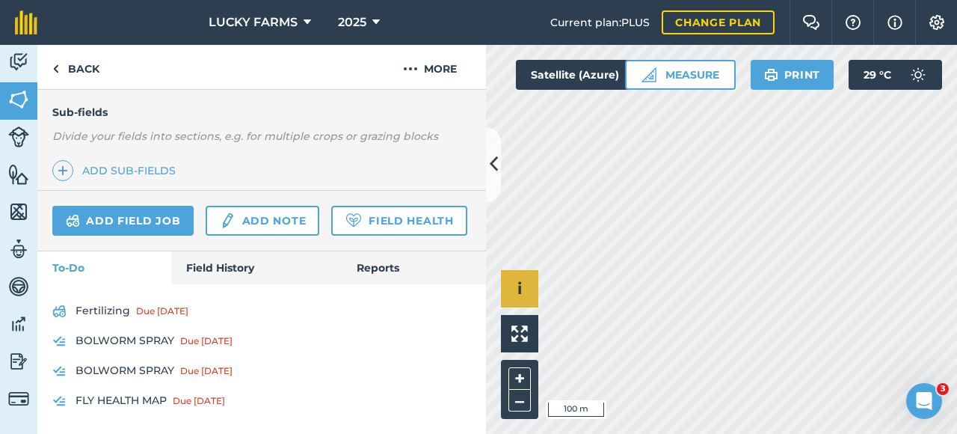
scroll to position [410, 0]
click at [164, 206] on link "Add field job" at bounding box center [122, 221] width 141 height 30
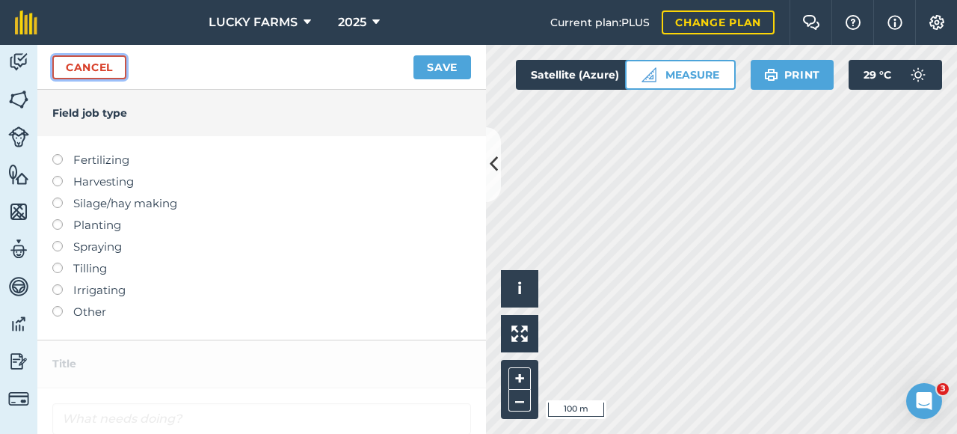
click at [119, 74] on link "Cancel" at bounding box center [89, 67] width 74 height 24
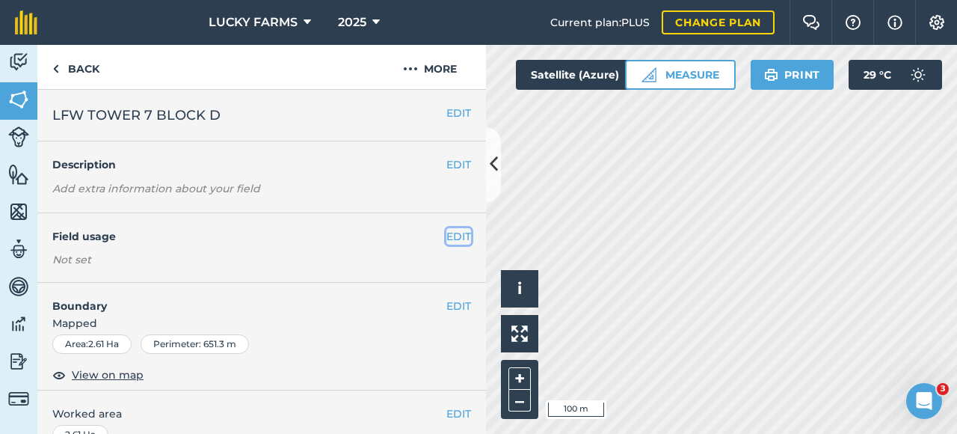
click at [447, 237] on button "EDIT" at bounding box center [459, 236] width 25 height 16
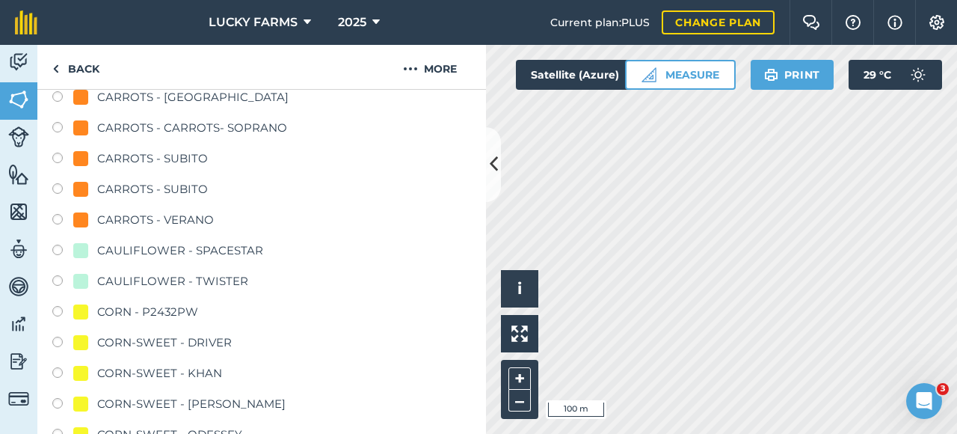
scroll to position [299, 0]
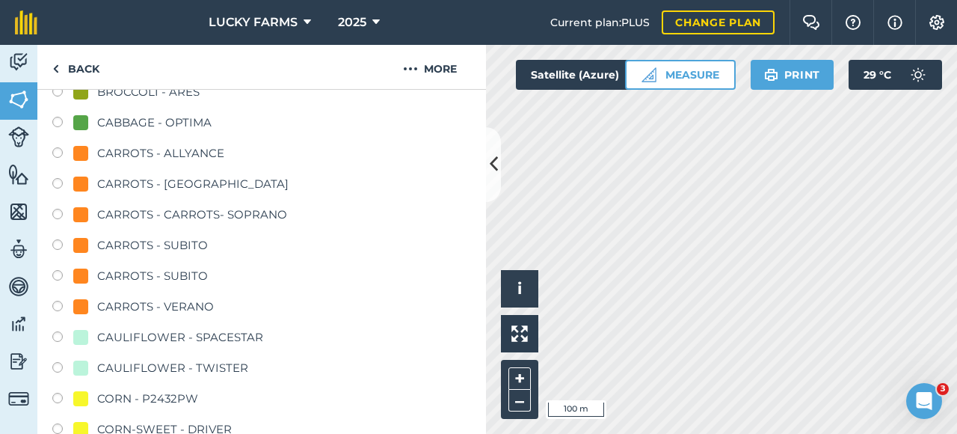
click at [224, 221] on div "CARROTS - CARROTS- SOPRANO" at bounding box center [192, 215] width 190 height 18
radio input "true"
radio input "false"
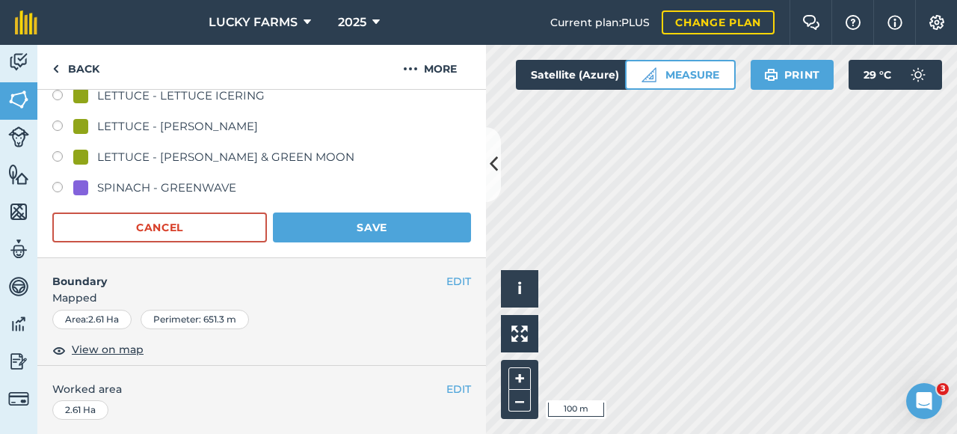
scroll to position [898, 0]
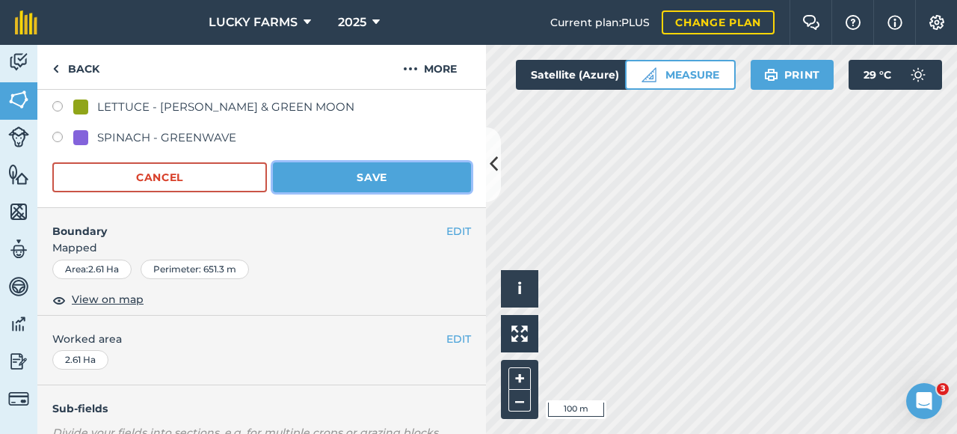
click at [368, 171] on button "Save" at bounding box center [372, 177] width 198 height 30
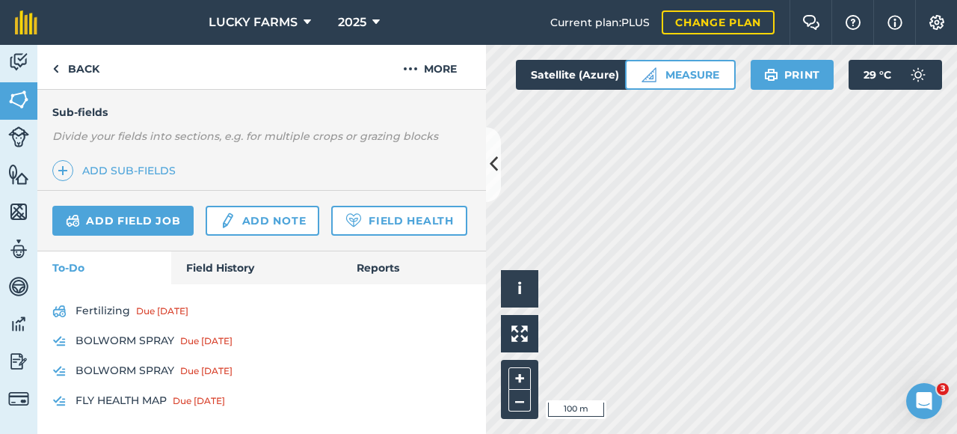
scroll to position [411, 0]
click at [491, 172] on icon at bounding box center [494, 164] width 8 height 26
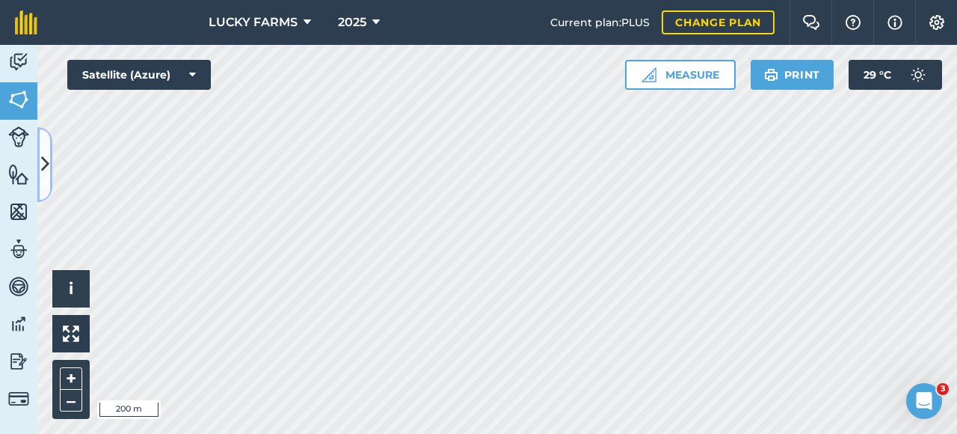
click at [42, 159] on icon at bounding box center [45, 164] width 8 height 26
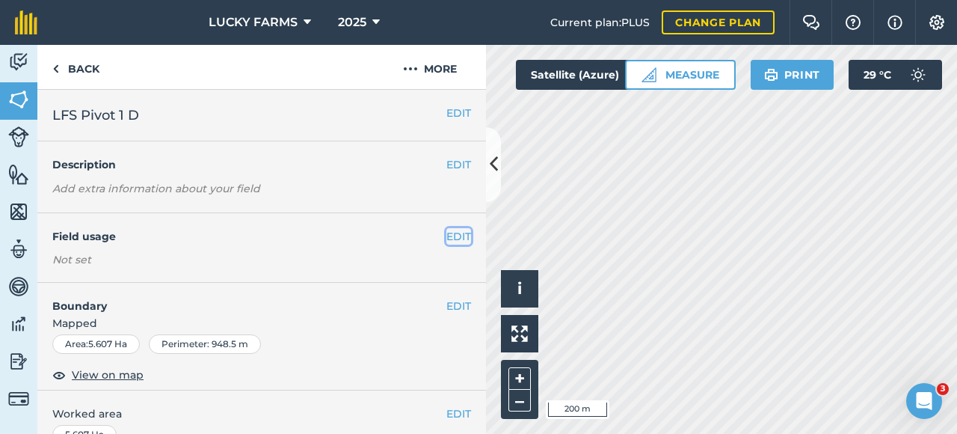
click at [451, 242] on button "EDIT" at bounding box center [459, 236] width 25 height 16
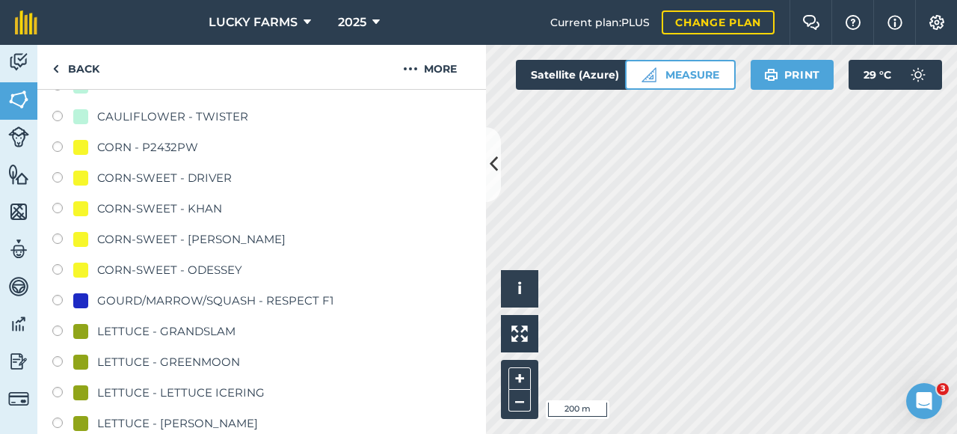
scroll to position [748, 0]
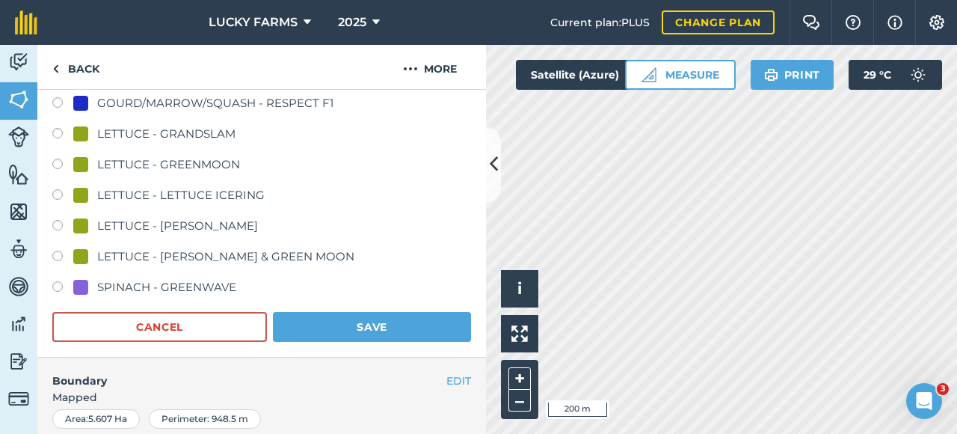
click at [61, 134] on label at bounding box center [62, 135] width 21 height 15
radio input "true"
radio input "false"
click at [341, 328] on button "Save" at bounding box center [372, 327] width 198 height 30
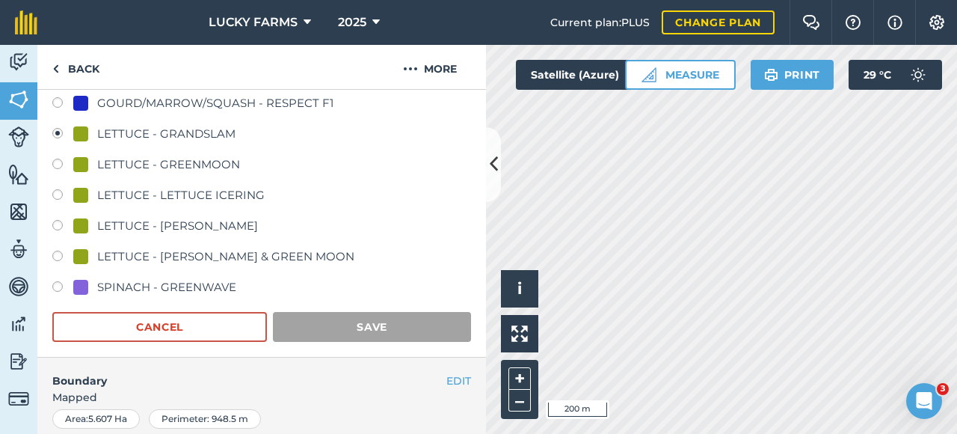
scroll to position [411, 0]
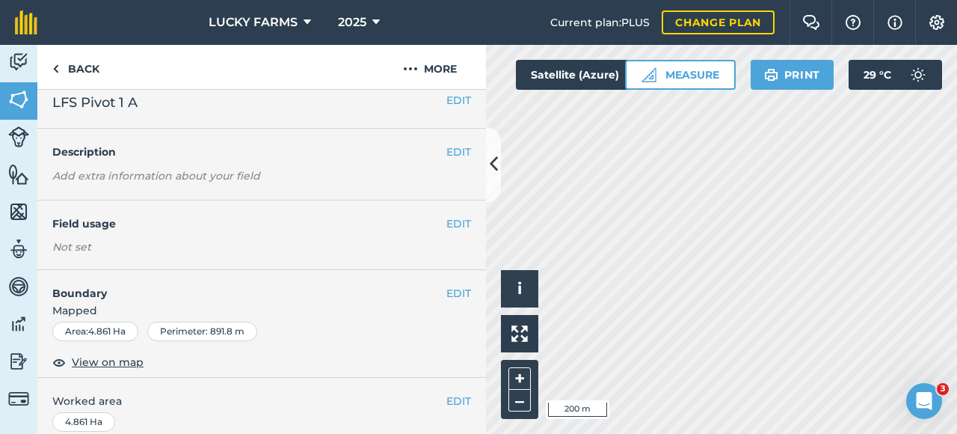
scroll to position [7, 0]
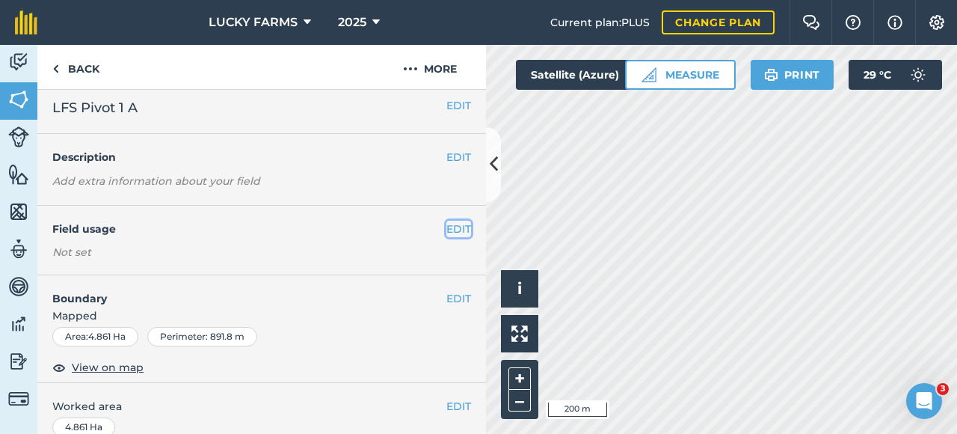
click at [450, 228] on button "EDIT" at bounding box center [459, 229] width 25 height 16
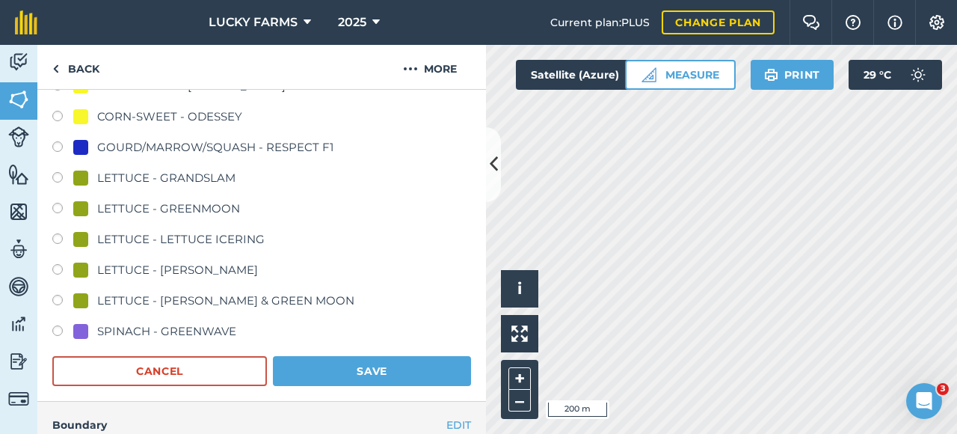
scroll to position [681, 0]
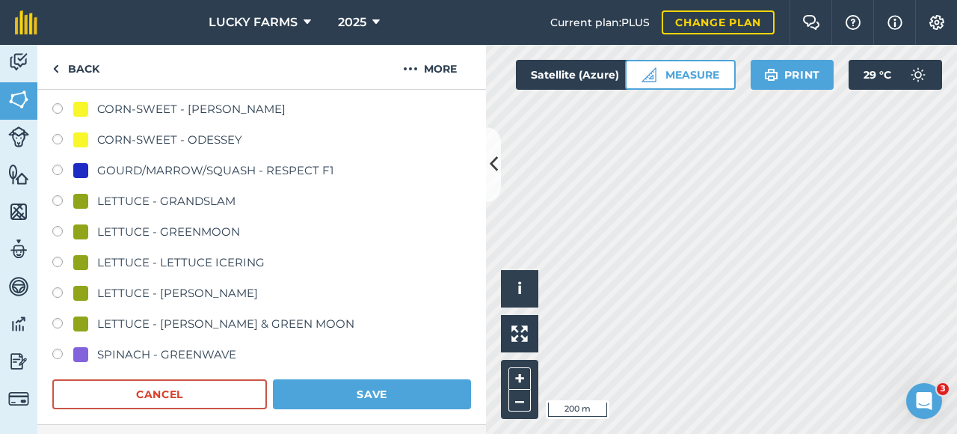
click at [188, 203] on div "LETTUCE - GRANDSLAM" at bounding box center [166, 201] width 138 height 18
radio input "true"
radio input "false"
click at [316, 390] on button "Save" at bounding box center [372, 394] width 198 height 30
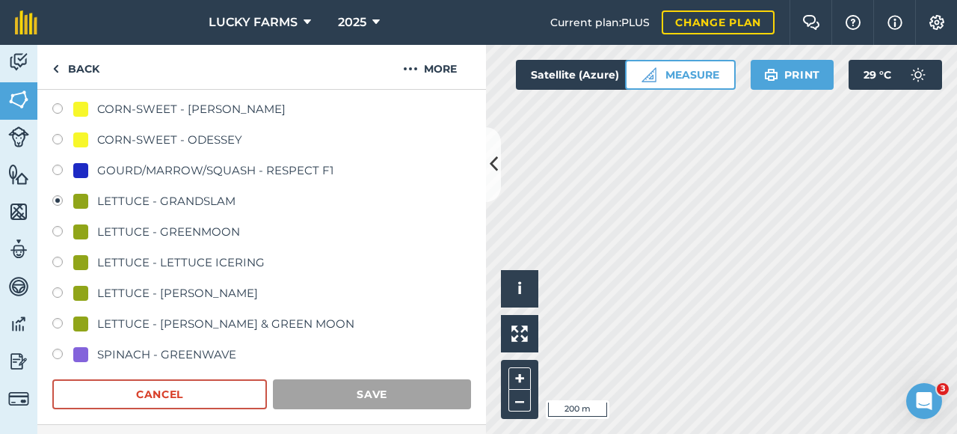
scroll to position [308, 0]
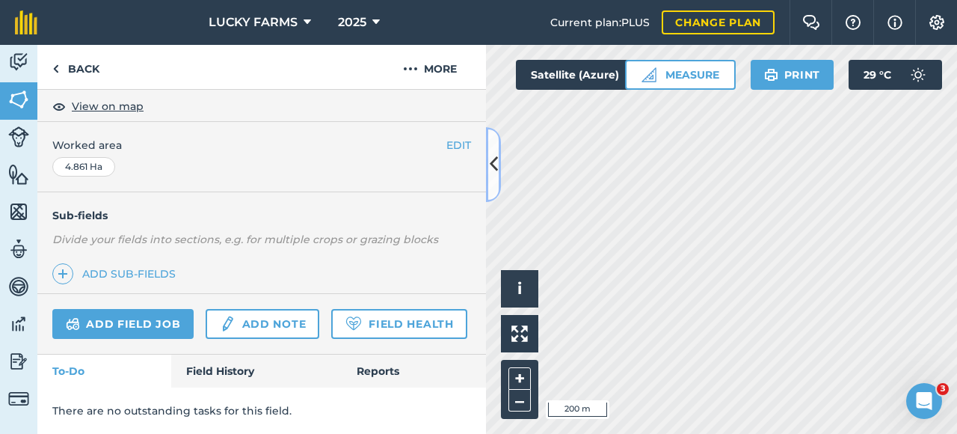
click at [495, 168] on icon at bounding box center [494, 164] width 8 height 26
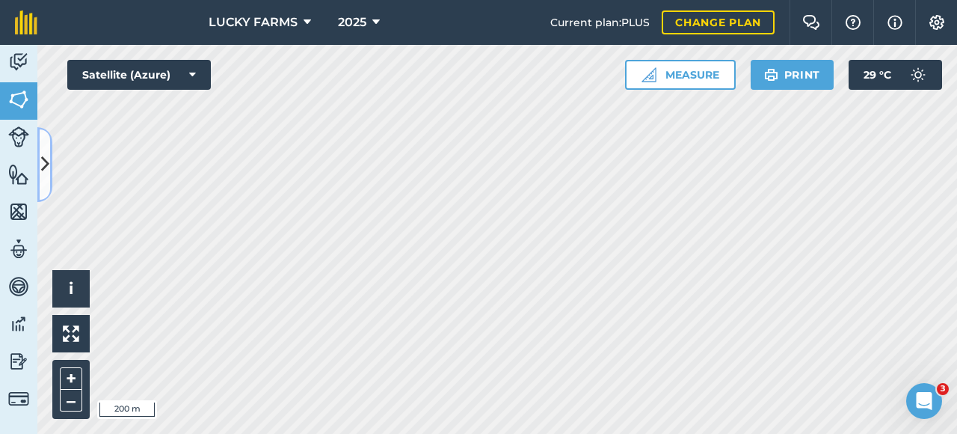
click at [47, 155] on icon at bounding box center [45, 164] width 8 height 26
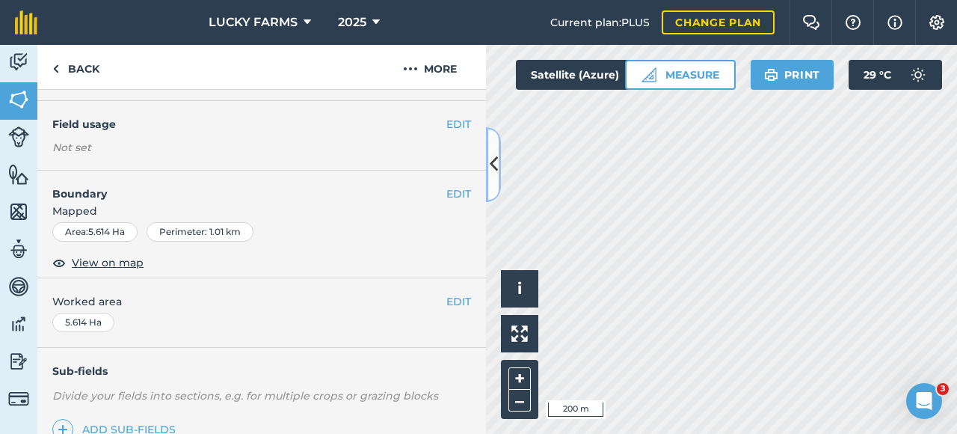
scroll to position [82, 0]
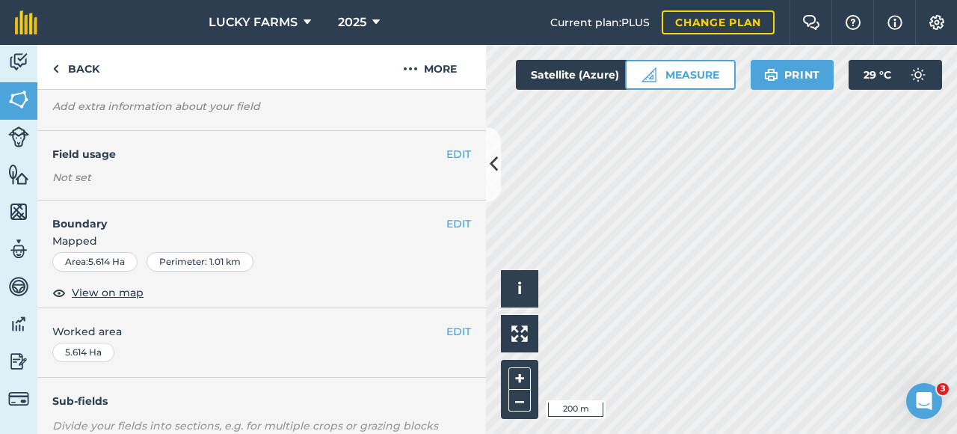
click at [450, 162] on div "EDIT Field usage Not set" at bounding box center [261, 166] width 449 height 70
click at [450, 150] on button "EDIT" at bounding box center [459, 154] width 25 height 16
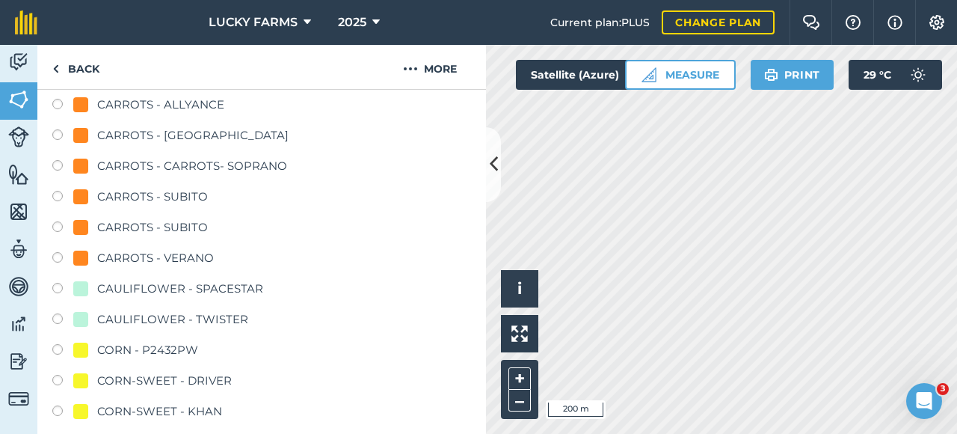
scroll to position [456, 0]
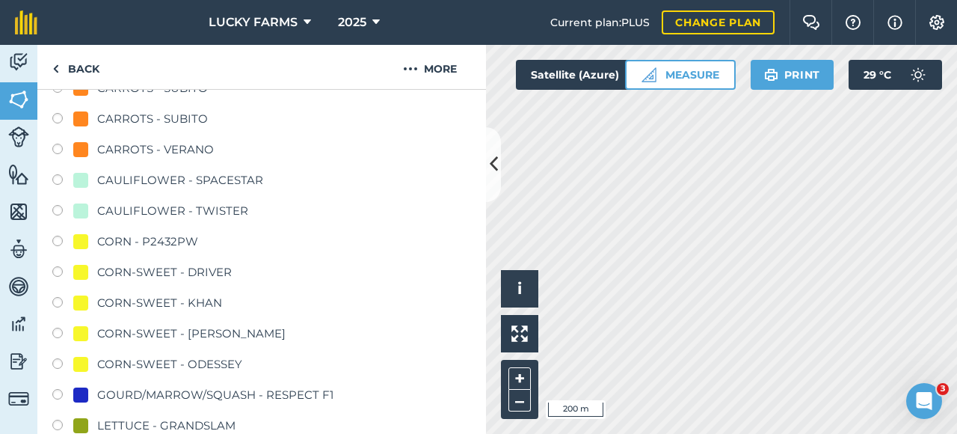
click at [229, 174] on div "CAULIFLOWER - SPACESTAR" at bounding box center [180, 180] width 166 height 18
radio input "true"
radio input "false"
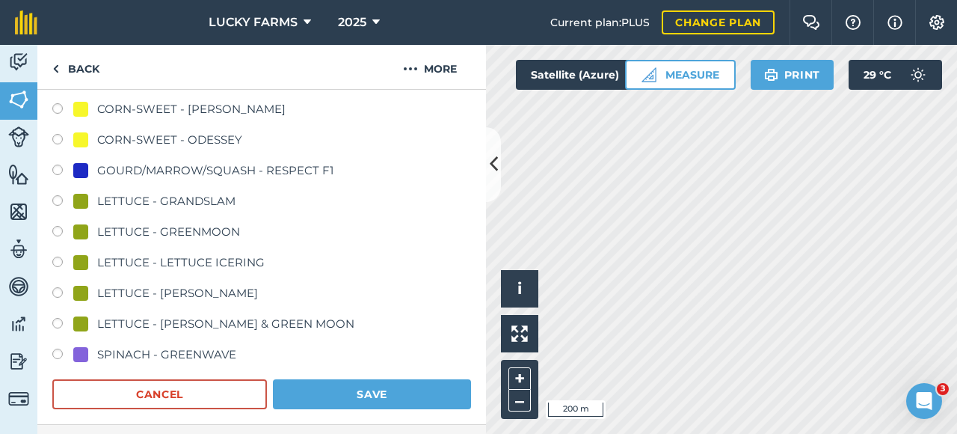
scroll to position [905, 0]
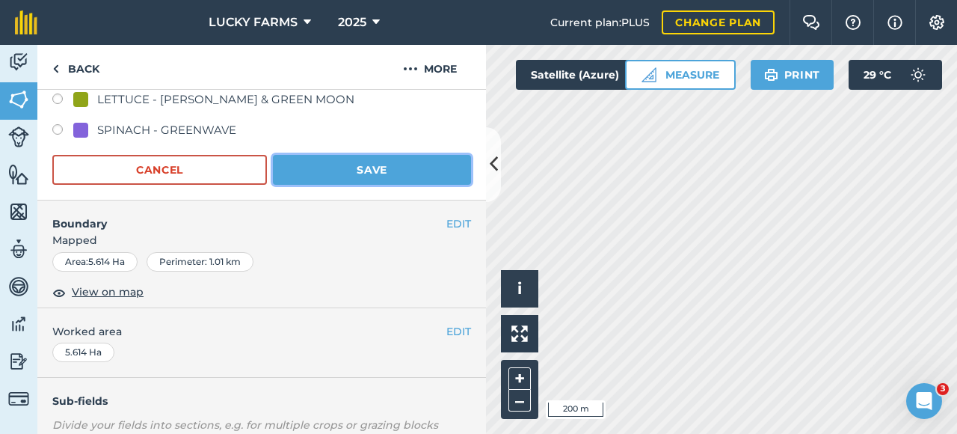
click at [377, 167] on button "Save" at bounding box center [372, 170] width 198 height 30
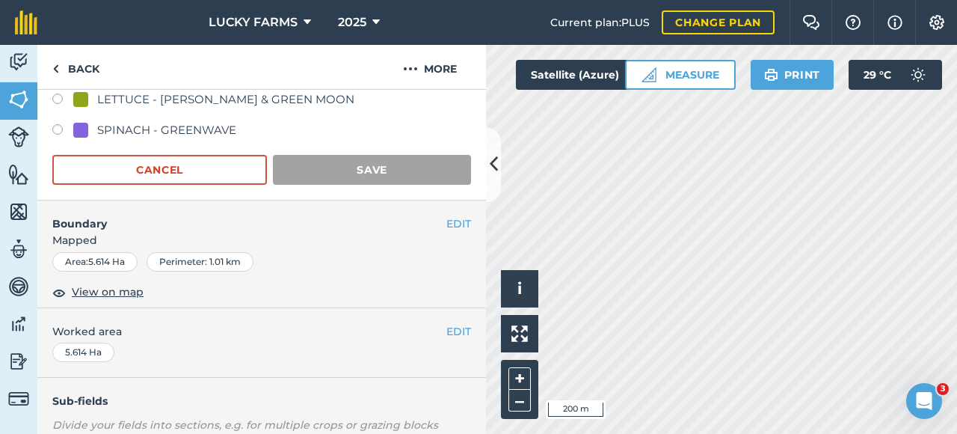
scroll to position [308, 0]
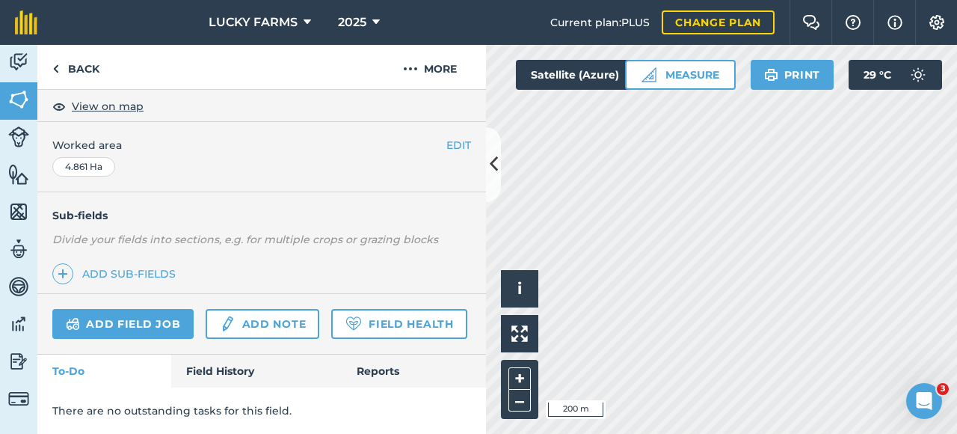
scroll to position [84, 0]
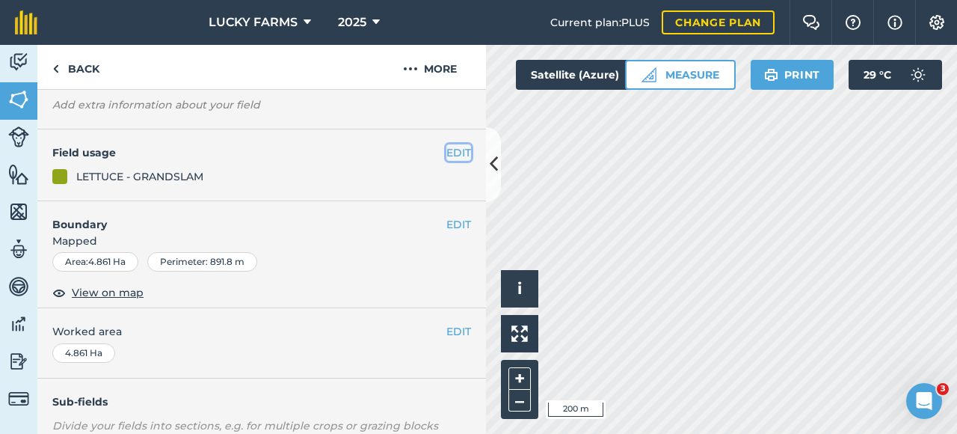
click at [450, 159] on button "EDIT" at bounding box center [459, 152] width 25 height 16
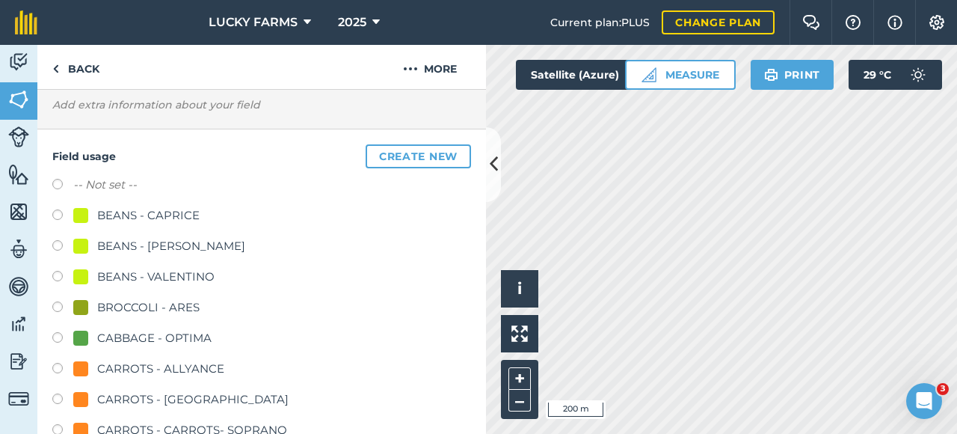
click at [114, 189] on label "-- Not set --" at bounding box center [105, 185] width 64 height 18
radio input "true"
radio input "false"
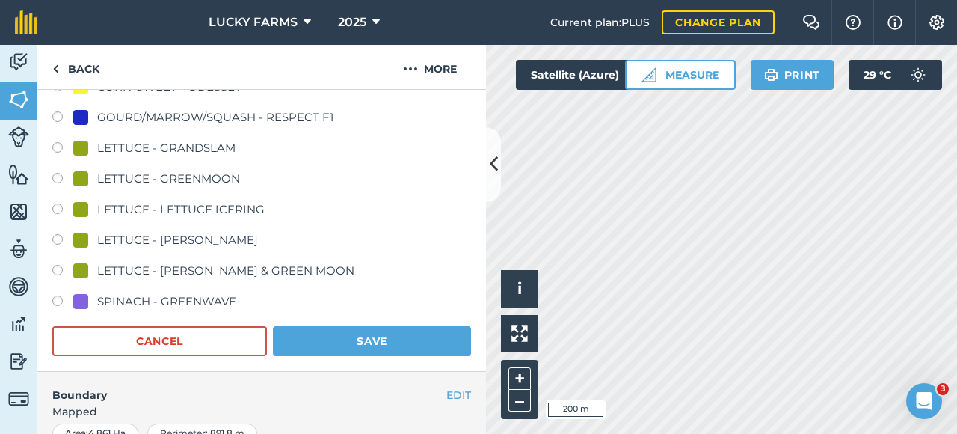
scroll to position [757, 0]
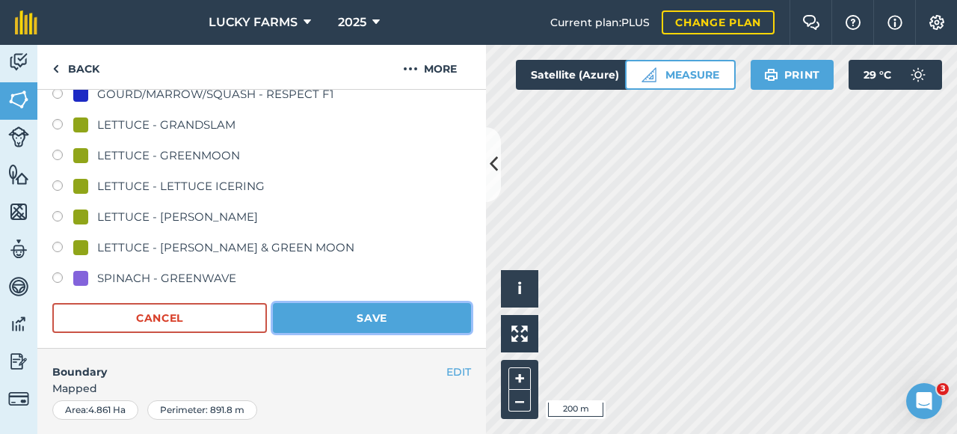
click at [307, 310] on button "Save" at bounding box center [372, 318] width 198 height 30
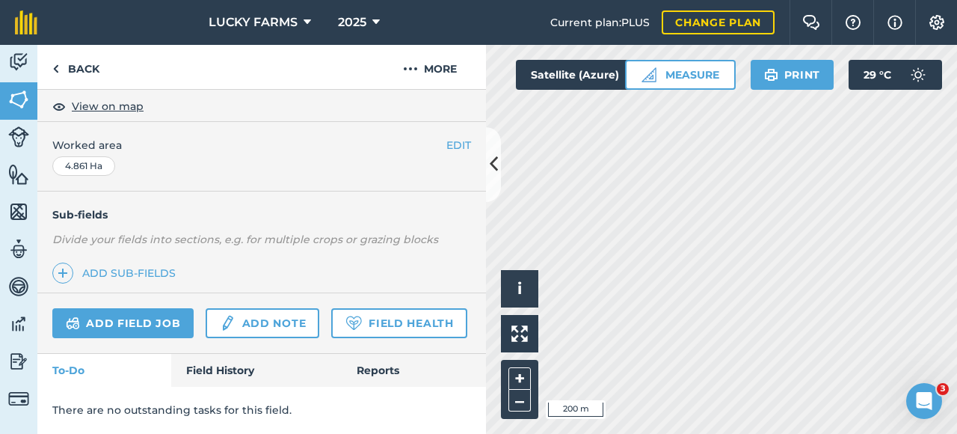
scroll to position [307, 0]
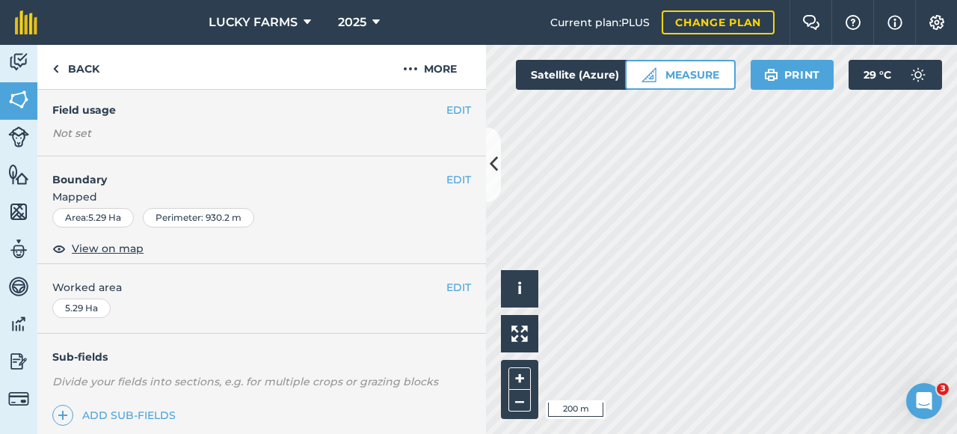
scroll to position [82, 0]
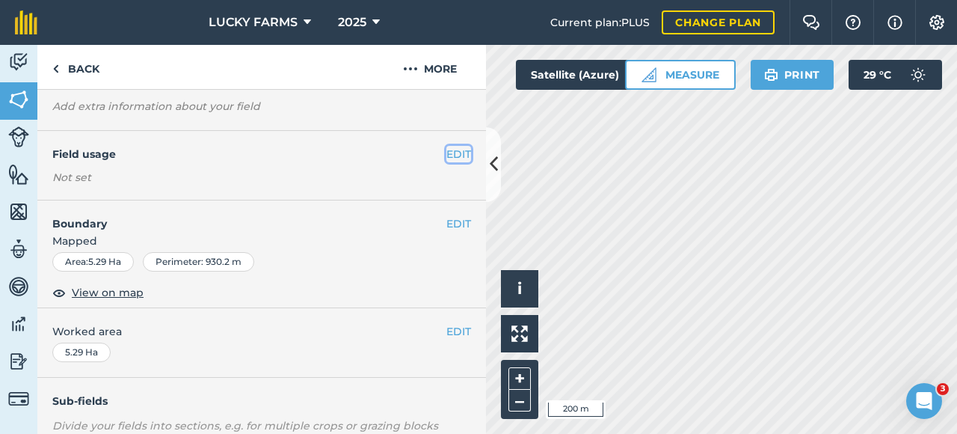
click at [454, 155] on button "EDIT" at bounding box center [459, 154] width 25 height 16
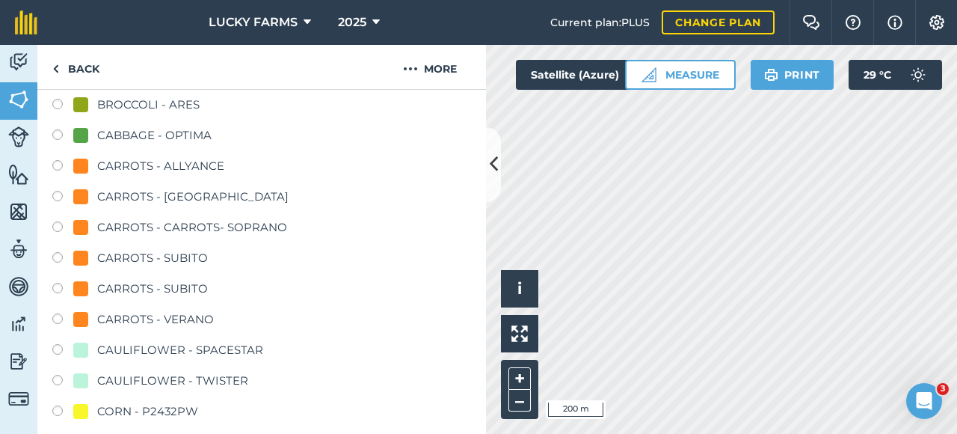
scroll to position [456, 0]
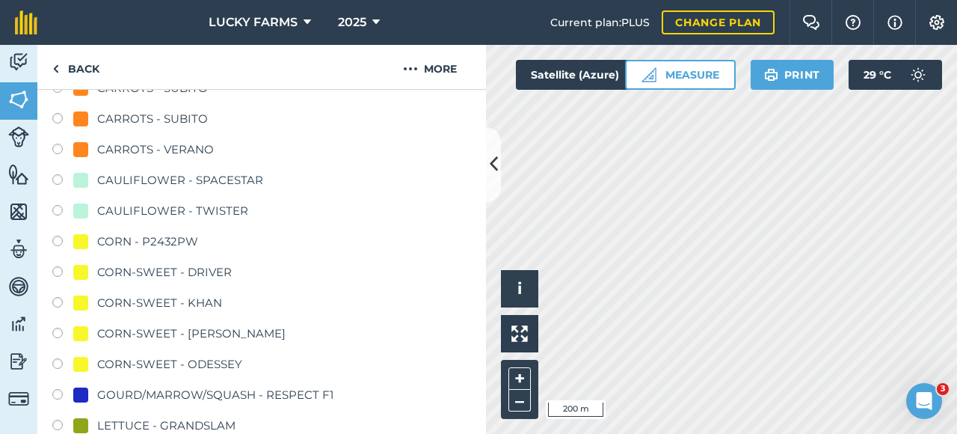
click at [244, 185] on div "CAULIFLOWER - SPACESTAR" at bounding box center [180, 180] width 166 height 18
radio input "true"
radio input "false"
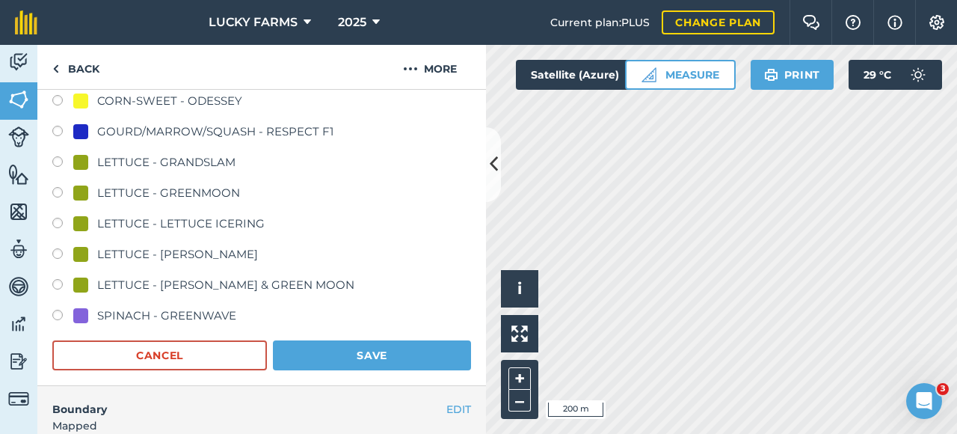
scroll to position [755, 0]
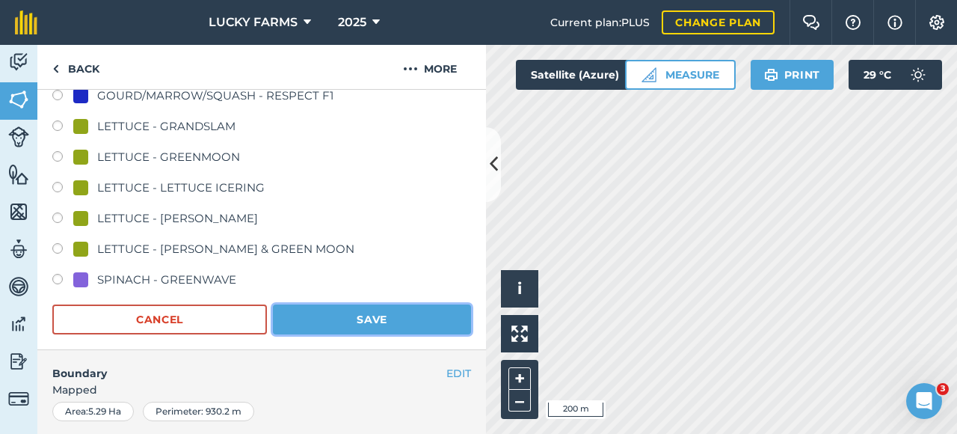
click at [355, 306] on button "Save" at bounding box center [372, 319] width 198 height 30
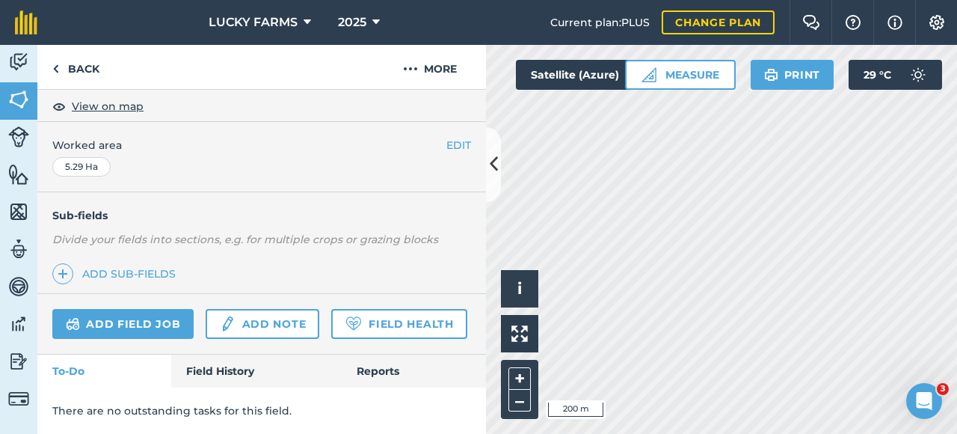
scroll to position [9, 0]
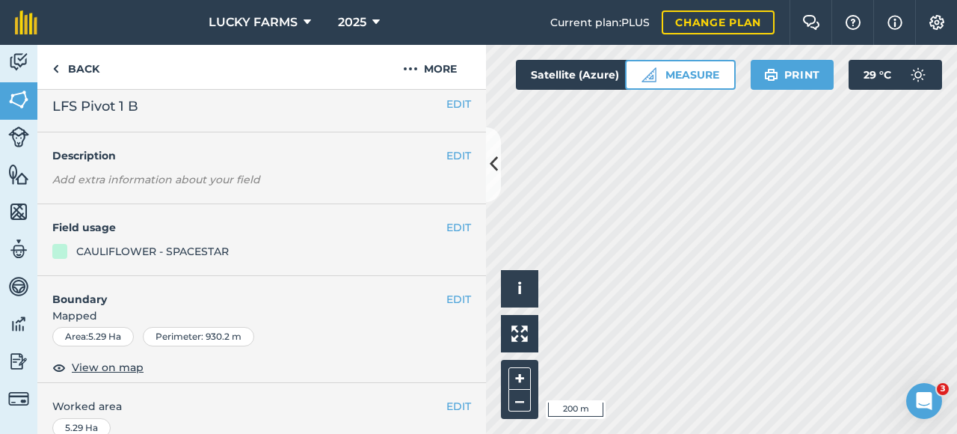
click at [433, 233] on h4 "Field usage" at bounding box center [249, 227] width 394 height 16
click at [447, 231] on button "EDIT" at bounding box center [459, 227] width 25 height 16
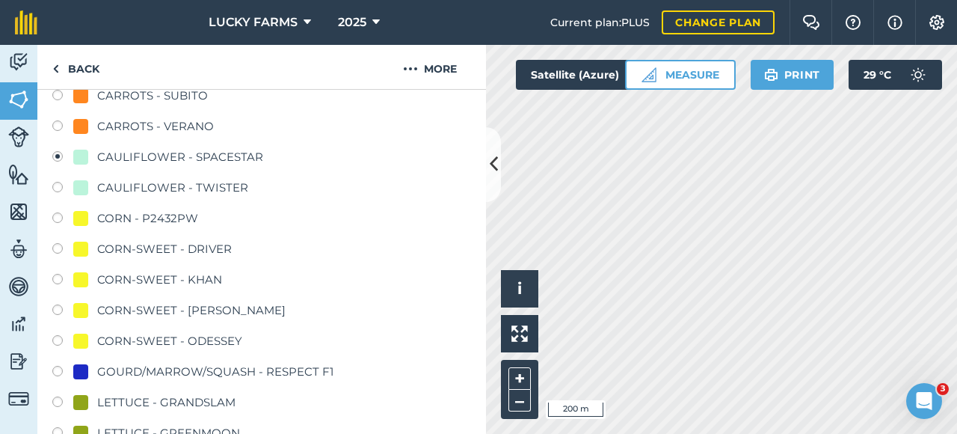
scroll to position [607, 0]
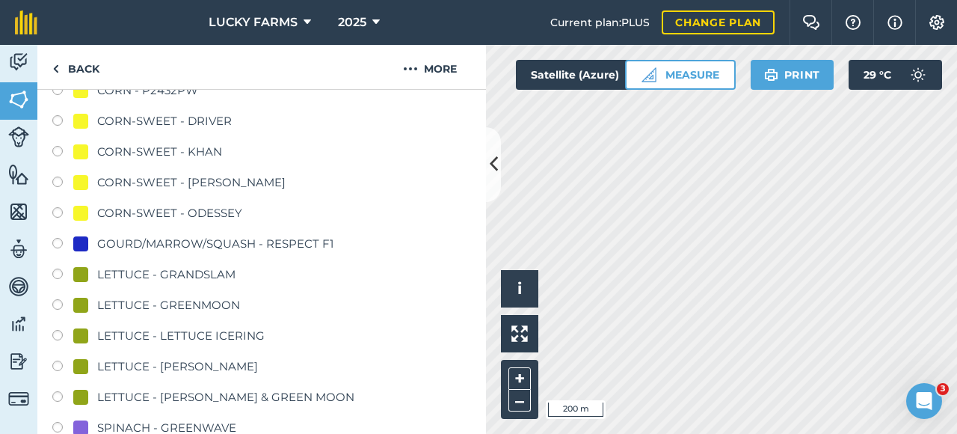
click at [151, 283] on div "LETTUCE - GRANDSLAM" at bounding box center [261, 277] width 419 height 22
click at [159, 277] on div "LETTUCE - GRANDSLAM" at bounding box center [166, 275] width 138 height 18
radio input "true"
radio input "false"
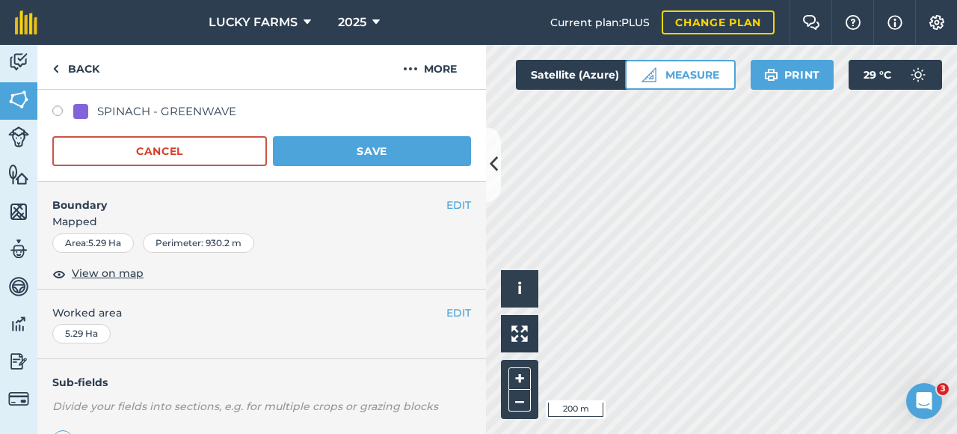
scroll to position [830, 0]
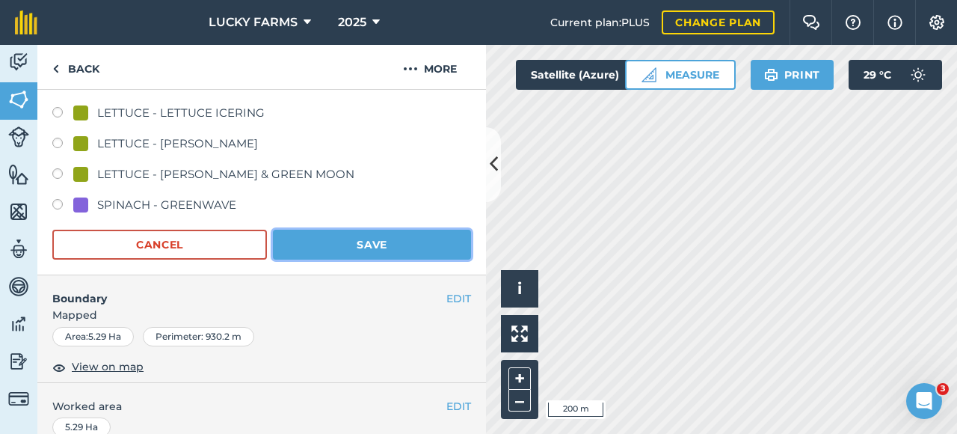
click at [363, 240] on button "Save" at bounding box center [372, 245] width 198 height 30
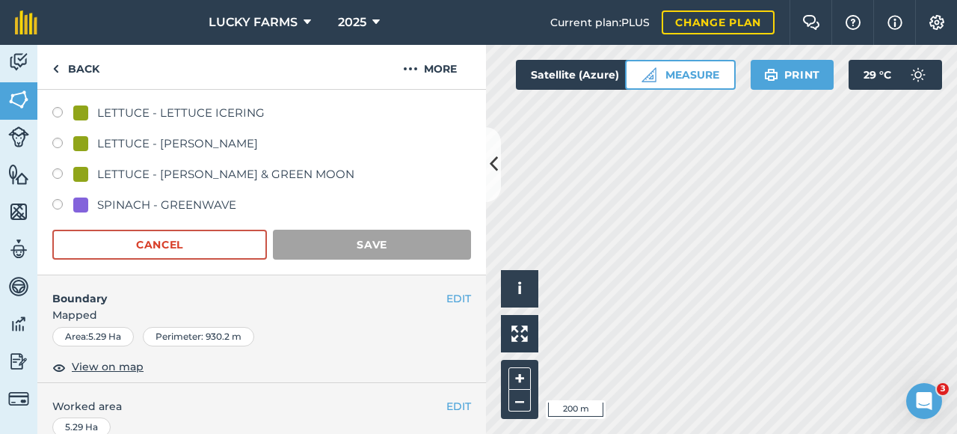
scroll to position [308, 0]
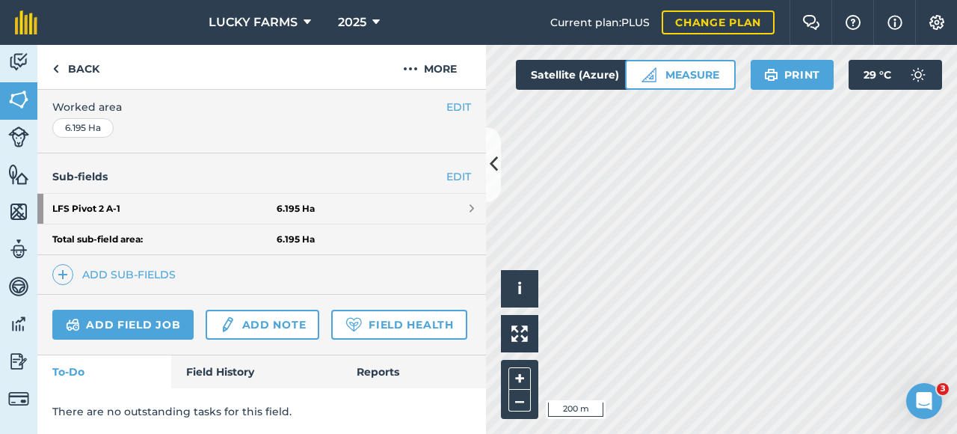
scroll to position [346, 0]
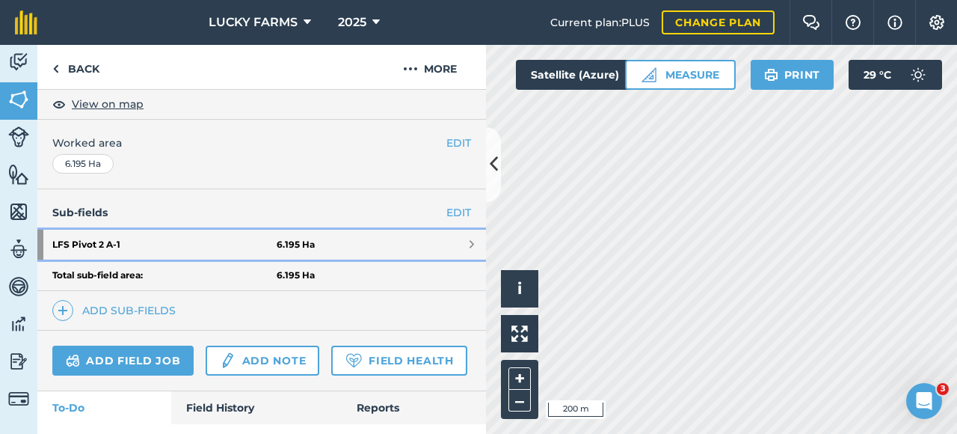
click at [359, 240] on link "LFS Pivot 2 A - 1 6.195 Ha" at bounding box center [261, 245] width 449 height 30
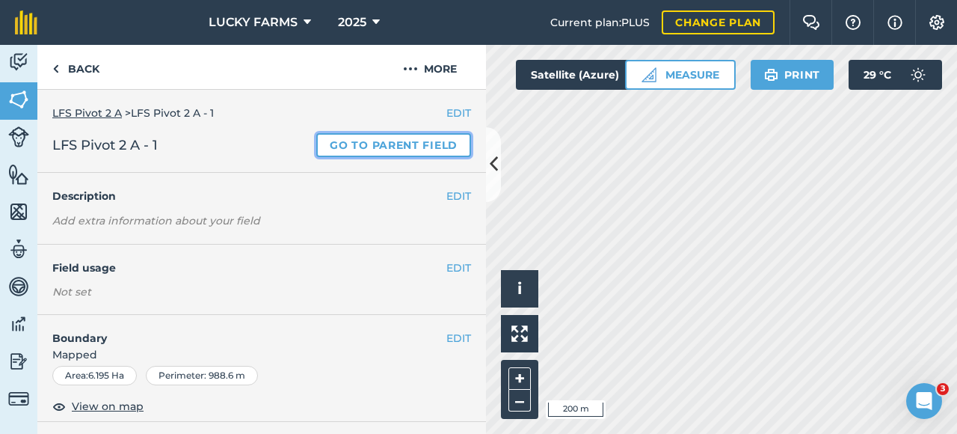
click at [399, 144] on link "Go to parent field" at bounding box center [393, 145] width 155 height 24
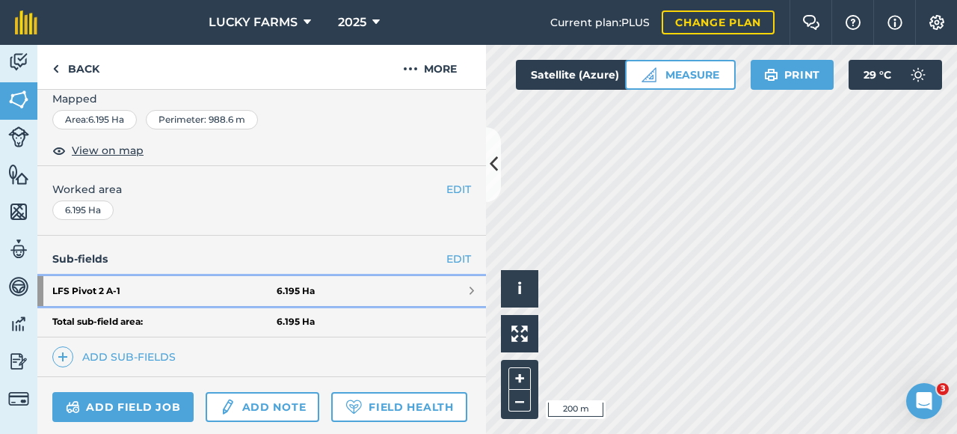
click at [386, 286] on link "LFS Pivot 2 A - 1 6.195 Ha" at bounding box center [261, 291] width 449 height 30
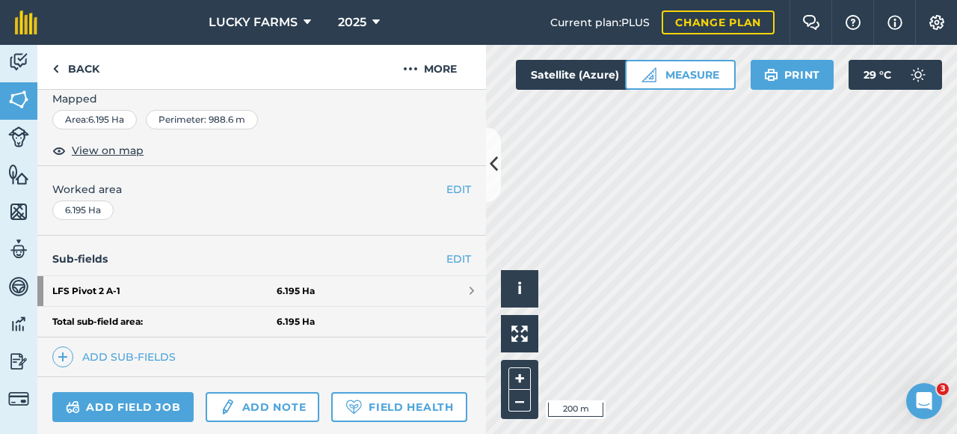
scroll to position [238, 0]
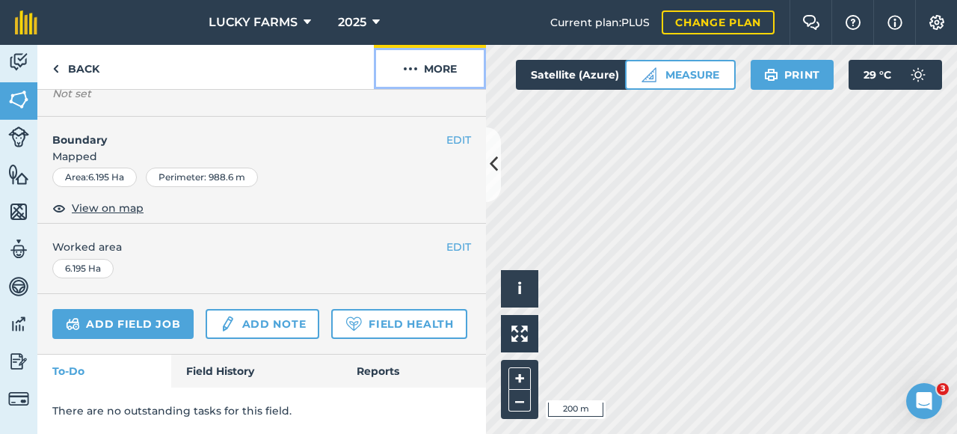
click at [447, 72] on button "More" at bounding box center [430, 67] width 112 height 44
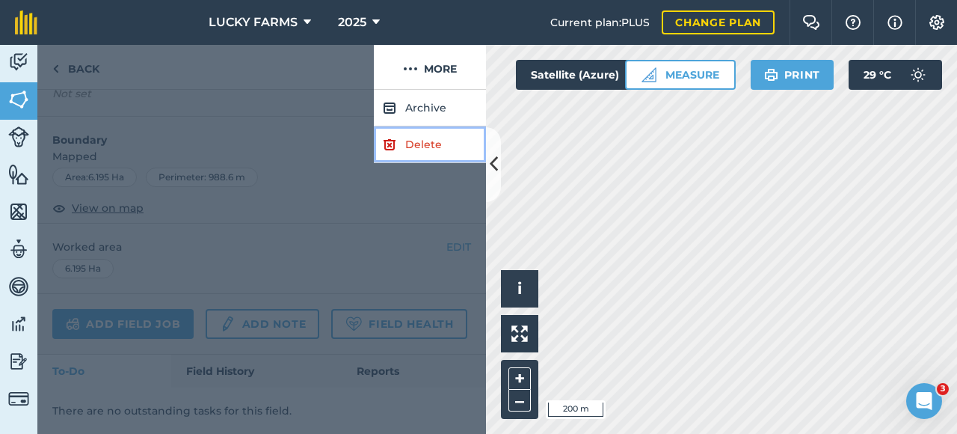
click at [410, 147] on link "Delete" at bounding box center [430, 144] width 112 height 37
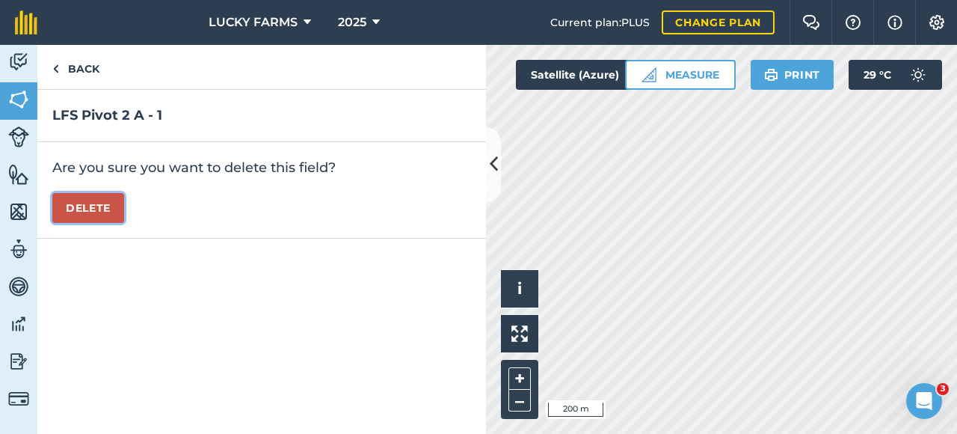
click at [85, 195] on button "Delete" at bounding box center [88, 208] width 72 height 30
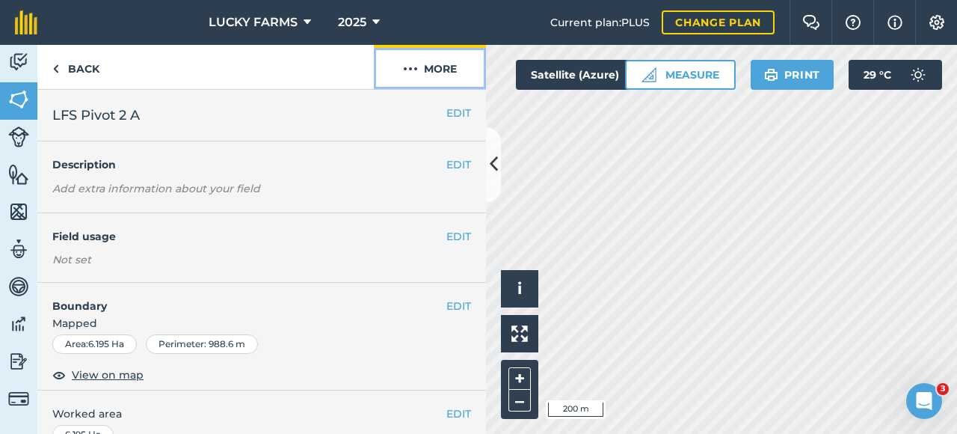
click at [423, 72] on button "More" at bounding box center [430, 67] width 112 height 44
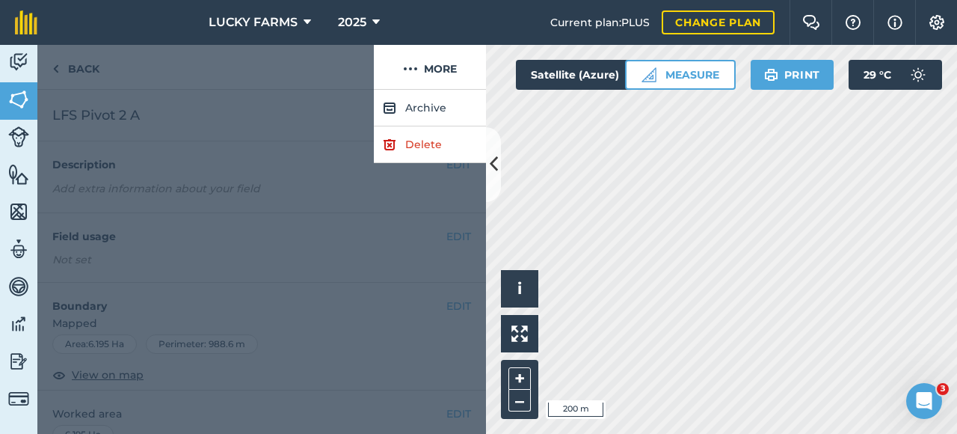
click at [435, 221] on div at bounding box center [261, 262] width 449 height 344
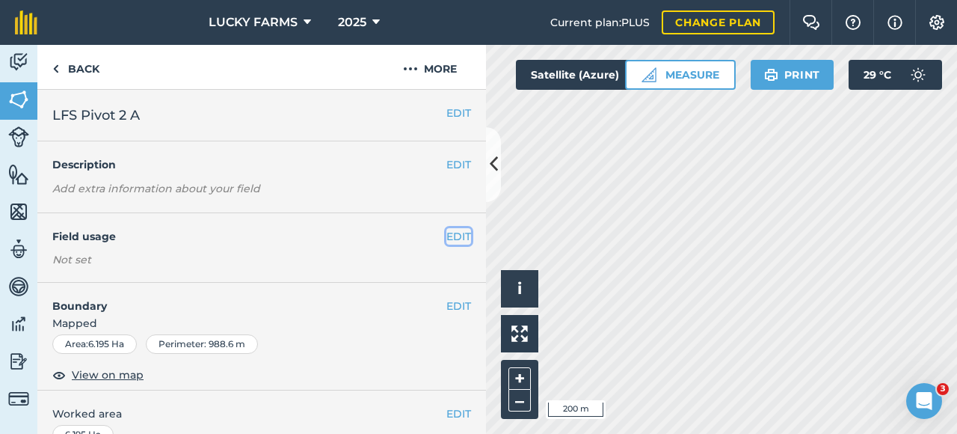
click at [453, 239] on button "EDIT" at bounding box center [459, 236] width 25 height 16
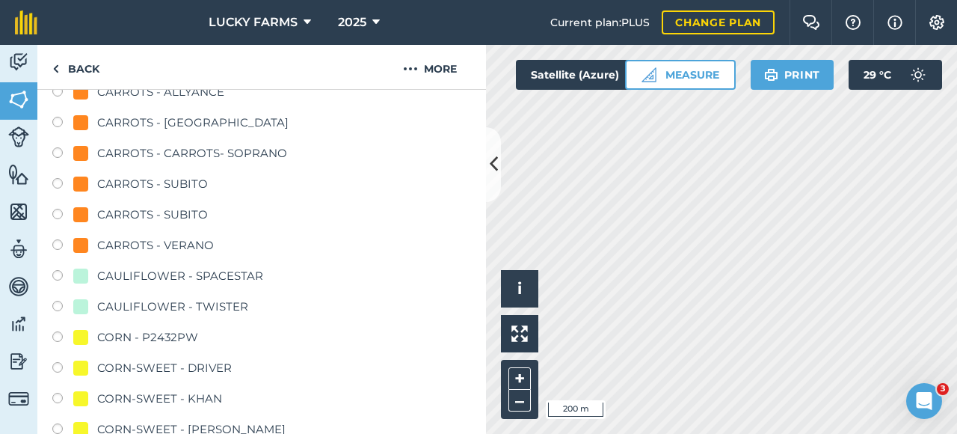
scroll to position [449, 0]
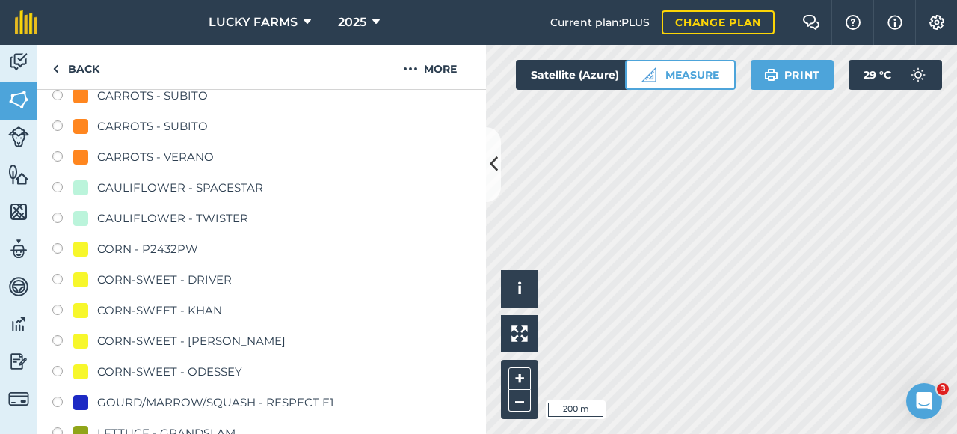
click at [196, 188] on div "CAULIFLOWER - SPACESTAR" at bounding box center [180, 188] width 166 height 18
radio input "true"
radio input "false"
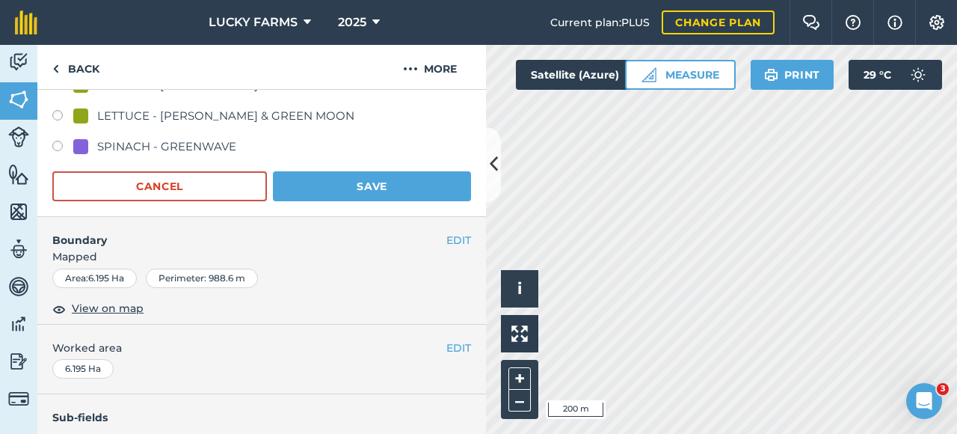
scroll to position [972, 0]
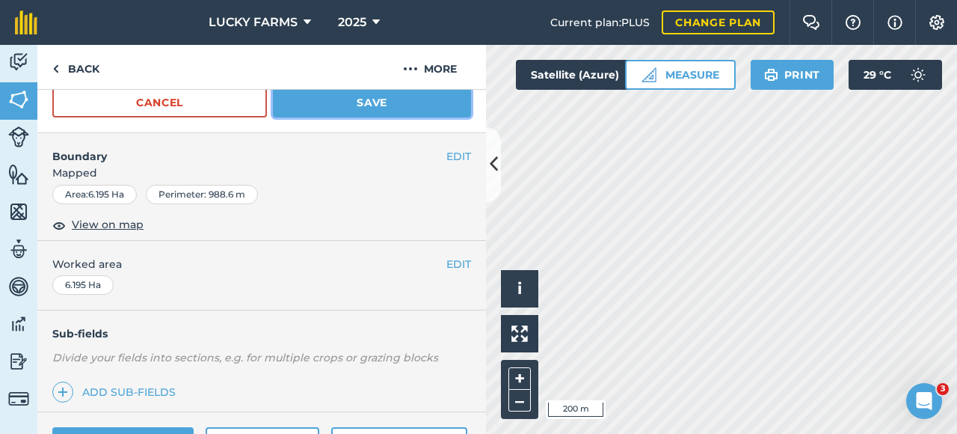
click at [383, 95] on button "Save" at bounding box center [372, 103] width 198 height 30
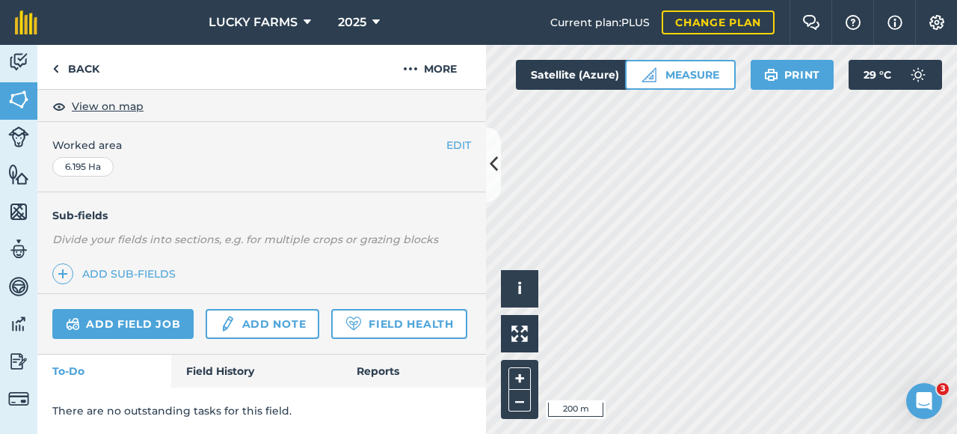
scroll to position [308, 0]
click at [494, 177] on icon at bounding box center [494, 164] width 8 height 26
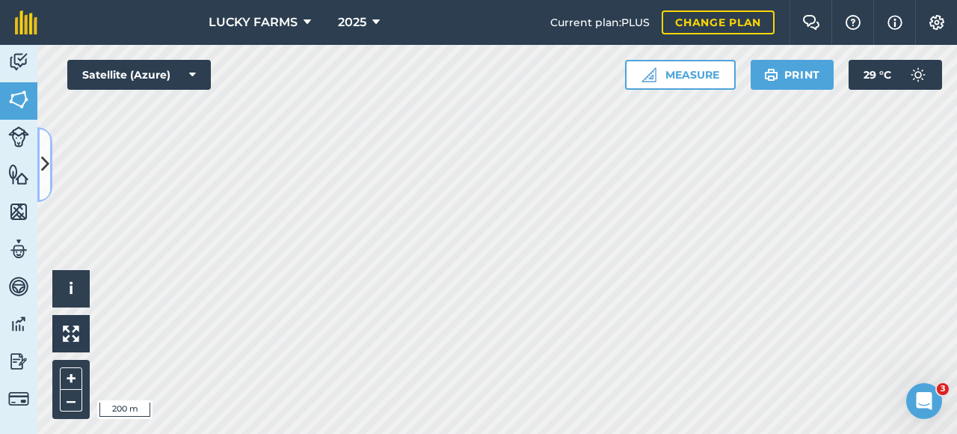
click at [49, 171] on button at bounding box center [44, 164] width 15 height 75
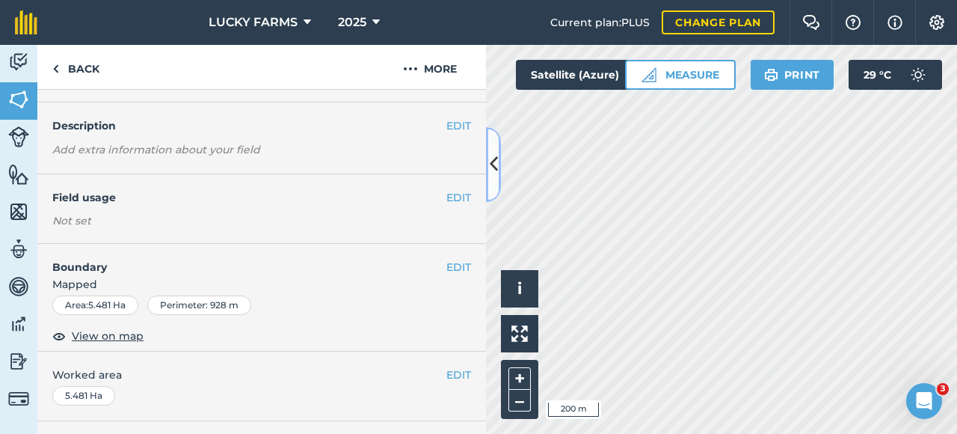
scroll to position [7, 0]
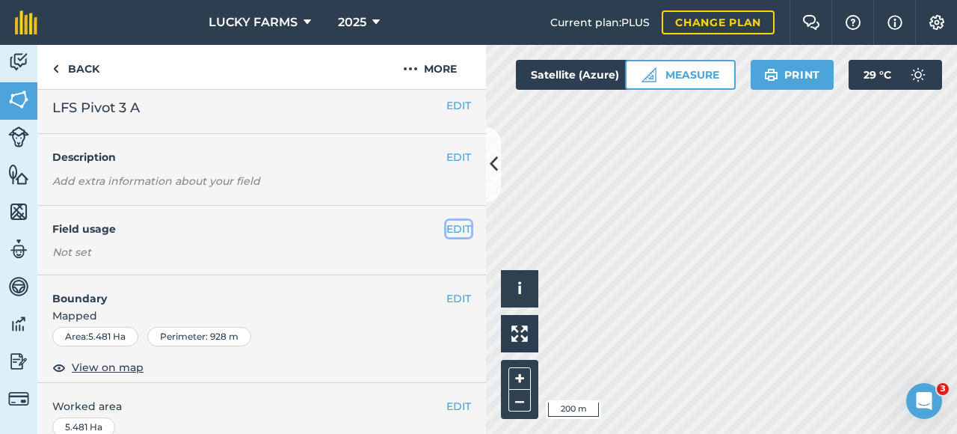
click at [447, 227] on button "EDIT" at bounding box center [459, 229] width 25 height 16
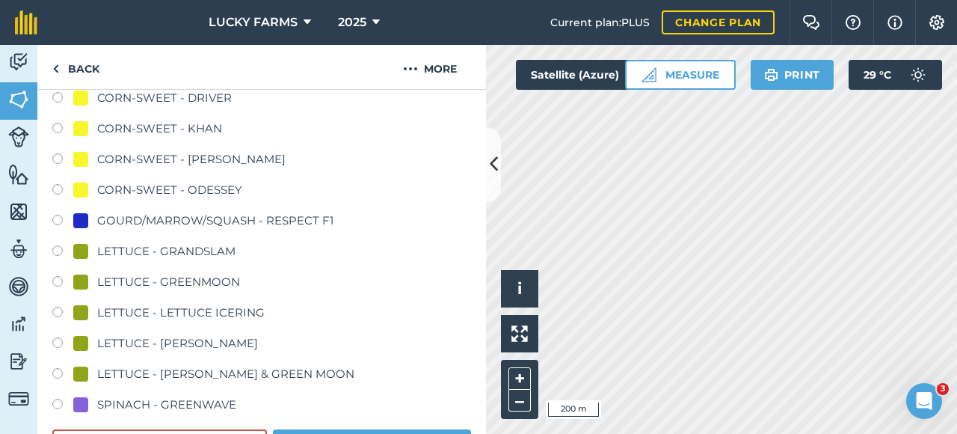
scroll to position [755, 0]
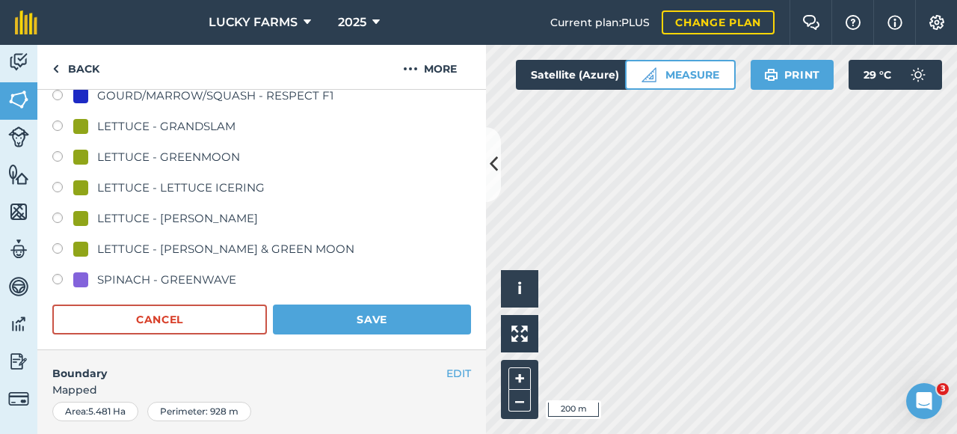
click at [202, 128] on div "LETTUCE - GRANDSLAM" at bounding box center [166, 126] width 138 height 18
radio input "true"
radio input "false"
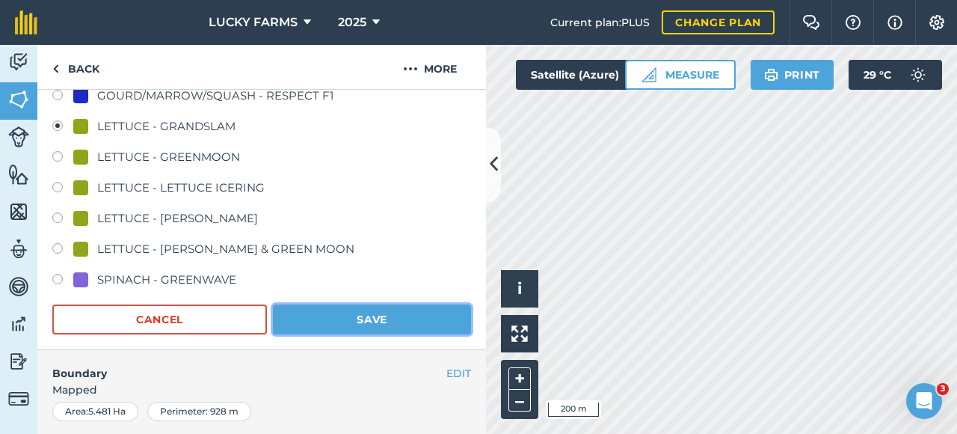
click at [332, 322] on button "Save" at bounding box center [372, 319] width 198 height 30
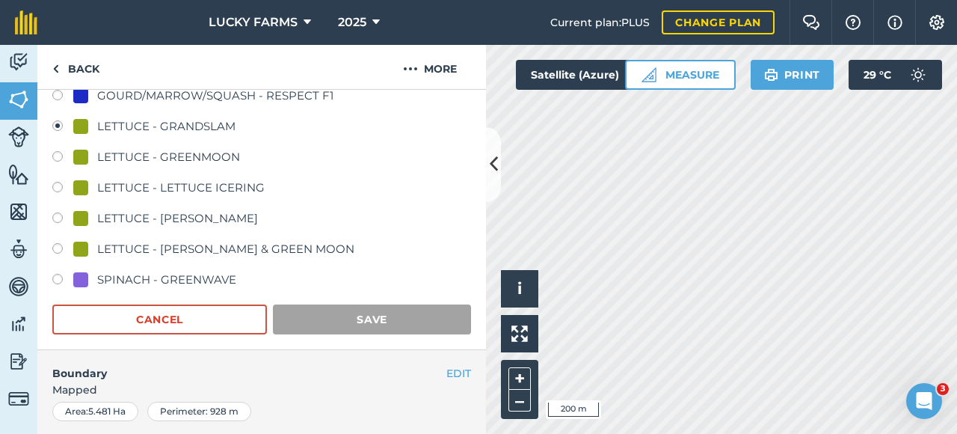
scroll to position [308, 0]
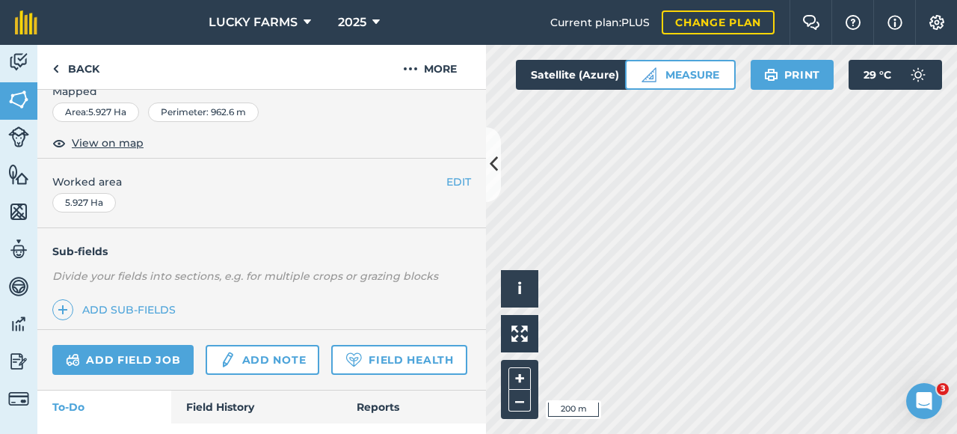
scroll to position [100, 0]
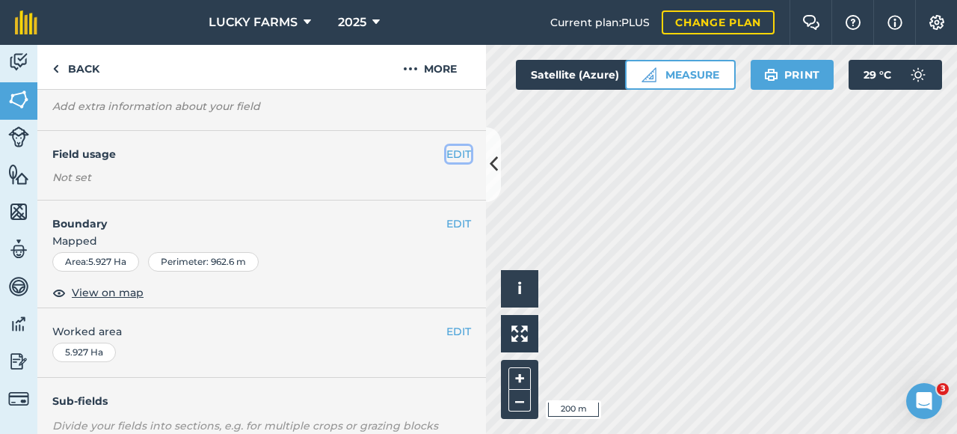
click at [447, 150] on button "EDIT" at bounding box center [459, 154] width 25 height 16
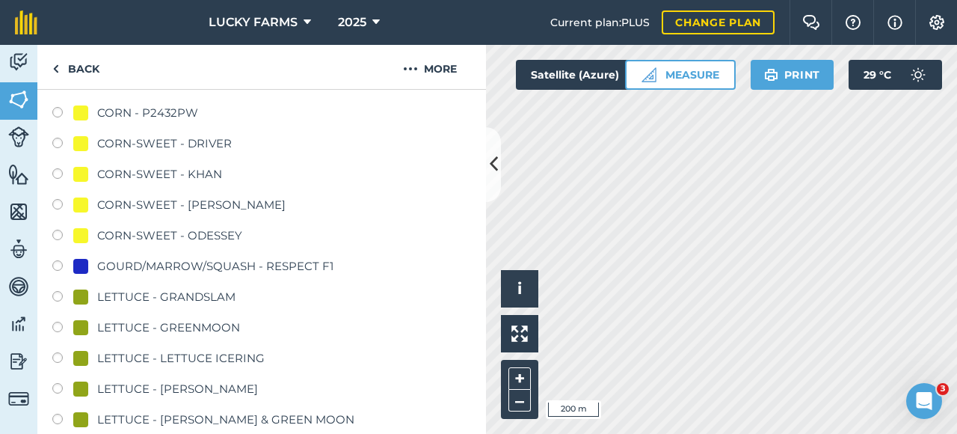
scroll to position [624, 0]
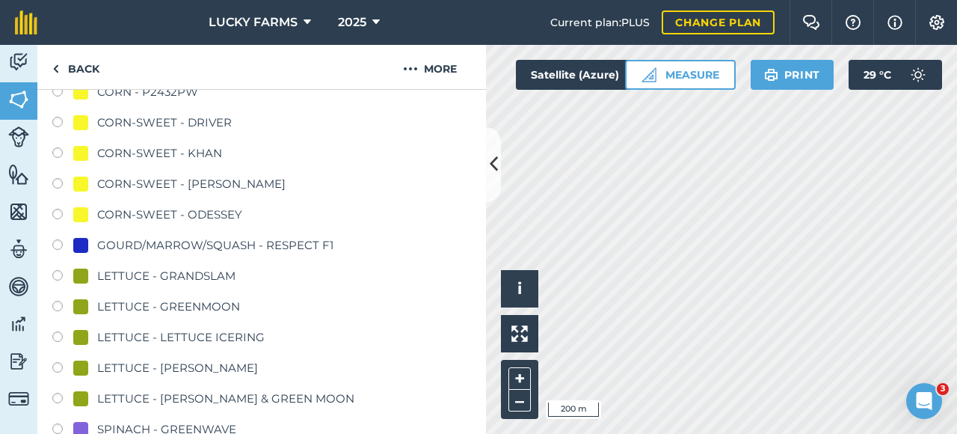
click at [202, 274] on div "LETTUCE - GRANDSLAM" at bounding box center [166, 276] width 138 height 18
radio input "true"
radio input "false"
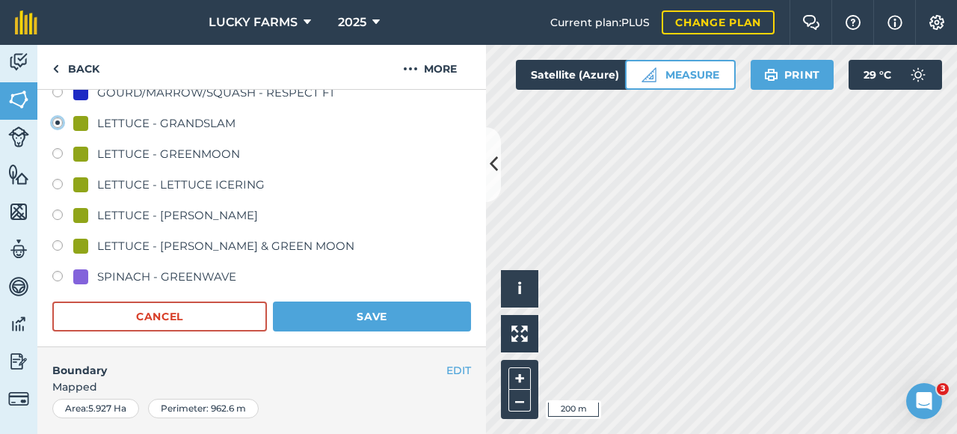
scroll to position [699, 0]
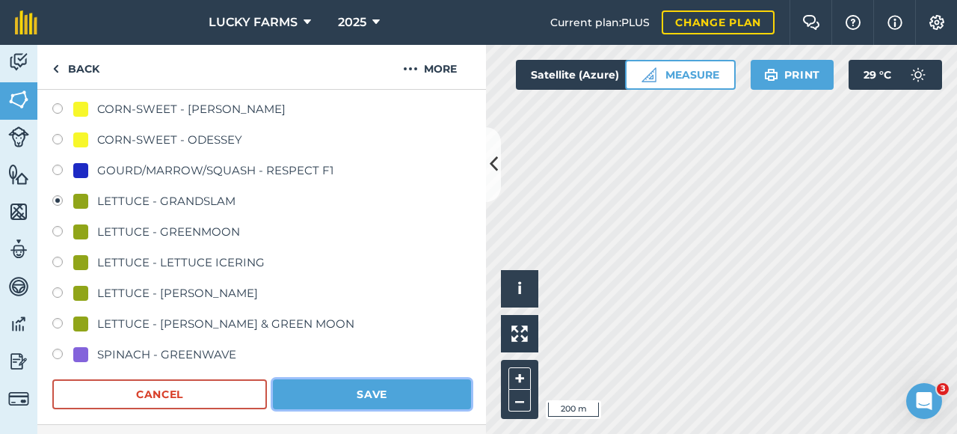
click at [305, 390] on button "Save" at bounding box center [372, 394] width 198 height 30
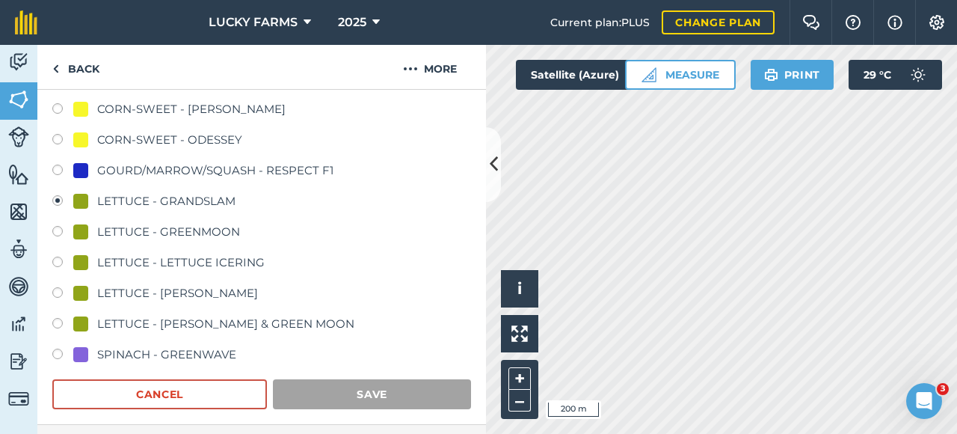
scroll to position [326, 0]
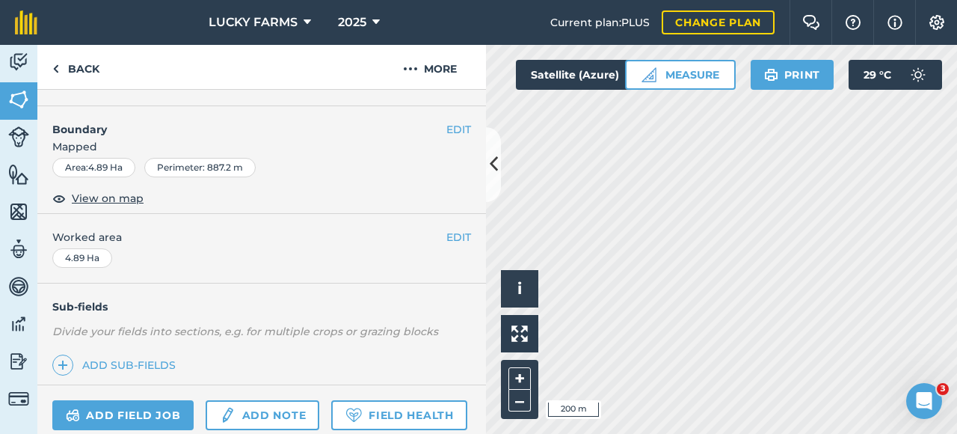
scroll to position [82, 0]
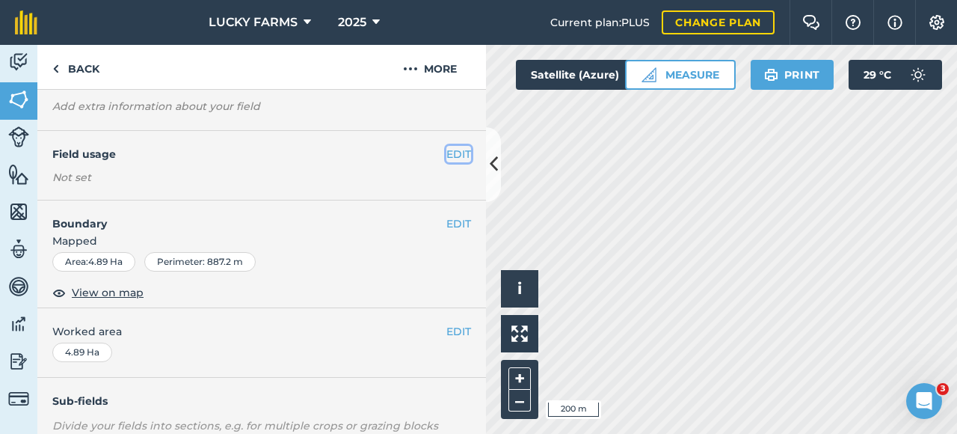
click at [447, 155] on button "EDIT" at bounding box center [459, 154] width 25 height 16
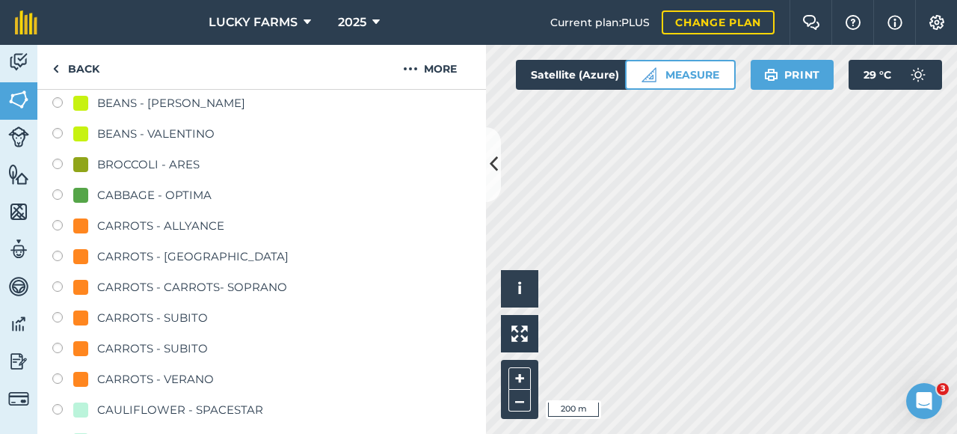
scroll to position [232, 0]
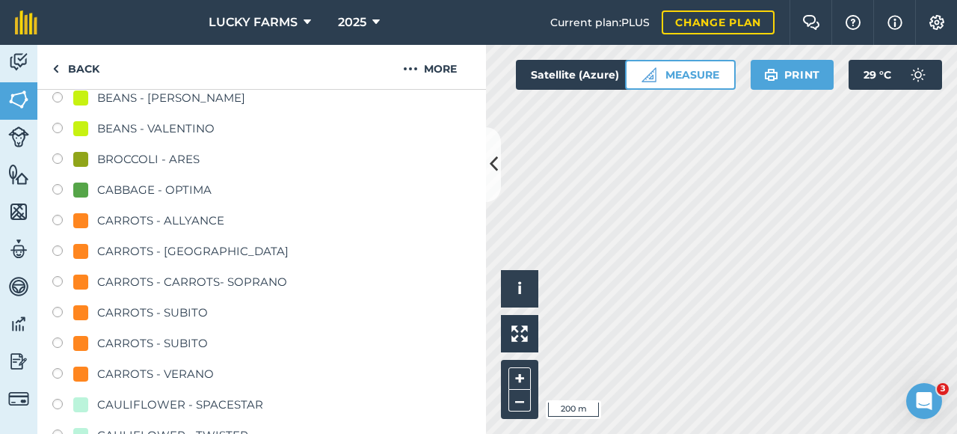
click at [56, 313] on label at bounding box center [62, 314] width 21 height 15
radio input "true"
radio input "false"
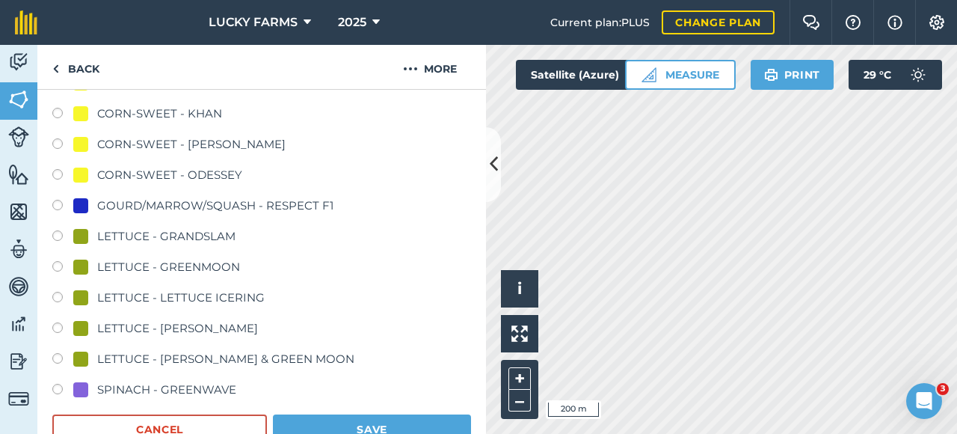
scroll to position [755, 0]
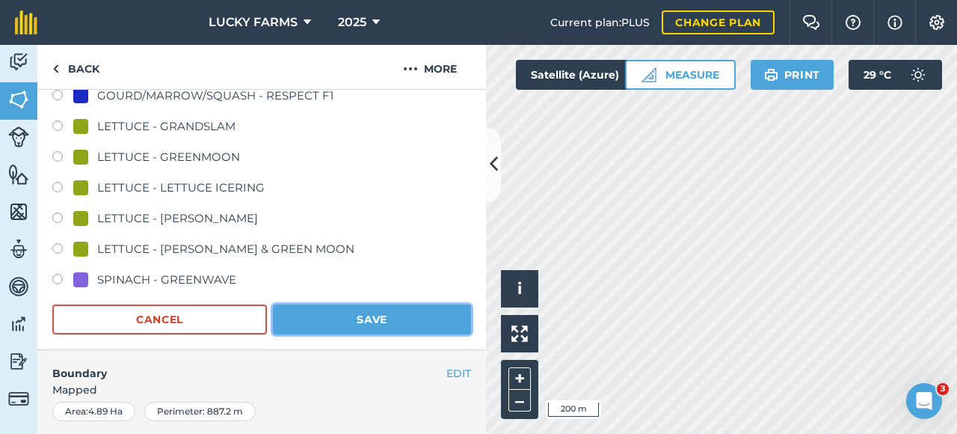
click at [396, 311] on button "Save" at bounding box center [372, 319] width 198 height 30
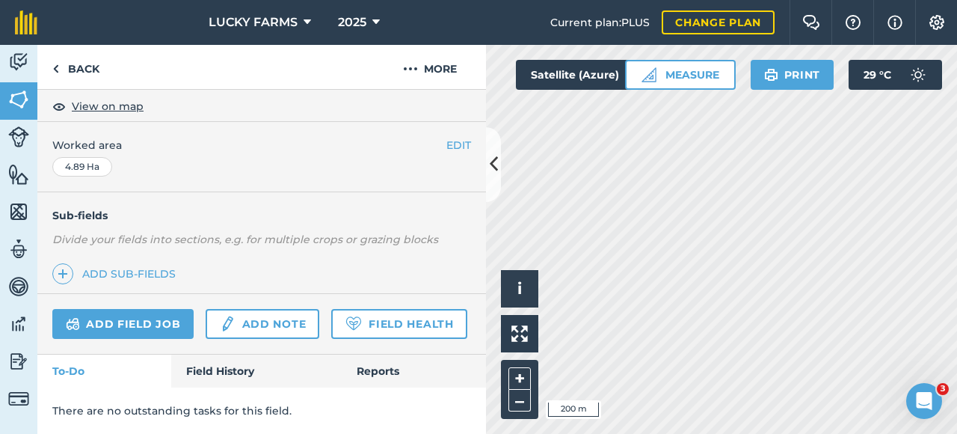
scroll to position [308, 0]
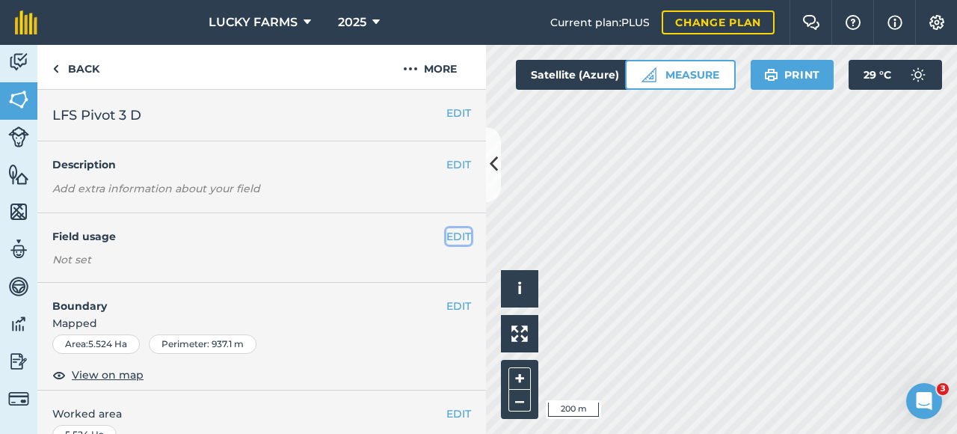
click at [447, 233] on button "EDIT" at bounding box center [459, 236] width 25 height 16
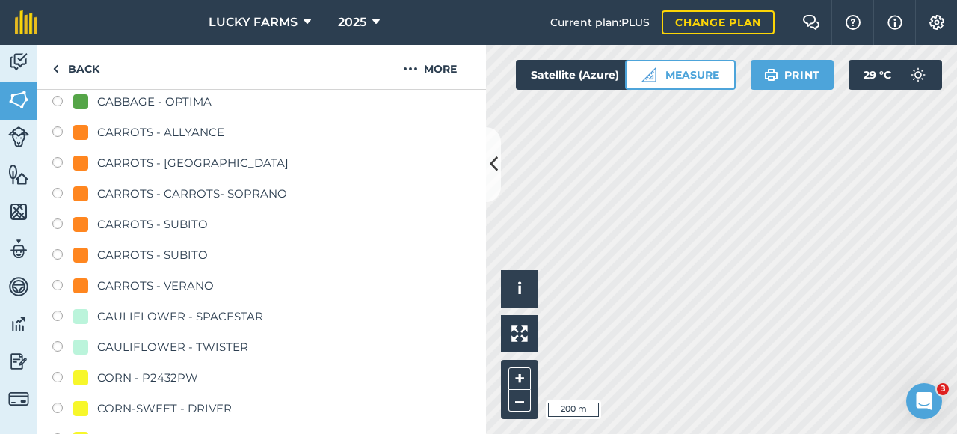
scroll to position [374, 0]
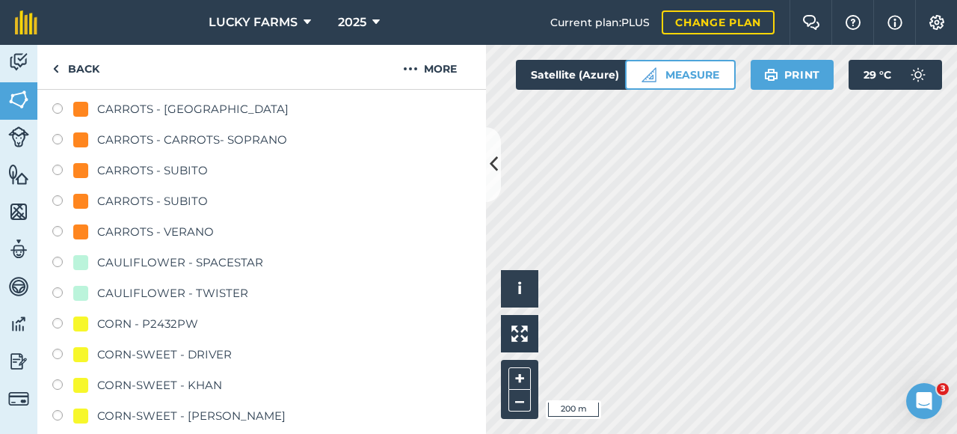
click at [102, 208] on div "CARROTS - SUBITO" at bounding box center [152, 201] width 111 height 18
radio input "true"
radio input "false"
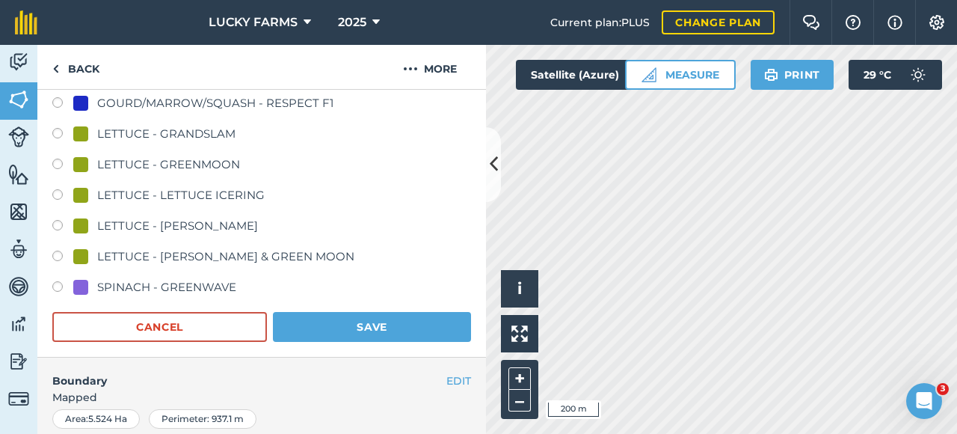
scroll to position [823, 0]
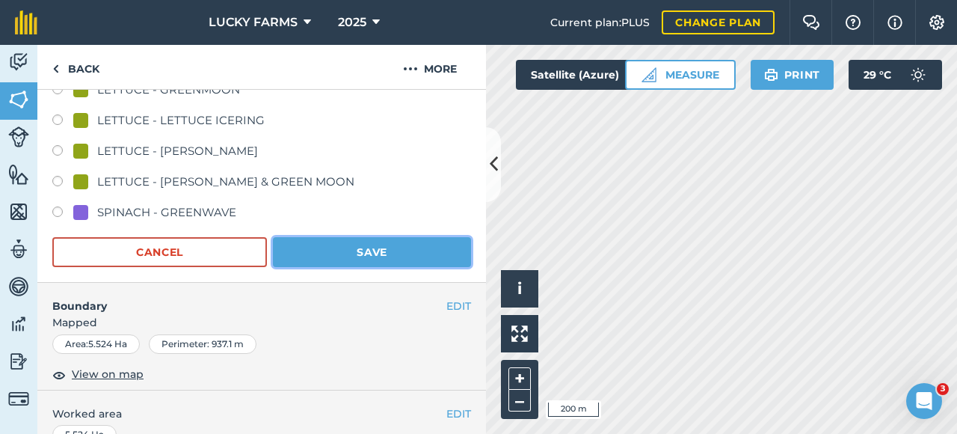
click at [329, 248] on button "Save" at bounding box center [372, 252] width 198 height 30
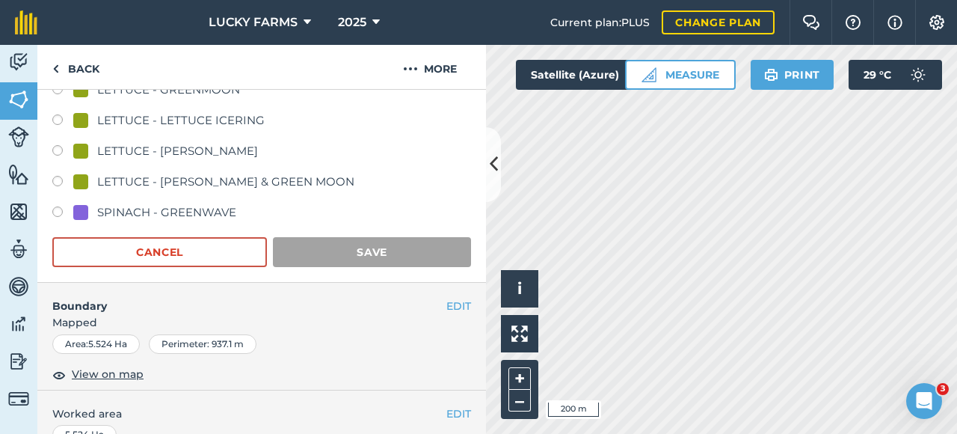
scroll to position [308, 0]
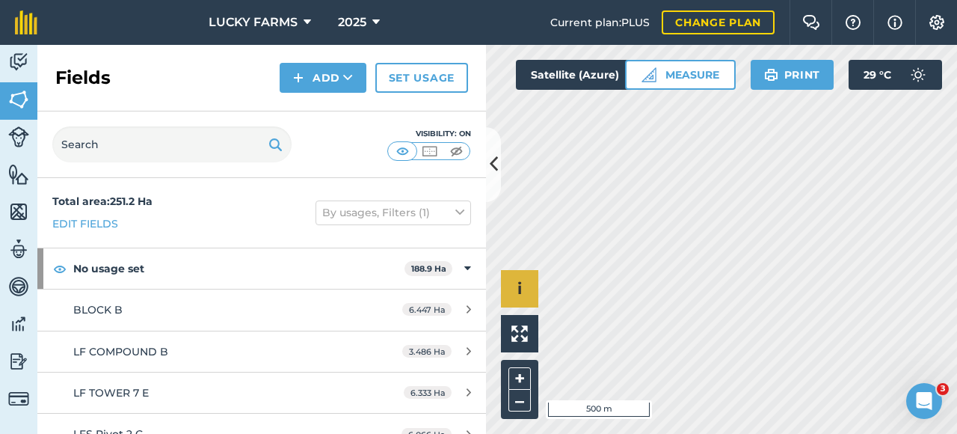
click at [519, 292] on div "Click to start drawing i © 2025 TomTom, Microsoft 500 m + –" at bounding box center [721, 239] width 471 height 389
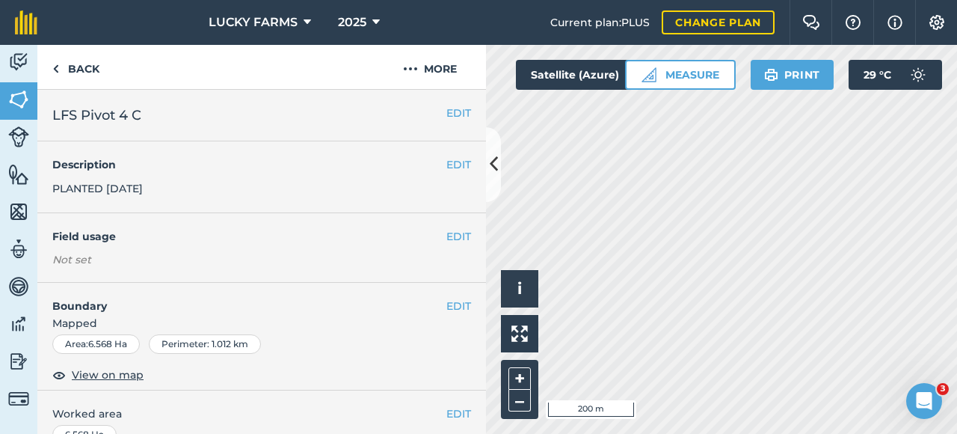
scroll to position [75, 0]
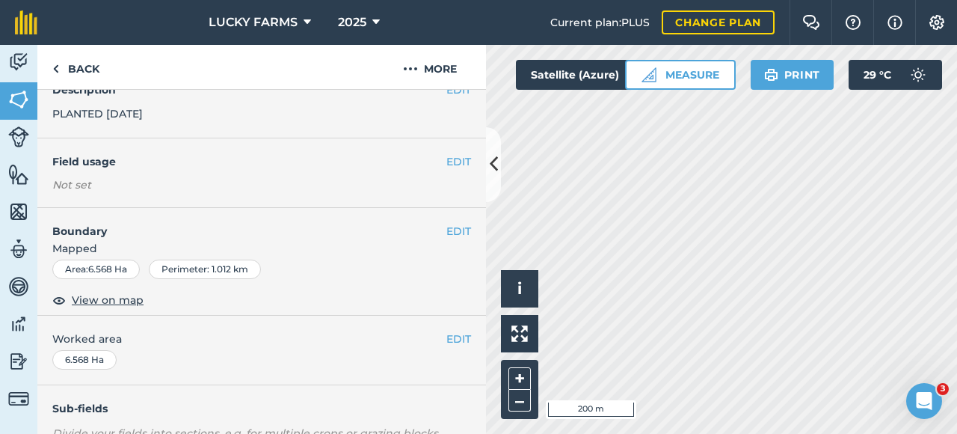
click at [462, 160] on div "EDIT Field usage Not set" at bounding box center [261, 173] width 449 height 70
click at [451, 167] on button "EDIT" at bounding box center [459, 161] width 25 height 16
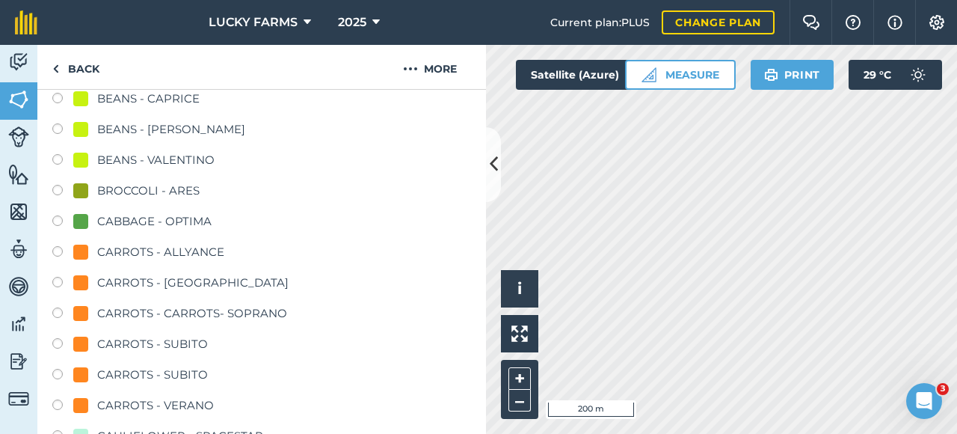
scroll to position [224, 0]
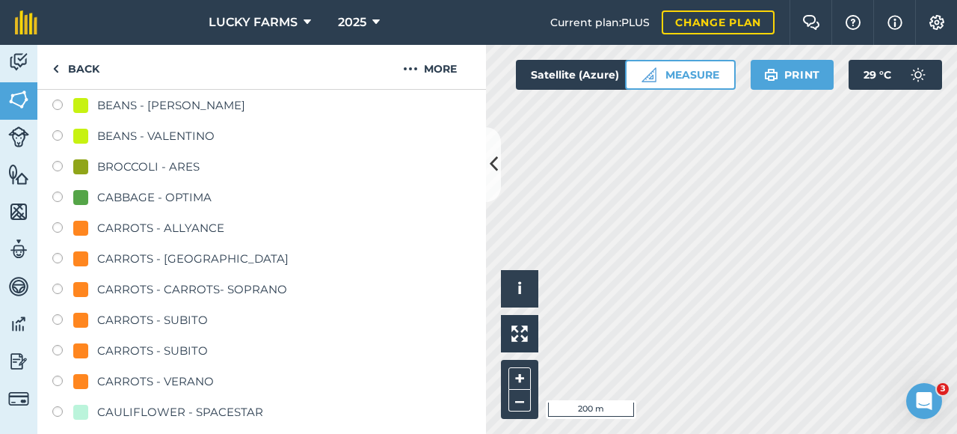
drag, startPoint x: 63, startPoint y: 200, endPoint x: 71, endPoint y: 208, distance: 11.6
click at [67, 207] on div "CABBAGE - OPTIMA" at bounding box center [261, 199] width 419 height 22
click at [60, 195] on label at bounding box center [62, 198] width 21 height 15
radio input "true"
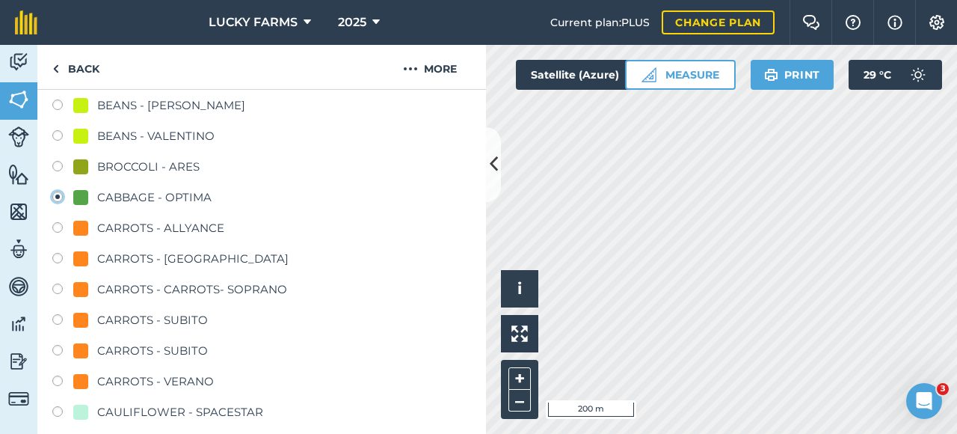
radio input "false"
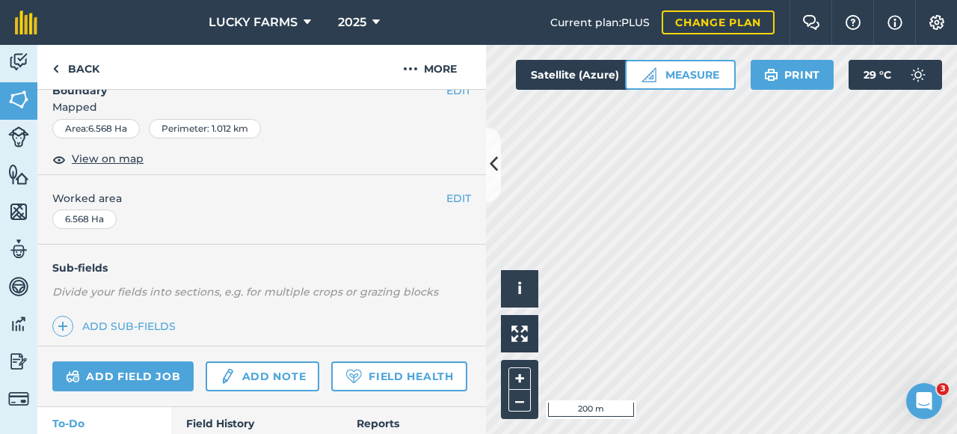
scroll to position [905, 0]
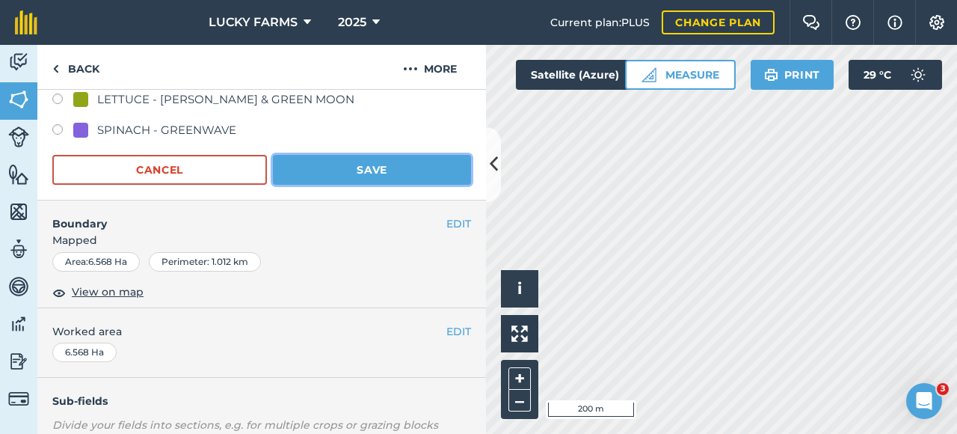
click at [366, 173] on button "Save" at bounding box center [372, 170] width 198 height 30
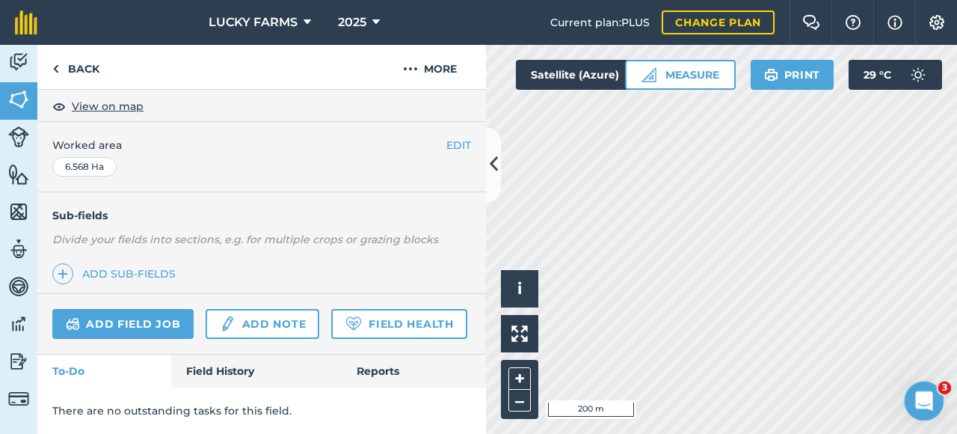
scroll to position [308, 0]
click at [518, 375] on div "Click to start drawing i © 2025 TomTom, Microsoft 200 m + –" at bounding box center [721, 239] width 471 height 389
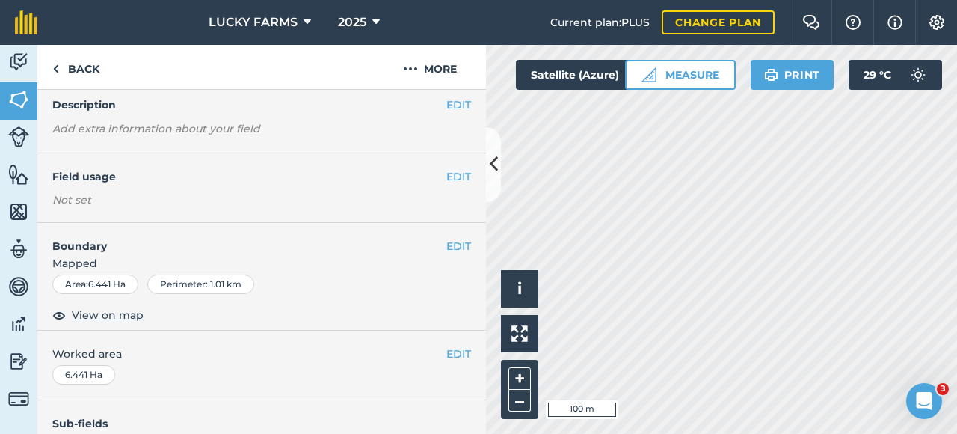
scroll to position [7, 0]
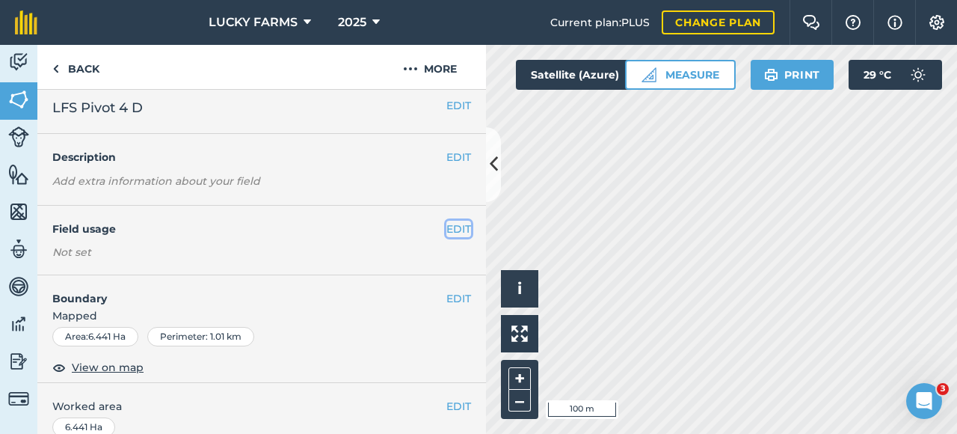
click at [447, 234] on button "EDIT" at bounding box center [459, 229] width 25 height 16
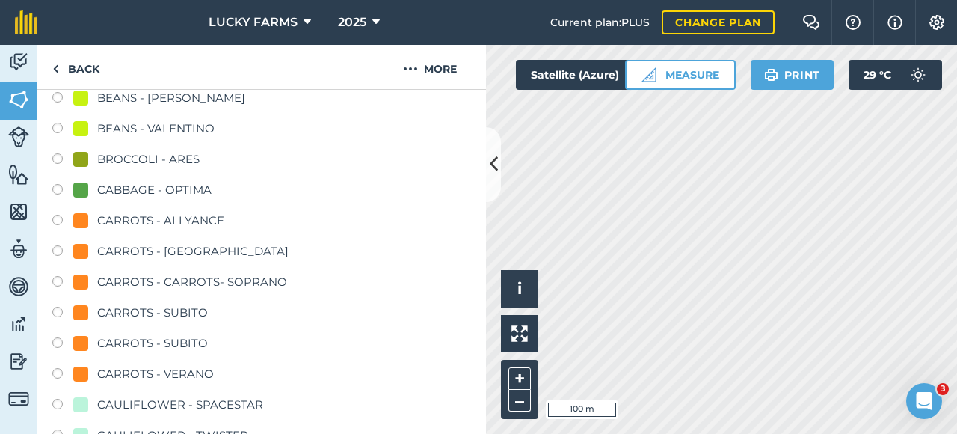
scroll to position [307, 0]
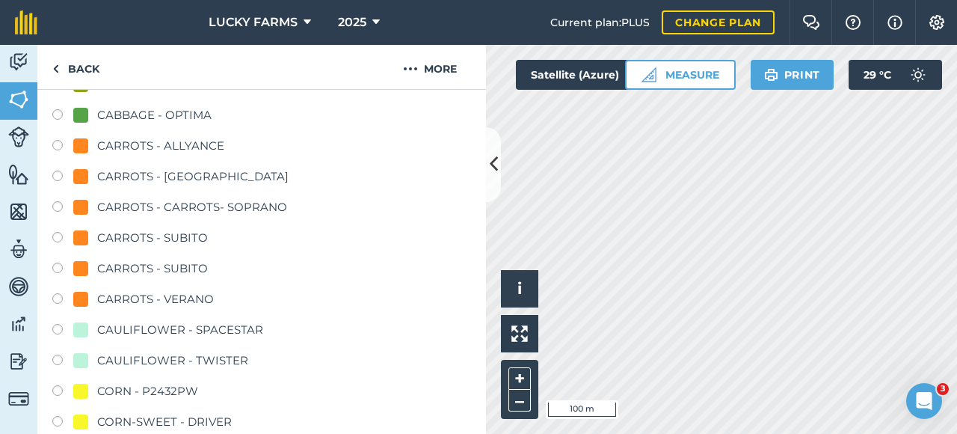
click at [197, 239] on div "CARROTS - SUBITO" at bounding box center [152, 238] width 111 height 18
radio input "true"
radio input "false"
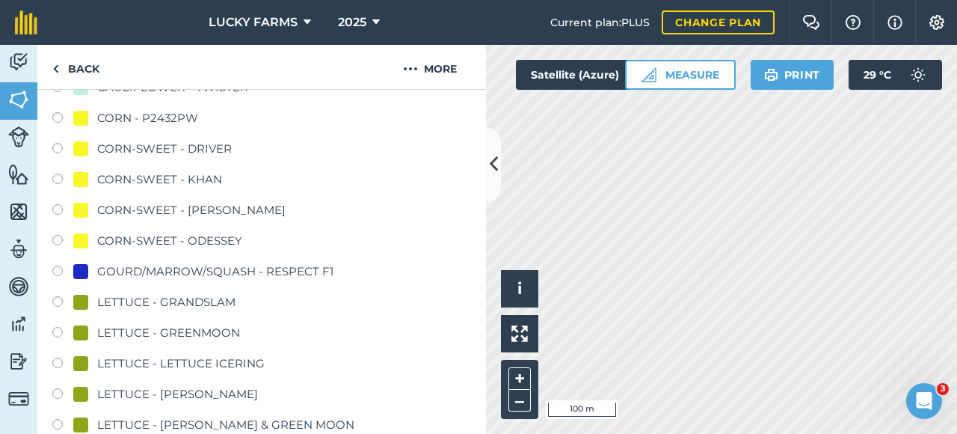
scroll to position [681, 0]
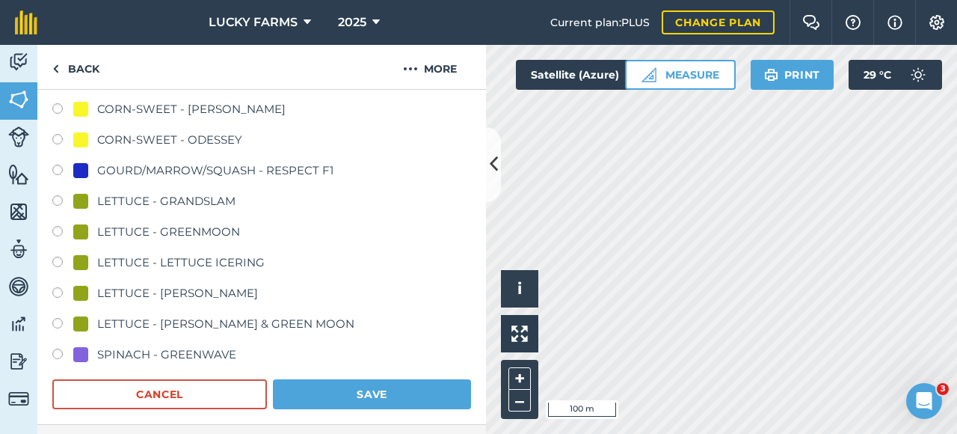
click at [300, 399] on button "Save" at bounding box center [372, 394] width 198 height 30
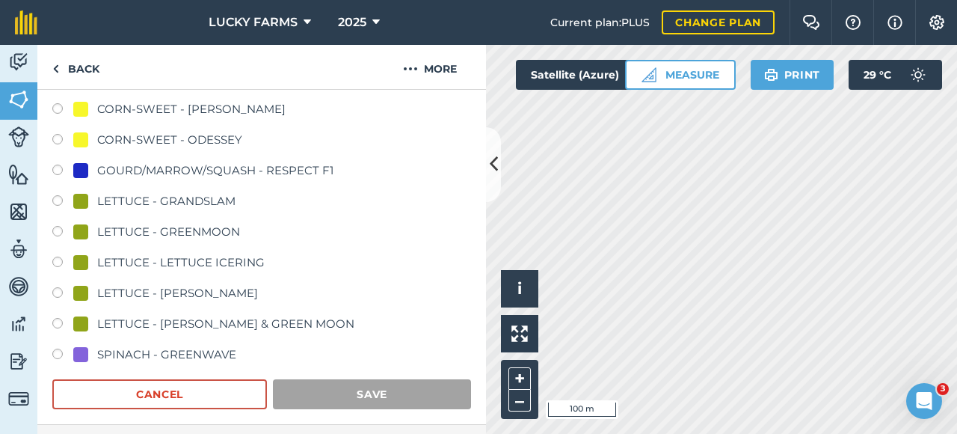
scroll to position [308, 0]
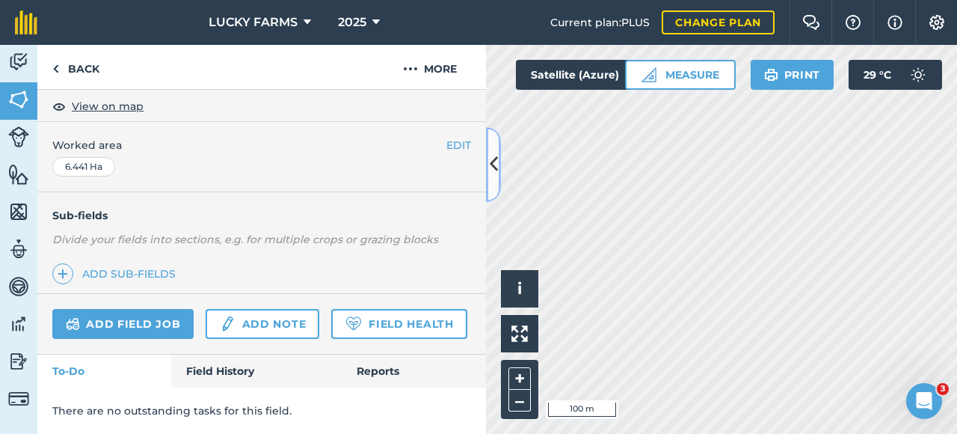
click at [492, 158] on icon at bounding box center [494, 164] width 8 height 26
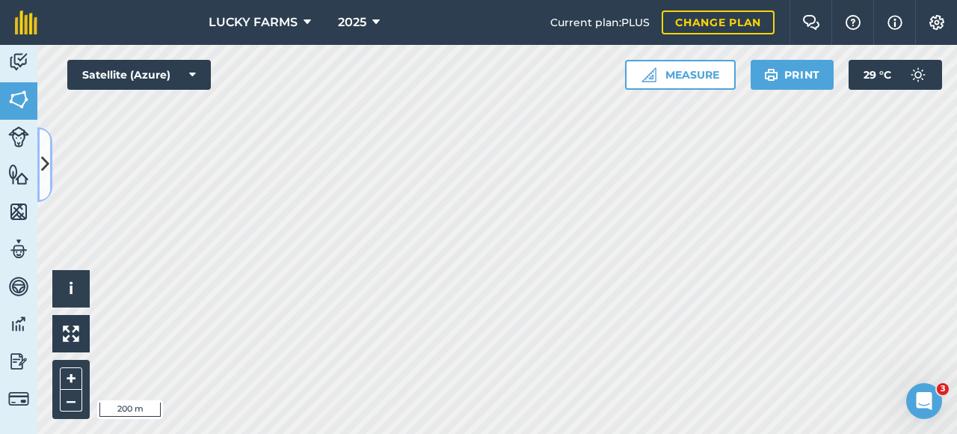
click at [39, 166] on button at bounding box center [44, 164] width 15 height 75
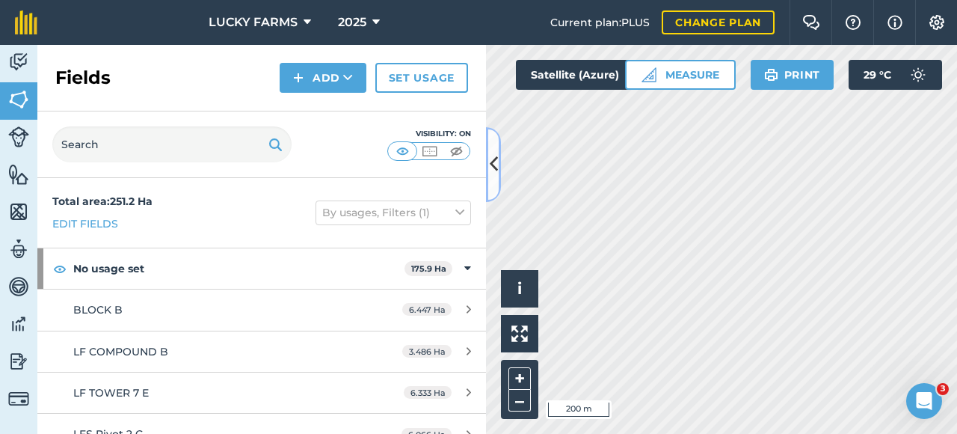
click at [491, 170] on icon at bounding box center [494, 164] width 8 height 26
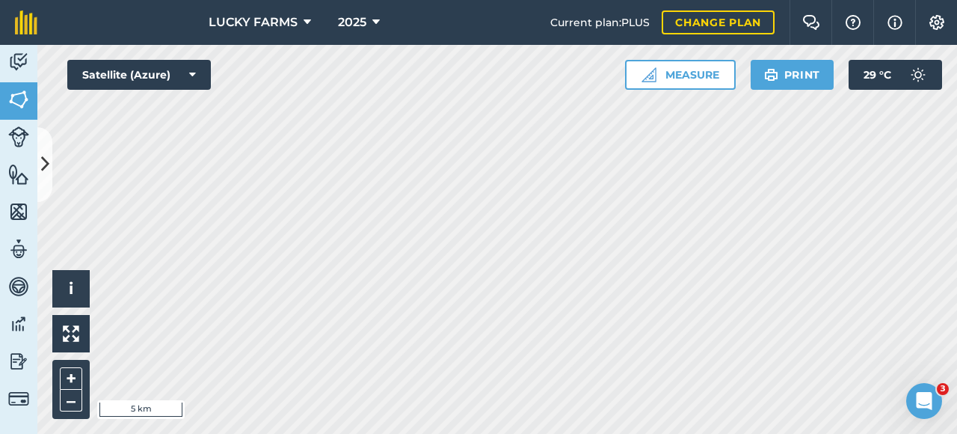
click at [656, 433] on html "LUCKY FARMS 2025 Current plan : PLUS Change plan Farm Chat Help Info Settings L…" at bounding box center [478, 217] width 957 height 434
click at [591, 433] on html "LUCKY FARMS 2025 Current plan : PLUS Change plan Farm Chat Help Info Settings L…" at bounding box center [478, 217] width 957 height 434
click at [42, 156] on icon at bounding box center [45, 164] width 8 height 26
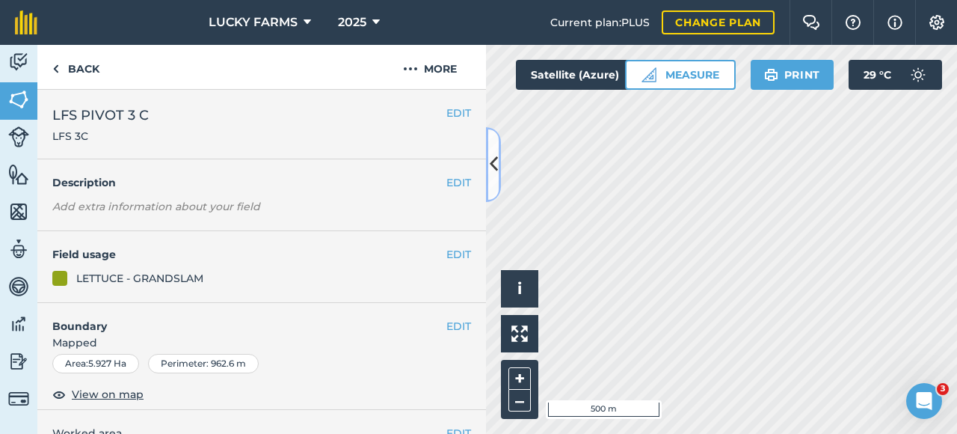
click at [500, 180] on button at bounding box center [493, 164] width 15 height 75
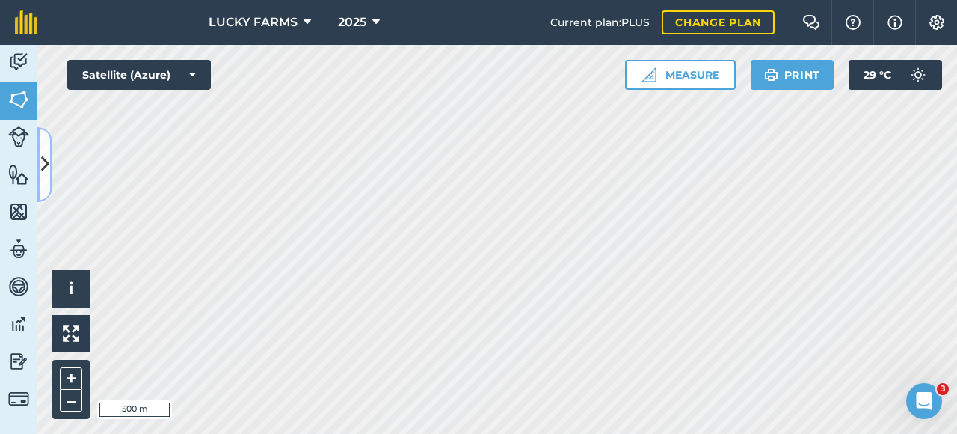
click at [43, 171] on icon at bounding box center [45, 164] width 8 height 26
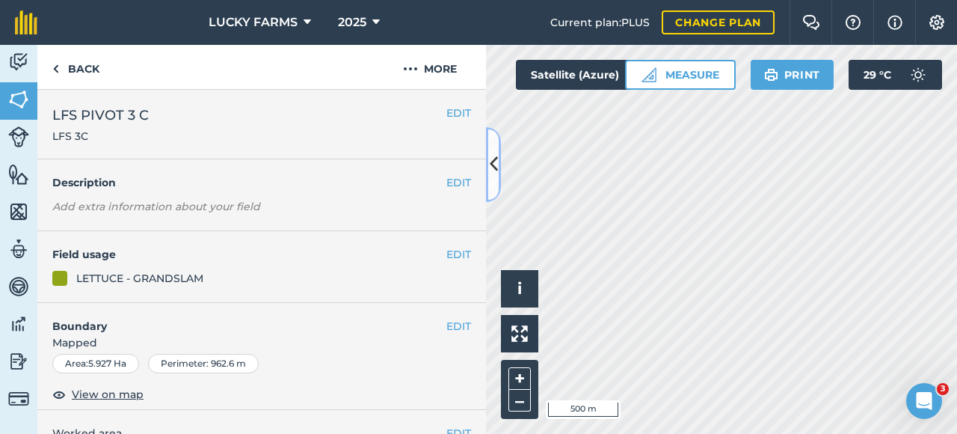
click at [498, 176] on button at bounding box center [493, 164] width 15 height 75
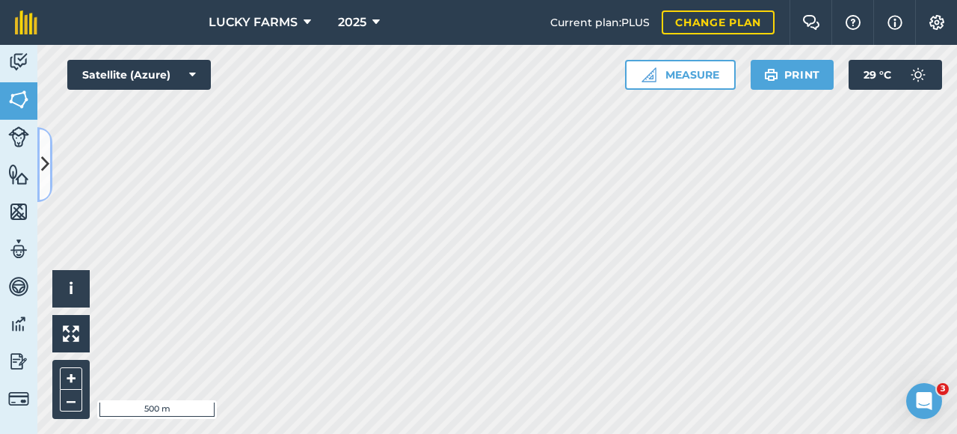
click at [52, 162] on button at bounding box center [44, 164] width 15 height 75
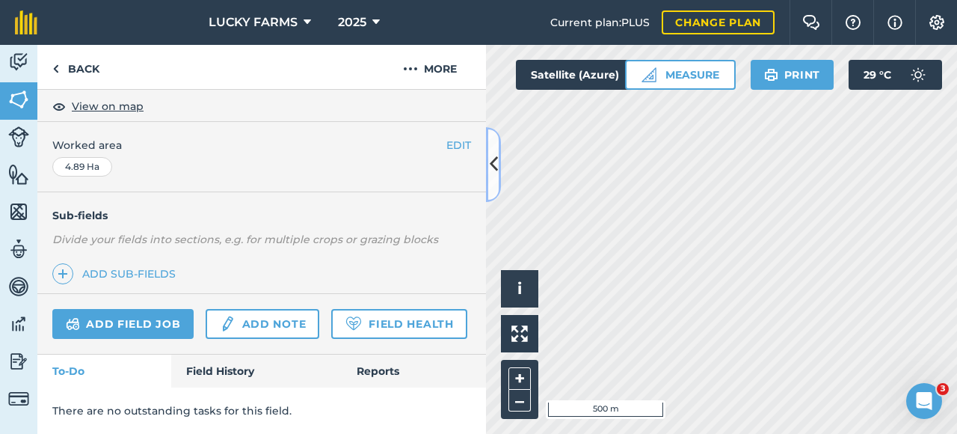
scroll to position [308, 0]
click at [498, 177] on button at bounding box center [493, 164] width 15 height 75
